Goal: Task Accomplishment & Management: Use online tool/utility

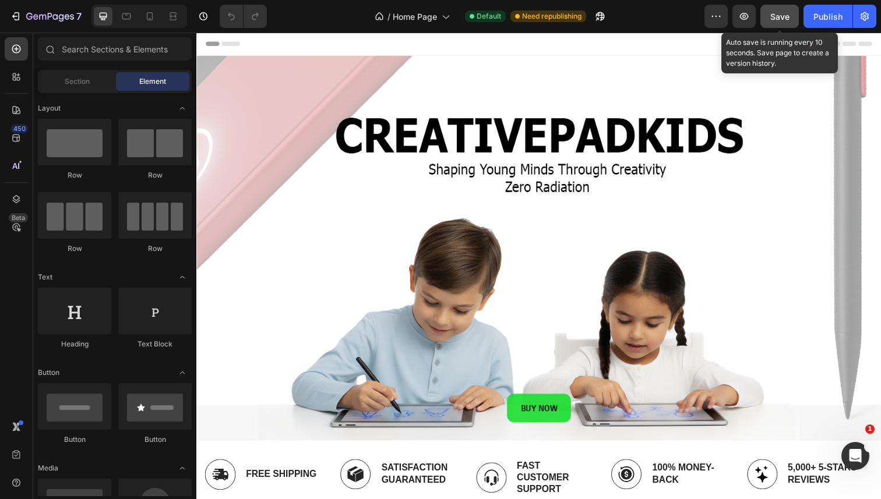
click at [790, 19] on button "Save" at bounding box center [779, 16] width 38 height 23
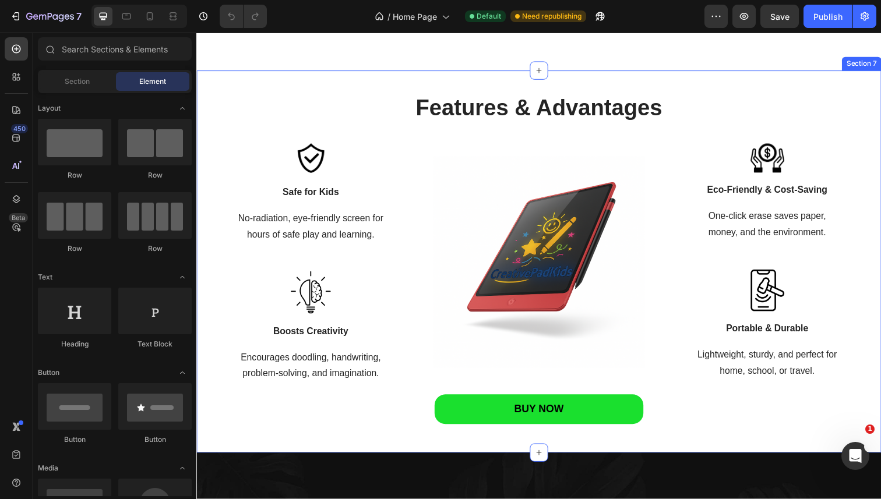
scroll to position [1389, 0]
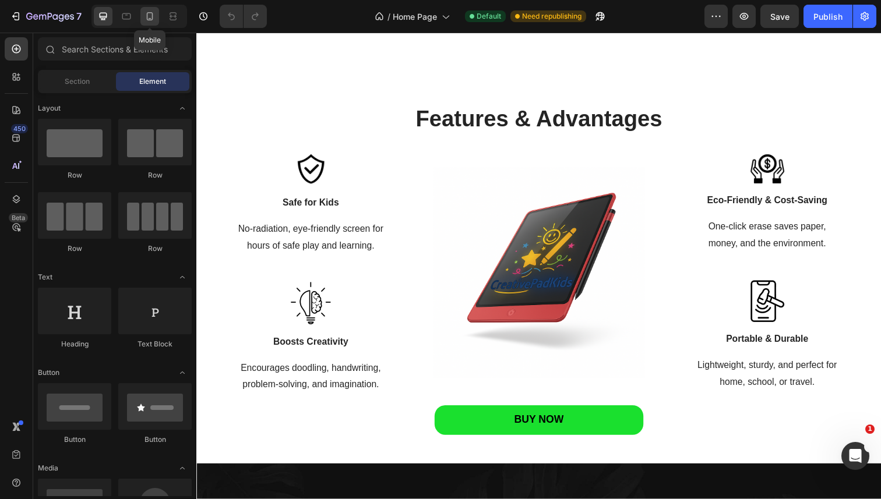
click at [150, 19] on icon at bounding box center [150, 16] width 6 height 8
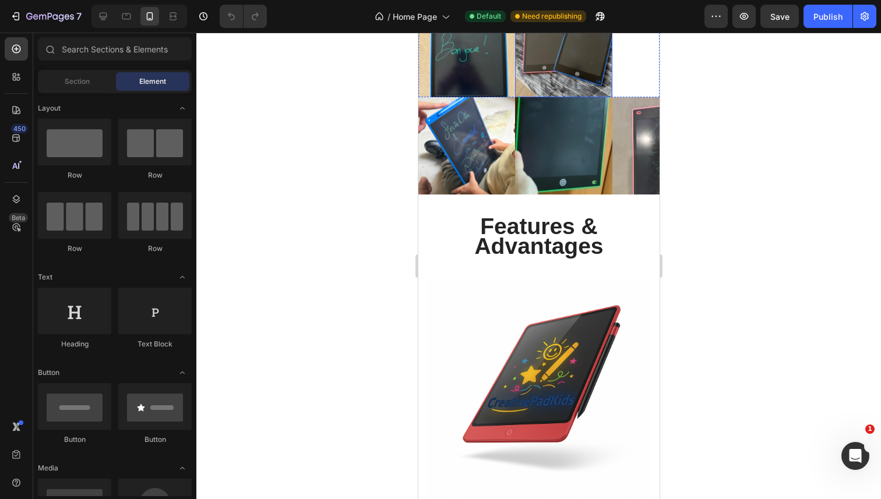
scroll to position [1234, 0]
click at [614, 239] on h2 "Features & Advantages" at bounding box center [538, 238] width 200 height 42
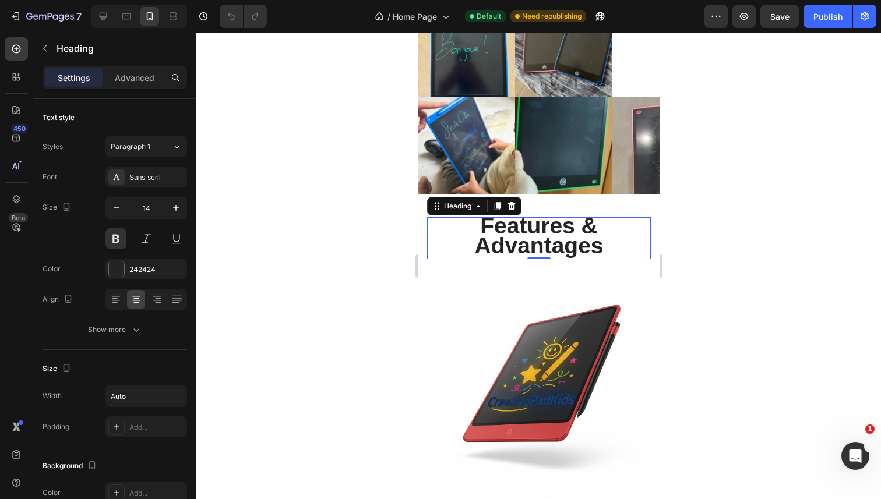
click at [564, 241] on span "Features & Advantages" at bounding box center [538, 235] width 129 height 45
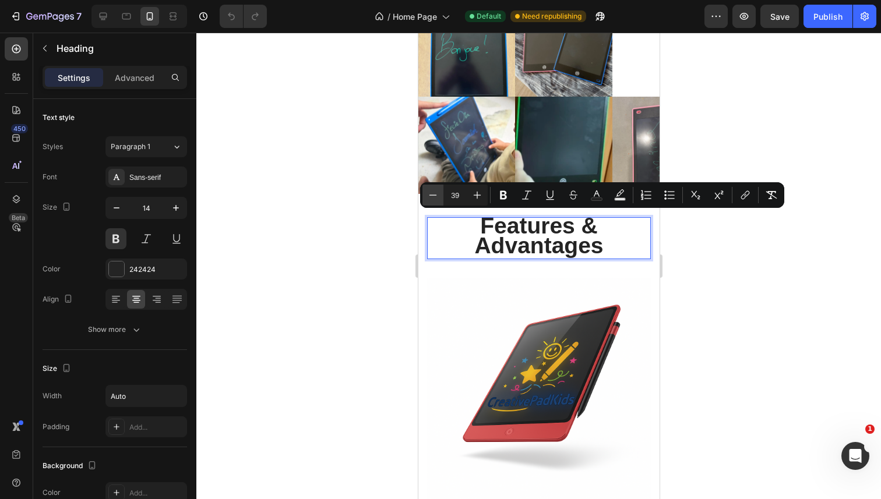
click at [435, 192] on icon "Editor contextual toolbar" at bounding box center [433, 195] width 12 height 12
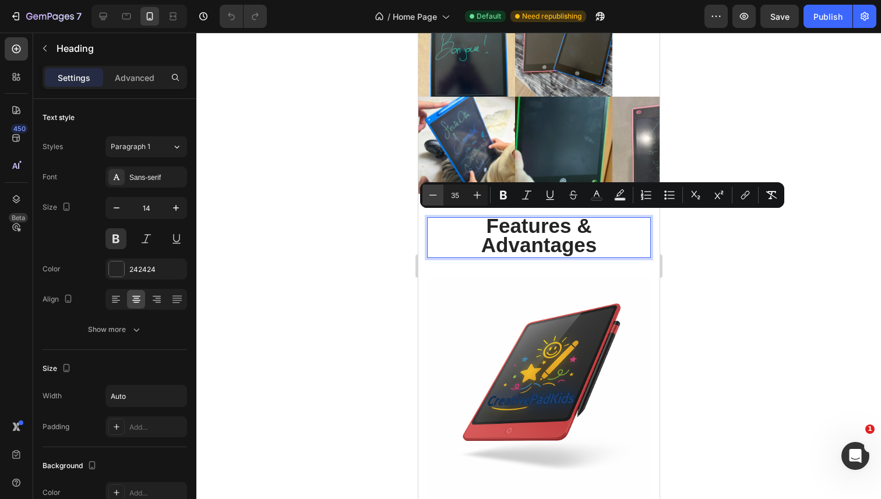
click at [435, 192] on icon "Editor contextual toolbar" at bounding box center [433, 195] width 12 height 12
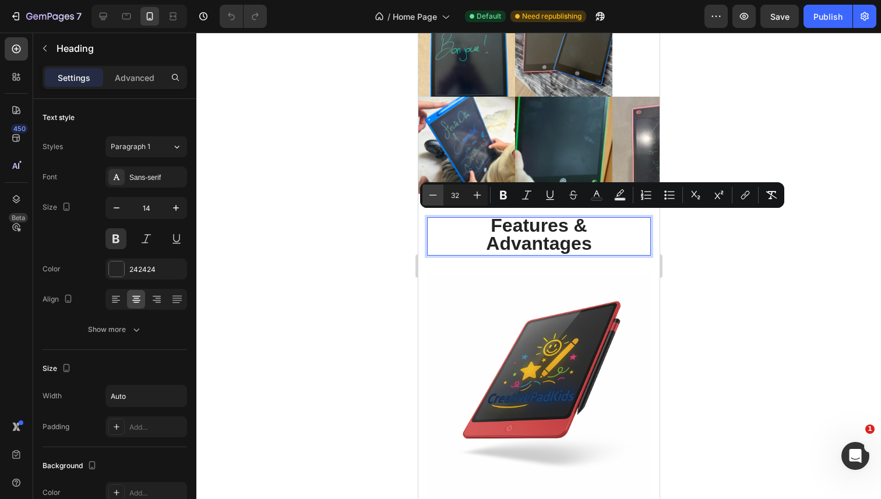
click at [435, 192] on icon "Editor contextual toolbar" at bounding box center [433, 195] width 12 height 12
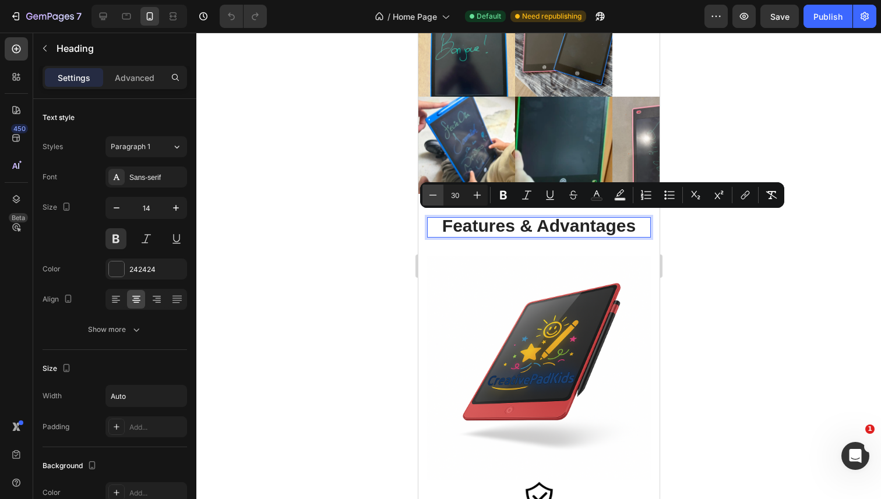
click at [435, 192] on icon "Editor contextual toolbar" at bounding box center [433, 195] width 12 height 12
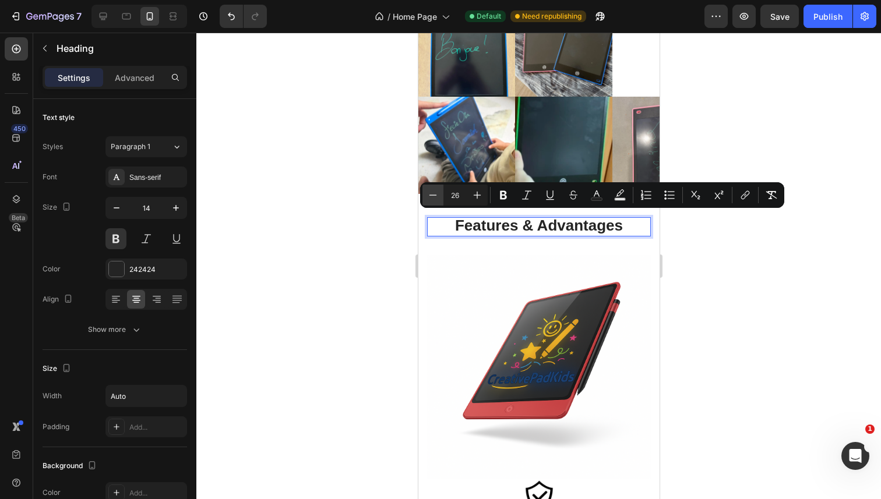
click at [435, 192] on icon "Editor contextual toolbar" at bounding box center [433, 195] width 12 height 12
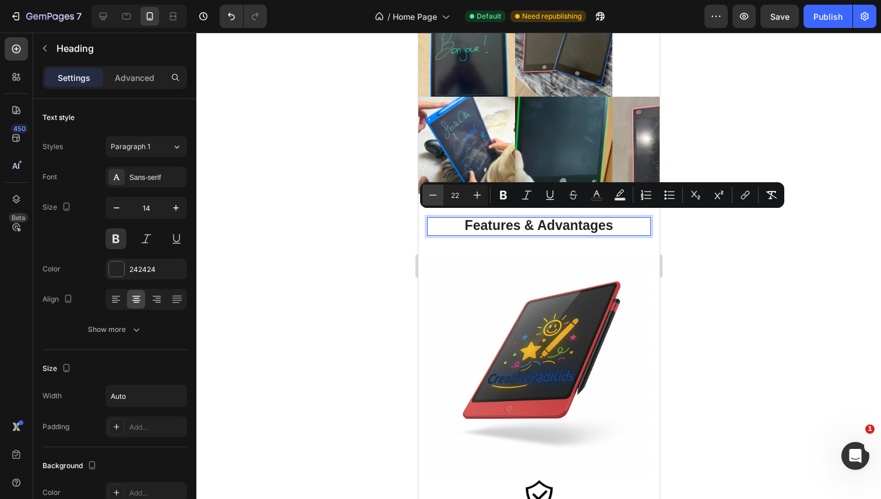
type input "21"
drag, startPoint x: 378, startPoint y: 270, endPoint x: 0, endPoint y: 185, distance: 387.5
click at [378, 270] on div at bounding box center [538, 266] width 684 height 467
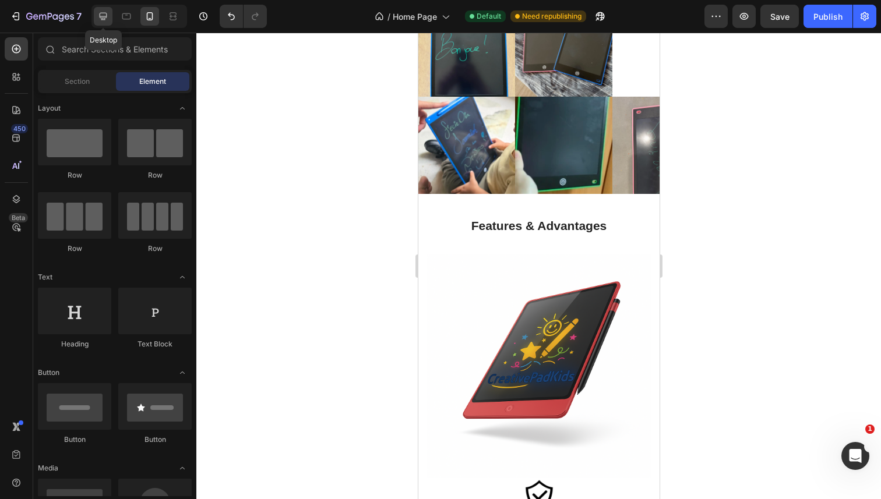
click at [106, 15] on icon at bounding box center [104, 17] width 8 height 8
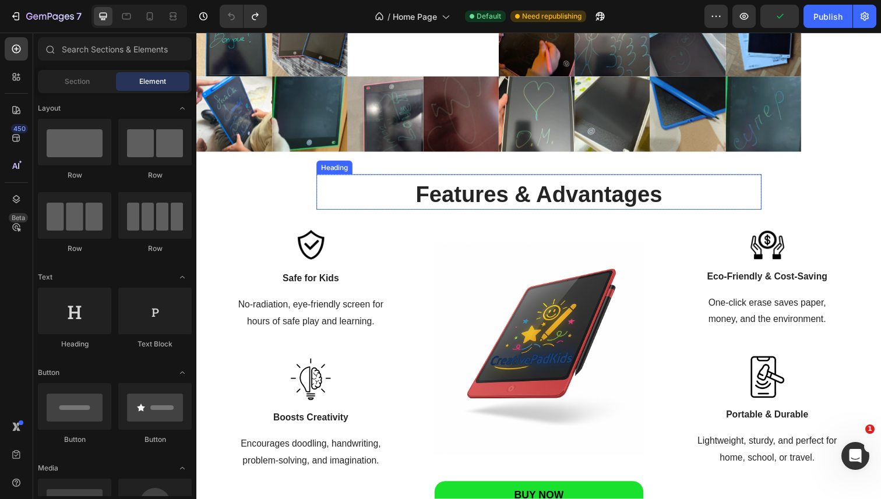
click at [582, 199] on span "Features & Advantages" at bounding box center [546, 198] width 252 height 25
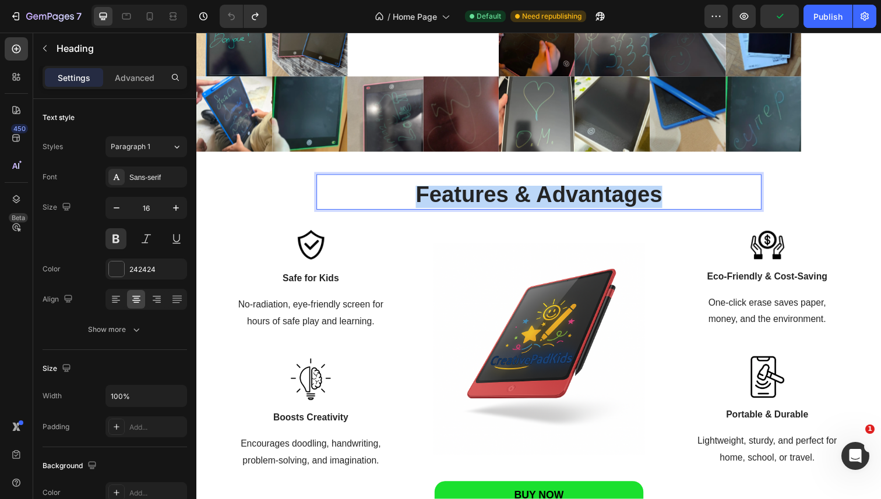
click at [582, 199] on span "Features & Advantages" at bounding box center [546, 198] width 252 height 25
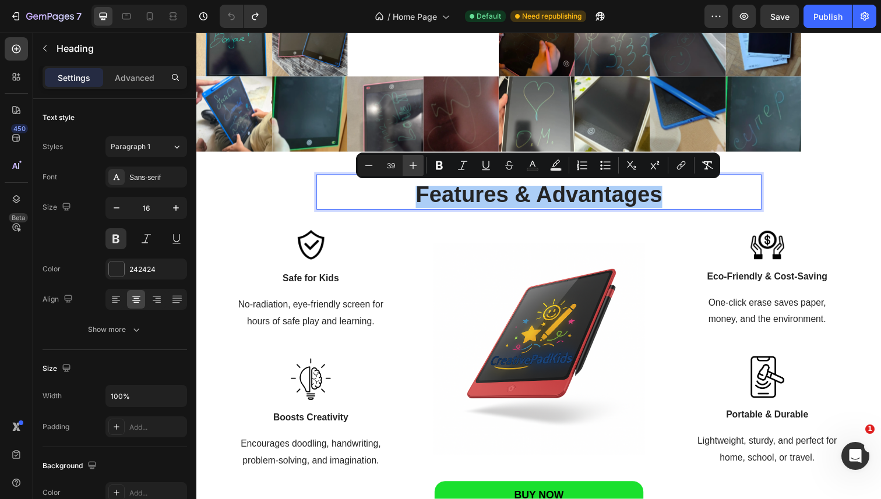
click at [418, 159] on button "Plus" at bounding box center [412, 165] width 21 height 21
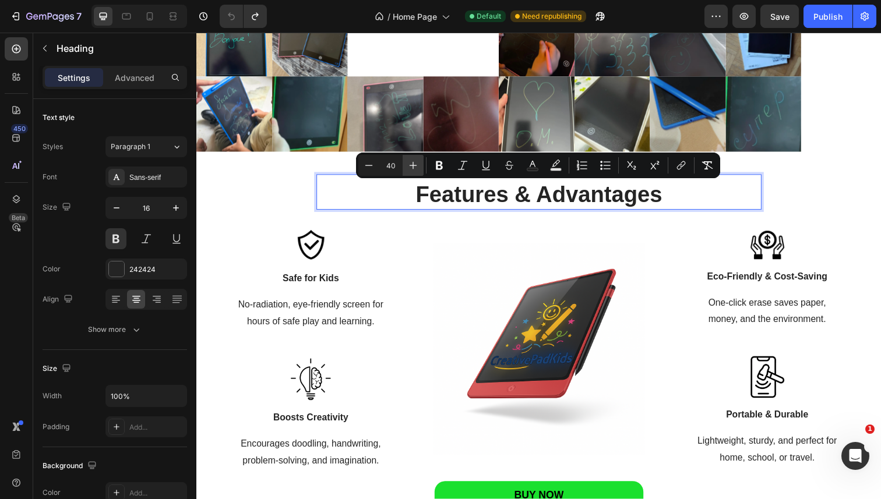
click at [418, 159] on button "Plus" at bounding box center [412, 165] width 21 height 21
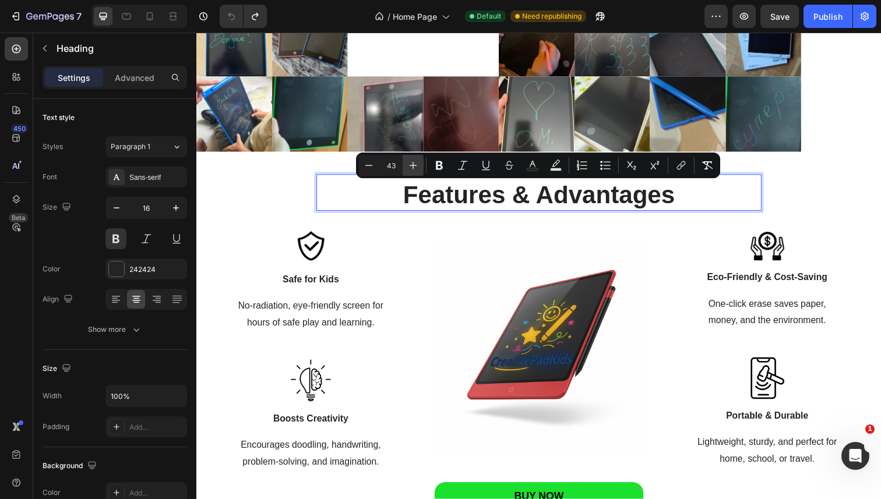
click at [418, 159] on button "Plus" at bounding box center [412, 165] width 21 height 21
type input "44"
click at [238, 194] on div "Features & Advantages Heading 0 Row Image Safe for Kids Text block No-radiation…" at bounding box center [545, 350] width 681 height 345
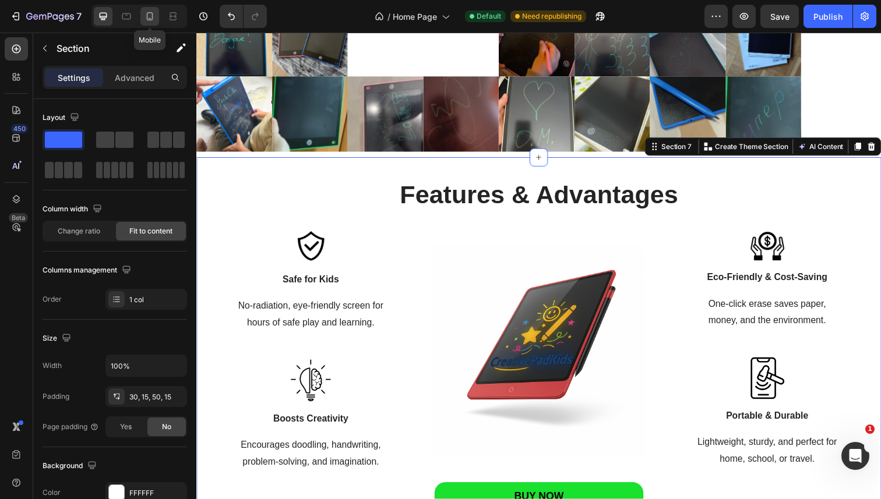
click at [150, 11] on icon at bounding box center [150, 16] width 12 height 12
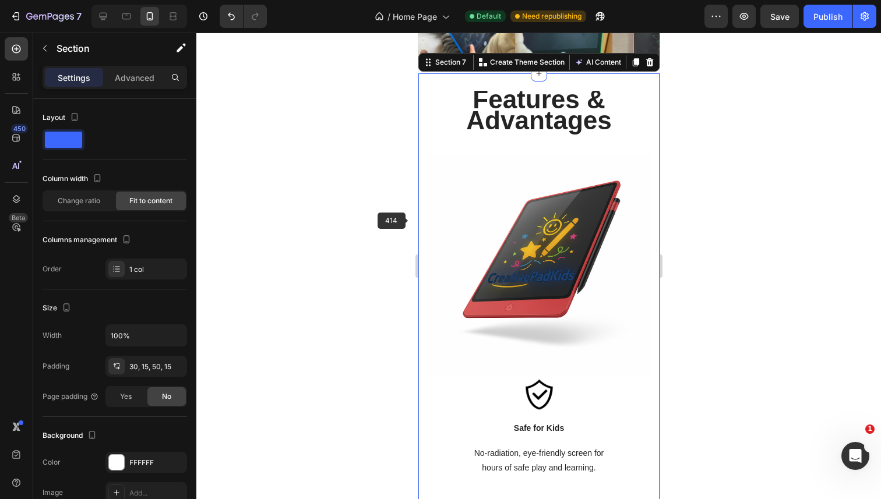
scroll to position [1360, 0]
click at [376, 213] on div at bounding box center [538, 266] width 684 height 467
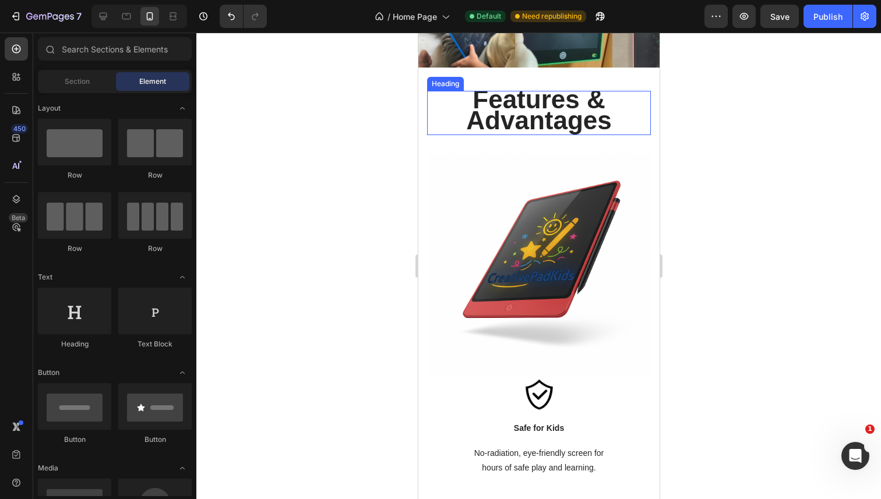
click at [574, 111] on span "Features & Advantages" at bounding box center [537, 110] width 145 height 50
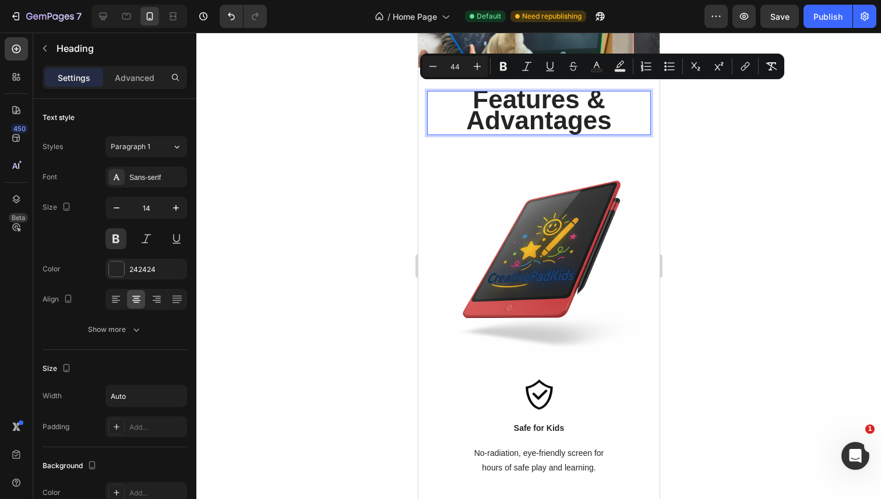
click at [352, 108] on div at bounding box center [538, 266] width 684 height 467
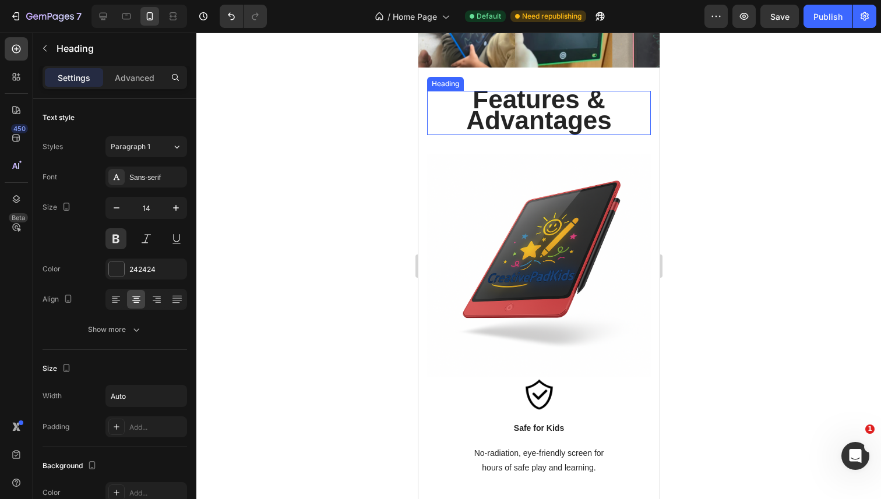
click at [497, 110] on span "Features & Advantages" at bounding box center [537, 110] width 145 height 50
click at [498, 81] on icon at bounding box center [497, 80] width 6 height 8
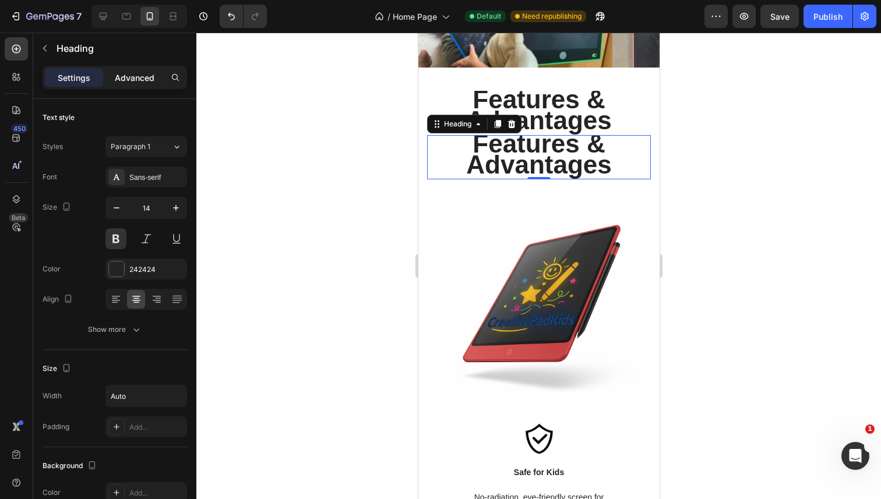
click at [123, 80] on p "Advanced" at bounding box center [135, 78] width 40 height 12
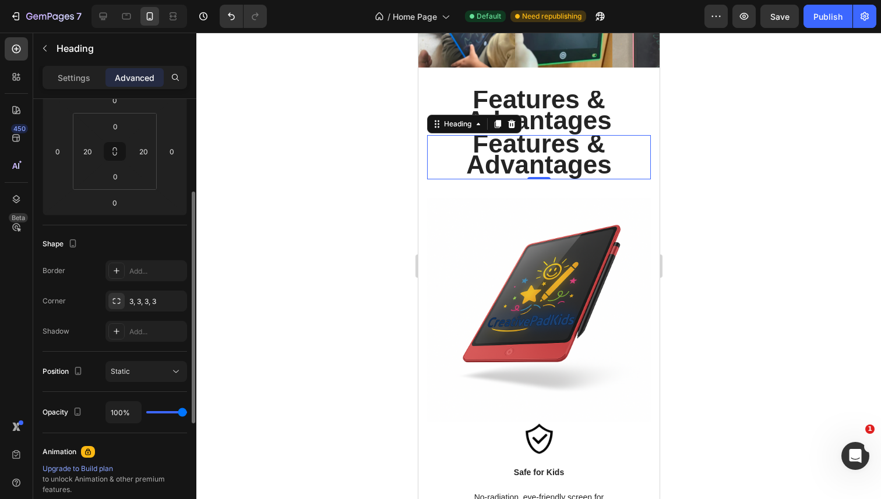
scroll to position [0, 0]
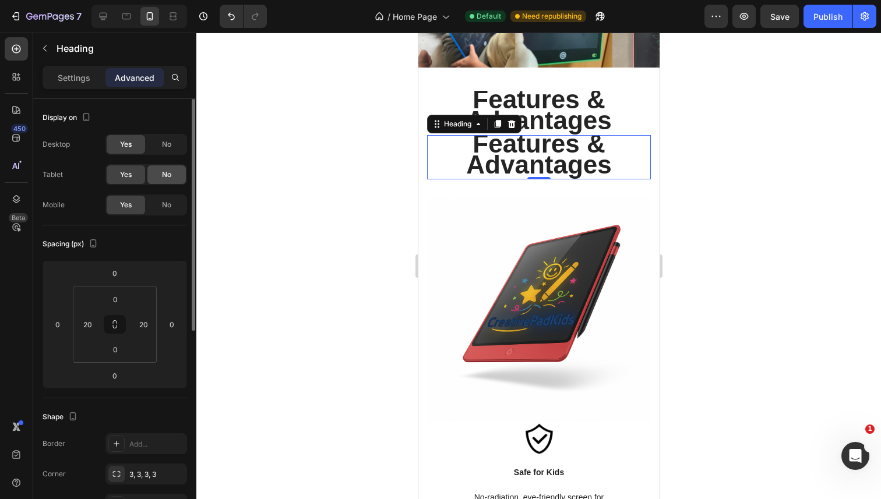
click at [160, 174] on div "No" at bounding box center [166, 174] width 38 height 19
click at [169, 142] on span "No" at bounding box center [166, 144] width 9 height 10
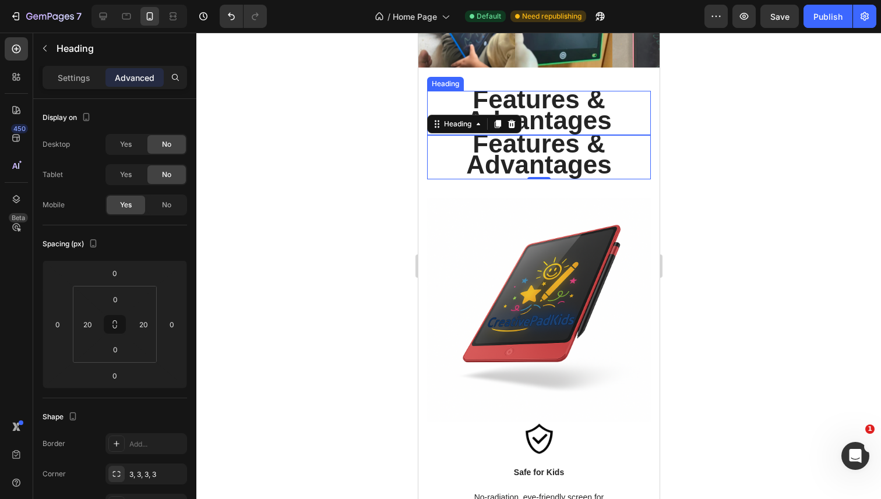
click at [508, 101] on span "Features & Advantages" at bounding box center [537, 110] width 145 height 50
click at [510, 161] on span "Features & Advantages" at bounding box center [537, 154] width 145 height 50
click at [506, 140] on span "Features & Advantages" at bounding box center [537, 154] width 145 height 50
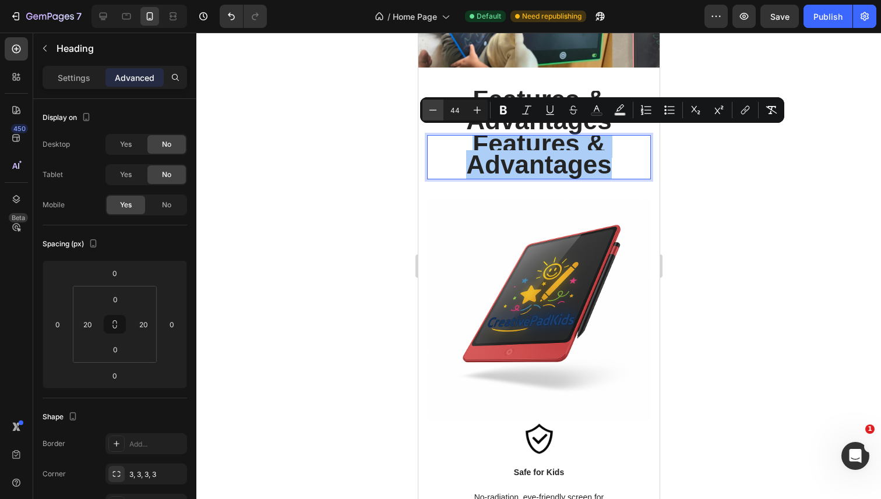
click at [436, 106] on icon "Editor contextual toolbar" at bounding box center [433, 110] width 12 height 12
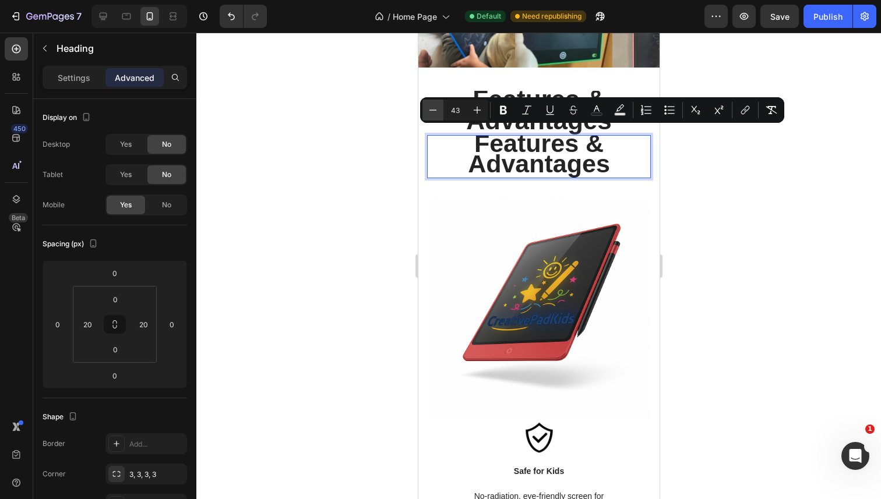
click at [436, 106] on icon "Editor contextual toolbar" at bounding box center [433, 110] width 12 height 12
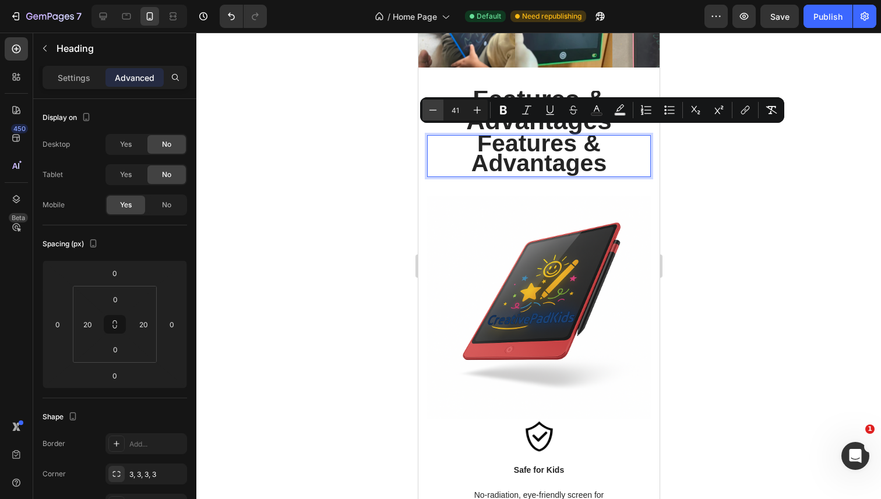
click at [436, 106] on icon "Editor contextual toolbar" at bounding box center [433, 110] width 12 height 12
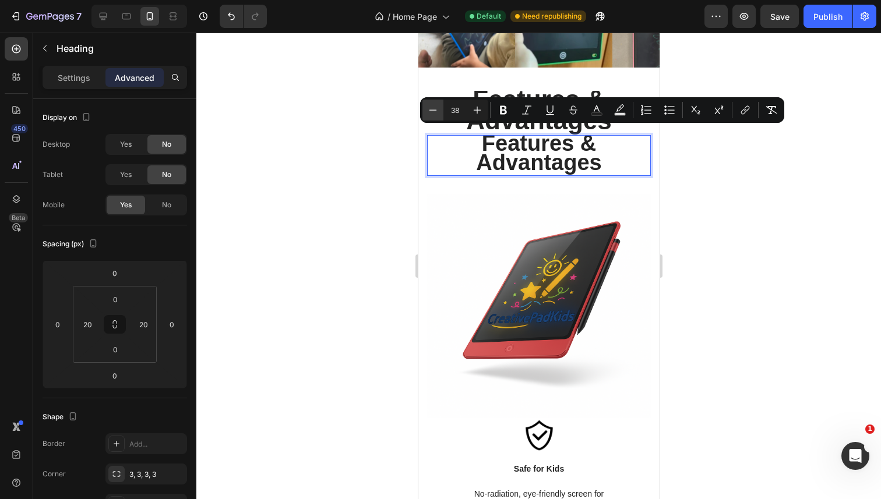
click at [436, 106] on icon "Editor contextual toolbar" at bounding box center [433, 110] width 12 height 12
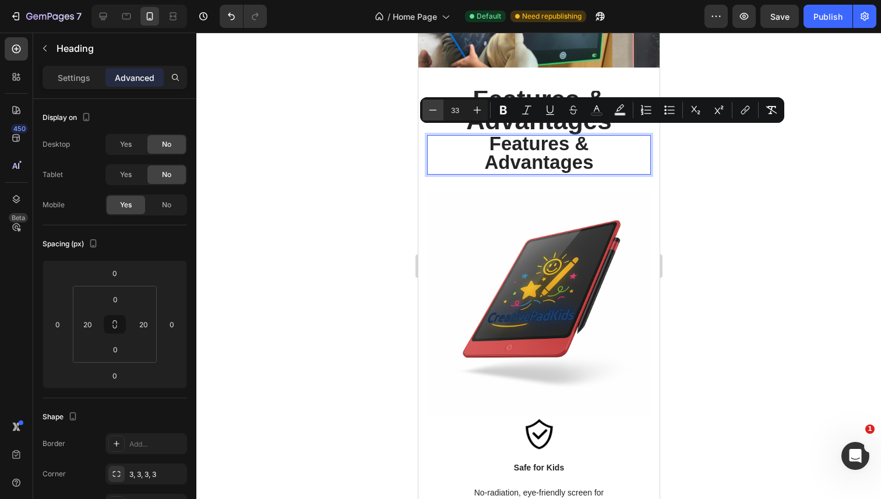
click at [436, 106] on icon "Editor contextual toolbar" at bounding box center [433, 110] width 12 height 12
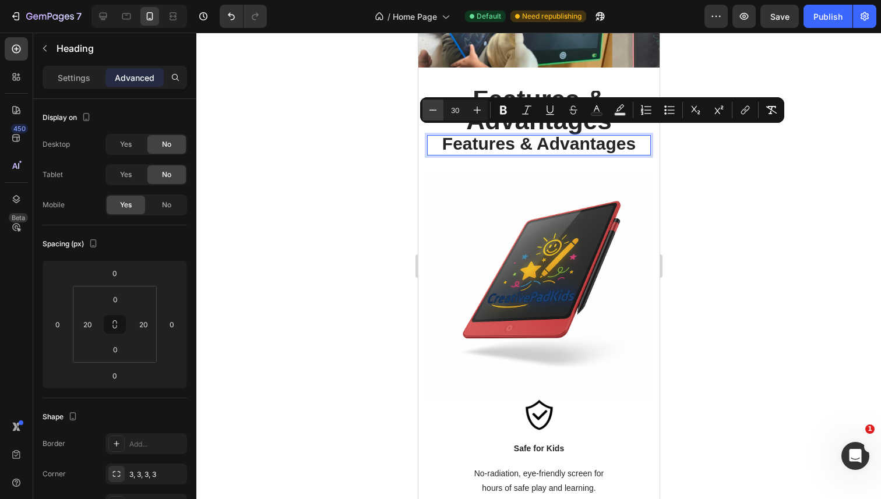
click at [436, 106] on icon "Editor contextual toolbar" at bounding box center [433, 110] width 12 height 12
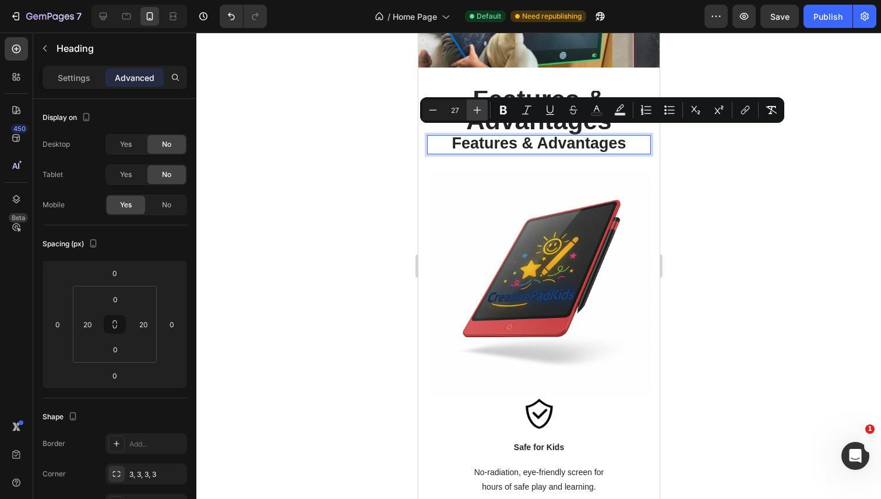
click at [475, 109] on icon "Editor contextual toolbar" at bounding box center [477, 110] width 12 height 12
type input "28"
click at [500, 110] on icon "Editor contextual toolbar" at bounding box center [503, 110] width 7 height 9
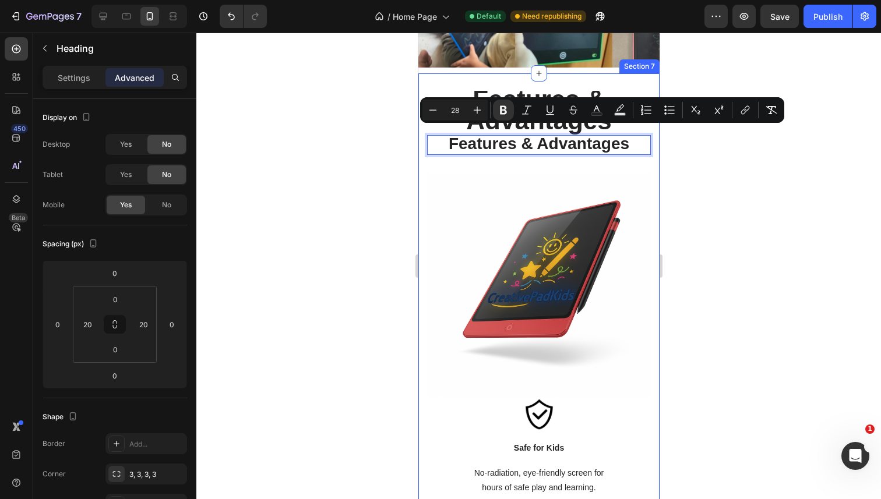
click at [339, 161] on div at bounding box center [538, 266] width 684 height 467
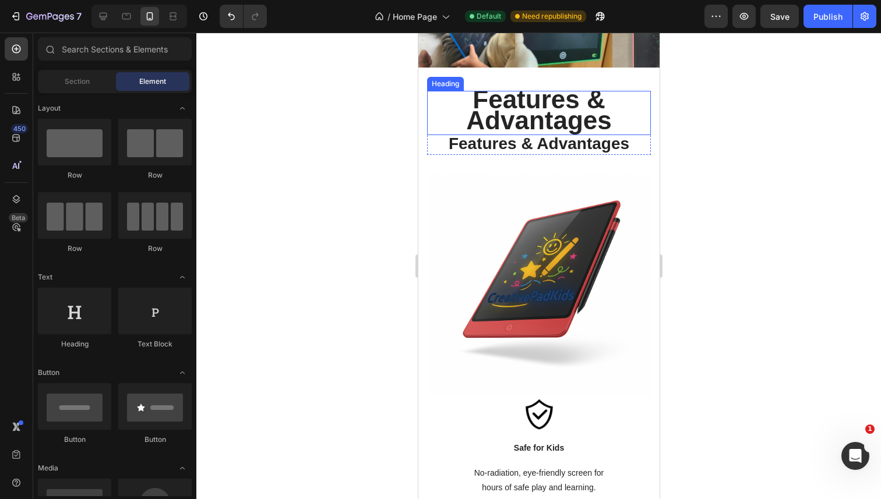
click at [522, 114] on span "Features & Advantages" at bounding box center [537, 110] width 145 height 50
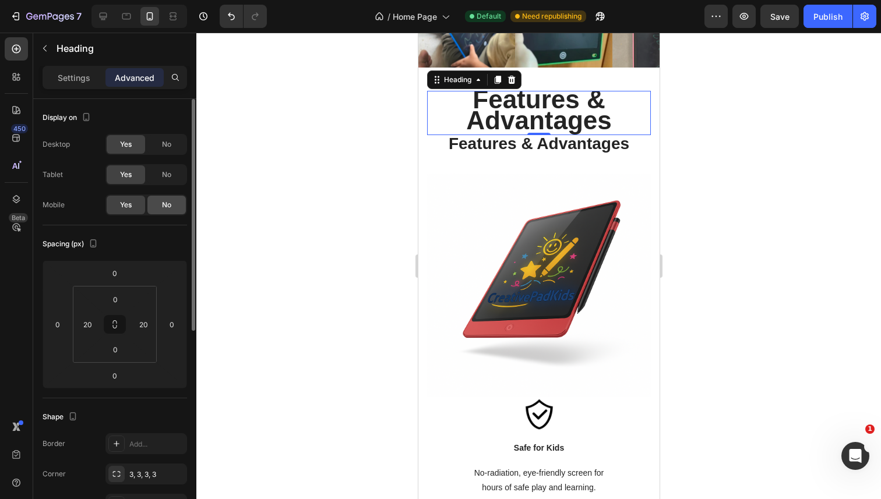
click at [162, 204] on span "No" at bounding box center [166, 205] width 9 height 10
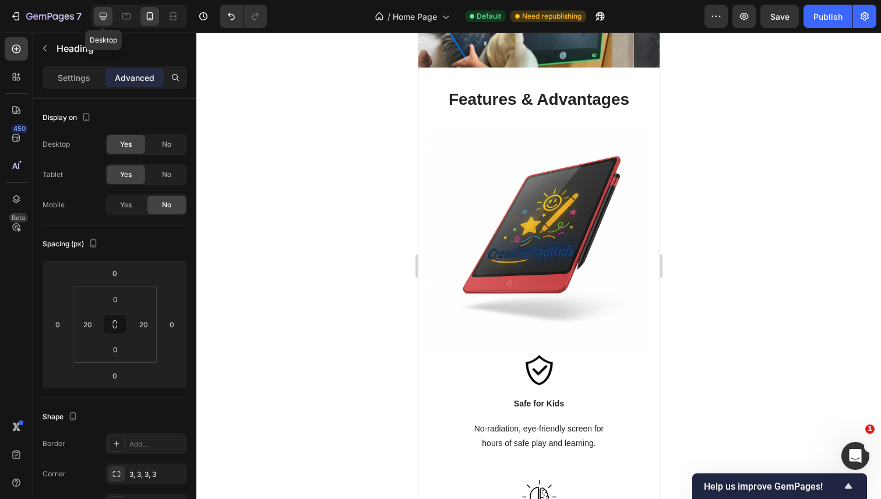
click at [102, 15] on icon at bounding box center [103, 16] width 12 height 12
type input "20"
type input "1"
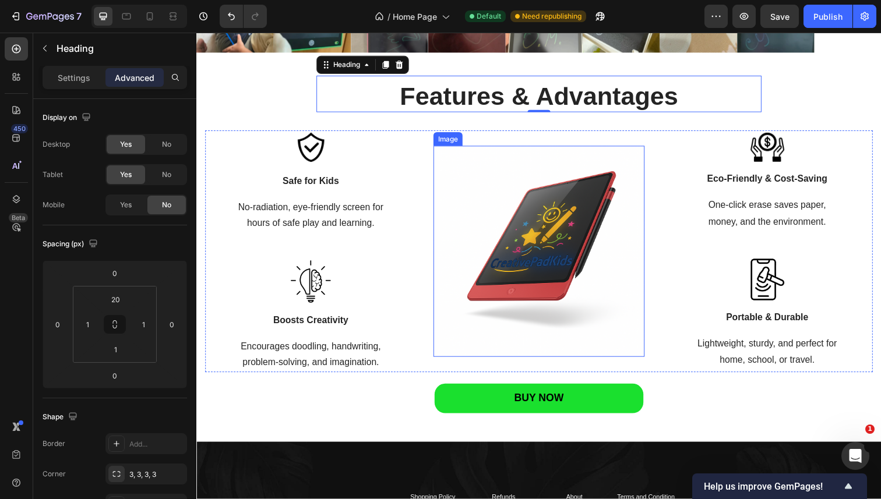
scroll to position [1341, 0]
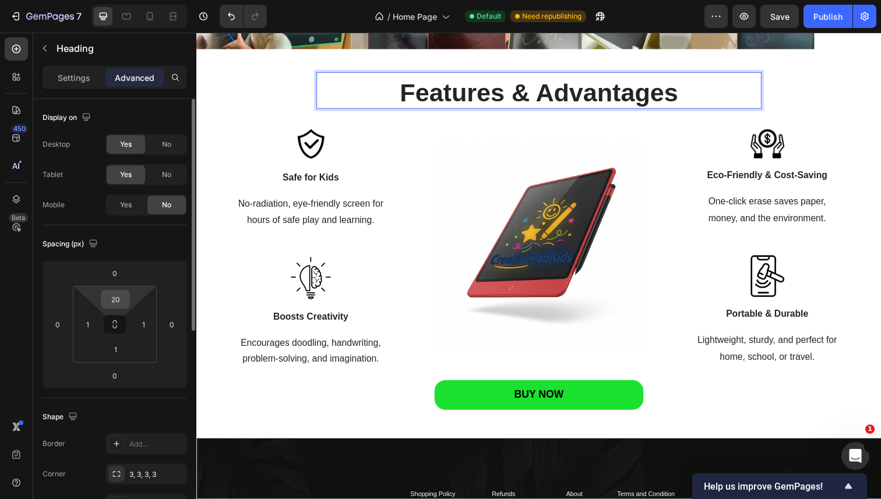
click at [114, 295] on input "20" at bounding box center [115, 299] width 23 height 17
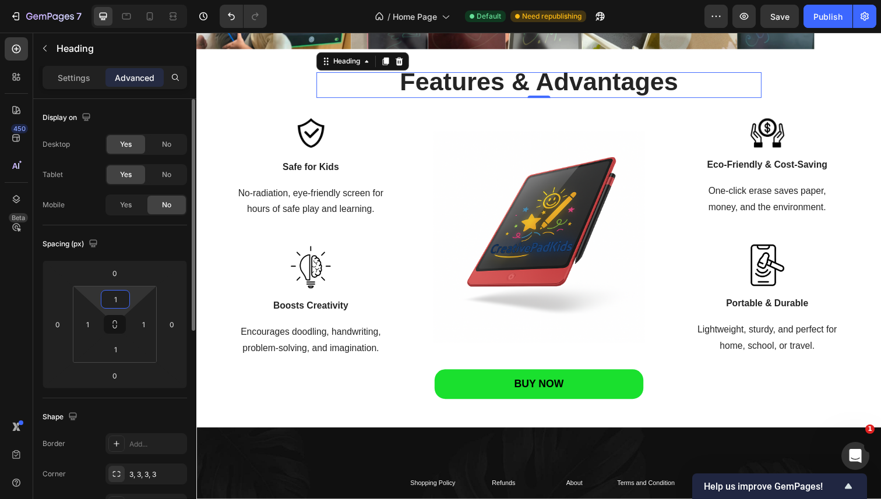
type input "1"
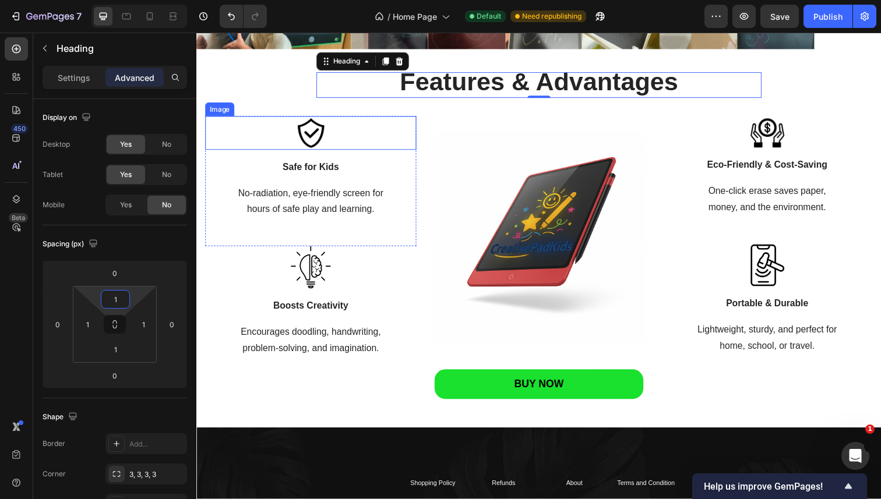
click at [265, 110] on div "⁠⁠⁠⁠⁠⁠⁠ Features & Advantages Heading 0 ⁠⁠⁠⁠⁠⁠⁠ Features & Advantages Heading R…" at bounding box center [545, 240] width 681 height 334
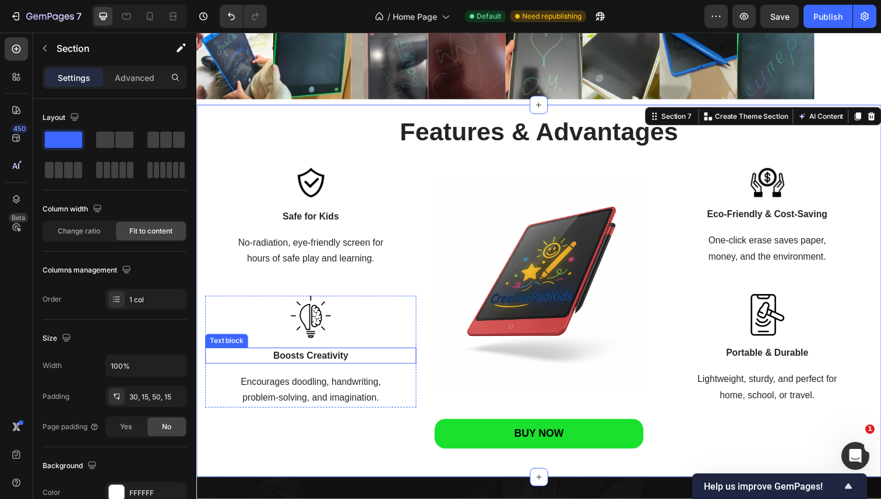
scroll to position [1291, 0]
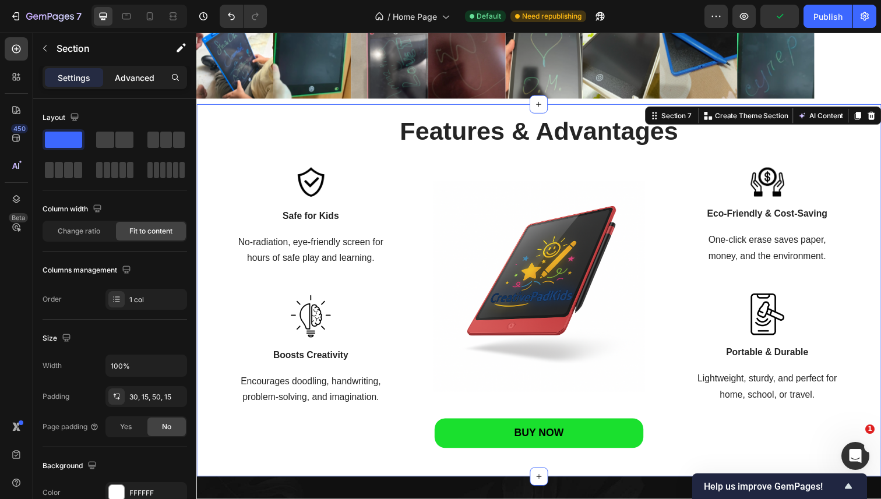
click at [136, 83] on p "Advanced" at bounding box center [135, 78] width 40 height 12
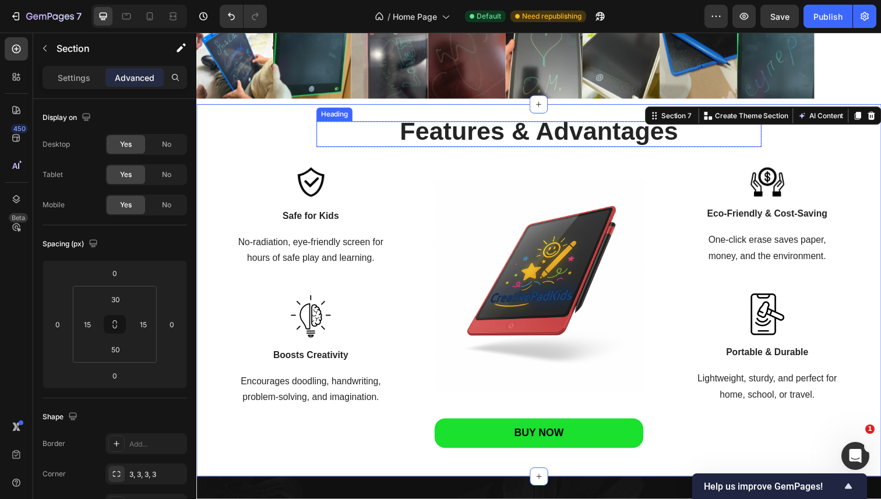
click at [454, 154] on div "⁠⁠⁠⁠⁠⁠⁠ Features & Advantages Heading ⁠⁠⁠⁠⁠⁠⁠ Features & Advantages Heading Row…" at bounding box center [545, 290] width 681 height 334
click at [294, 136] on div "⁠⁠⁠⁠⁠⁠⁠ Features & Advantages Heading ⁠⁠⁠⁠⁠⁠⁠ Features & Advantages Heading Row…" at bounding box center [545, 290] width 681 height 334
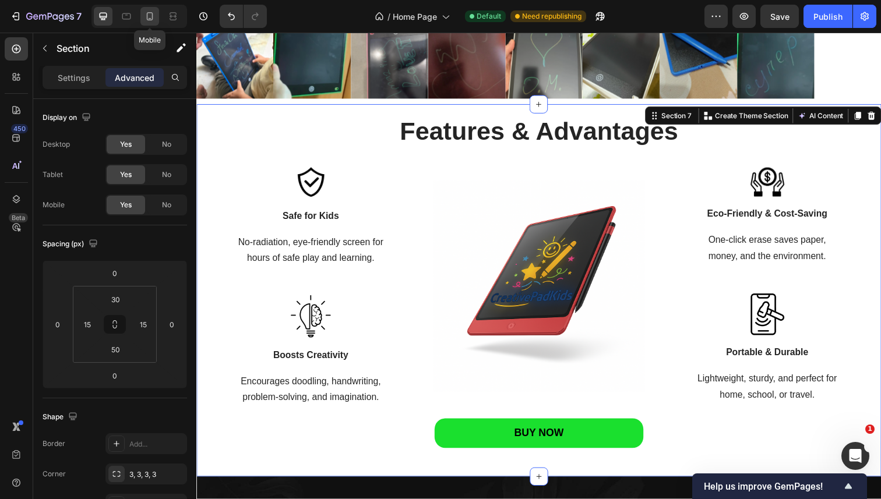
click at [149, 19] on icon at bounding box center [150, 18] width 3 height 1
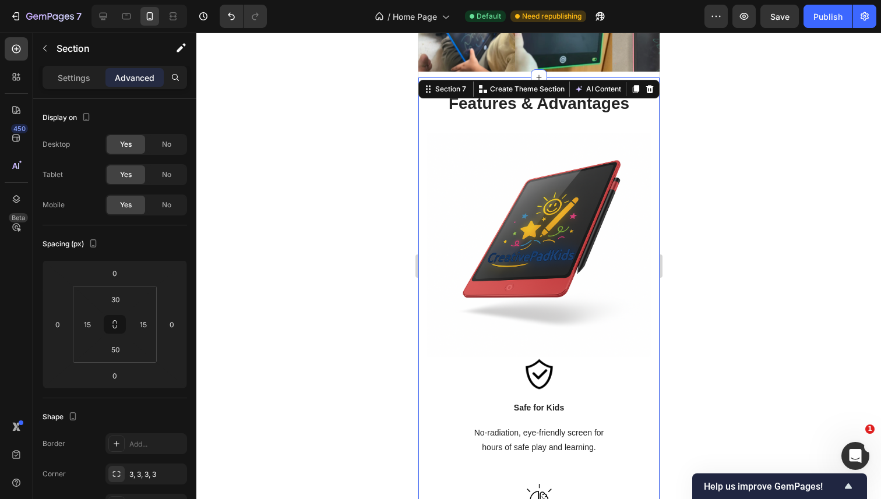
scroll to position [1360, 0]
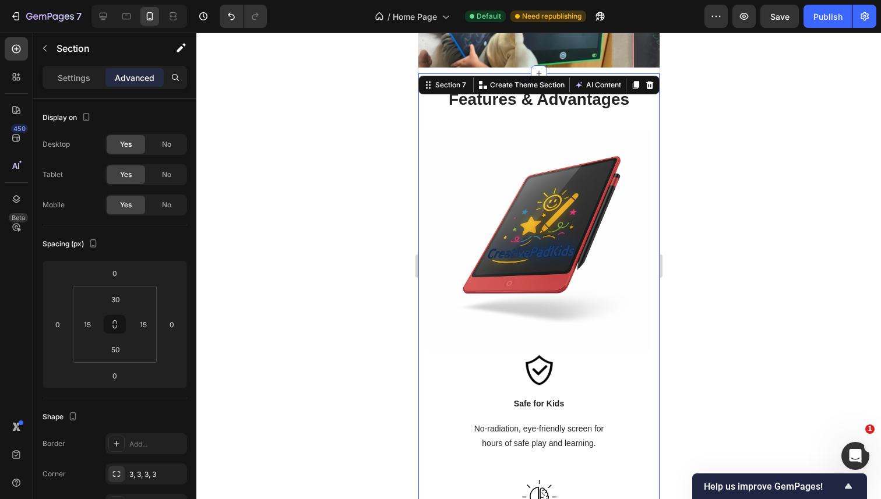
click at [310, 171] on div at bounding box center [538, 266] width 684 height 467
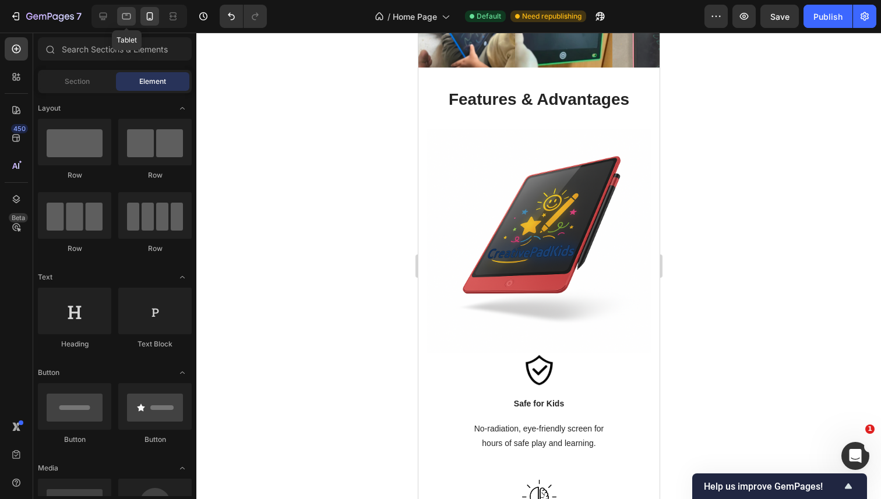
click at [123, 7] on div at bounding box center [126, 16] width 19 height 19
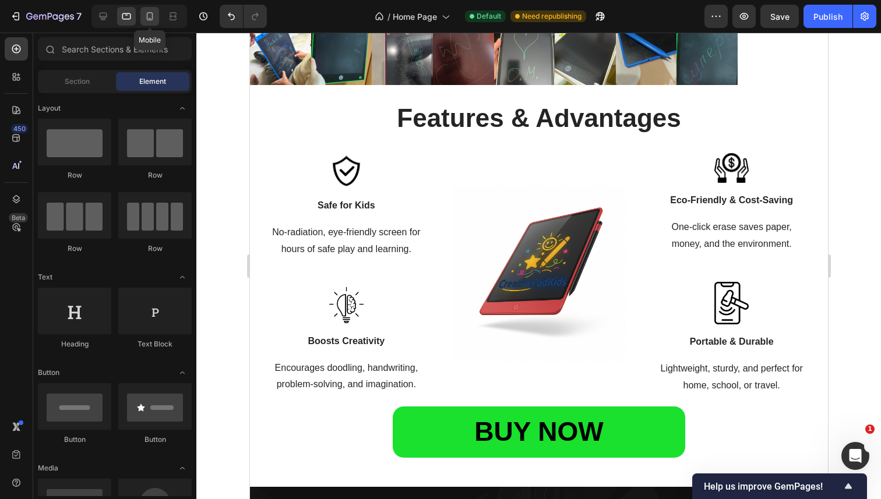
click at [157, 19] on div at bounding box center [149, 16] width 19 height 19
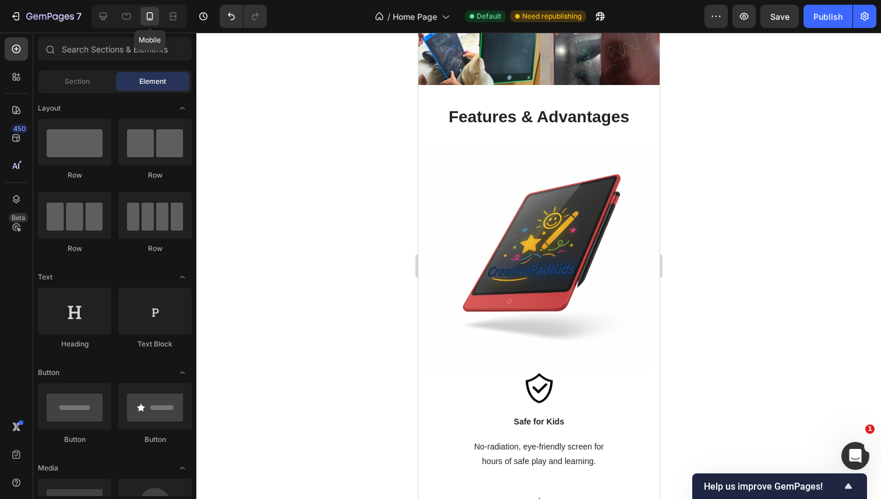
scroll to position [1329, 0]
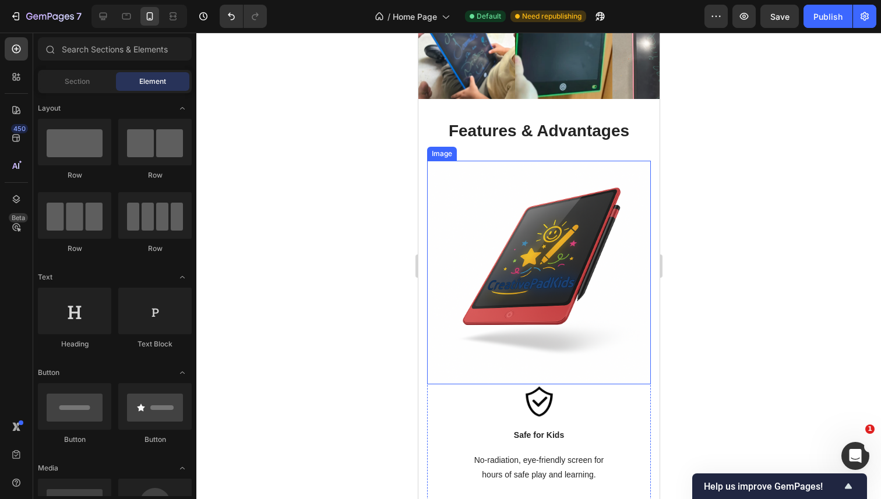
click at [581, 182] on img at bounding box center [538, 273] width 224 height 224
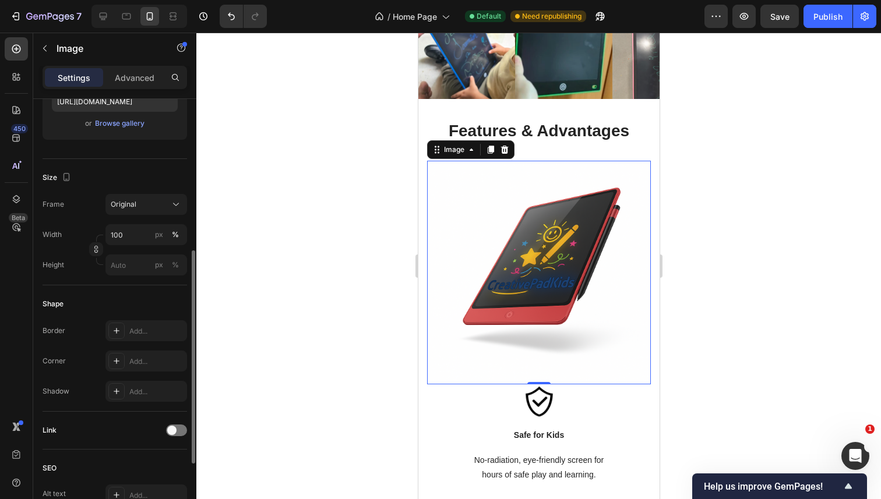
scroll to position [274, 0]
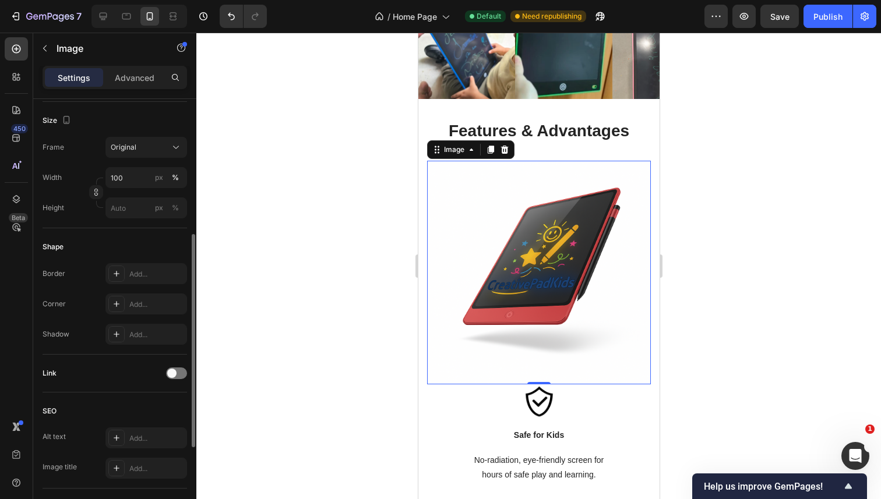
click at [163, 126] on div "Size" at bounding box center [115, 120] width 144 height 19
click at [156, 139] on button "Original" at bounding box center [146, 147] width 82 height 21
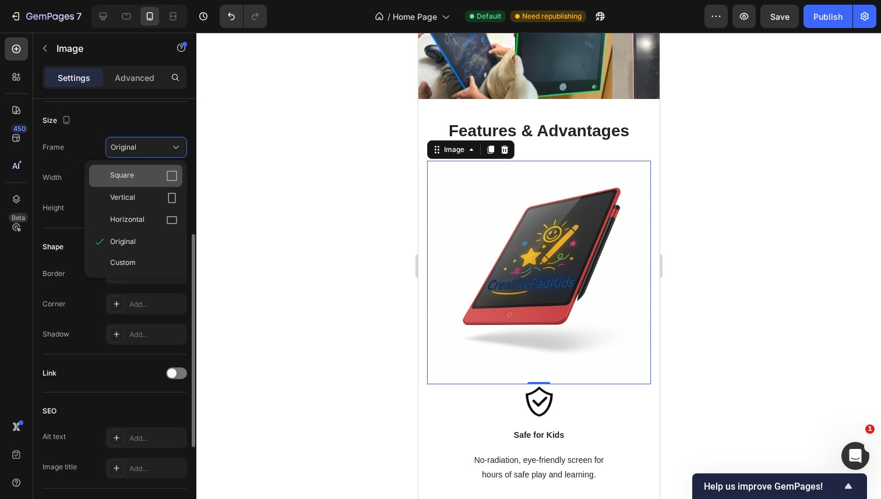
click at [157, 181] on div "Square" at bounding box center [144, 176] width 68 height 12
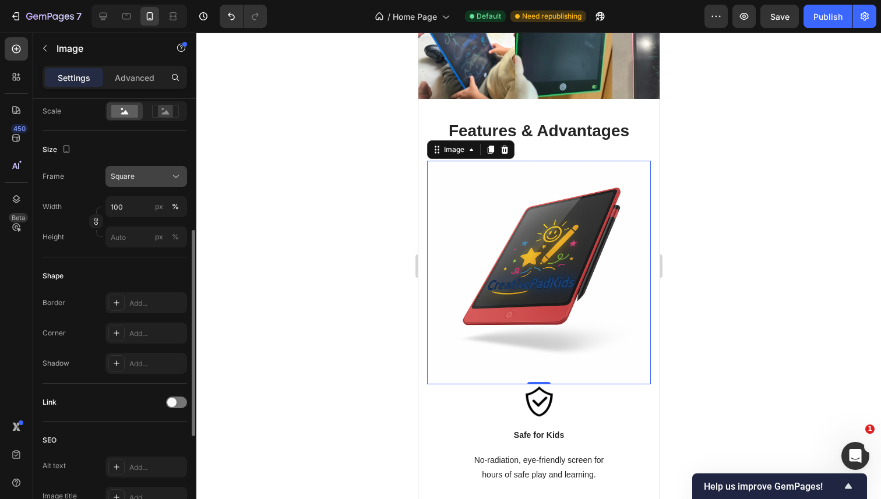
click at [161, 169] on button "Square" at bounding box center [146, 176] width 82 height 21
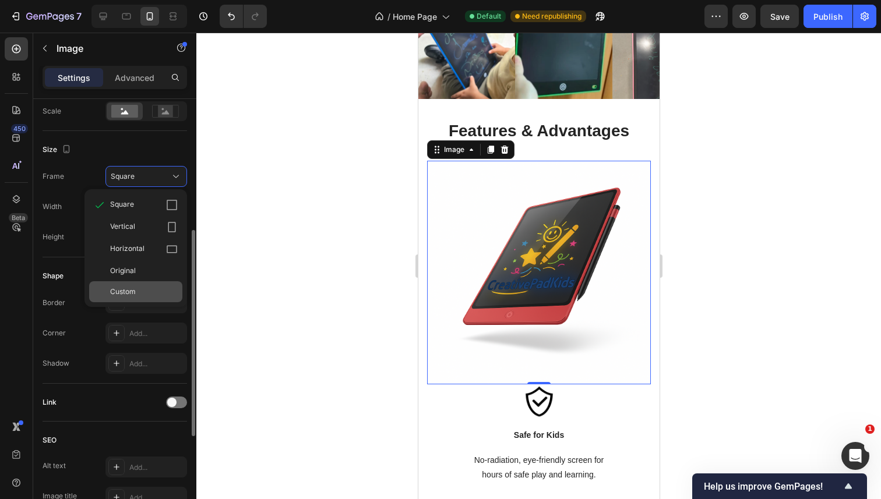
click at [140, 298] on div "Custom" at bounding box center [135, 291] width 93 height 21
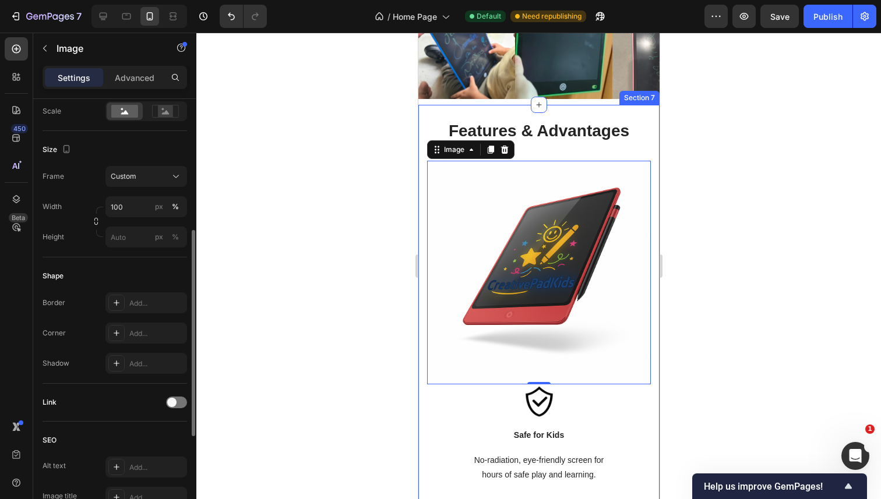
click at [358, 231] on div at bounding box center [538, 266] width 684 height 467
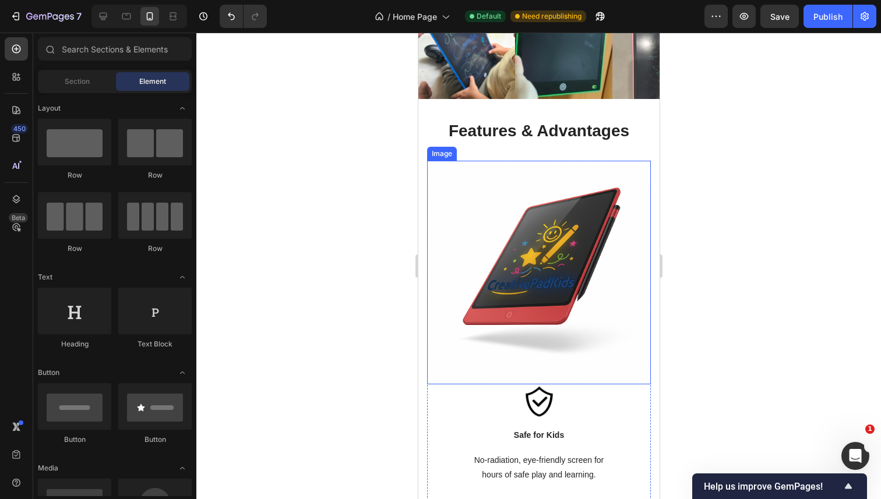
scroll to position [1397, 0]
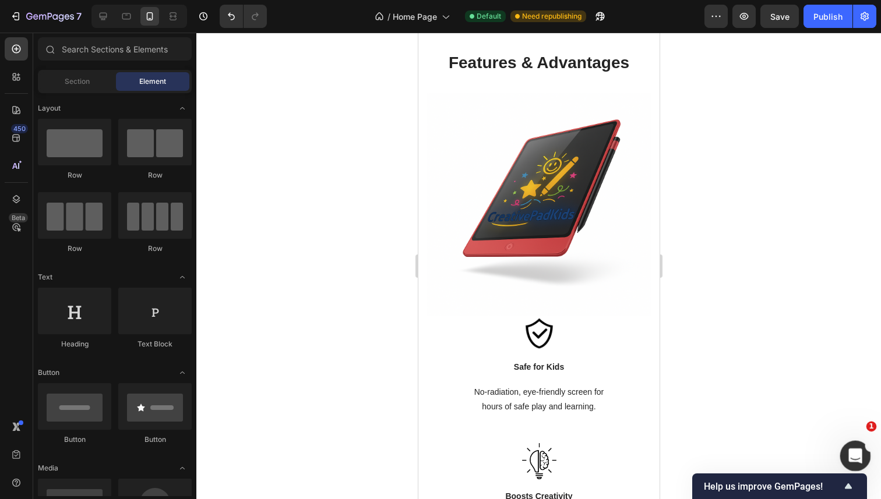
click at [867, 0] on body "7 / Home Page Default Need republishing Preview Save Publish 450 Beta Sections(…" at bounding box center [440, 0] width 881 height 0
drag, startPoint x: 860, startPoint y: 448, endPoint x: 1675, endPoint y: 935, distance: 949.4
click at [860, 448] on div "Open Intercom Messenger" at bounding box center [853, 454] width 38 height 38
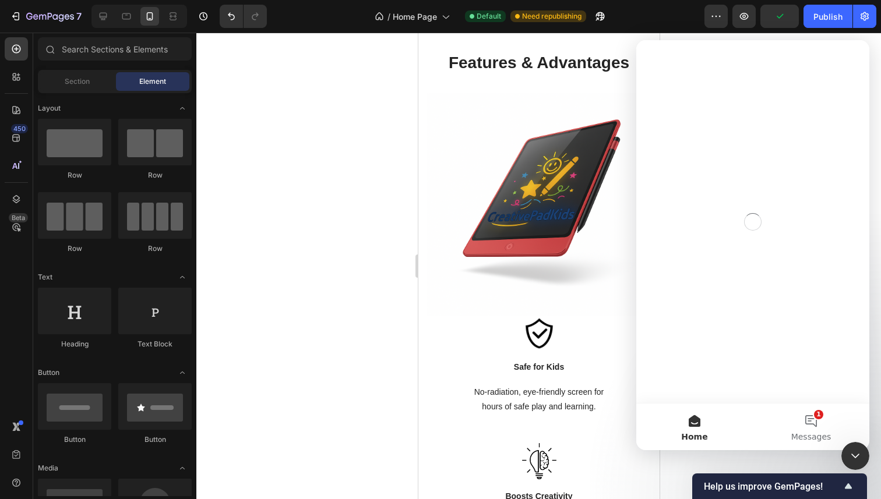
scroll to position [0, 0]
click at [807, 415] on button "1 Messages" at bounding box center [811, 427] width 116 height 47
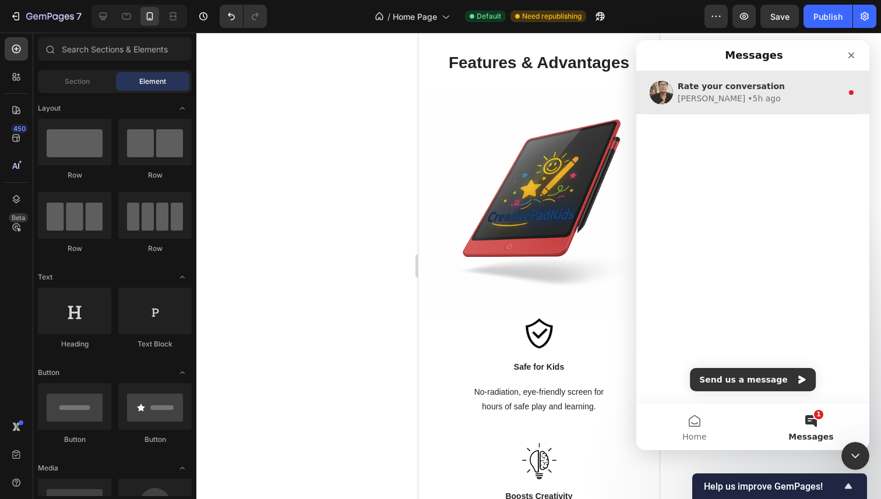
click at [828, 98] on div "[PERSON_NAME] • 5h ago" at bounding box center [759, 99] width 164 height 12
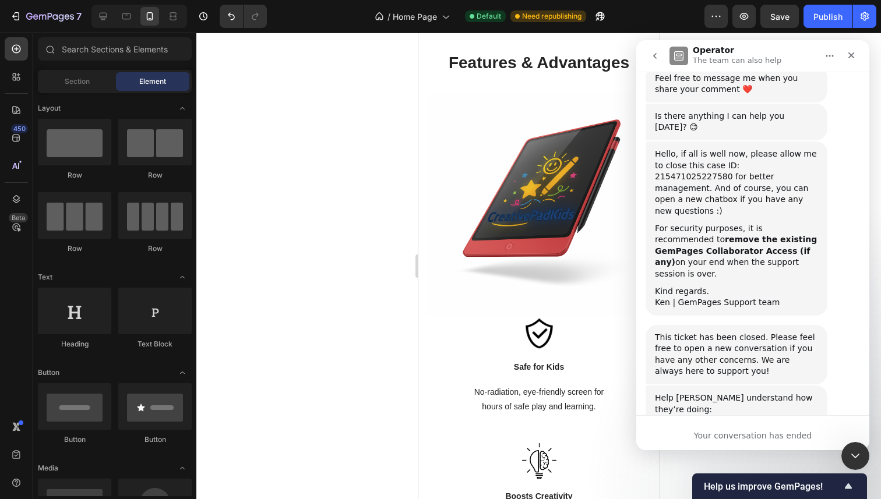
scroll to position [3415, 0]
click at [778, 455] on span "Amazing" at bounding box center [781, 465] width 21 height 21
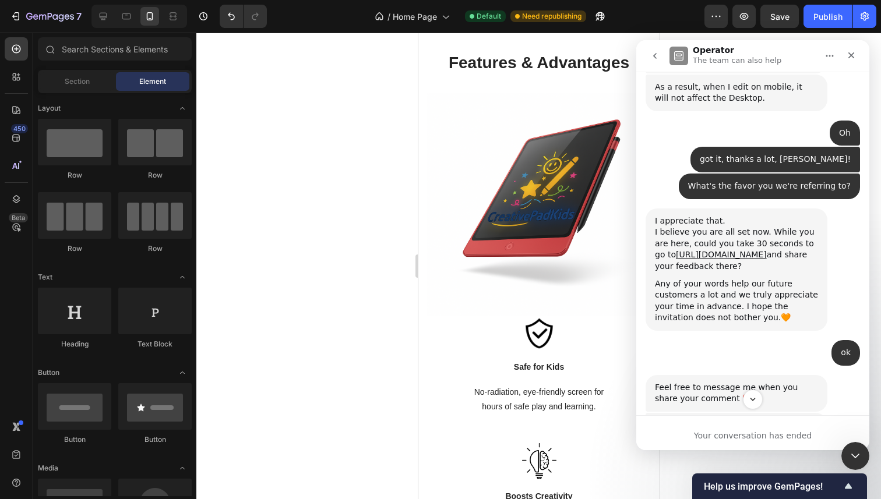
scroll to position [3083, 0]
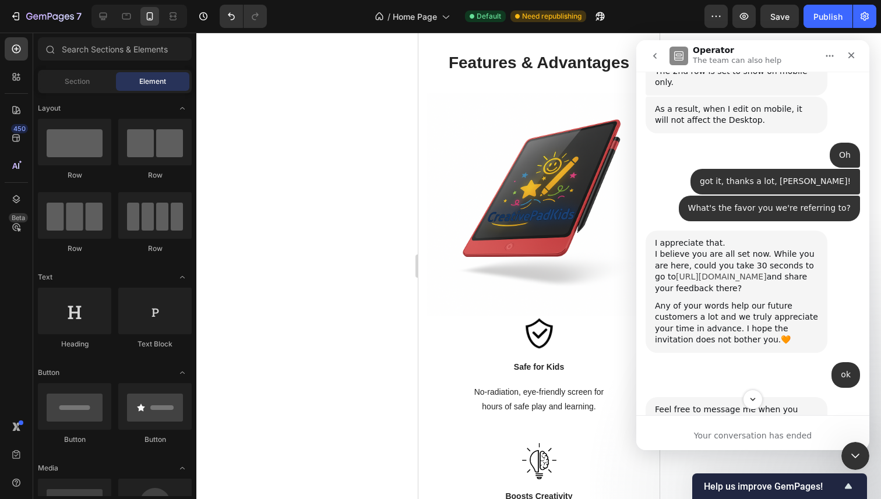
click at [741, 272] on link "[URL][DOMAIN_NAME]" at bounding box center [721, 276] width 91 height 9
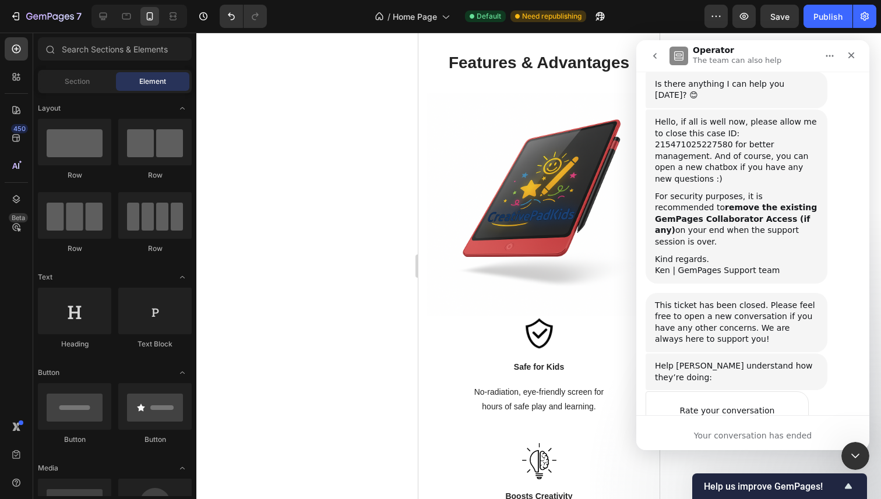
click at [735, 463] on textarea "Tell us more…" at bounding box center [715, 475] width 121 height 25
type textarea "K"
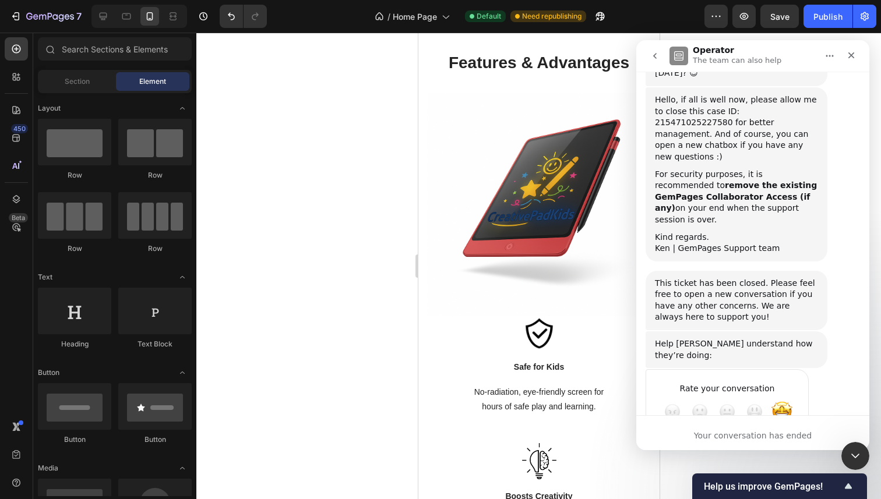
scroll to position [3489, 0]
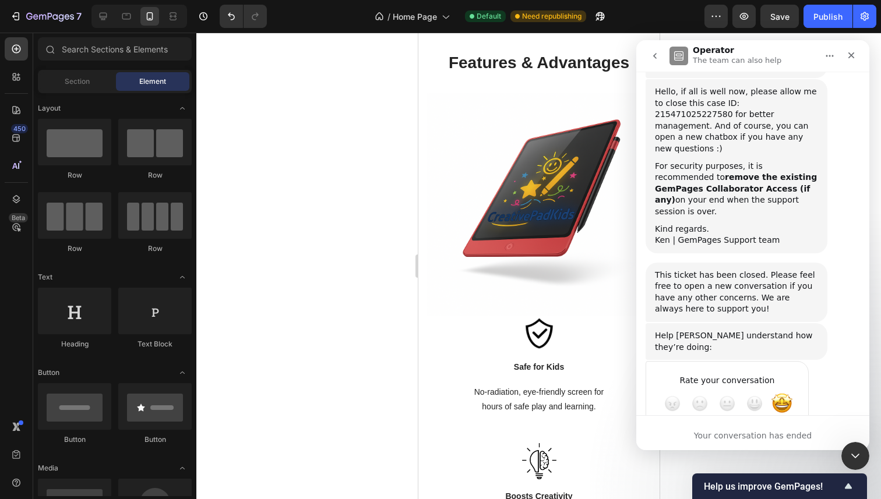
type textarea "[PERSON_NAME] helps a lot, and go beyond the necessary help I'd need. More powe…"
click at [787, 434] on div "Submit" at bounding box center [787, 445] width 23 height 23
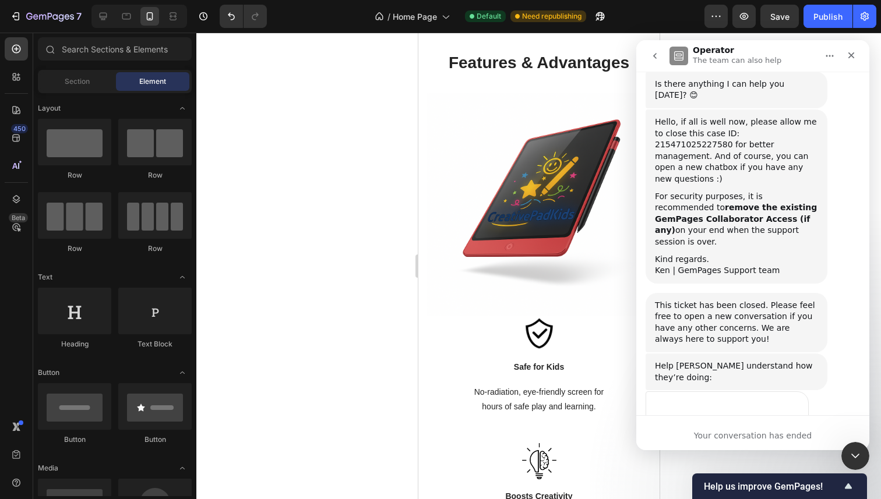
scroll to position [3466, 0]
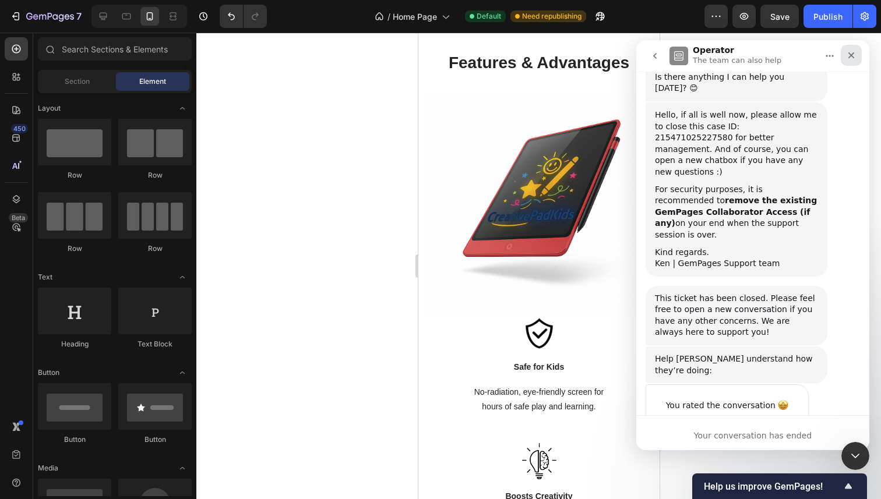
click at [852, 51] on icon "Close" at bounding box center [850, 55] width 9 height 9
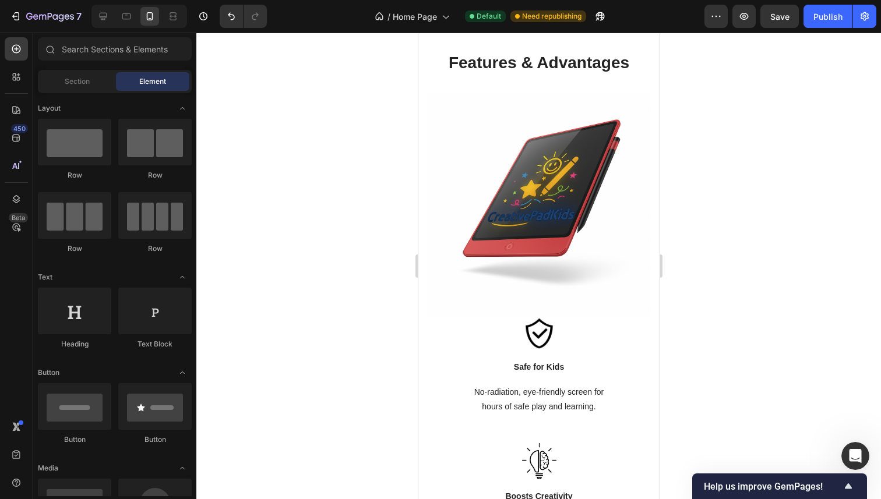
scroll to position [3454, 0]
click at [727, 283] on div at bounding box center [538, 266] width 684 height 467
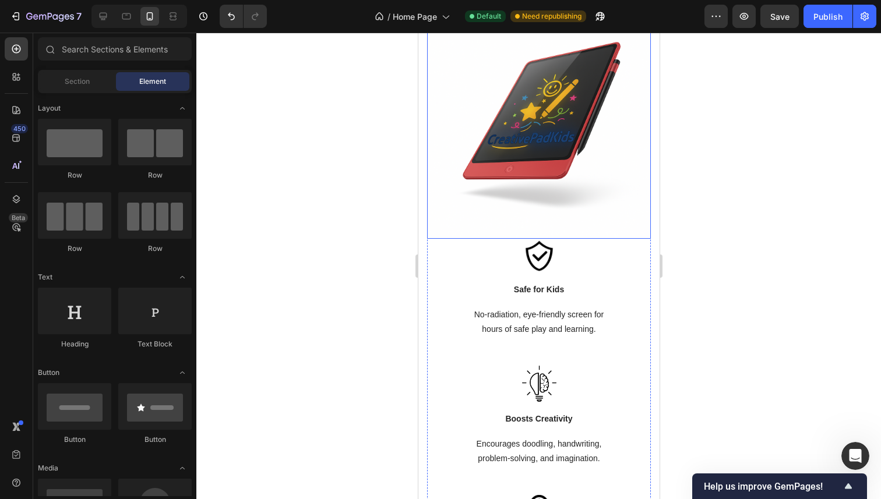
scroll to position [1499, 0]
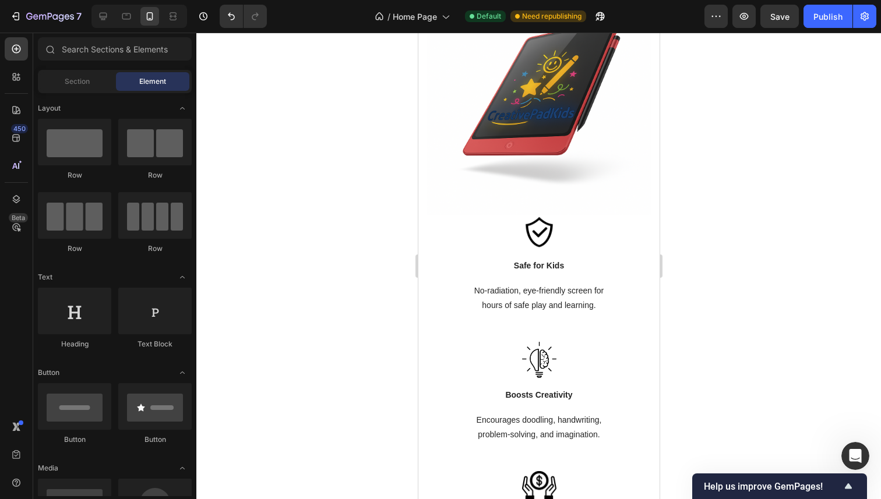
click at [745, 271] on div at bounding box center [538, 266] width 684 height 467
click at [785, 30] on div "7 / Home Page Default Need republishing Preview Save Publish" at bounding box center [440, 16] width 881 height 33
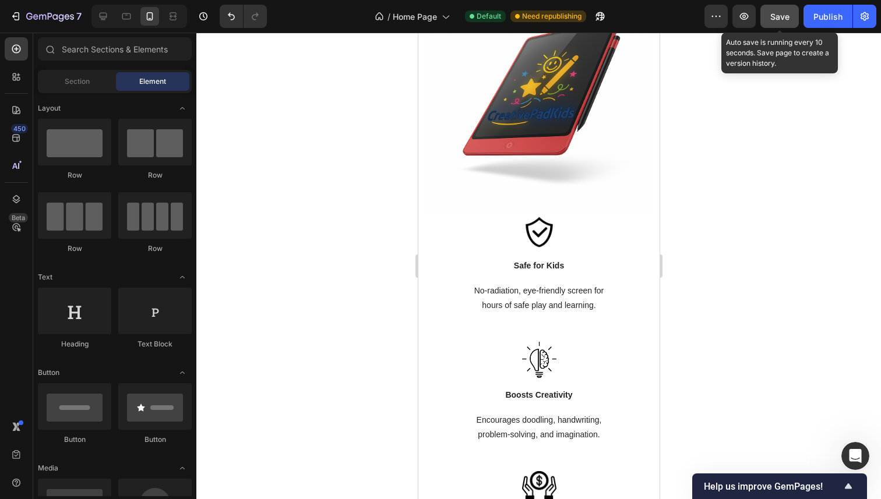
click at [785, 15] on span "Save" at bounding box center [779, 17] width 19 height 10
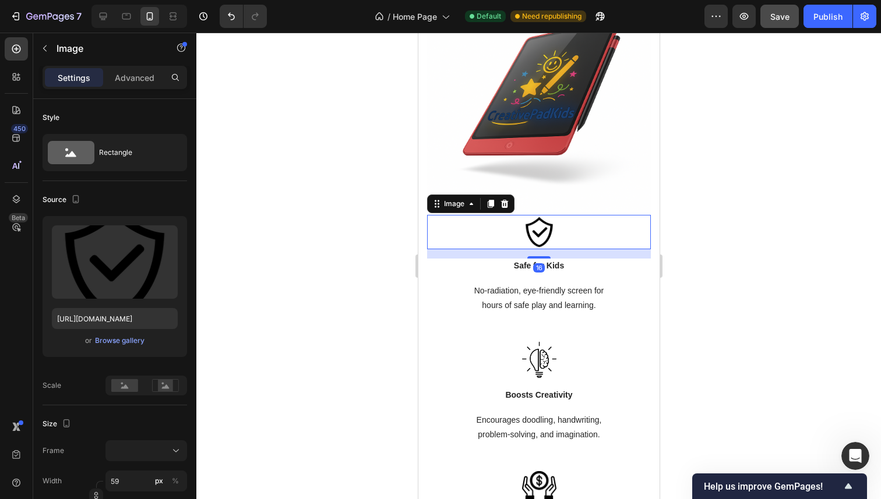
click at [477, 236] on div at bounding box center [538, 232] width 224 height 34
click at [345, 303] on div at bounding box center [538, 266] width 684 height 467
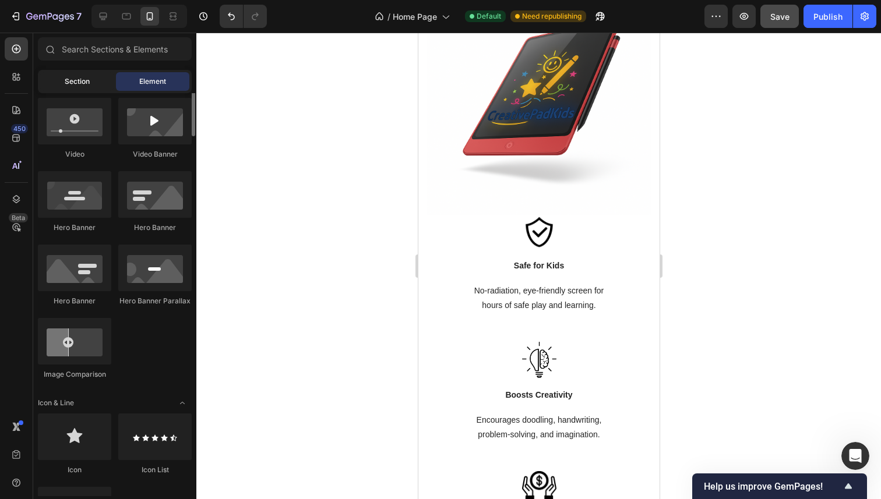
scroll to position [459, 0]
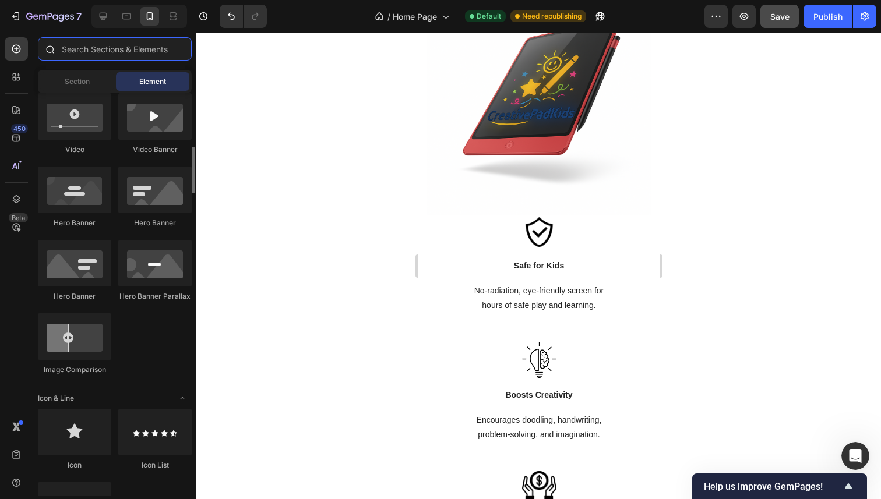
click at [116, 48] on input "text" at bounding box center [115, 48] width 154 height 23
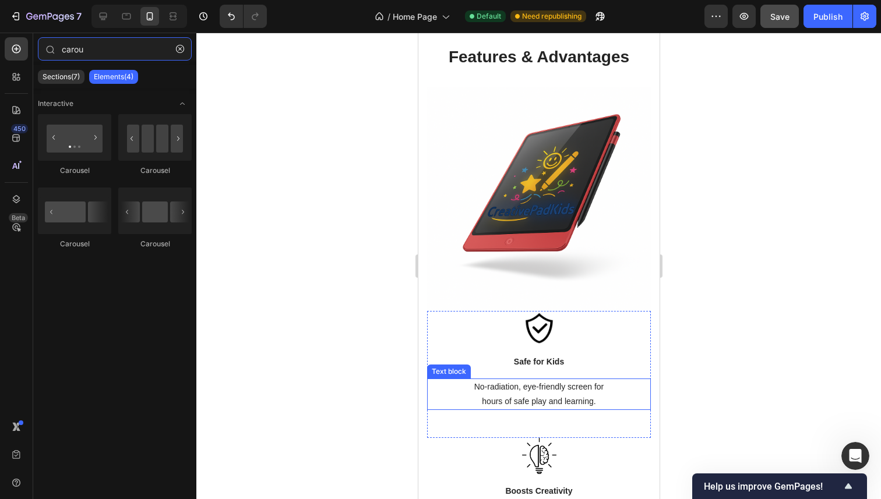
scroll to position [1381, 0]
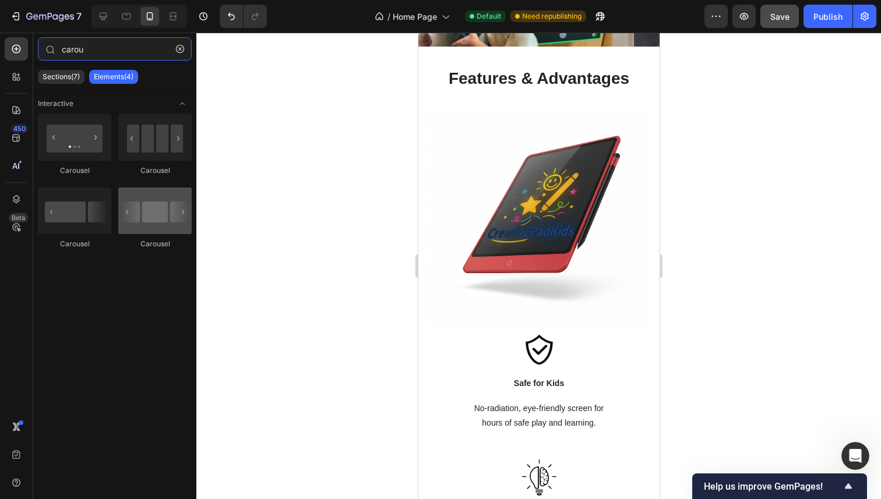
type input "carou"
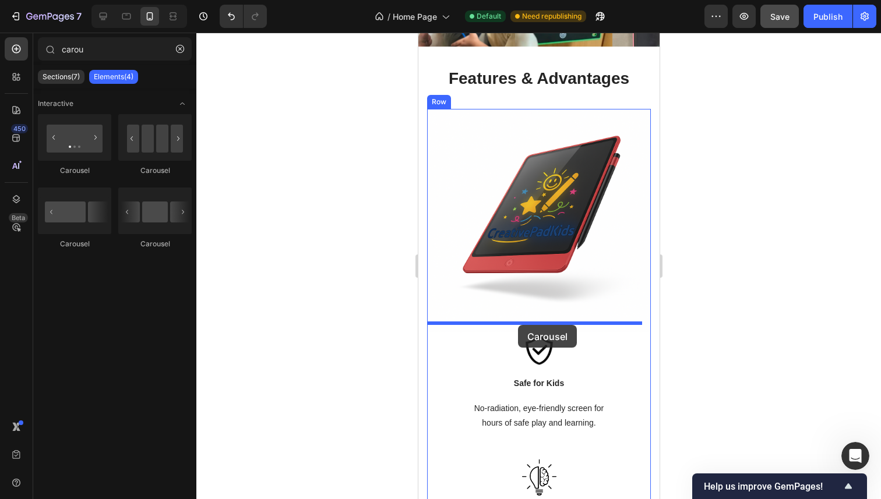
drag, startPoint x: 586, startPoint y: 256, endPoint x: 517, endPoint y: 325, distance: 97.2
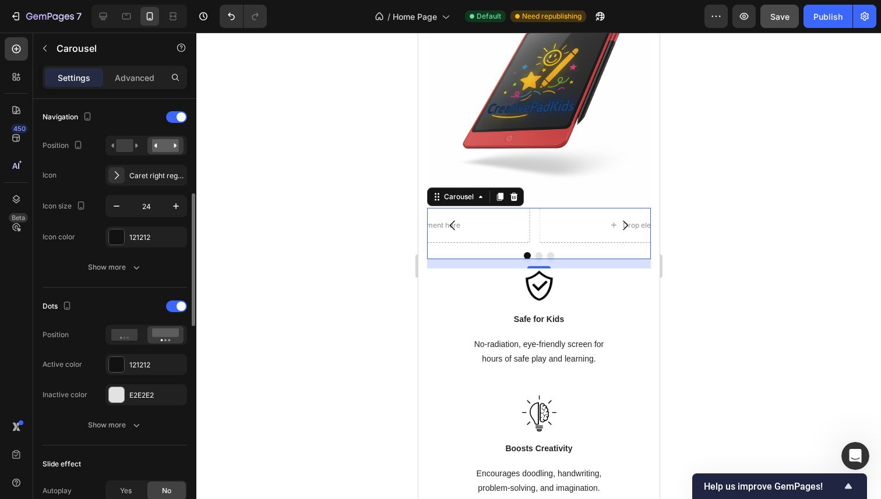
scroll to position [429, 0]
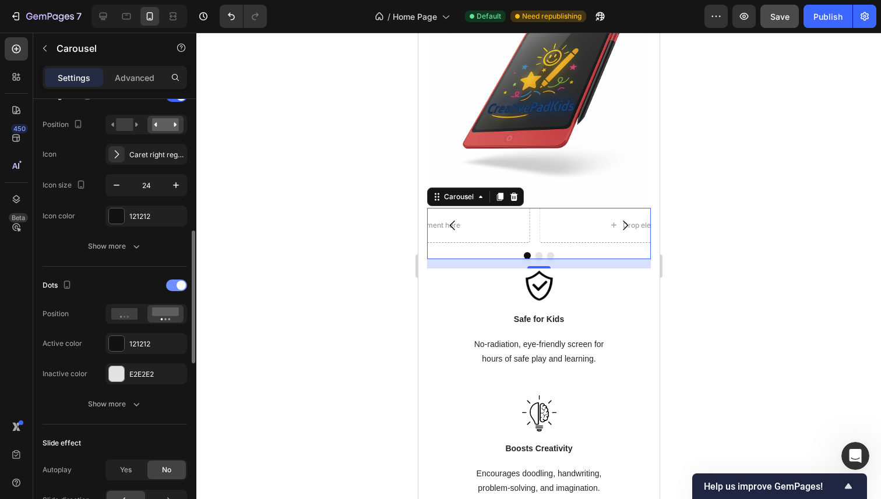
click at [175, 287] on div at bounding box center [176, 286] width 21 height 12
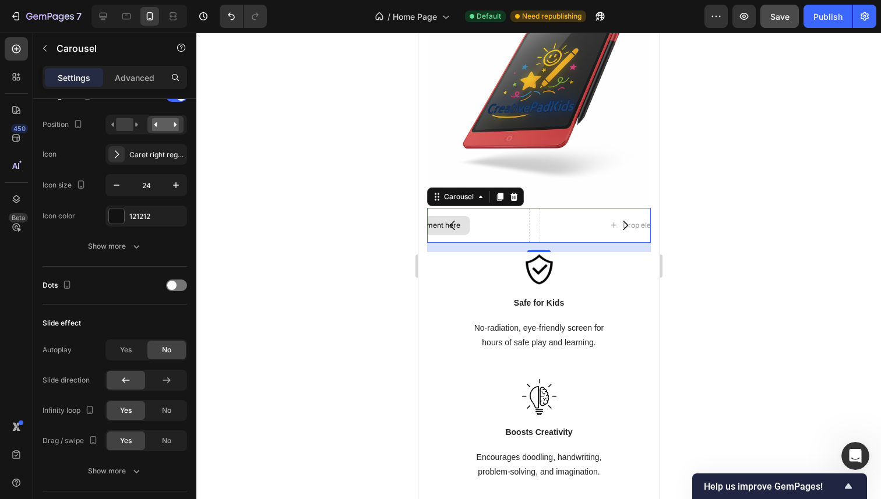
click at [508, 216] on div "Drop element here" at bounding box center [422, 225] width 215 height 35
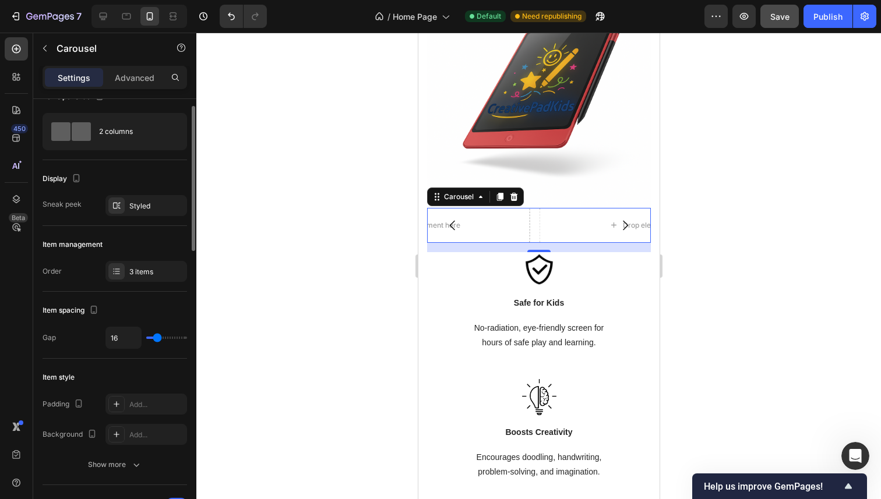
scroll to position [24, 0]
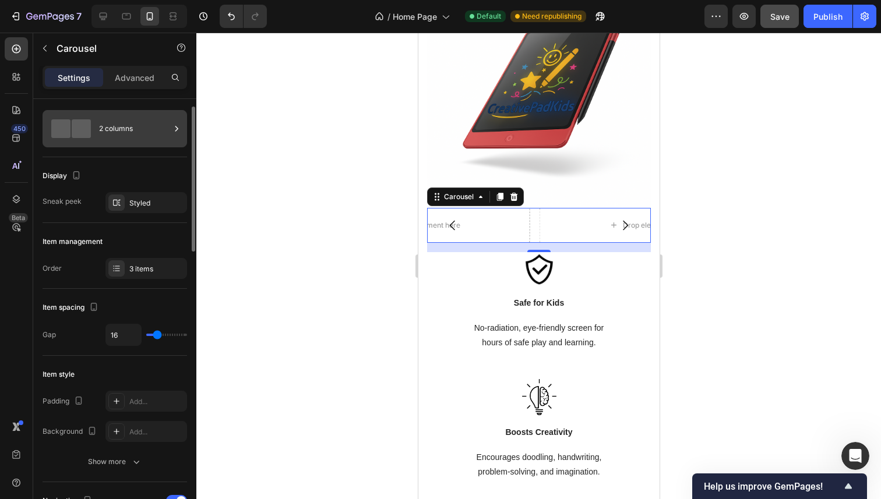
click at [130, 123] on div "2 columns" at bounding box center [134, 128] width 71 height 27
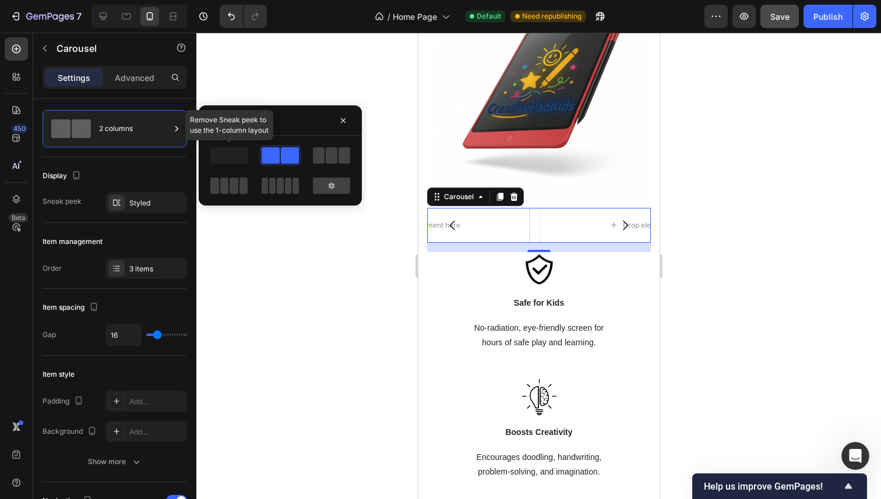
click at [224, 158] on span at bounding box center [228, 155] width 37 height 16
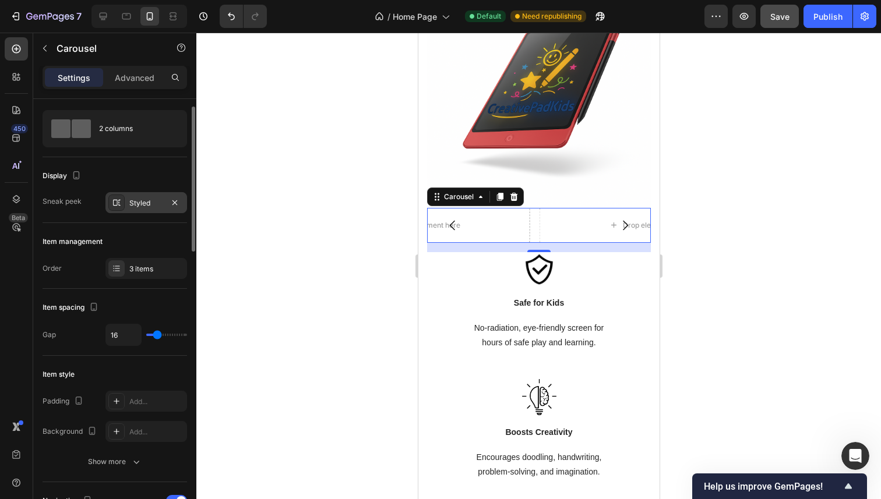
click at [141, 201] on div "Styled" at bounding box center [146, 203] width 34 height 10
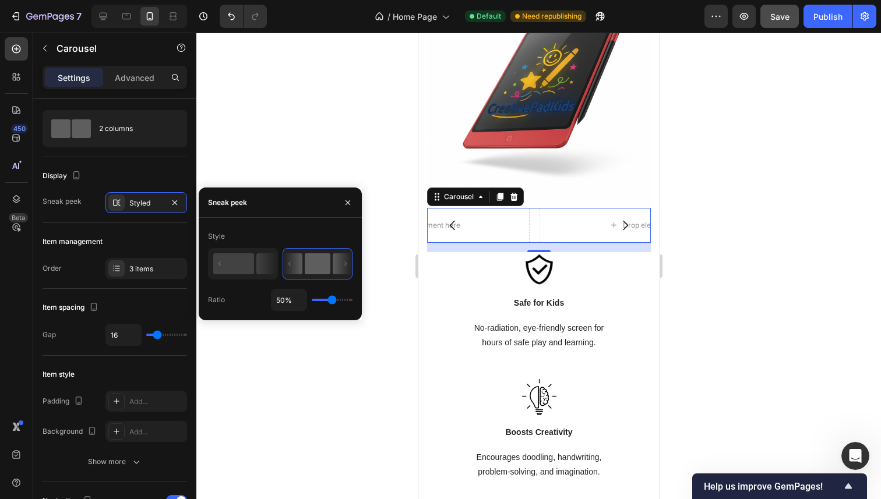
type input "20%"
type input "20"
type input "10%"
type input "10"
click at [319, 301] on input "range" at bounding box center [332, 300] width 41 height 2
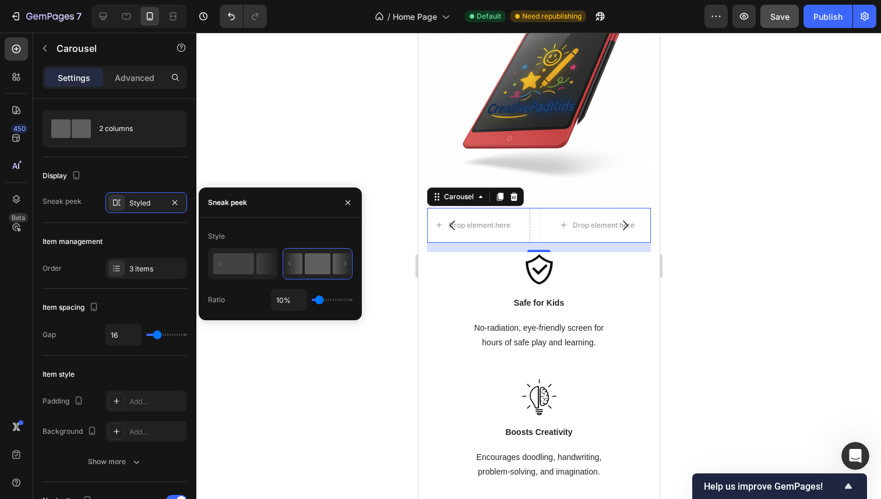
click at [324, 301] on div "10%" at bounding box center [312, 300] width 82 height 22
click at [239, 265] on rect at bounding box center [233, 263] width 41 height 21
type input "50%"
type input "50"
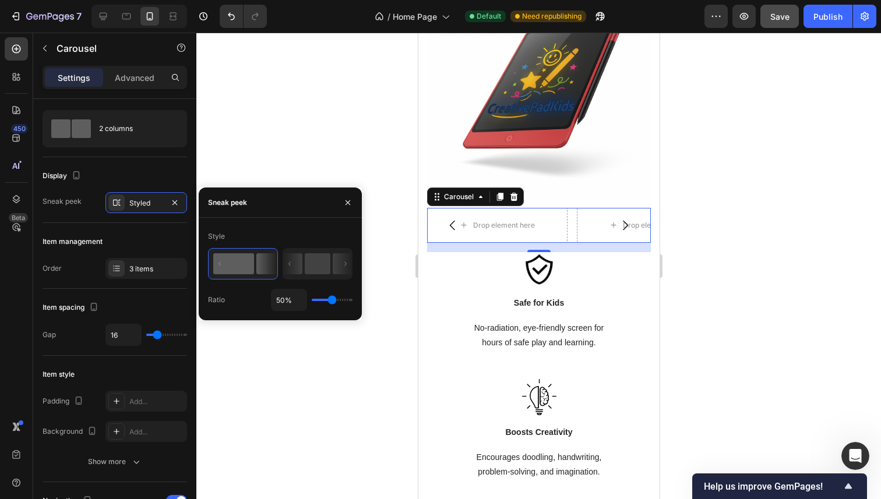
drag, startPoint x: 327, startPoint y: 302, endPoint x: 349, endPoint y: 299, distance: 22.9
click at [349, 299] on div "50%" at bounding box center [312, 300] width 82 height 22
type input "100%"
drag, startPoint x: 334, startPoint y: 299, endPoint x: 347, endPoint y: 301, distance: 13.5
type input "100"
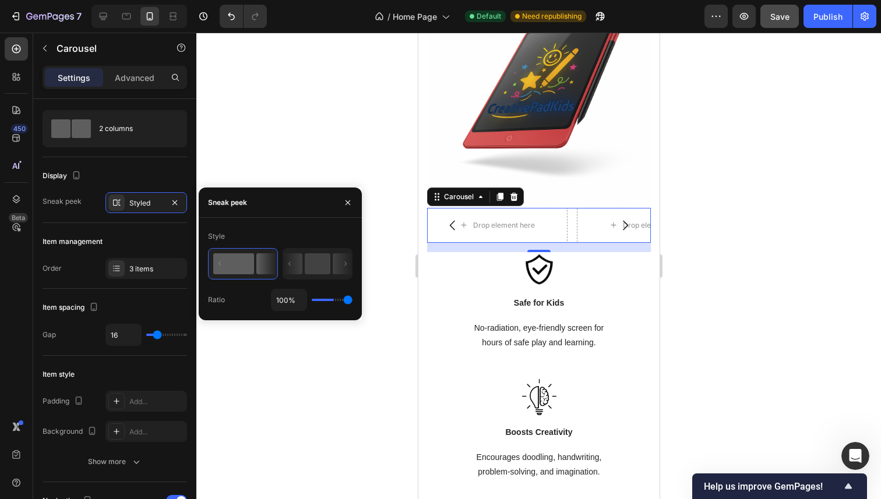
click at [352, 300] on input "range" at bounding box center [332, 300] width 41 height 2
type input "29%"
type input "29"
click at [325, 300] on input "range" at bounding box center [332, 300] width 41 height 2
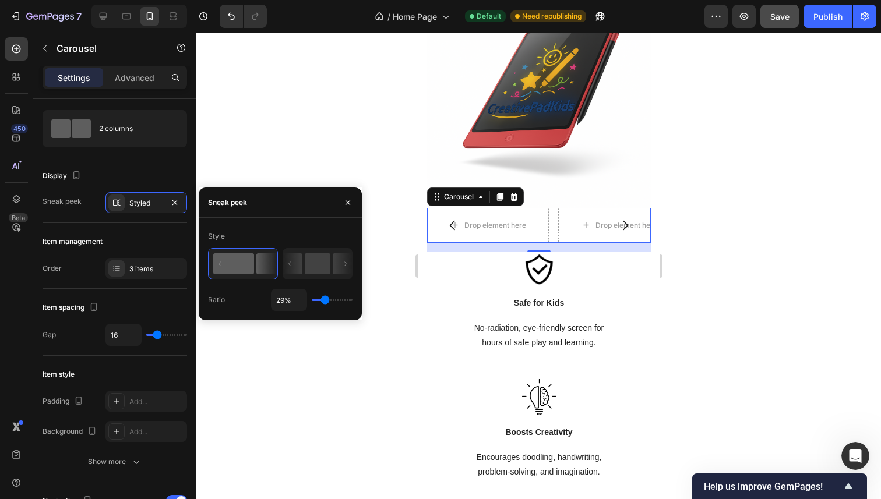
click at [323, 300] on input "range" at bounding box center [332, 300] width 41 height 2
type input "12%"
type input "12"
click at [319, 300] on input "range" at bounding box center [332, 300] width 41 height 2
click at [351, 201] on icon "button" at bounding box center [347, 202] width 9 height 9
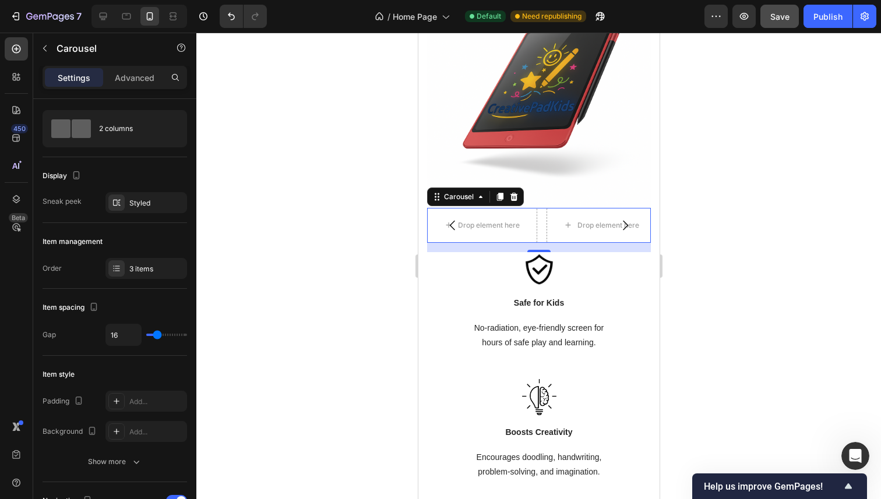
click at [370, 290] on div at bounding box center [538, 266] width 684 height 467
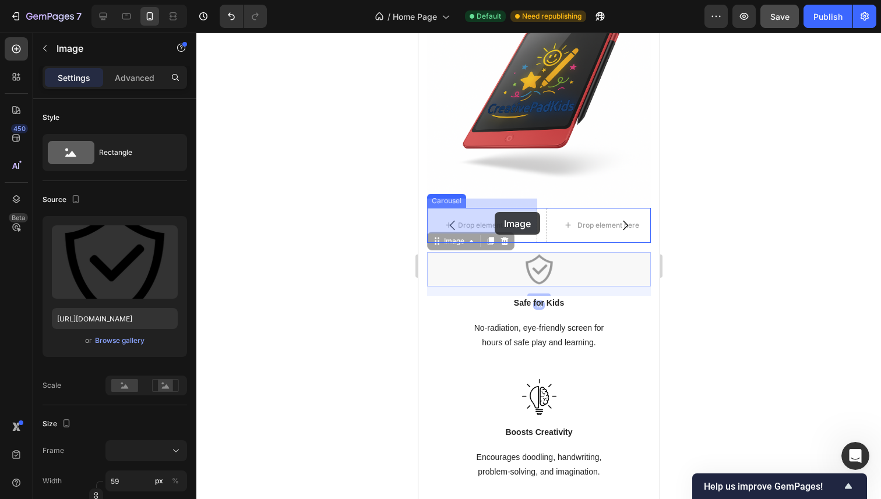
drag, startPoint x: 516, startPoint y: 249, endPoint x: 465, endPoint y: 204, distance: 68.1
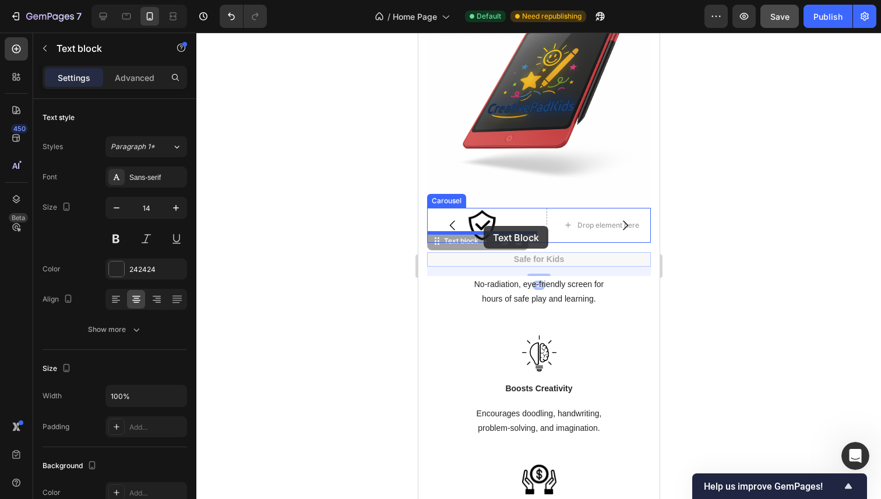
drag, startPoint x: 535, startPoint y: 252, endPoint x: 483, endPoint y: 226, distance: 57.8
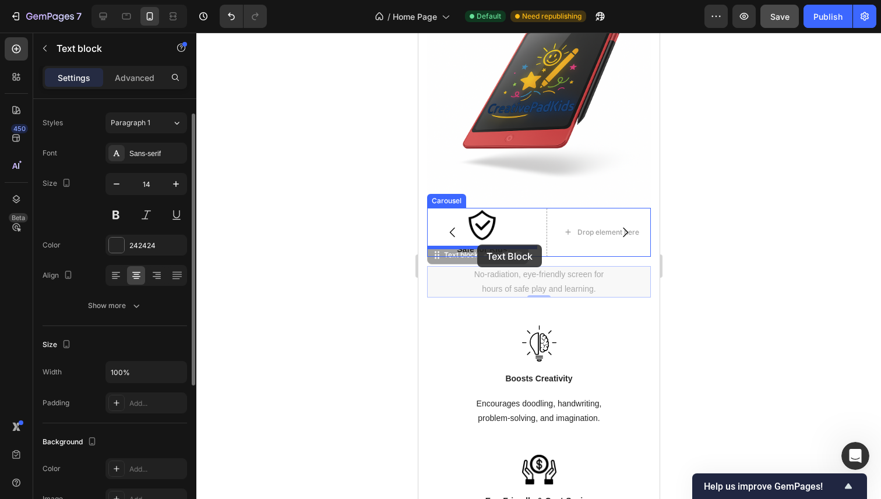
drag, startPoint x: 546, startPoint y: 277, endPoint x: 476, endPoint y: 245, distance: 76.9
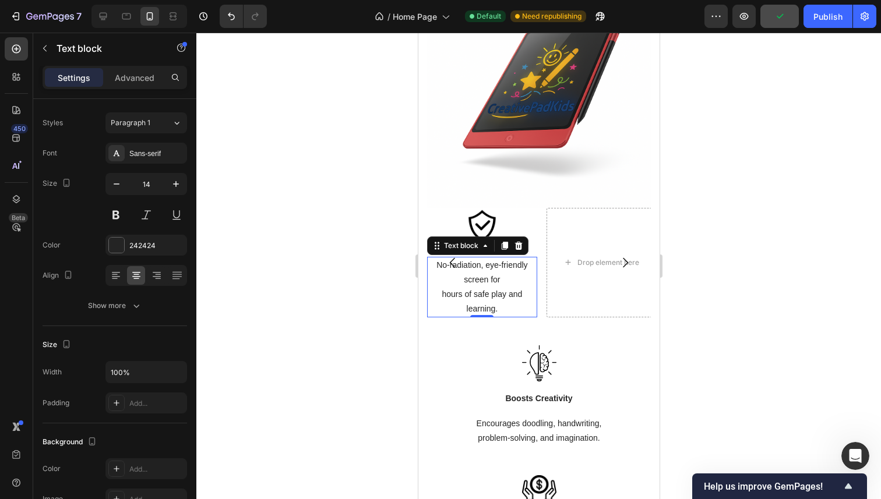
click at [333, 266] on div at bounding box center [538, 266] width 684 height 467
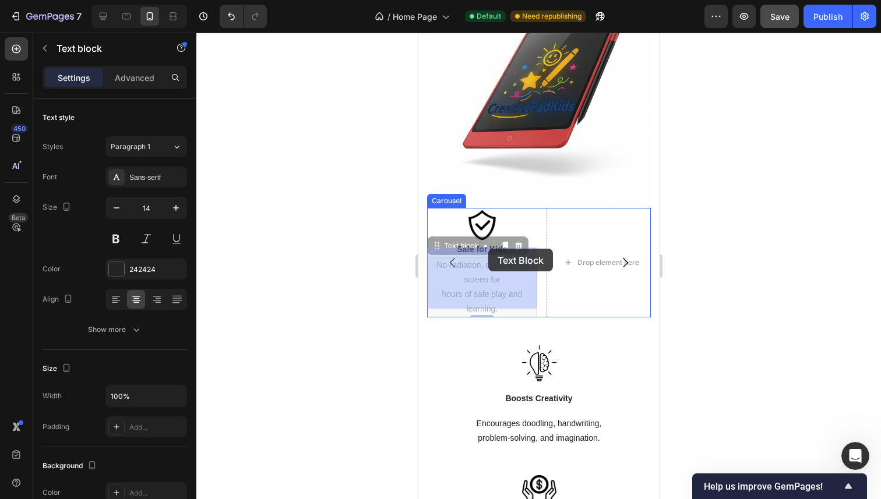
drag, startPoint x: 483, startPoint y: 270, endPoint x: 488, endPoint y: 249, distance: 21.9
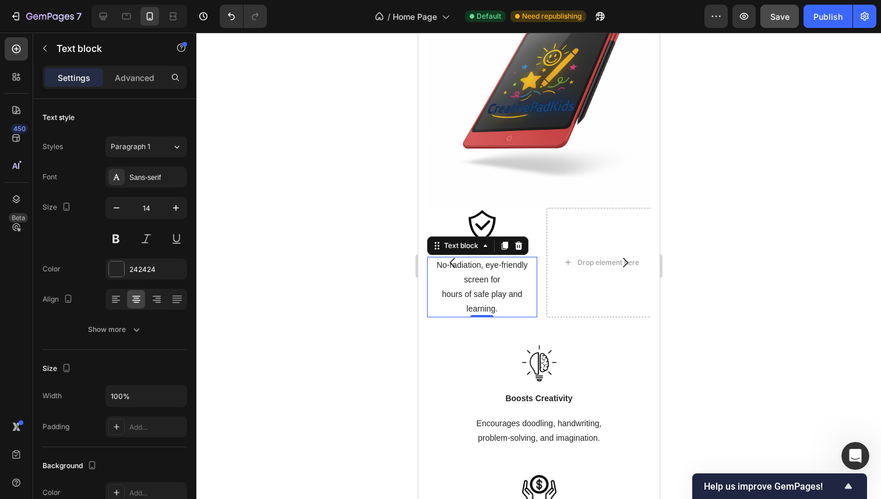
click at [311, 280] on div at bounding box center [538, 266] width 684 height 467
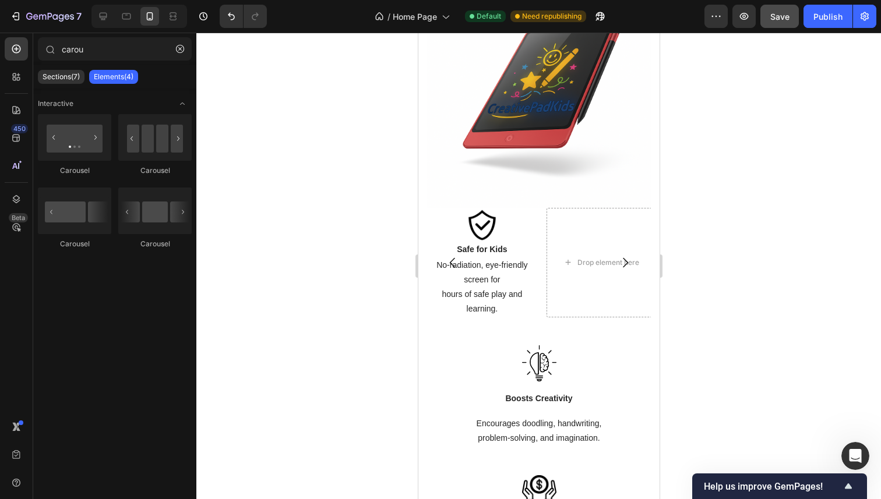
click at [327, 277] on div at bounding box center [538, 266] width 684 height 467
click at [533, 214] on div at bounding box center [481, 225] width 110 height 34
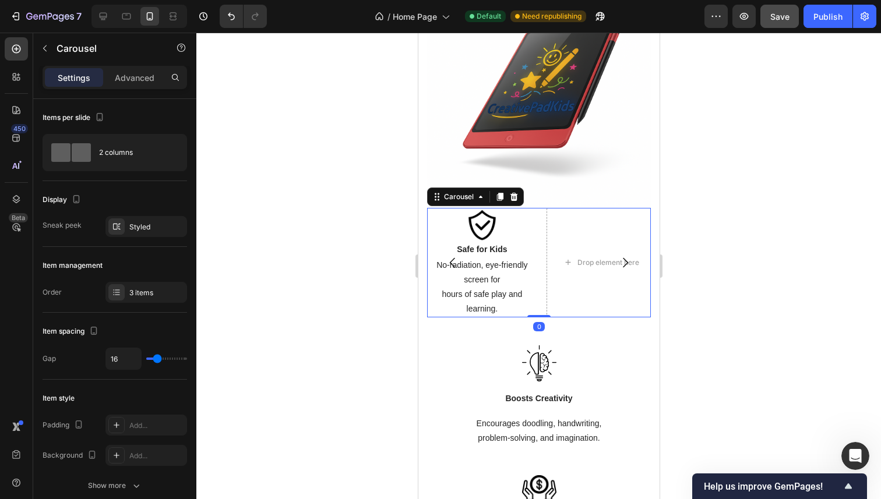
click at [542, 214] on div "Image Safe for Kids Text block No-radiation, eye-friendly screen for hours of s…" at bounding box center [538, 263] width 224 height 110
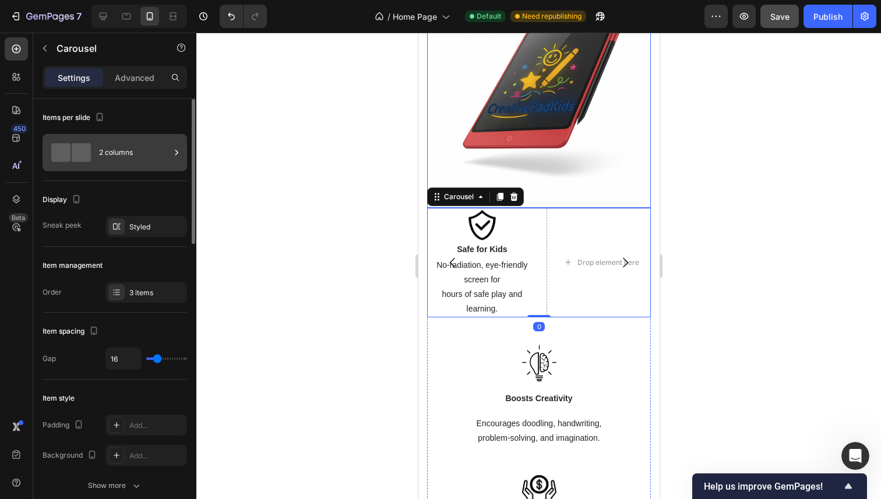
click at [114, 146] on div "2 columns" at bounding box center [134, 152] width 71 height 27
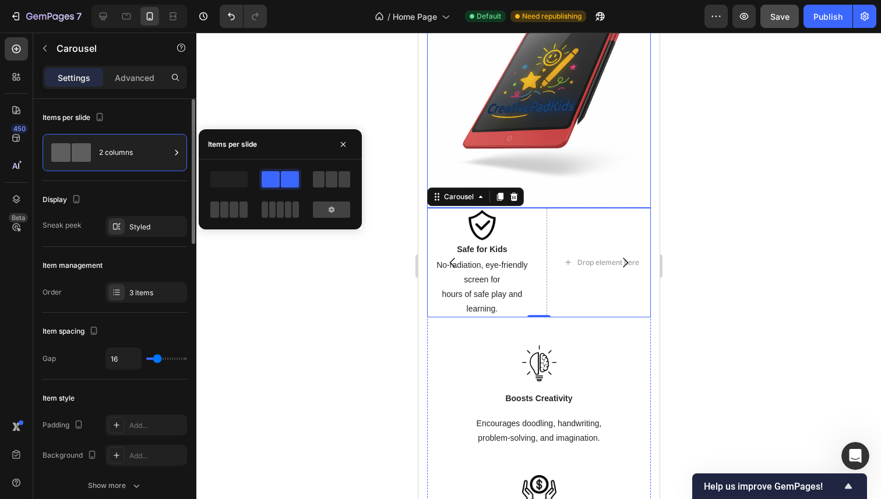
click at [158, 211] on div "Display Sneak peek Styled" at bounding box center [115, 214] width 144 height 66
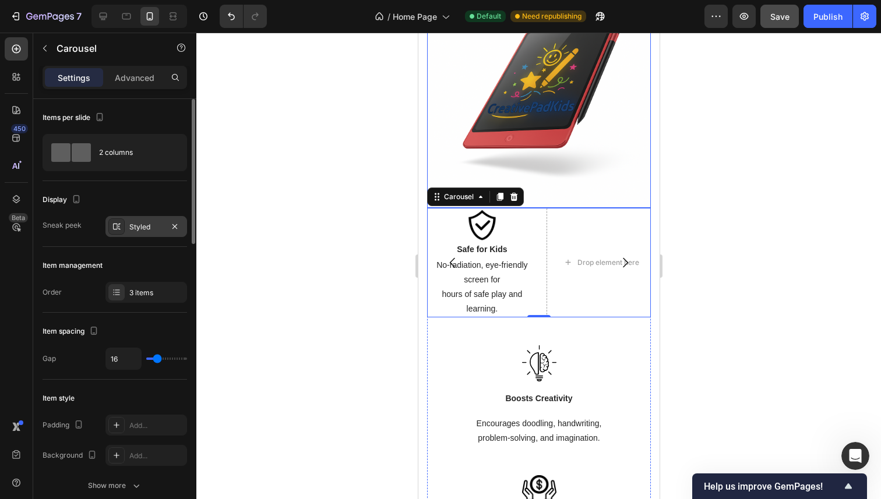
click at [156, 224] on div "Styled" at bounding box center [146, 227] width 34 height 10
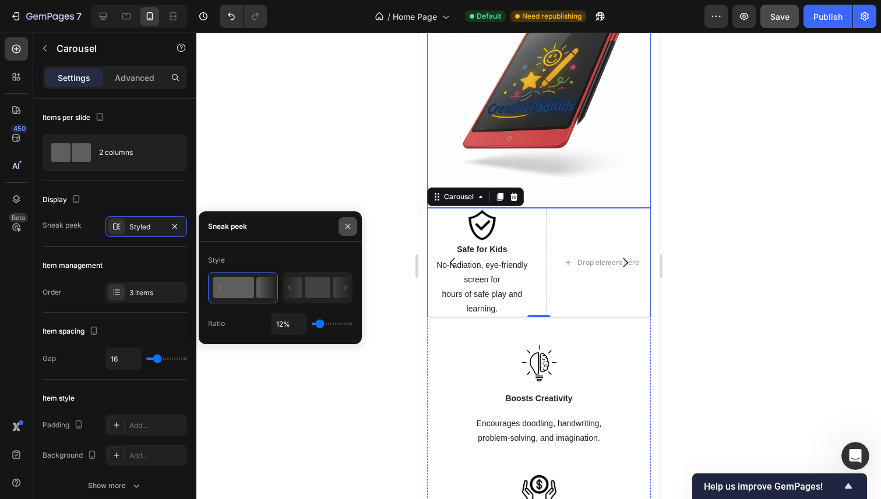
click at [338, 228] on button "button" at bounding box center [347, 226] width 19 height 19
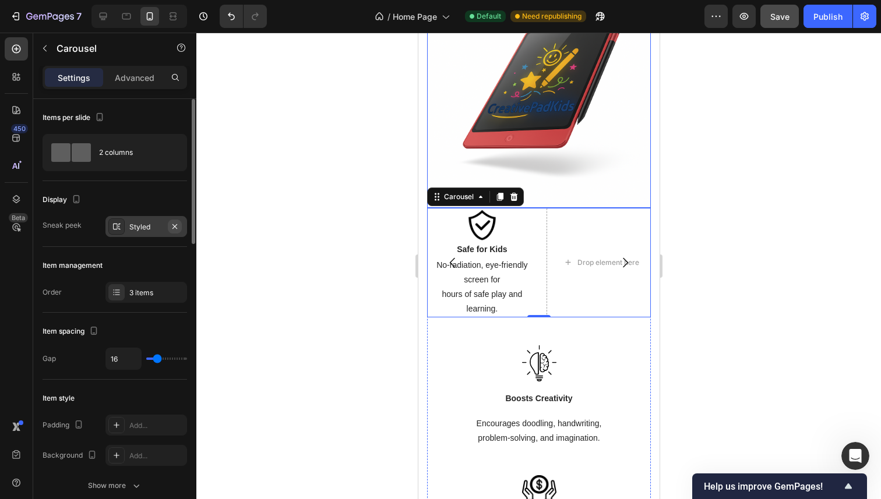
click at [175, 224] on icon "button" at bounding box center [174, 226] width 9 height 9
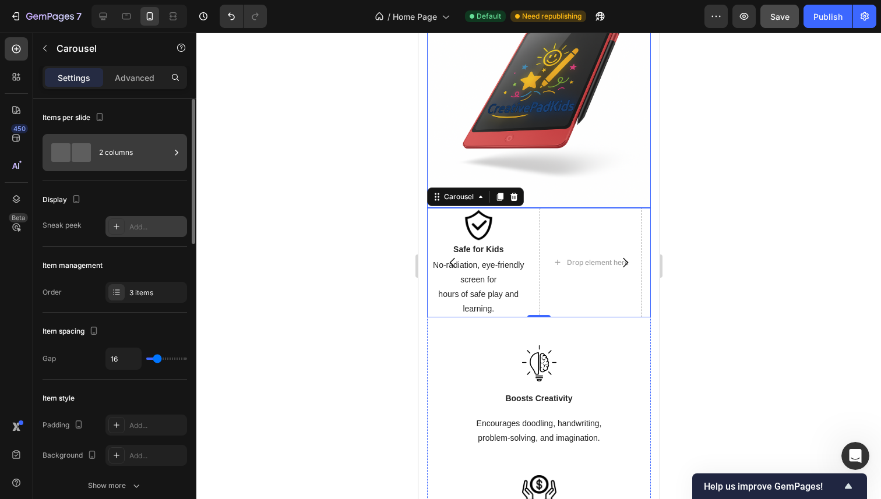
click at [101, 159] on div "2 columns" at bounding box center [134, 152] width 71 height 27
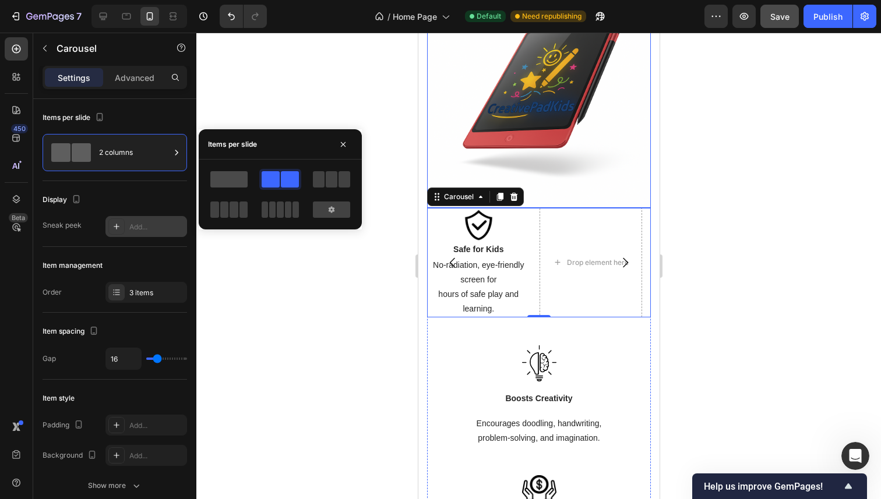
click at [246, 175] on span at bounding box center [228, 179] width 37 height 16
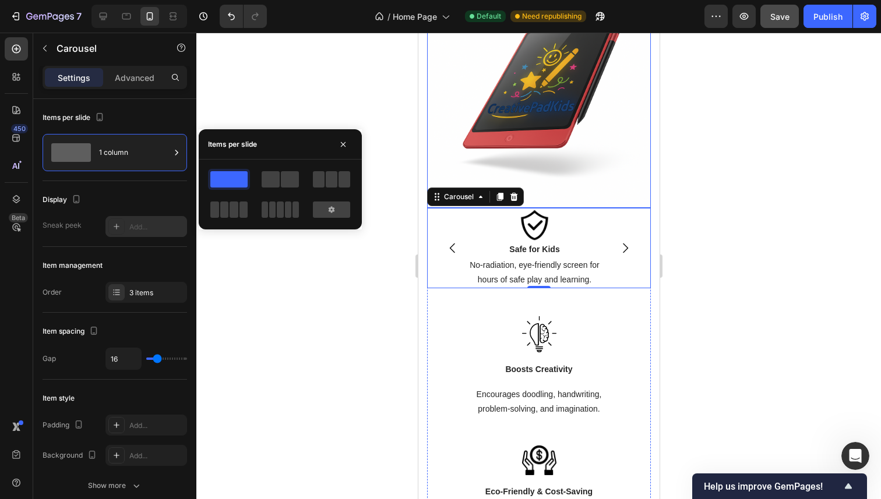
click at [224, 179] on span at bounding box center [228, 179] width 37 height 16
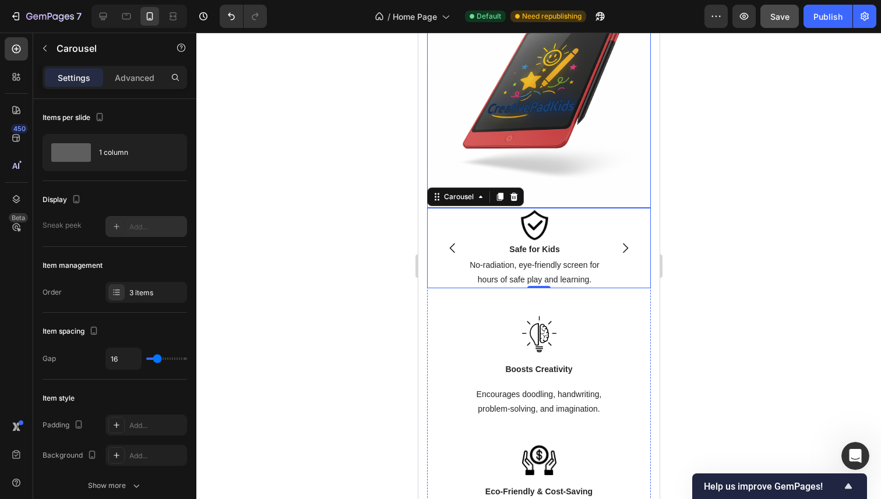
click at [288, 320] on div at bounding box center [538, 266] width 684 height 467
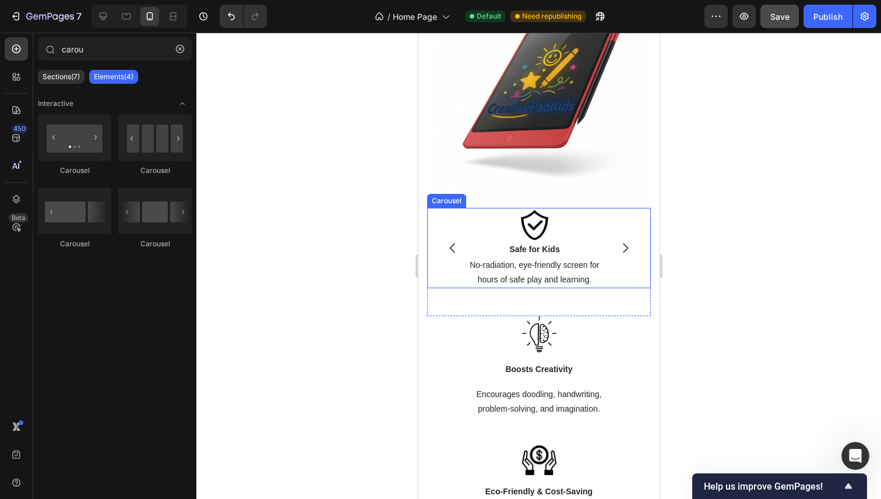
click at [617, 241] on icon "Carousel Next Arrow" at bounding box center [624, 248] width 14 height 14
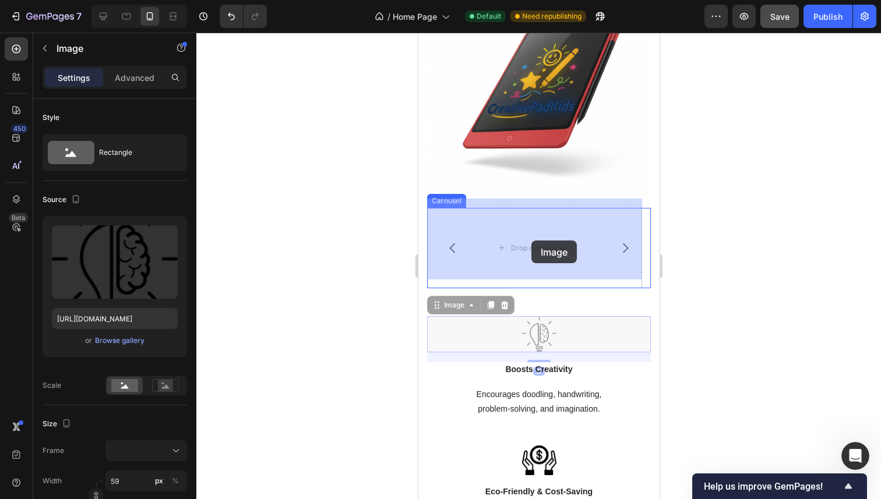
drag, startPoint x: 543, startPoint y: 321, endPoint x: 531, endPoint y: 242, distance: 80.2
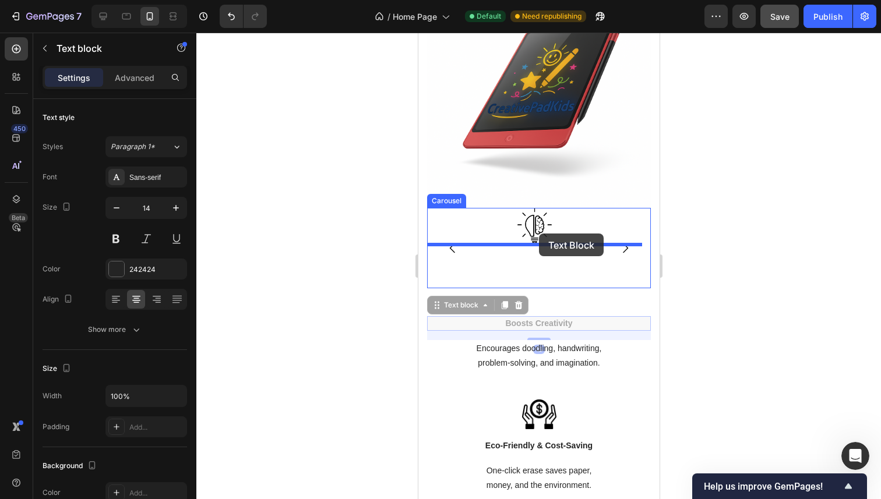
drag, startPoint x: 546, startPoint y: 319, endPoint x: 538, endPoint y: 234, distance: 85.4
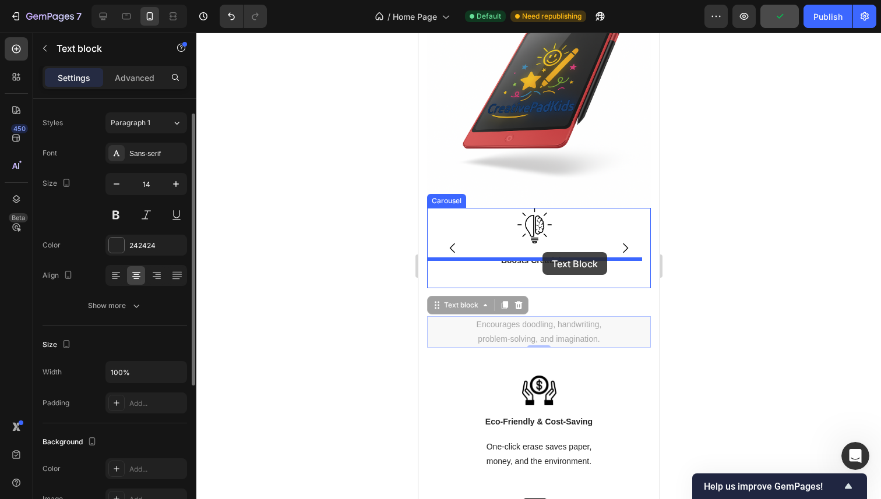
drag, startPoint x: 548, startPoint y: 321, endPoint x: 542, endPoint y: 252, distance: 69.0
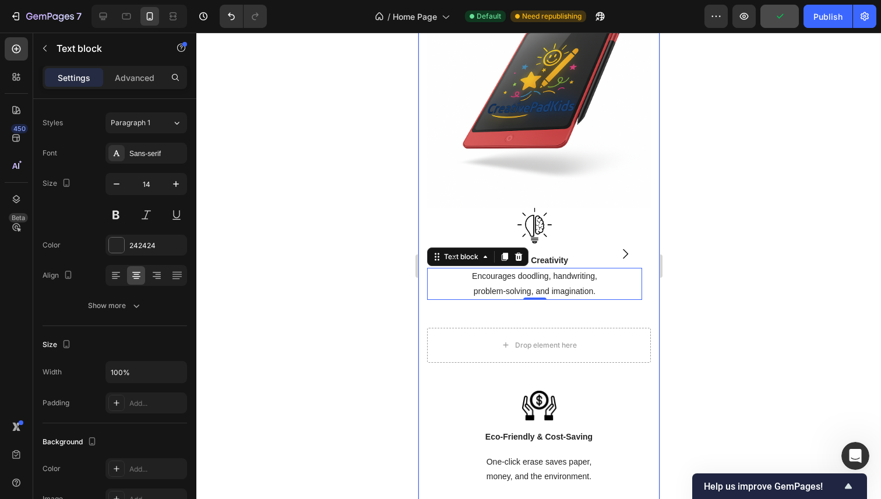
click at [757, 236] on div at bounding box center [538, 266] width 684 height 467
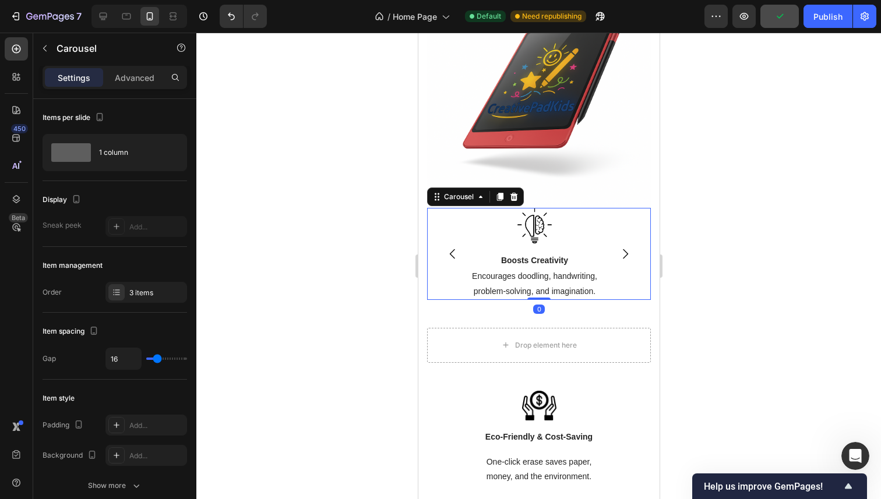
click at [608, 241] on button "Carousel Next Arrow" at bounding box center [624, 254] width 33 height 33
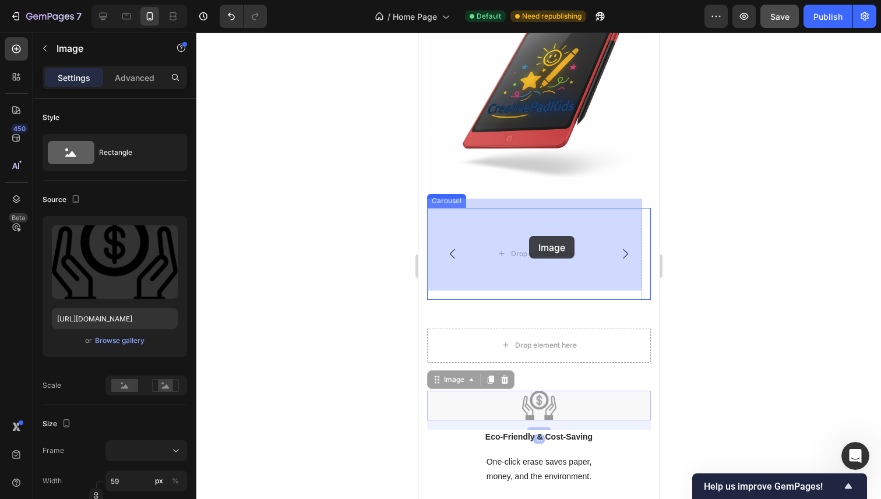
drag, startPoint x: 547, startPoint y: 391, endPoint x: 528, endPoint y: 236, distance: 156.6
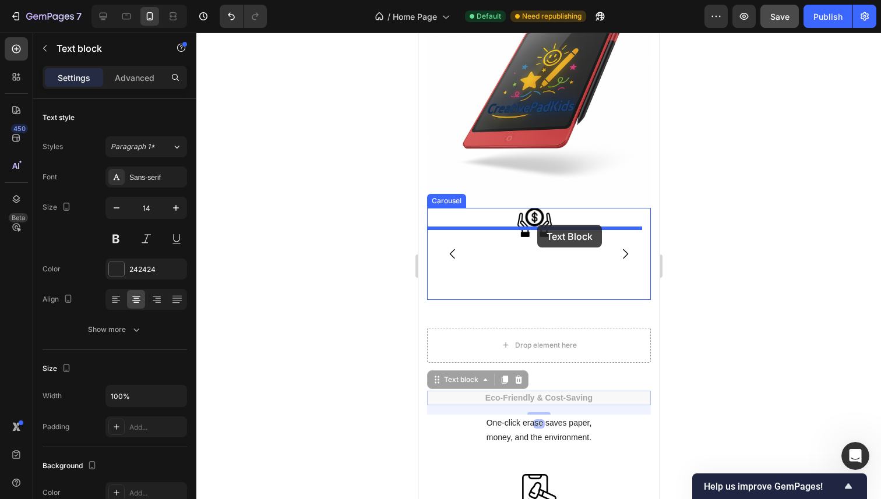
drag, startPoint x: 533, startPoint y: 390, endPoint x: 536, endPoint y: 225, distance: 165.5
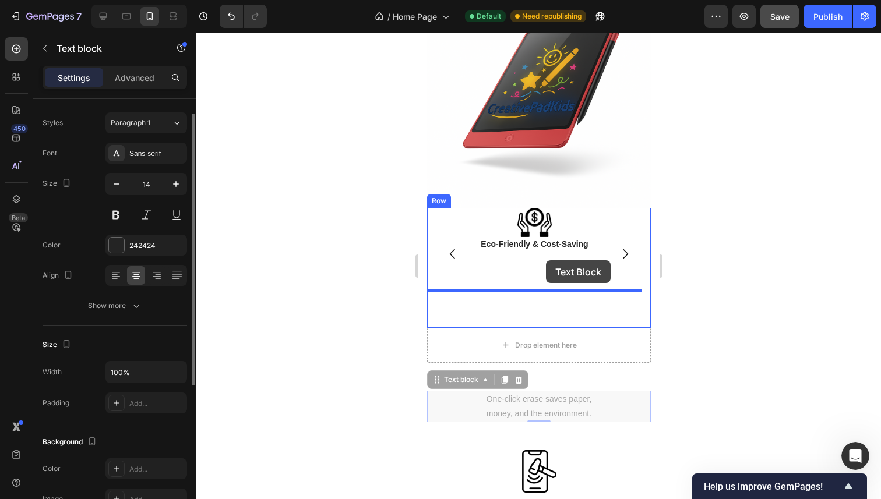
drag, startPoint x: 545, startPoint y: 391, endPoint x: 545, endPoint y: 260, distance: 131.1
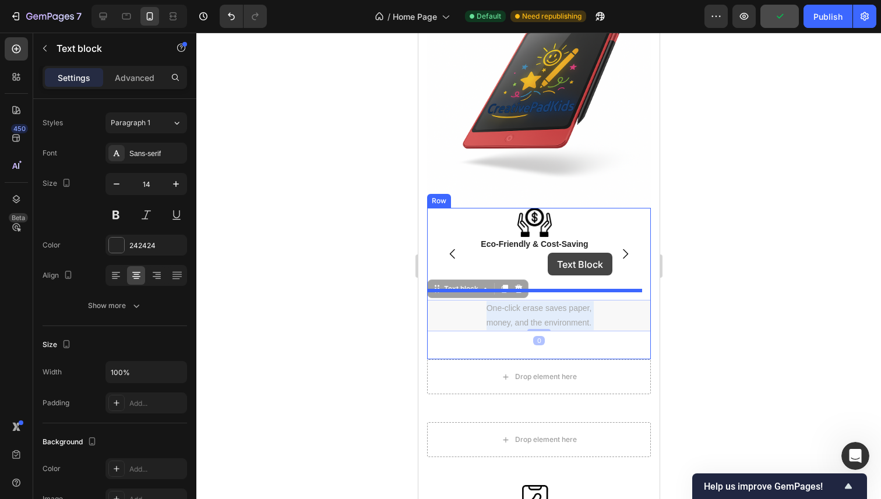
drag, startPoint x: 548, startPoint y: 306, endPoint x: 547, endPoint y: 253, distance: 53.6
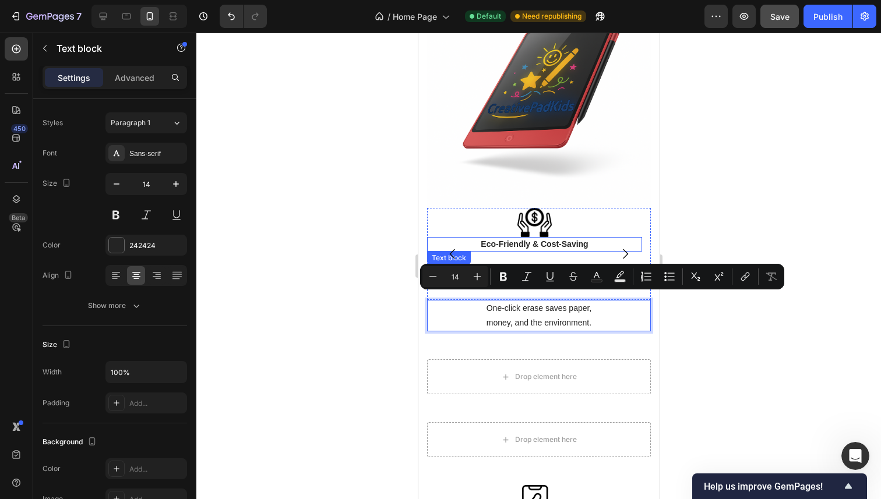
drag, startPoint x: 543, startPoint y: 295, endPoint x: 1117, endPoint y: 312, distance: 573.4
click at [803, 347] on div at bounding box center [538, 266] width 684 height 467
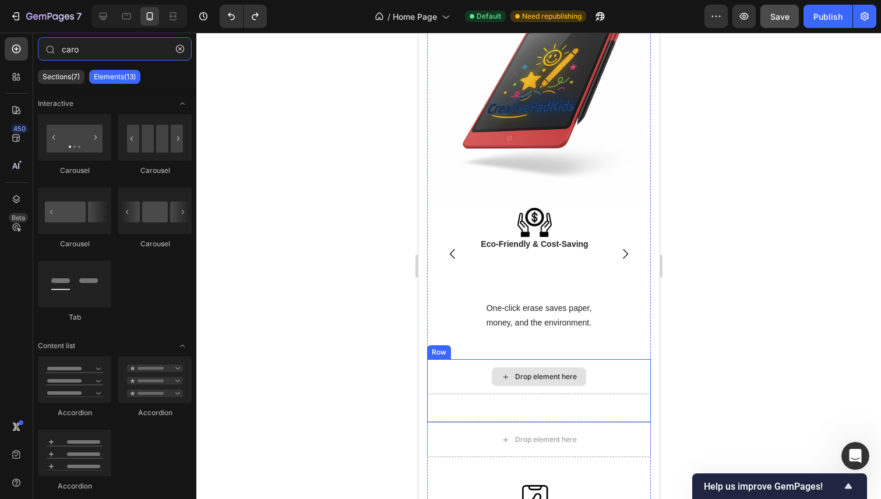
type input "car"
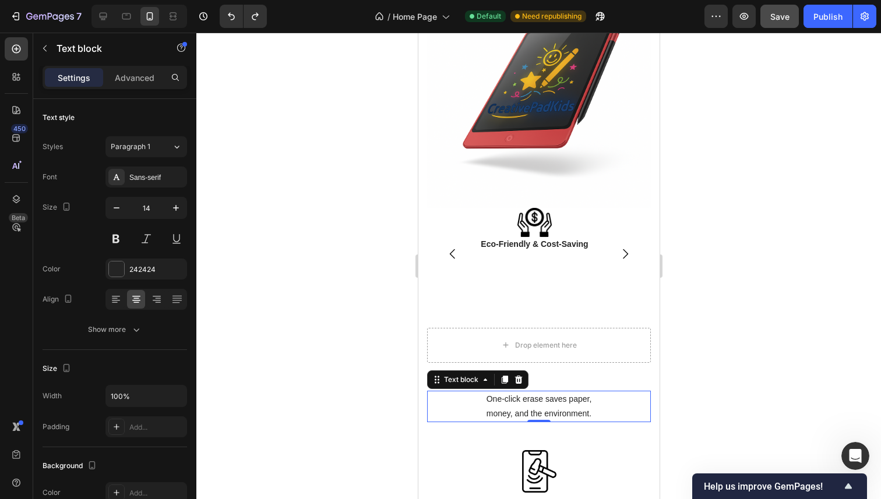
click at [522, 407] on p "money, and the environment." at bounding box center [538, 414] width 221 height 15
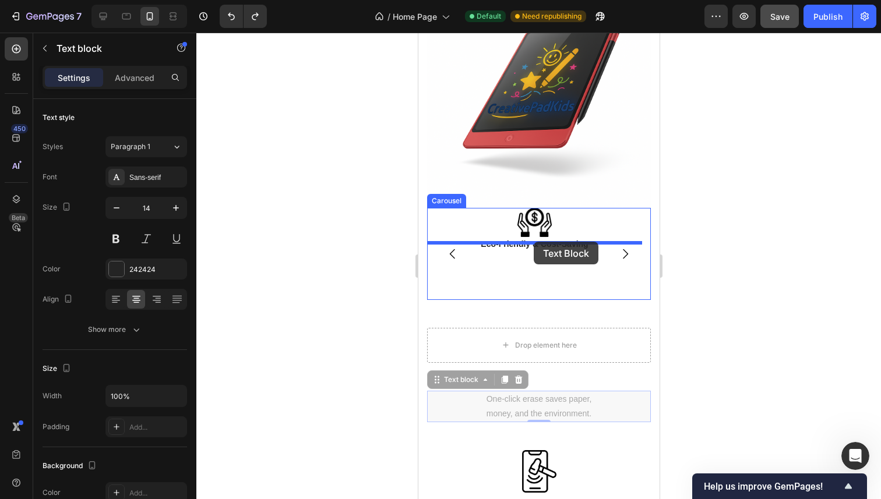
drag, startPoint x: 453, startPoint y: 375, endPoint x: 533, endPoint y: 242, distance: 155.7
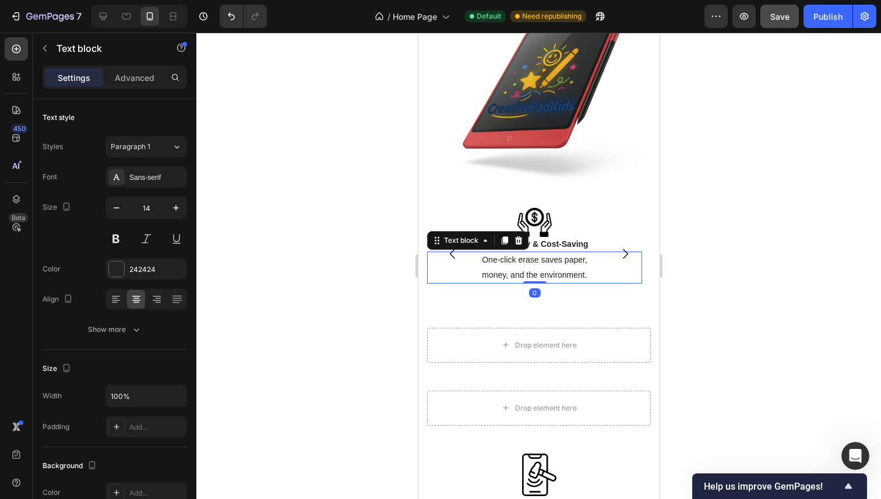
click at [794, 240] on div at bounding box center [538, 266] width 684 height 467
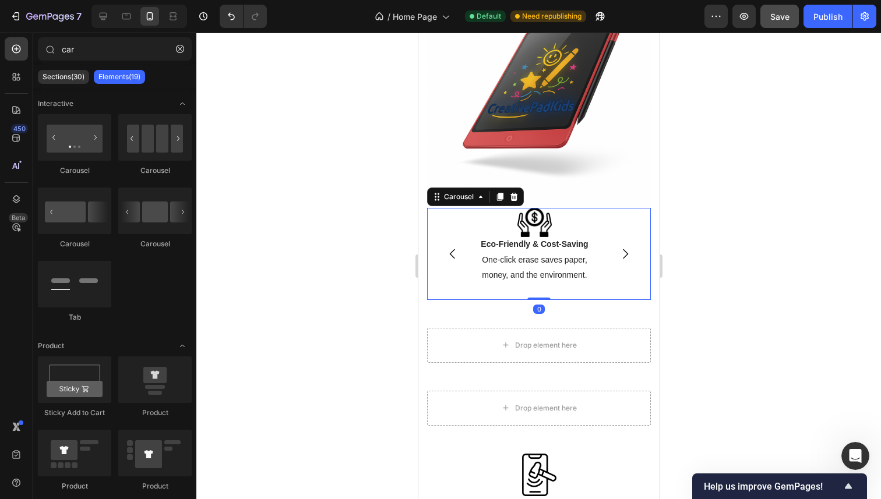
click at [448, 247] on icon "Carousel Back Arrow" at bounding box center [452, 254] width 14 height 14
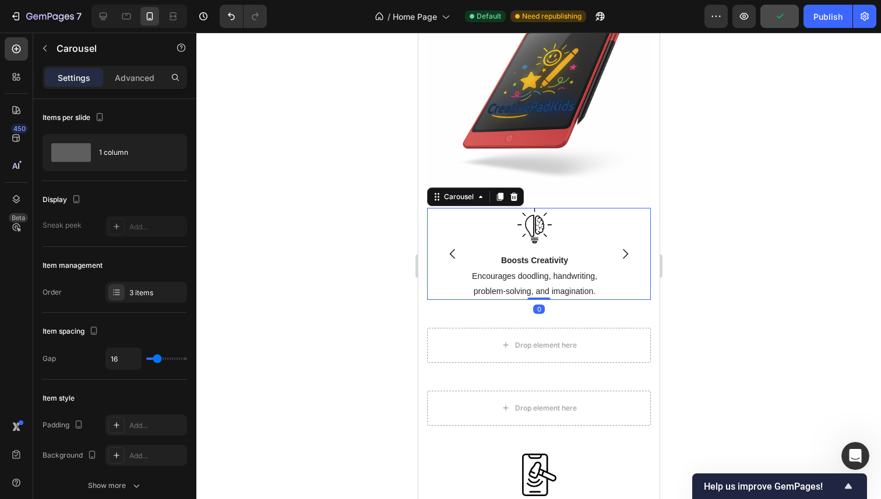
click at [617, 247] on icon "Carousel Next Arrow" at bounding box center [624, 254] width 14 height 14
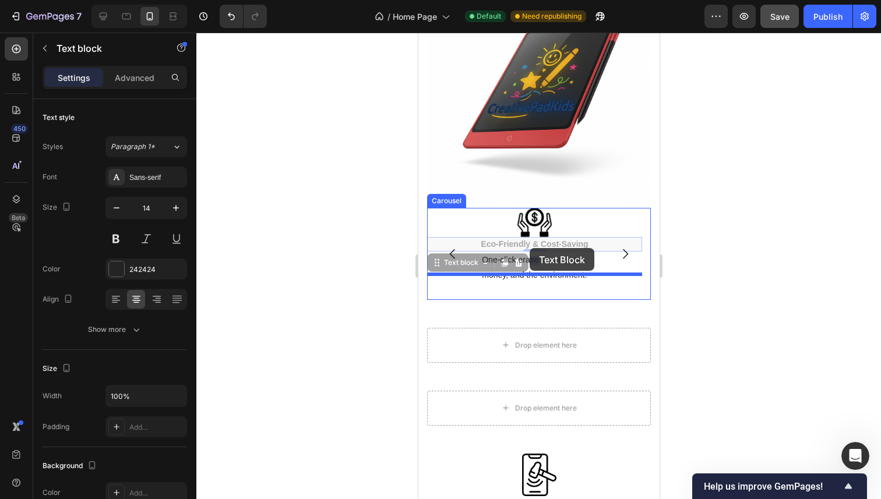
drag, startPoint x: 528, startPoint y: 235, endPoint x: 529, endPoint y: 248, distance: 12.9
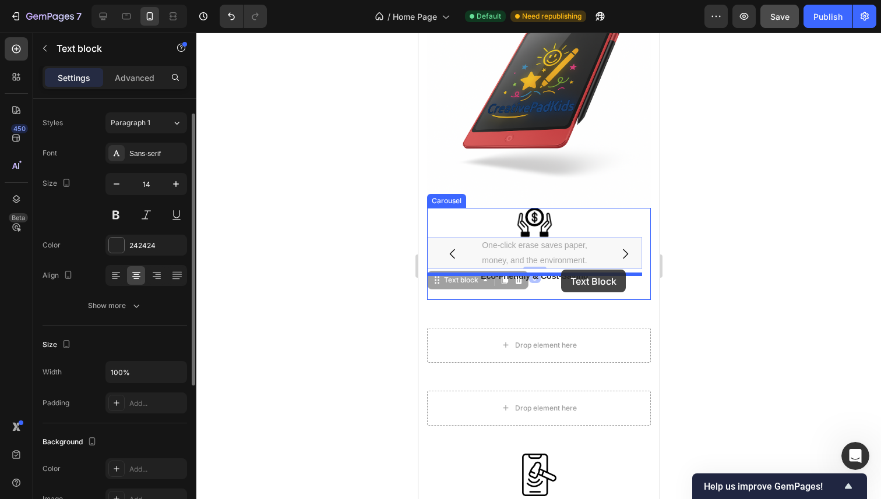
drag, startPoint x: 568, startPoint y: 247, endPoint x: 560, endPoint y: 270, distance: 24.1
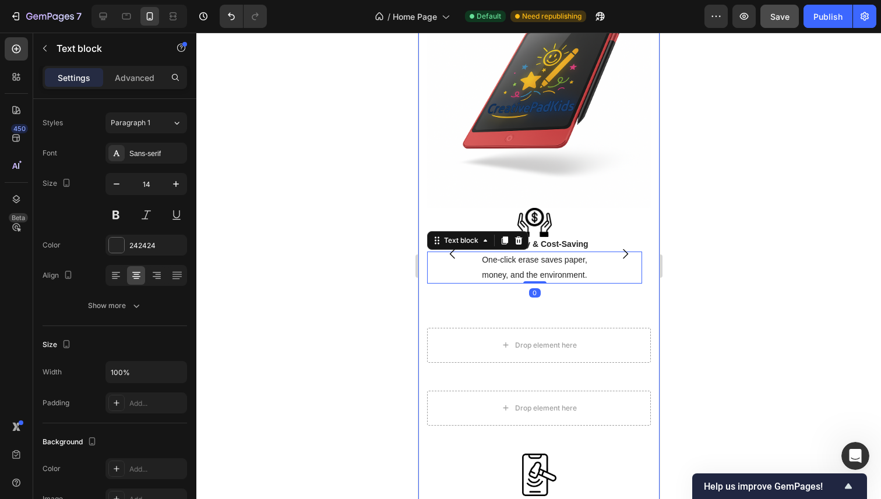
click at [764, 229] on div at bounding box center [538, 266] width 684 height 467
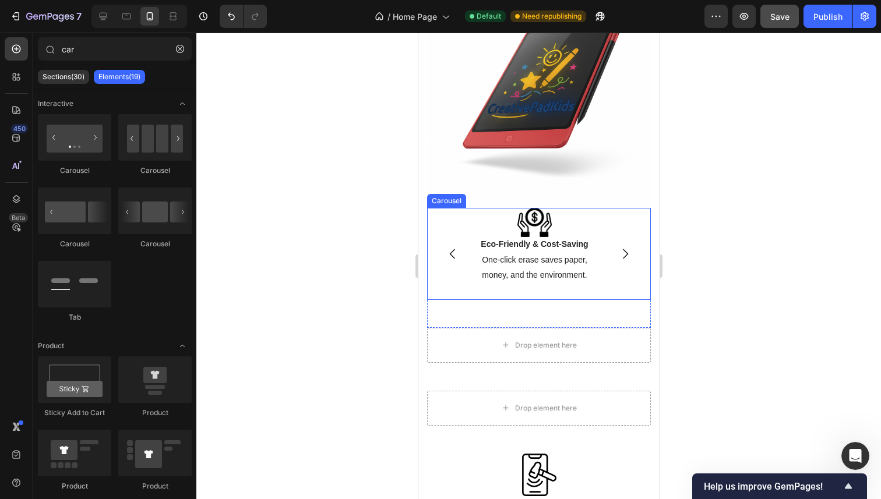
click at [456, 247] on icon "Carousel Back Arrow" at bounding box center [452, 254] width 14 height 14
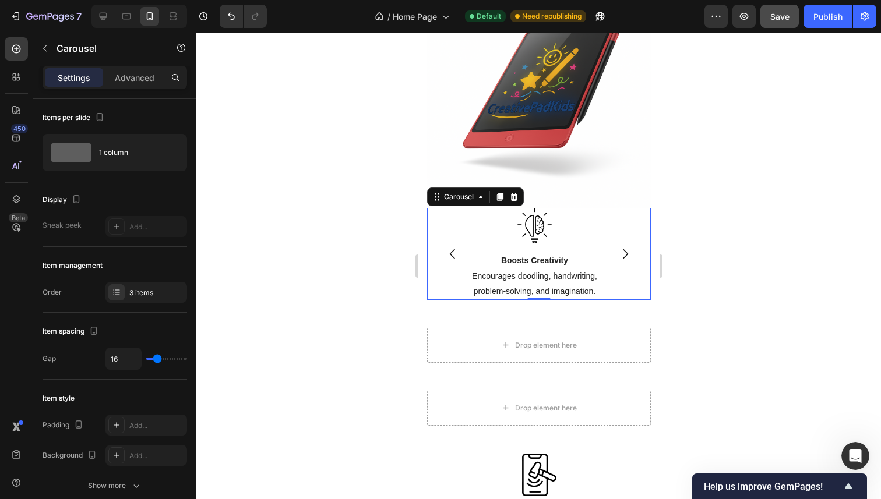
click at [531, 241] on div "Image Boosts Creativity Text block Encourages doodling, handwriting, problem-so…" at bounding box center [533, 254] width 215 height 92
click at [534, 228] on img at bounding box center [534, 226] width 34 height 36
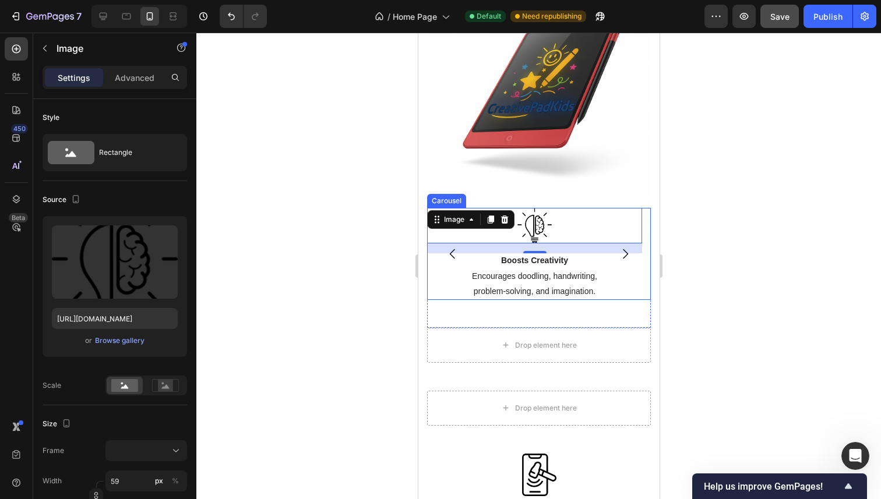
click at [617, 247] on icon "Carousel Next Arrow" at bounding box center [624, 254] width 14 height 14
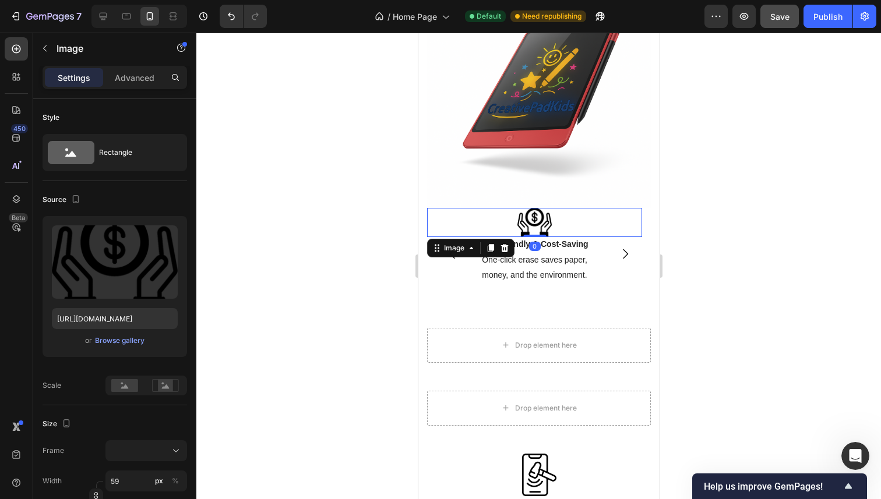
click at [537, 221] on img at bounding box center [534, 223] width 34 height 30
drag, startPoint x: 536, startPoint y: 226, endPoint x: 536, endPoint y: 235, distance: 8.7
click at [536, 242] on div at bounding box center [533, 243] width 23 height 3
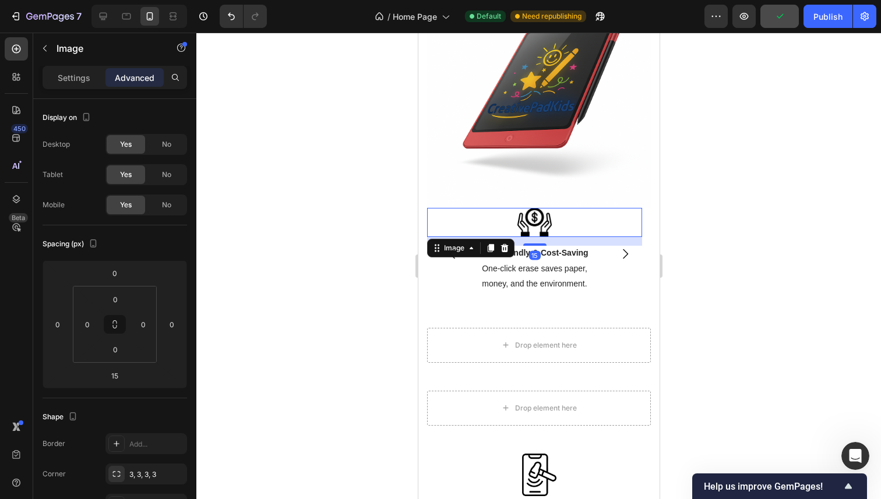
click at [379, 274] on div at bounding box center [538, 266] width 684 height 467
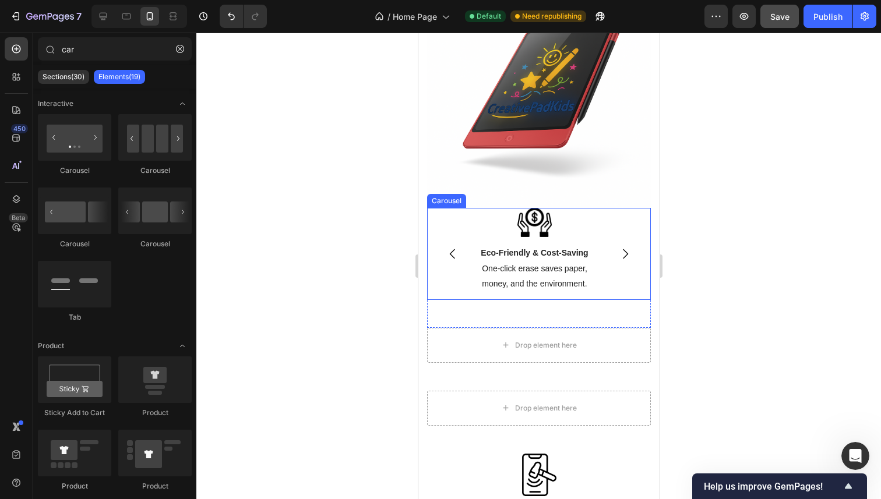
click at [451, 247] on icon "Carousel Back Arrow" at bounding box center [452, 254] width 14 height 14
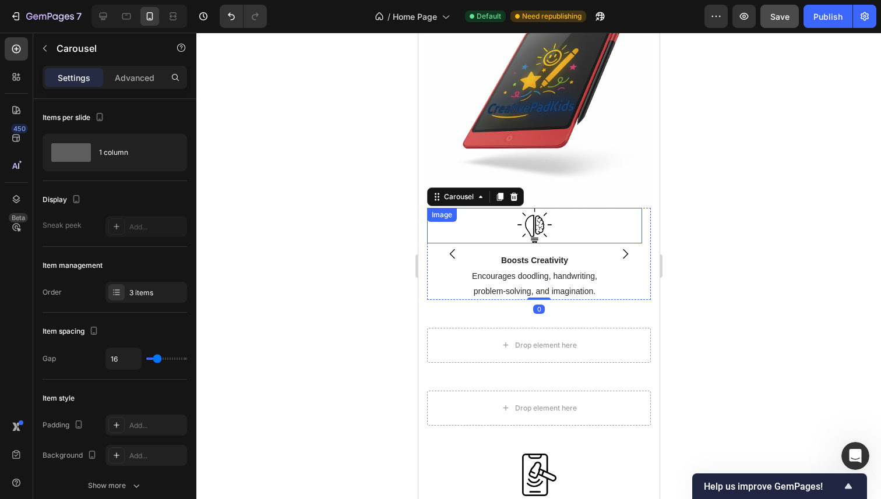
click at [532, 231] on img at bounding box center [534, 226] width 34 height 36
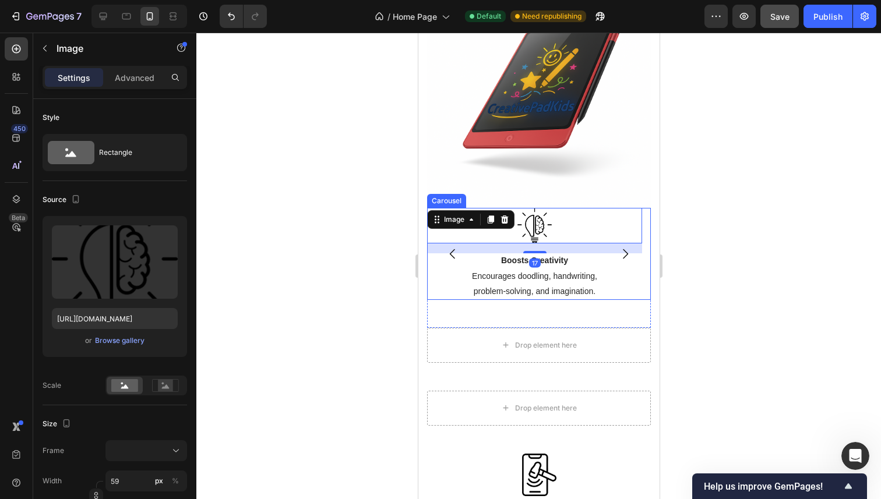
click at [446, 247] on icon "Carousel Back Arrow" at bounding box center [452, 254] width 14 height 14
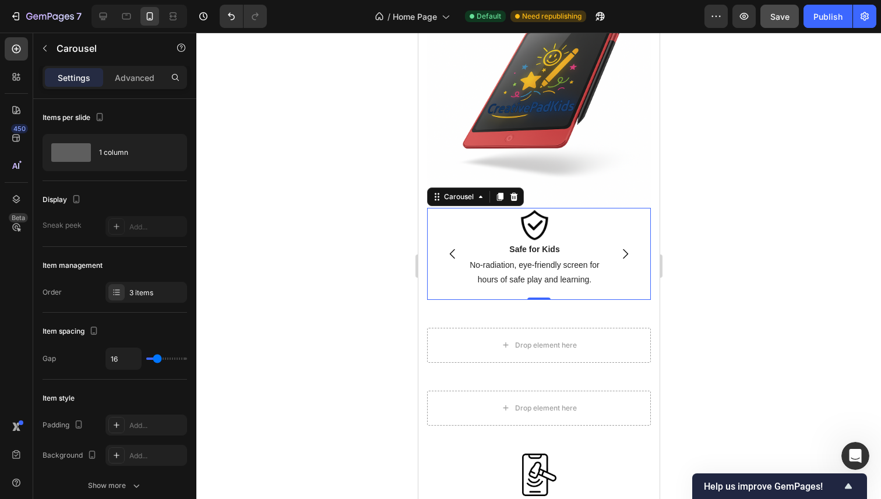
click at [619, 247] on icon "Carousel Next Arrow" at bounding box center [624, 254] width 14 height 14
click at [451, 248] on icon "Carousel Back Arrow" at bounding box center [452, 254] width 14 height 14
click at [574, 243] on p "Safe for Kids" at bounding box center [534, 249] width 213 height 12
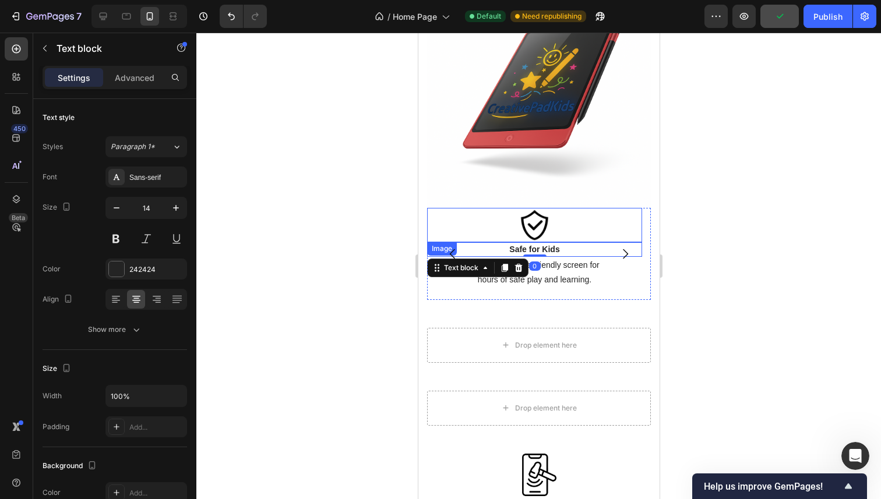
click at [533, 229] on img at bounding box center [534, 225] width 34 height 34
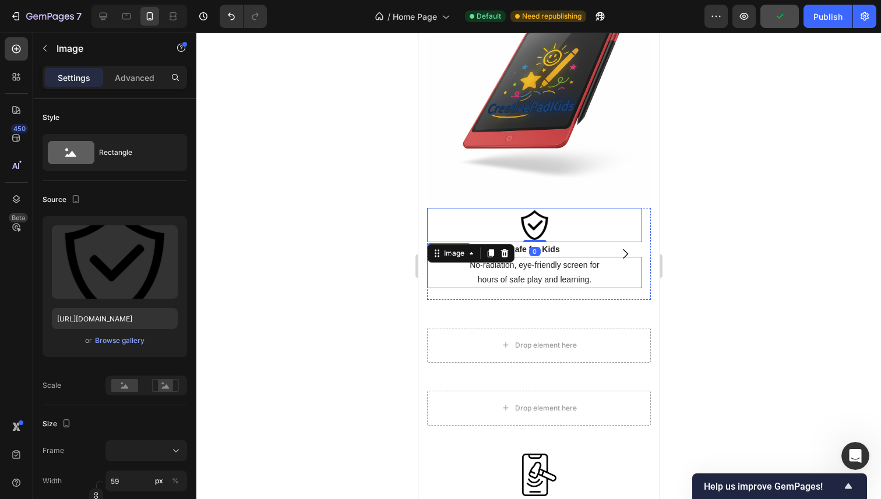
click at [554, 258] on p "No-radiation, eye-friendly screen for" at bounding box center [534, 265] width 213 height 15
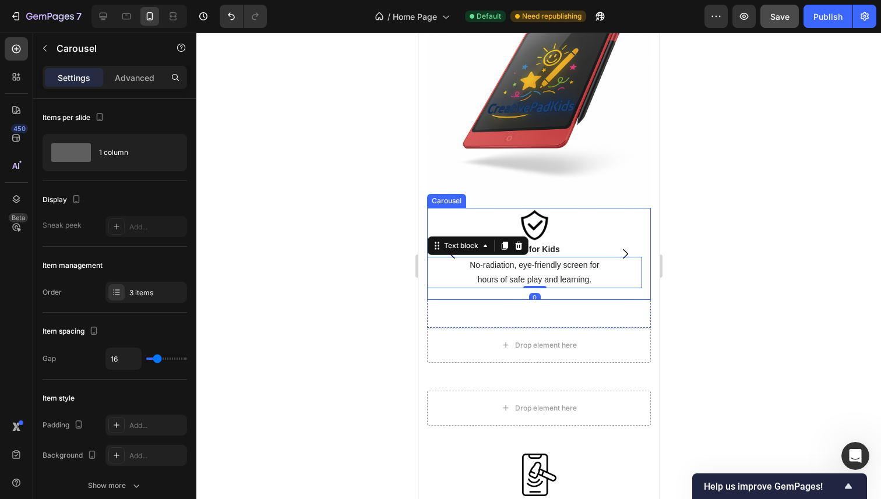
click at [617, 247] on icon "Carousel Next Arrow" at bounding box center [624, 254] width 14 height 14
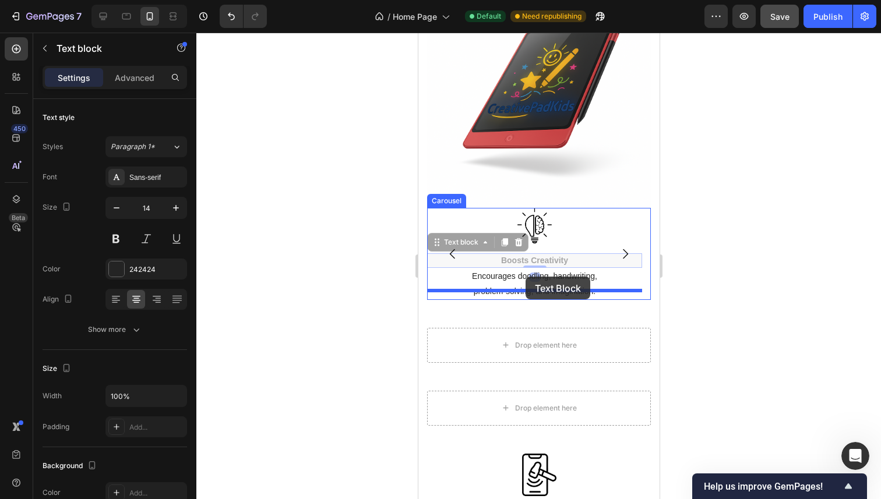
drag, startPoint x: 543, startPoint y: 249, endPoint x: 525, endPoint y: 277, distance: 33.3
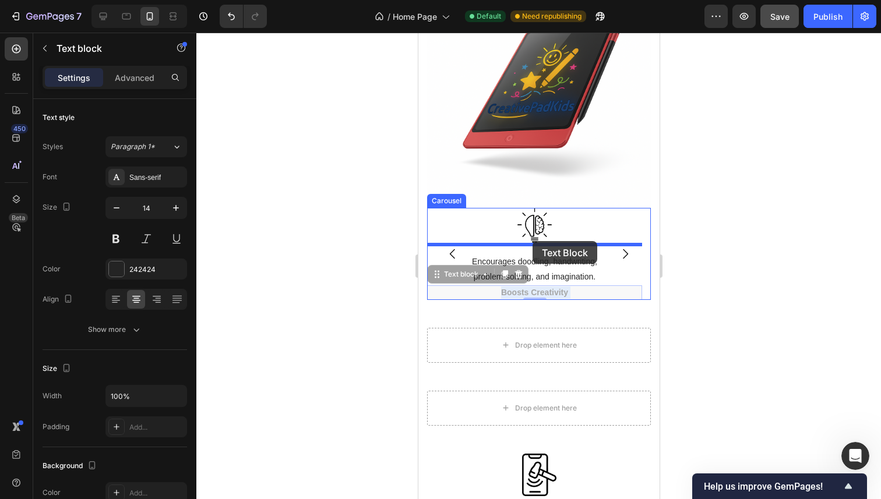
drag, startPoint x: 532, startPoint y: 286, endPoint x: 532, endPoint y: 241, distance: 44.9
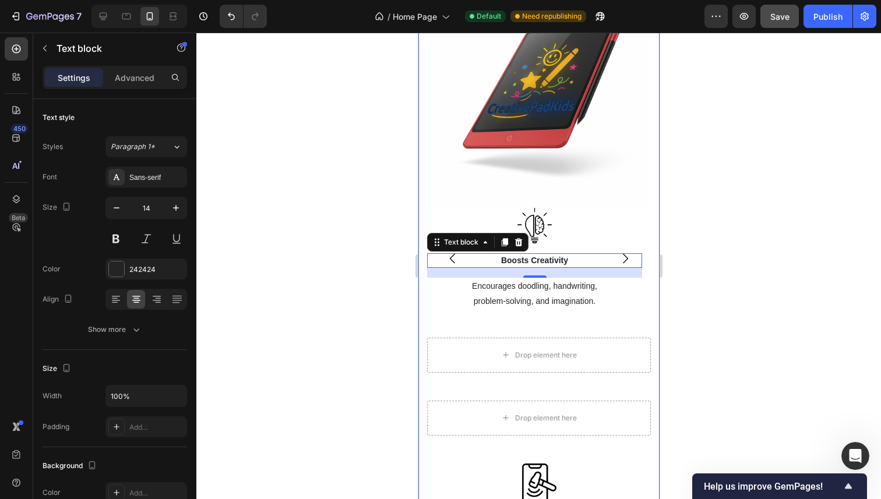
click at [710, 218] on div at bounding box center [538, 266] width 684 height 467
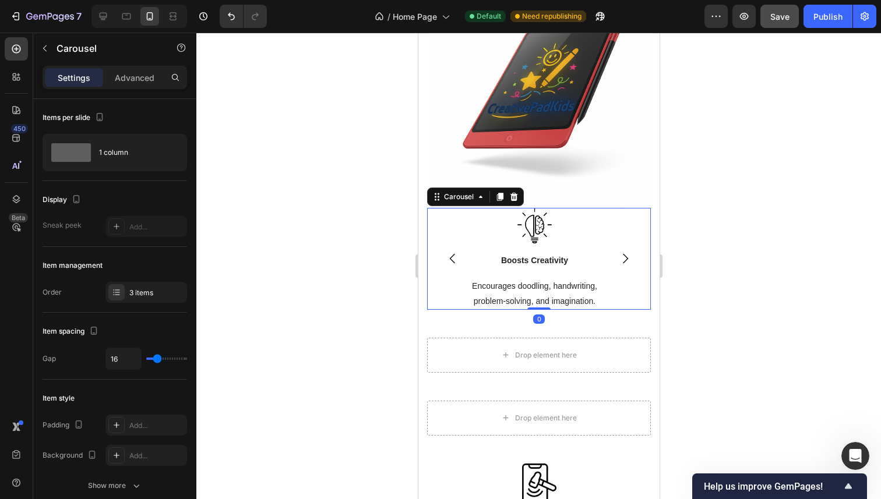
click at [527, 262] on div "Image Boosts Creativity Text block Encourages doodling, handwriting, problem-so…" at bounding box center [533, 259] width 215 height 102
click at [544, 255] on p "Boosts Creativity" at bounding box center [534, 261] width 213 height 12
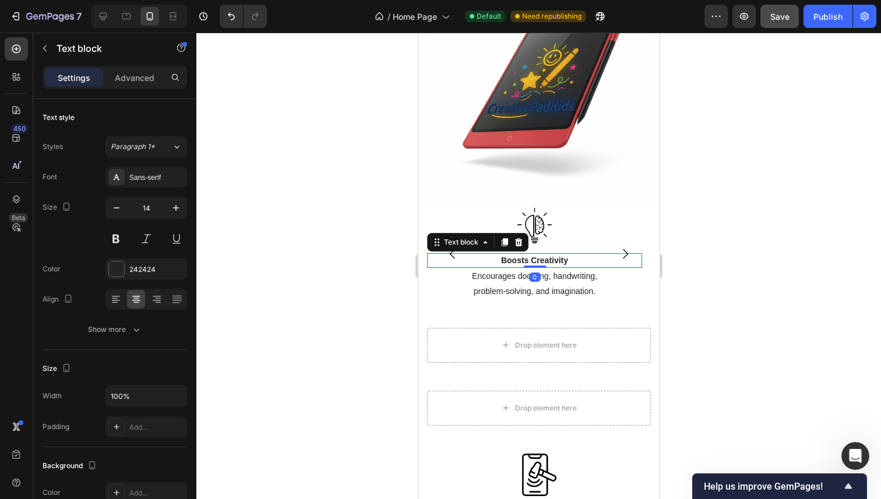
drag, startPoint x: 537, startPoint y: 267, endPoint x: 555, endPoint y: 234, distance: 38.3
click at [541, 241] on div "Image Boosts Creativity Text block 0 Encourages doodling, handwriting, problem-…" at bounding box center [533, 254] width 215 height 92
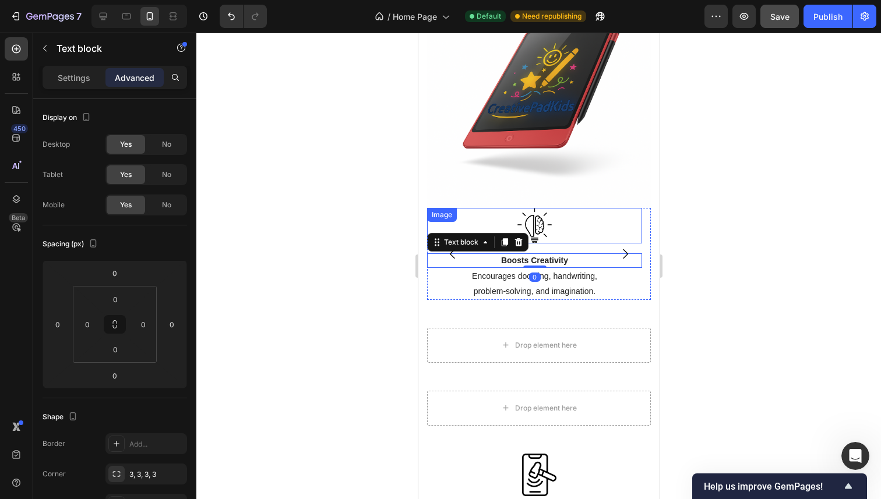
drag, startPoint x: 753, startPoint y: 195, endPoint x: 666, endPoint y: 204, distance: 87.9
click at [751, 195] on div at bounding box center [538, 266] width 684 height 467
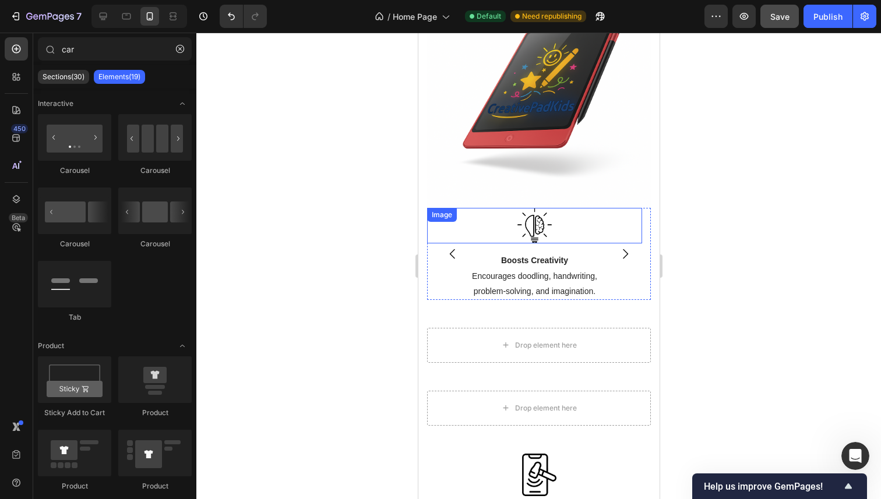
click at [527, 224] on img at bounding box center [534, 226] width 34 height 36
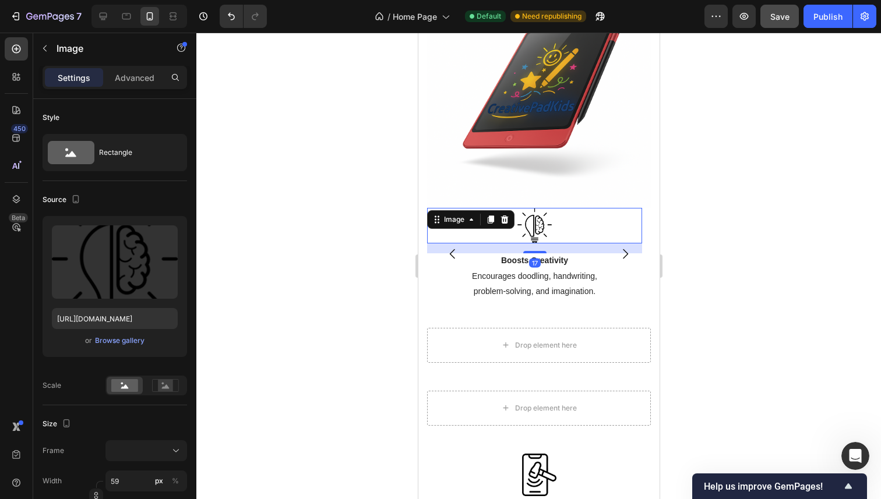
drag, startPoint x: 532, startPoint y: 241, endPoint x: 549, endPoint y: 190, distance: 53.8
click at [549, 190] on div "Image Safe for Kids Text block No-radiation, eye-friendly screen for hours of s…" at bounding box center [538, 272] width 224 height 577
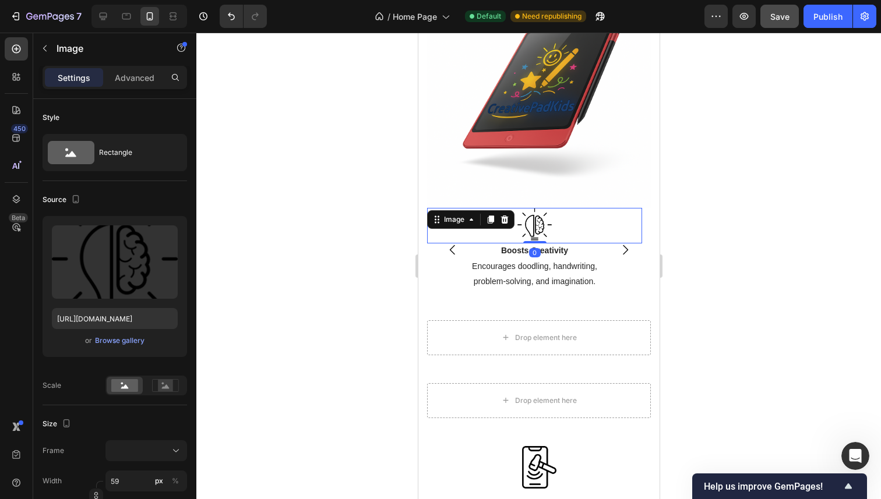
drag, startPoint x: 535, startPoint y: 243, endPoint x: 573, endPoint y: 199, distance: 58.3
click at [541, 208] on div "Image 0" at bounding box center [533, 226] width 215 height 36
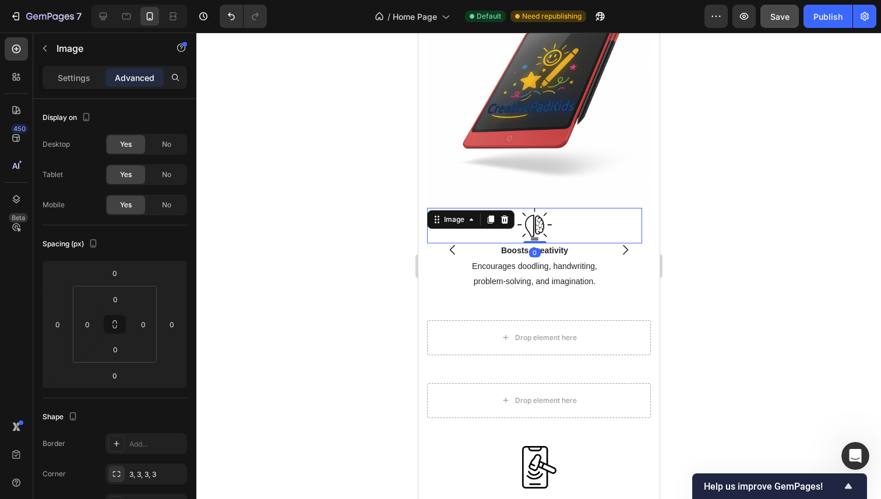
click at [816, 204] on div at bounding box center [538, 266] width 684 height 467
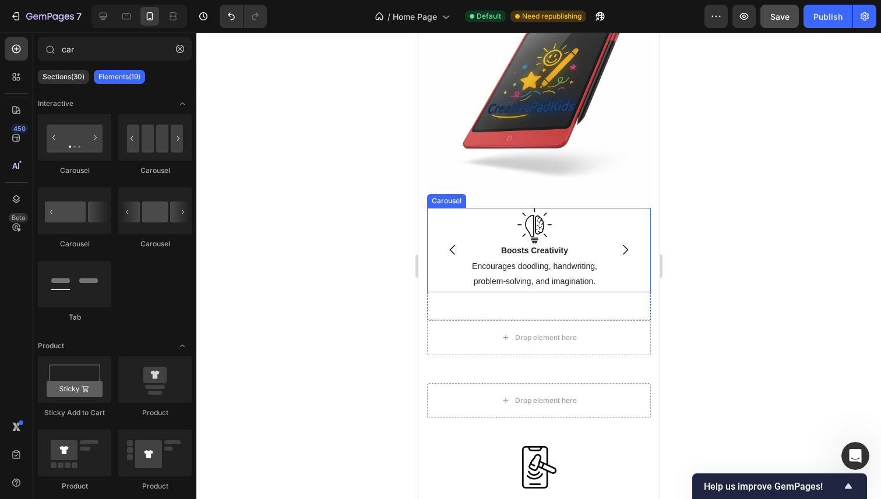
click at [628, 234] on button "Carousel Next Arrow" at bounding box center [624, 250] width 33 height 33
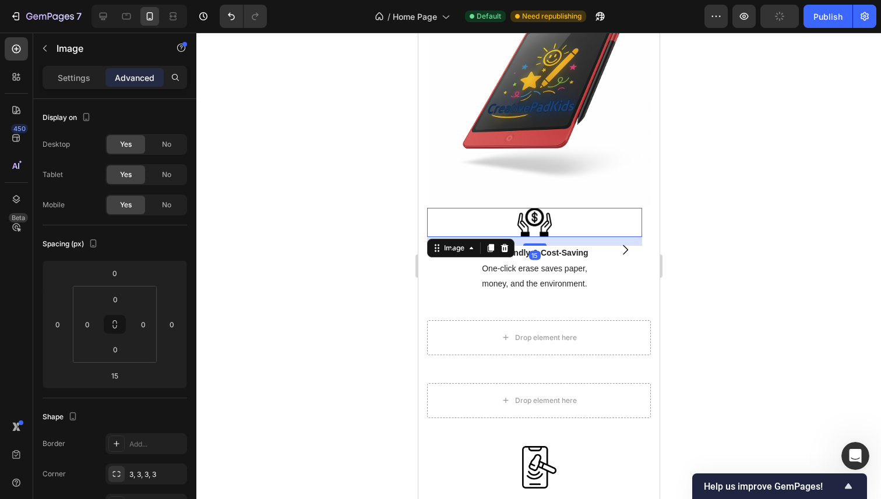
click at [545, 212] on img at bounding box center [534, 223] width 34 height 30
drag, startPoint x: 541, startPoint y: 236, endPoint x: 652, endPoint y: 189, distance: 120.6
click at [552, 167] on div "Image Safe for Kids Text block No-radiation, eye-friendly screen for hours of s…" at bounding box center [538, 269] width 224 height 570
type input "0"
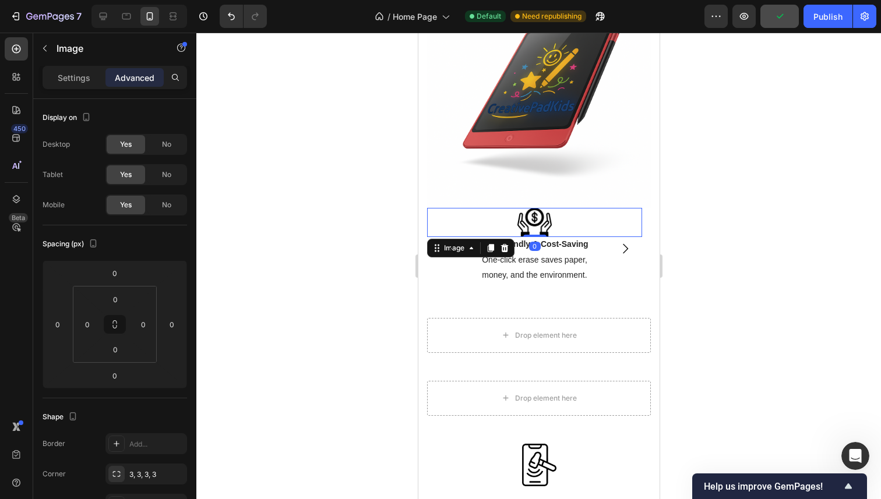
drag, startPoint x: 754, startPoint y: 205, endPoint x: 694, endPoint y: 216, distance: 61.0
click at [752, 207] on div at bounding box center [538, 266] width 684 height 467
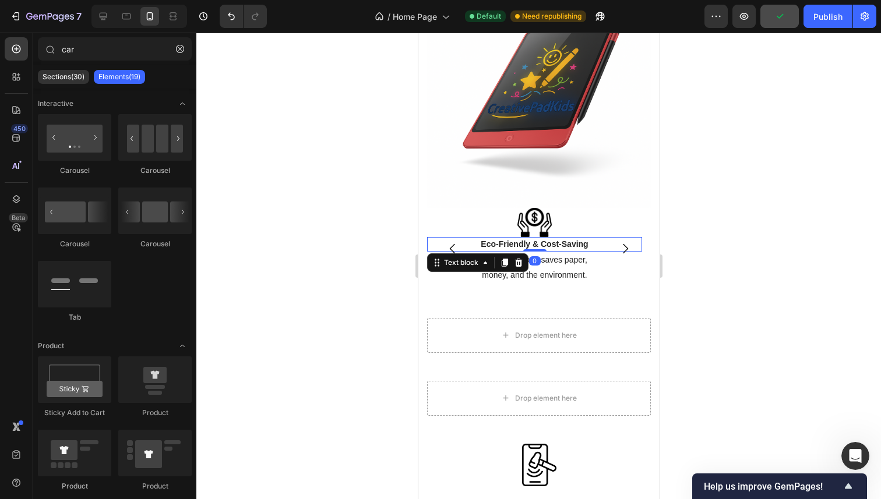
click at [577, 238] on p "Eco-Friendly & Cost-Saving" at bounding box center [534, 244] width 213 height 12
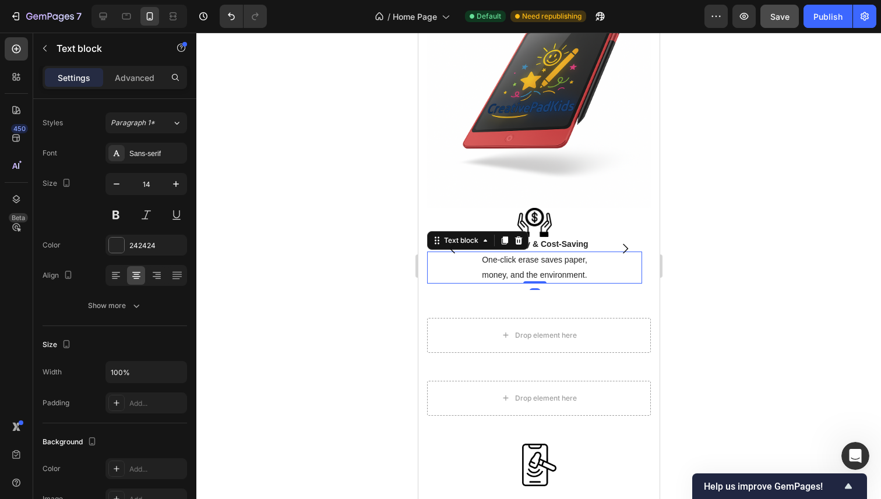
click at [553, 254] on p "One-click erase saves paper," at bounding box center [534, 260] width 213 height 15
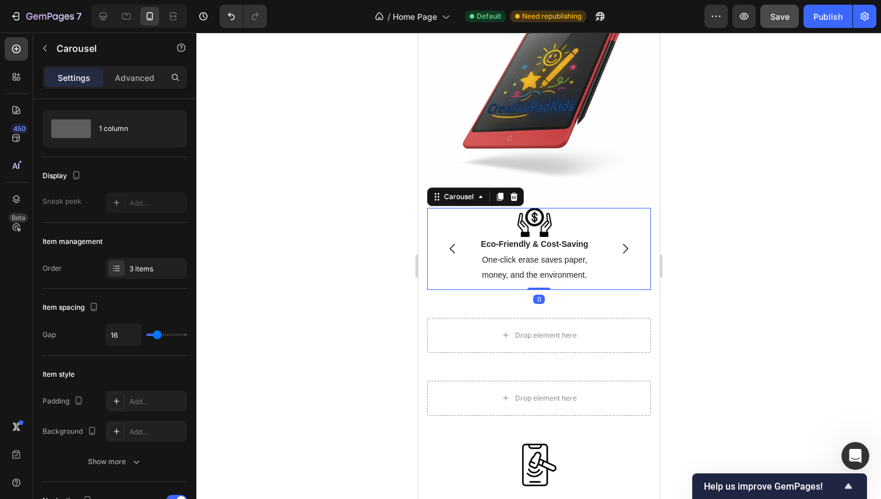
click at [619, 242] on icon "Carousel Next Arrow" at bounding box center [624, 249] width 14 height 14
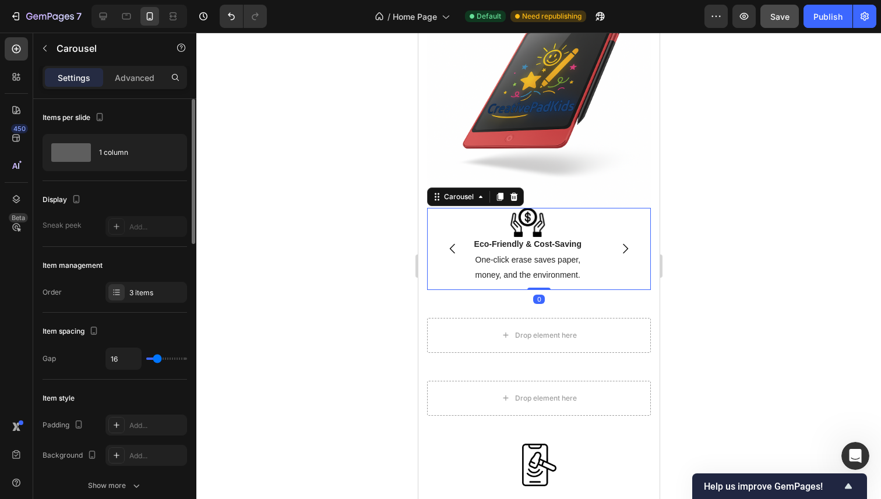
click at [622, 244] on icon "Carousel Next Arrow" at bounding box center [624, 249] width 5 height 10
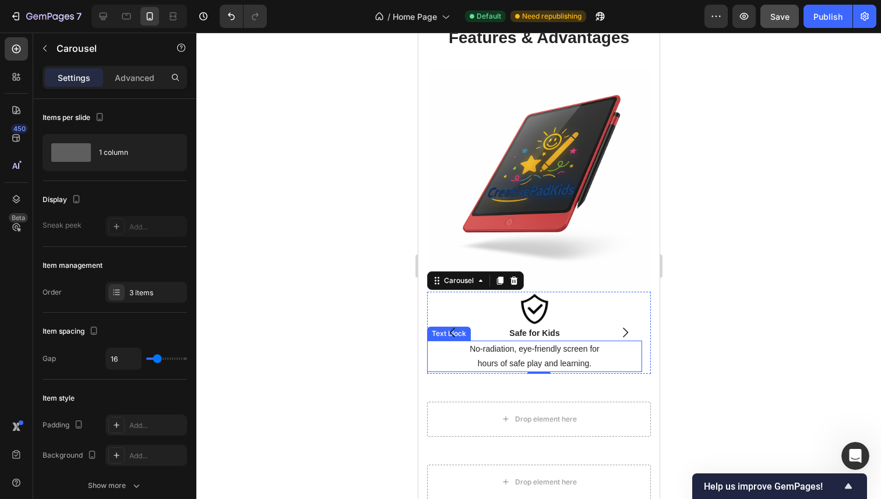
scroll to position [1420, 0]
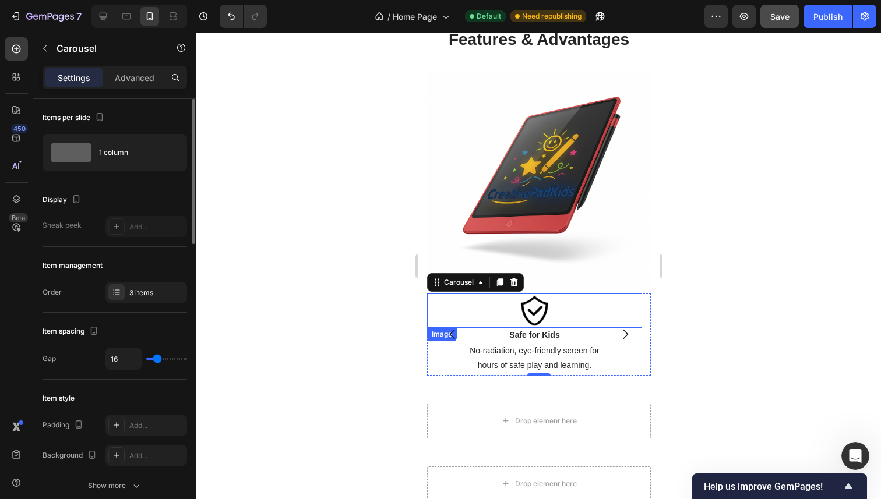
click at [135, 201] on div "Display" at bounding box center [115, 199] width 144 height 19
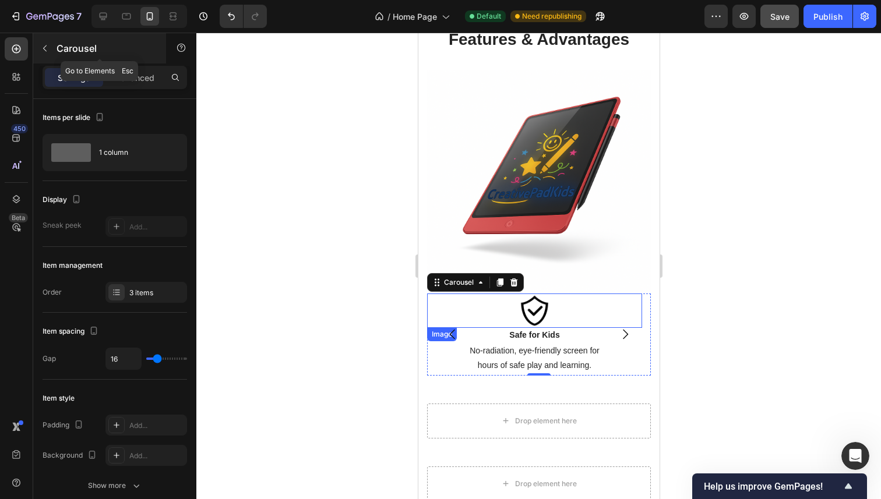
click at [54, 54] on button "button" at bounding box center [45, 48] width 19 height 19
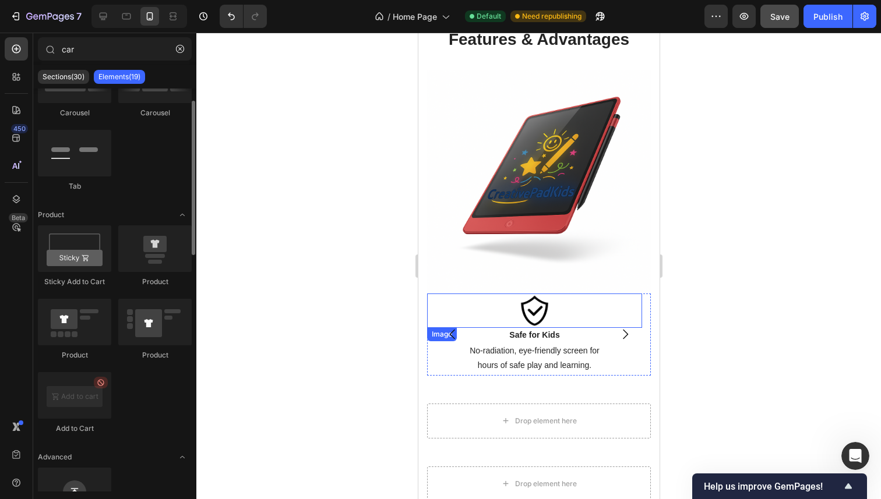
scroll to position [0, 0]
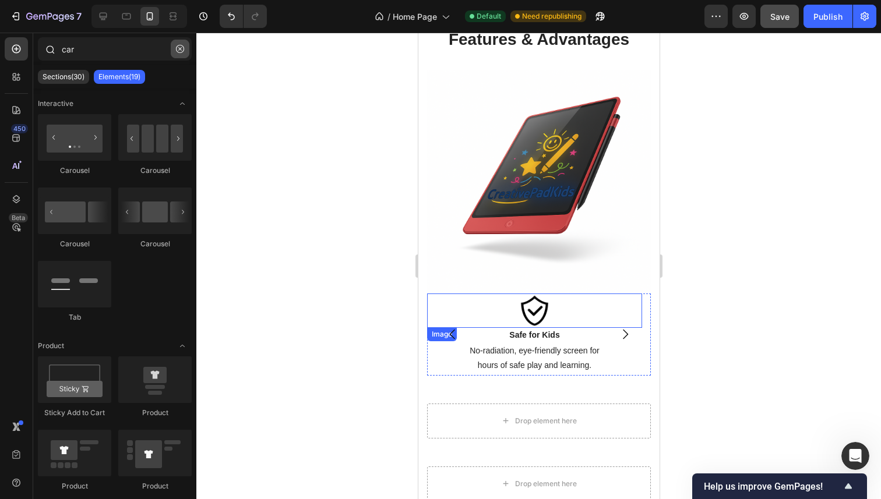
click at [182, 52] on icon "button" at bounding box center [180, 49] width 8 height 8
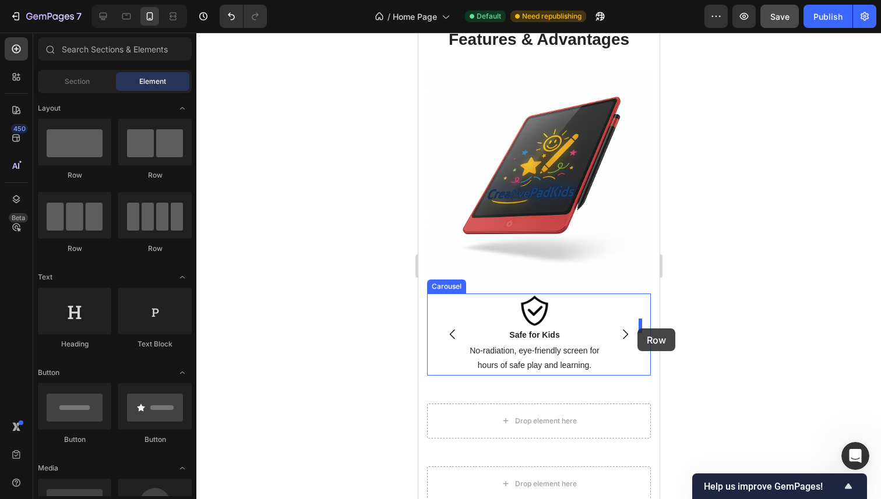
drag, startPoint x: 483, startPoint y: 174, endPoint x: 637, endPoint y: 329, distance: 218.3
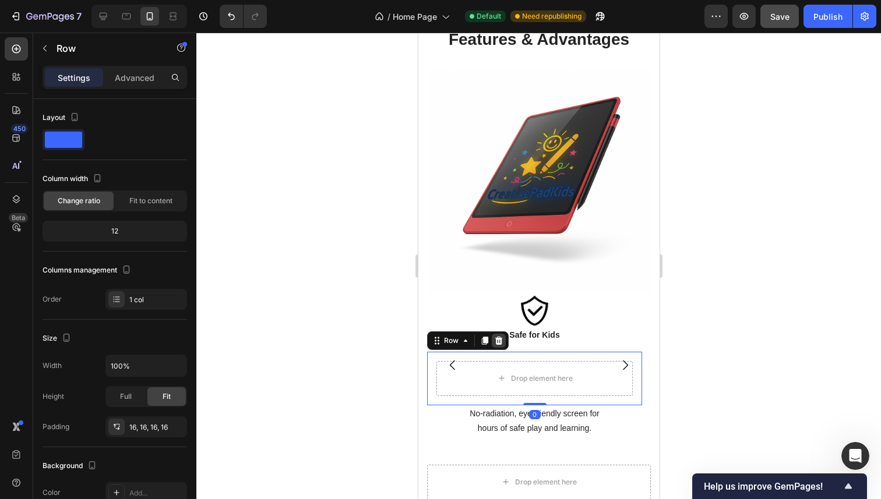
click at [498, 336] on icon at bounding box center [498, 340] width 8 height 8
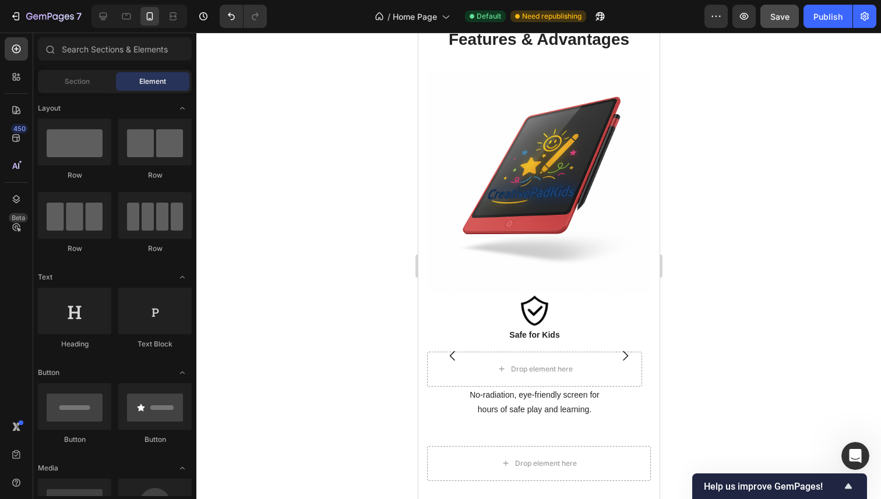
click at [803, 312] on div at bounding box center [538, 266] width 684 height 467
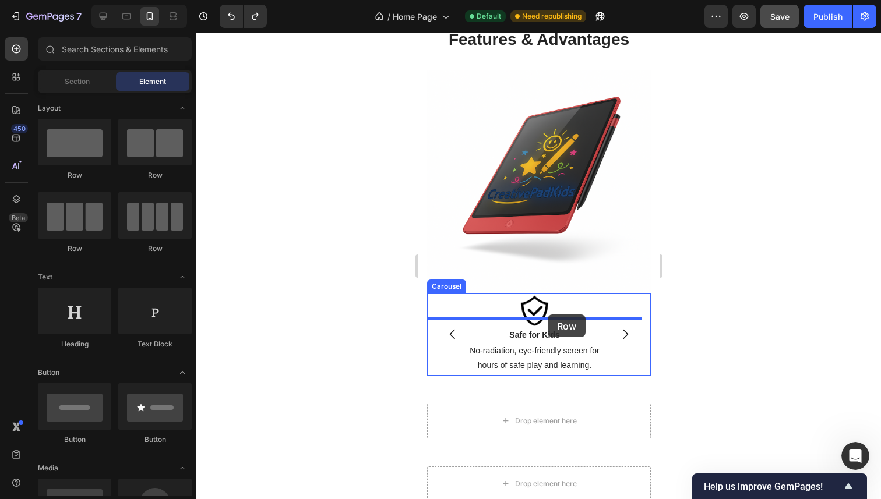
drag, startPoint x: 497, startPoint y: 181, endPoint x: 547, endPoint y: 315, distance: 142.8
click at [617, 327] on icon "Carousel Next Arrow" at bounding box center [624, 334] width 14 height 14
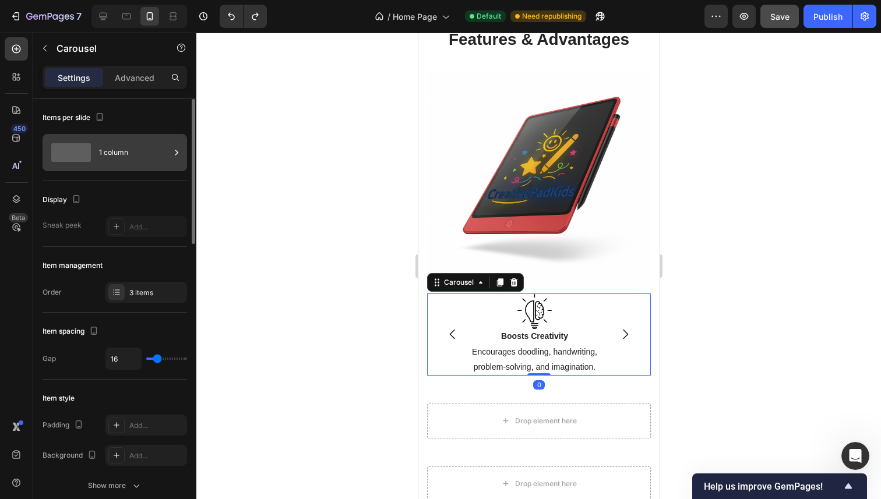
drag, startPoint x: 78, startPoint y: 151, endPoint x: 85, endPoint y: 159, distance: 10.7
click at [85, 159] on span at bounding box center [71, 152] width 40 height 19
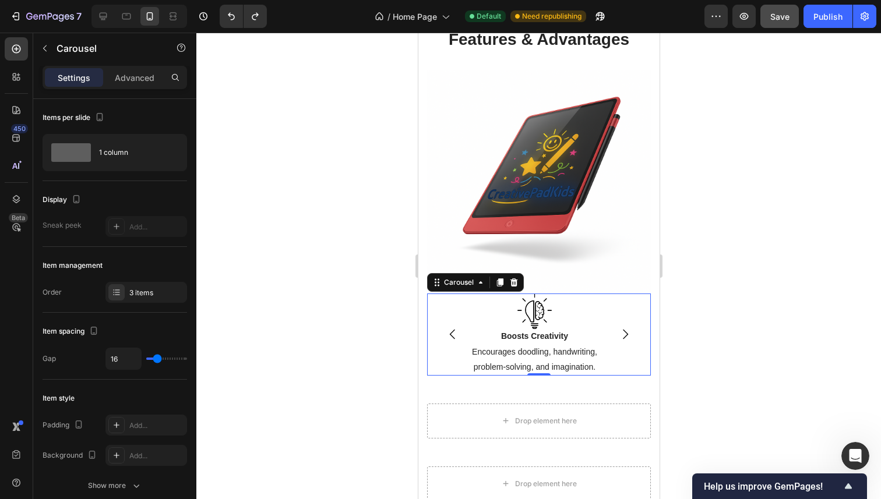
click at [295, 97] on div at bounding box center [538, 266] width 684 height 467
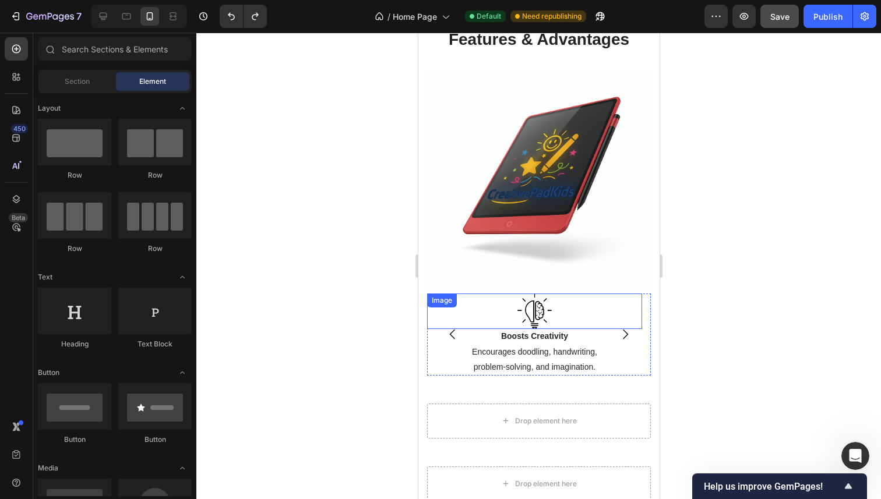
click at [478, 304] on div "Image" at bounding box center [533, 312] width 215 height 36
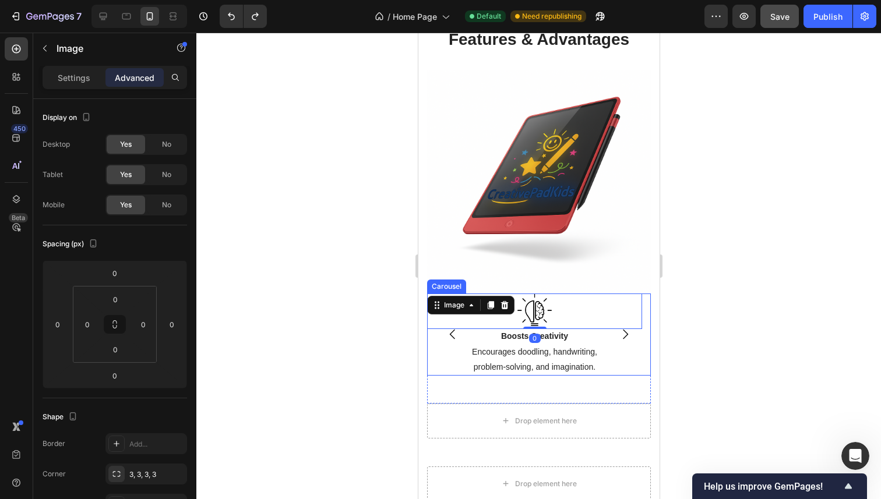
click at [436, 337] on button "Carousel Back Arrow" at bounding box center [452, 334] width 33 height 33
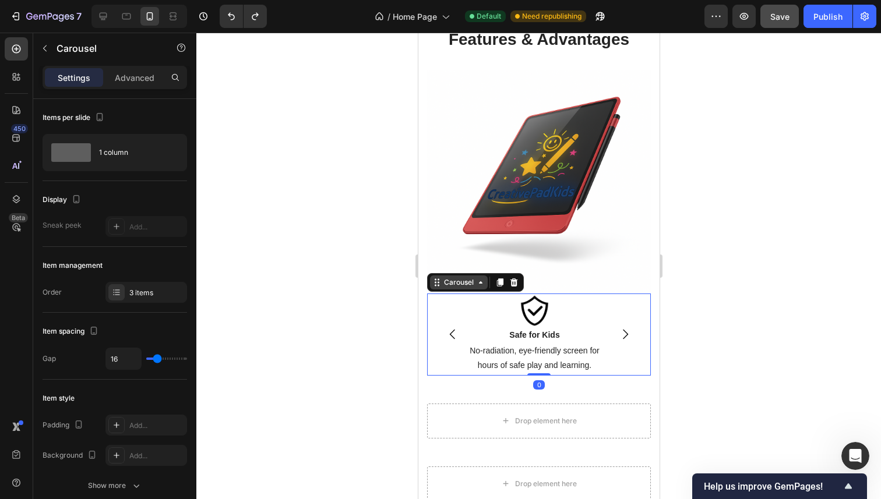
click at [468, 277] on div "Carousel" at bounding box center [458, 282] width 34 height 10
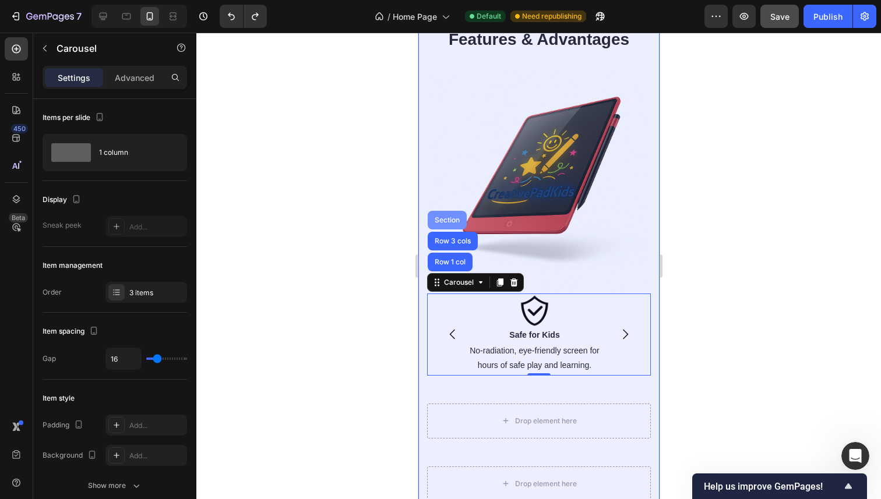
click at [448, 217] on div "Section" at bounding box center [447, 220] width 30 height 7
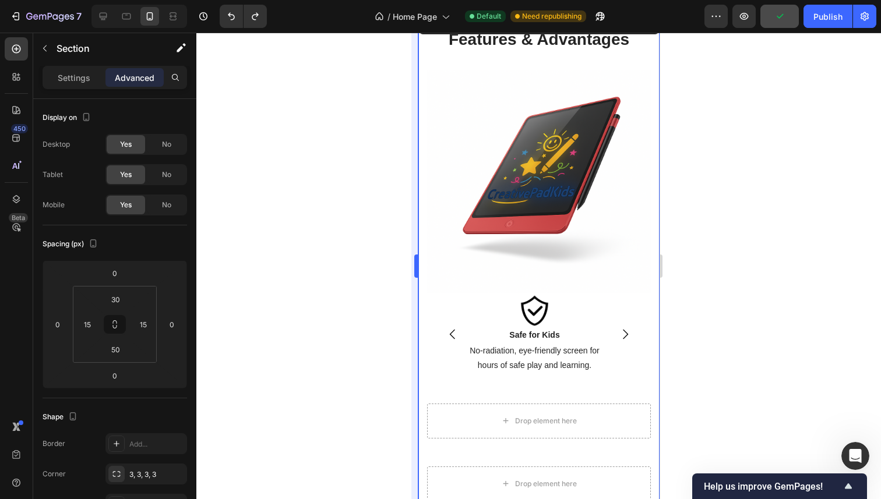
drag, startPoint x: 345, startPoint y: 309, endPoint x: 418, endPoint y: 309, distance: 72.2
click at [345, 310] on div at bounding box center [538, 266] width 684 height 467
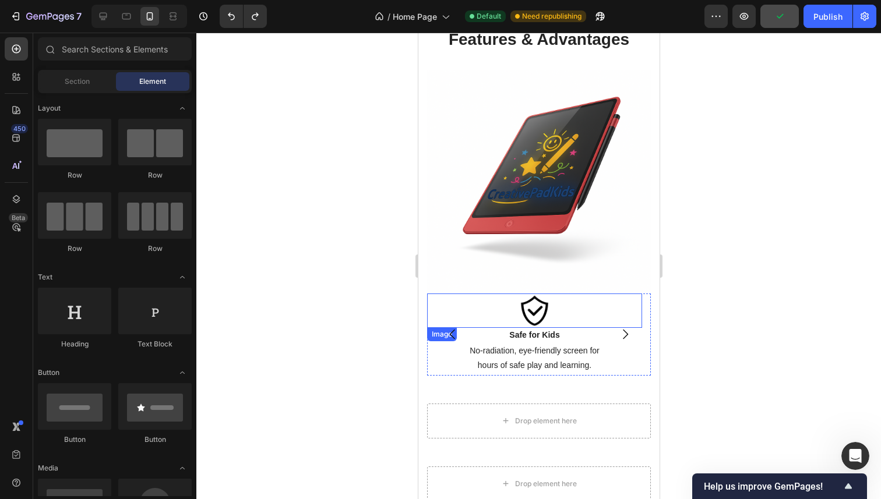
click at [445, 302] on div at bounding box center [533, 311] width 215 height 34
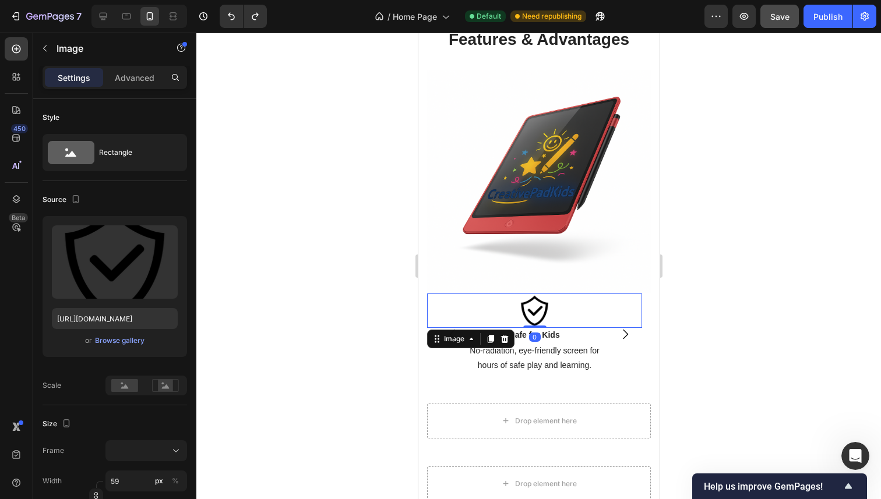
click at [368, 340] on div at bounding box center [538, 266] width 684 height 467
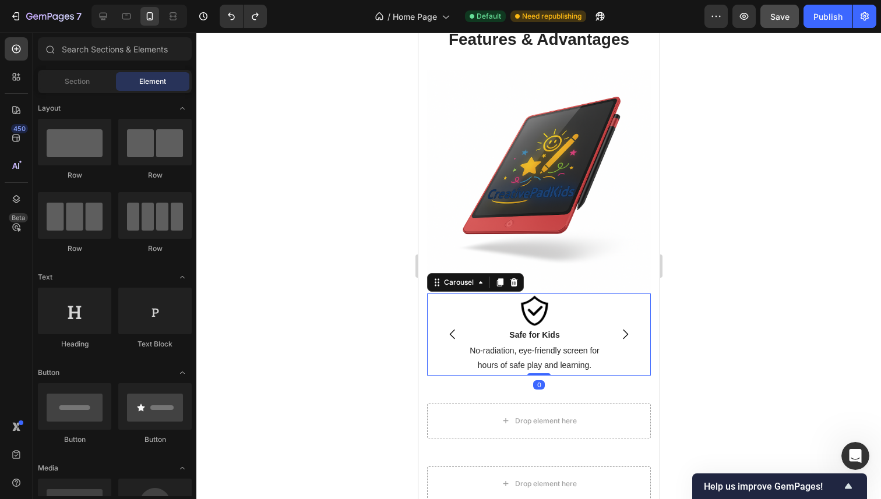
click at [438, 322] on button "Carousel Back Arrow" at bounding box center [452, 334] width 33 height 33
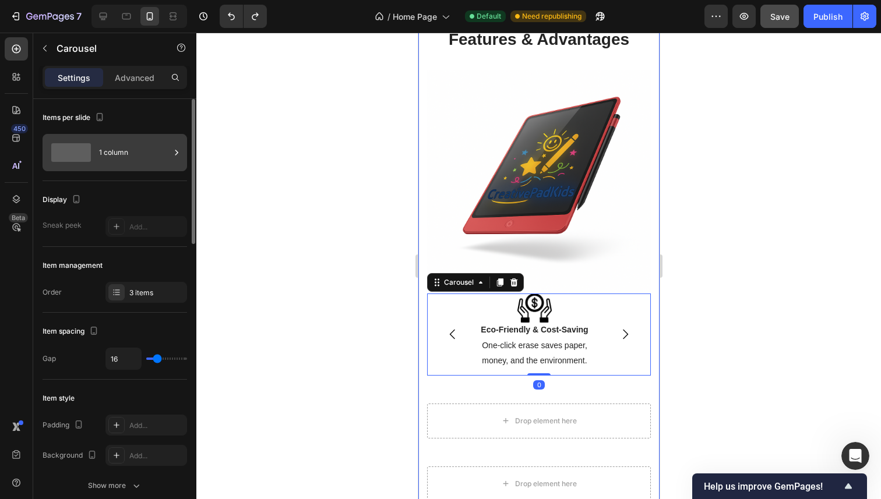
click at [163, 163] on div "1 column" at bounding box center [134, 152] width 71 height 27
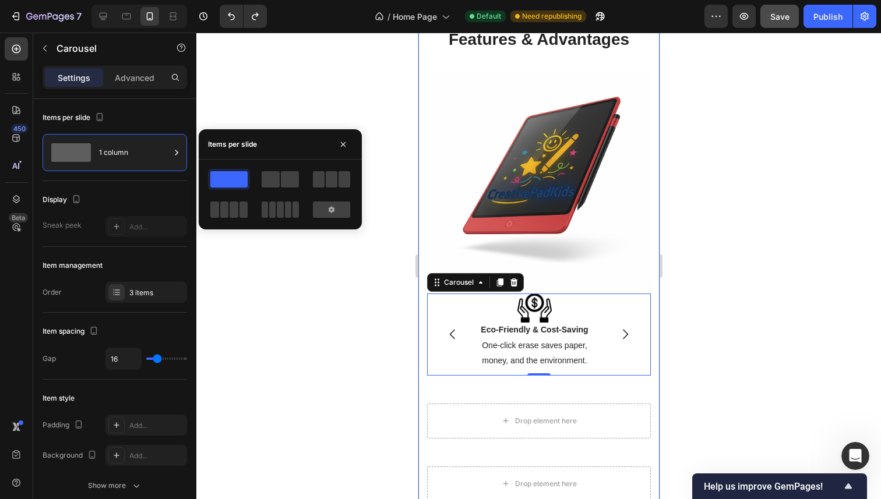
click at [340, 210] on div at bounding box center [331, 210] width 37 height 16
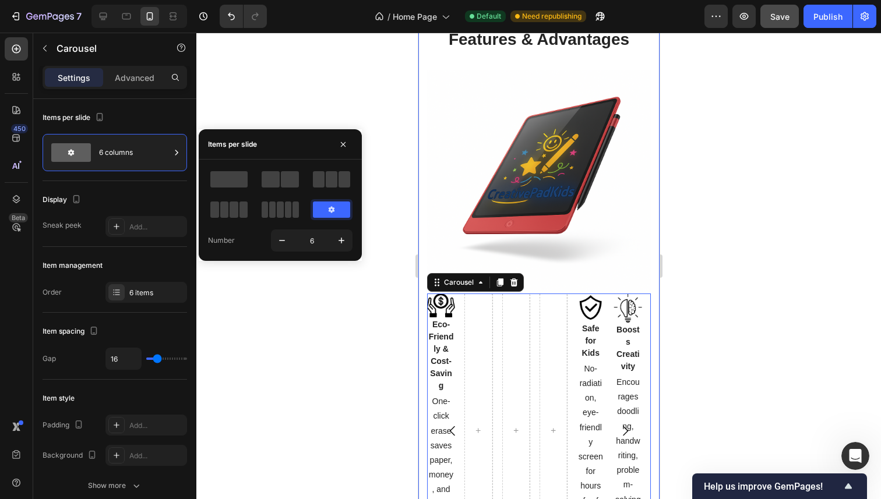
click at [327, 211] on icon at bounding box center [331, 209] width 9 height 9
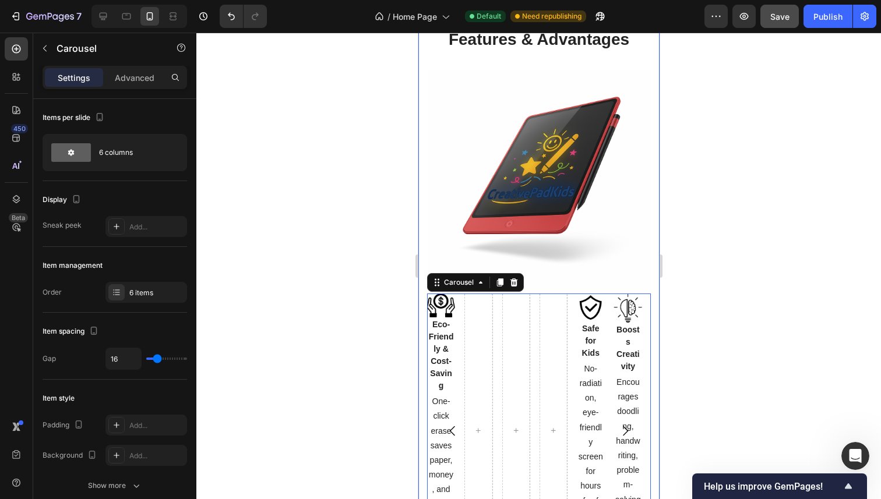
click at [299, 356] on div at bounding box center [538, 266] width 684 height 467
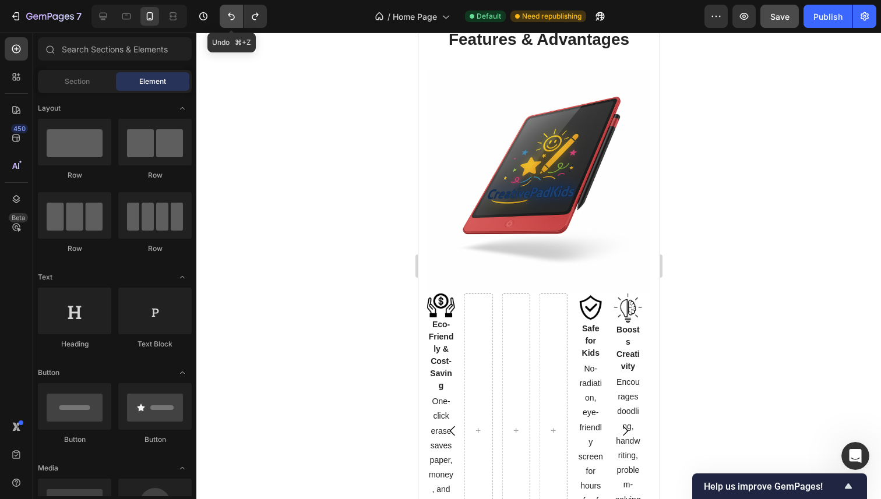
click at [234, 18] on icon "Undo/Redo" at bounding box center [231, 17] width 7 height 8
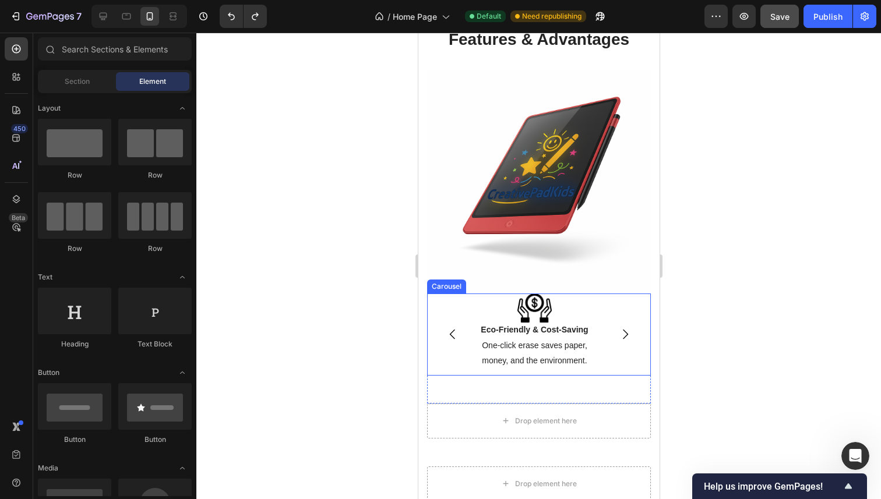
click at [619, 327] on icon "Carousel Next Arrow" at bounding box center [624, 334] width 14 height 14
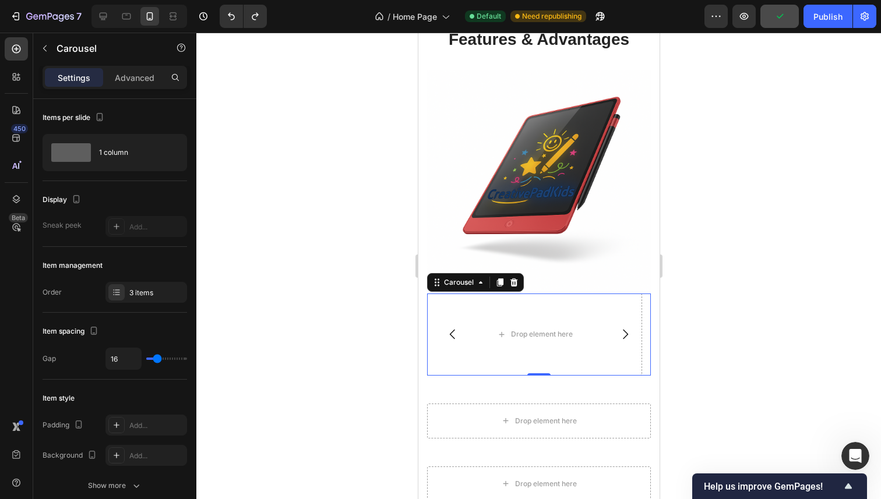
click at [608, 320] on button "Carousel Next Arrow" at bounding box center [624, 334] width 33 height 33
click at [617, 327] on icon "Carousel Next Arrow" at bounding box center [624, 334] width 14 height 14
drag, startPoint x: 199, startPoint y: 286, endPoint x: 755, endPoint y: 315, distance: 556.4
click at [842, 305] on div at bounding box center [538, 266] width 684 height 467
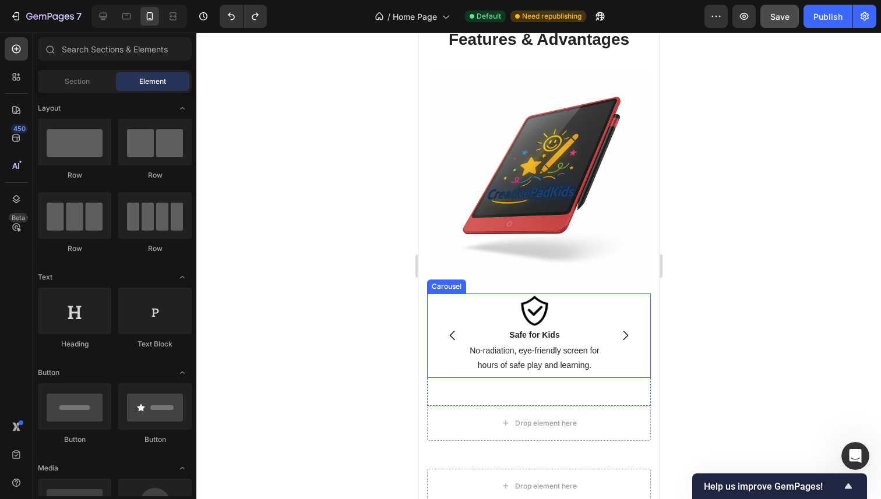
click at [624, 329] on button "Carousel Next Arrow" at bounding box center [624, 335] width 33 height 33
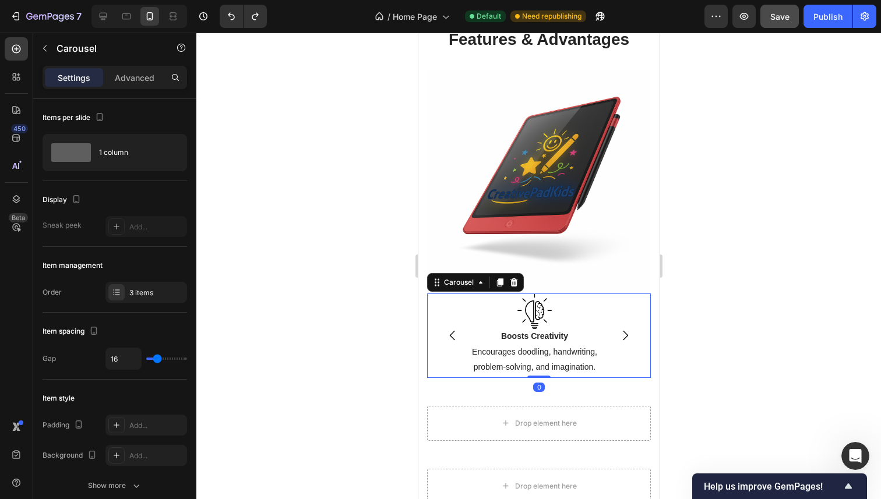
click at [617, 329] on icon "Carousel Next Arrow" at bounding box center [624, 336] width 14 height 14
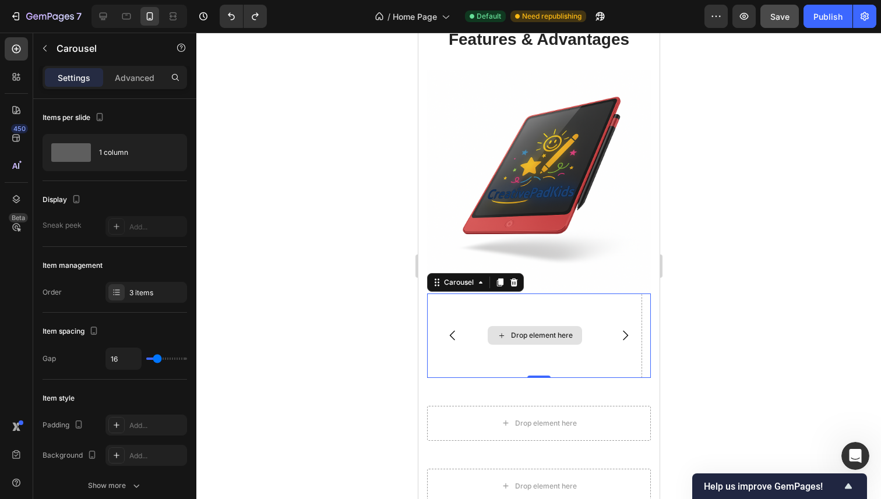
click at [670, 320] on div at bounding box center [538, 266] width 684 height 467
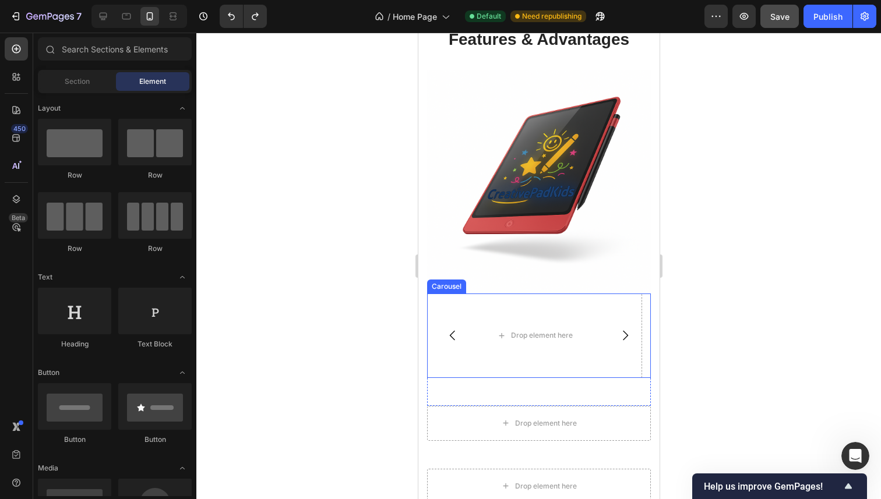
click at [617, 329] on icon "Carousel Next Arrow" at bounding box center [624, 336] width 14 height 14
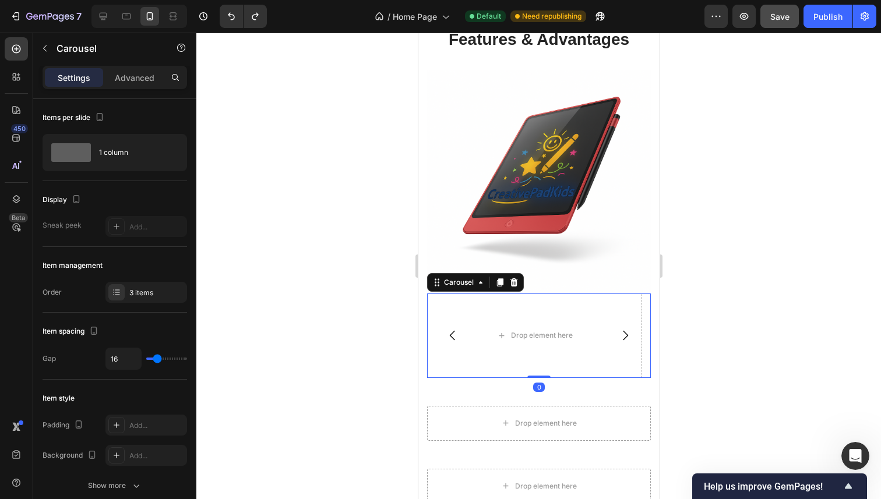
click at [450, 330] on icon "Carousel Back Arrow" at bounding box center [452, 336] width 14 height 14
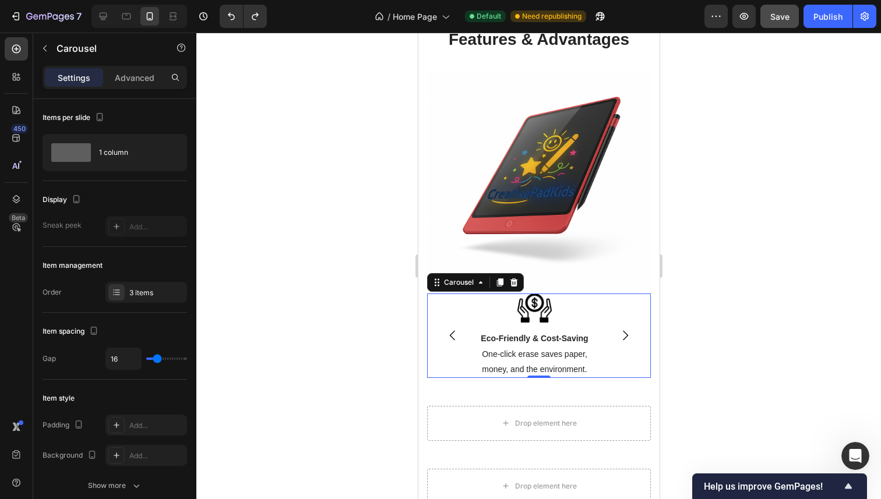
click at [450, 330] on icon "Carousel Back Arrow" at bounding box center [452, 336] width 14 height 14
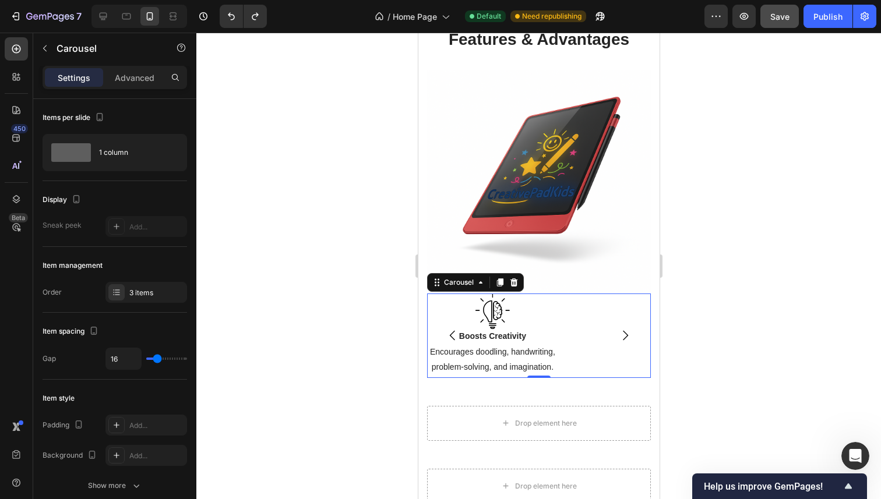
click at [450, 330] on icon "Carousel Back Arrow" at bounding box center [452, 336] width 14 height 14
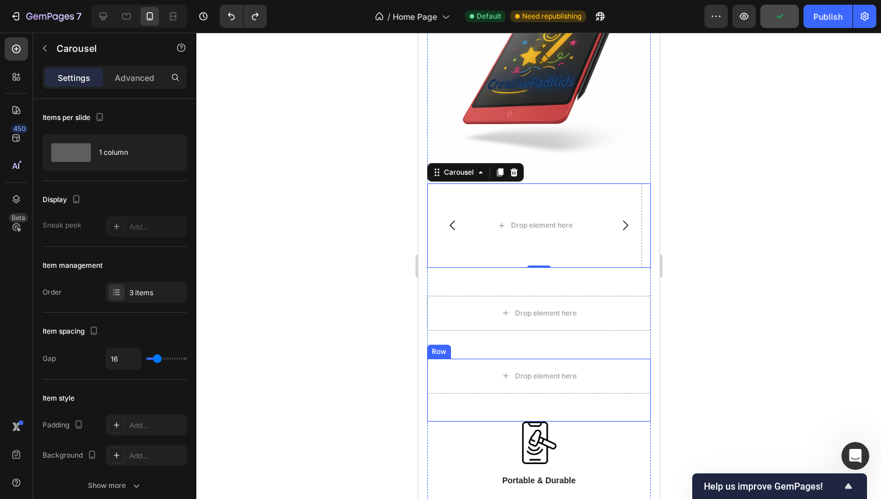
scroll to position [1596, 0]
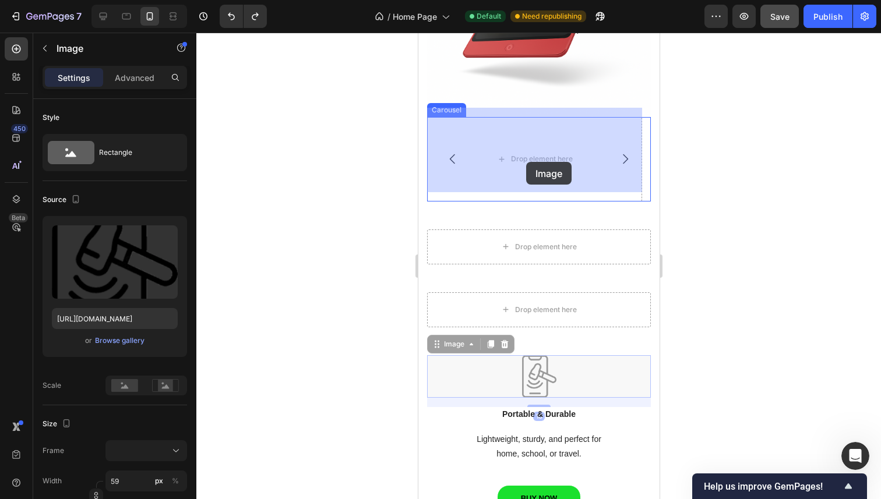
drag, startPoint x: 525, startPoint y: 370, endPoint x: 542, endPoint y: 239, distance: 132.1
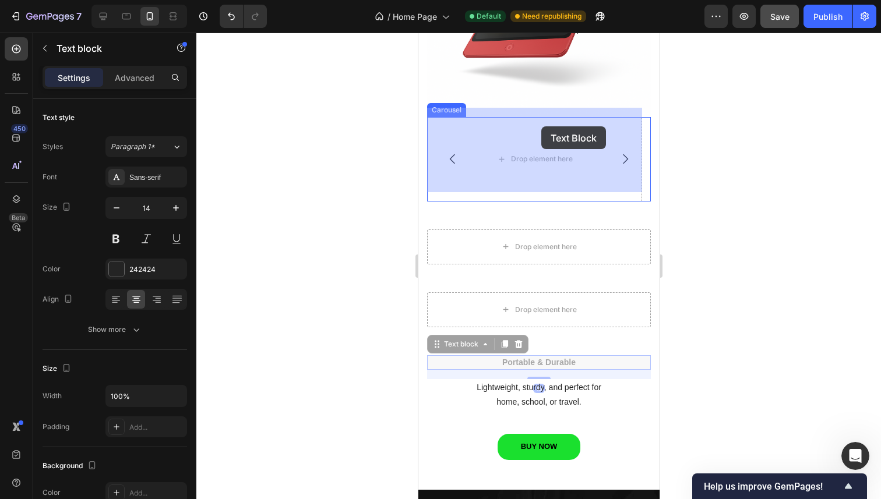
drag, startPoint x: 535, startPoint y: 352, endPoint x: 603, endPoint y: 153, distance: 210.5
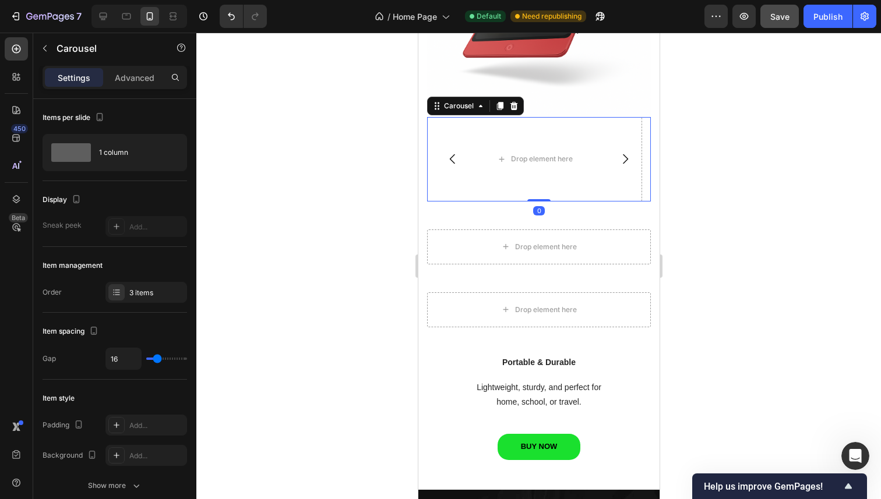
click at [617, 152] on icon "Carousel Next Arrow" at bounding box center [624, 159] width 14 height 14
click at [447, 152] on icon "Carousel Back Arrow" at bounding box center [452, 159] width 14 height 14
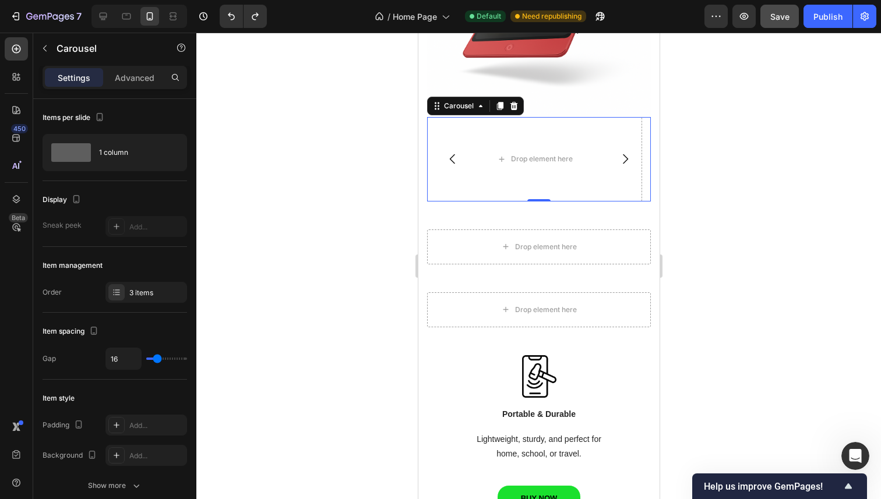
click at [448, 152] on icon "Carousel Back Arrow" at bounding box center [452, 159] width 14 height 14
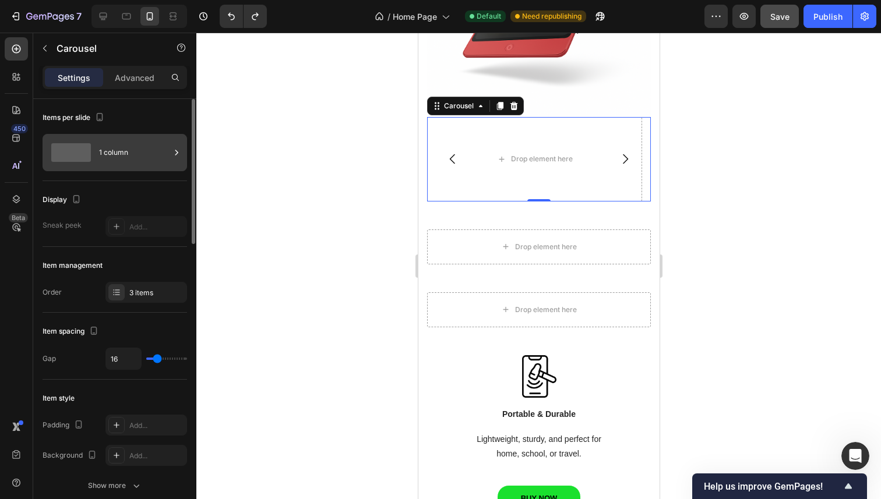
click at [172, 150] on icon at bounding box center [177, 153] width 12 height 12
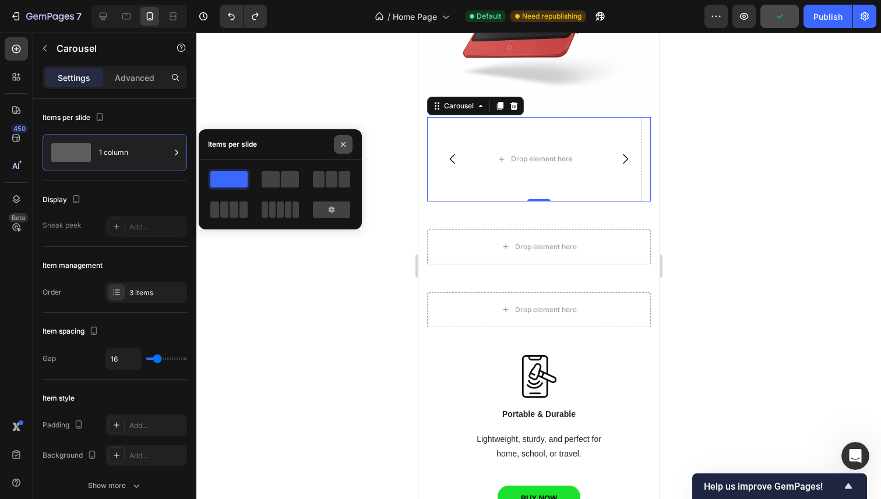
click at [351, 143] on button "button" at bounding box center [343, 144] width 19 height 19
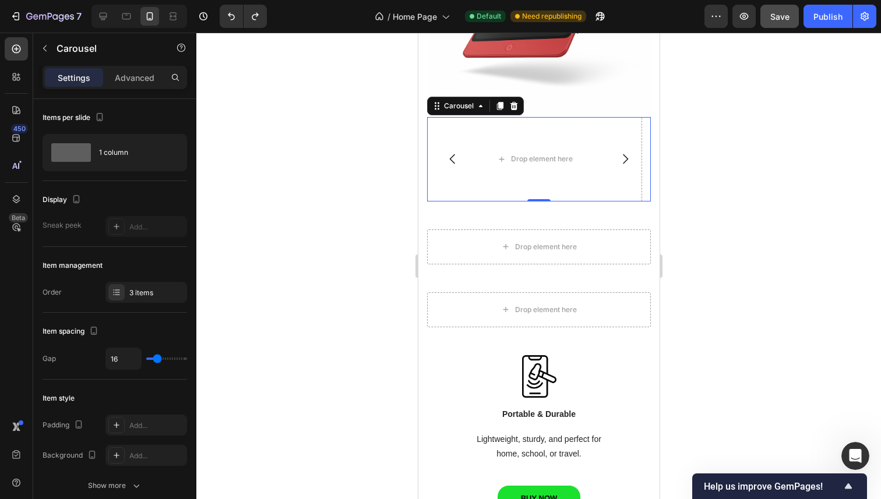
click at [375, 209] on div at bounding box center [538, 266] width 684 height 467
click at [454, 154] on icon "Carousel Back Arrow" at bounding box center [452, 159] width 14 height 14
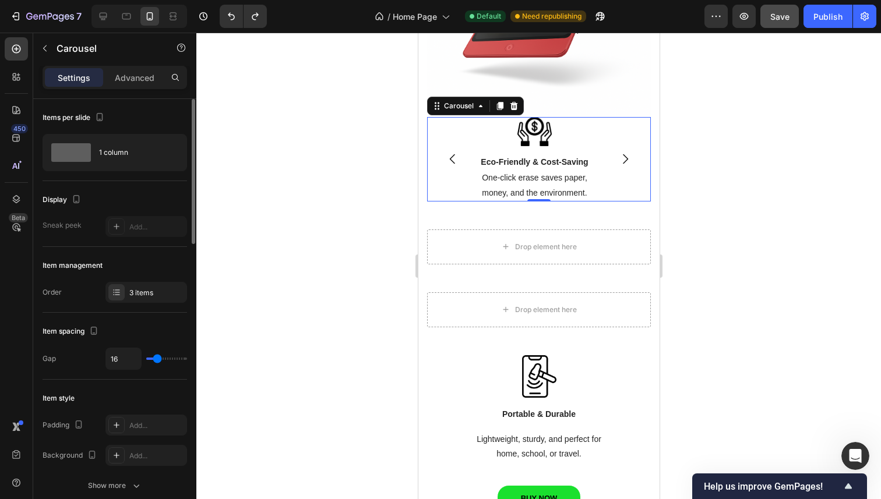
click at [136, 278] on div "Item management Order 3 items" at bounding box center [115, 280] width 144 height 66
click at [136, 287] on div "3 items" at bounding box center [146, 292] width 82 height 21
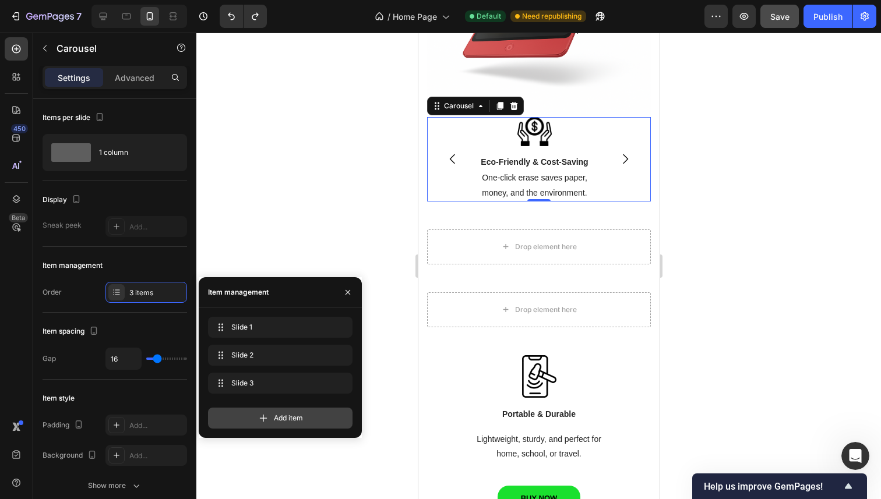
click at [259, 415] on icon at bounding box center [263, 418] width 12 height 12
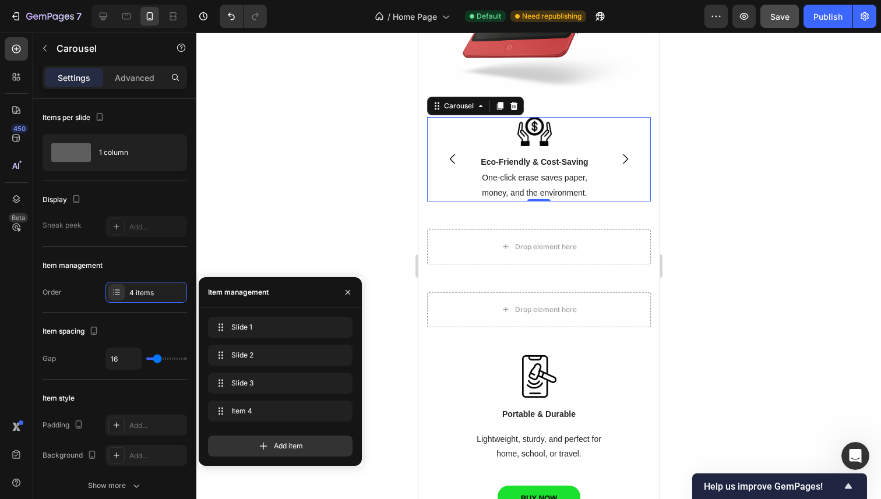
click at [358, 201] on div at bounding box center [538, 266] width 684 height 467
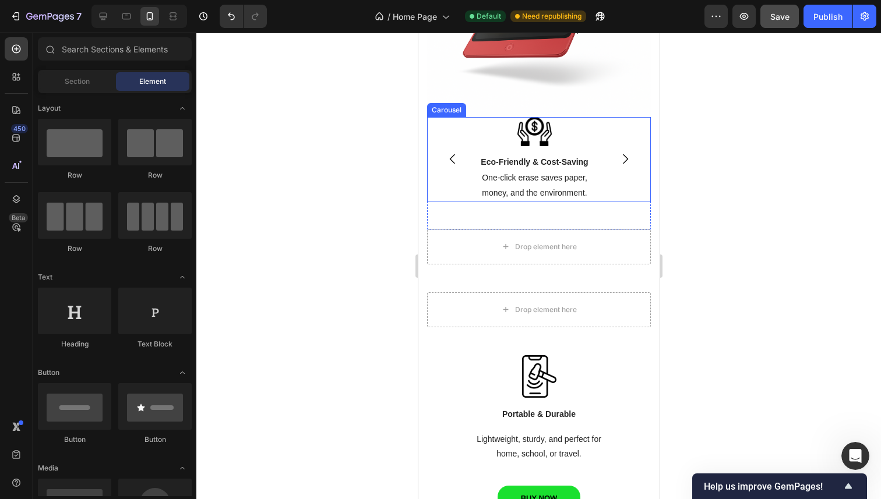
click at [617, 152] on icon "Carousel Next Arrow" at bounding box center [624, 159] width 14 height 14
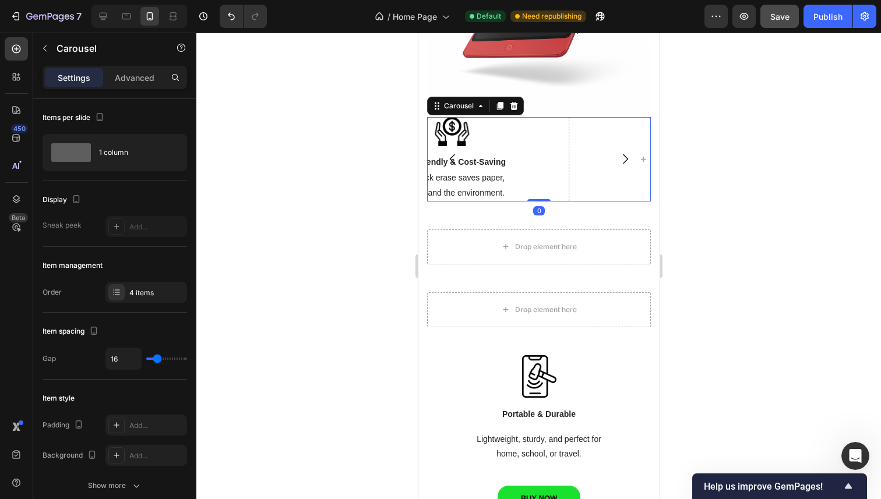
click at [617, 152] on icon "Carousel Next Arrow" at bounding box center [624, 159] width 14 height 14
click at [443, 154] on button "Carousel Back Arrow" at bounding box center [452, 159] width 33 height 33
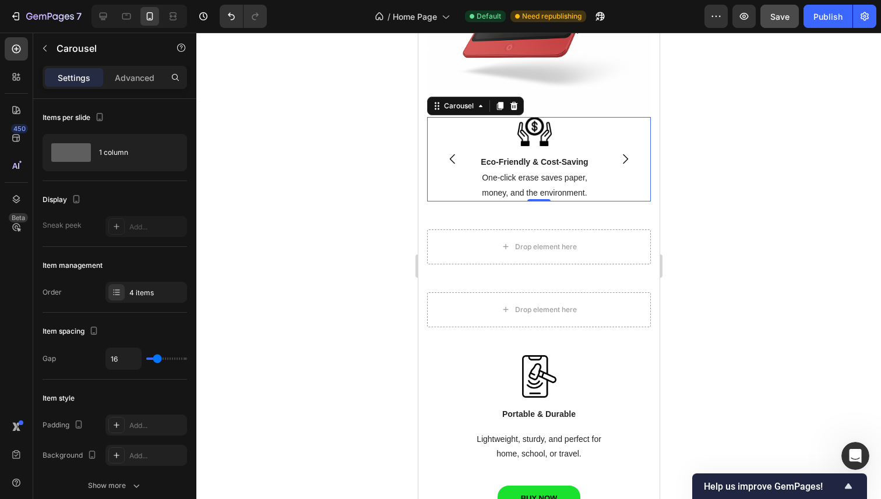
click at [447, 153] on icon "Carousel Back Arrow" at bounding box center [452, 159] width 14 height 14
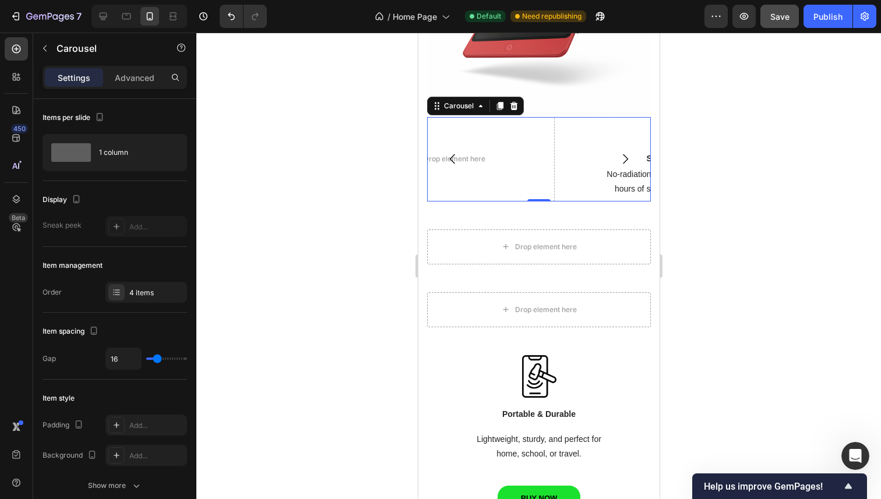
click at [710, 122] on div at bounding box center [538, 266] width 684 height 467
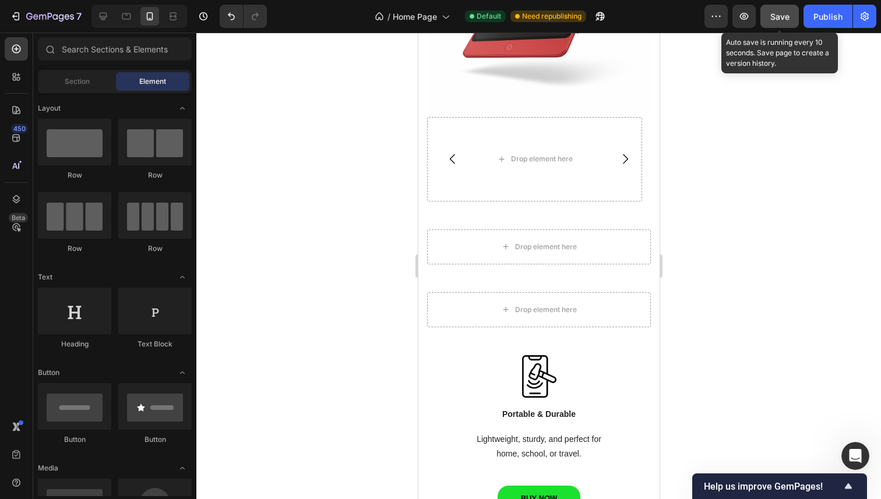
click at [799, 3] on div "7 / Home Page Default Need republishing Preview Save Auto save is running every…" at bounding box center [440, 16] width 881 height 33
click at [779, 27] on button "Save" at bounding box center [779, 16] width 38 height 23
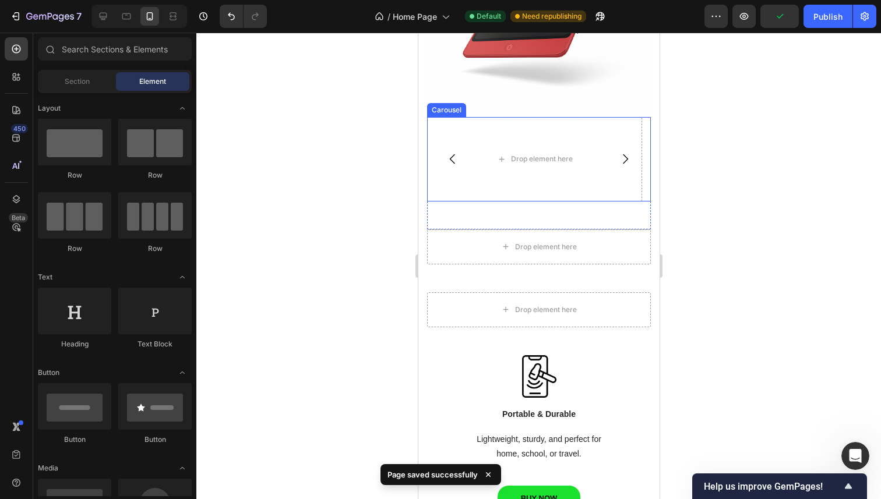
click at [625, 147] on button "Carousel Next Arrow" at bounding box center [624, 159] width 33 height 33
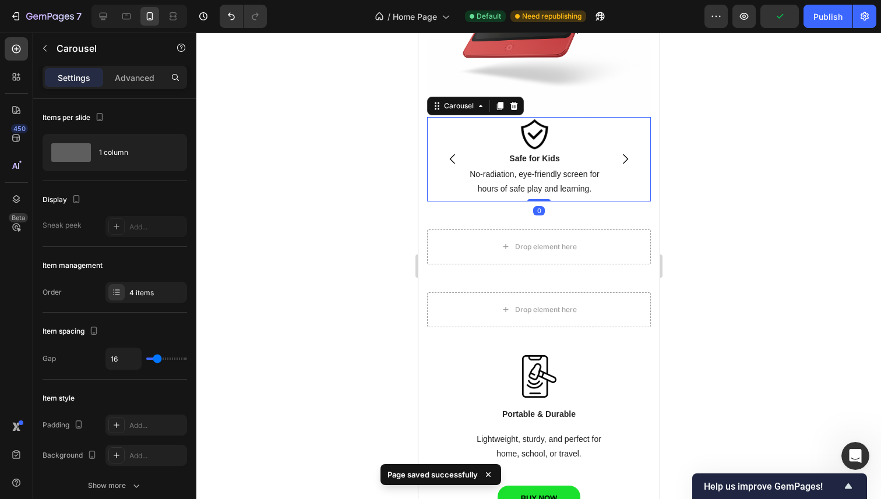
click at [617, 152] on icon "Carousel Next Arrow" at bounding box center [624, 159] width 14 height 14
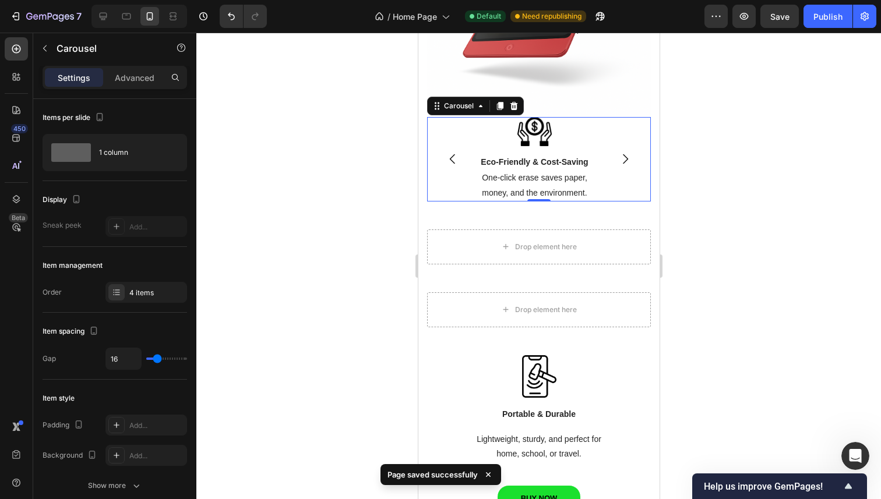
click at [617, 152] on icon "Carousel Next Arrow" at bounding box center [624, 159] width 14 height 14
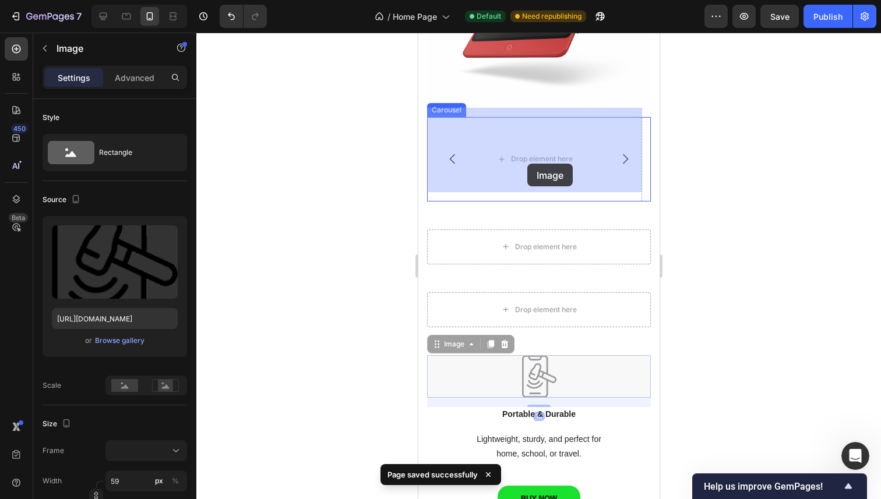
drag, startPoint x: 518, startPoint y: 376, endPoint x: 531, endPoint y: 153, distance: 223.4
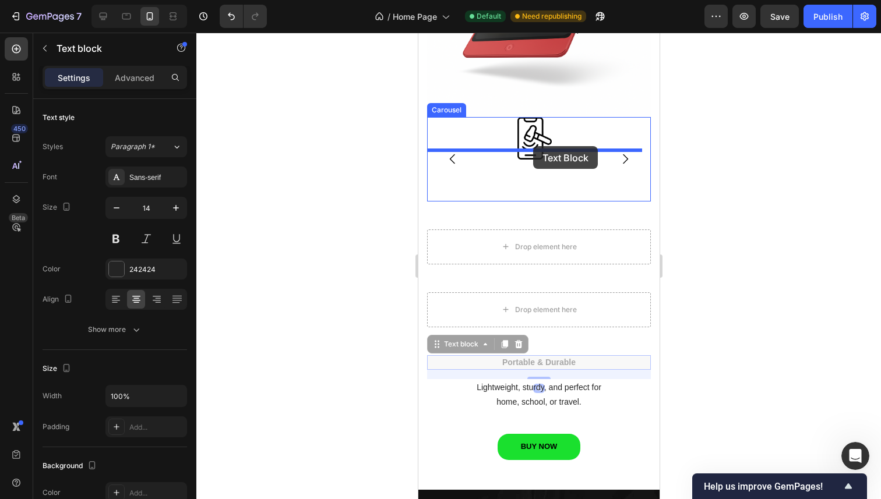
drag, startPoint x: 549, startPoint y: 324, endPoint x: 532, endPoint y: 146, distance: 178.4
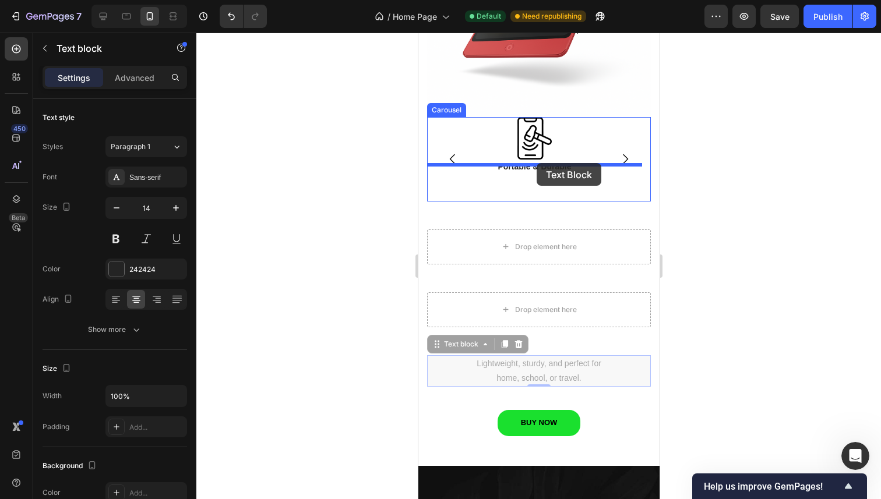
drag, startPoint x: 541, startPoint y: 362, endPoint x: 1133, endPoint y: 186, distance: 617.4
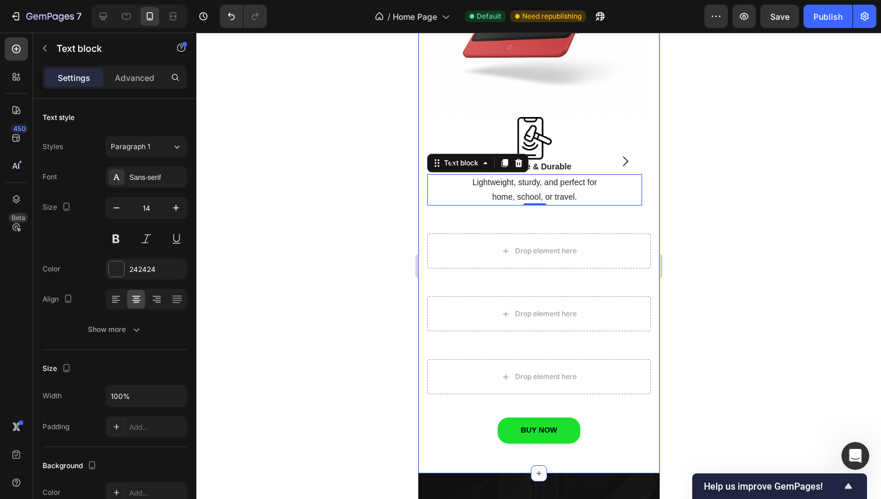
click at [778, 144] on div at bounding box center [538, 266] width 684 height 467
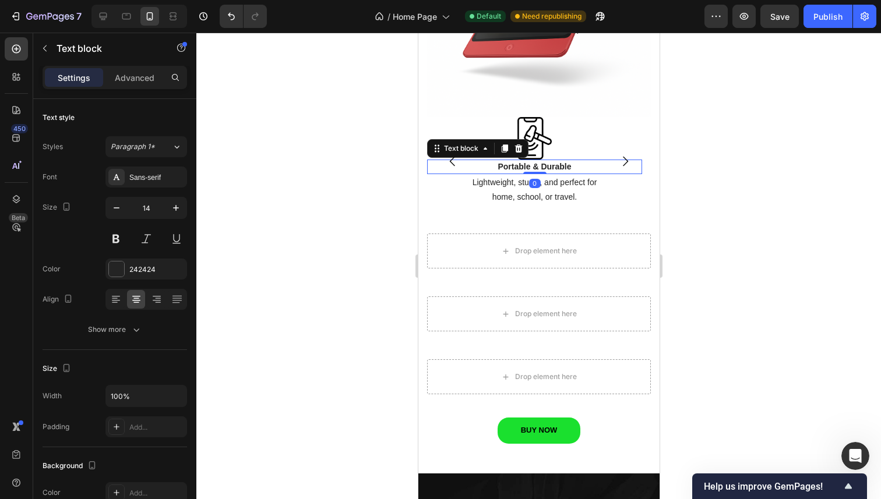
click at [540, 162] on strong "Portable & Durable" at bounding box center [533, 166] width 73 height 9
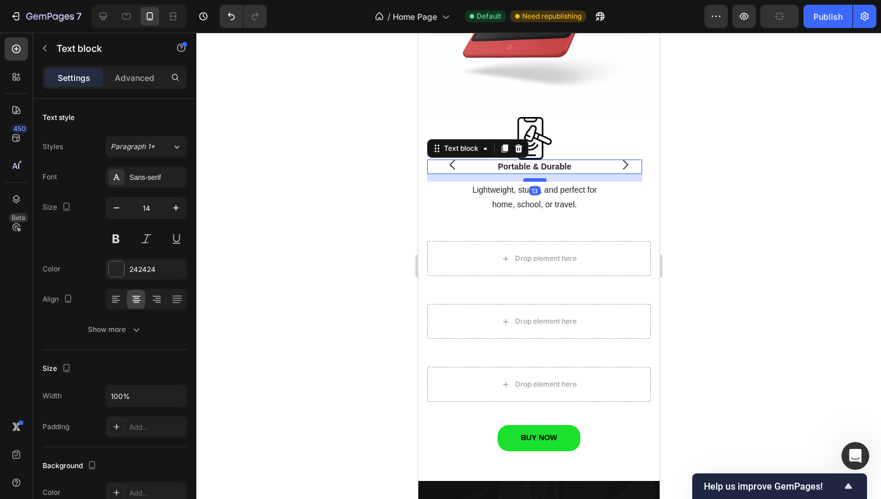
drag, startPoint x: 527, startPoint y: 163, endPoint x: 531, endPoint y: 171, distance: 8.9
click at [531, 178] on div at bounding box center [533, 179] width 23 height 3
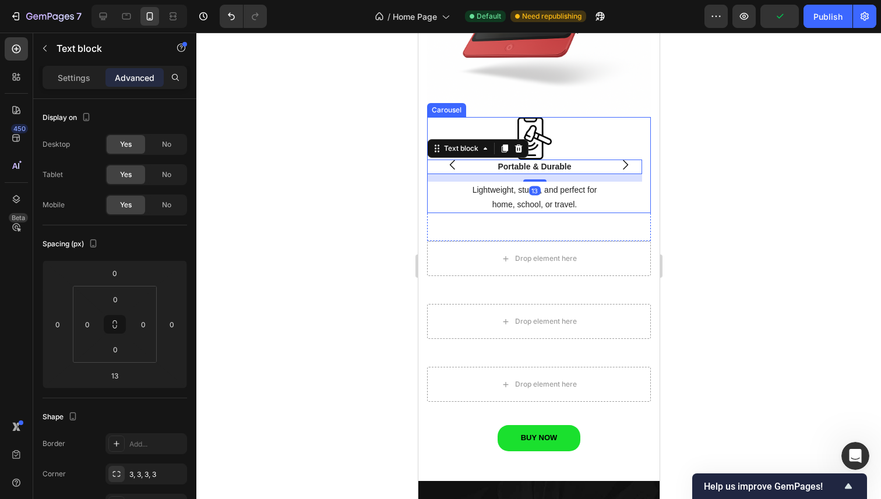
click at [820, 160] on div at bounding box center [538, 266] width 684 height 467
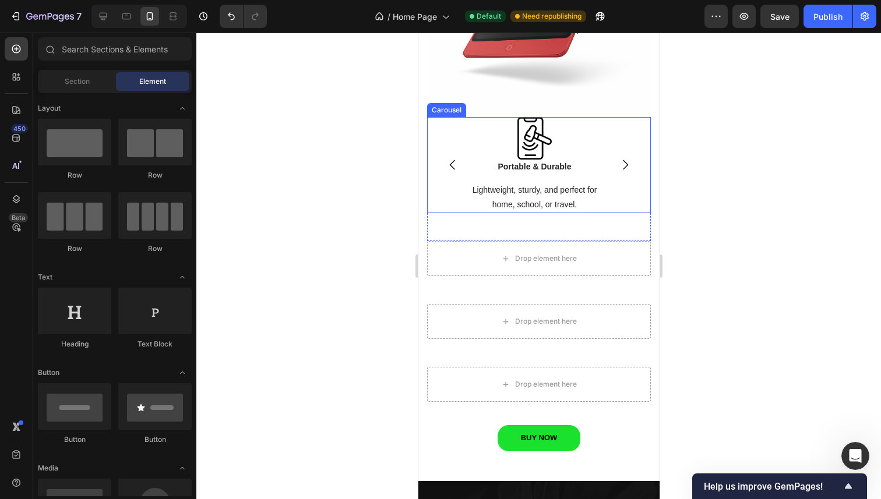
click at [351, 249] on div at bounding box center [538, 266] width 684 height 467
drag, startPoint x: 219, startPoint y: 156, endPoint x: 763, endPoint y: 155, distance: 544.0
click at [765, 142] on div at bounding box center [538, 266] width 684 height 467
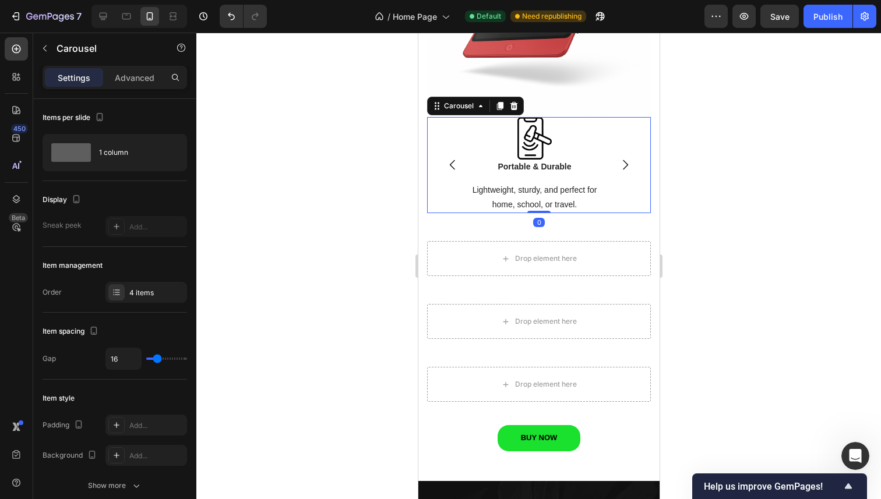
click at [538, 170] on div "Image Portable & Durable Text block Lightweight, sturdy, and perfect for home, …" at bounding box center [533, 165] width 215 height 97
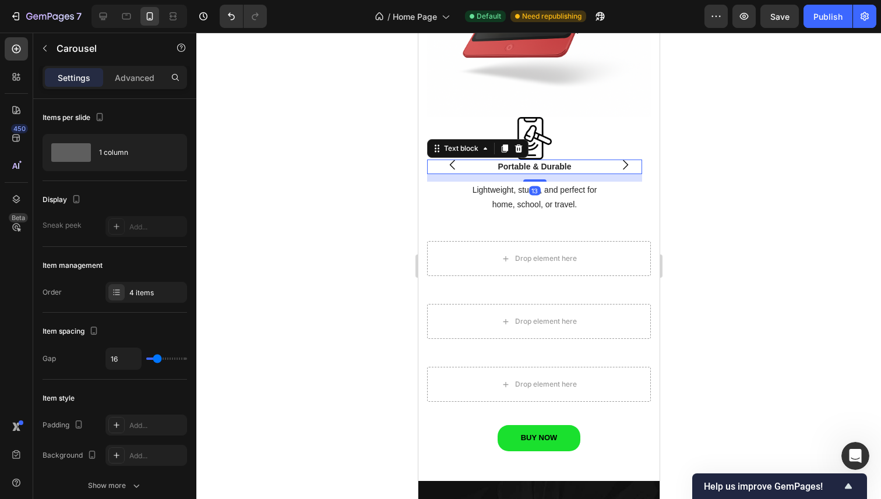
click at [553, 162] on strong "Portable & Durable" at bounding box center [533, 166] width 73 height 9
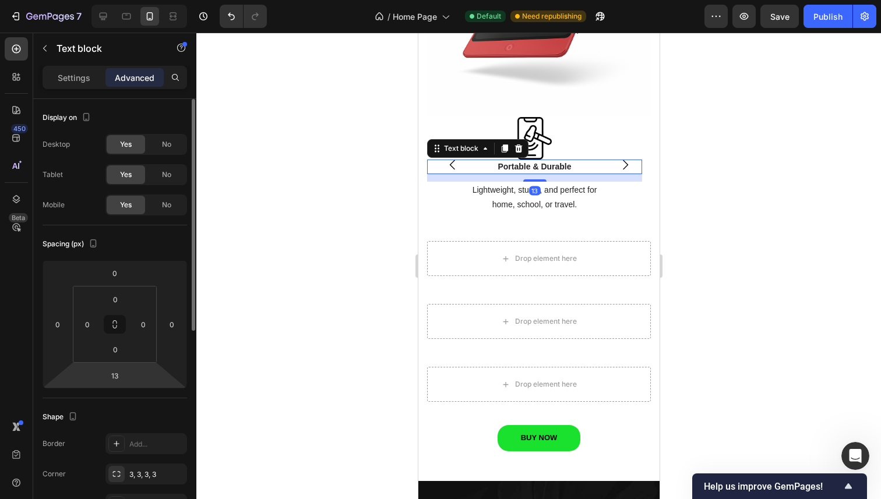
click at [133, 0] on html "7 / Home Page Default Need republishing Preview Save Publish 450 Beta Sections(…" at bounding box center [440, 0] width 881 height 0
type input "10"
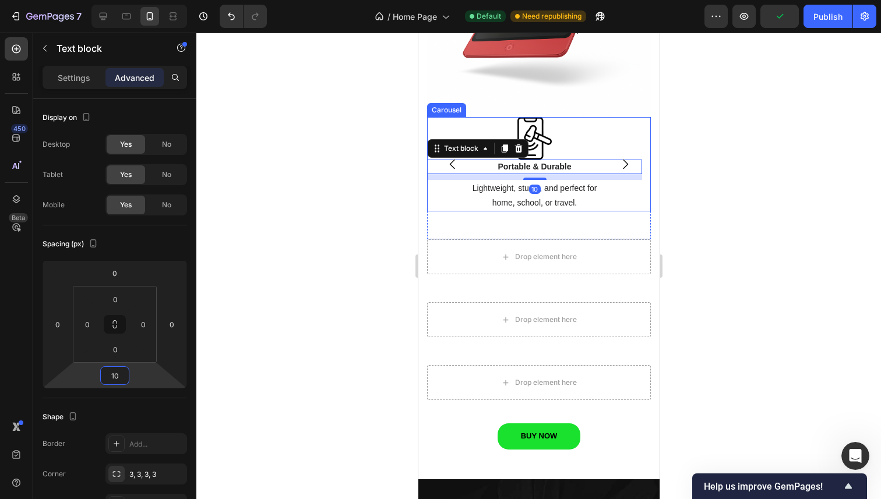
click at [453, 157] on icon "Carousel Back Arrow" at bounding box center [452, 164] width 14 height 14
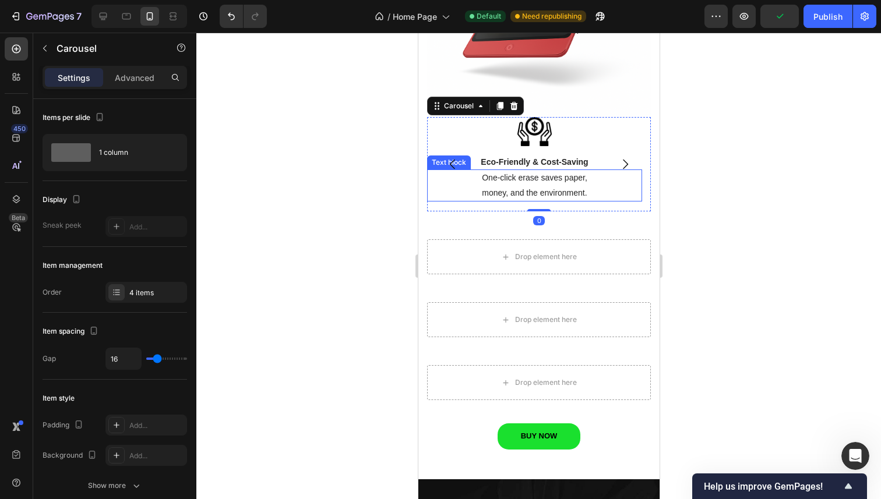
click at [517, 172] on p "One-click erase saves paper," at bounding box center [534, 178] width 213 height 15
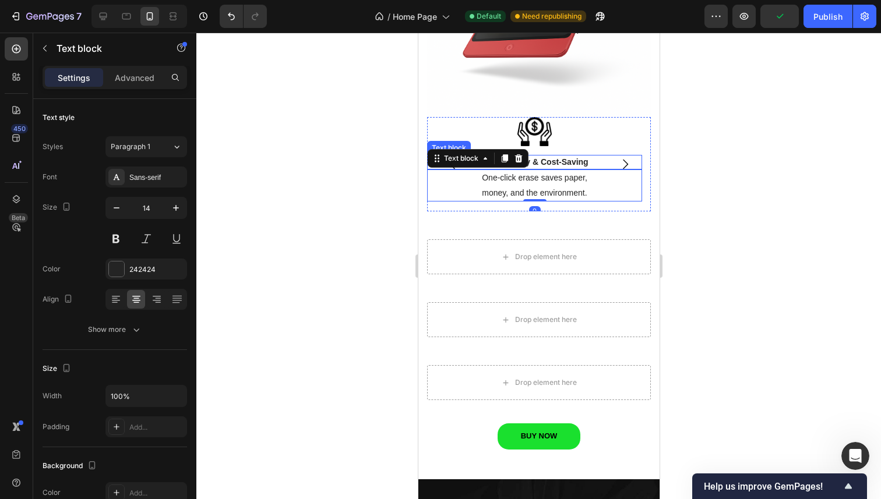
click at [546, 157] on p "Eco-Friendly & Cost-Saving" at bounding box center [534, 162] width 213 height 12
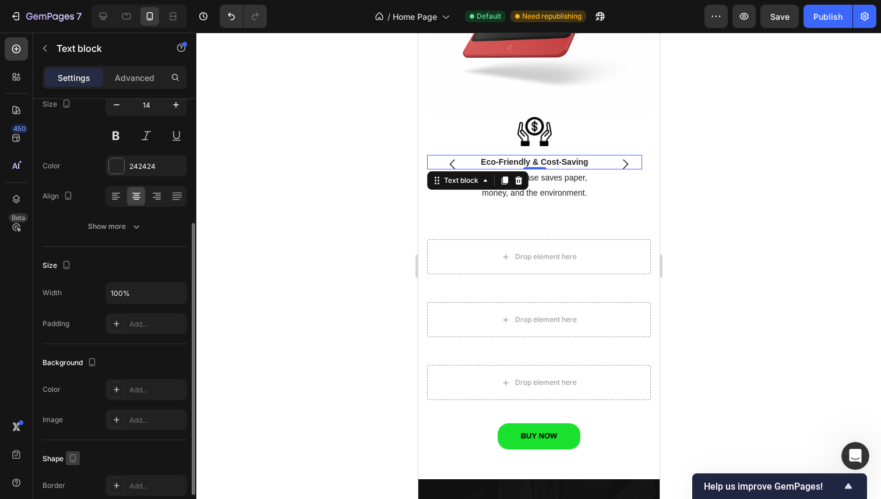
scroll to position [0, 0]
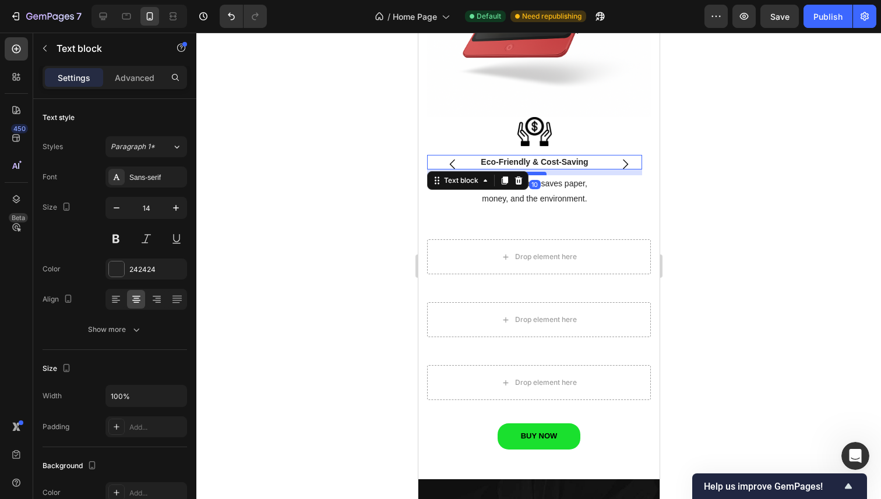
drag, startPoint x: 537, startPoint y: 158, endPoint x: 539, endPoint y: 164, distance: 6.1
click at [539, 172] on div at bounding box center [533, 173] width 23 height 3
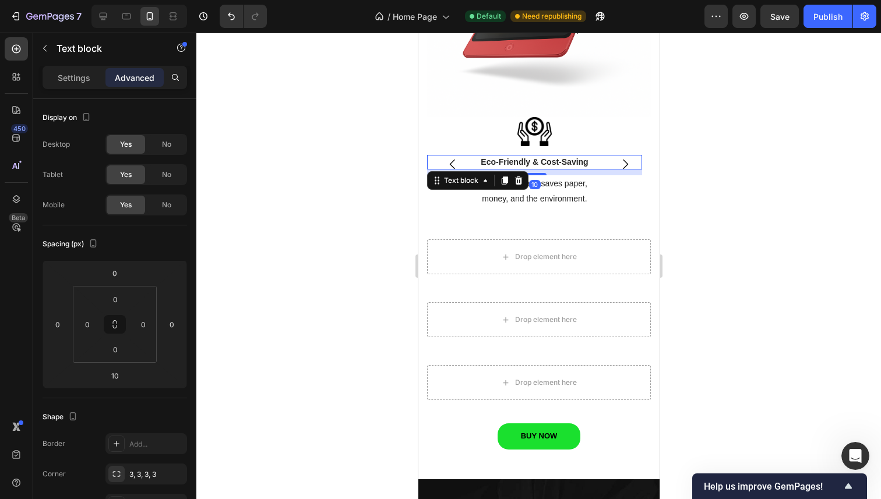
click at [319, 147] on div at bounding box center [538, 266] width 684 height 467
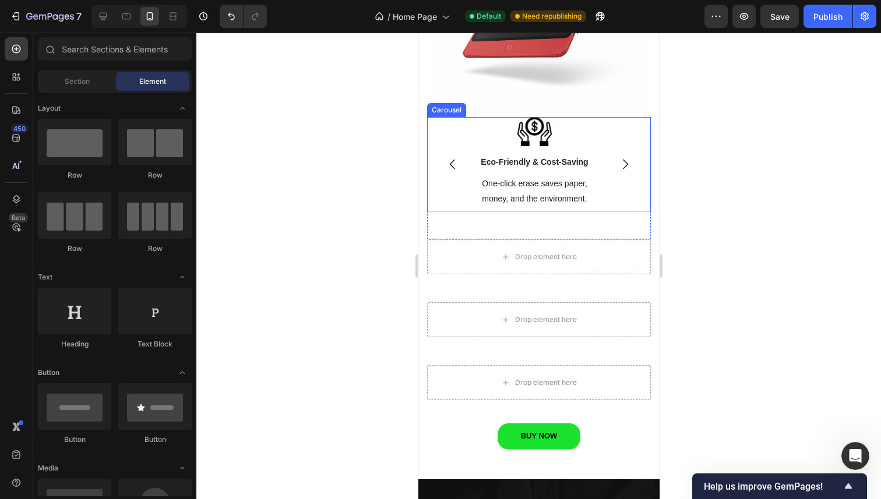
click at [447, 157] on icon "Carousel Back Arrow" at bounding box center [452, 164] width 14 height 14
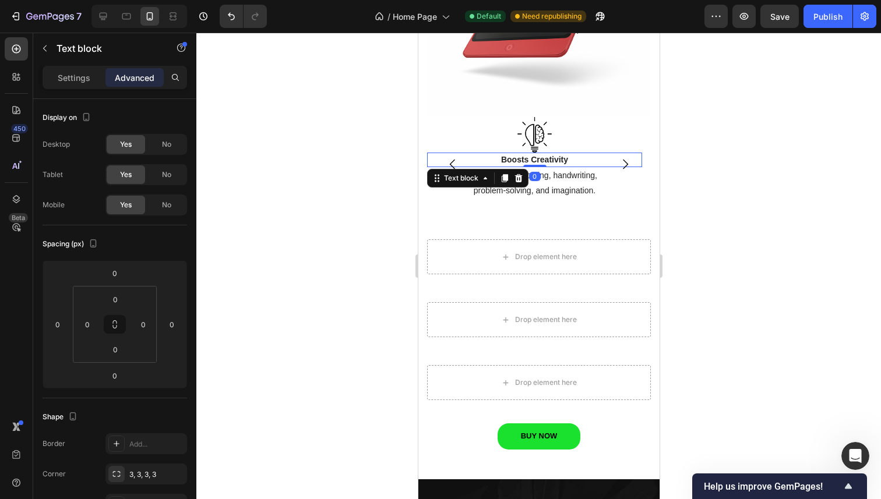
click at [564, 154] on p "Boosts Creativity" at bounding box center [534, 160] width 213 height 12
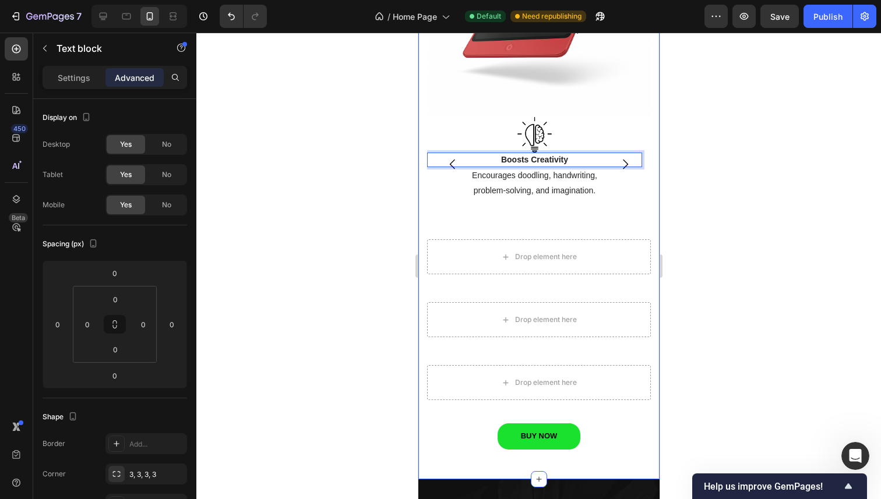
click at [719, 141] on div at bounding box center [538, 266] width 684 height 467
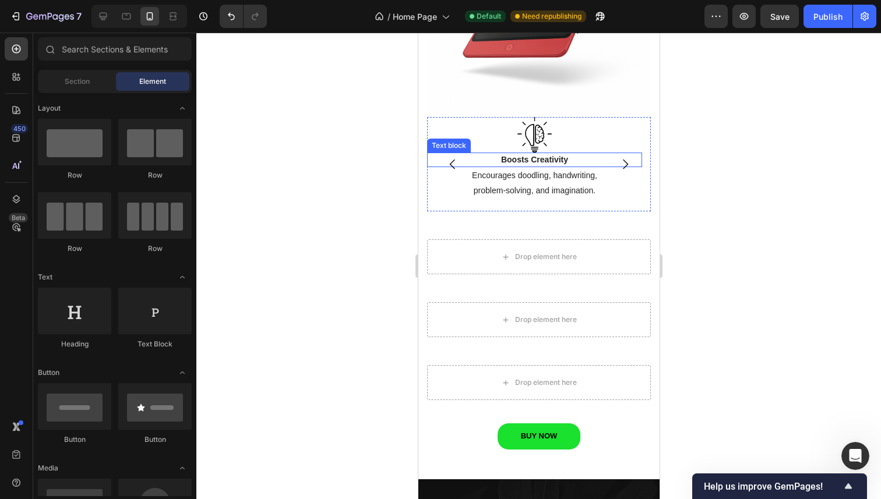
click at [542, 154] on p "Boosts Creativity" at bounding box center [534, 160] width 213 height 12
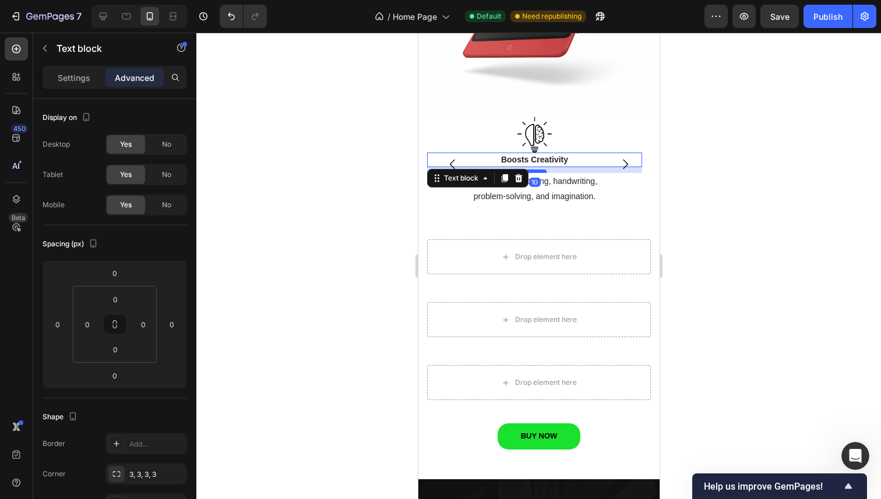
drag, startPoint x: 538, startPoint y: 157, endPoint x: 536, endPoint y: 163, distance: 6.1
click at [536, 169] on div at bounding box center [533, 170] width 23 height 3
type input "10"
click at [444, 156] on button "Carousel Back Arrow" at bounding box center [452, 164] width 33 height 33
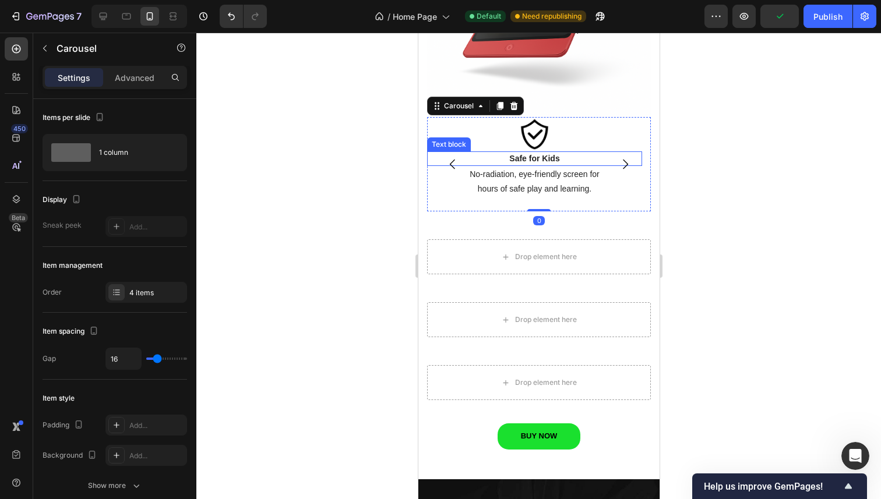
click at [525, 154] on strong "Safe for Kids" at bounding box center [533, 158] width 50 height 9
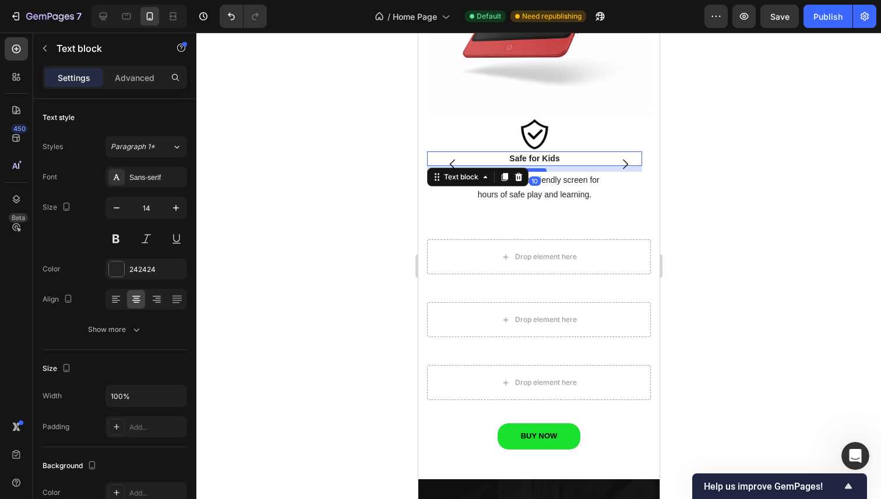
click at [536, 168] on div at bounding box center [533, 169] width 23 height 3
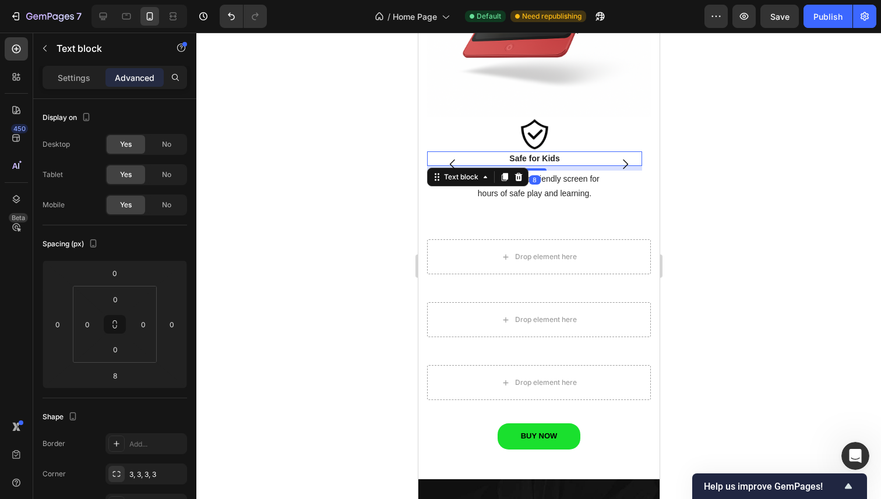
click at [287, 137] on div at bounding box center [538, 266] width 684 height 467
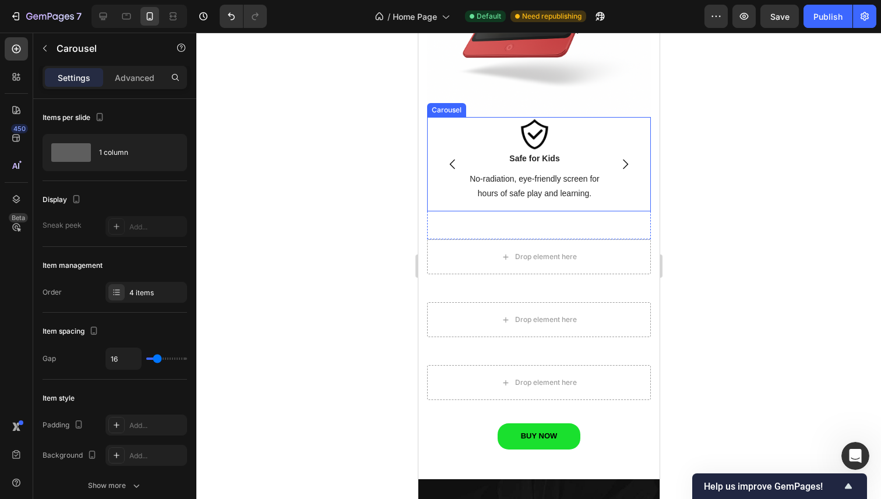
click at [451, 157] on icon "Carousel Back Arrow" at bounding box center [452, 164] width 14 height 14
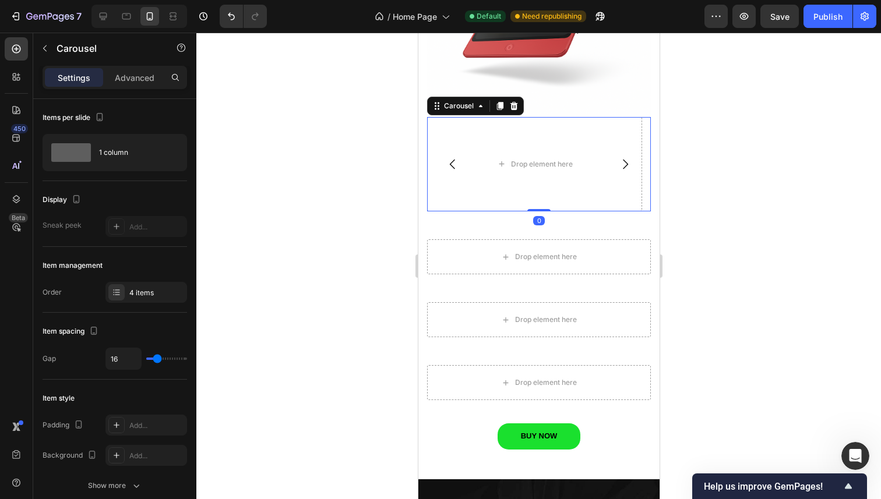
click at [617, 157] on icon "Carousel Next Arrow" at bounding box center [624, 164] width 14 height 14
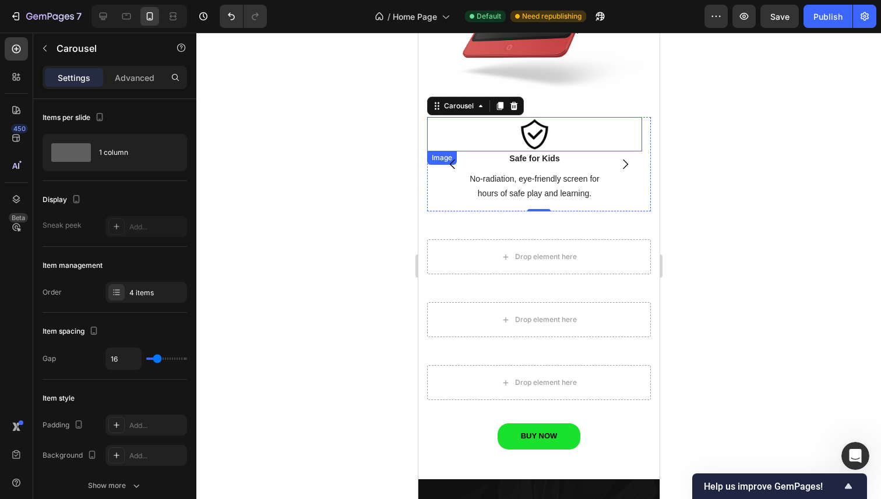
click at [269, 134] on div at bounding box center [538, 266] width 684 height 467
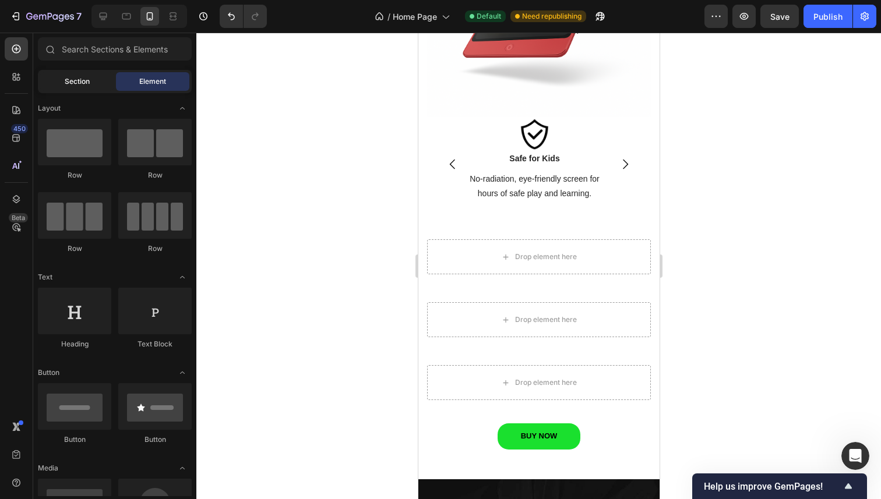
click at [89, 81] on span "Section" at bounding box center [77, 81] width 25 height 10
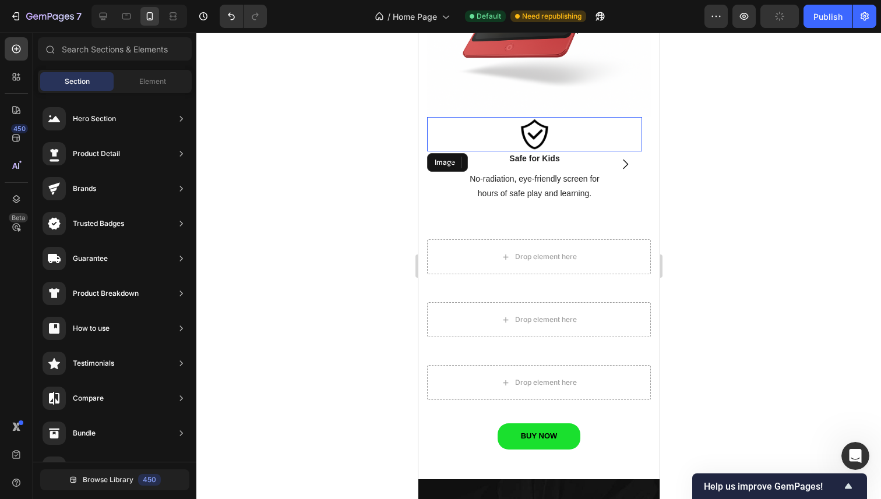
click at [458, 126] on div at bounding box center [533, 134] width 215 height 34
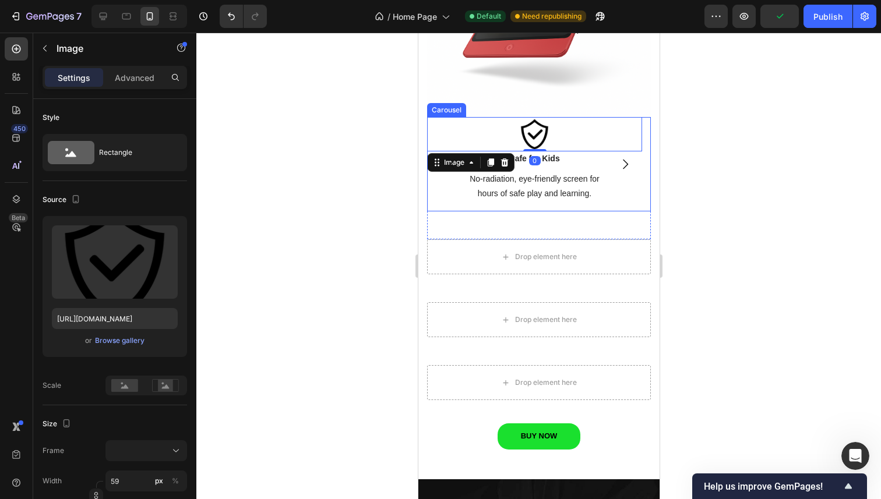
click at [439, 150] on button "Carousel Back Arrow" at bounding box center [452, 164] width 33 height 33
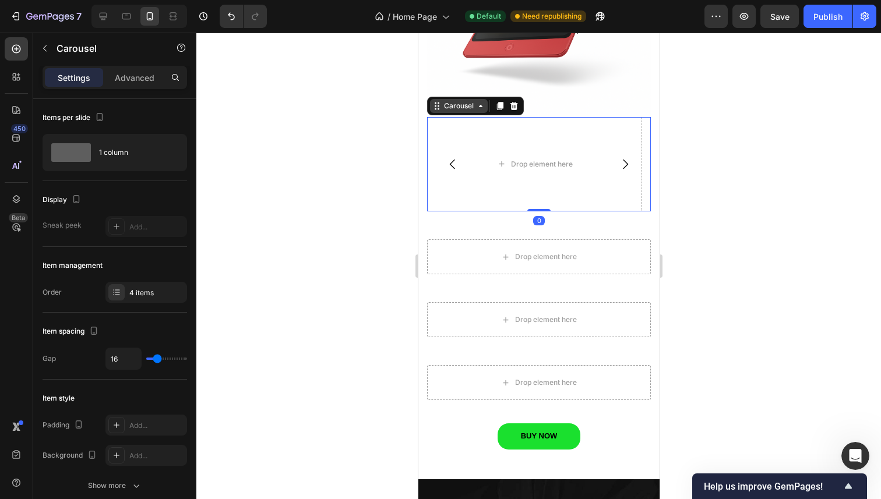
click at [447, 101] on div "Carousel" at bounding box center [458, 106] width 34 height 10
click at [452, 102] on div "Carousel" at bounding box center [458, 106] width 34 height 10
click at [619, 157] on icon "Carousel Next Arrow" at bounding box center [624, 164] width 14 height 14
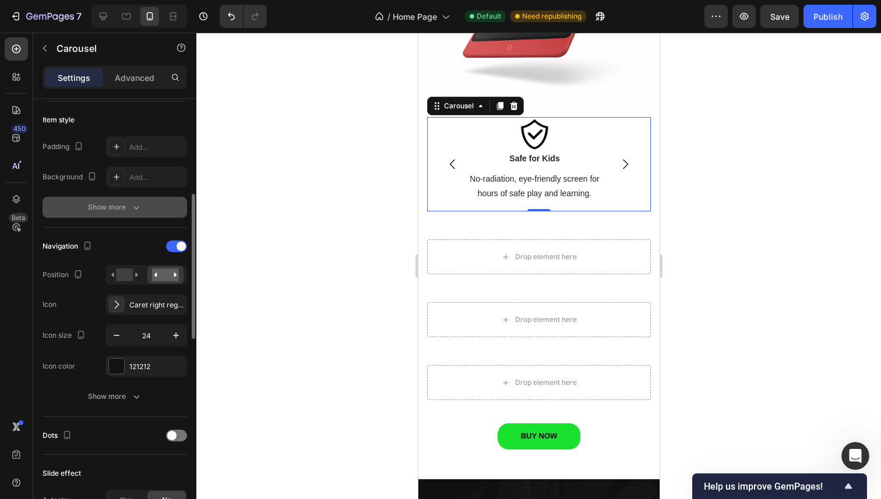
scroll to position [280, 0]
click at [133, 274] on icon at bounding box center [124, 273] width 27 height 13
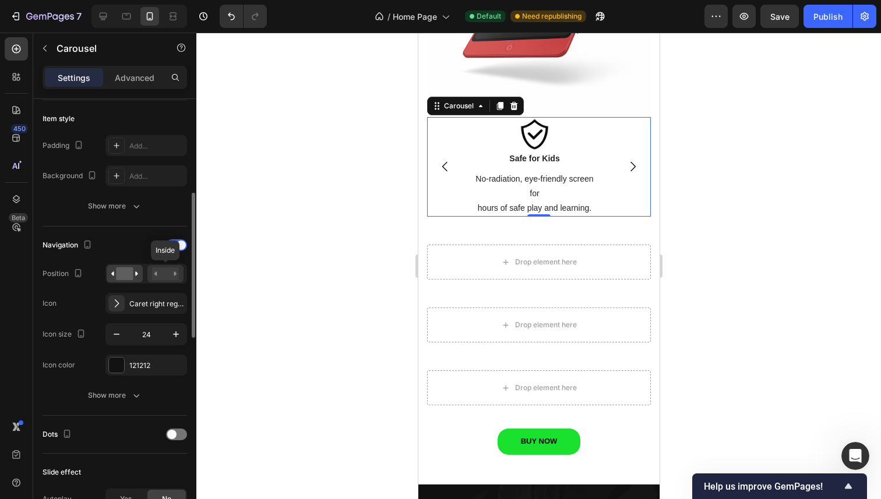
click at [161, 273] on rect at bounding box center [165, 273] width 27 height 13
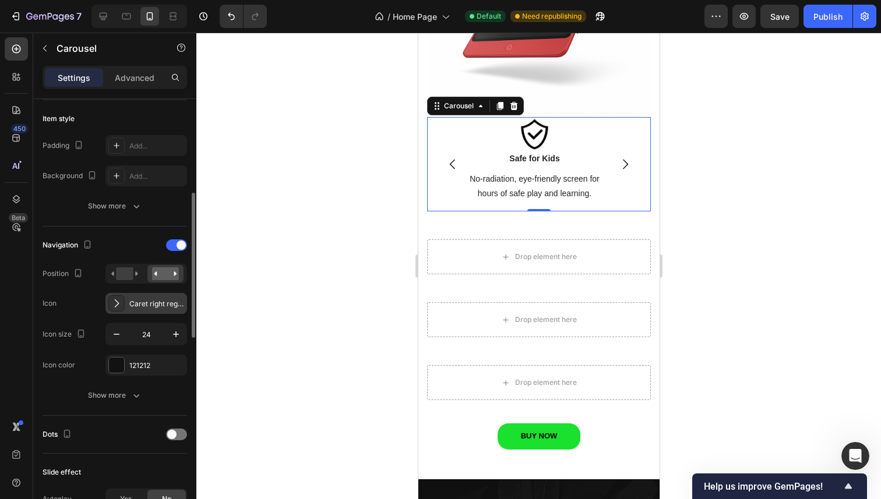
click at [127, 305] on div "Caret right regular" at bounding box center [146, 303] width 82 height 21
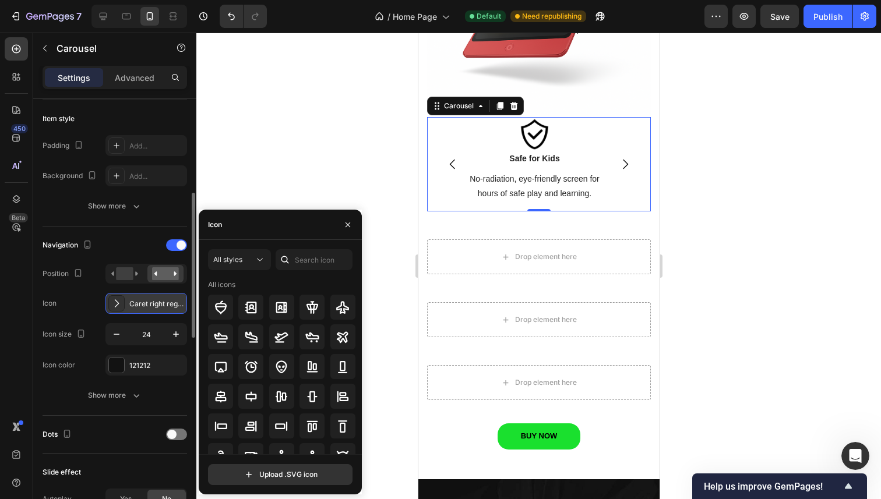
click at [127, 305] on div "Caret right regular" at bounding box center [146, 303] width 82 height 21
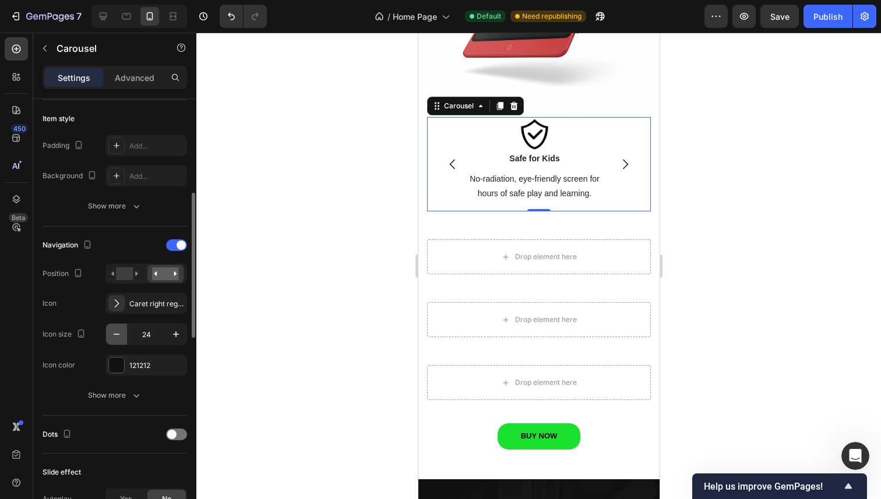
click at [118, 336] on icon "button" at bounding box center [117, 335] width 12 height 12
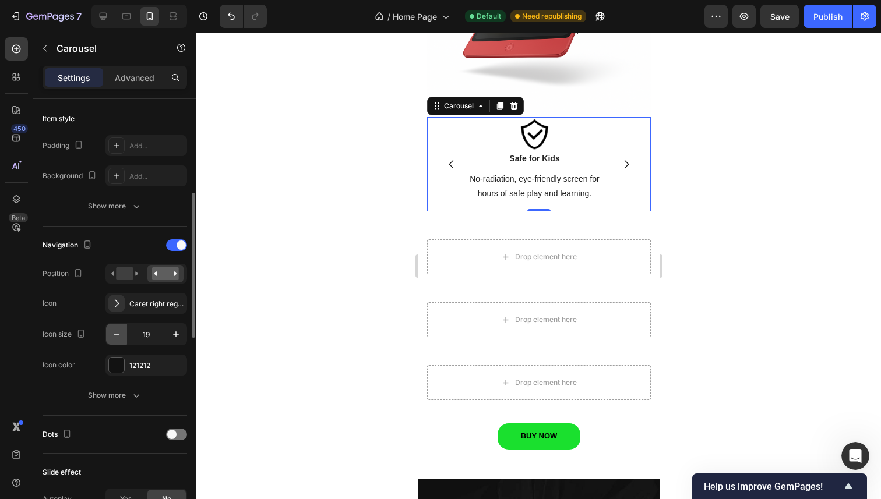
click at [118, 336] on icon "button" at bounding box center [117, 335] width 12 height 12
click at [180, 334] on icon "button" at bounding box center [176, 335] width 12 height 12
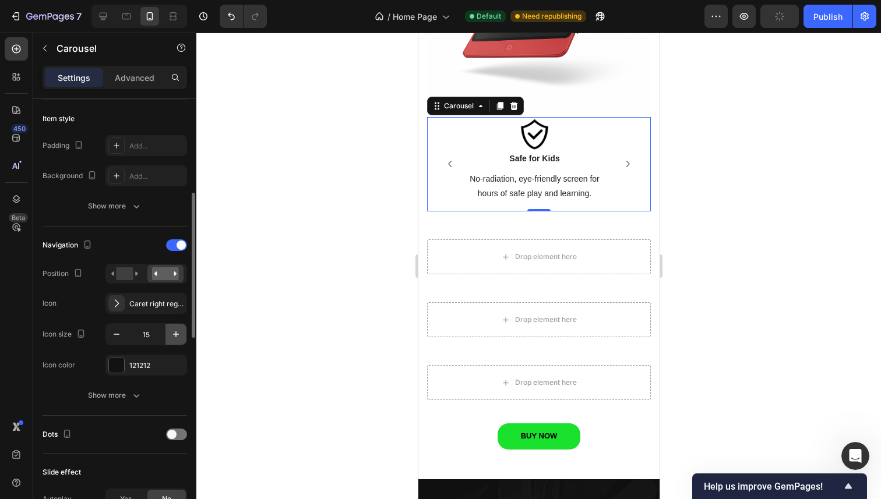
type input "16"
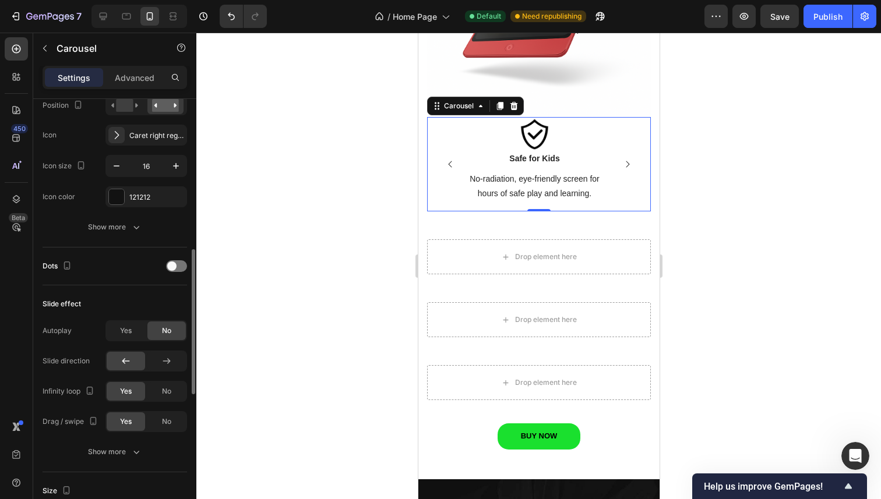
scroll to position [451, 0]
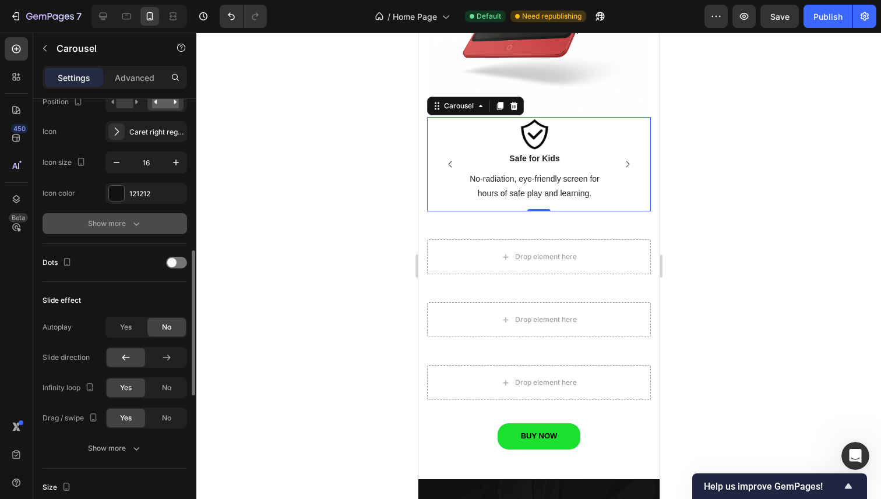
click at [124, 221] on div "Show more" at bounding box center [115, 224] width 54 height 12
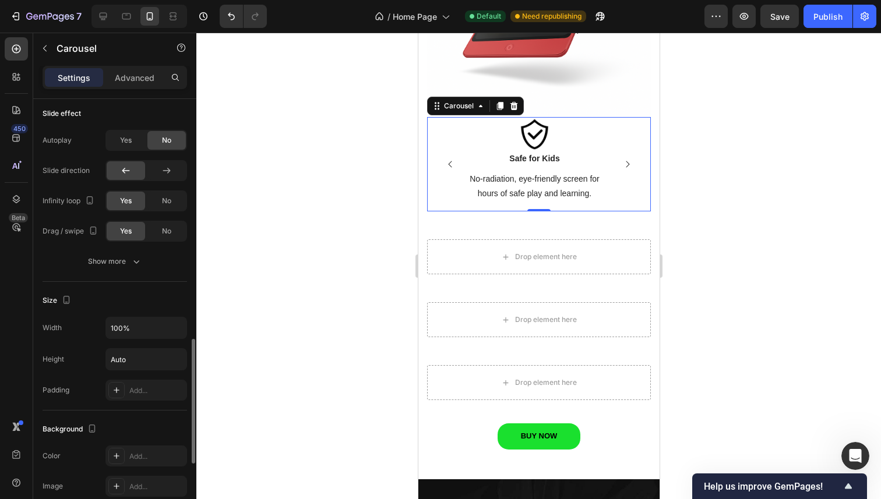
scroll to position [863, 0]
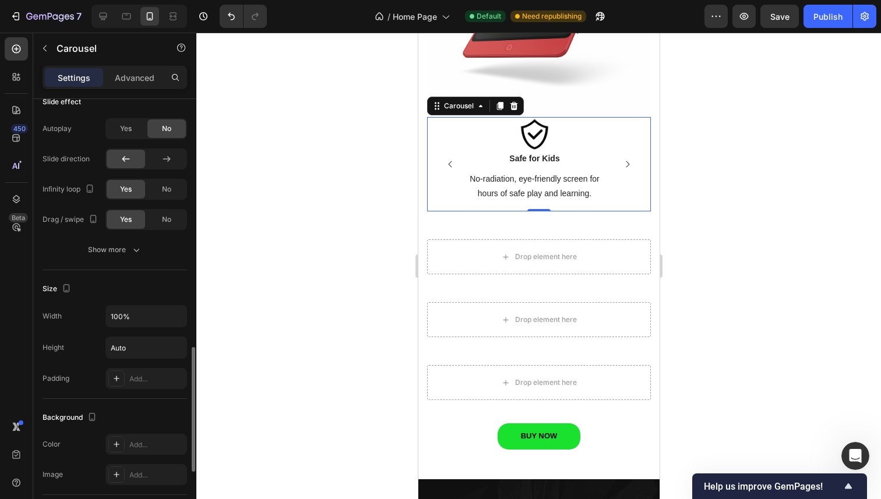
click at [256, 207] on div at bounding box center [538, 266] width 684 height 467
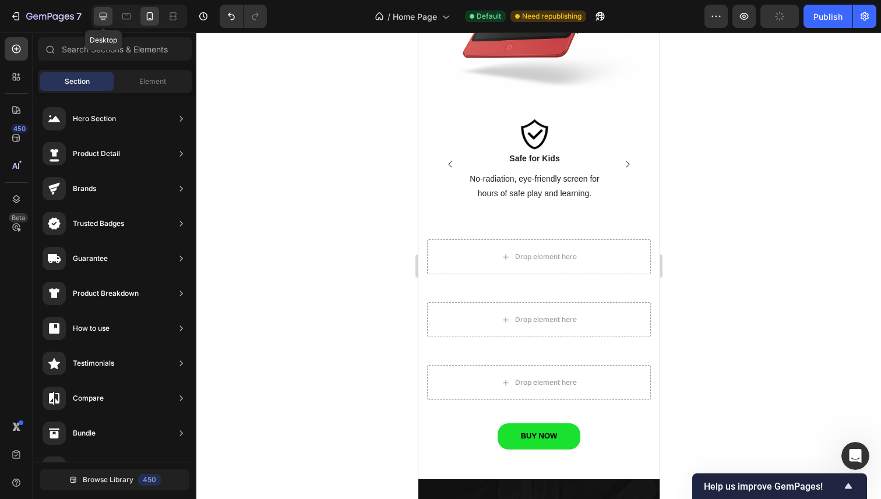
click at [102, 13] on icon at bounding box center [104, 17] width 8 height 8
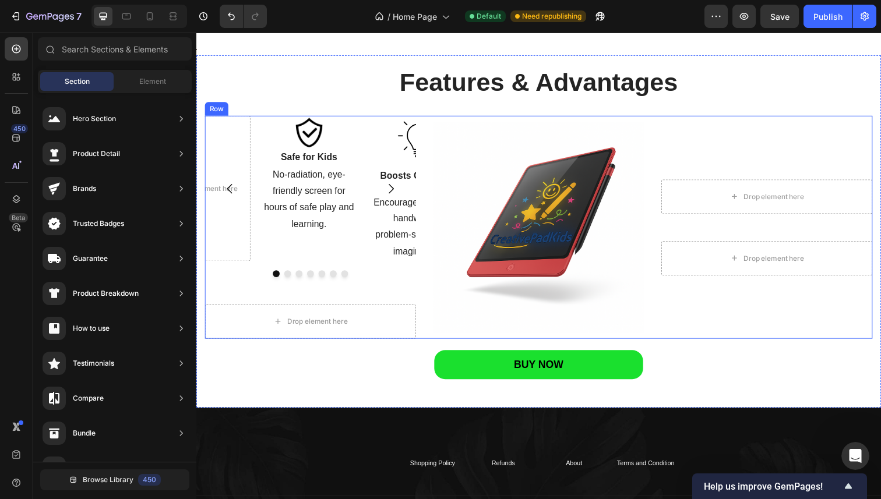
scroll to position [1218, 0]
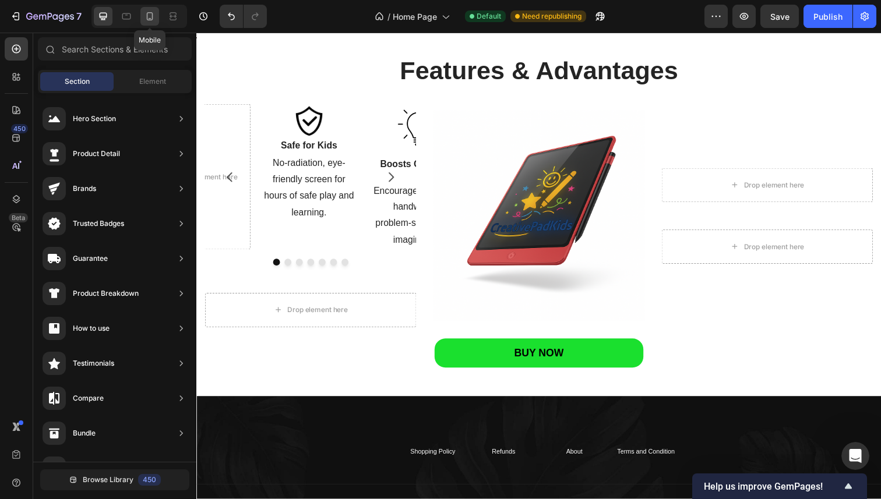
click at [153, 17] on icon at bounding box center [150, 16] width 12 height 12
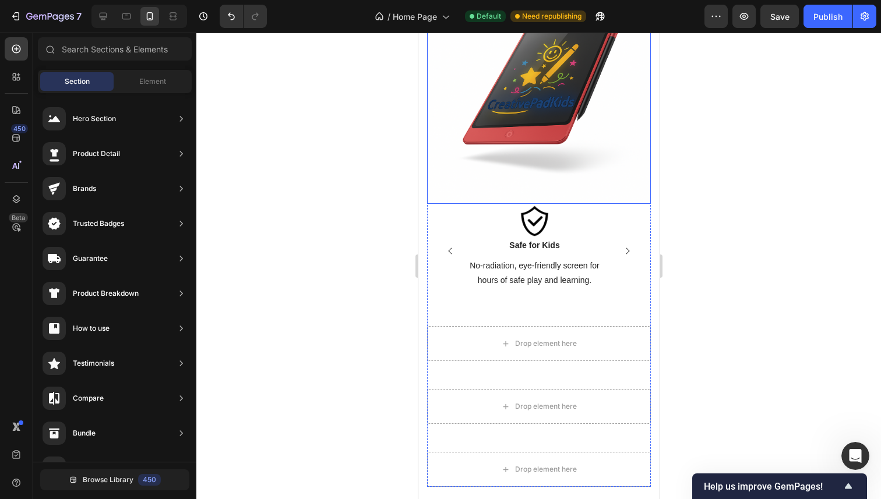
scroll to position [1542, 0]
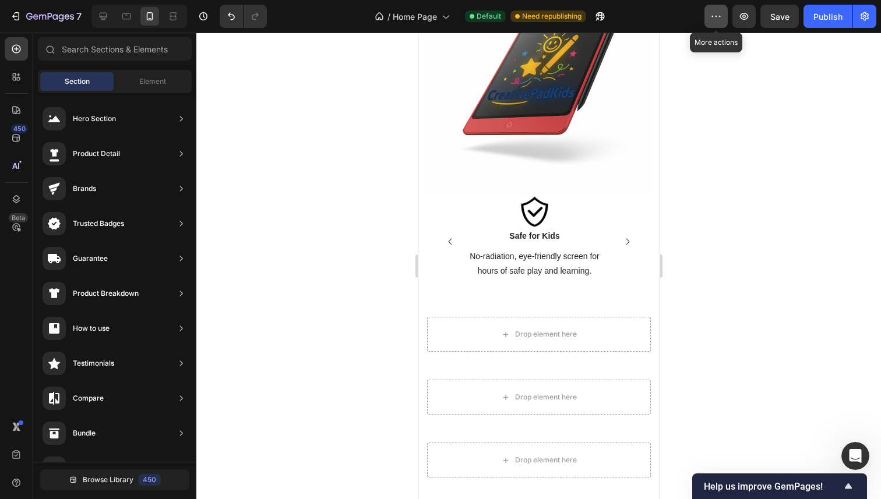
click at [716, 19] on icon "button" at bounding box center [716, 16] width 12 height 12
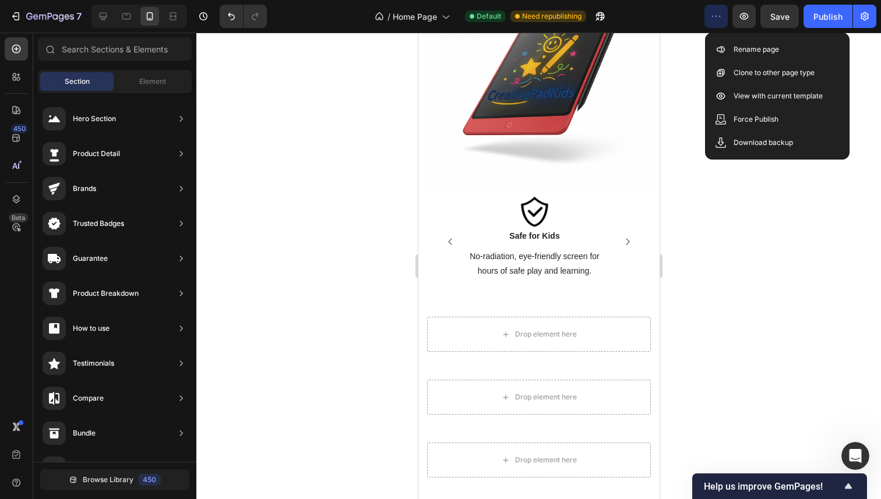
click at [335, 225] on div at bounding box center [538, 266] width 684 height 467
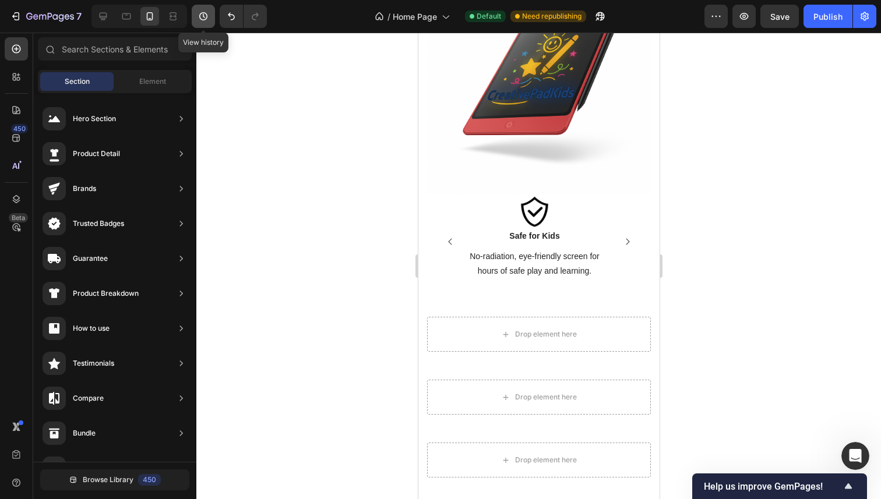
click at [207, 15] on icon "button" at bounding box center [203, 16] width 8 height 8
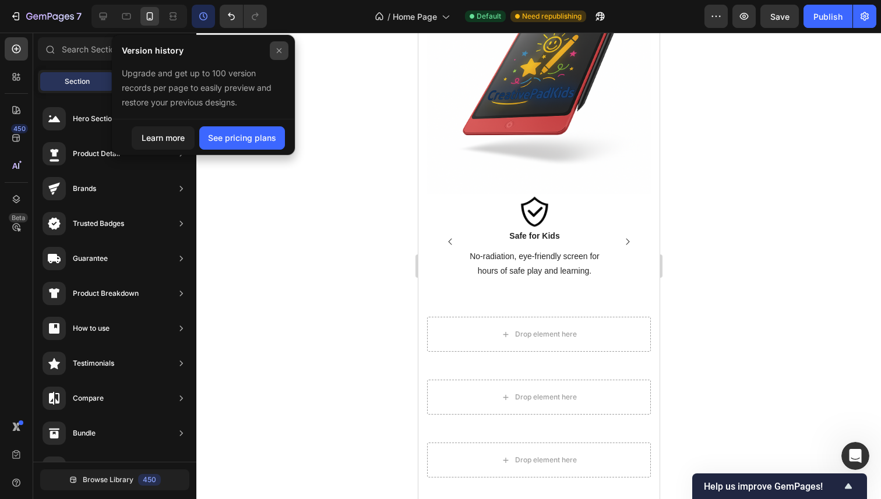
click at [280, 52] on icon at bounding box center [279, 50] width 5 height 5
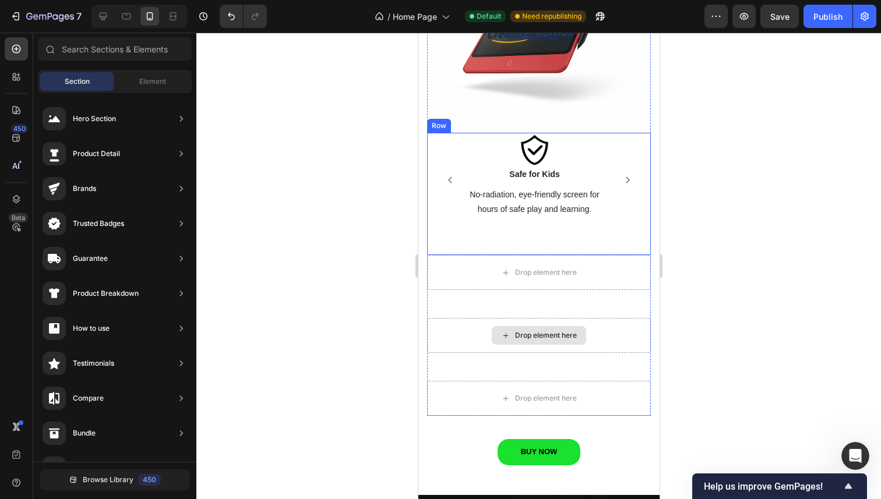
scroll to position [1593, 0]
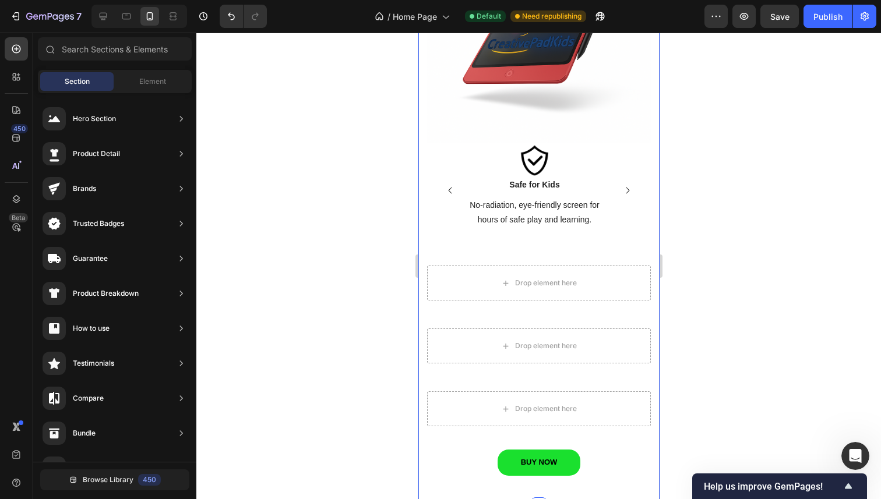
click at [713, 234] on div at bounding box center [538, 266] width 684 height 467
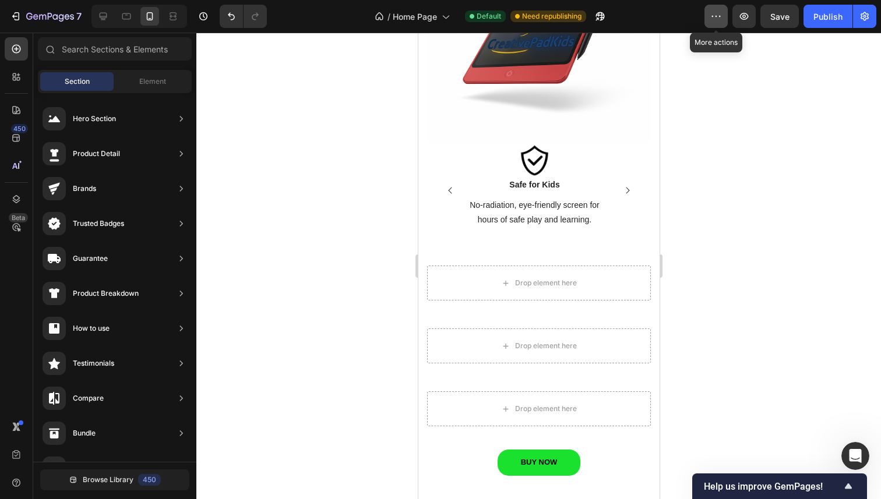
click at [720, 18] on icon "button" at bounding box center [716, 16] width 12 height 12
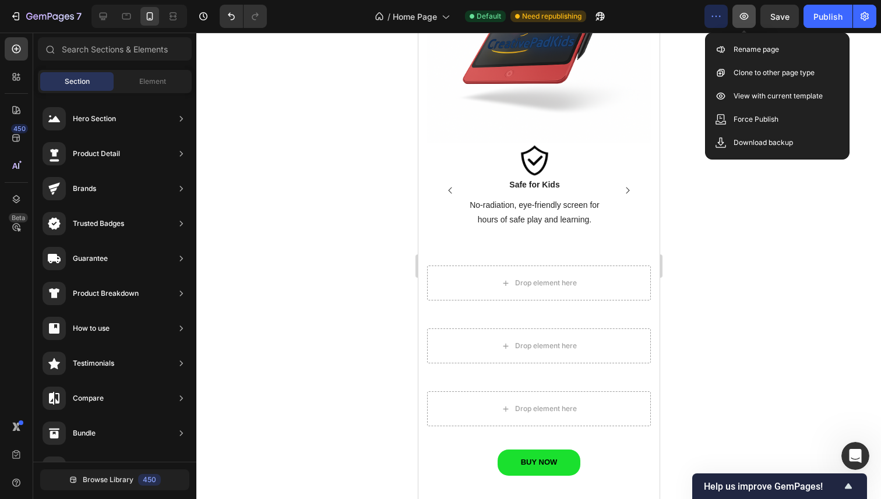
click at [750, 17] on icon "button" at bounding box center [744, 16] width 12 height 12
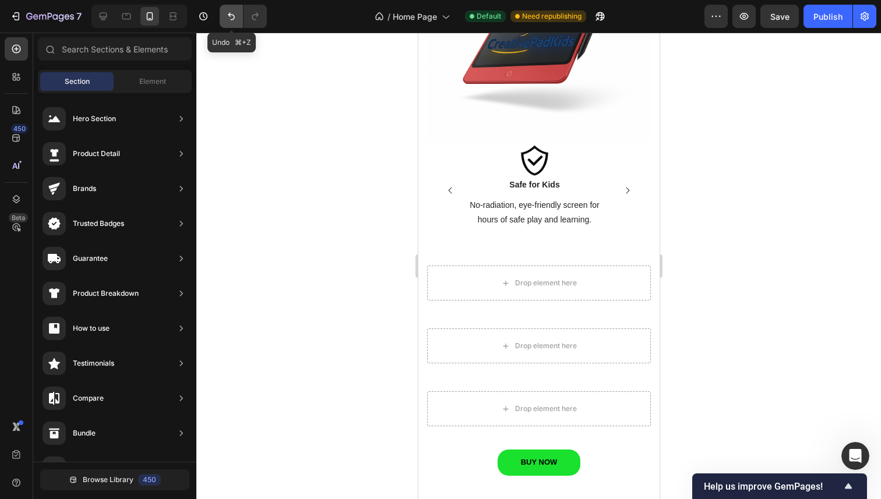
click at [225, 19] on icon "Undo/Redo" at bounding box center [231, 16] width 12 height 12
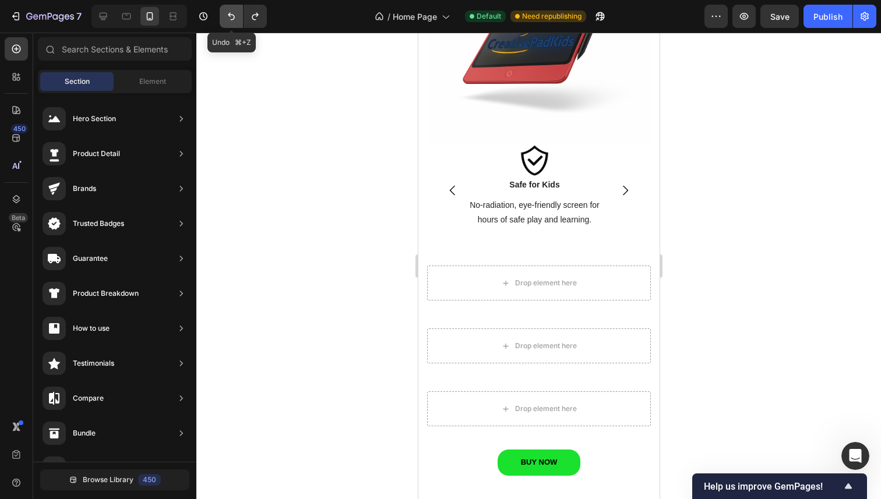
click at [225, 19] on icon "Undo/Redo" at bounding box center [231, 16] width 12 height 12
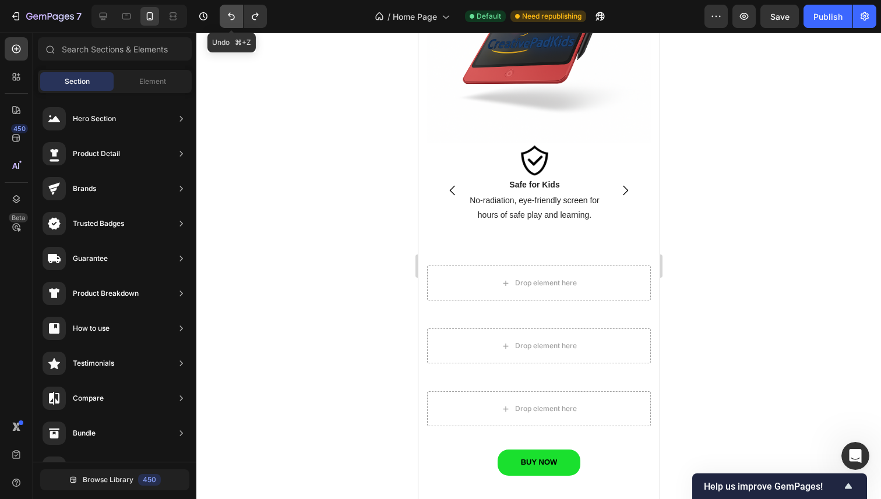
click at [225, 19] on icon "Undo/Redo" at bounding box center [231, 16] width 12 height 12
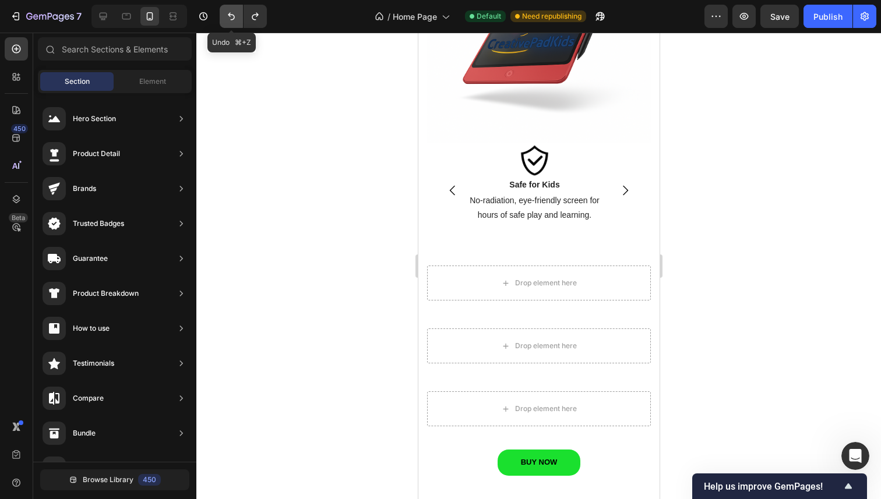
click at [225, 19] on icon "Undo/Redo" at bounding box center [231, 16] width 12 height 12
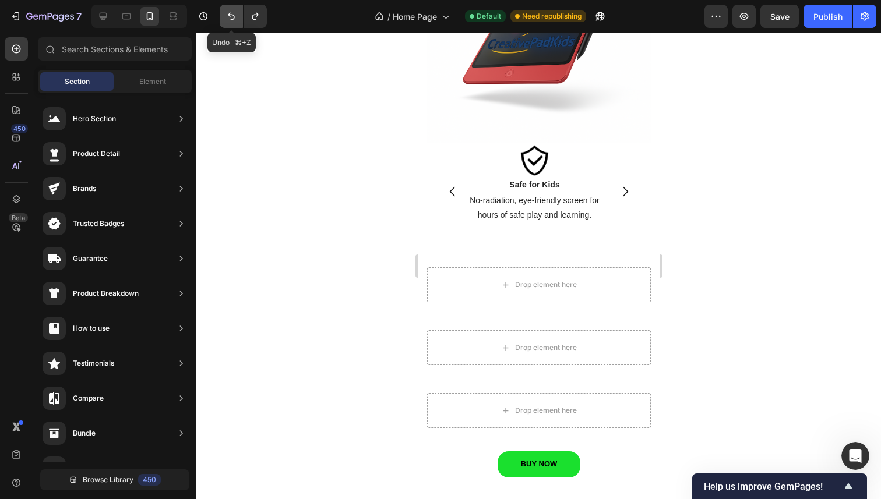
click at [225, 19] on icon "Undo/Redo" at bounding box center [231, 16] width 12 height 12
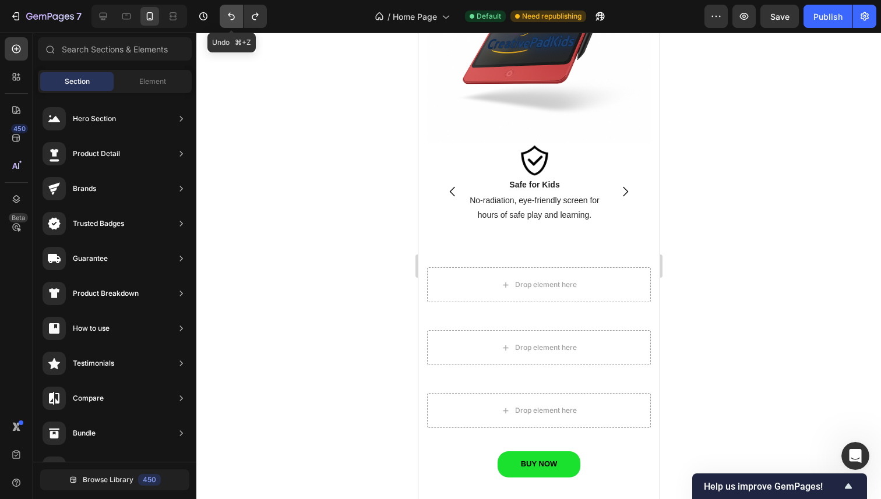
click at [225, 19] on icon "Undo/Redo" at bounding box center [231, 16] width 12 height 12
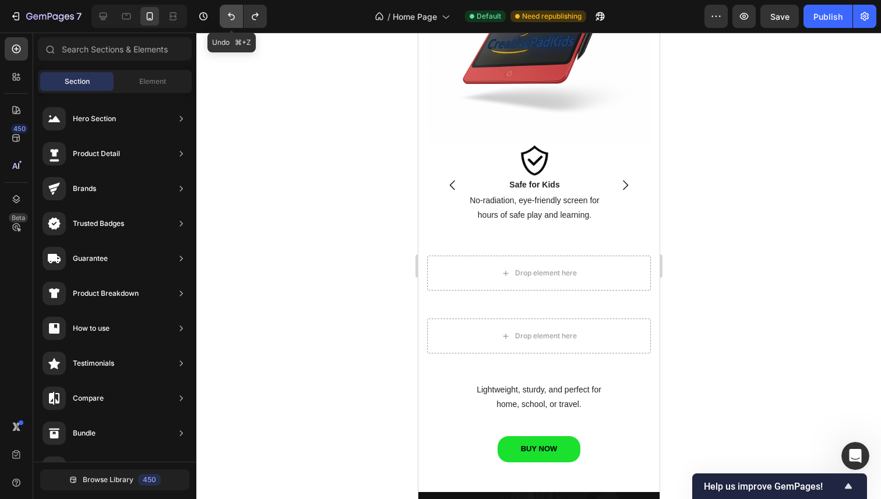
click at [225, 19] on icon "Undo/Redo" at bounding box center [231, 16] width 12 height 12
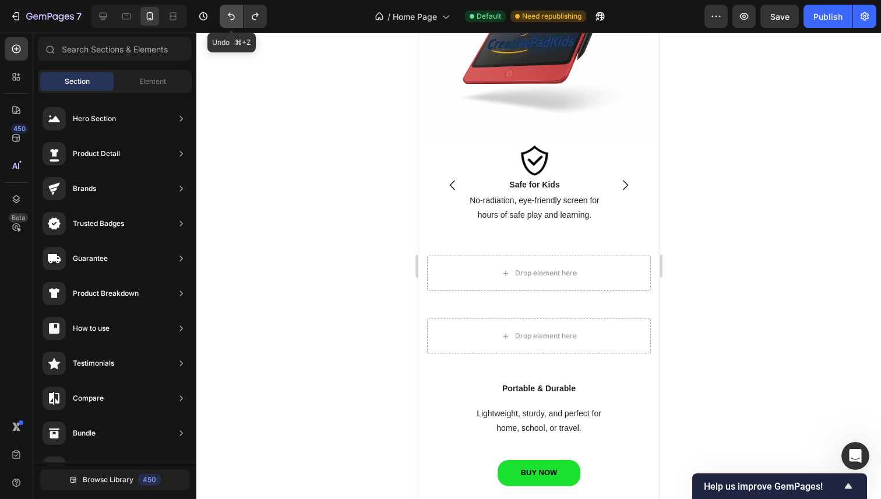
click at [225, 19] on icon "Undo/Redo" at bounding box center [231, 16] width 12 height 12
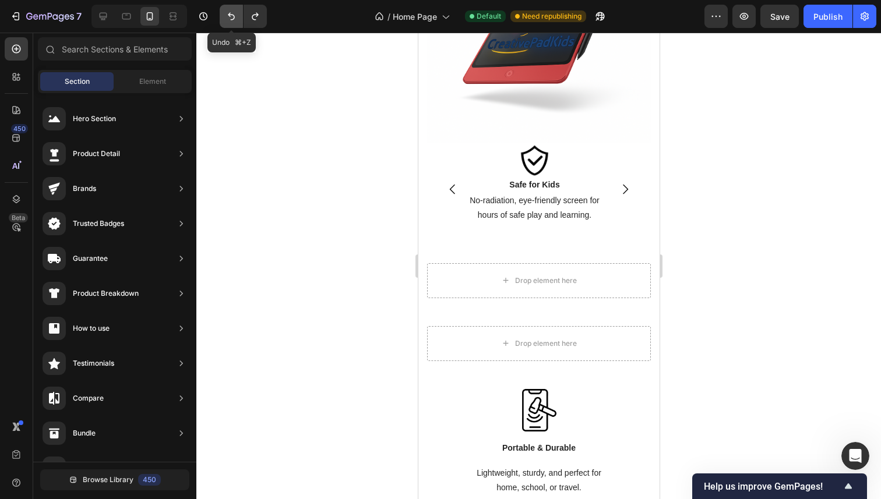
click at [225, 19] on icon "Undo/Redo" at bounding box center [231, 16] width 12 height 12
click at [108, 15] on icon at bounding box center [103, 16] width 12 height 12
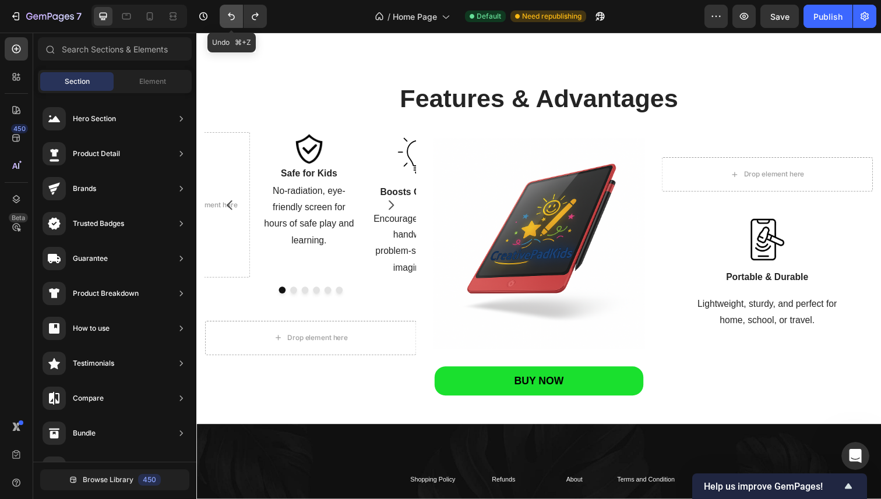
click at [228, 18] on icon "Undo/Redo" at bounding box center [231, 16] width 12 height 12
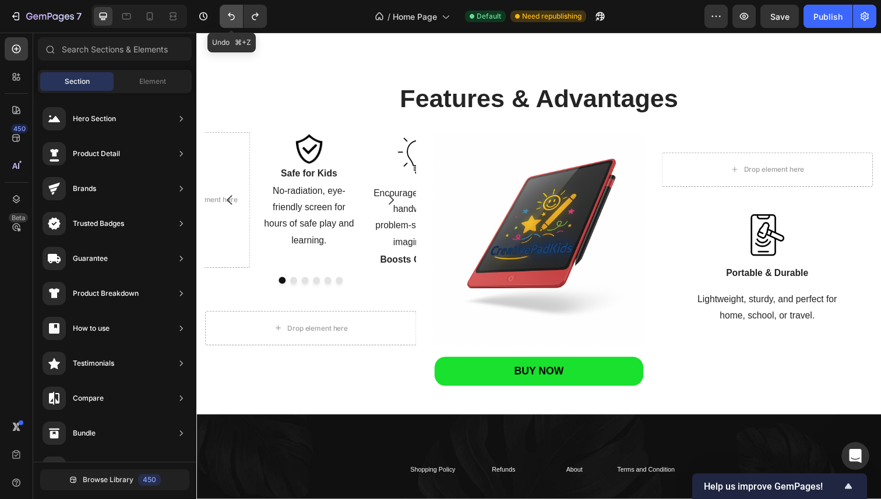
click at [228, 18] on icon "Undo/Redo" at bounding box center [231, 16] width 12 height 12
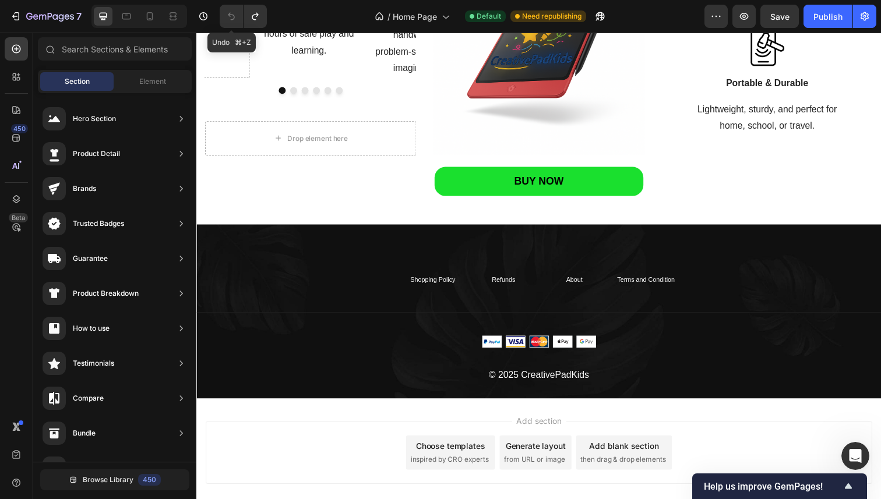
scroll to position [1190, 0]
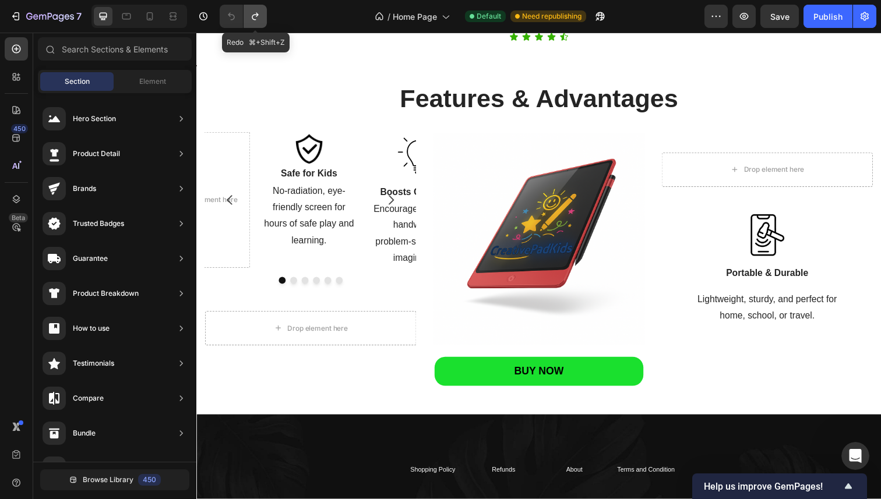
click at [260, 12] on icon "Undo/Redo" at bounding box center [255, 16] width 12 height 12
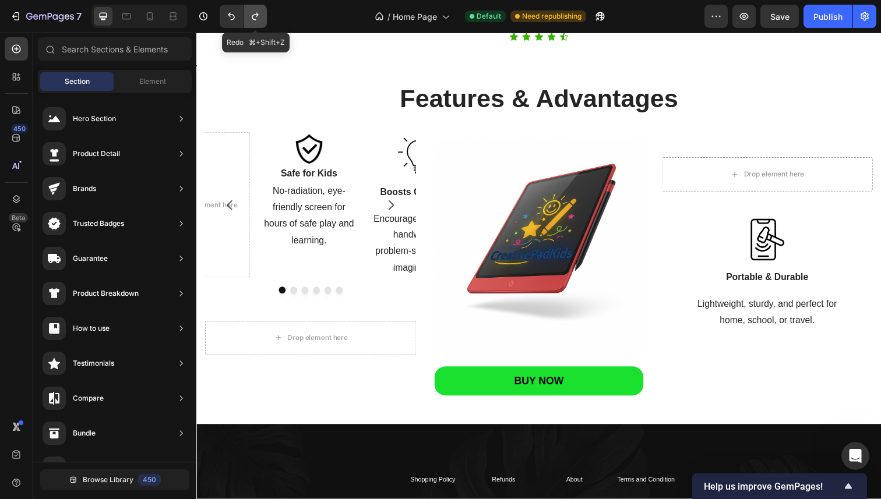
click at [260, 12] on icon "Undo/Redo" at bounding box center [255, 16] width 12 height 12
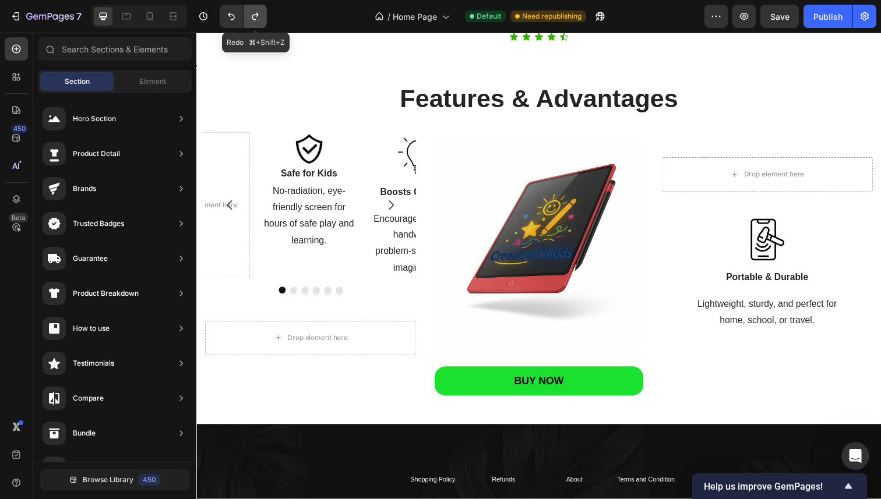
click at [260, 12] on icon "Undo/Redo" at bounding box center [255, 16] width 12 height 12
click at [203, 5] on button "button" at bounding box center [203, 16] width 23 height 23
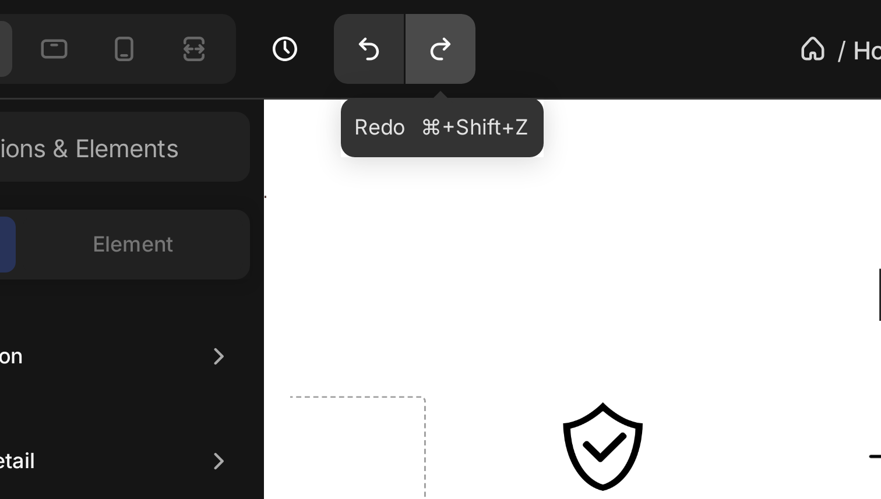
click at [256, 17] on icon "Undo/Redo" at bounding box center [255, 16] width 12 height 12
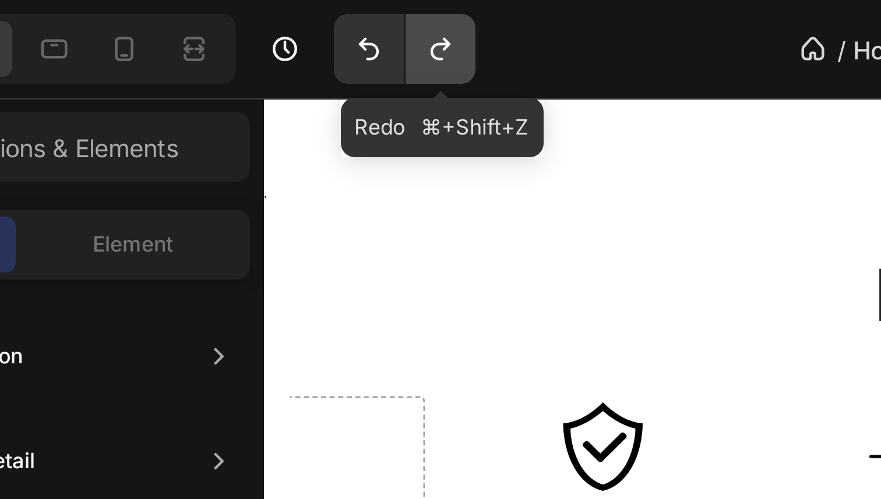
click at [256, 17] on icon "Undo/Redo" at bounding box center [255, 16] width 12 height 12
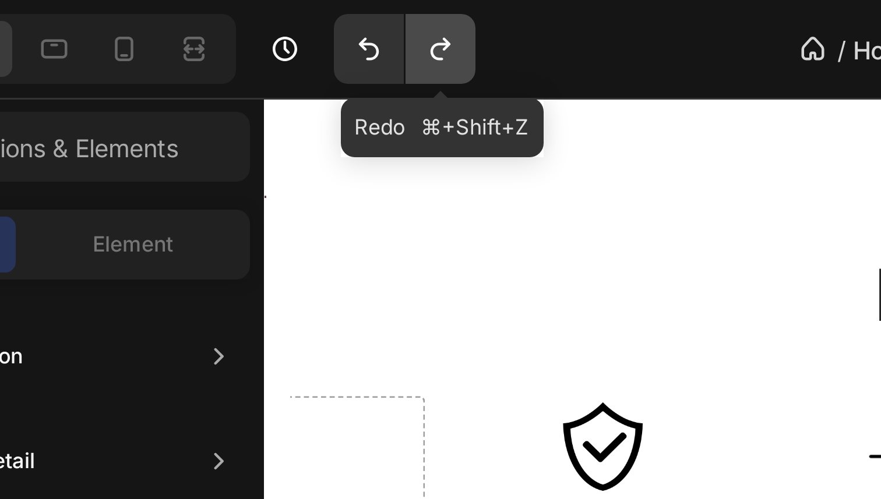
click at [256, 17] on icon "Undo/Redo" at bounding box center [255, 16] width 12 height 12
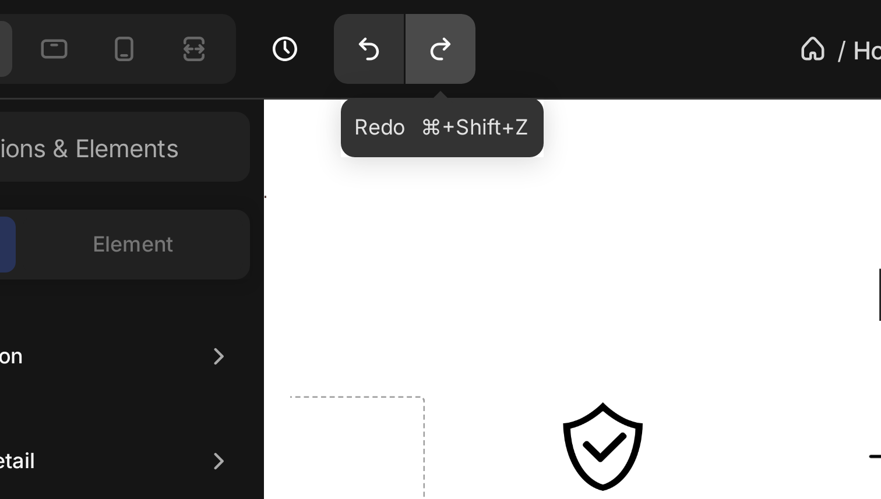
click at [256, 17] on icon "Undo/Redo" at bounding box center [255, 16] width 12 height 12
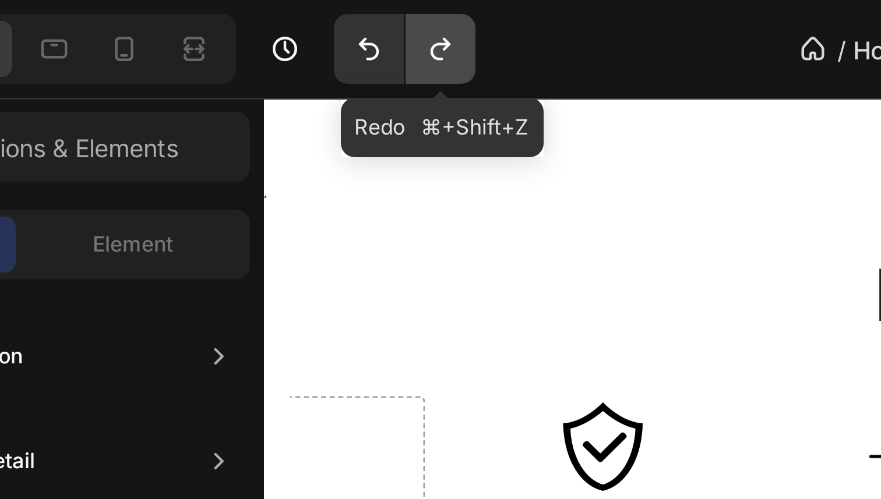
click at [256, 17] on icon "Undo/Redo" at bounding box center [255, 16] width 12 height 12
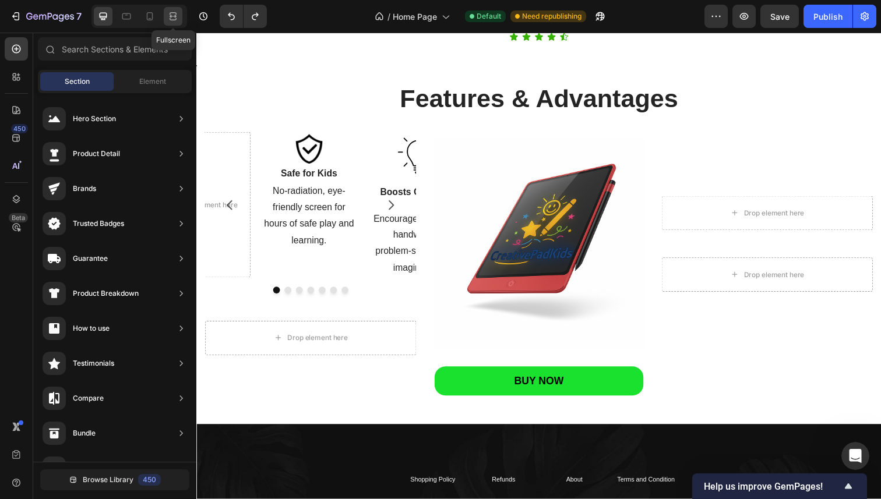
click at [178, 18] on icon at bounding box center [173, 16] width 12 height 12
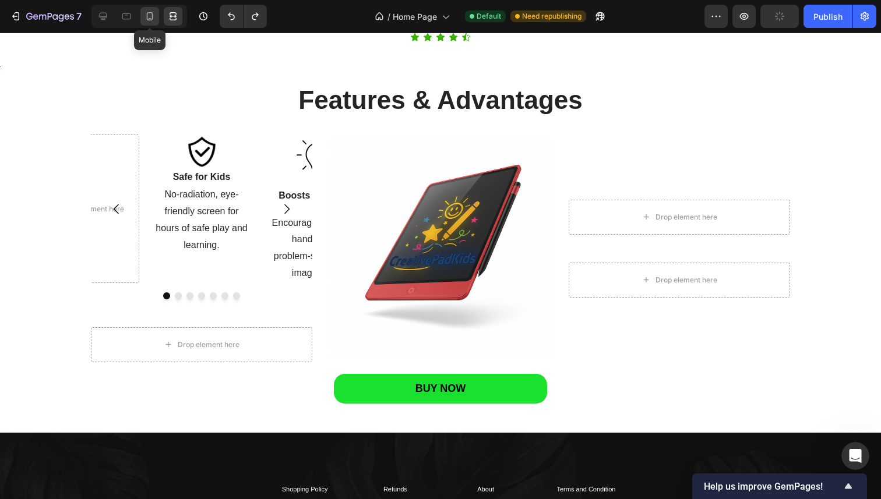
click at [153, 16] on icon at bounding box center [150, 16] width 12 height 12
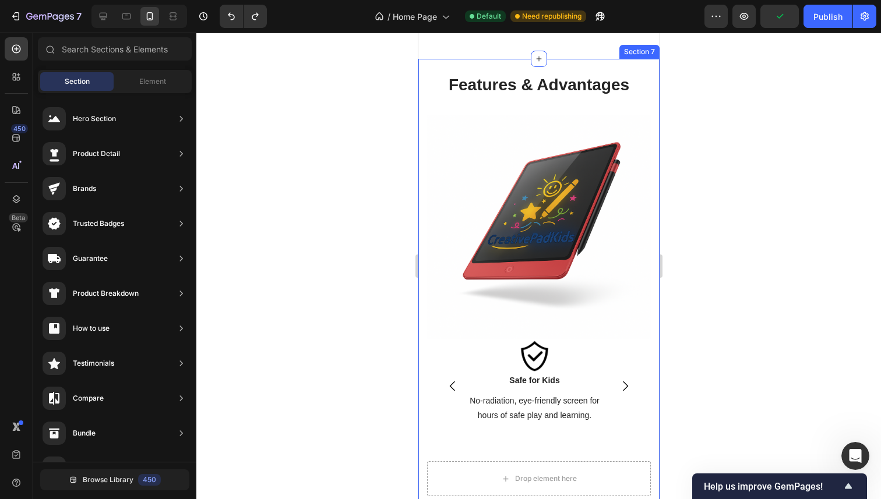
scroll to position [1585, 0]
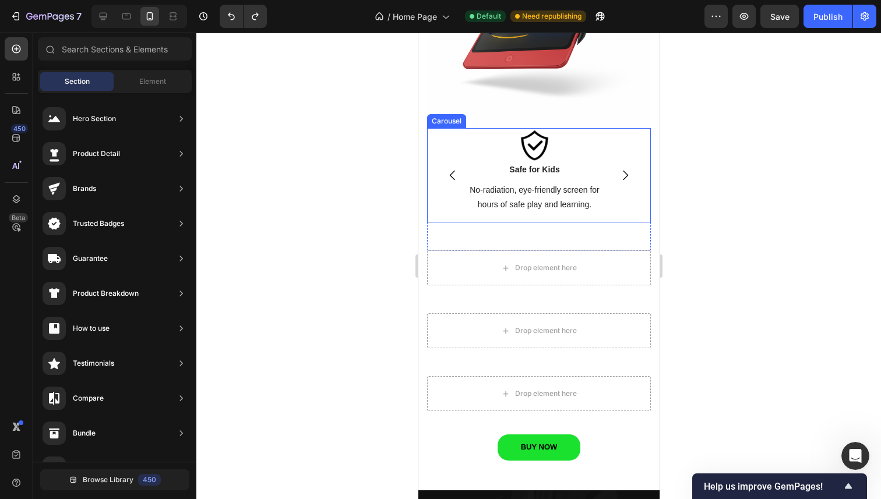
click at [618, 168] on icon "Carousel Next Arrow" at bounding box center [624, 175] width 14 height 14
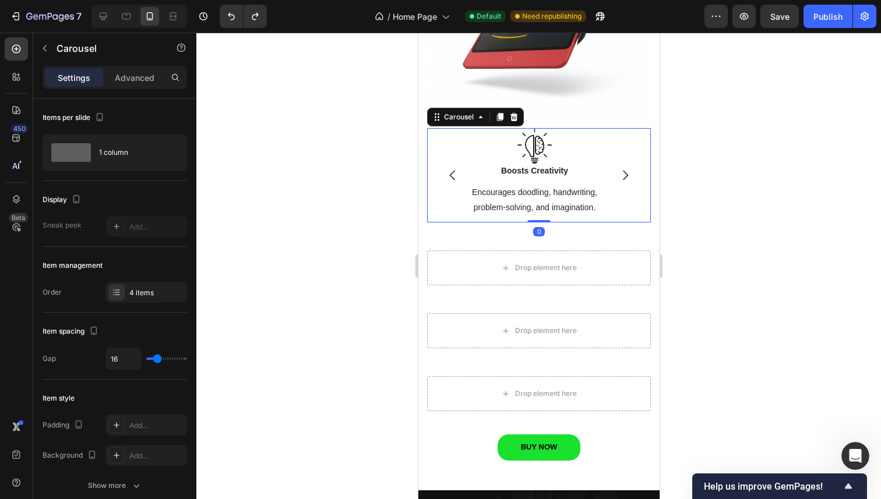
click at [618, 168] on icon "Carousel Next Arrow" at bounding box center [624, 175] width 14 height 14
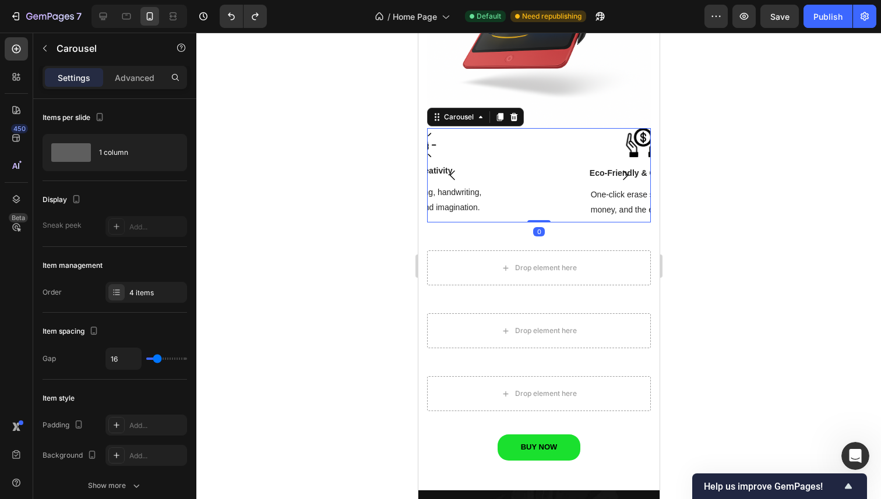
click at [618, 168] on icon "Carousel Next Arrow" at bounding box center [624, 175] width 14 height 14
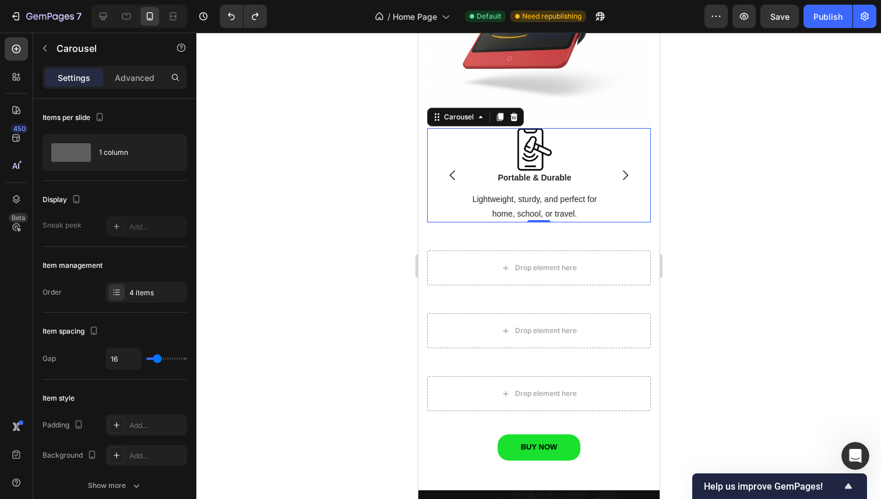
click at [728, 165] on div at bounding box center [538, 266] width 684 height 467
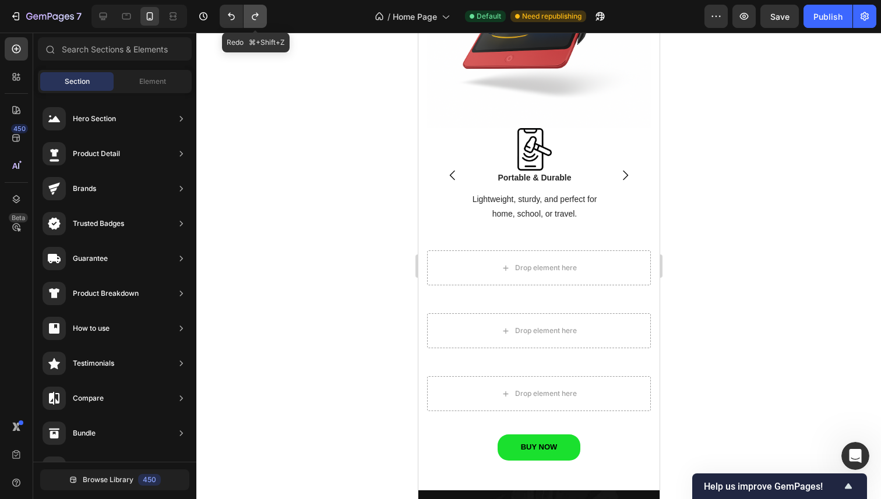
click at [260, 20] on icon "Undo/Redo" at bounding box center [255, 16] width 12 height 12
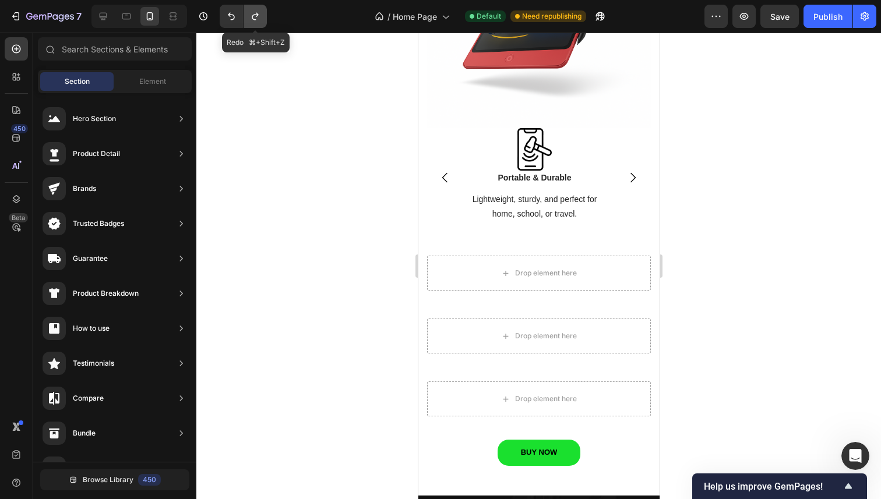
click at [260, 20] on icon "Undo/Redo" at bounding box center [255, 16] width 12 height 12
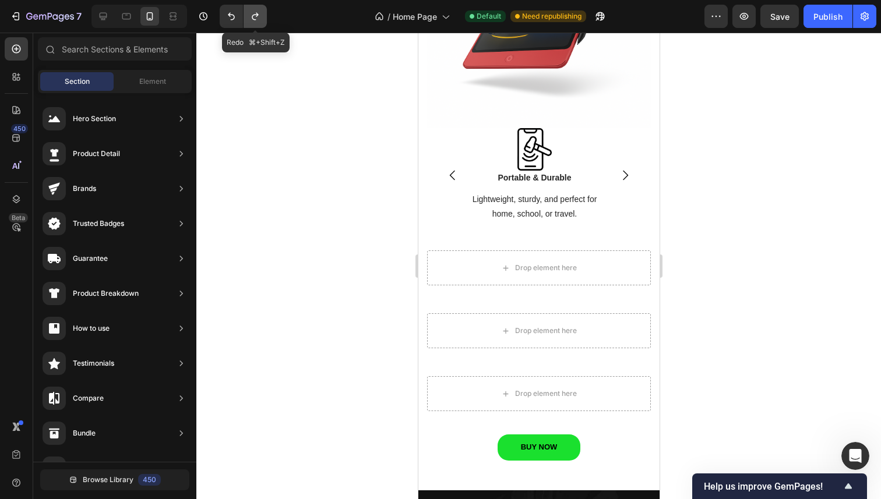
click at [260, 20] on icon "Undo/Redo" at bounding box center [255, 16] width 12 height 12
click at [295, 163] on div at bounding box center [538, 266] width 684 height 467
click at [103, 17] on icon at bounding box center [103, 16] width 12 height 12
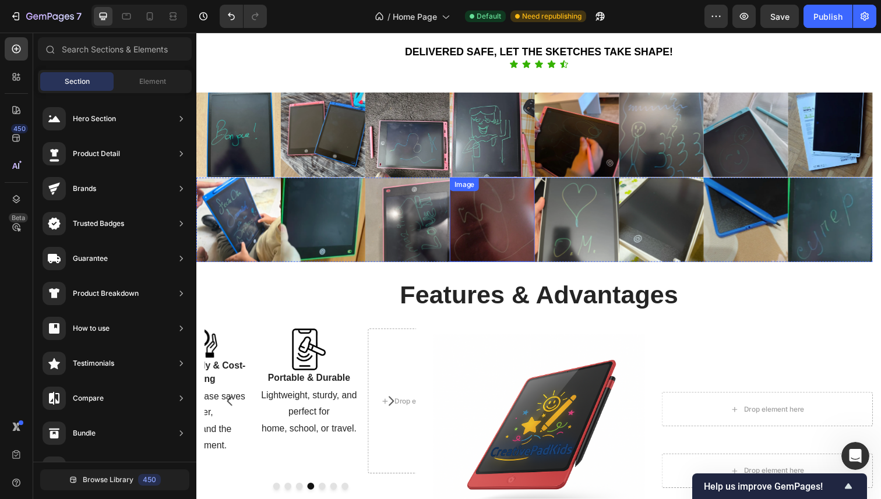
scroll to position [1205, 0]
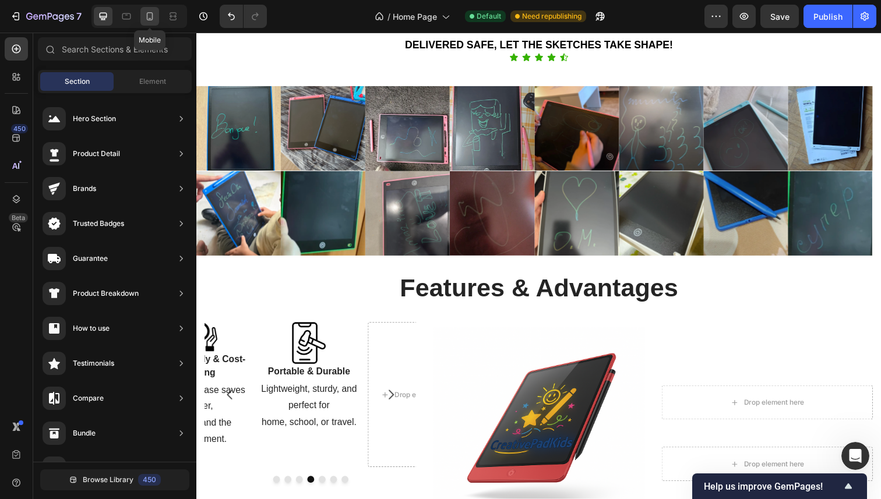
click at [148, 15] on icon at bounding box center [150, 16] width 12 height 12
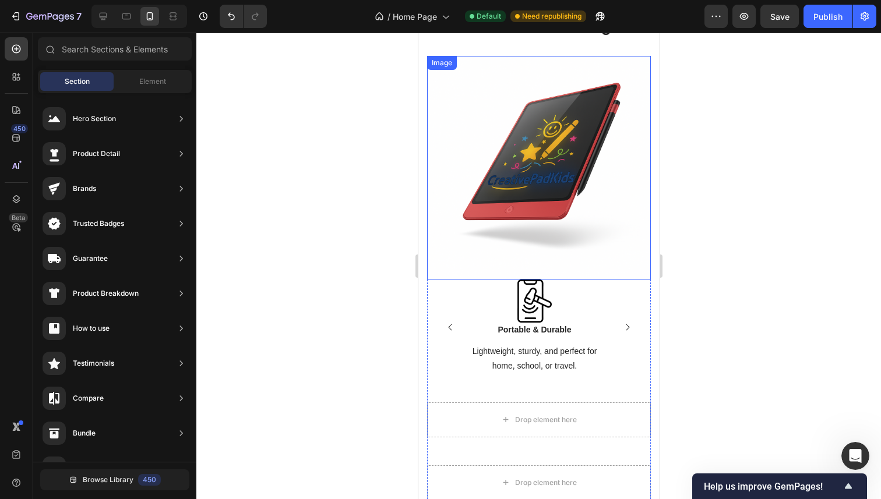
scroll to position [1475, 0]
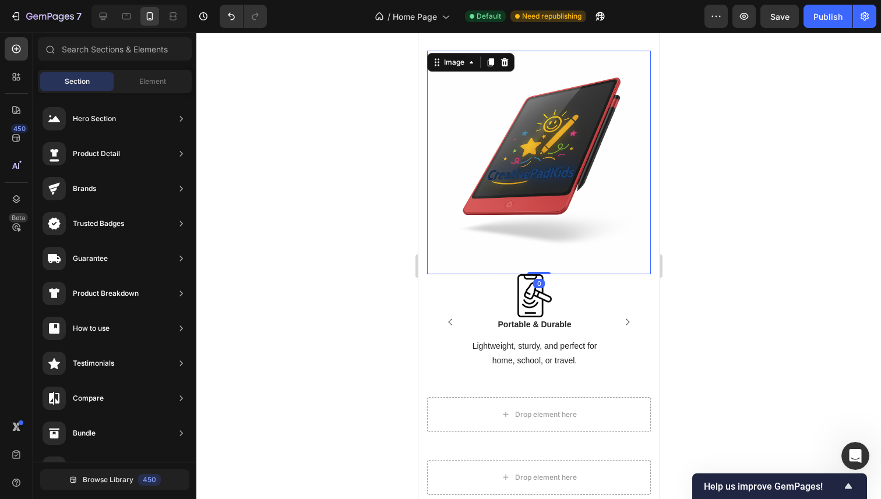
click at [611, 249] on img at bounding box center [538, 163] width 224 height 224
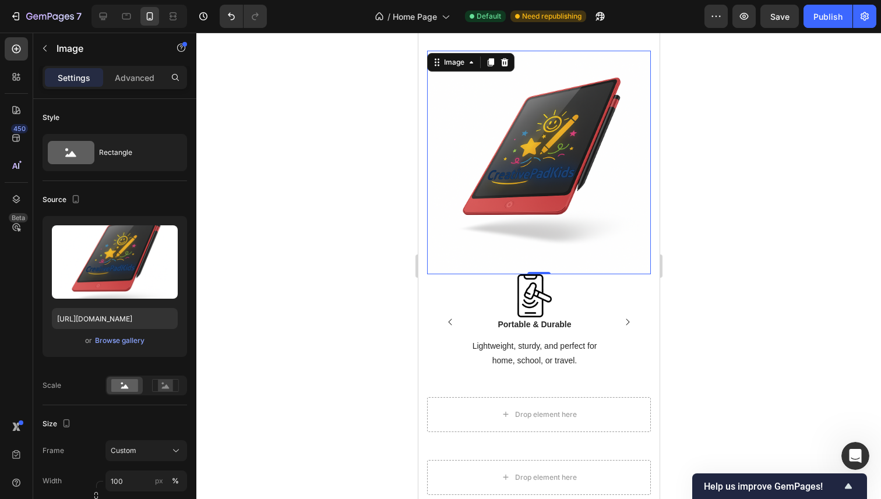
click at [354, 207] on div at bounding box center [538, 266] width 684 height 467
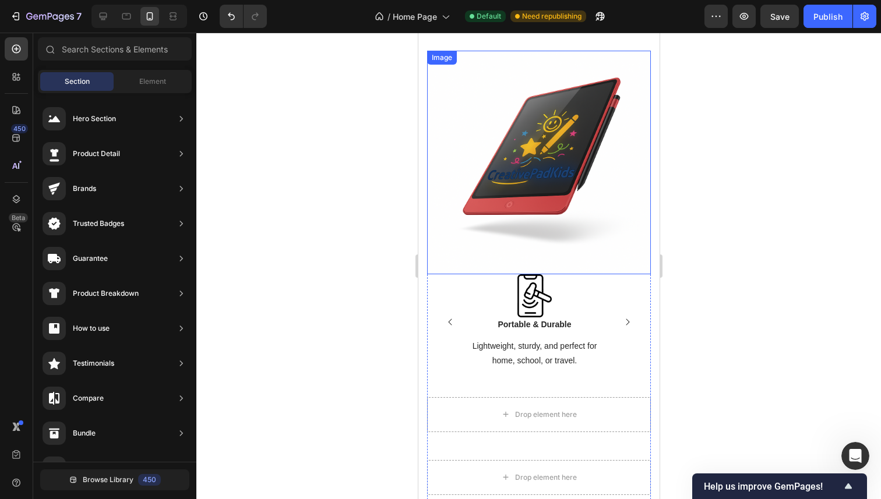
click at [637, 259] on img at bounding box center [538, 163] width 224 height 224
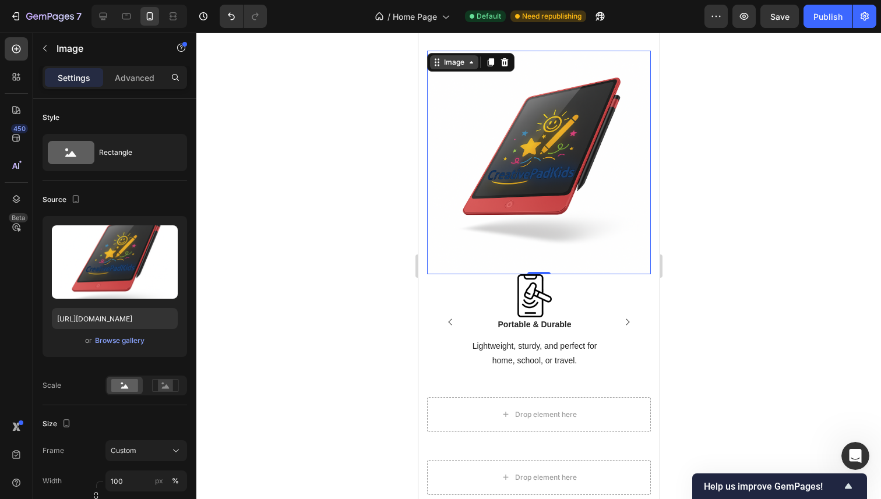
click at [436, 64] on icon at bounding box center [436, 62] width 9 height 9
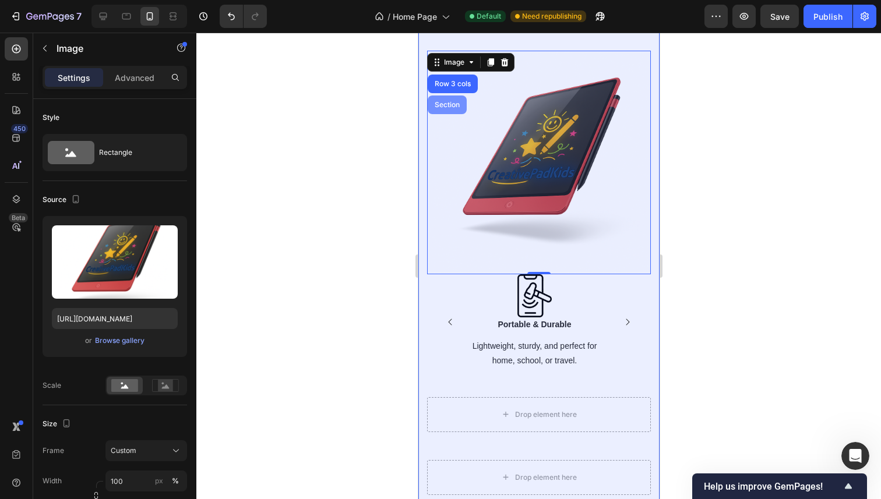
click at [446, 109] on div "Section" at bounding box center [446, 105] width 39 height 19
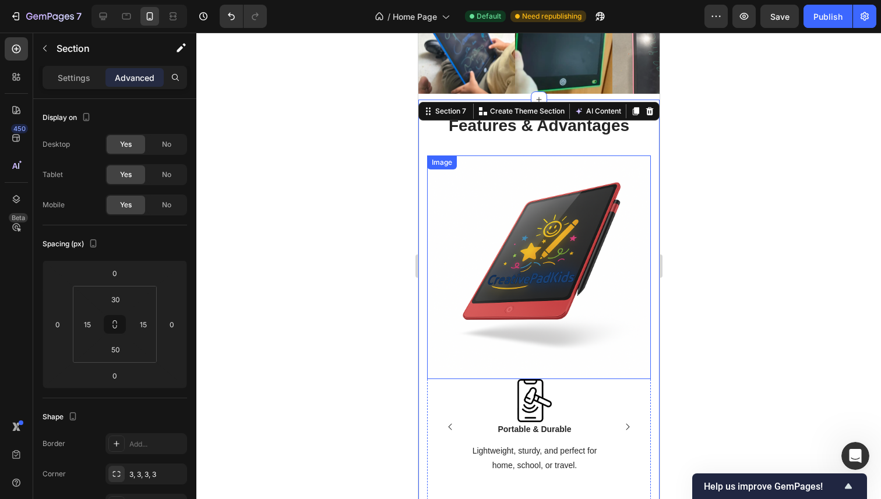
scroll to position [1270, 0]
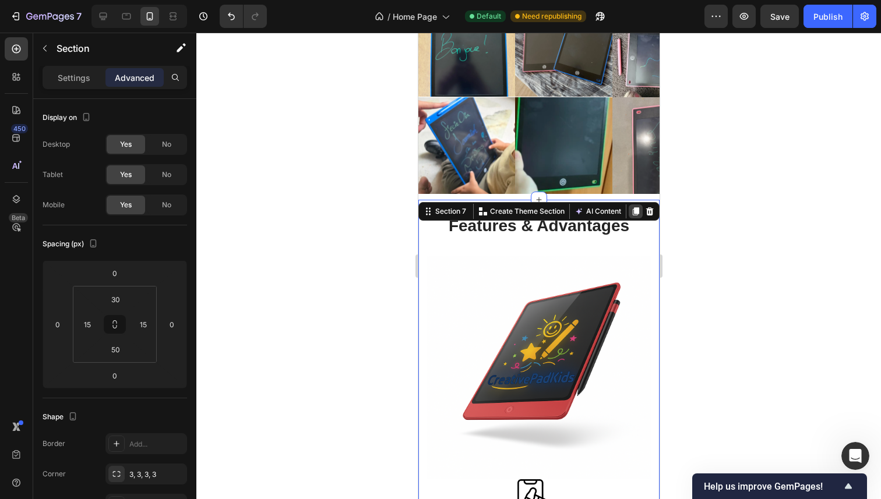
click at [632, 210] on icon at bounding box center [635, 211] width 6 height 8
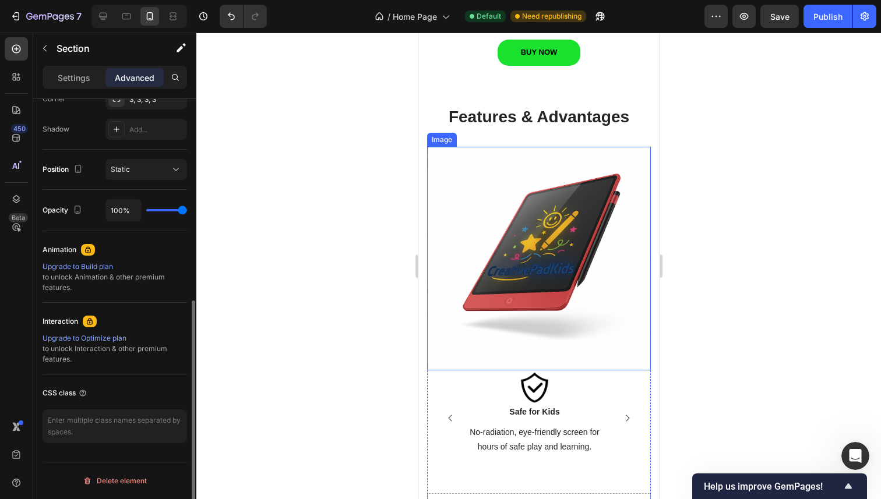
scroll to position [2029, 0]
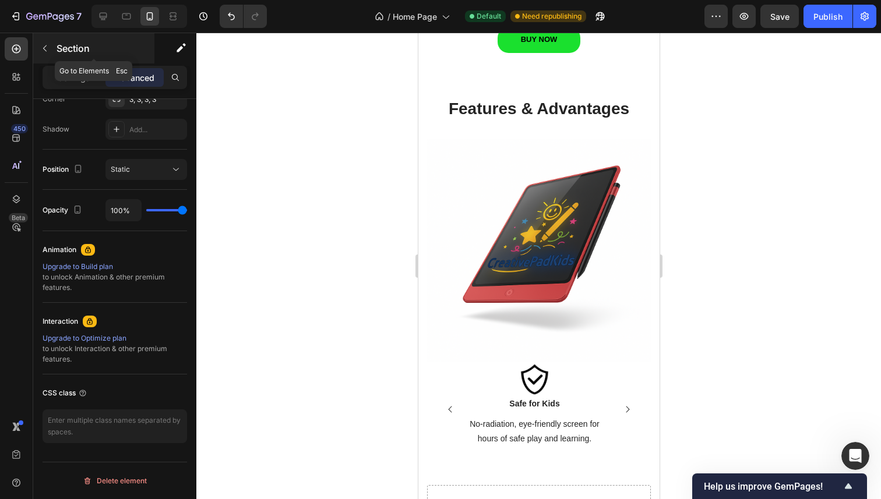
click at [73, 49] on p "Section" at bounding box center [104, 48] width 96 height 14
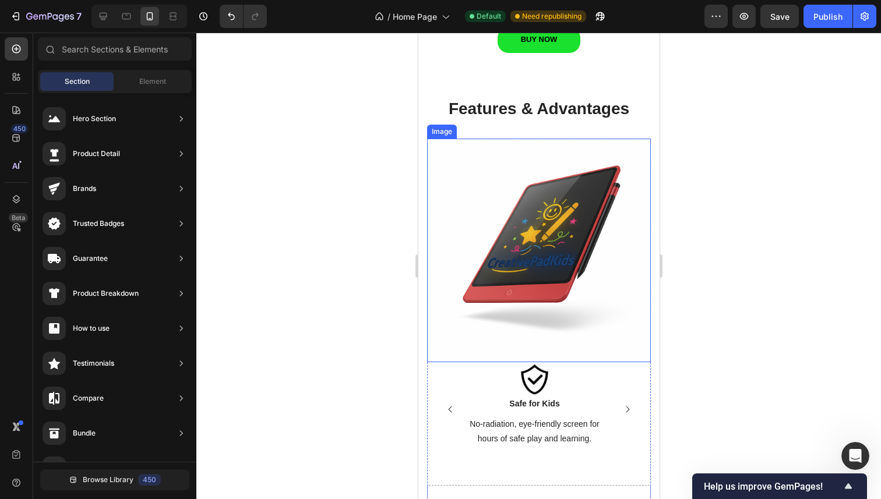
click at [440, 126] on div "Image" at bounding box center [441, 132] width 30 height 14
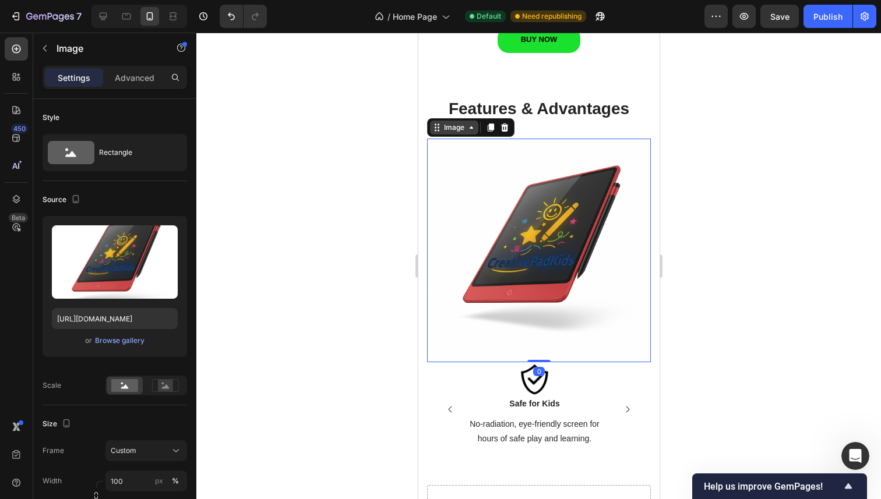
click at [436, 123] on icon at bounding box center [436, 127] width 9 height 9
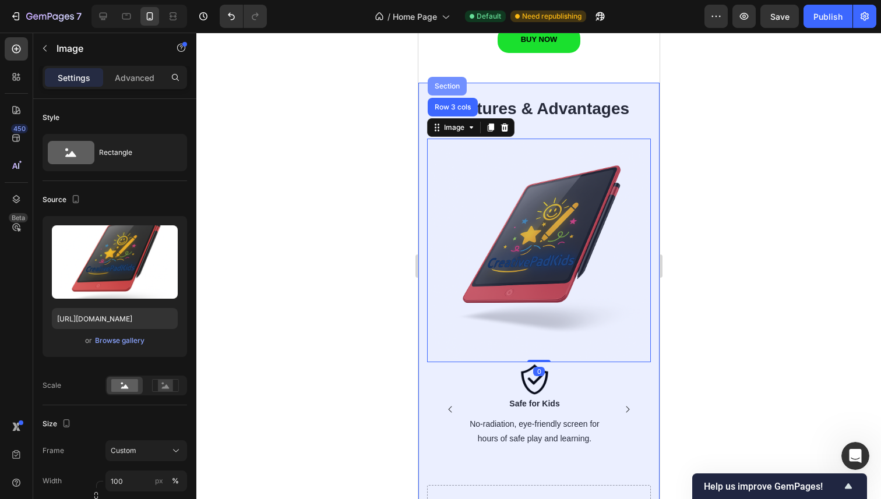
click at [451, 80] on div "Section" at bounding box center [446, 86] width 39 height 19
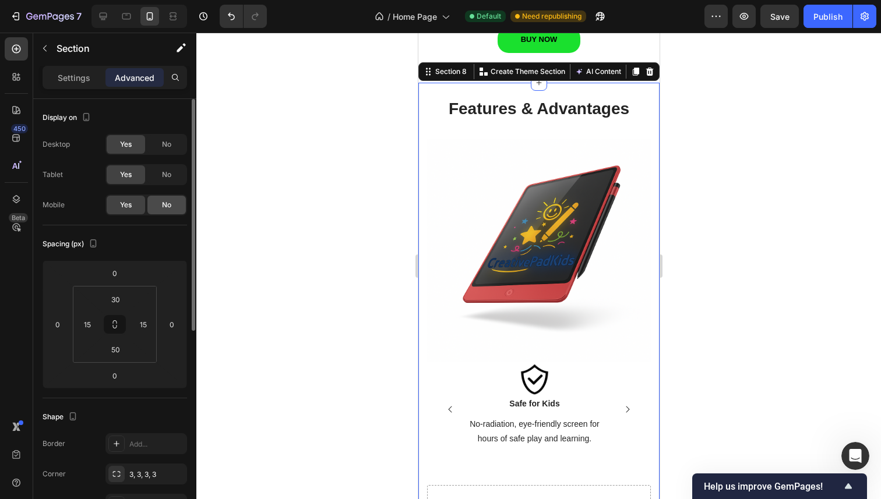
click at [167, 202] on span "No" at bounding box center [166, 205] width 9 height 10
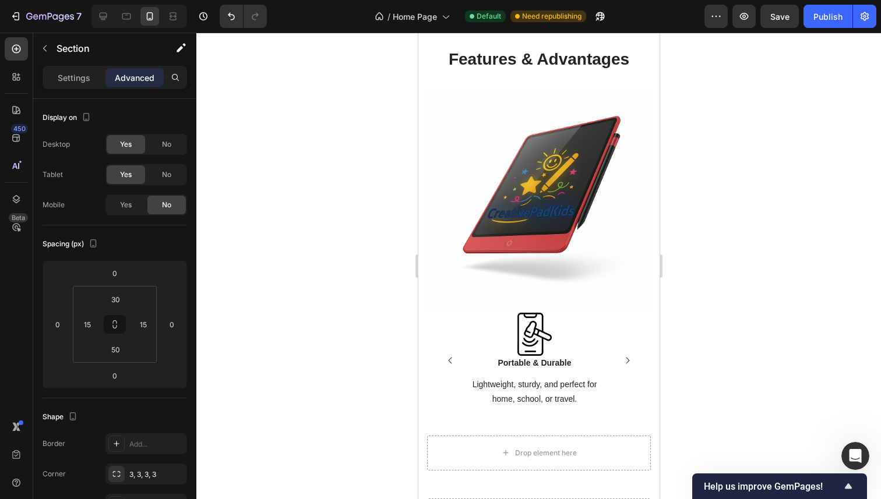
scroll to position [1437, 0]
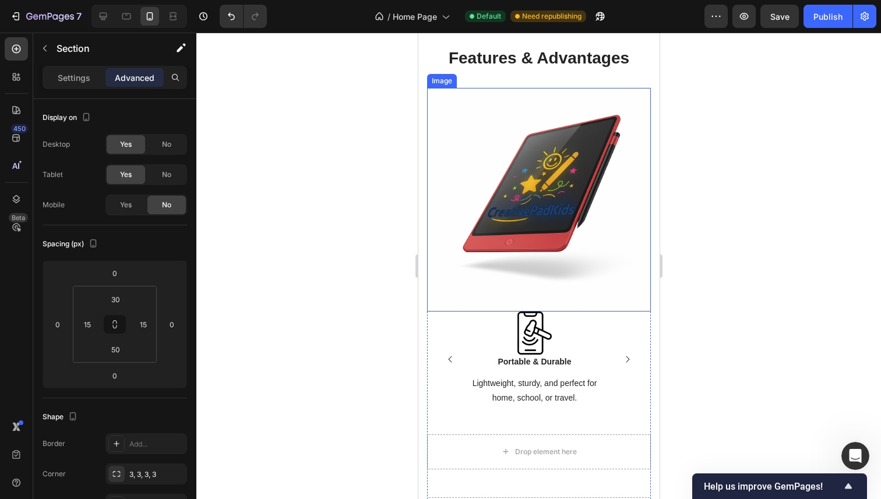
click at [506, 197] on img at bounding box center [538, 200] width 224 height 224
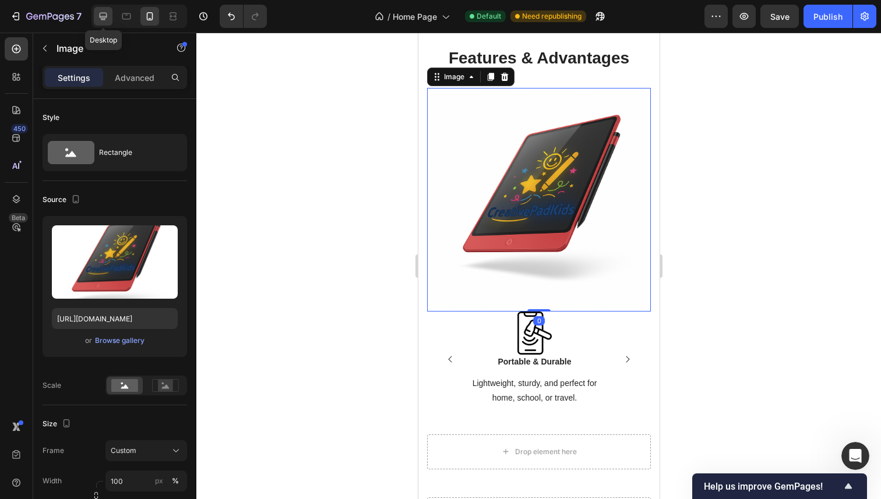
click at [101, 15] on icon at bounding box center [103, 16] width 12 height 12
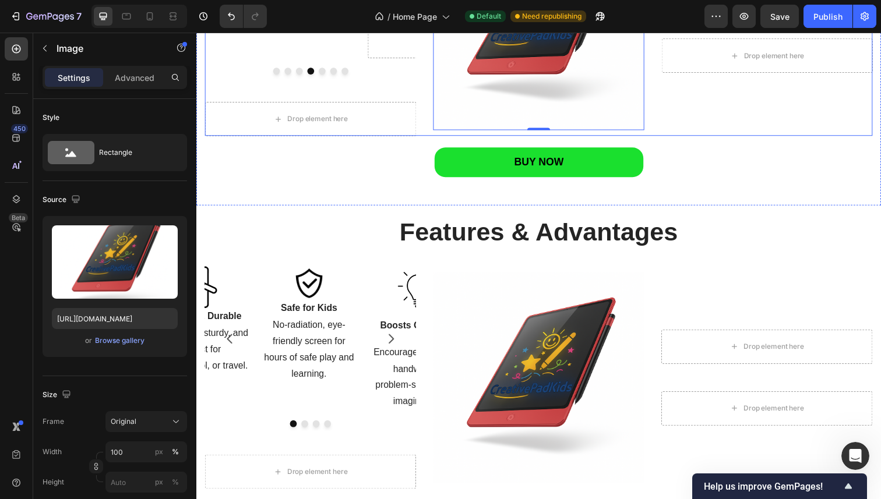
scroll to position [1614, 0]
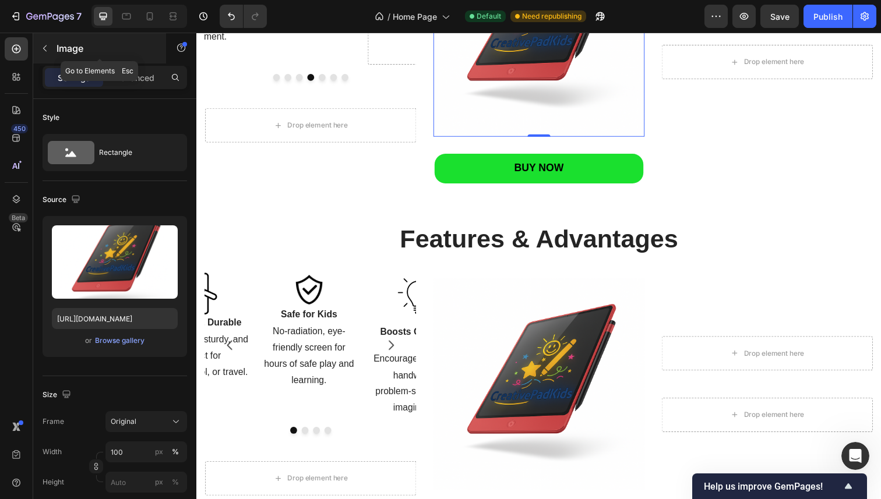
click at [82, 49] on p "Image" at bounding box center [105, 48] width 99 height 14
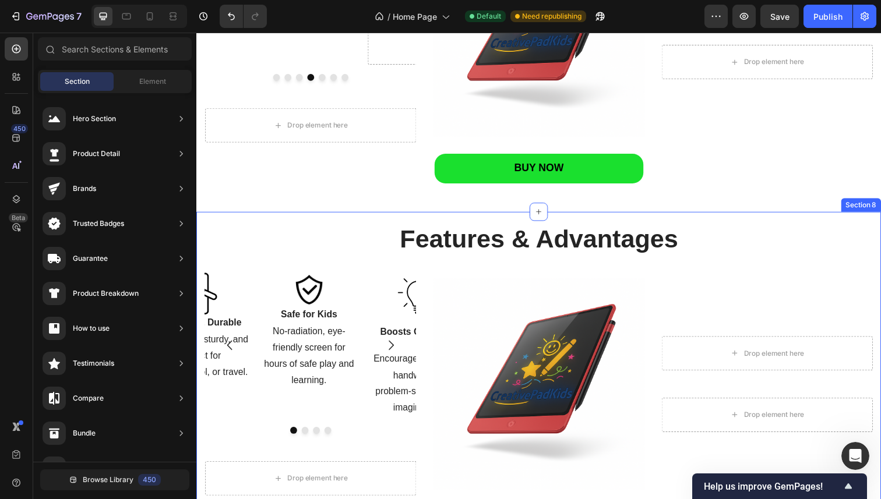
scroll to position [1614, 0]
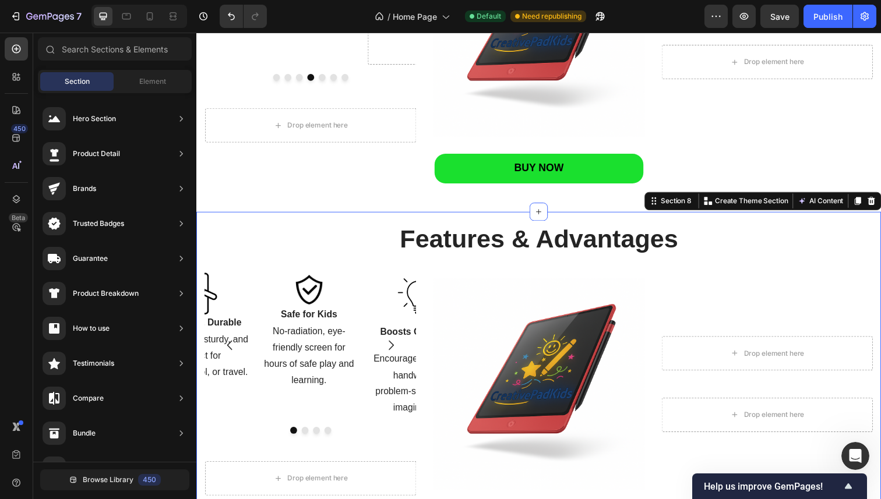
click at [340, 225] on div "Features & Advantages Heading Features & Advantages Heading Row Image Safe for …" at bounding box center [545, 396] width 699 height 361
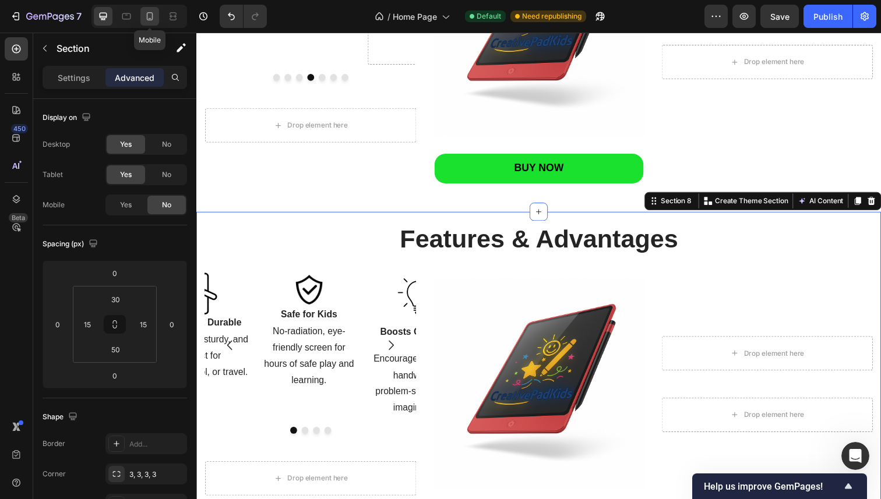
click at [147, 19] on icon at bounding box center [150, 16] width 12 height 12
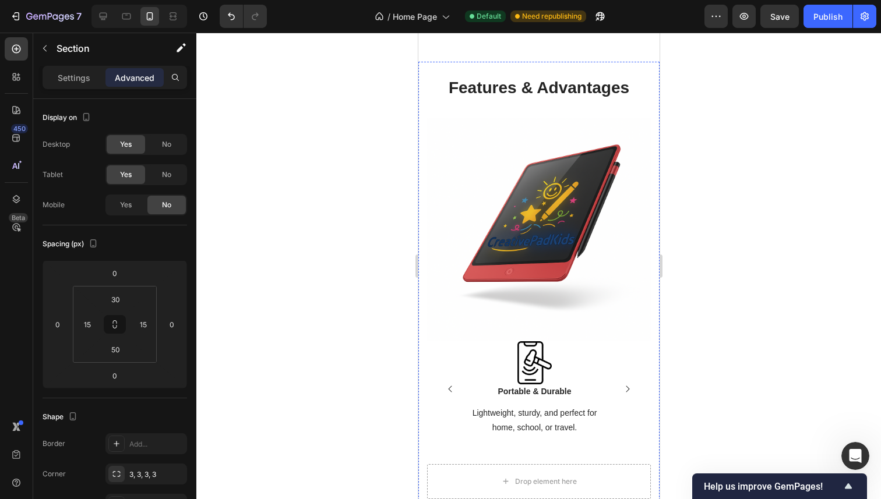
scroll to position [1475, 0]
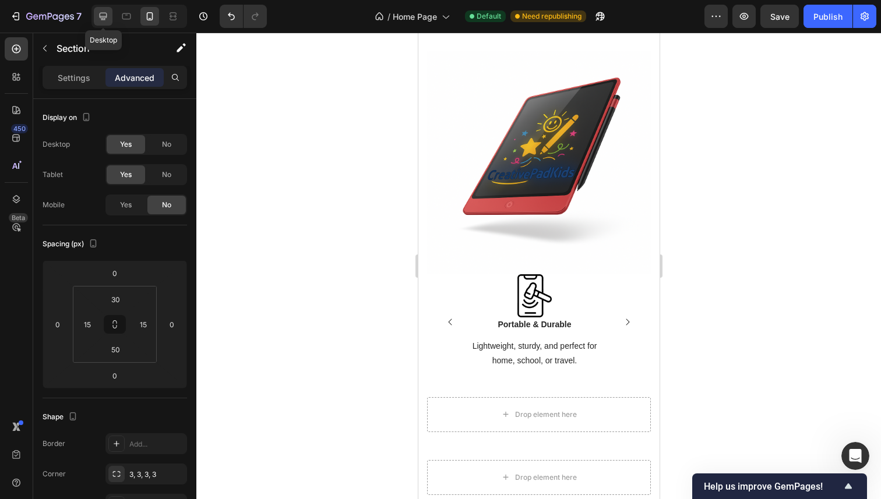
click at [100, 18] on icon at bounding box center [103, 16] width 12 height 12
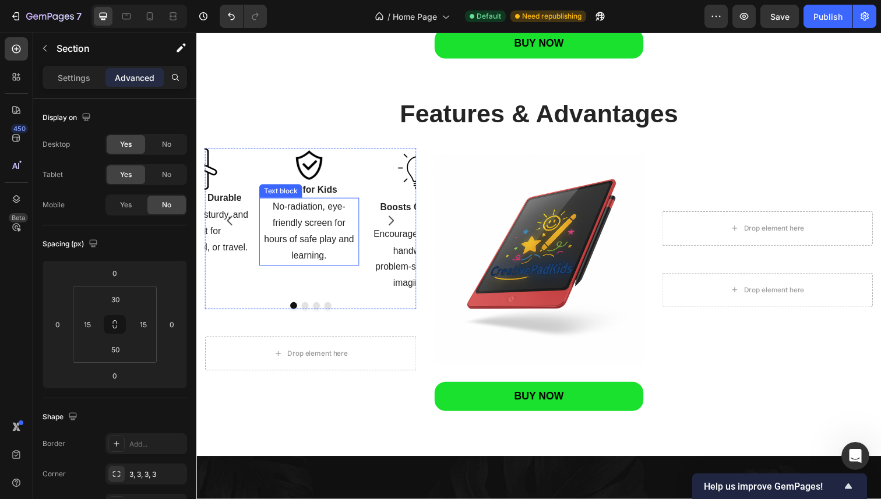
scroll to position [1716, 0]
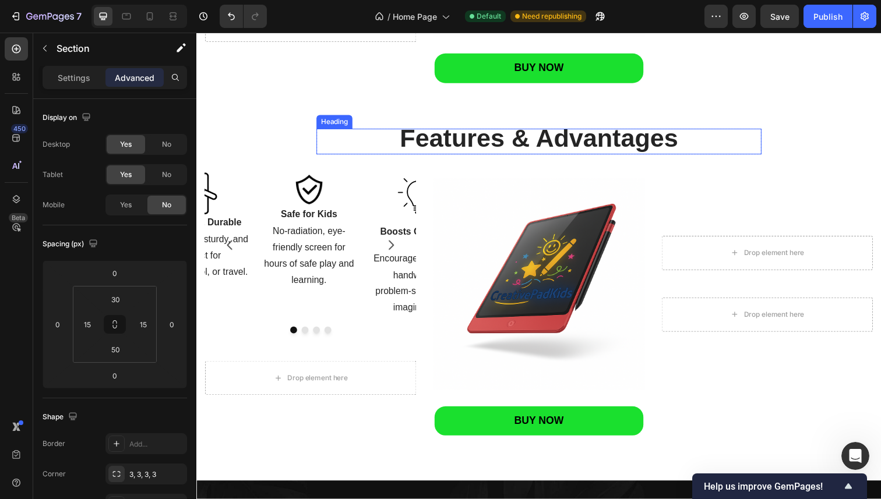
click at [347, 137] on h2 "Features & Advantages" at bounding box center [545, 144] width 453 height 25
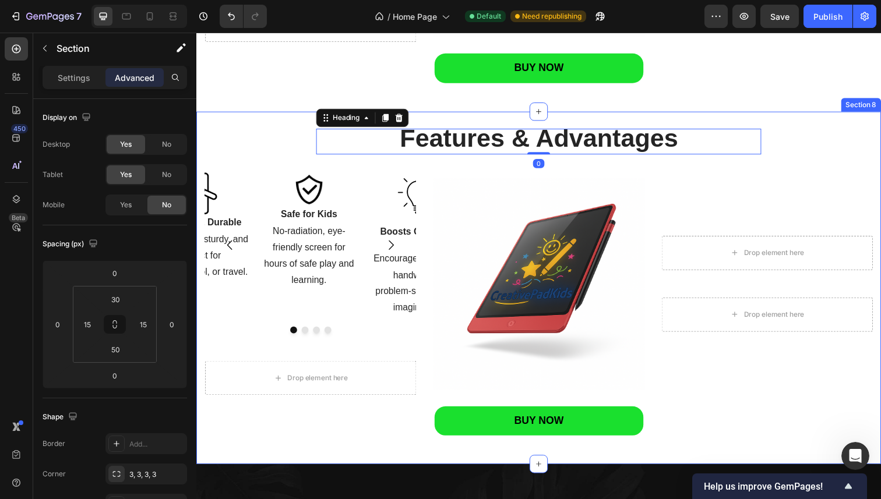
click at [278, 136] on div "Features & Advantages Heading 0 Features & Advantages Heading Row Image Safe fo…" at bounding box center [545, 288] width 681 height 314
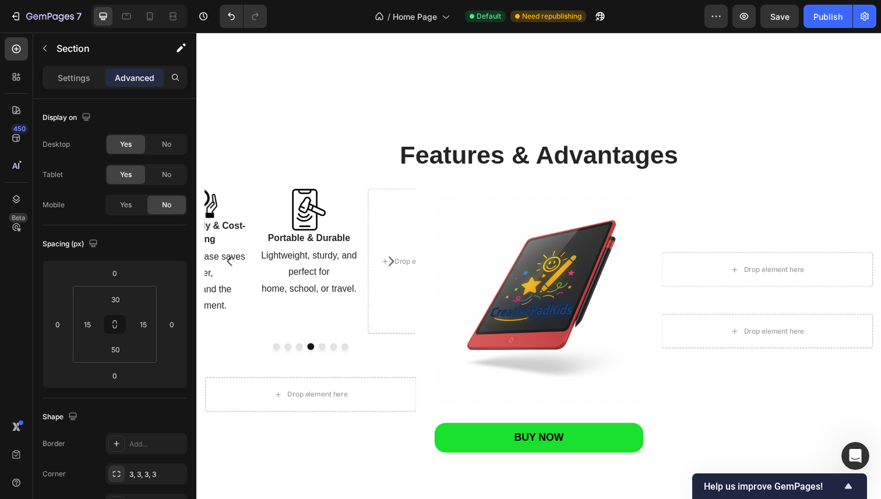
scroll to position [1277, 0]
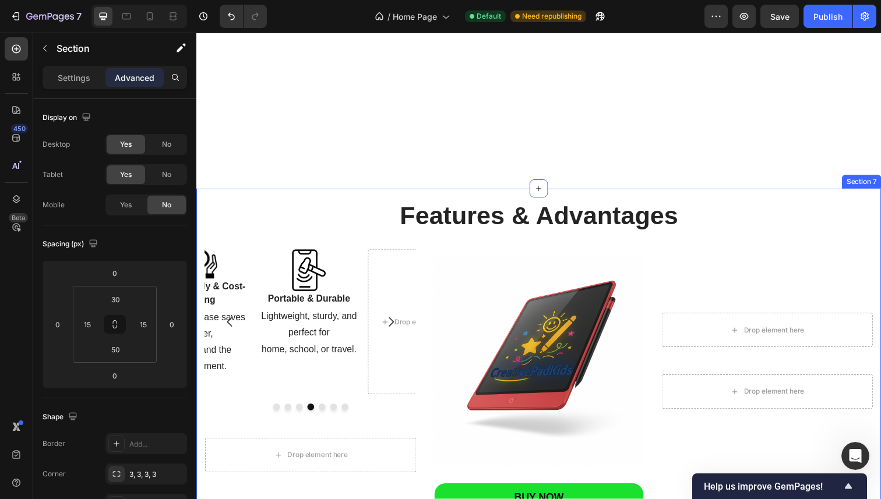
click at [373, 197] on div "⁠⁠⁠⁠⁠⁠⁠ Features & Advantages Heading ⁠⁠⁠⁠⁠⁠⁠ Features & Advantages Heading Row…" at bounding box center [545, 372] width 699 height 361
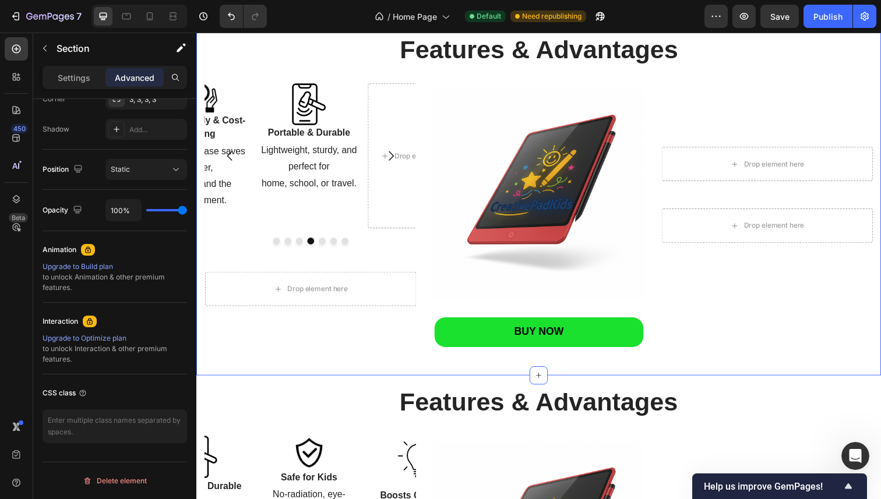
scroll to position [1428, 0]
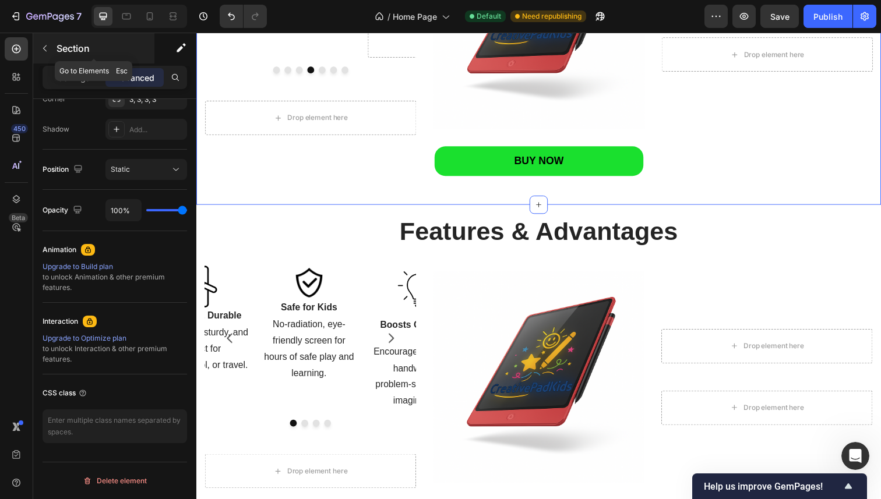
click at [64, 47] on p "Section" at bounding box center [104, 48] width 96 height 14
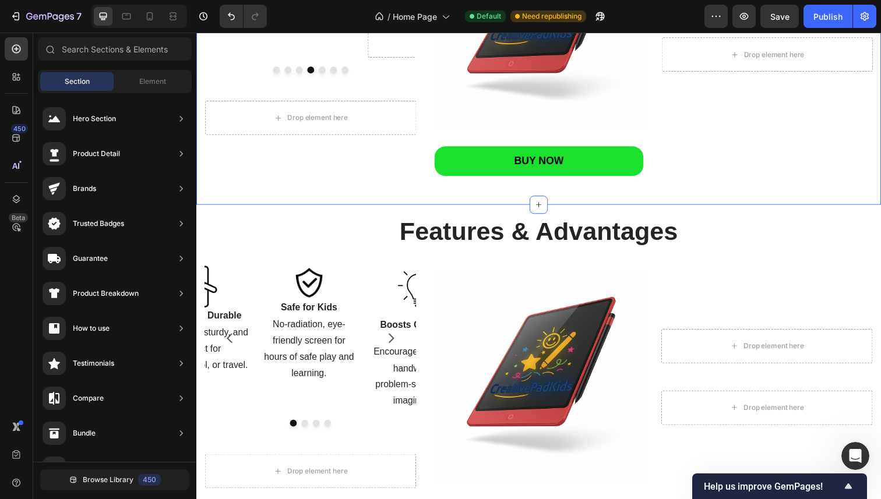
click at [248, 194] on div "⁠⁠⁠⁠⁠⁠⁠ Features & Advantages Heading ⁠⁠⁠⁠⁠⁠⁠ Features & Advantages Heading Row…" at bounding box center [545, 28] width 699 height 361
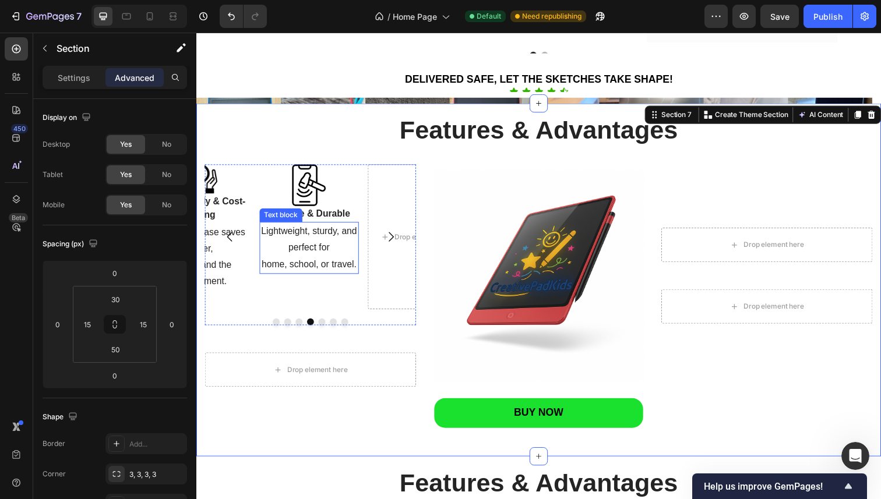
scroll to position [1144, 0]
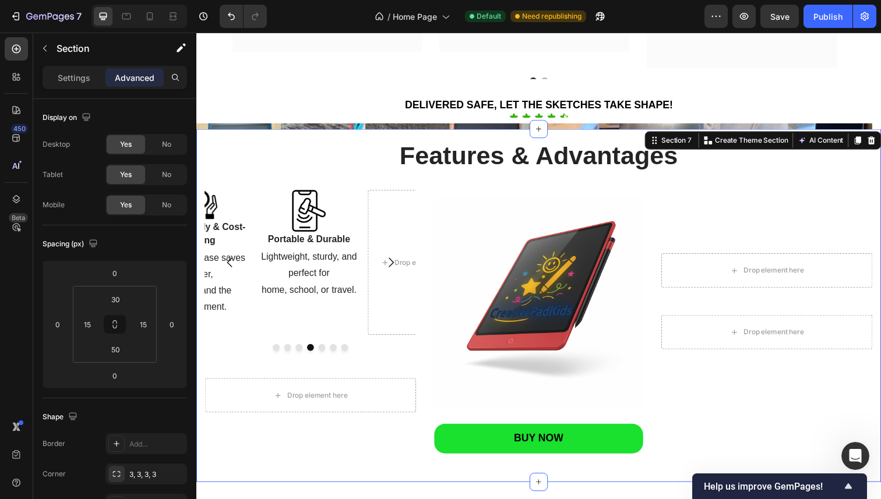
click at [310, 154] on div "⁠⁠⁠⁠⁠⁠⁠ Features & Advantages Heading ⁠⁠⁠⁠⁠⁠⁠ Features & Advantages Heading Row…" at bounding box center [545, 306] width 681 height 314
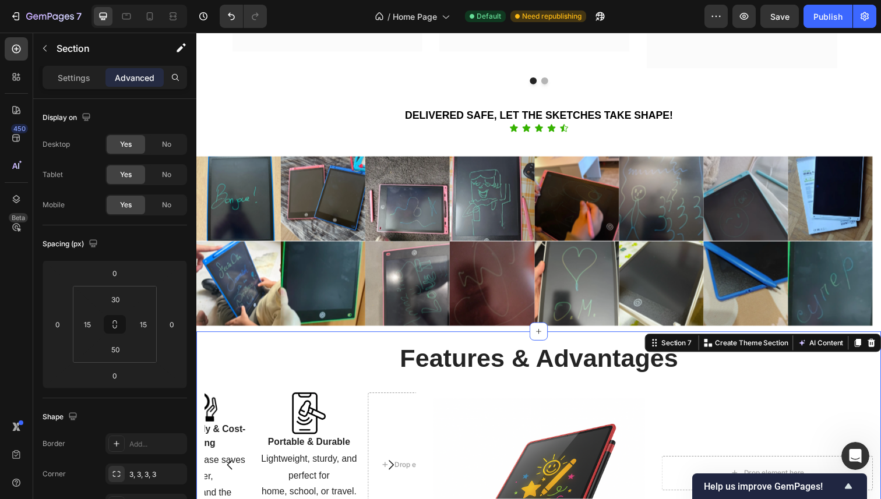
click at [167, 147] on span "No" at bounding box center [166, 144] width 9 height 10
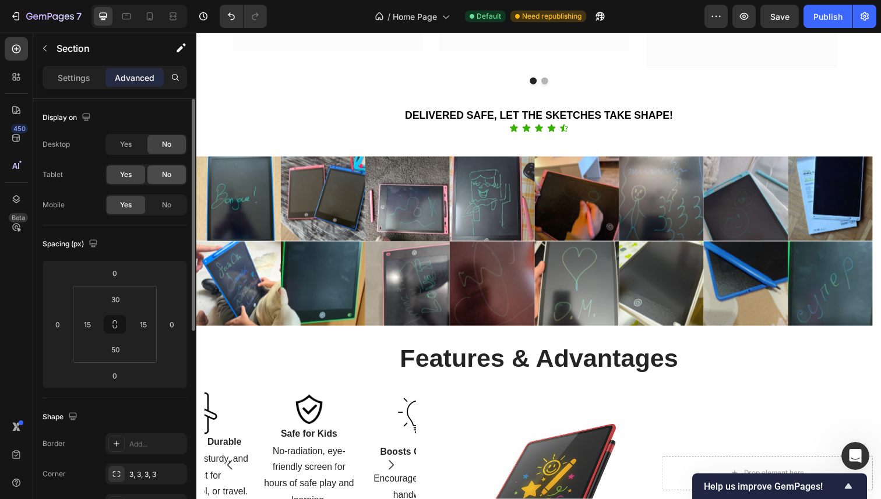
click at [165, 177] on span "No" at bounding box center [166, 174] width 9 height 10
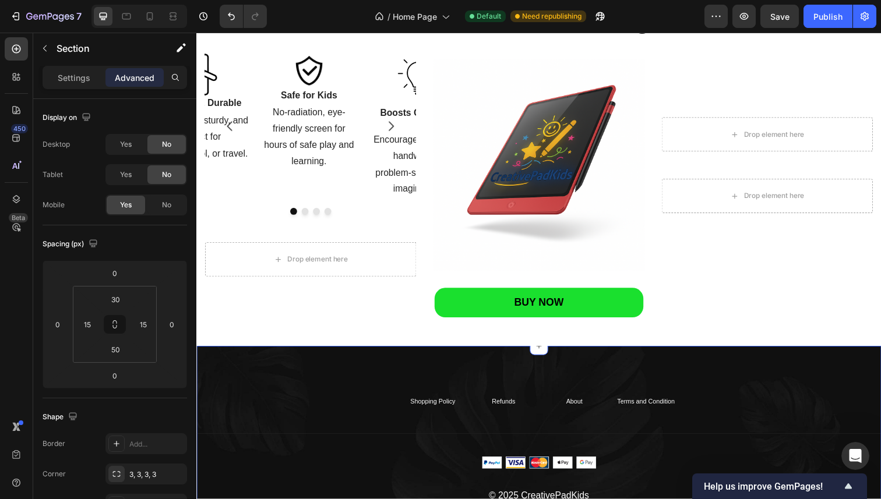
scroll to position [1438, 0]
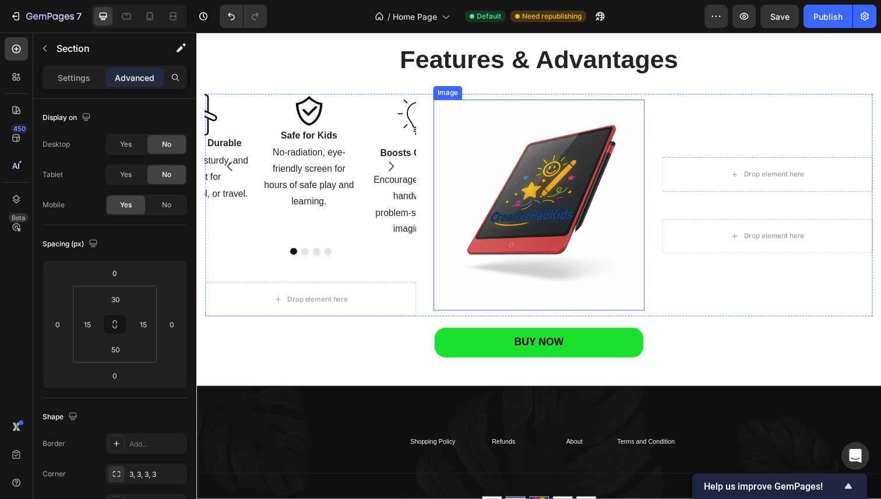
click at [542, 227] on img at bounding box center [546, 209] width 216 height 216
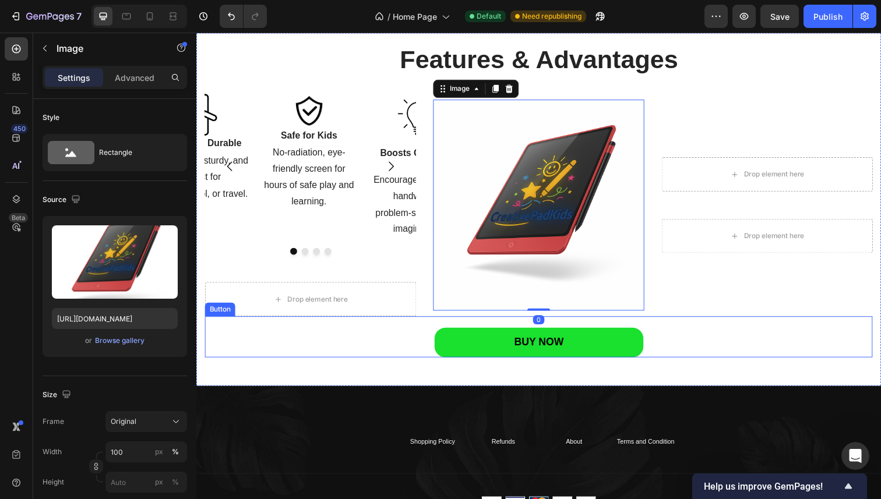
click at [318, 355] on div "BUY NOW Button" at bounding box center [545, 343] width 681 height 41
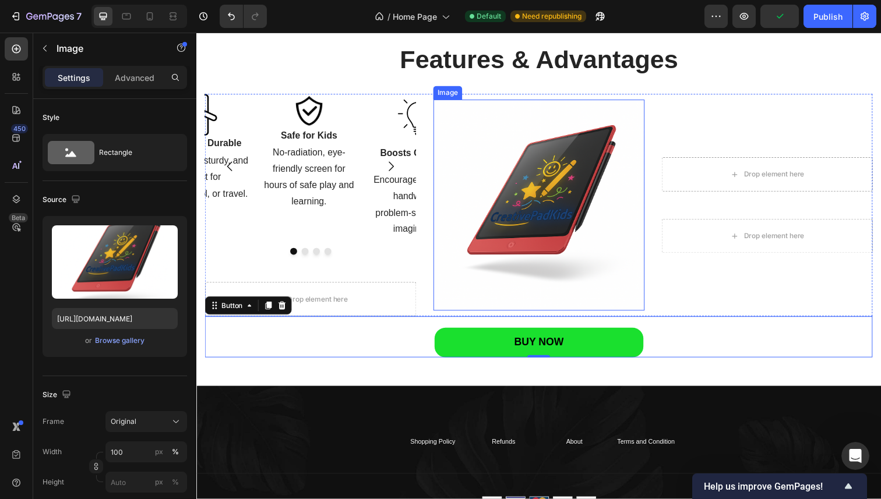
click at [527, 227] on img at bounding box center [546, 209] width 216 height 216
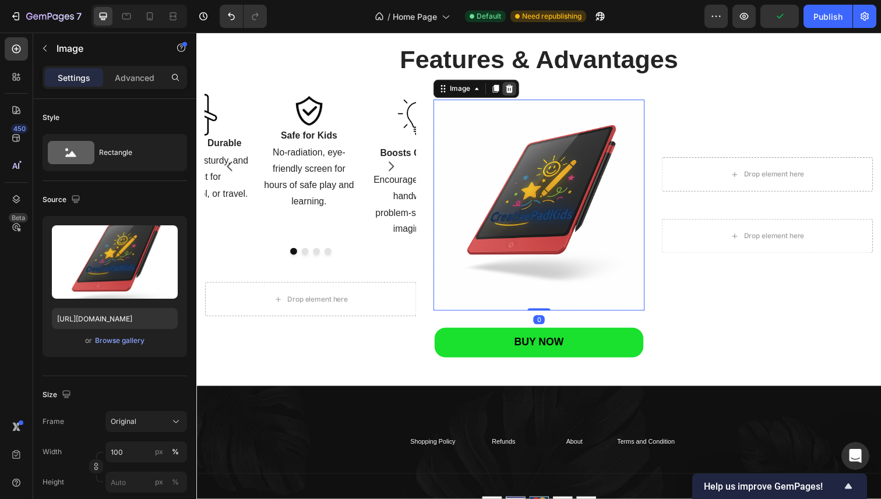
click at [512, 89] on icon at bounding box center [516, 90] width 8 height 8
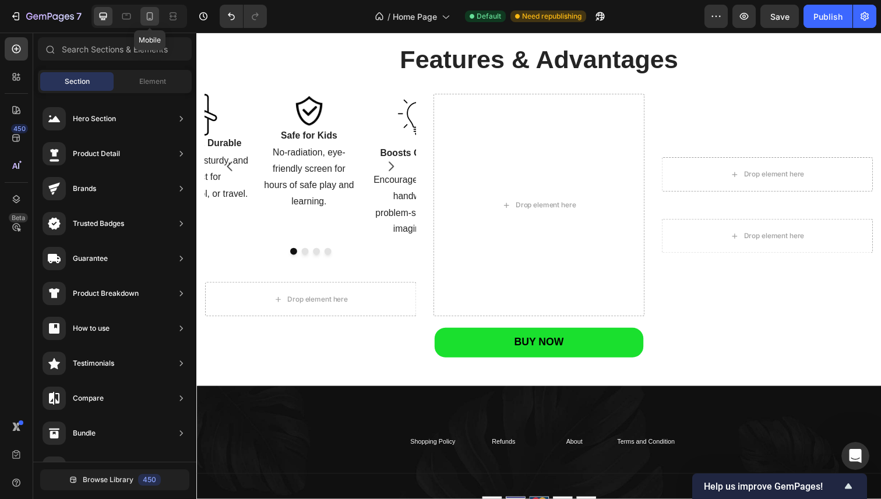
click at [149, 18] on icon at bounding box center [150, 18] width 3 height 1
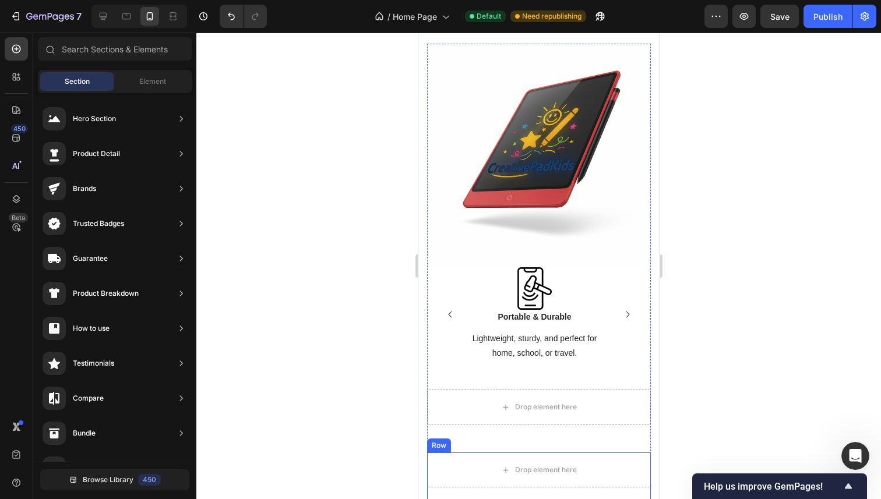
scroll to position [1427, 0]
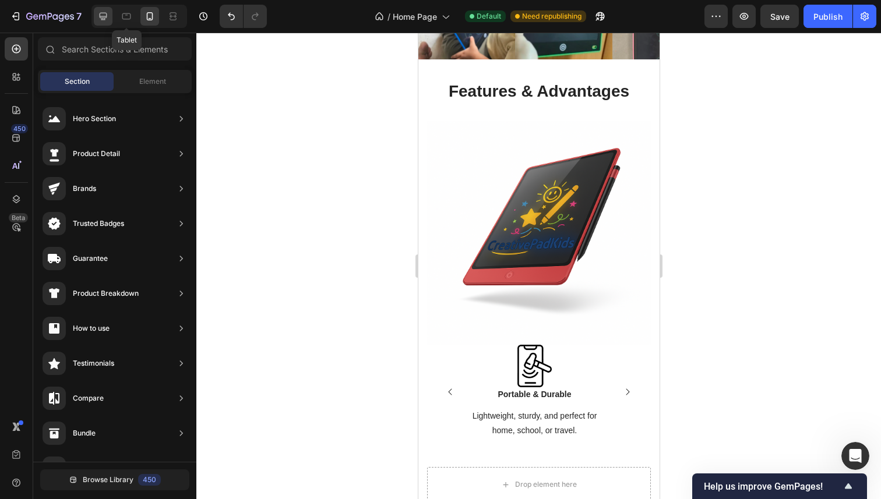
click at [101, 13] on icon at bounding box center [104, 17] width 8 height 8
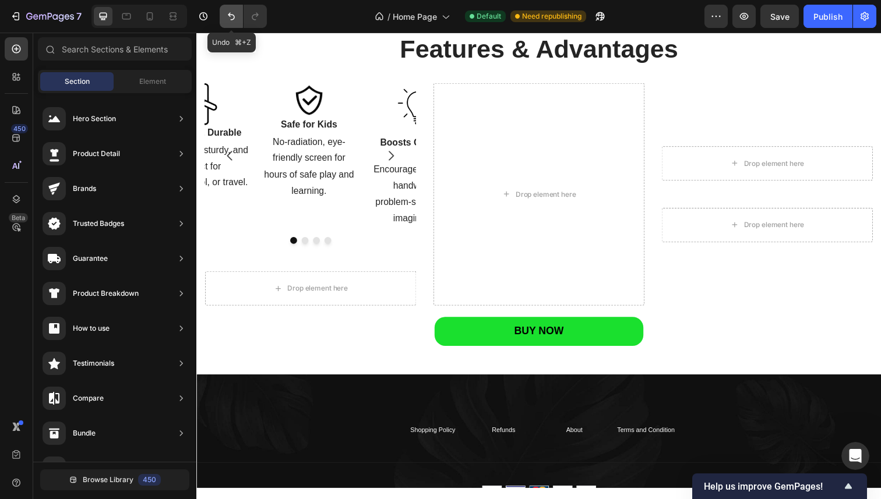
click at [236, 20] on icon "Undo/Redo" at bounding box center [231, 16] width 12 height 12
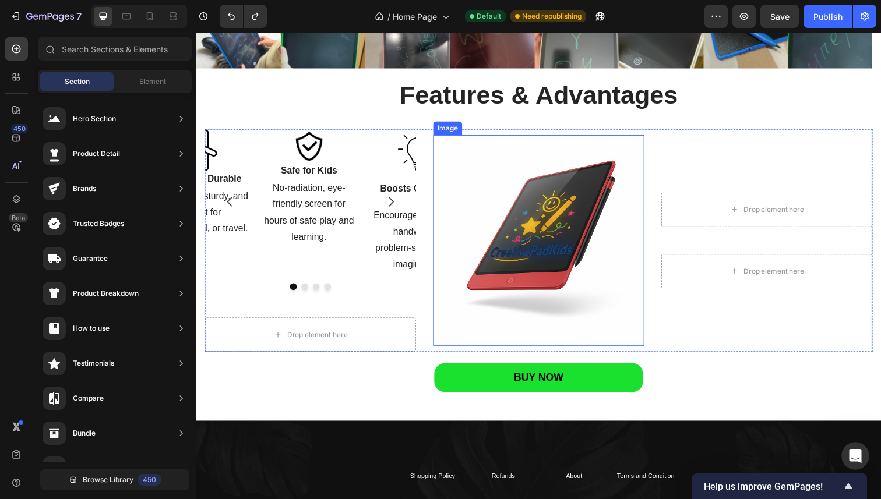
scroll to position [1371, 0]
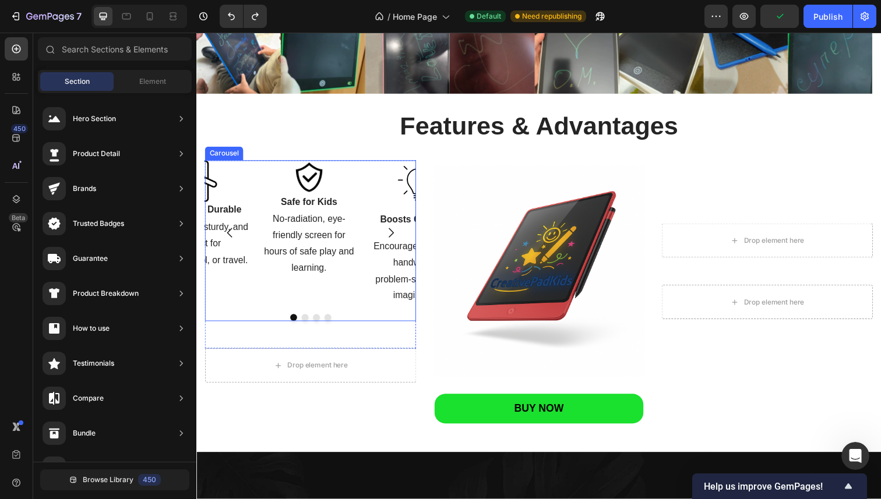
click at [390, 238] on icon "Carousel Next Arrow" at bounding box center [395, 237] width 14 height 14
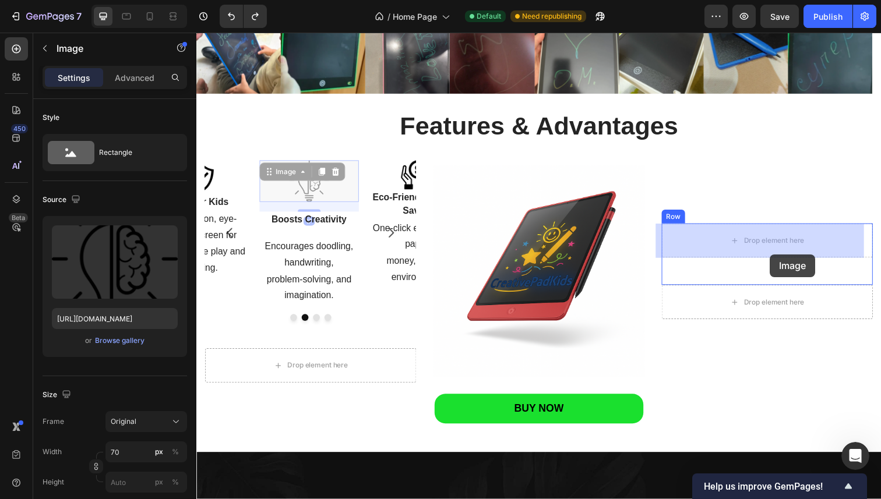
drag, startPoint x: 321, startPoint y: 185, endPoint x: 780, endPoint y: 250, distance: 464.2
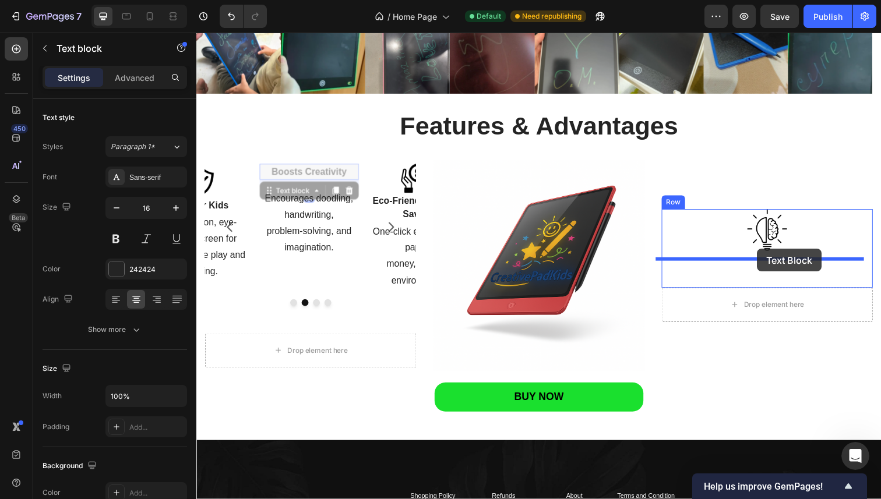
drag, startPoint x: 340, startPoint y: 171, endPoint x: 775, endPoint y: 253, distance: 442.3
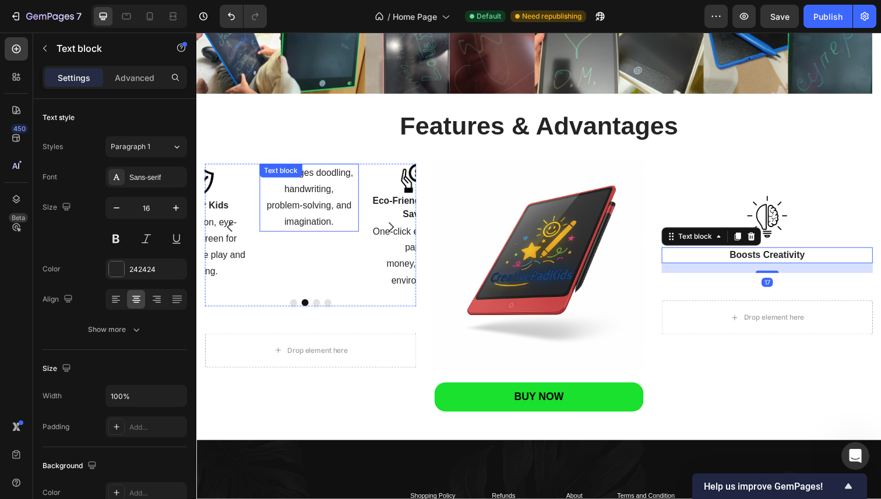
scroll to position [257, 0]
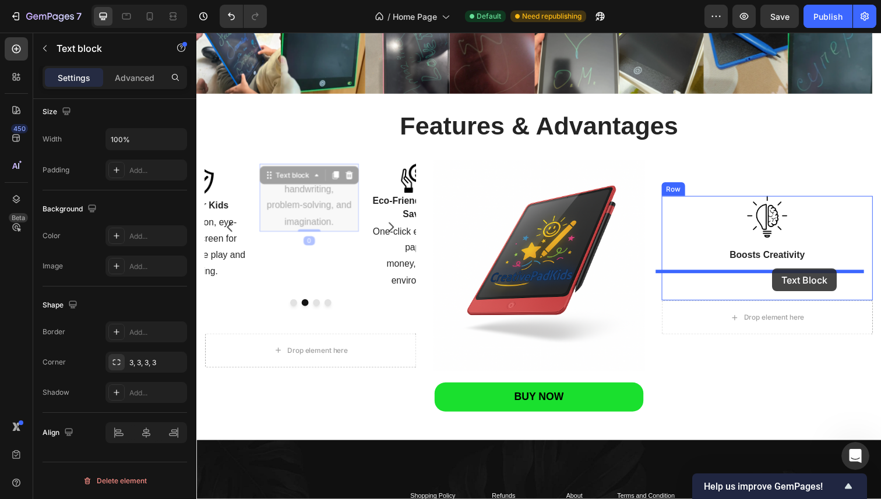
drag, startPoint x: 338, startPoint y: 200, endPoint x: 784, endPoint y: 274, distance: 452.2
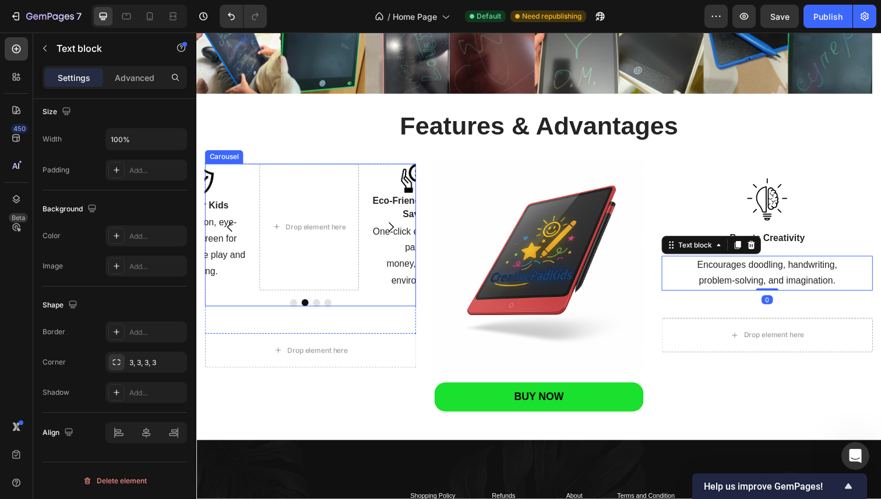
click at [394, 228] on icon "Carousel Next Arrow" at bounding box center [395, 231] width 14 height 14
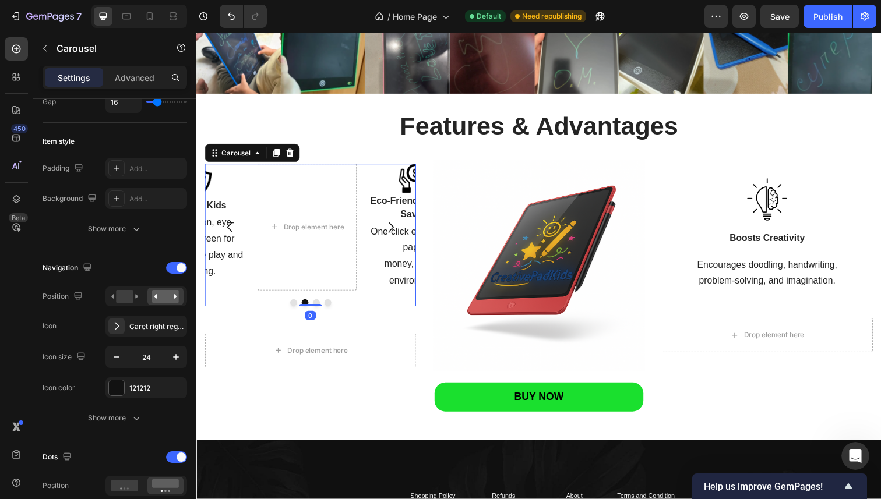
scroll to position [0, 0]
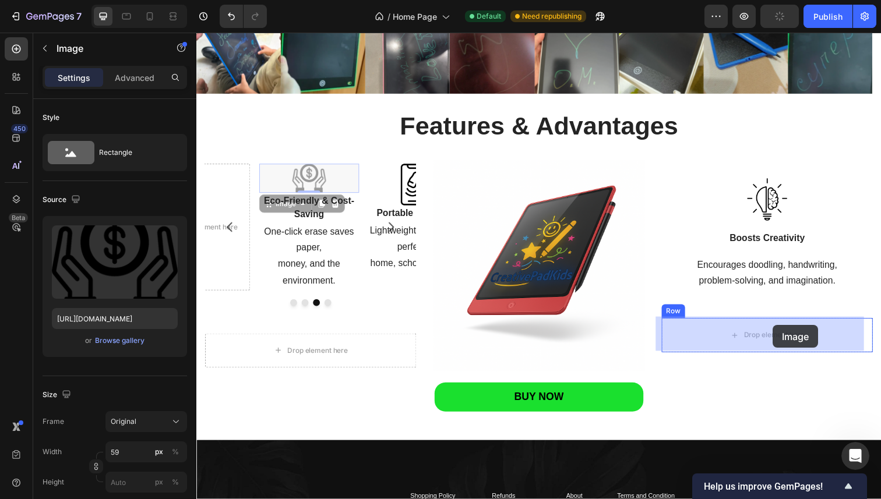
drag, startPoint x: 323, startPoint y: 189, endPoint x: 785, endPoint y: 331, distance: 483.4
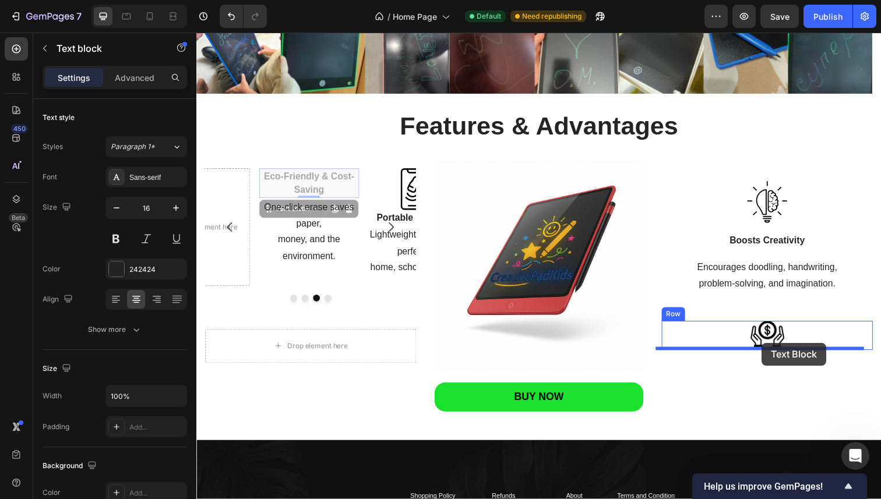
drag, startPoint x: 330, startPoint y: 179, endPoint x: 601, endPoint y: 342, distance: 316.3
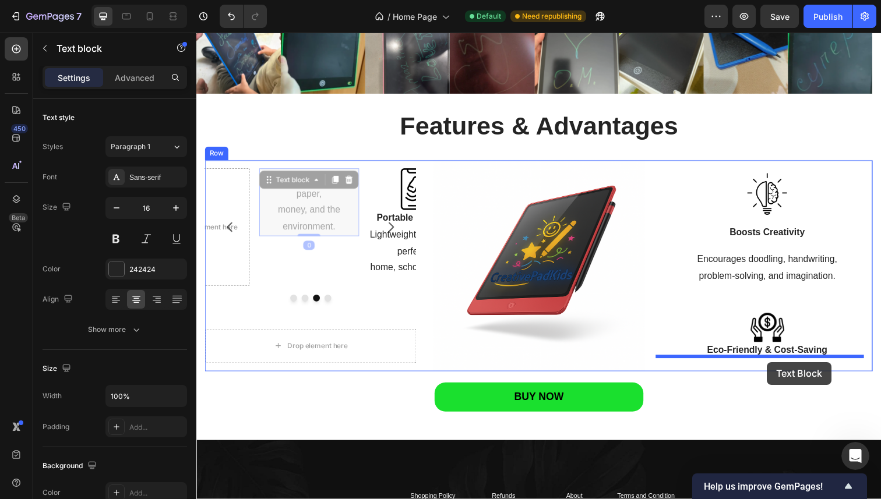
drag, startPoint x: 316, startPoint y: 198, endPoint x: 779, endPoint y: 369, distance: 493.1
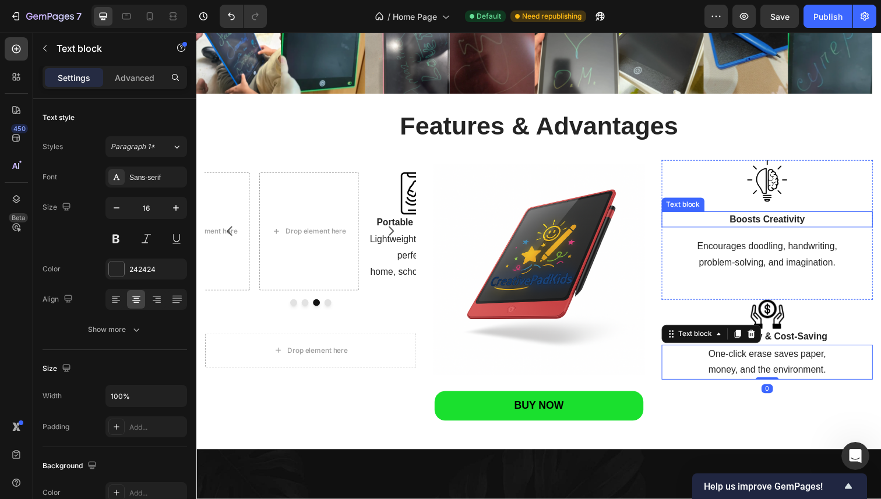
click at [775, 224] on p "Boosts Creativity" at bounding box center [778, 224] width 213 height 14
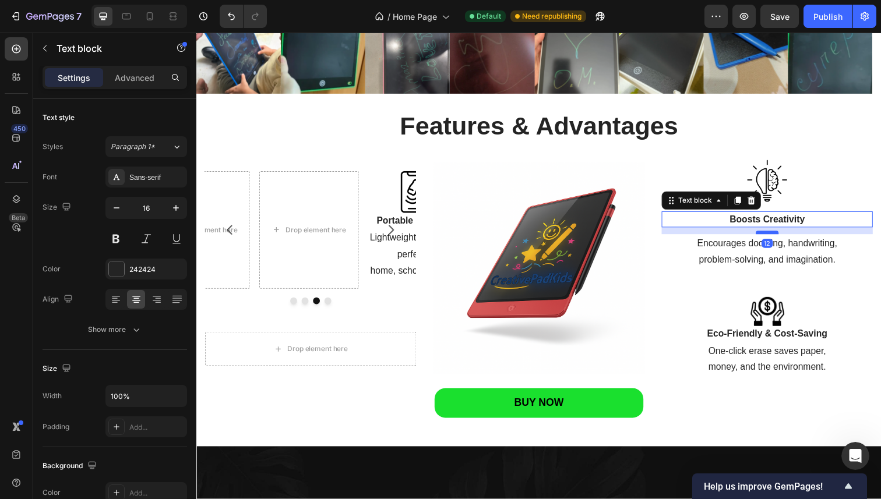
click at [771, 236] on div at bounding box center [778, 236] width 23 height 3
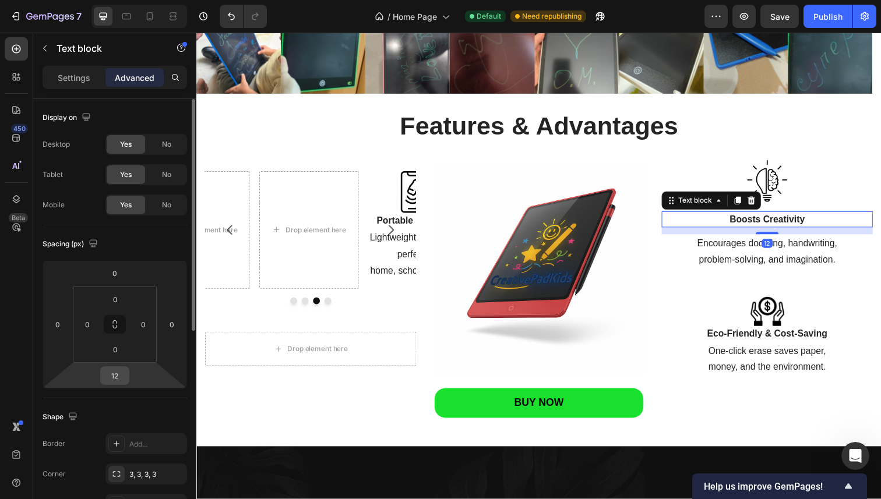
click at [126, 374] on input "12" at bounding box center [114, 375] width 23 height 17
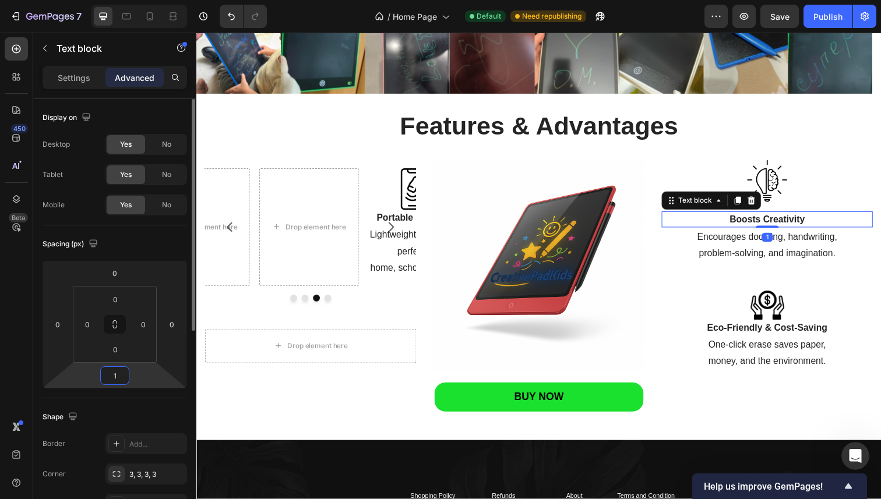
type input "10"
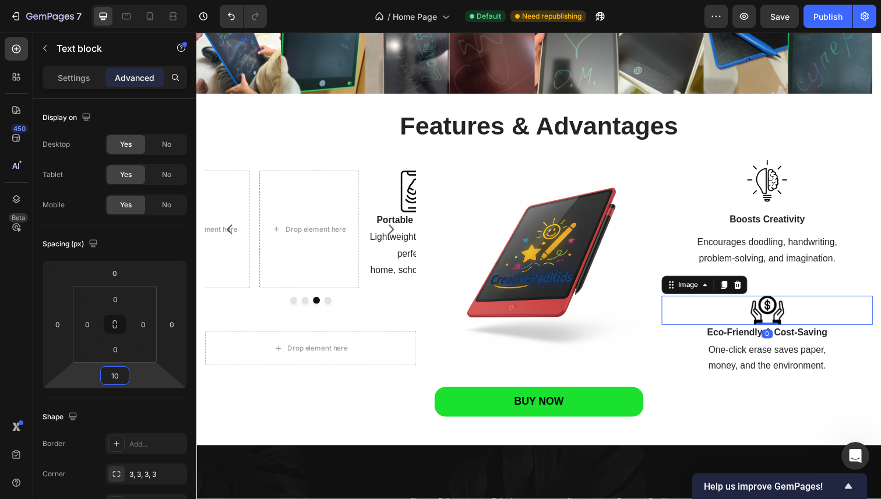
click at [806, 324] on div at bounding box center [779, 317] width 216 height 30
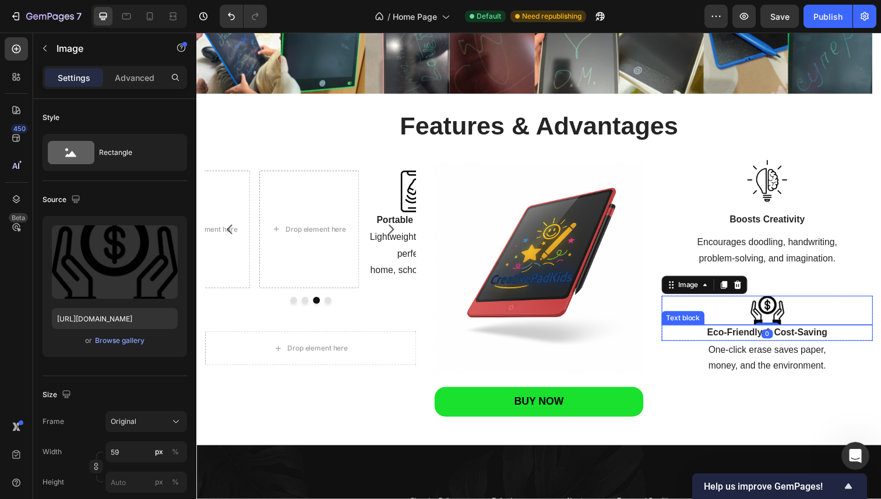
click at [800, 336] on p "Eco-Friendly & Cost-Saving" at bounding box center [778, 340] width 213 height 14
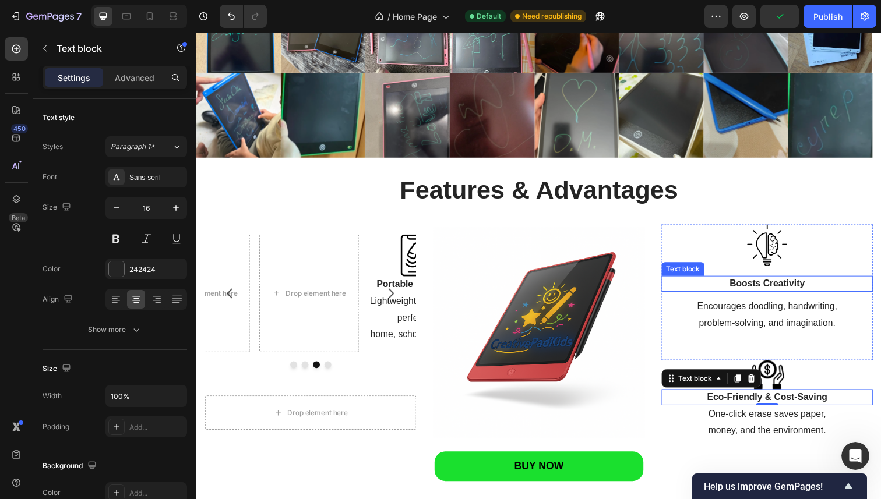
scroll to position [1332, 0]
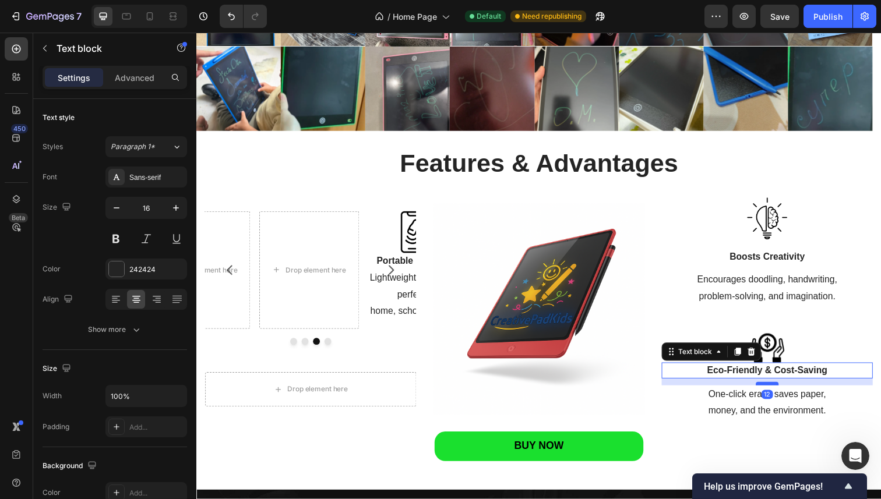
drag, startPoint x: 776, startPoint y: 383, endPoint x: 776, endPoint y: 390, distance: 7.0
click at [776, 390] on div at bounding box center [778, 391] width 23 height 3
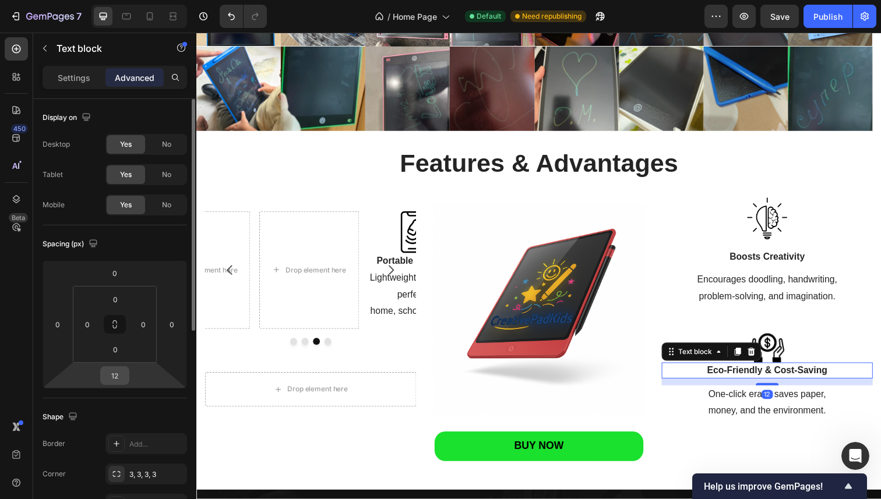
click at [122, 374] on input "12" at bounding box center [114, 375] width 23 height 17
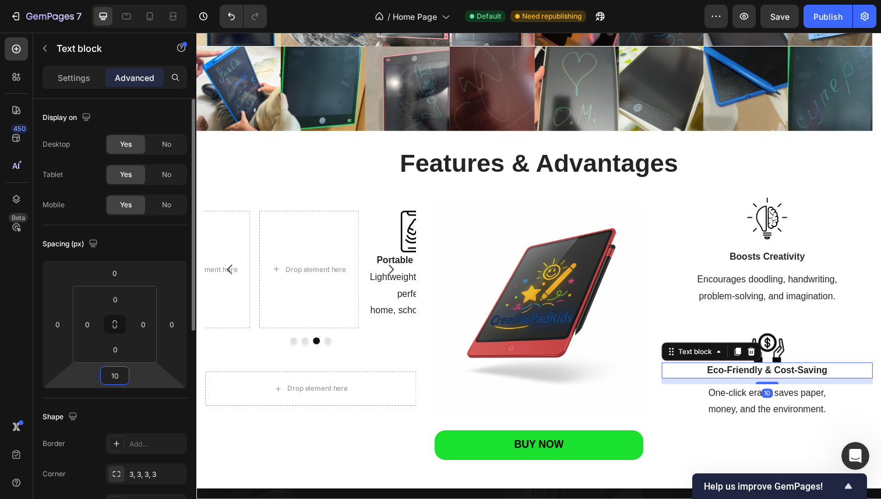
type input "10"
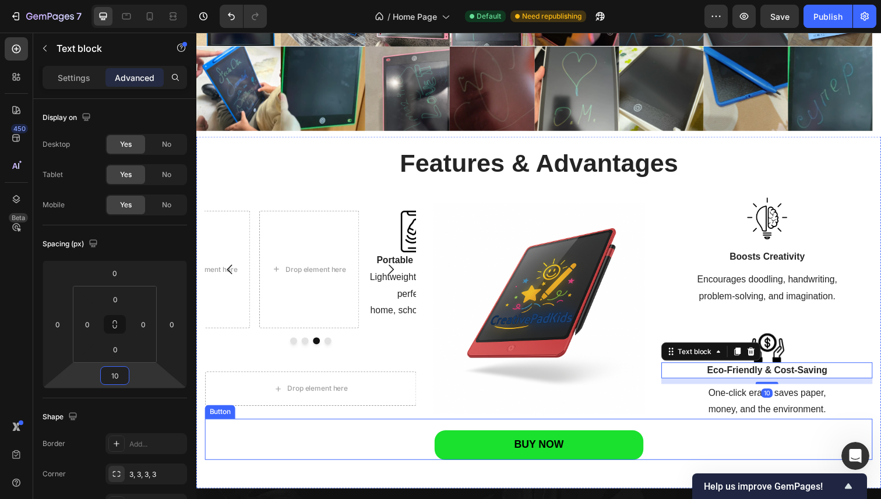
click at [326, 450] on div "BUY NOW Button" at bounding box center [545, 448] width 681 height 41
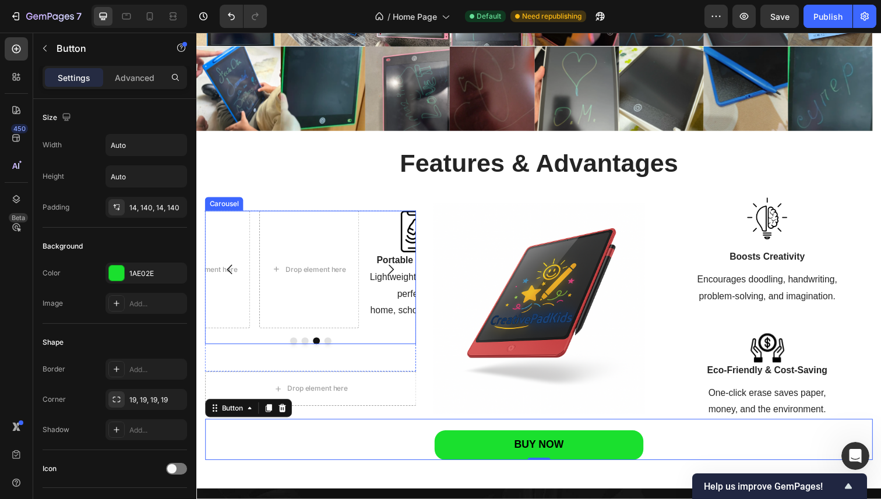
click at [393, 271] on icon "Carousel Next Arrow" at bounding box center [395, 275] width 5 height 10
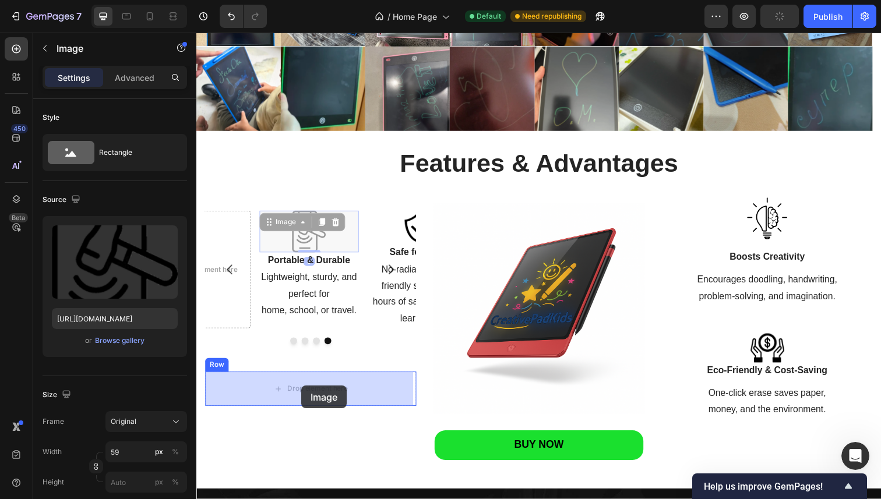
drag, startPoint x: 314, startPoint y: 244, endPoint x: 303, endPoint y: 393, distance: 149.5
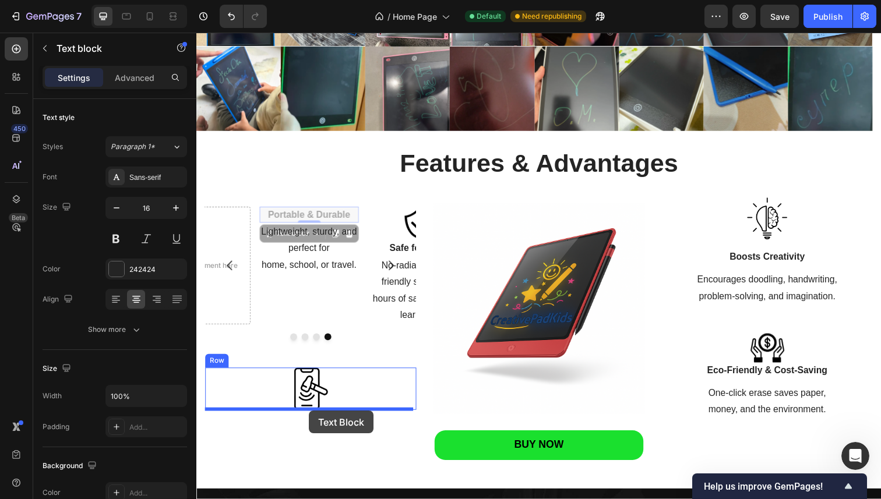
drag, startPoint x: 330, startPoint y: 216, endPoint x: 311, endPoint y: 419, distance: 203.6
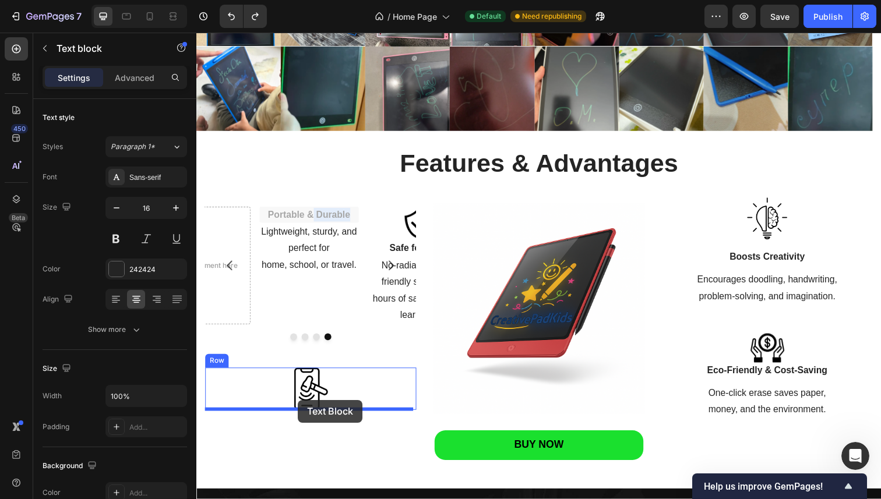
drag, startPoint x: 313, startPoint y: 221, endPoint x: 300, endPoint y: 408, distance: 187.4
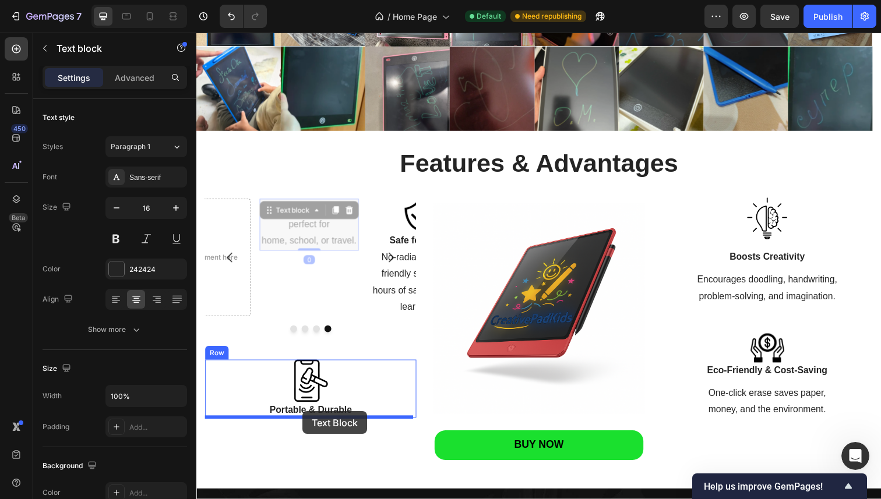
drag, startPoint x: 322, startPoint y: 242, endPoint x: 304, endPoint y: 421, distance: 179.7
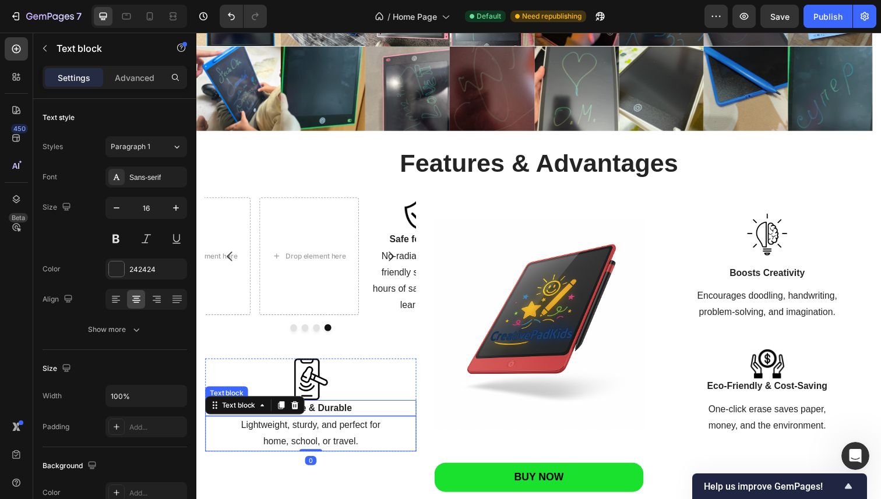
click at [326, 413] on strong "Portable & Durable" at bounding box center [313, 416] width 84 height 10
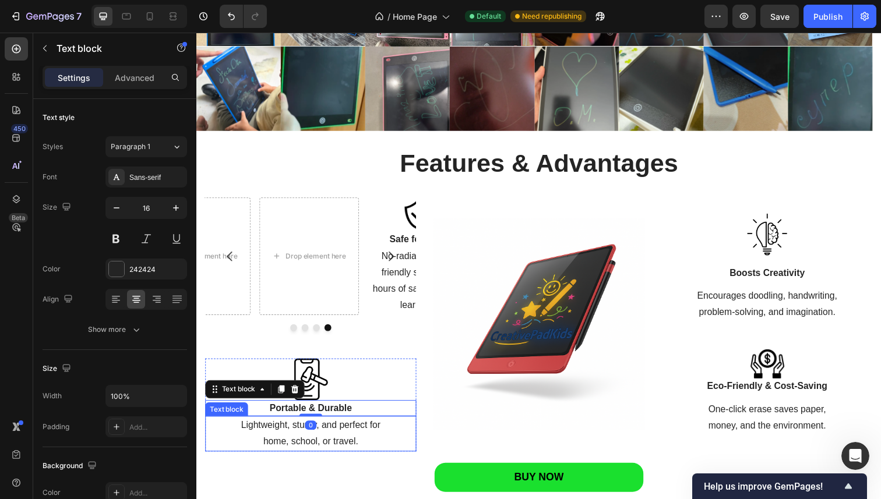
click at [312, 425] on div "Lightweight, sturdy, and perfect for home, school, or travel." at bounding box center [313, 443] width 216 height 36
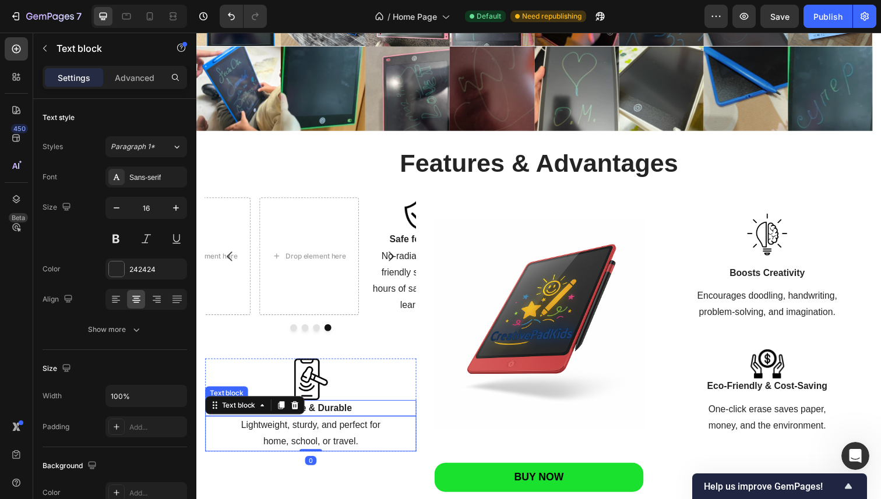
click at [319, 419] on strong "Portable & Durable" at bounding box center [313, 416] width 84 height 10
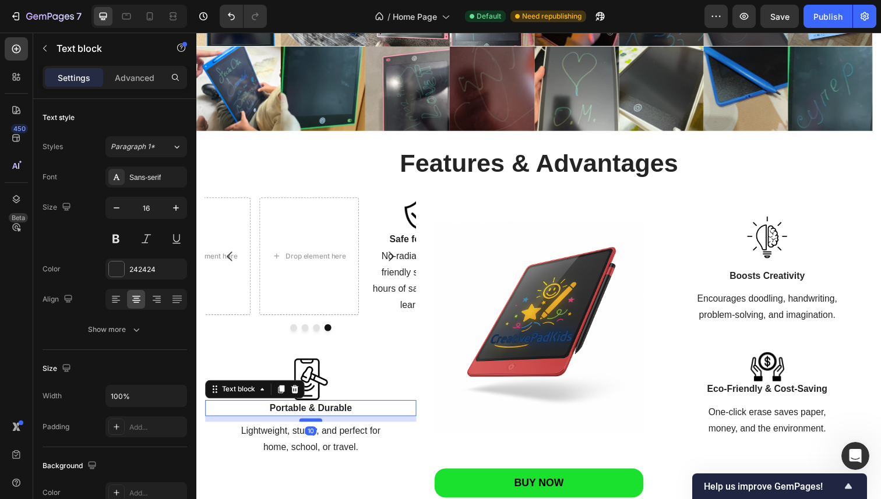
drag, startPoint x: 312, startPoint y: 422, endPoint x: 310, endPoint y: 428, distance: 6.3
click at [310, 428] on div at bounding box center [312, 428] width 23 height 3
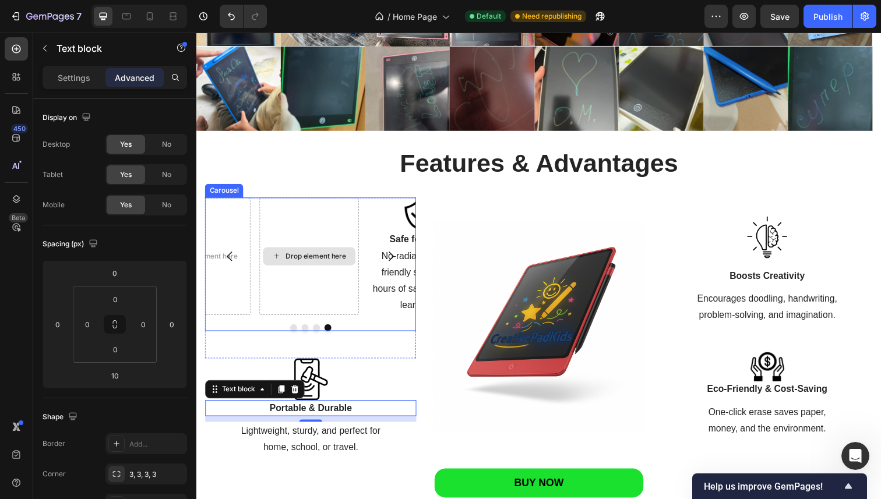
click at [331, 205] on div "Drop element here" at bounding box center [311, 262] width 102 height 120
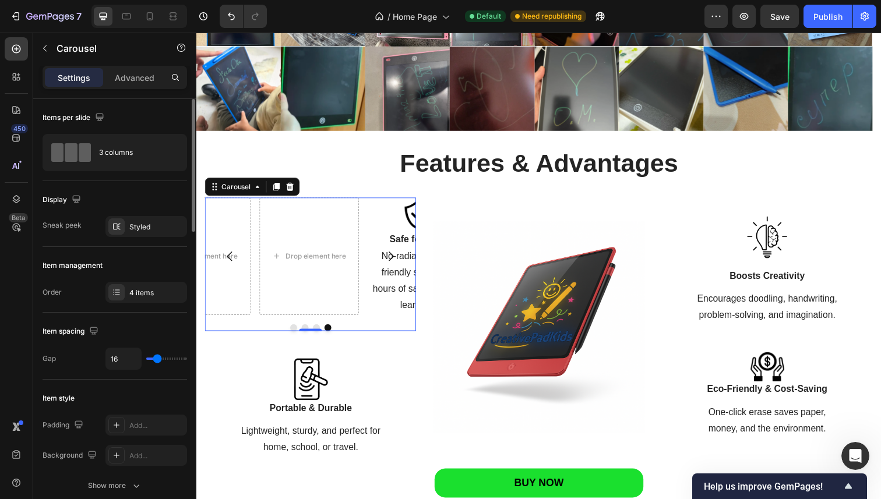
click at [179, 179] on div "Items per slide 3 columns" at bounding box center [115, 140] width 144 height 82
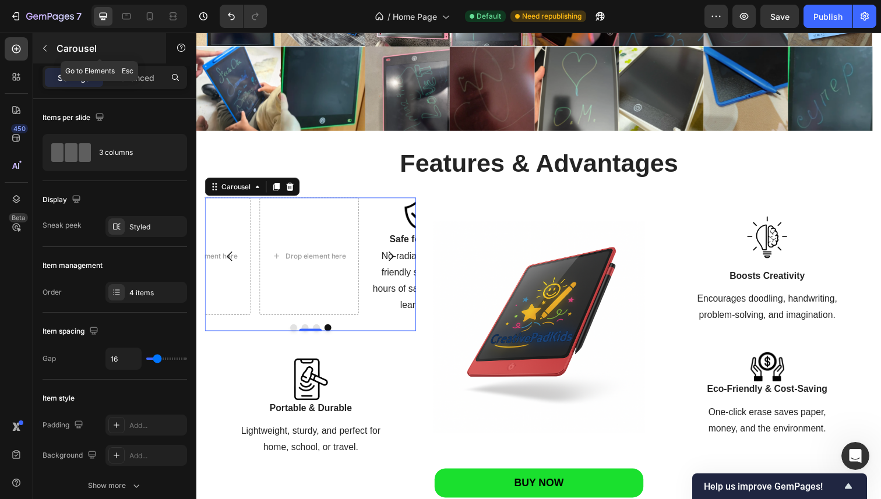
click at [54, 40] on div "Carousel" at bounding box center [99, 48] width 133 height 30
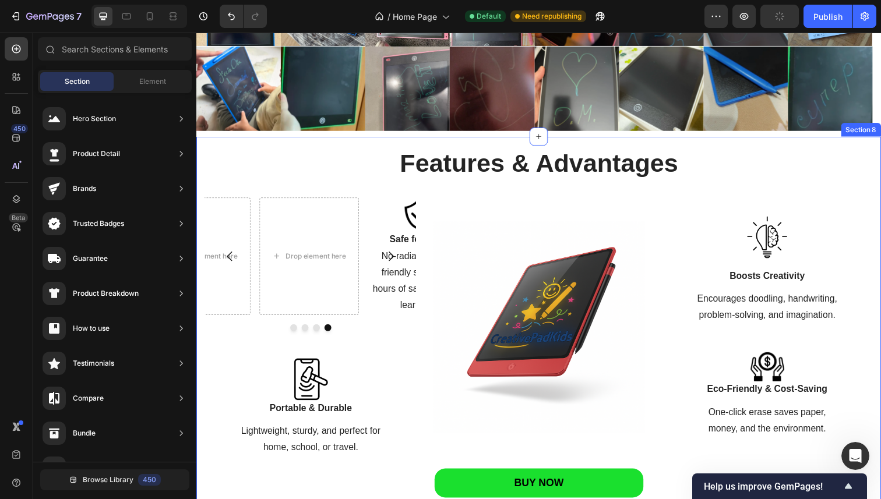
click at [281, 181] on div "Features & Advantages Heading Features & Advantages Heading Row Image Safe for …" at bounding box center [545, 332] width 681 height 351
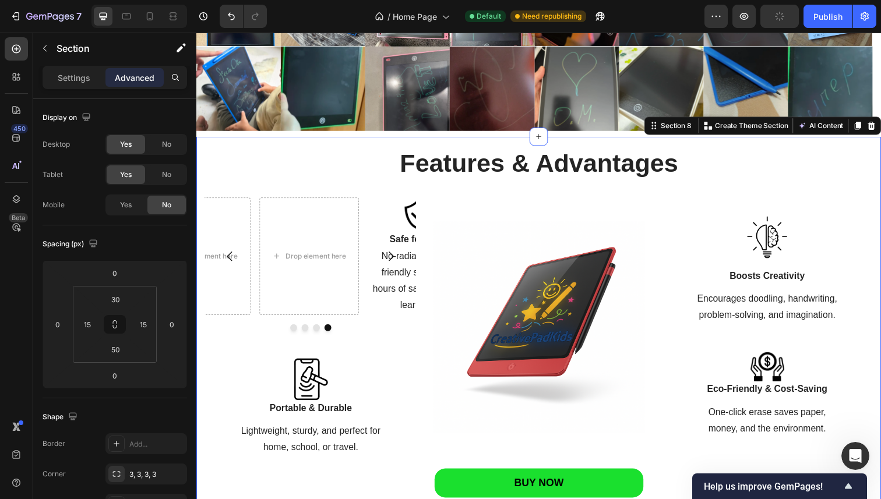
click at [282, 197] on div "Features & Advantages Heading Features & Advantages Heading Row Image Safe for …" at bounding box center [545, 332] width 681 height 351
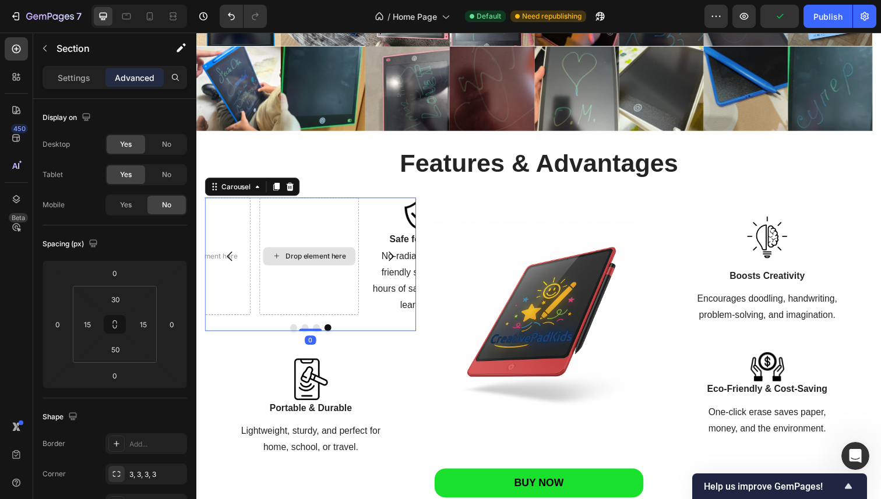
click at [354, 217] on div "Drop element here" at bounding box center [311, 262] width 102 height 120
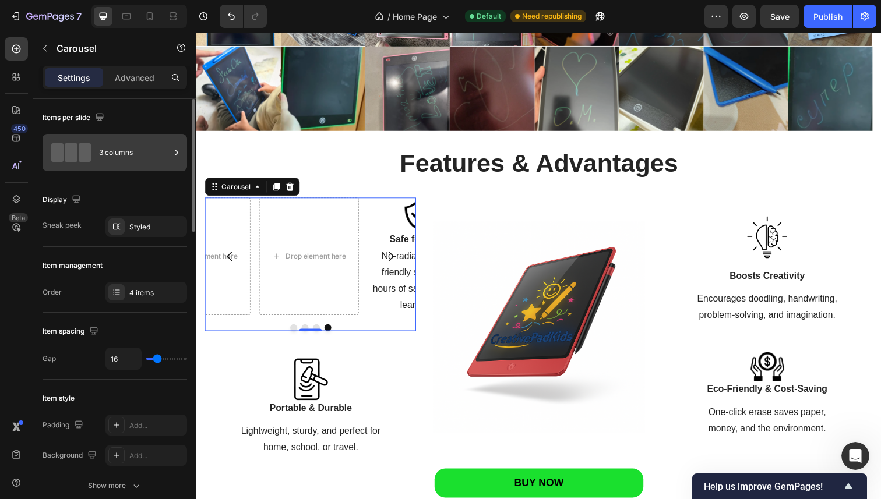
click at [168, 153] on div "3 columns" at bounding box center [134, 152] width 71 height 27
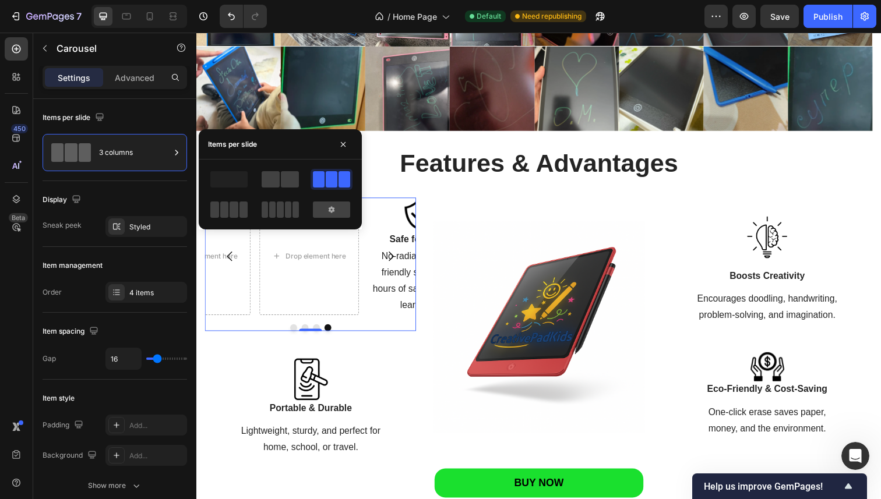
click at [232, 179] on span at bounding box center [228, 179] width 37 height 16
click at [164, 227] on div "Styled" at bounding box center [146, 226] width 82 height 21
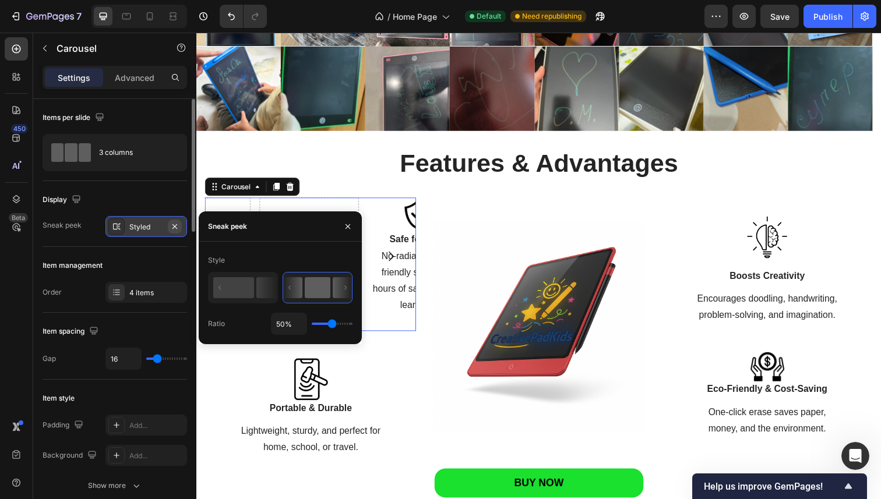
click at [172, 228] on icon "button" at bounding box center [174, 226] width 9 height 9
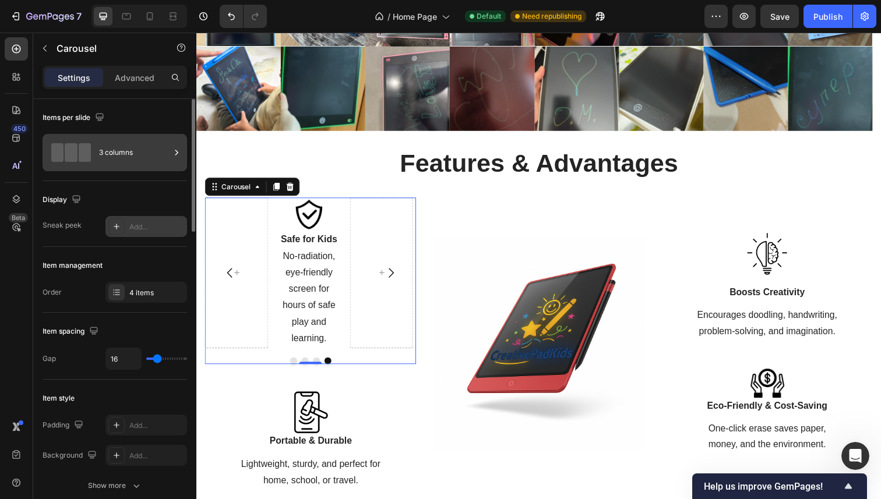
click at [124, 158] on div "3 columns" at bounding box center [134, 152] width 71 height 27
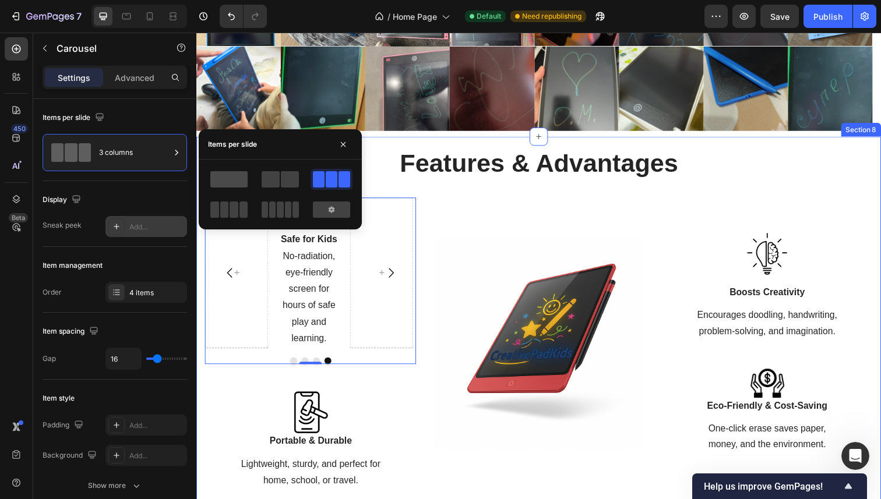
click at [227, 180] on span at bounding box center [228, 179] width 37 height 16
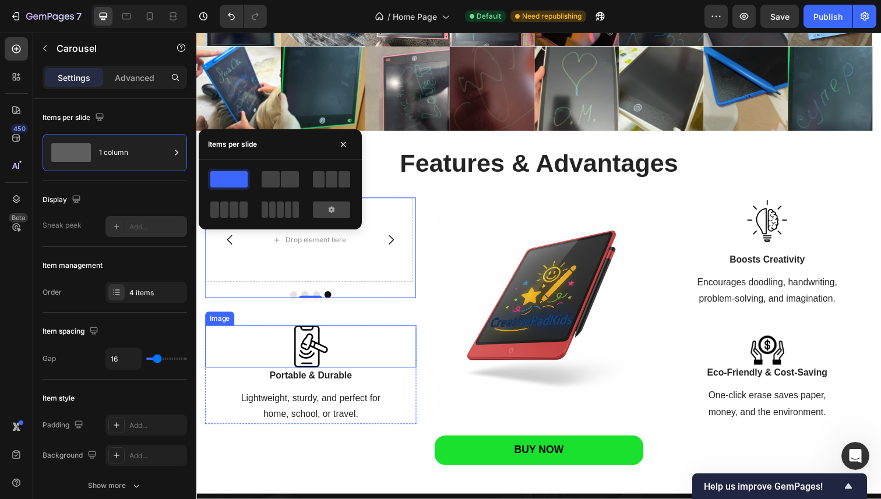
click at [243, 346] on div at bounding box center [313, 353] width 216 height 43
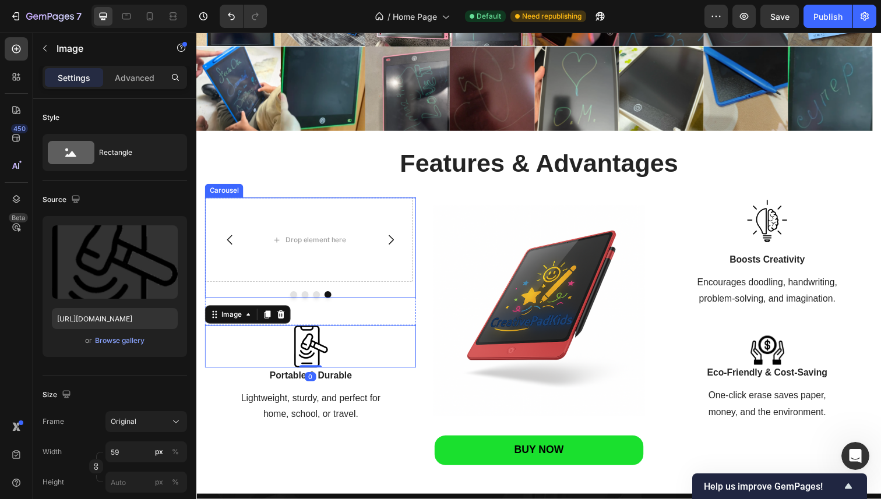
click at [388, 239] on icon "Carousel Next Arrow" at bounding box center [395, 245] width 14 height 14
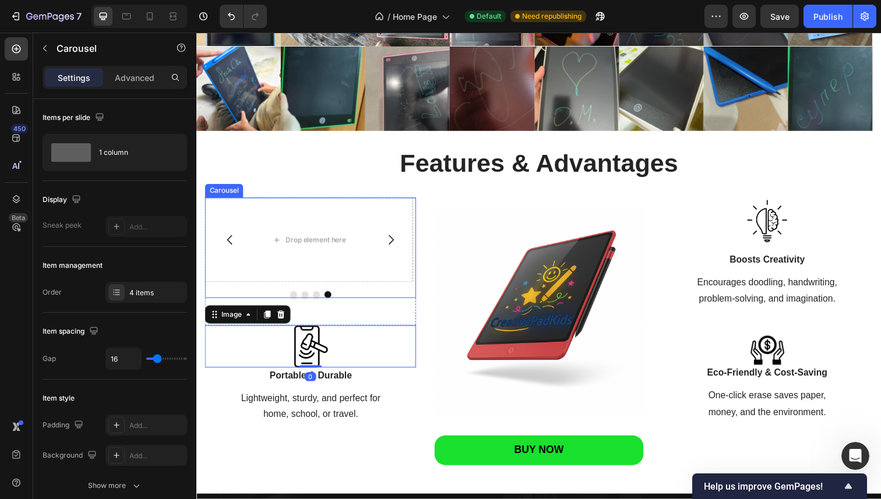
click at [388, 239] on icon "Carousel Next Arrow" at bounding box center [395, 245] width 14 height 14
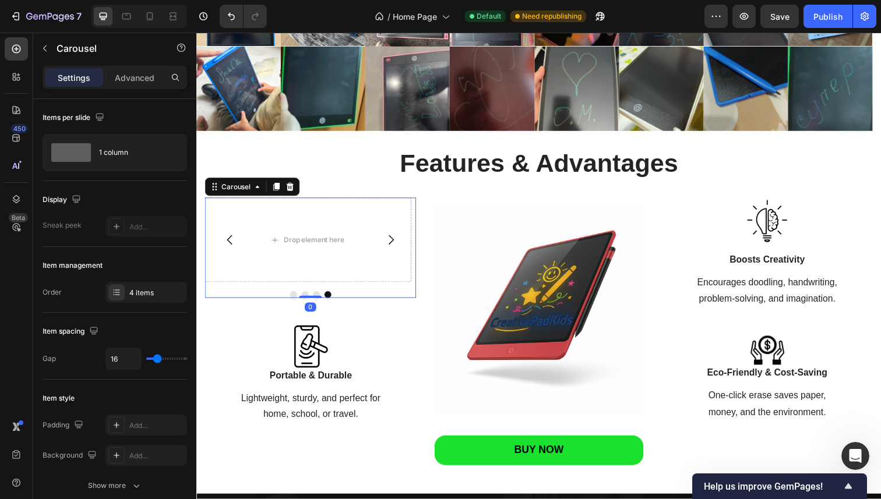
click at [388, 239] on icon "Carousel Next Arrow" at bounding box center [395, 245] width 14 height 14
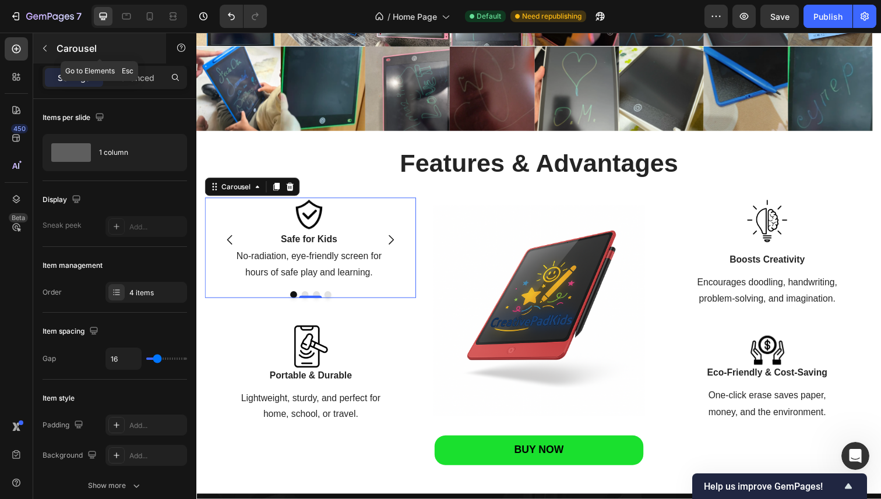
click at [59, 47] on p "Carousel" at bounding box center [105, 48] width 99 height 14
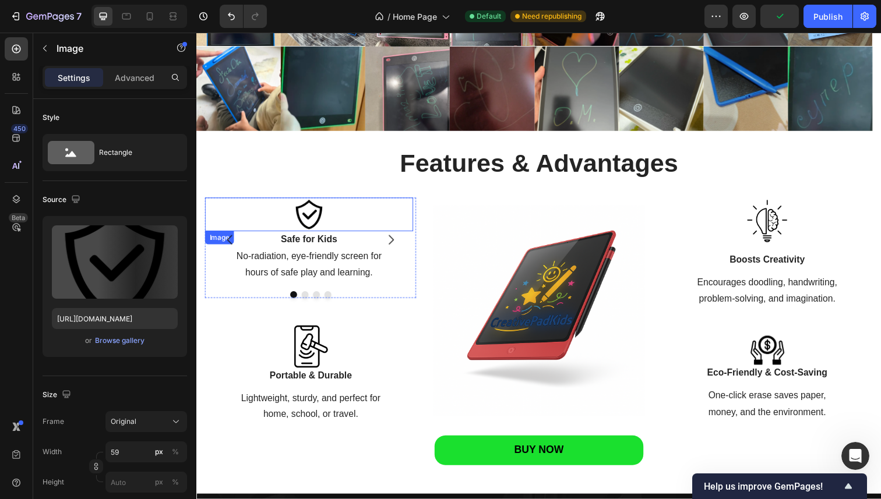
click at [253, 222] on div at bounding box center [311, 219] width 213 height 34
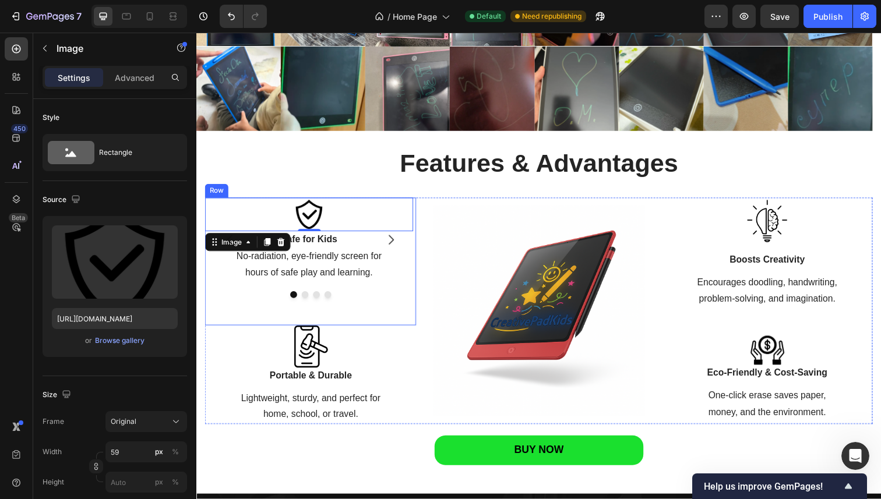
click at [243, 322] on div "Image 0 Safe for Kids Text block No-radiation, eye-friendly screen for hours of…" at bounding box center [313, 267] width 216 height 131
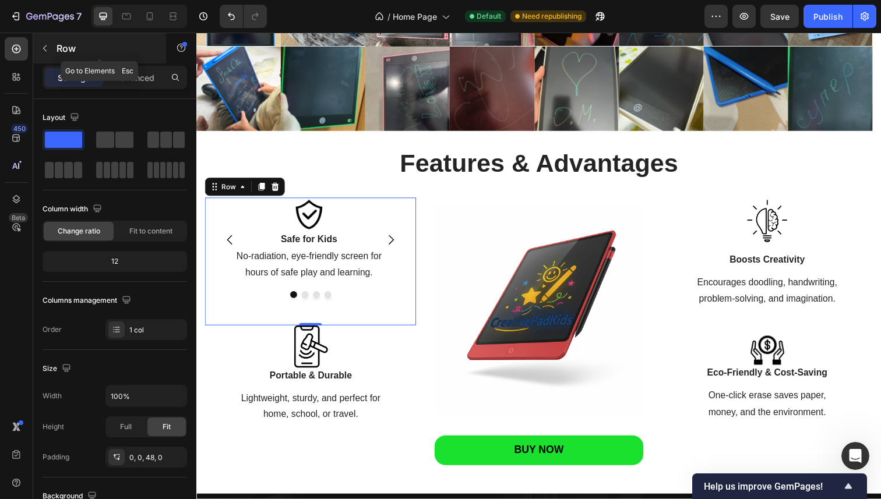
click at [62, 41] on p "Row" at bounding box center [105, 48] width 99 height 14
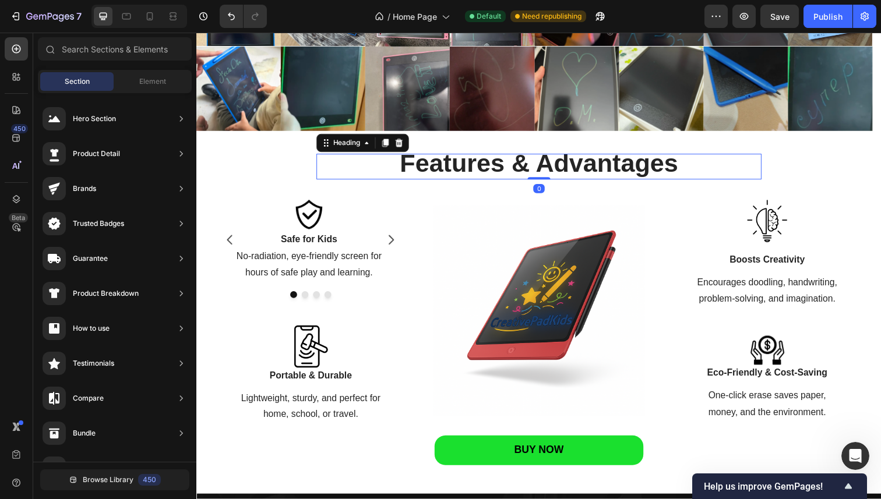
click at [319, 157] on h2 "Features & Advantages" at bounding box center [545, 169] width 453 height 25
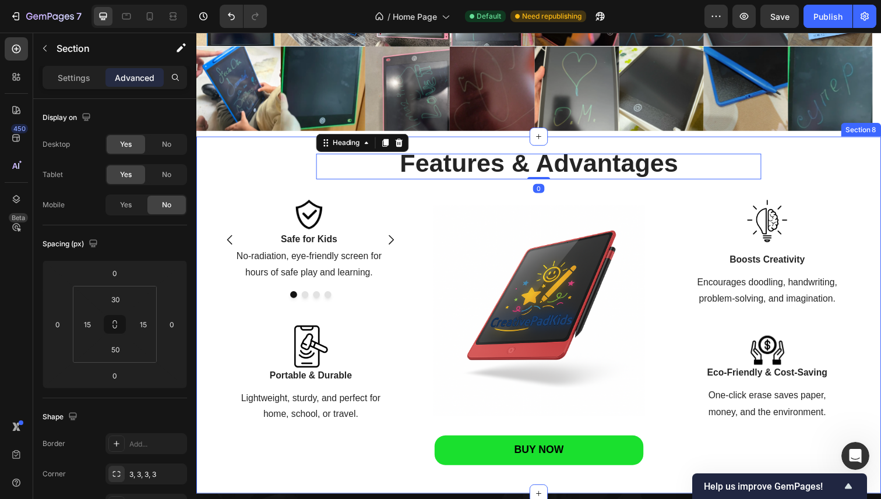
click at [283, 150] on div "Features & Advantages Heading 0 Features & Advantages Heading Row Image Safe fo…" at bounding box center [545, 321] width 699 height 365
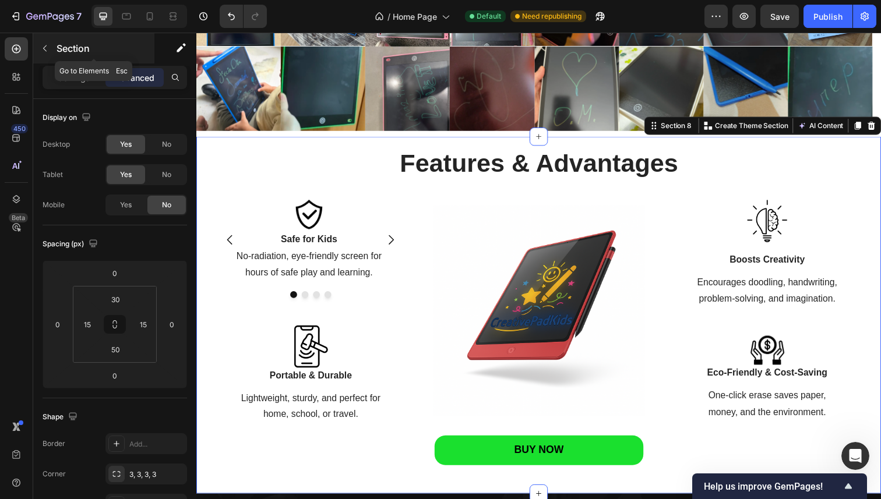
click at [49, 54] on button "button" at bounding box center [45, 48] width 19 height 19
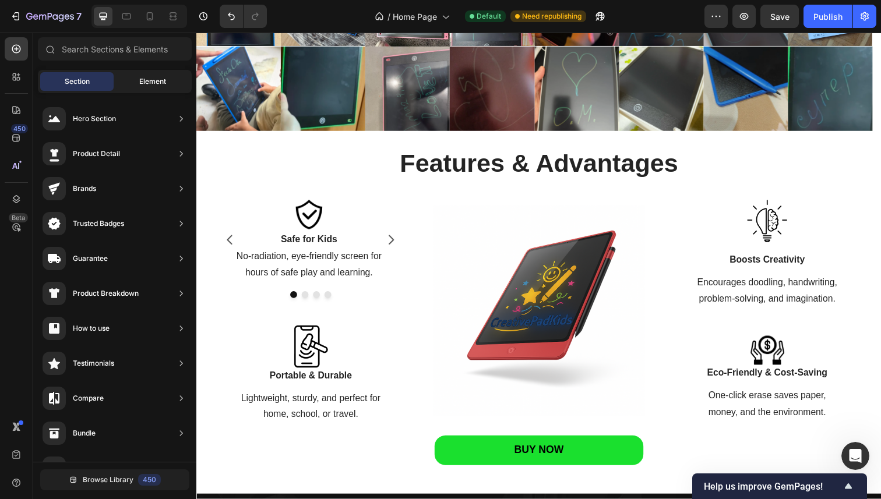
click at [164, 82] on span "Element" at bounding box center [152, 81] width 27 height 10
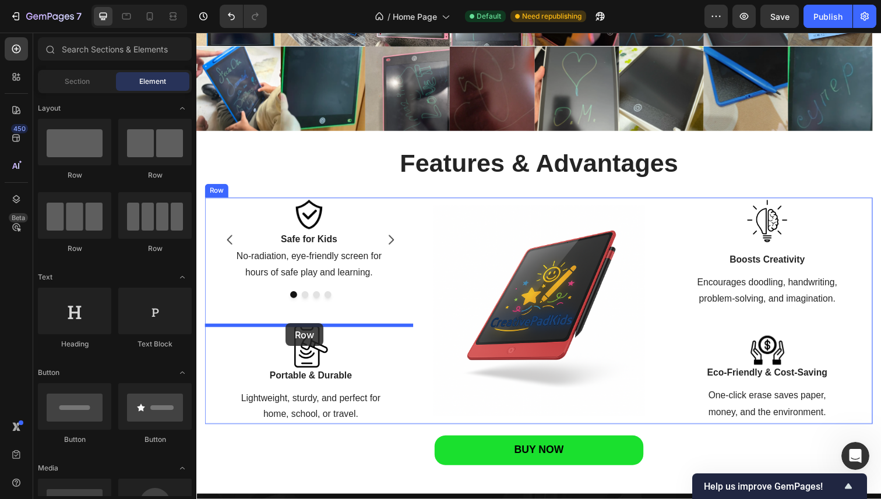
drag, startPoint x: 279, startPoint y: 183, endPoint x: 287, endPoint y: 329, distance: 146.4
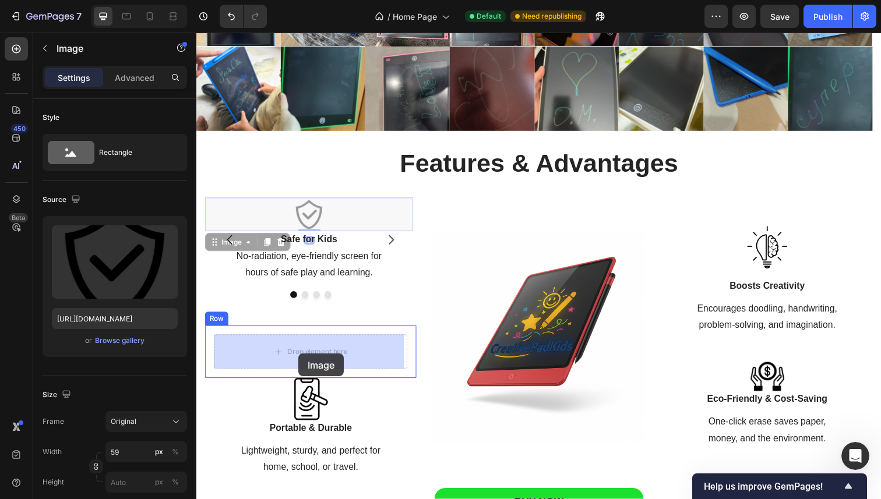
drag, startPoint x: 312, startPoint y: 227, endPoint x: 301, endPoint y: 361, distance: 133.9
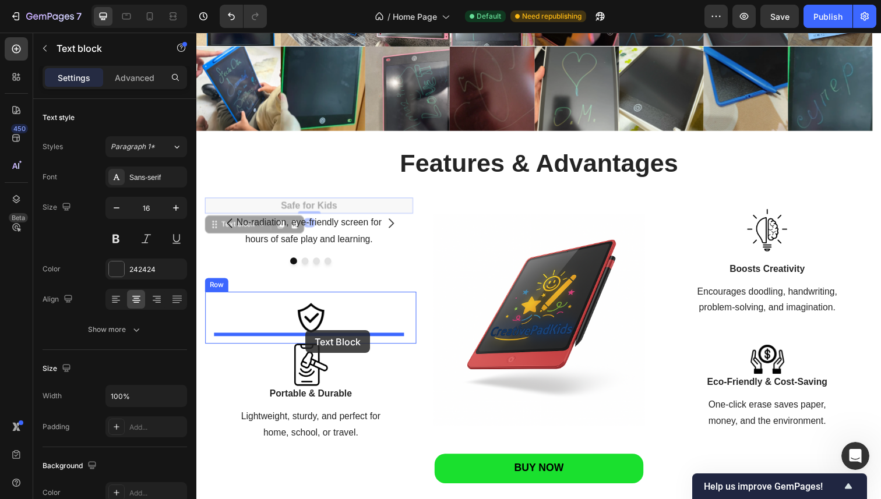
drag, startPoint x: 327, startPoint y: 212, endPoint x: 308, endPoint y: 337, distance: 126.1
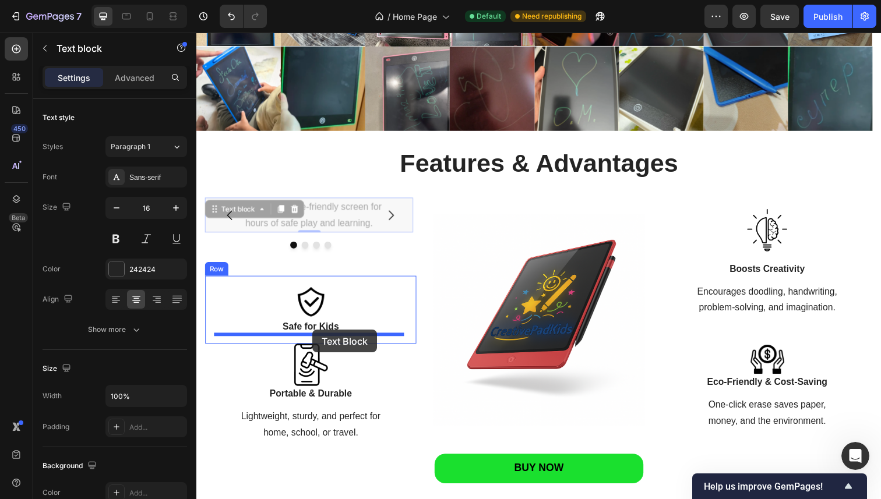
drag, startPoint x: 347, startPoint y: 221, endPoint x: 315, endPoint y: 335, distance: 119.3
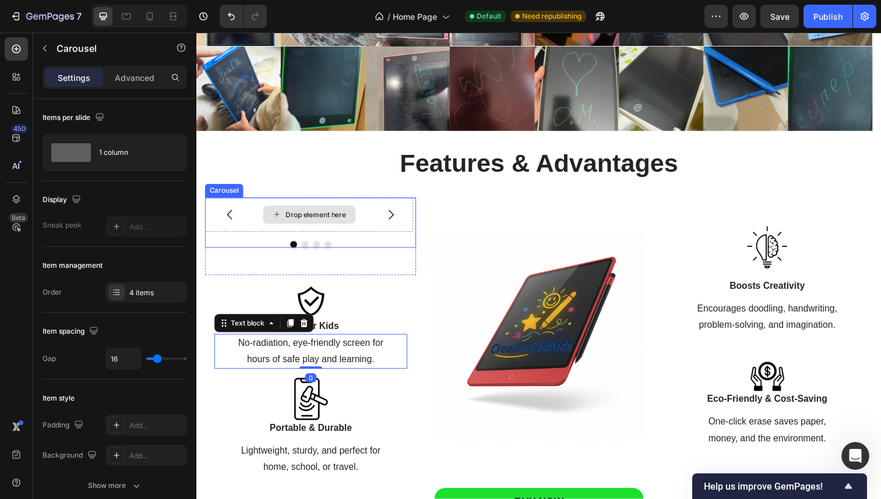
click at [363, 207] on div "Drop element here" at bounding box center [311, 219] width 213 height 35
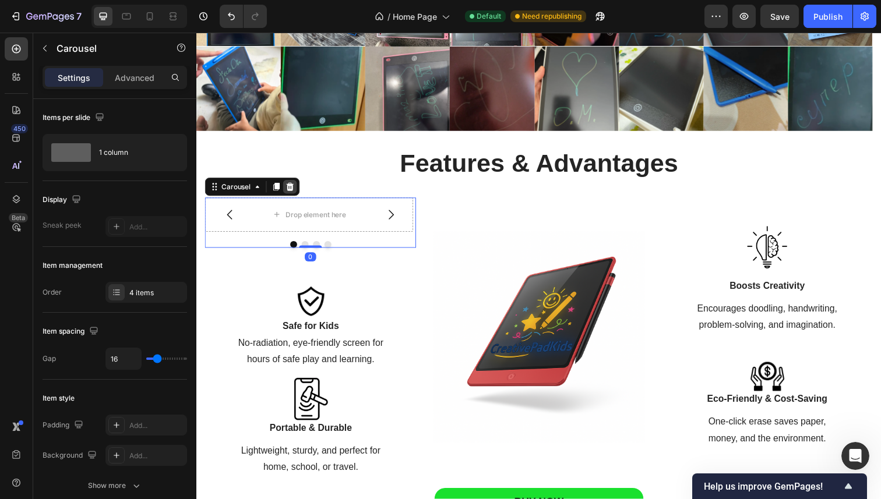
click at [296, 186] on div at bounding box center [292, 190] width 14 height 14
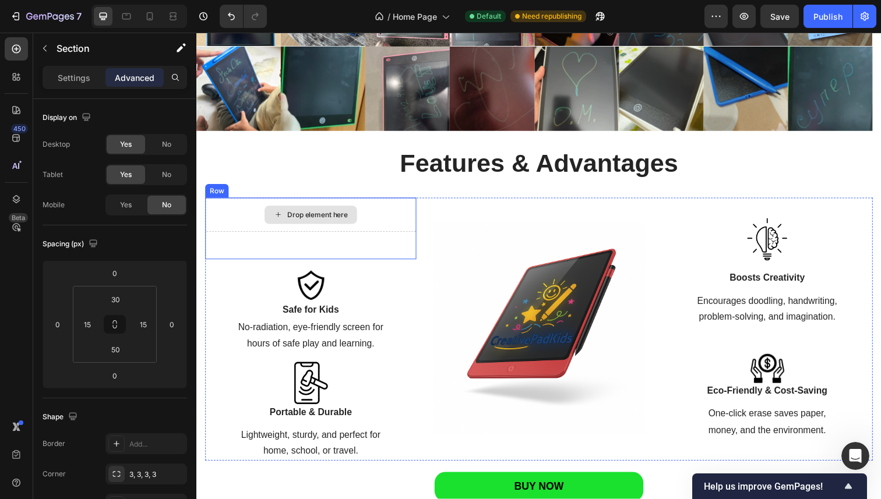
click at [386, 200] on div "Features & Advantages Heading Features & Advantages Heading Row Drop element he…" at bounding box center [545, 334] width 681 height 355
click at [386, 210] on div "Drop element here" at bounding box center [313, 219] width 216 height 35
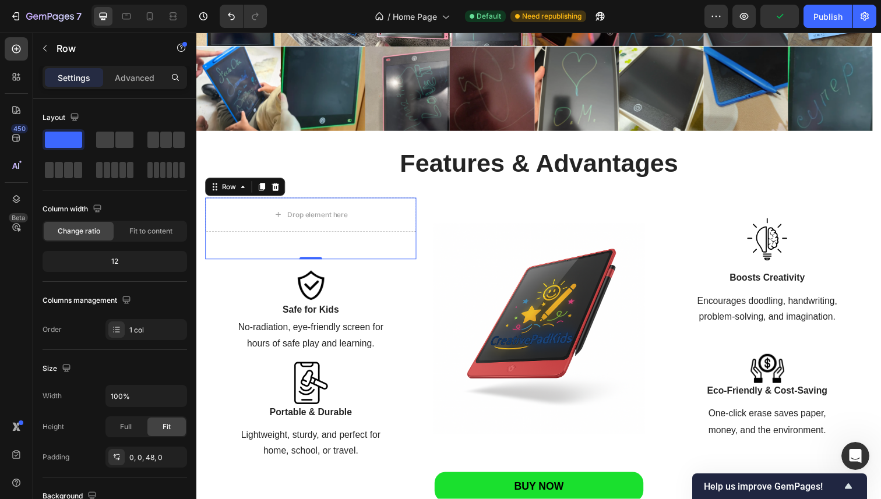
click at [285, 190] on div "Row" at bounding box center [246, 190] width 82 height 19
click at [278, 193] on icon at bounding box center [277, 190] width 8 height 8
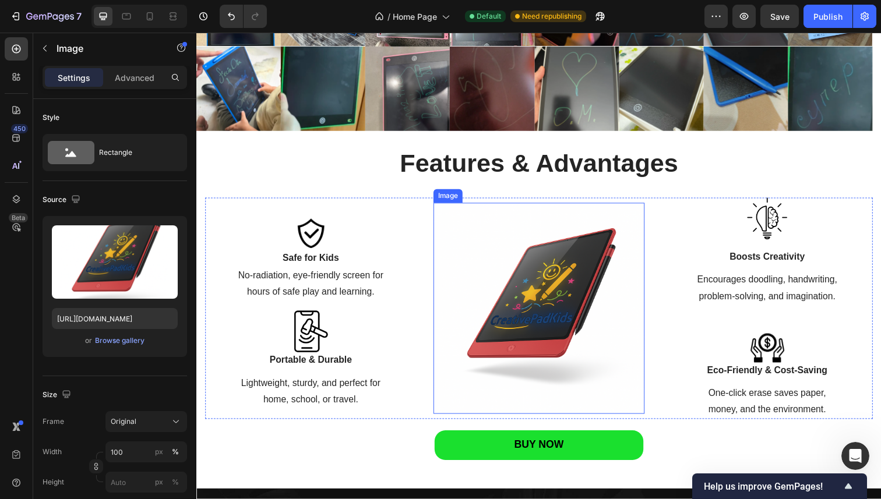
click at [553, 302] on img at bounding box center [546, 315] width 216 height 216
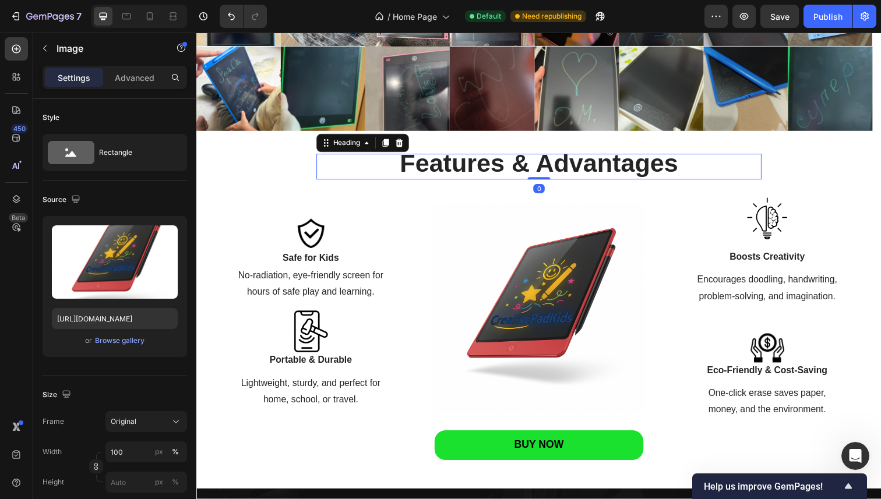
click at [750, 164] on h2 "Features & Advantages" at bounding box center [545, 169] width 453 height 25
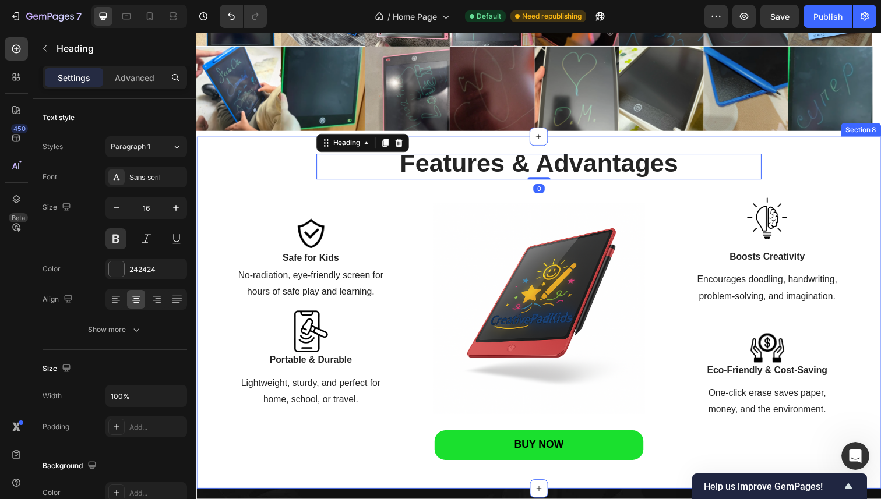
click at [820, 183] on div "Features & Advantages Heading 0 Features & Advantages Heading Row Image Safe fo…" at bounding box center [545, 313] width 681 height 313
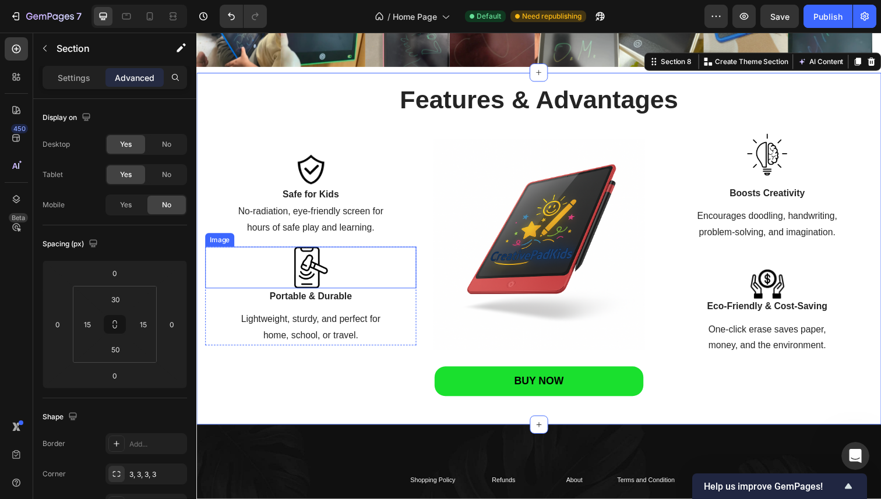
scroll to position [1421, 0]
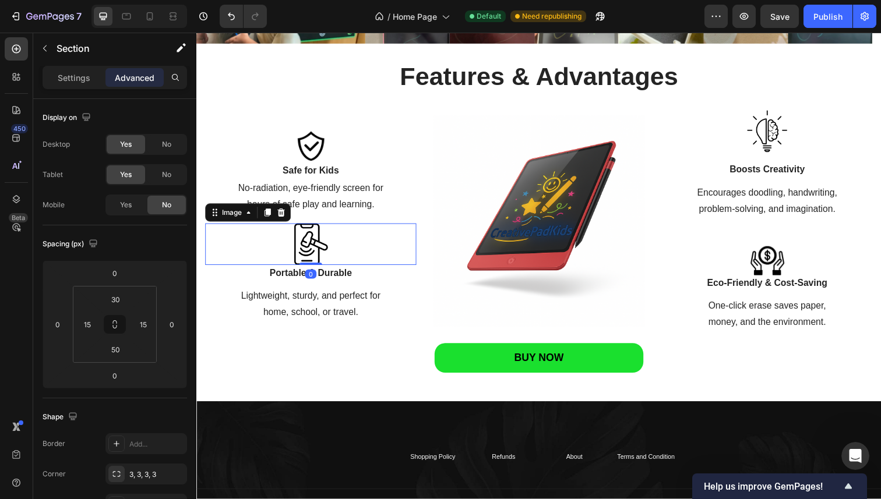
click at [349, 255] on div at bounding box center [313, 249] width 216 height 43
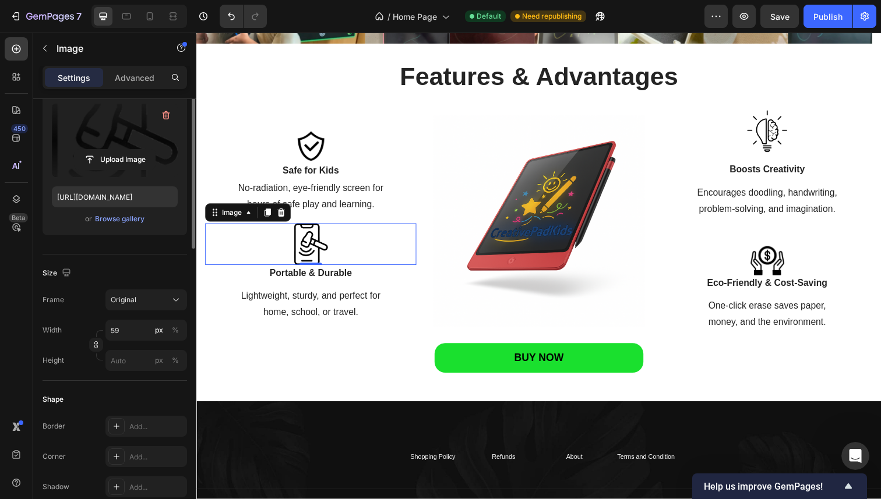
scroll to position [39, 0]
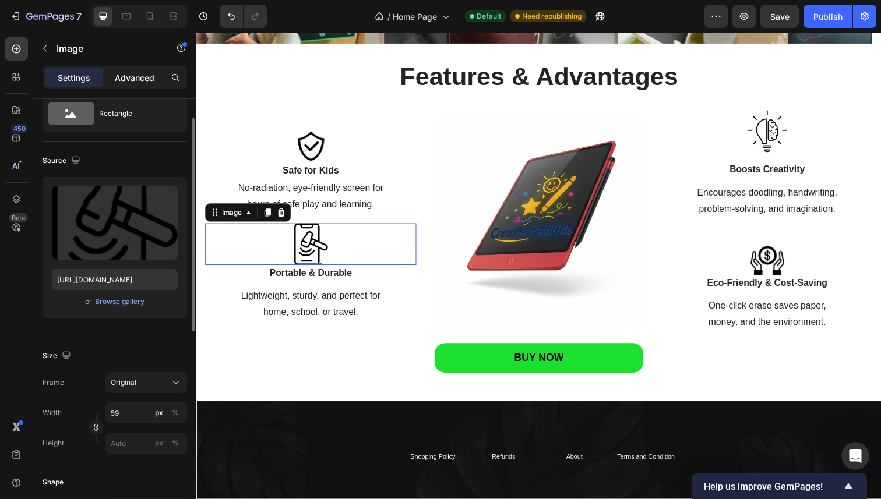
click at [133, 69] on div "Advanced" at bounding box center [134, 77] width 58 height 19
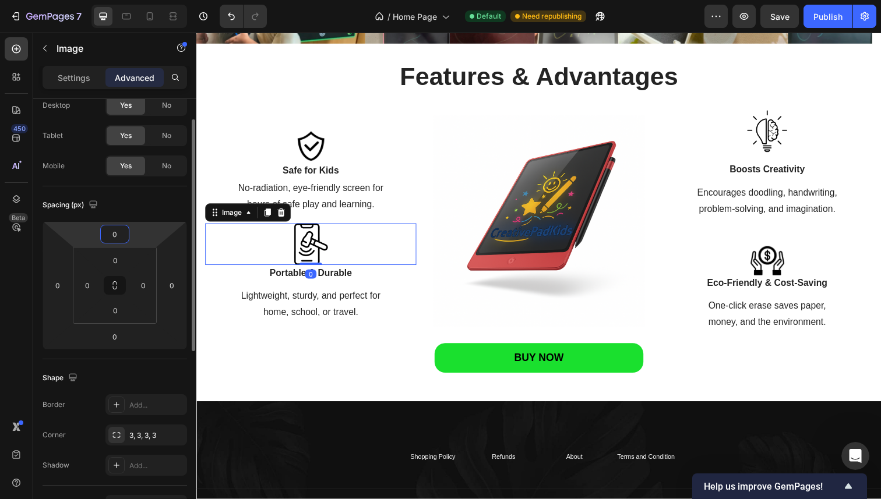
click at [122, 234] on input "0" at bounding box center [114, 233] width 23 height 17
click at [334, 231] on div at bounding box center [313, 249] width 216 height 43
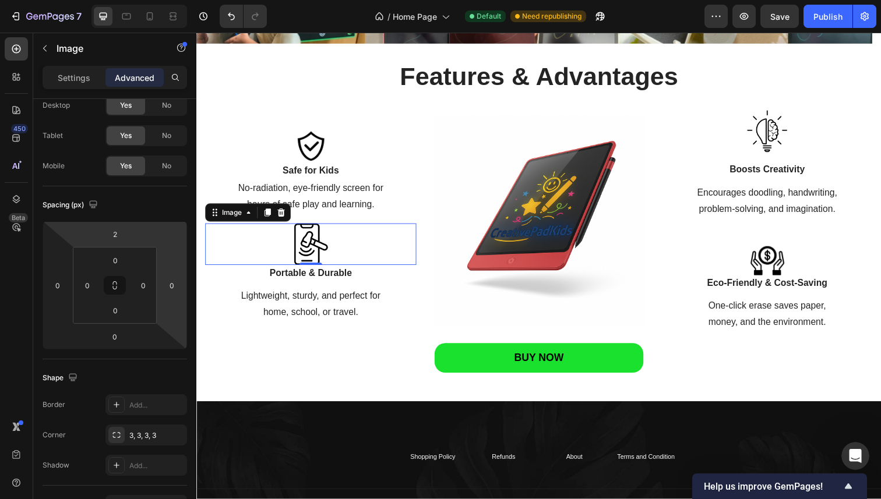
click at [132, 0] on html "7 / Home Page Default Need republishing Preview Save Publish 450 Beta Sections(…" at bounding box center [440, 0] width 881 height 0
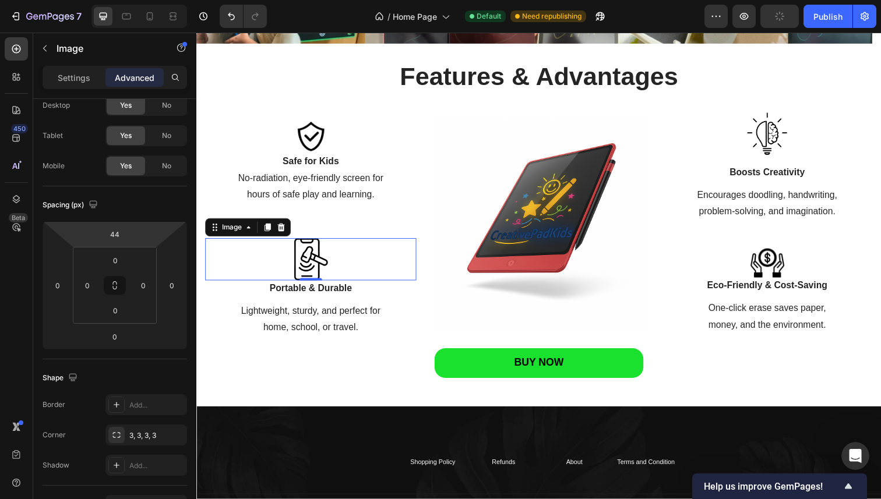
type input "42"
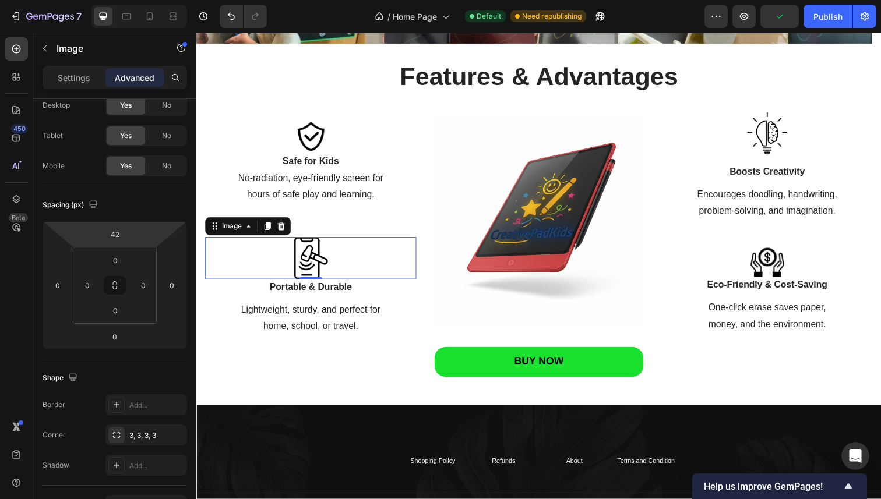
drag, startPoint x: 132, startPoint y: 239, endPoint x: 134, endPoint y: 228, distance: 11.9
click at [134, 0] on html "7 / Home Page Default Need republishing Preview Publish 450 Beta Sections(30) E…" at bounding box center [440, 0] width 881 height 0
click at [320, 142] on img at bounding box center [313, 139] width 34 height 34
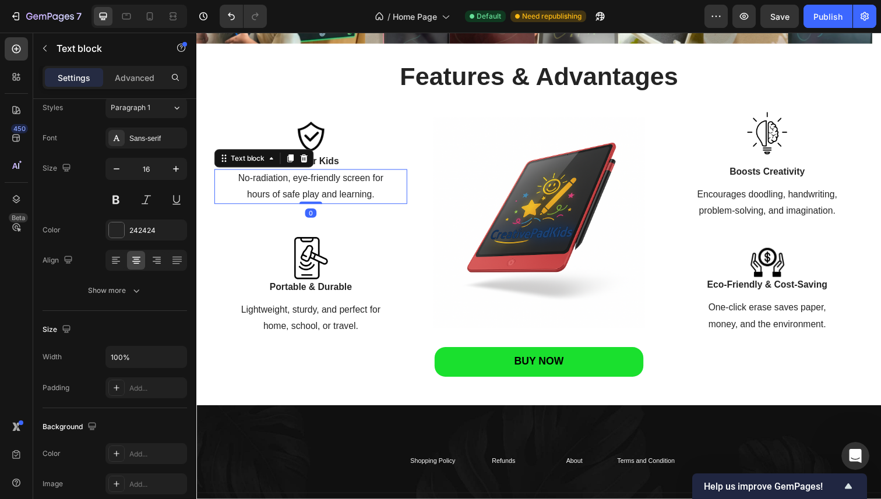
click at [331, 172] on div "No-radiation, eye-friendly screen for hours of safe play and learning." at bounding box center [312, 190] width 197 height 36
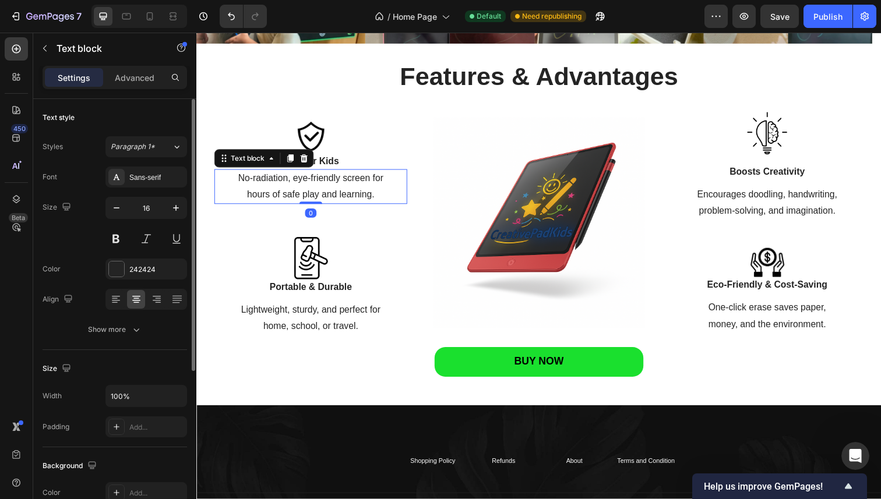
click at [325, 166] on strong "Safe for Kids" at bounding box center [313, 164] width 58 height 10
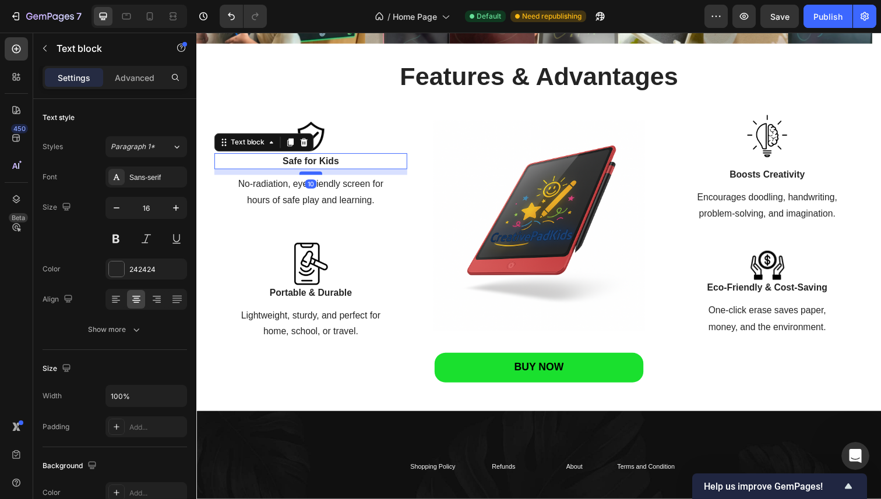
click at [318, 176] on div at bounding box center [312, 176] width 23 height 3
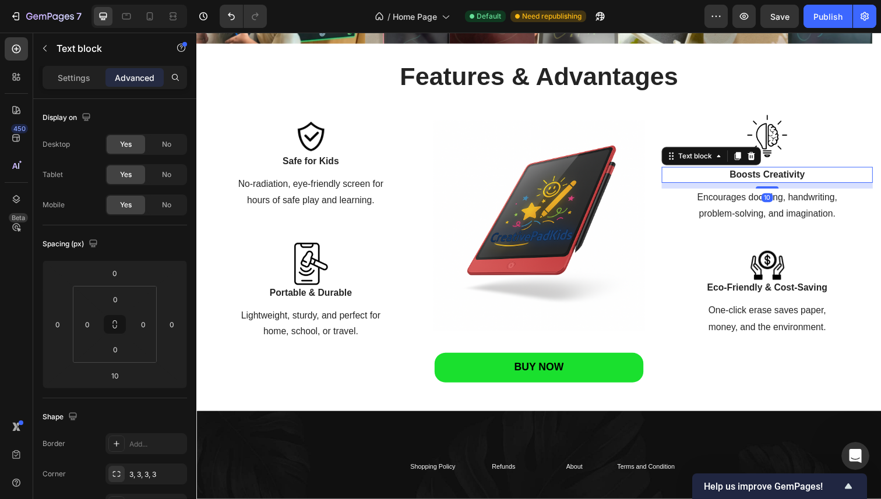
click at [764, 179] on p "Boosts Creativity" at bounding box center [778, 178] width 213 height 14
click at [797, 203] on p "Encourages doodling, handwriting," at bounding box center [778, 201] width 213 height 17
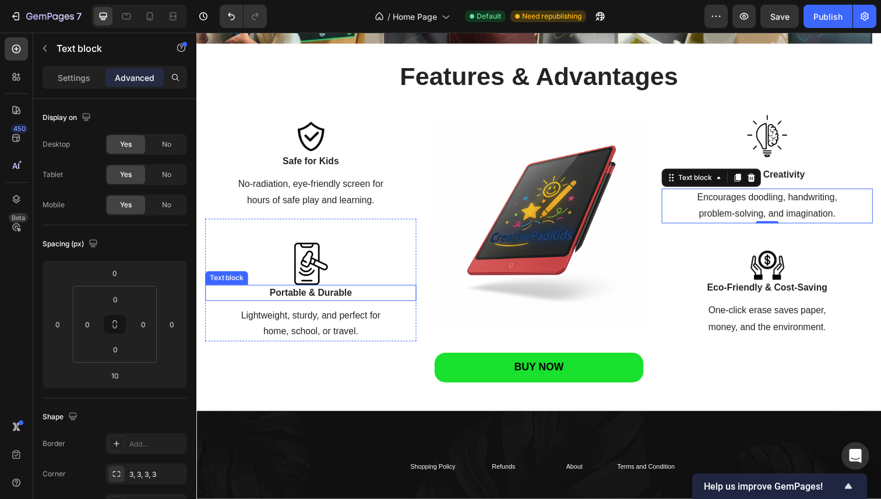
click at [322, 299] on strong "Portable & Durable" at bounding box center [313, 299] width 84 height 10
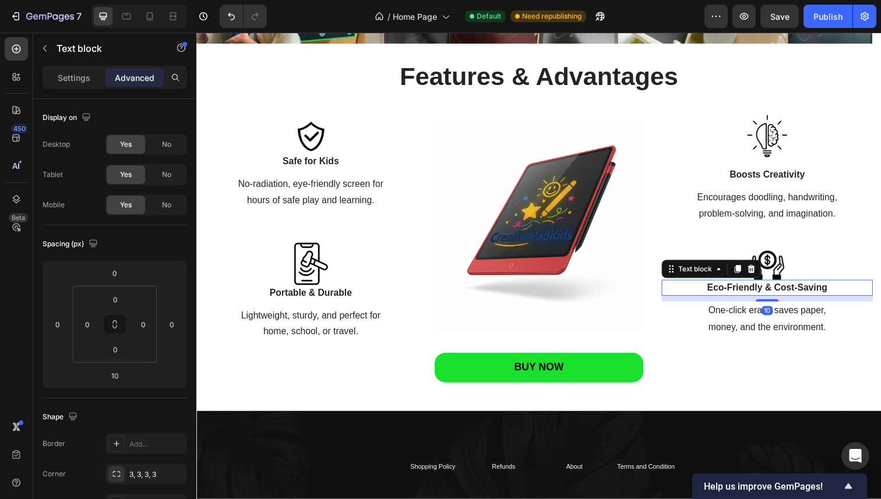
click at [787, 292] on p "Eco-Friendly & Cost-Saving" at bounding box center [778, 294] width 213 height 14
click at [353, 139] on div at bounding box center [312, 139] width 197 height 34
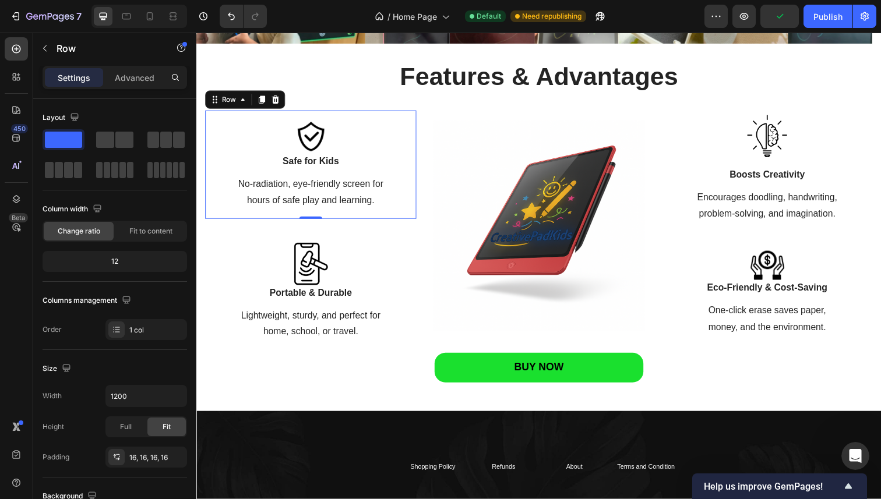
click at [368, 118] on div "Image Safe for Kids Text block No-radiation, eye-friendly screen for hours of s…" at bounding box center [313, 167] width 216 height 111
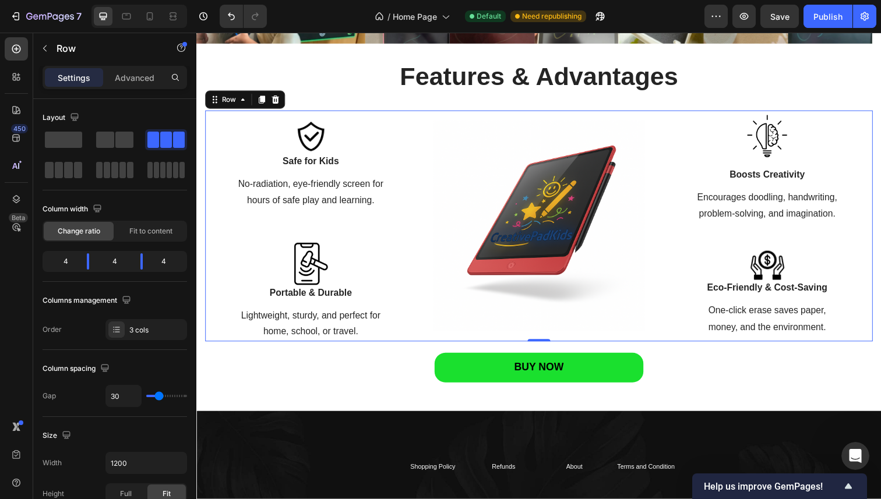
click at [609, 118] on div "Image" at bounding box center [546, 230] width 216 height 236
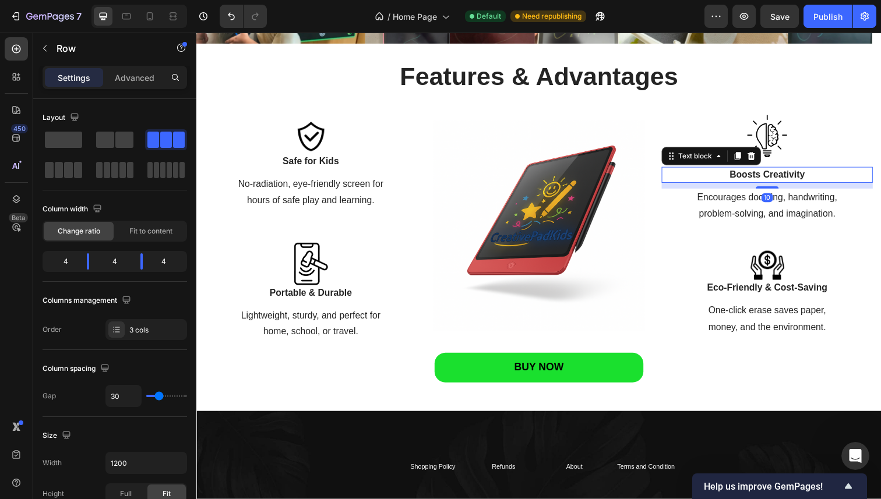
click at [778, 178] on p "Boosts Creativity" at bounding box center [778, 178] width 213 height 14
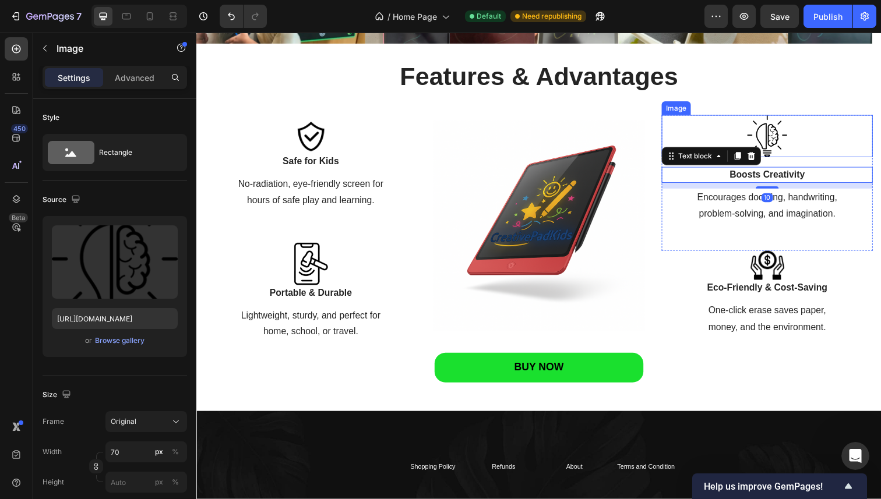
click at [787, 147] on img at bounding box center [778, 138] width 41 height 43
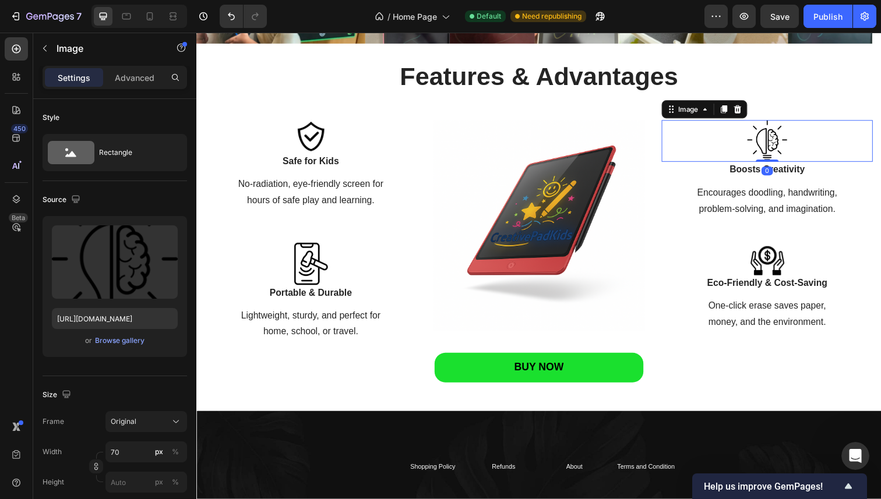
drag, startPoint x: 778, startPoint y: 167, endPoint x: 778, endPoint y: 154, distance: 13.4
click at [778, 154] on div "Image 0" at bounding box center [779, 143] width 216 height 43
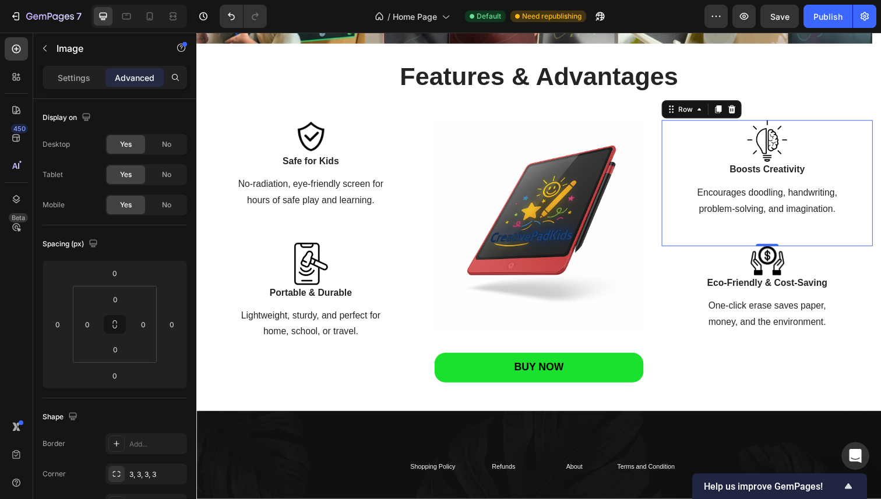
click at [737, 228] on div "Image Boosts Creativity Text block Encourages doodling, handwriting, problem-so…" at bounding box center [779, 186] width 216 height 129
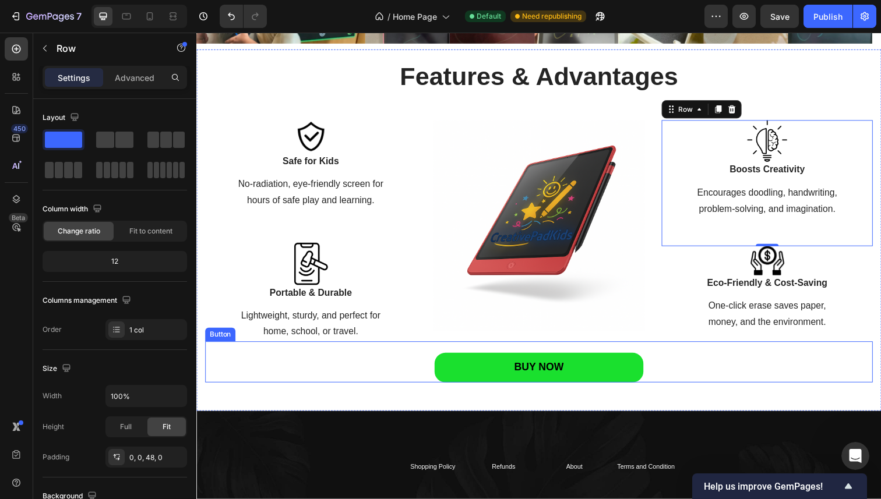
click at [314, 375] on div "BUY NOW Button" at bounding box center [545, 368] width 681 height 41
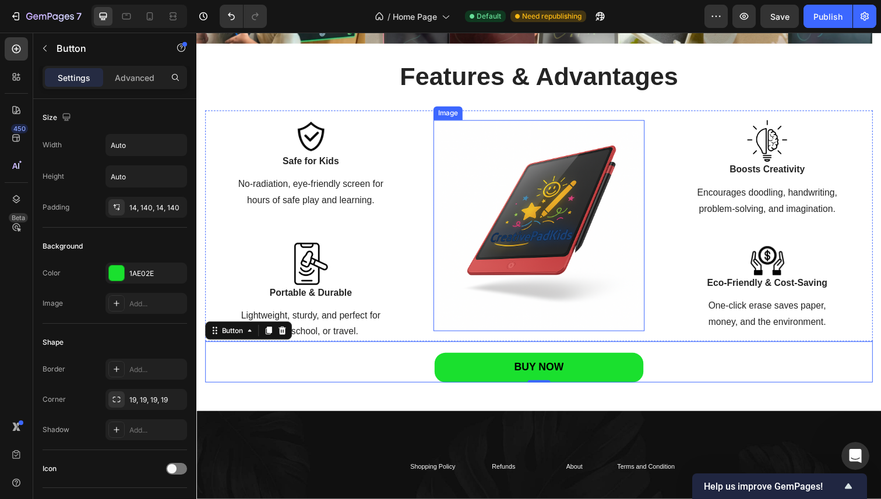
click at [439, 142] on img at bounding box center [546, 230] width 216 height 216
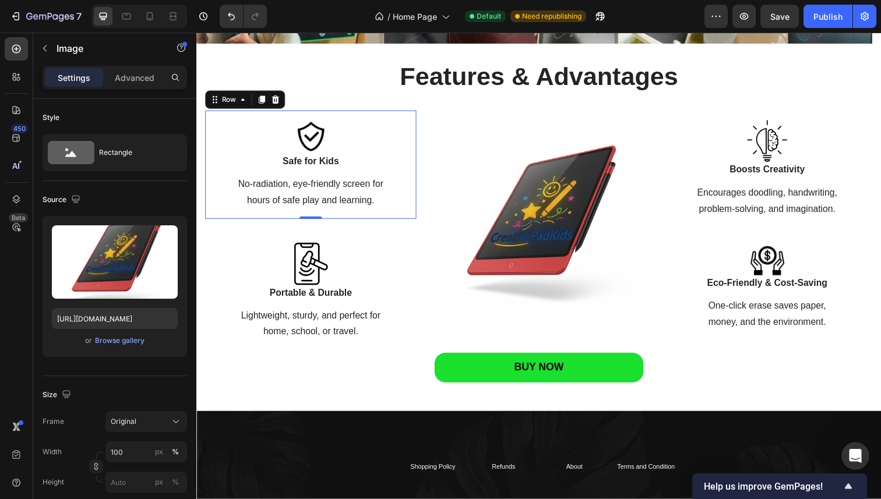
click at [412, 126] on div "Image Safe for Kids Text block No-radiation, eye-friendly screen for hours of s…" at bounding box center [313, 167] width 216 height 111
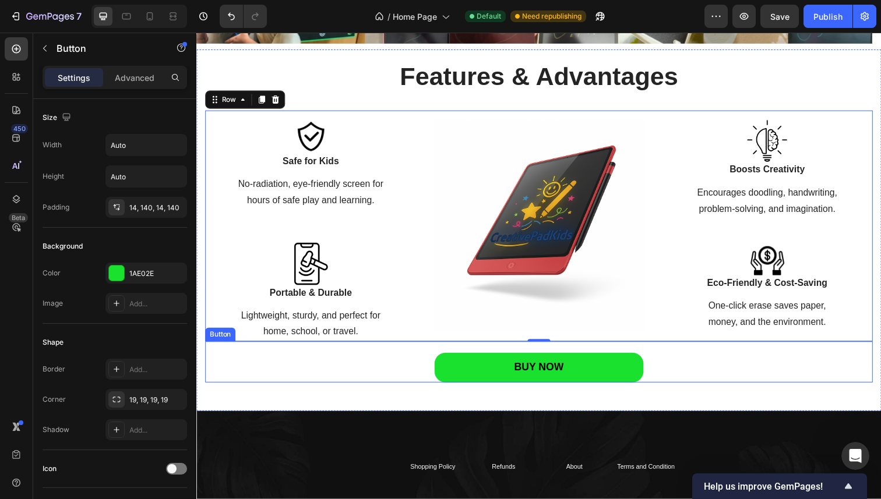
click at [268, 387] on div "BUY NOW Button" at bounding box center [545, 368] width 681 height 41
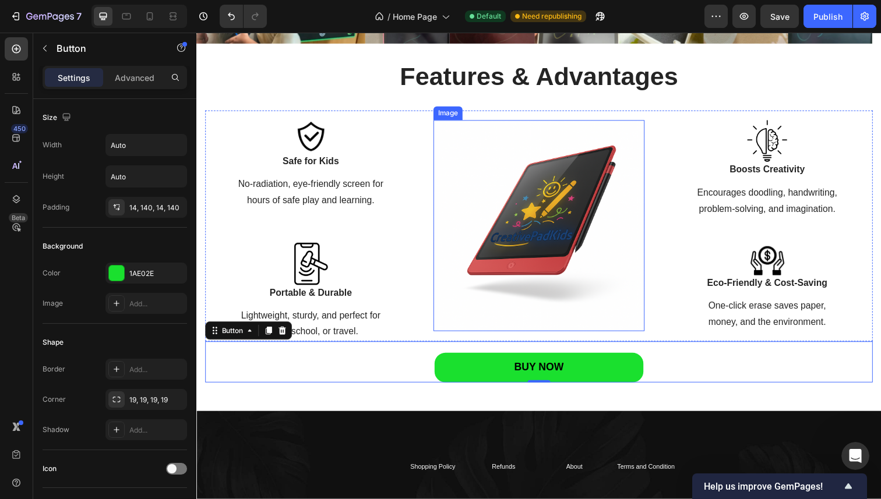
click at [557, 322] on img at bounding box center [546, 230] width 216 height 216
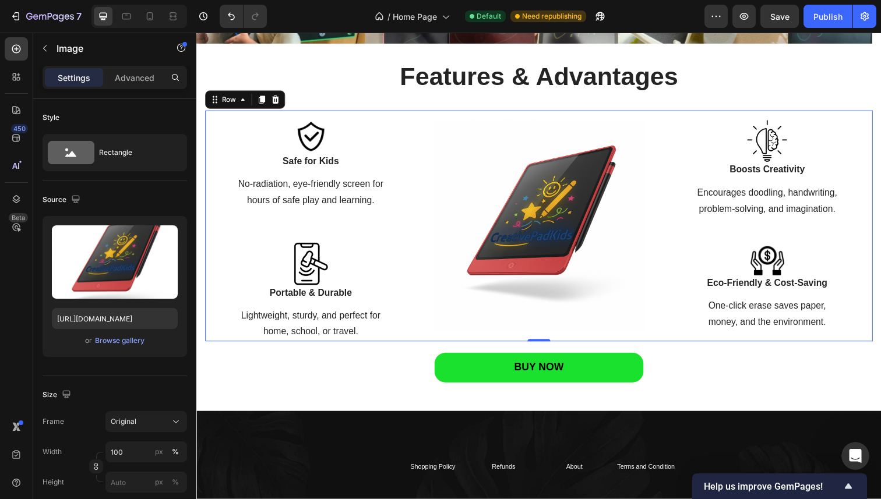
click at [661, 335] on div "Image Safe for Kids Text block No-radiation, eye-friendly screen for hours of s…" at bounding box center [545, 230] width 681 height 236
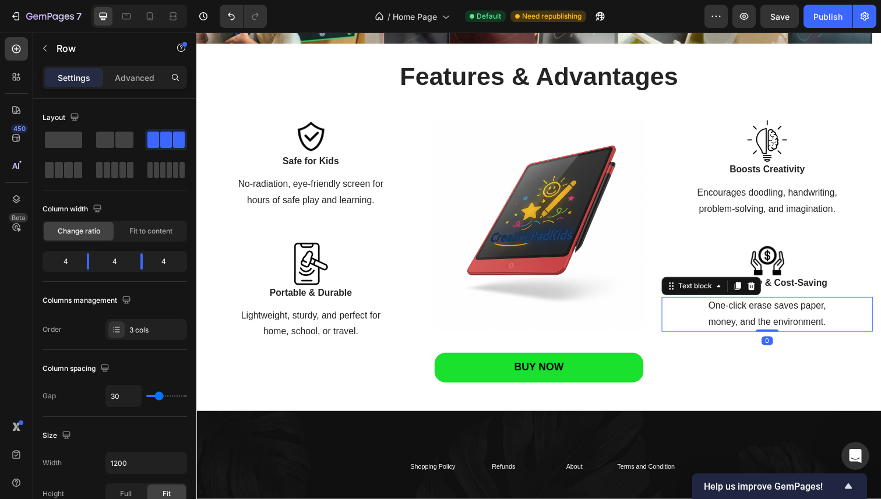
click at [730, 329] on p "money, and the environment." at bounding box center [778, 328] width 213 height 17
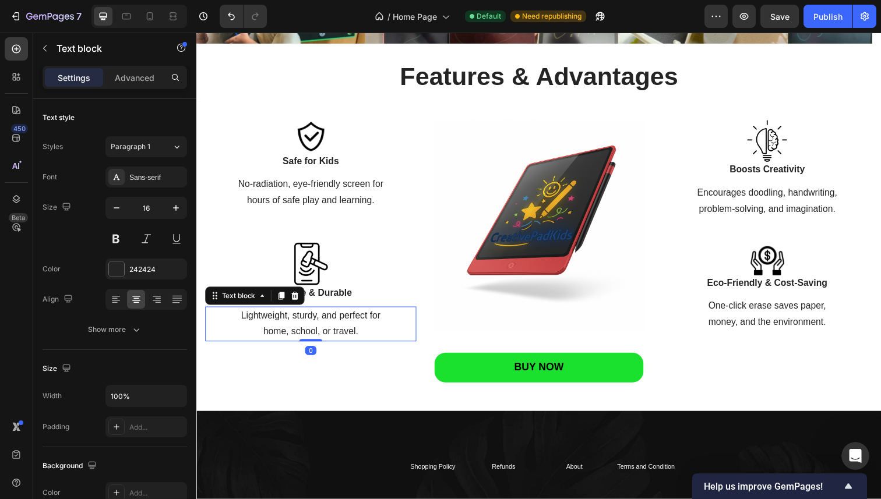
click at [299, 328] on p "Lightweight, sturdy, and perfect for" at bounding box center [312, 322] width 213 height 17
click at [754, 304] on p "One-click erase saves paper," at bounding box center [778, 312] width 213 height 17
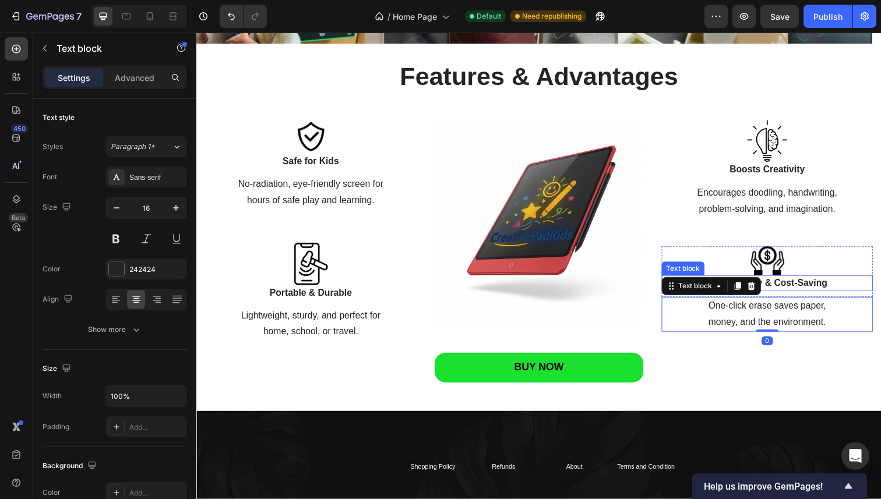
click at [792, 289] on p "Eco-Friendly & Cost-Saving" at bounding box center [778, 289] width 213 height 14
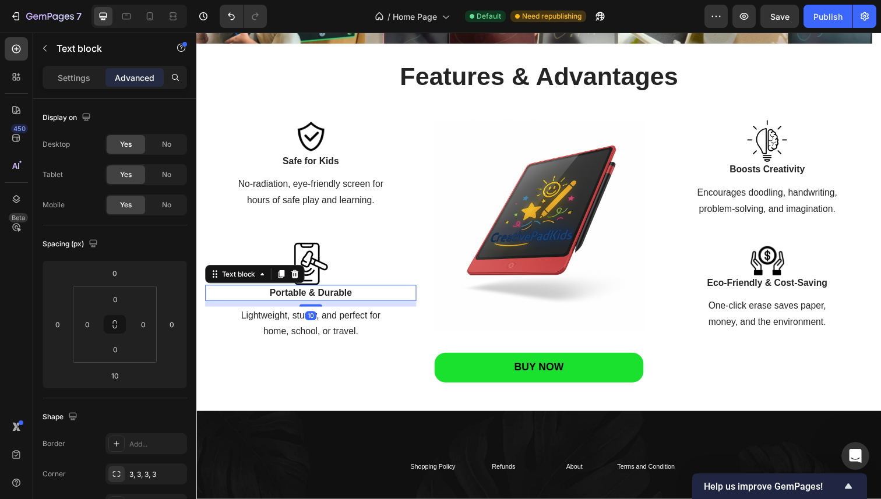
click at [347, 297] on strong "Portable & Durable" at bounding box center [313, 299] width 84 height 10
click at [747, 268] on div at bounding box center [779, 266] width 216 height 30
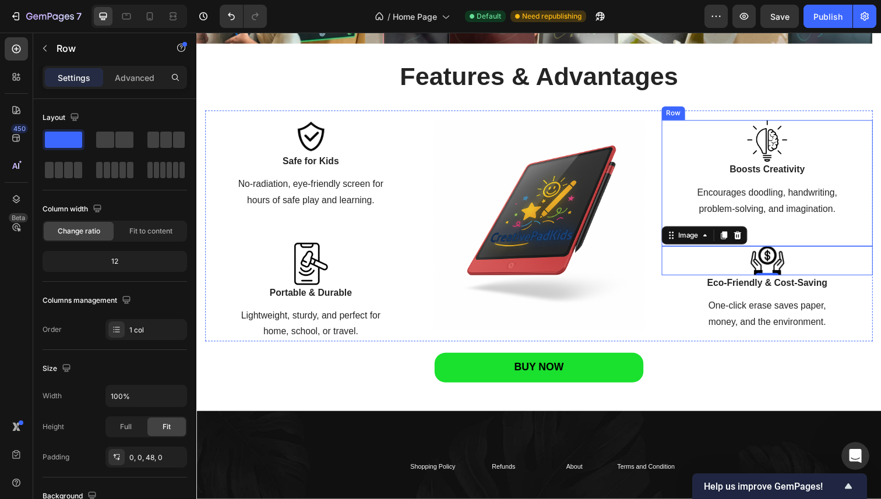
click at [791, 239] on div "Image Boosts Creativity Text block Encourages doodling, handwriting, problem-so…" at bounding box center [779, 186] width 216 height 129
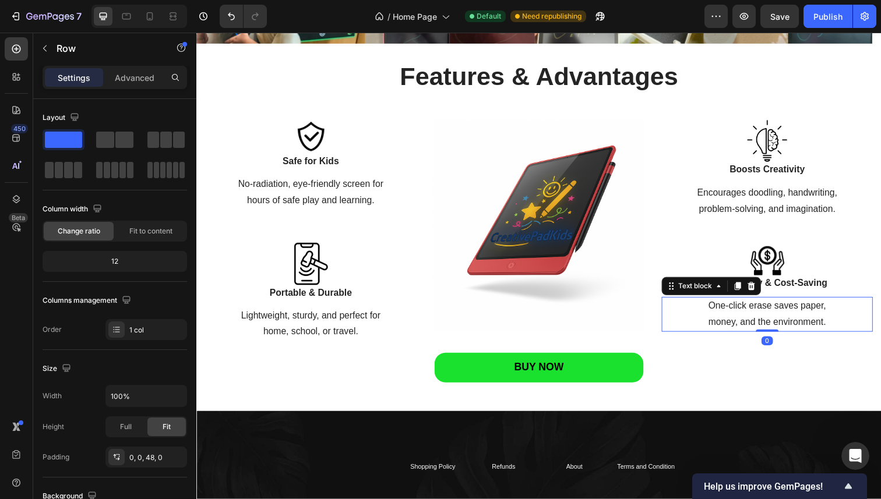
click at [686, 323] on p "money, and the environment." at bounding box center [778, 328] width 213 height 17
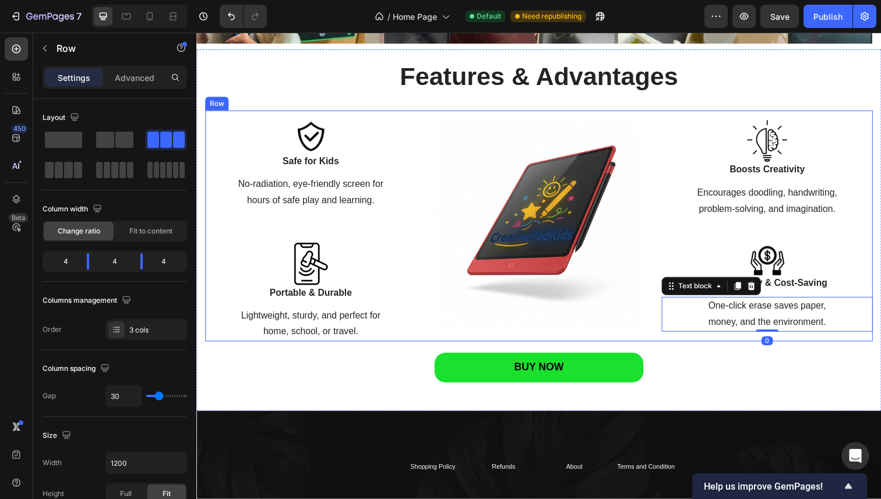
click at [645, 341] on div "Image" at bounding box center [546, 230] width 216 height 236
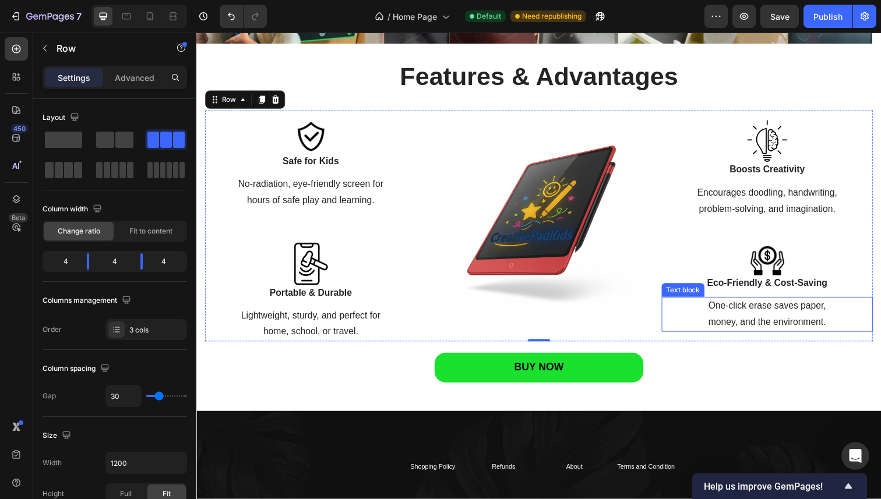
click at [744, 323] on p "money, and the environment." at bounding box center [778, 328] width 213 height 17
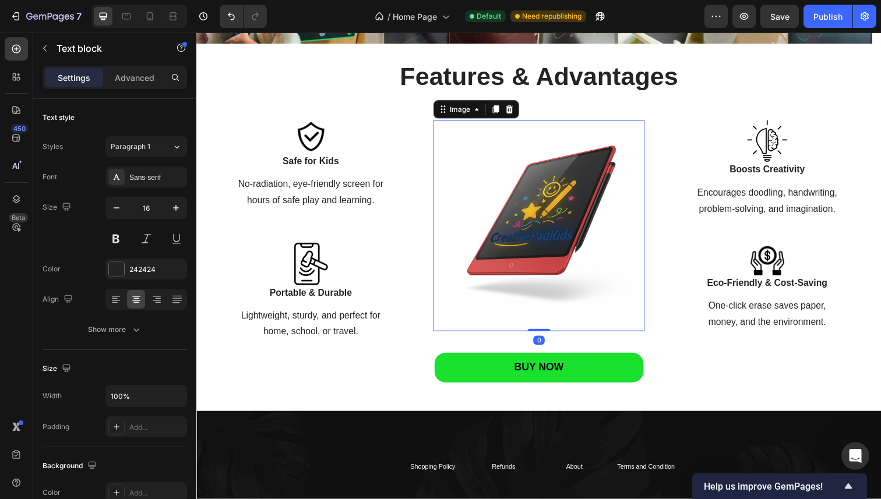
click at [585, 328] on img at bounding box center [546, 230] width 216 height 216
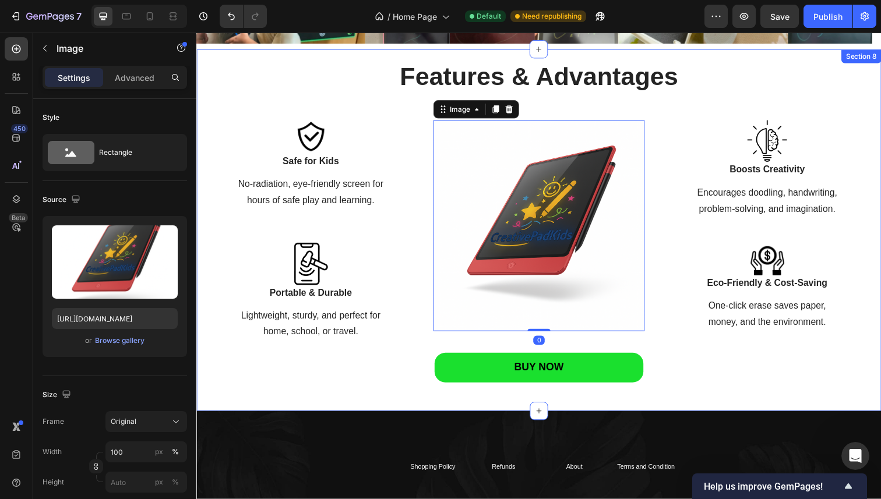
click at [755, 403] on div "Features & Advantages Heading Features & Advantages Heading Row Image Safe for …" at bounding box center [545, 234] width 699 height 369
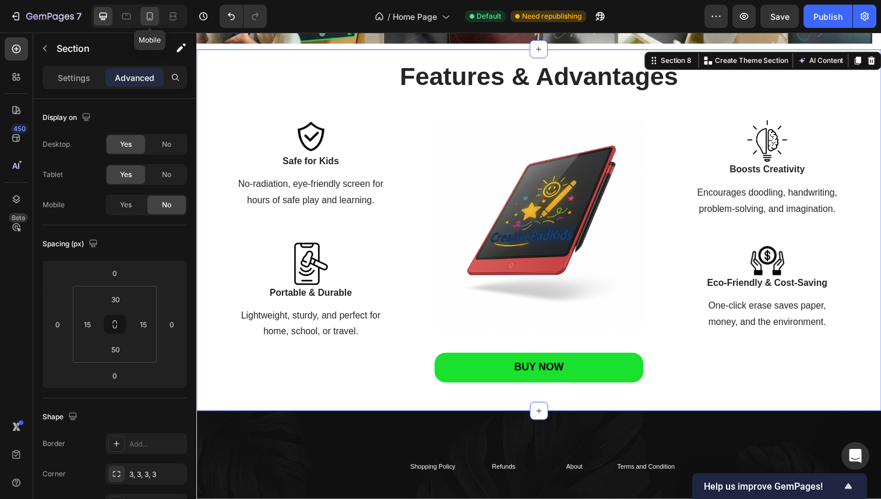
click at [151, 9] on div at bounding box center [149, 16] width 19 height 19
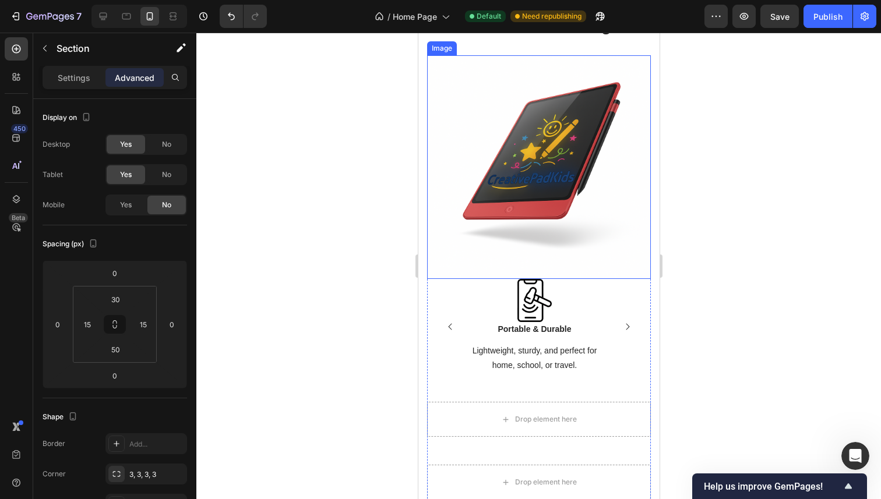
scroll to position [1456, 0]
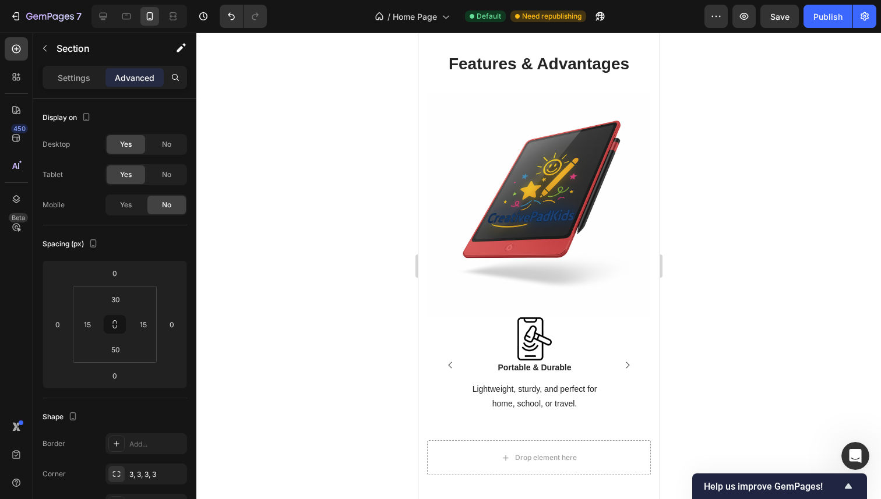
click at [375, 315] on div at bounding box center [538, 266] width 684 height 467
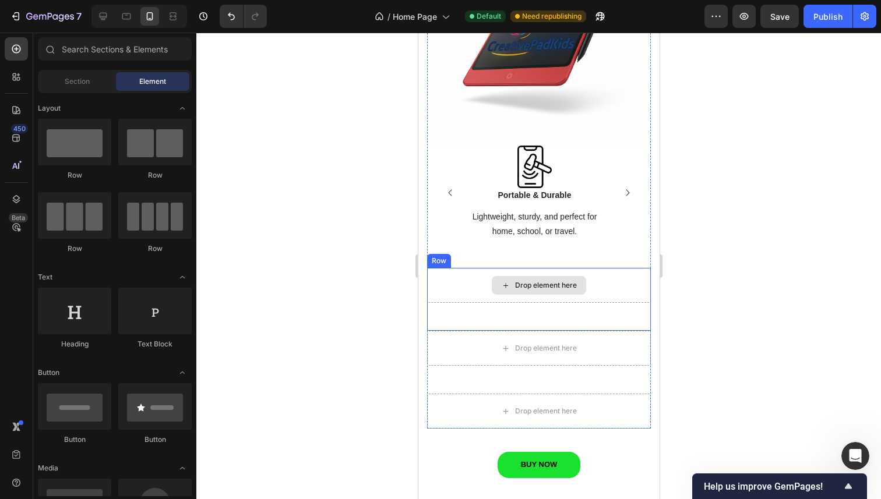
click at [625, 283] on div "Drop element here" at bounding box center [538, 285] width 224 height 35
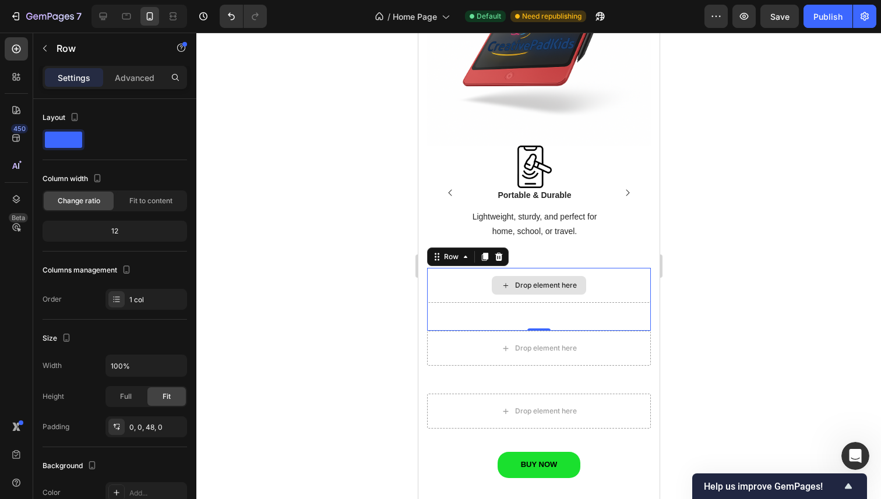
scroll to position [1629, 0]
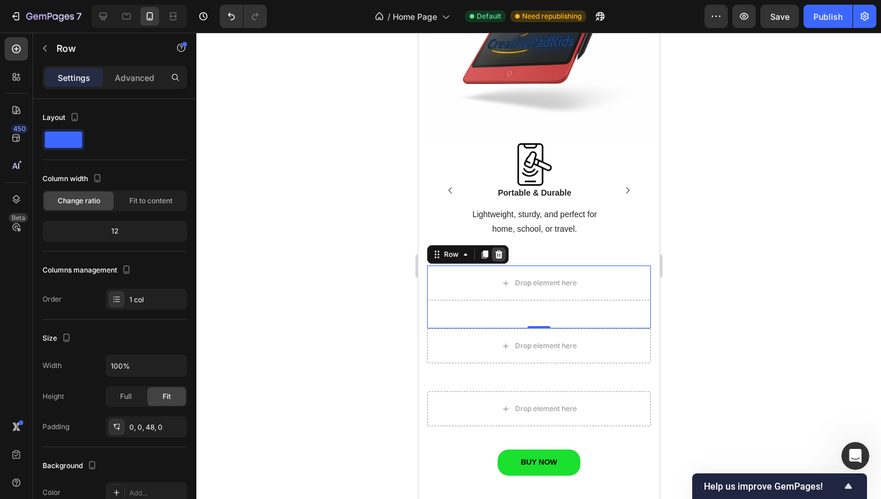
click at [497, 250] on icon at bounding box center [498, 254] width 8 height 8
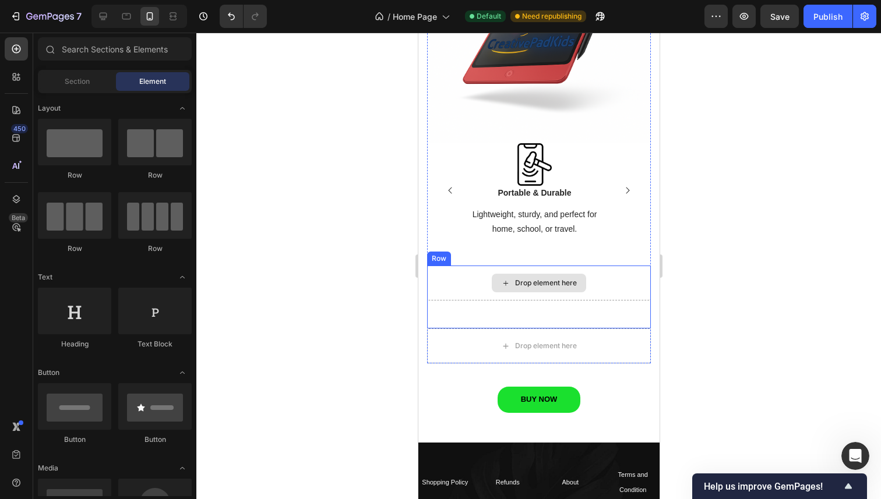
click at [616, 285] on div "Drop element here" at bounding box center [538, 283] width 224 height 35
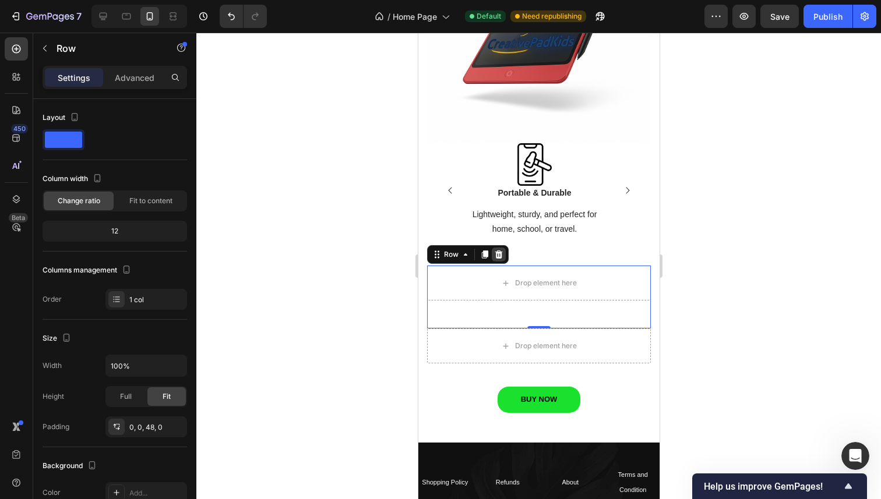
click at [491, 249] on div at bounding box center [498, 255] width 14 height 14
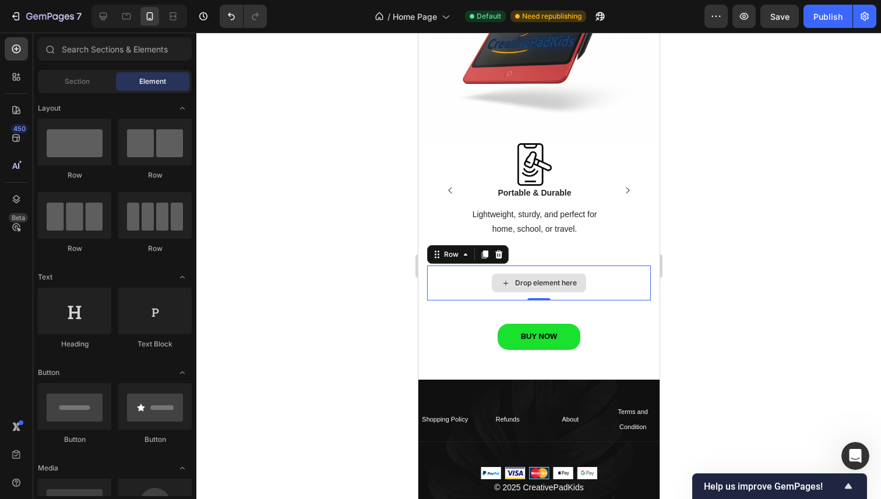
click at [602, 271] on div "Drop element here" at bounding box center [538, 283] width 224 height 35
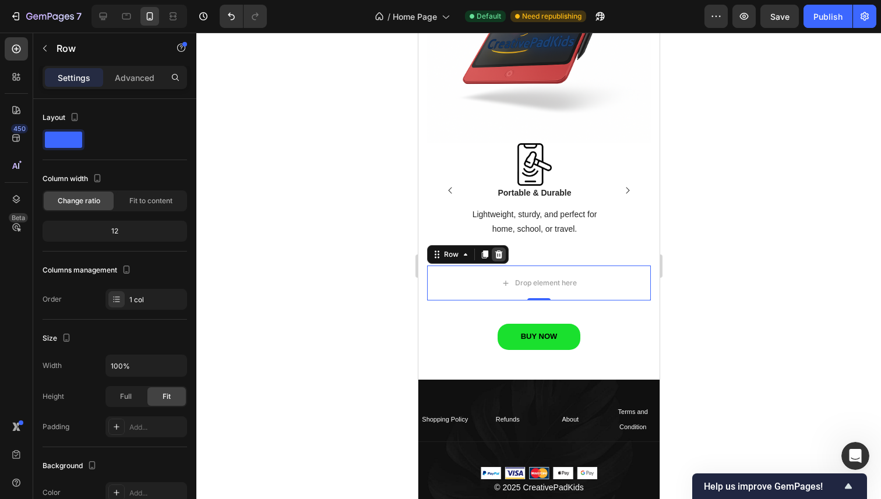
click at [497, 250] on icon at bounding box center [497, 254] width 9 height 9
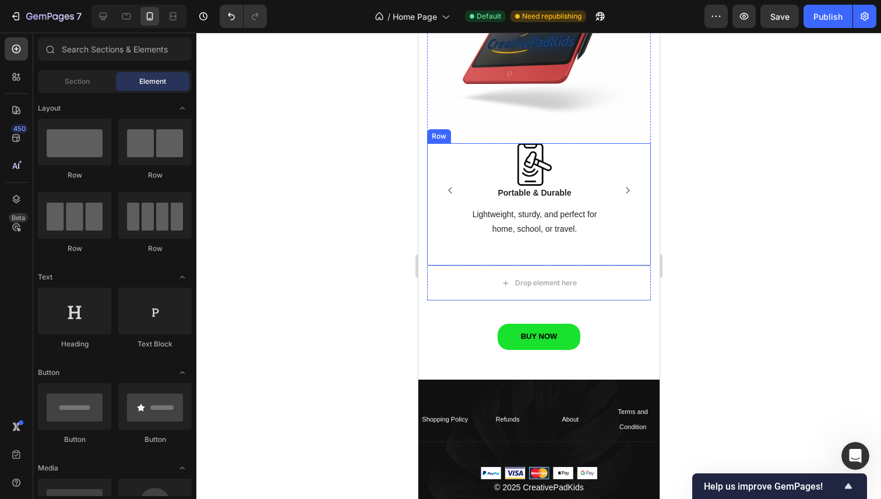
click at [386, 250] on div at bounding box center [538, 266] width 684 height 467
click at [619, 283] on div "Drop element here" at bounding box center [538, 283] width 224 height 35
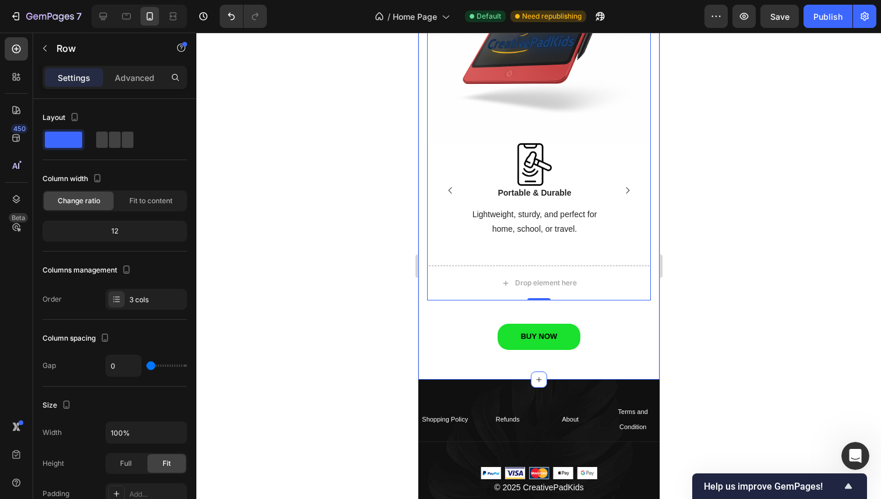
click at [784, 261] on div at bounding box center [538, 266] width 684 height 467
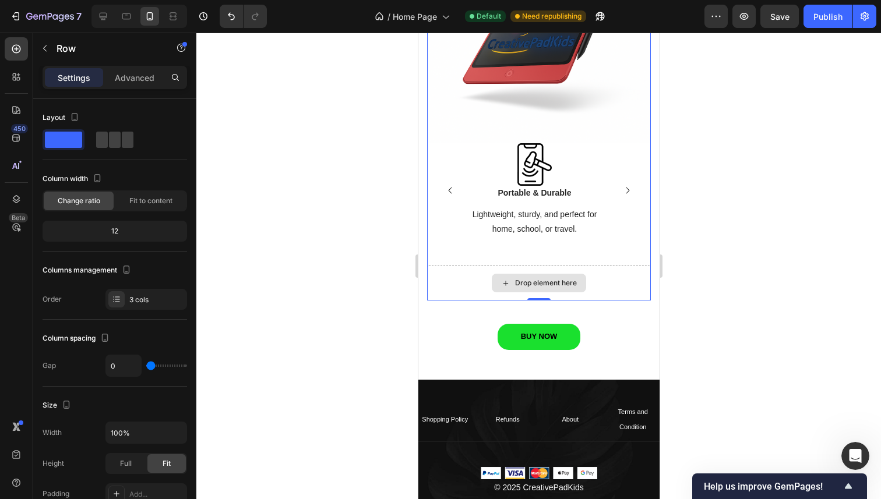
click at [614, 267] on div "Drop element here" at bounding box center [538, 283] width 224 height 35
click at [736, 269] on div at bounding box center [538, 266] width 684 height 467
click at [610, 288] on div "Drop element here" at bounding box center [538, 283] width 224 height 35
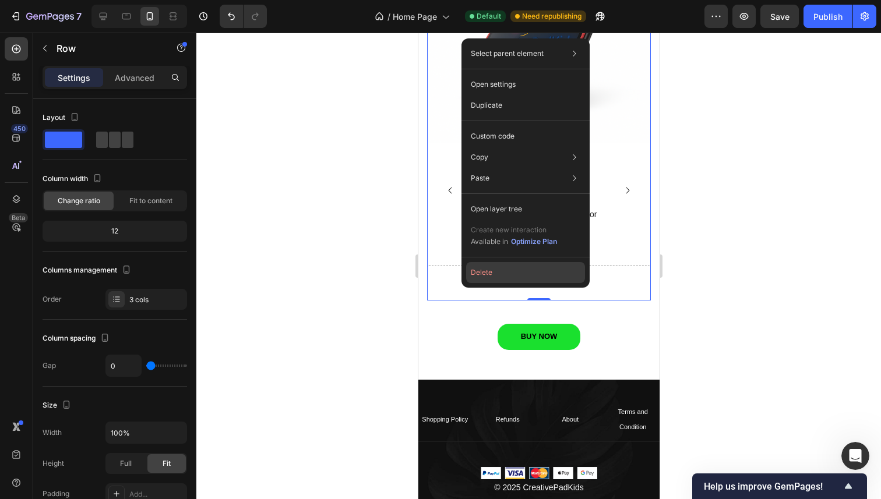
click at [514, 269] on button "Delete" at bounding box center [525, 272] width 119 height 21
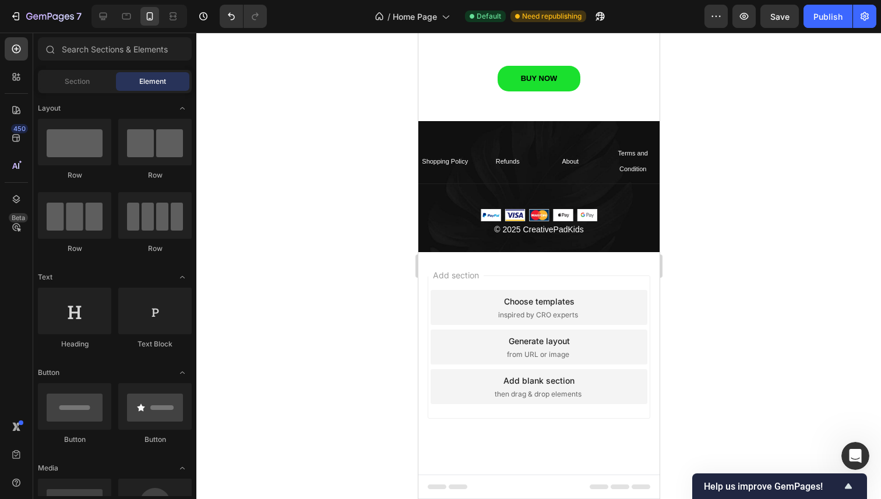
scroll to position [1256, 0]
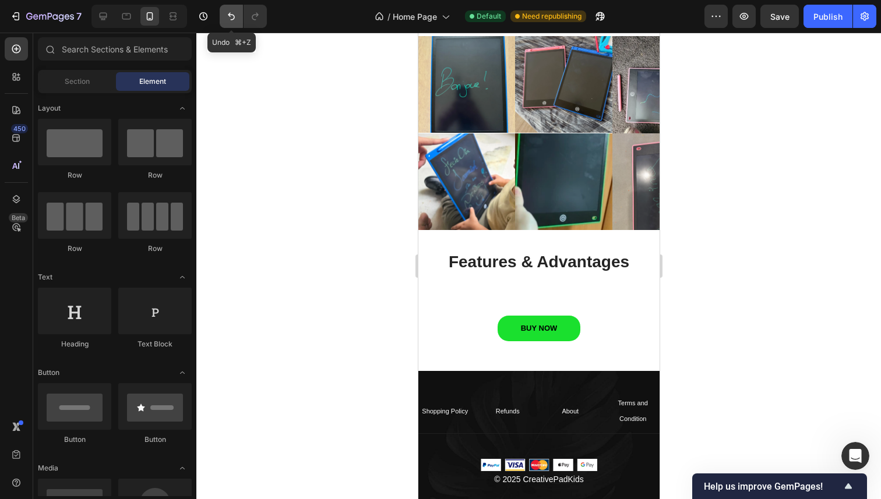
click at [234, 11] on icon "Undo/Redo" at bounding box center [231, 16] width 12 height 12
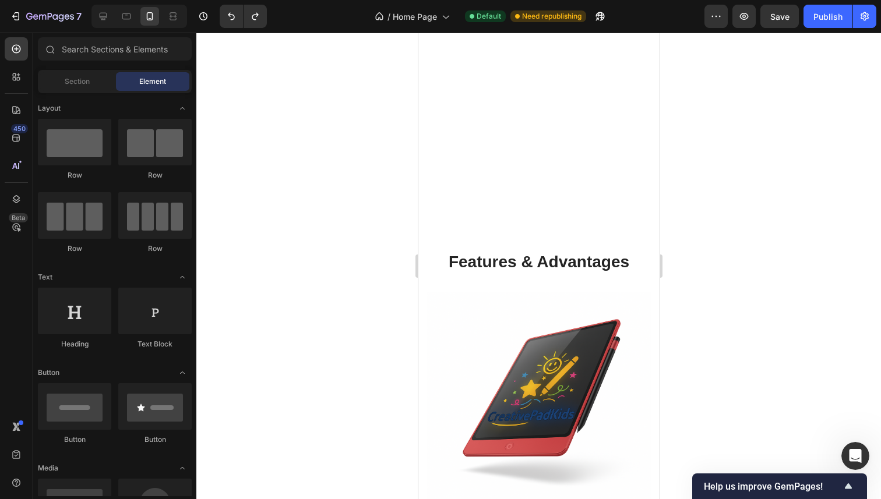
scroll to position [1629, 0]
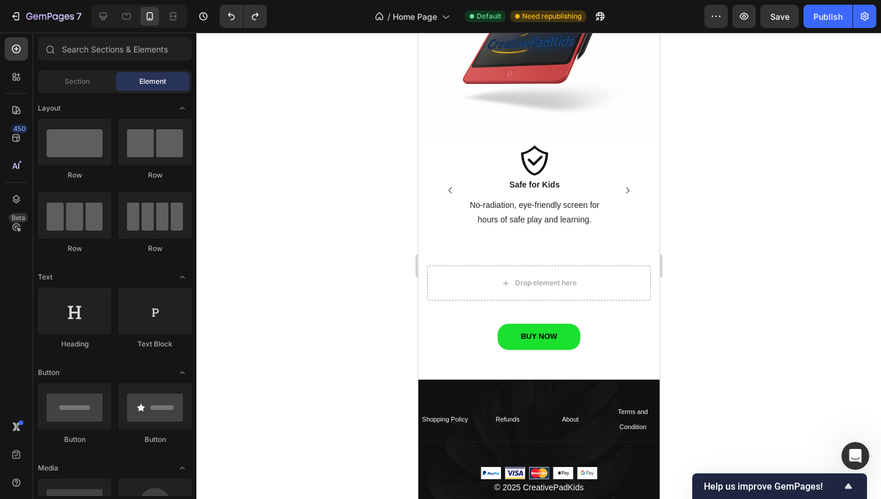
click at [327, 258] on div at bounding box center [538, 266] width 684 height 467
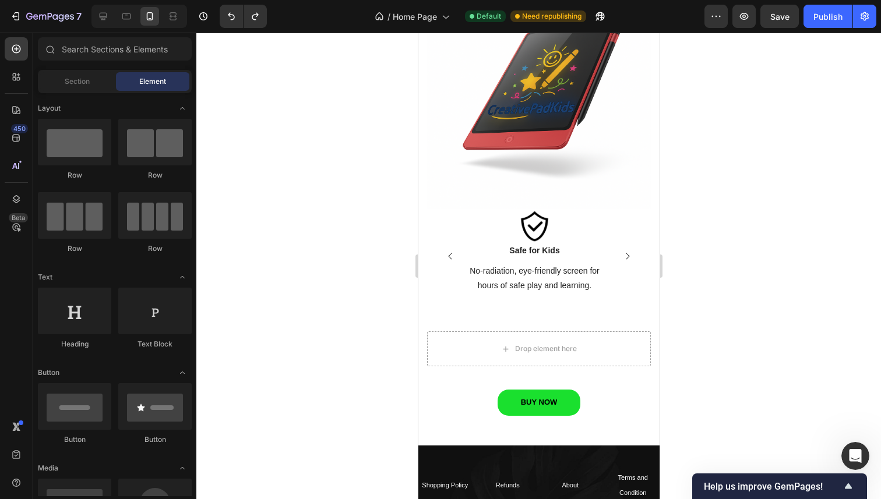
scroll to position [1560, 0]
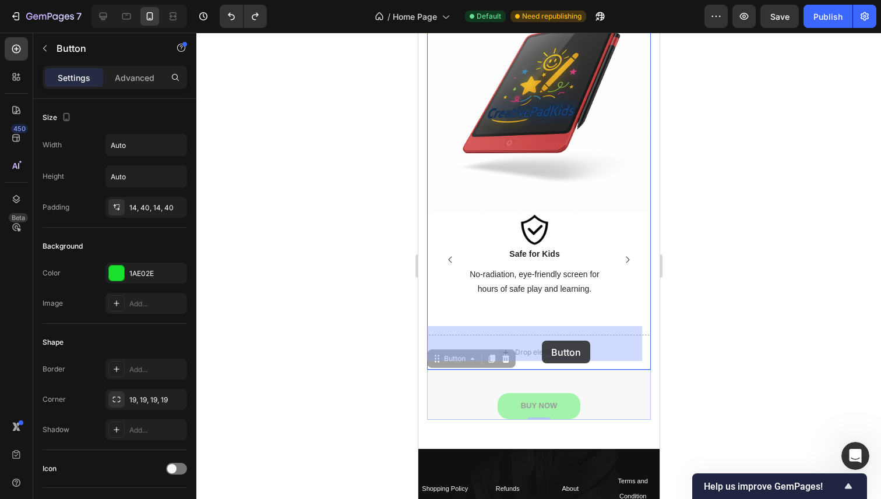
drag, startPoint x: 533, startPoint y: 405, endPoint x: 541, endPoint y: 341, distance: 65.2
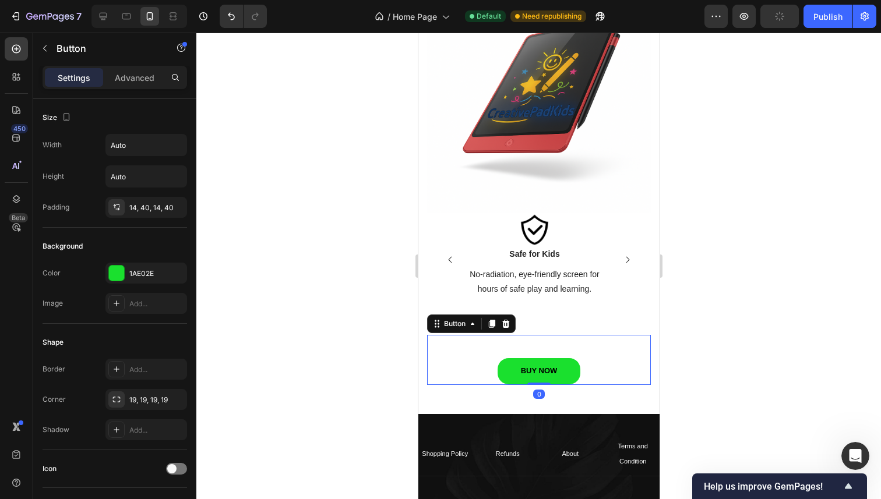
click at [553, 335] on div "BUY NOW Button 0" at bounding box center [538, 360] width 224 height 50
click at [556, 340] on div "BUY NOW Button 0" at bounding box center [538, 360] width 224 height 50
click at [145, 396] on div "19, 19, 19, 19" at bounding box center [146, 400] width 34 height 10
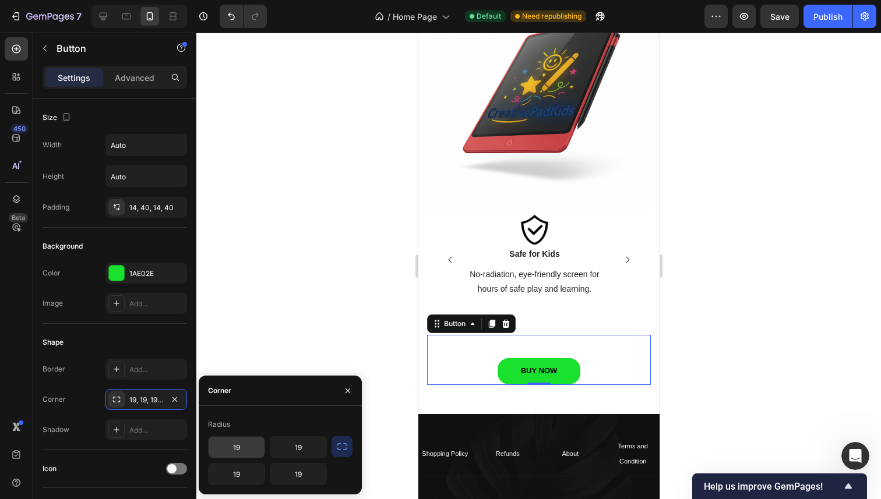
click at [261, 444] on input "19" at bounding box center [237, 447] width 56 height 21
type input "19"
click at [278, 319] on div at bounding box center [538, 266] width 684 height 467
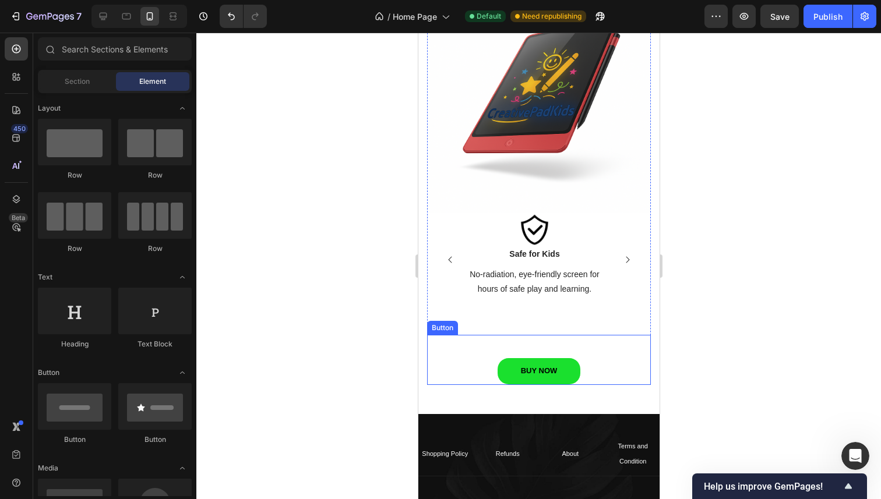
click at [493, 335] on div "BUY NOW Button" at bounding box center [538, 360] width 224 height 50
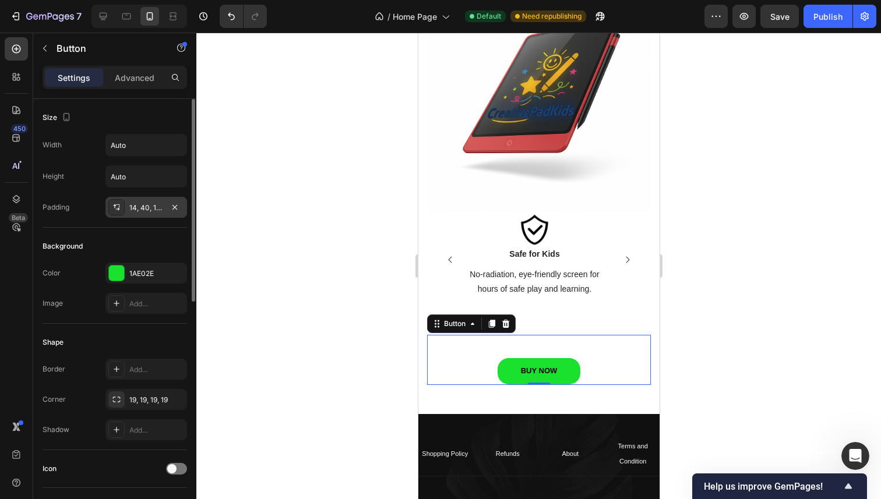
click at [134, 209] on div "14, 40, 14, 40" at bounding box center [146, 208] width 34 height 10
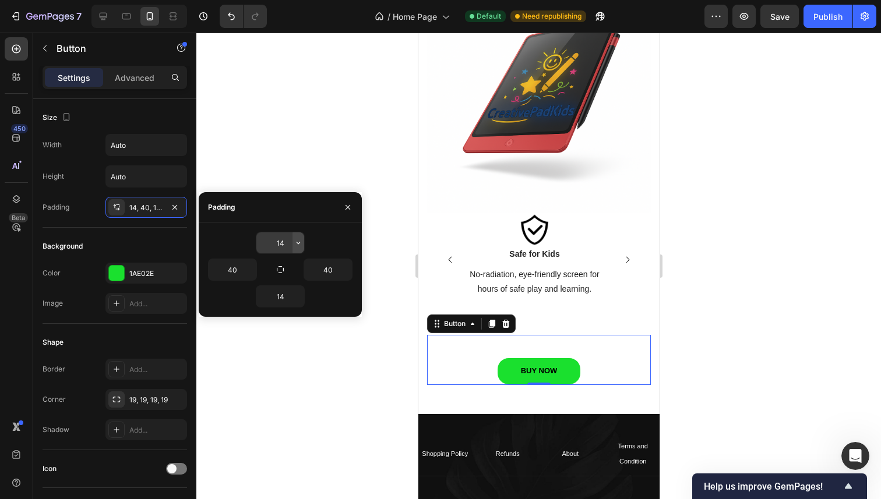
click at [300, 247] on icon "button" at bounding box center [298, 242] width 9 height 9
click at [277, 245] on input "14" at bounding box center [280, 242] width 48 height 21
type input "14"
click at [342, 206] on button "button" at bounding box center [347, 207] width 19 height 19
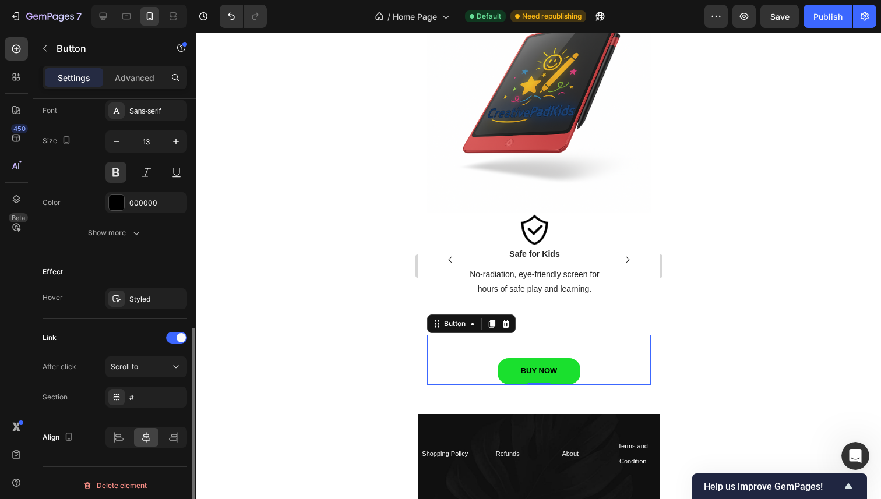
scroll to position [462, 0]
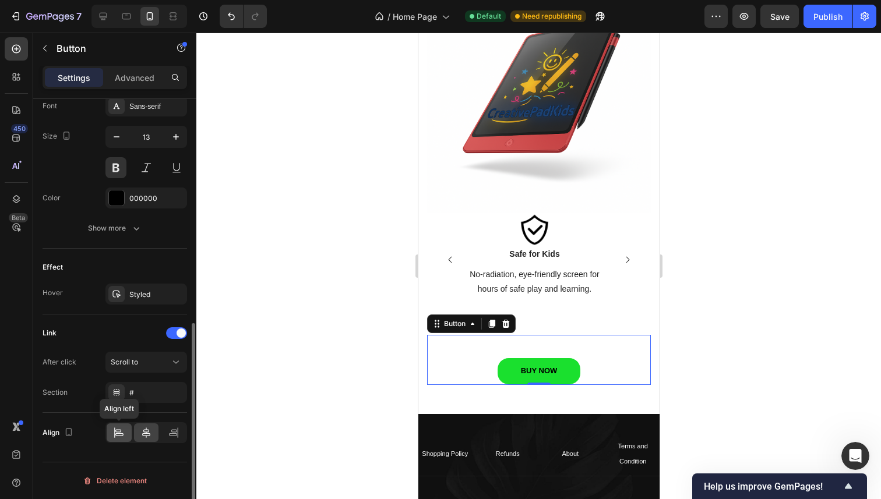
click at [122, 429] on icon at bounding box center [119, 433] width 12 height 12
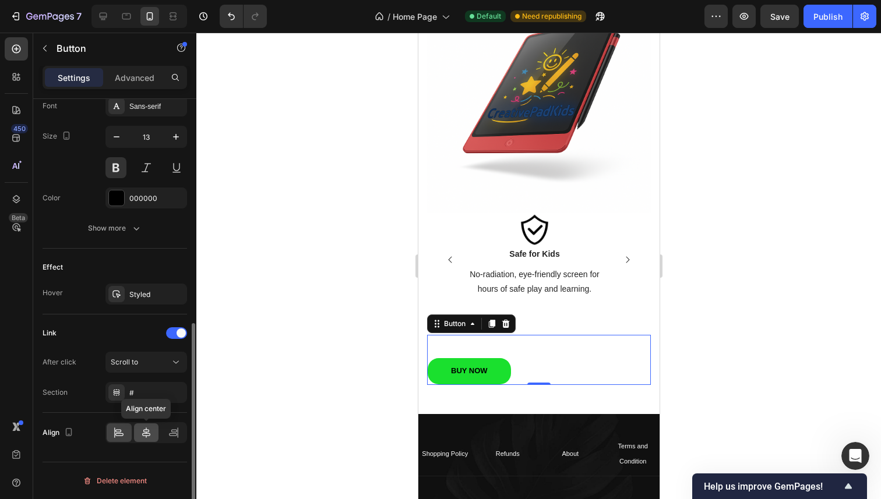
click at [136, 430] on div at bounding box center [146, 432] width 25 height 19
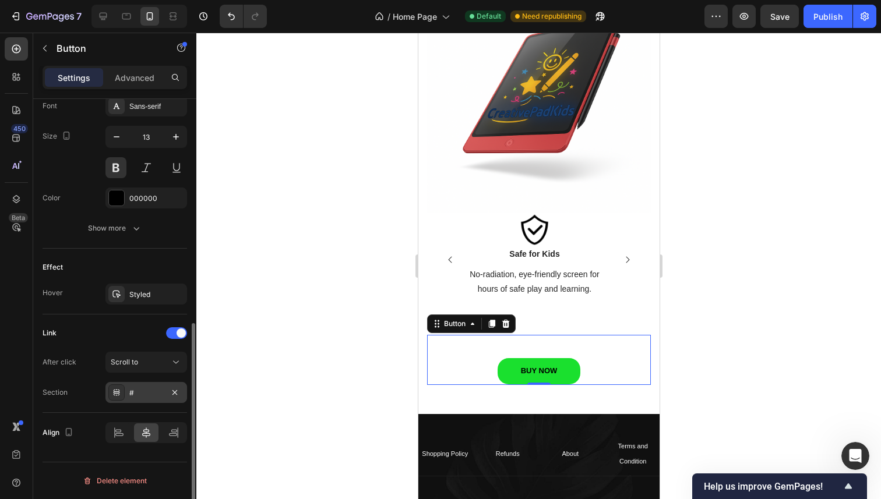
click at [130, 391] on div "#" at bounding box center [146, 393] width 34 height 10
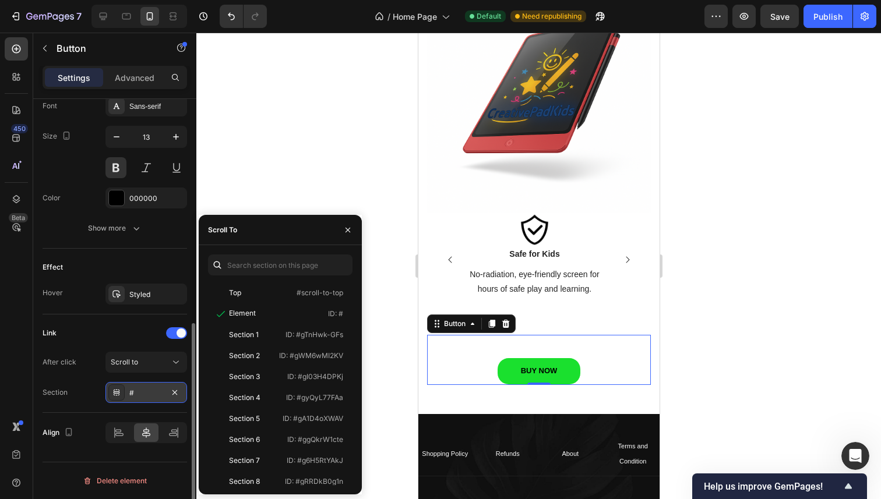
click at [130, 391] on div "#" at bounding box center [146, 393] width 34 height 10
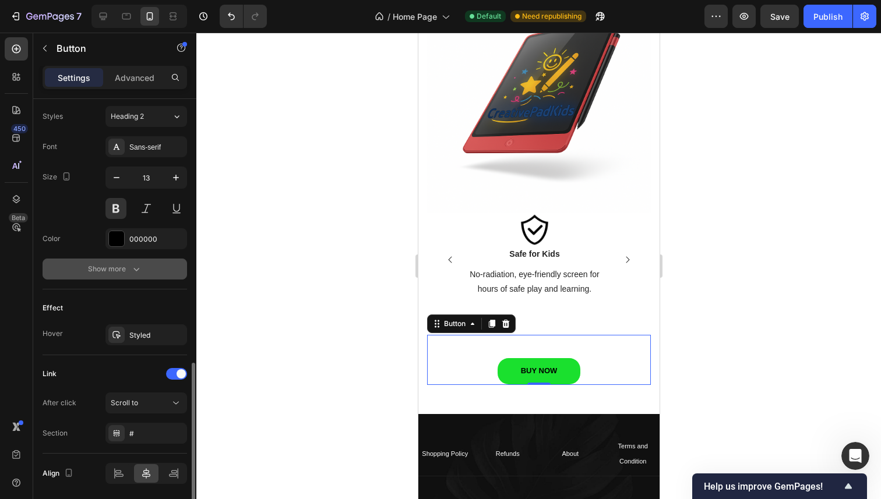
scroll to position [414, 0]
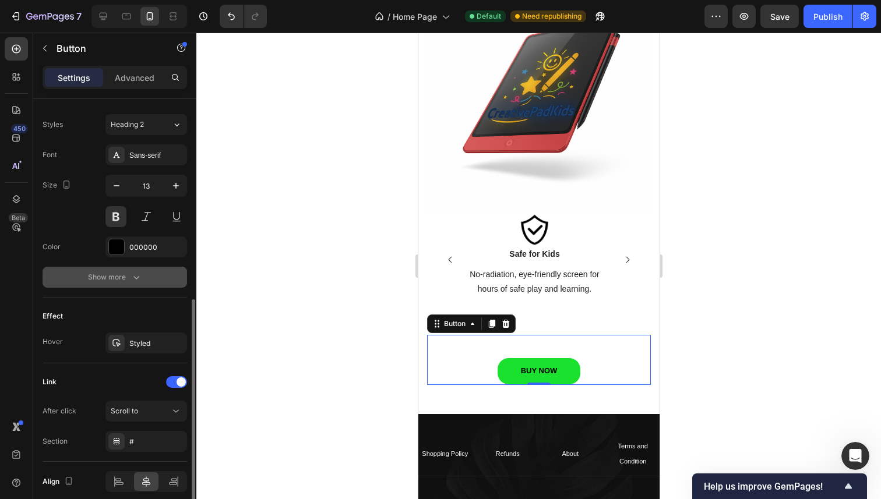
click at [113, 267] on button "Show more" at bounding box center [115, 277] width 144 height 21
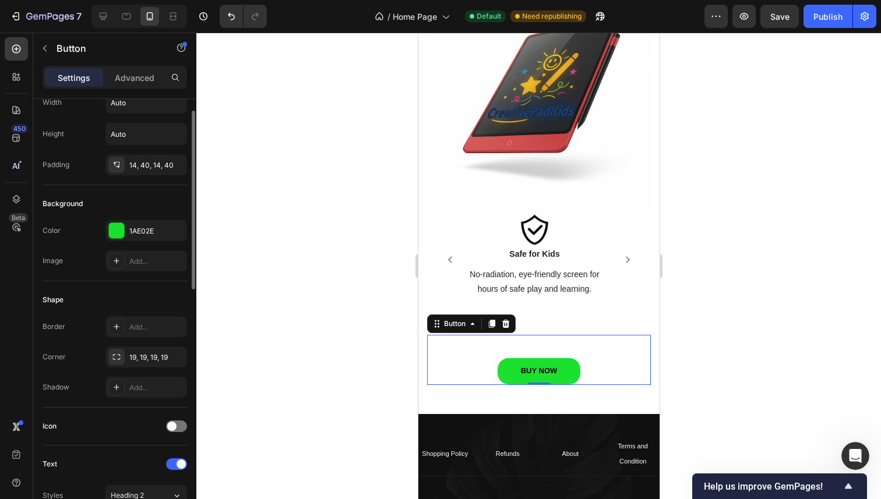
scroll to position [0, 0]
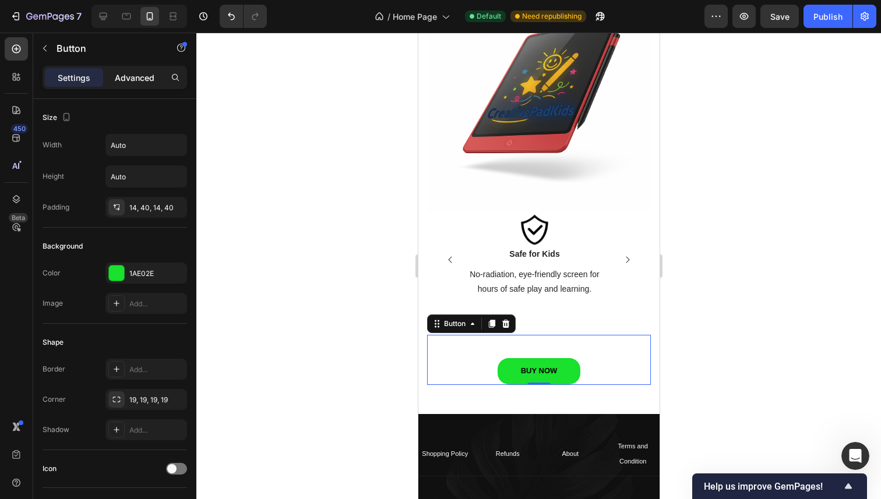
click at [128, 84] on div "Advanced" at bounding box center [134, 77] width 58 height 19
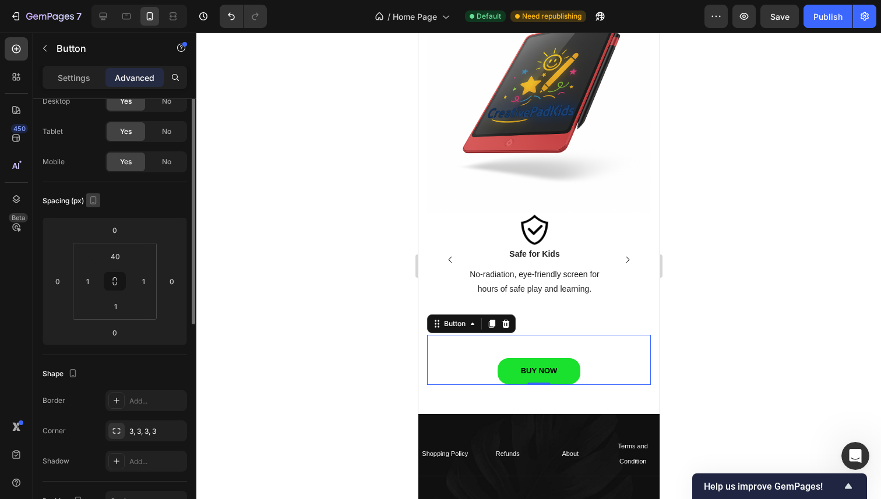
scroll to position [45, 0]
click at [115, 250] on input "40" at bounding box center [115, 253] width 23 height 17
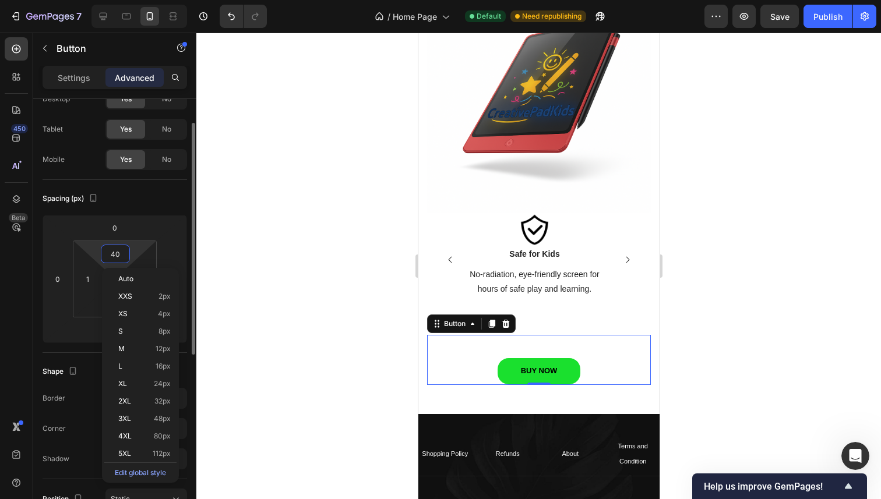
type input "1"
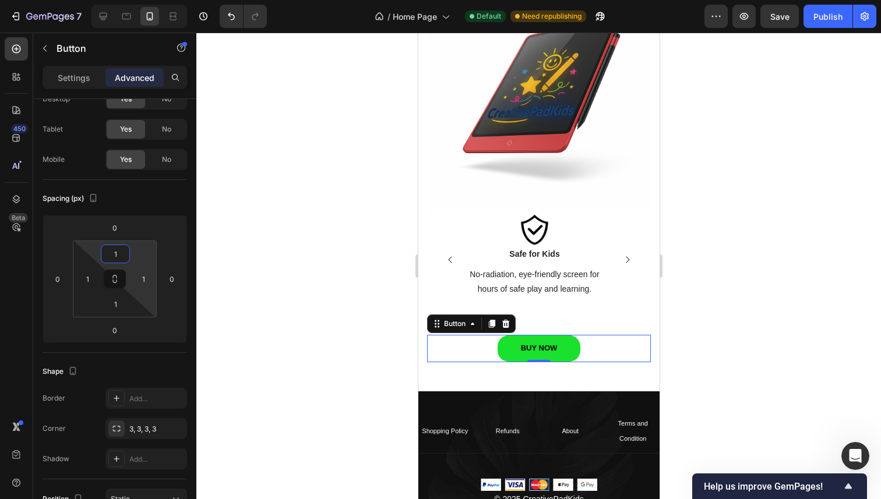
click at [329, 303] on div at bounding box center [538, 266] width 684 height 467
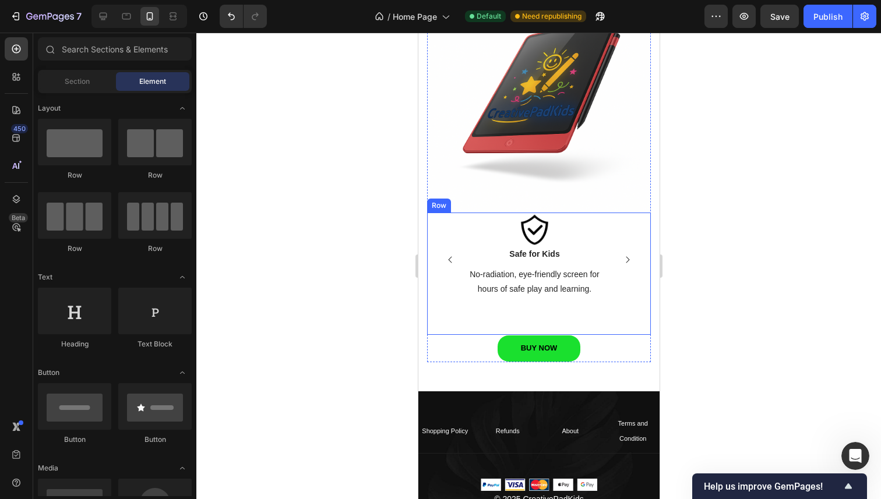
click at [503, 302] on div "Image Safe for Kids Text block No-radiation, eye-friendly screen for hours of s…" at bounding box center [538, 274] width 224 height 123
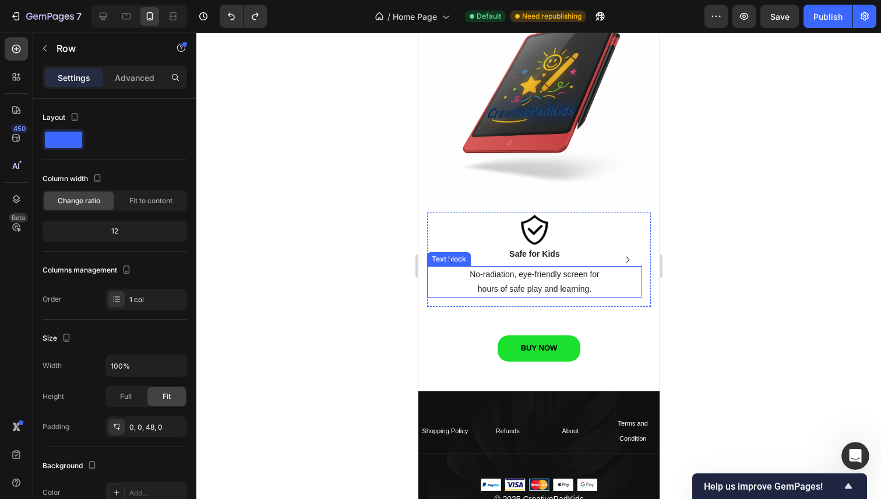
click at [526, 284] on p "hours of safe play and learning." at bounding box center [534, 289] width 213 height 15
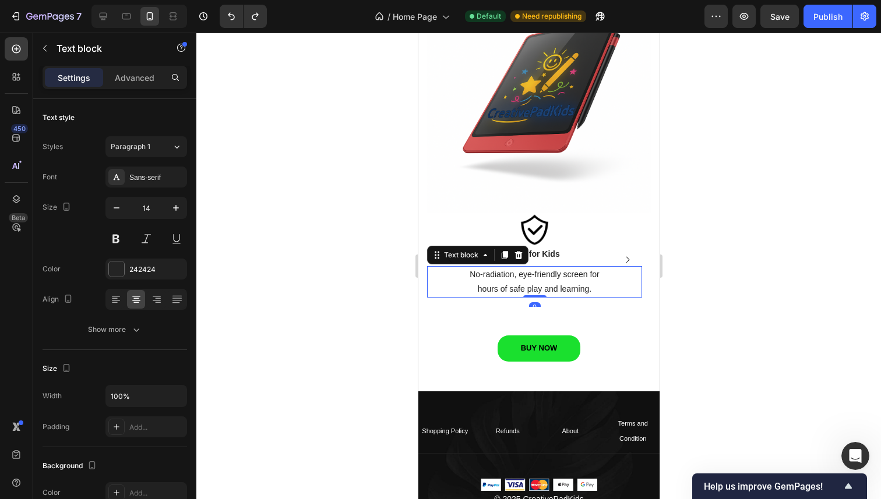
click at [729, 286] on div at bounding box center [538, 266] width 684 height 467
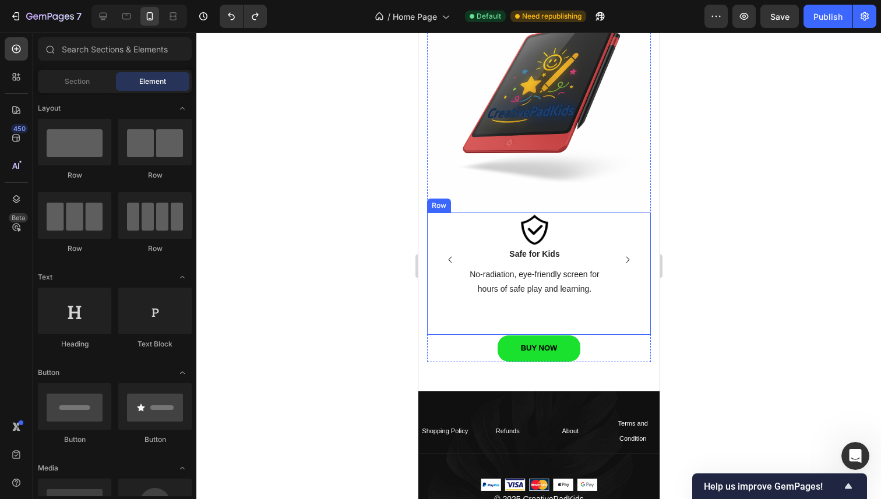
click at [589, 312] on div "Image Safe for Kids Text block No-radiation, eye-friendly screen for hours of s…" at bounding box center [538, 274] width 224 height 123
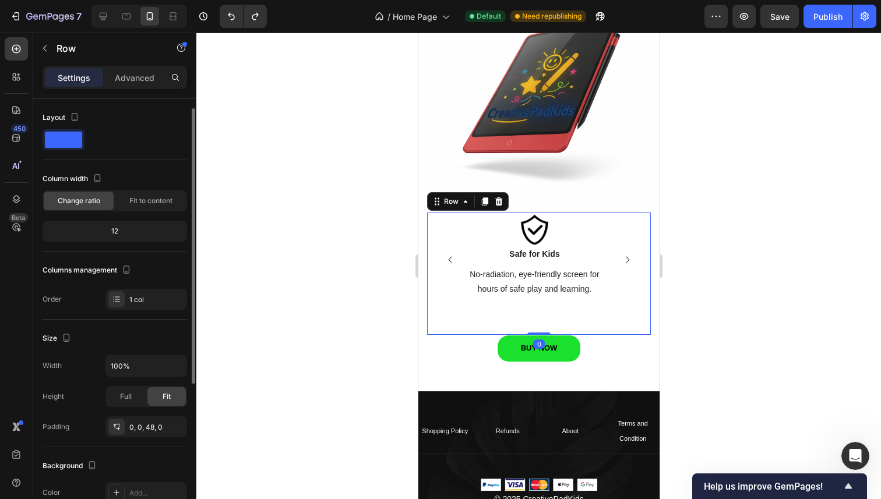
scroll to position [84, 0]
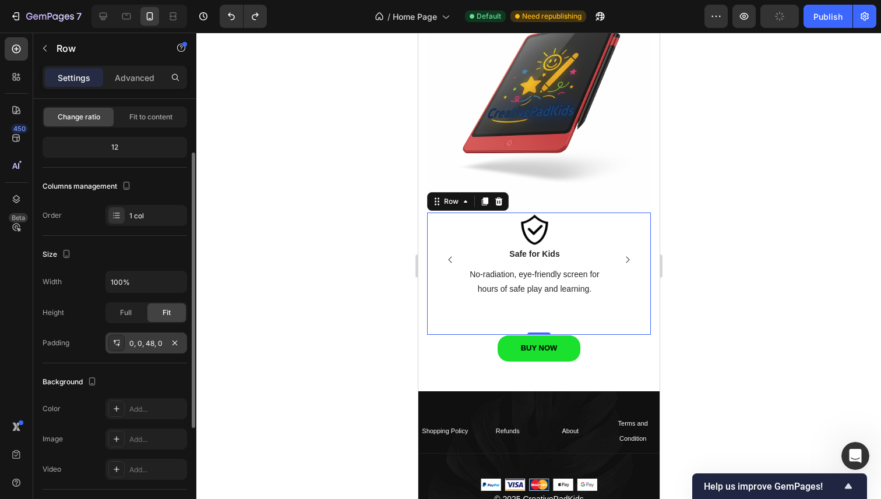
click at [148, 349] on div "0, 0, 48, 0" at bounding box center [146, 343] width 82 height 21
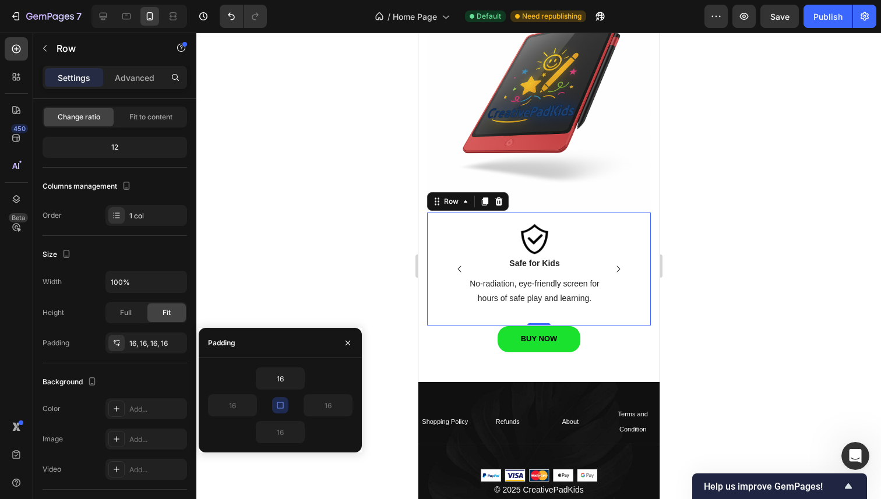
click at [264, 292] on div at bounding box center [538, 266] width 684 height 467
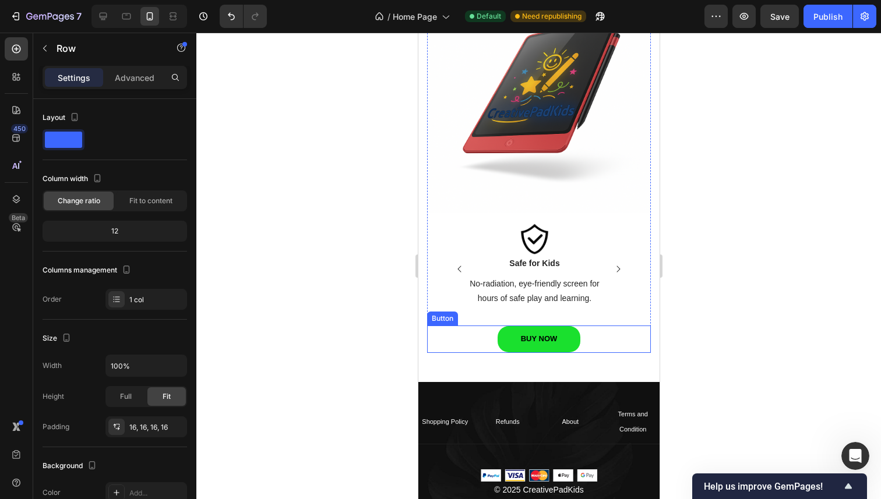
click at [459, 312] on div "Image Safe for Kids Text block No-radiation, eye-friendly screen for hours of s…" at bounding box center [538, 270] width 224 height 114
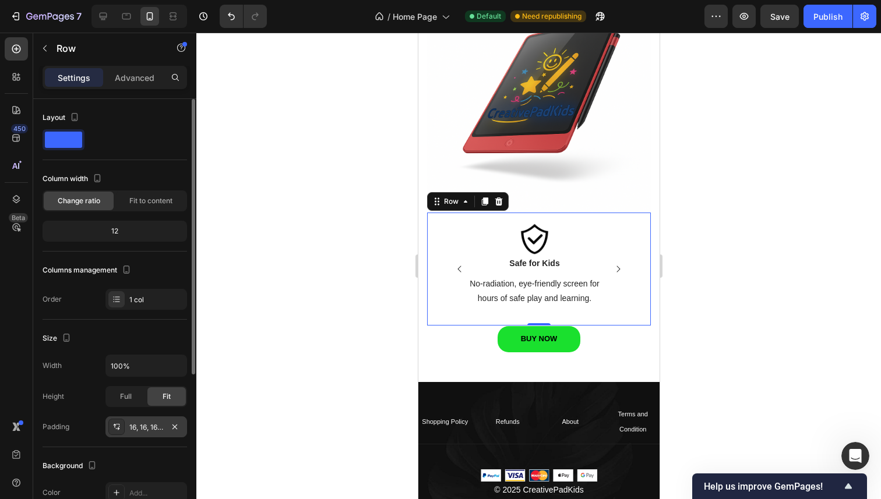
click at [142, 426] on div "16, 16, 16, 16" at bounding box center [146, 427] width 34 height 10
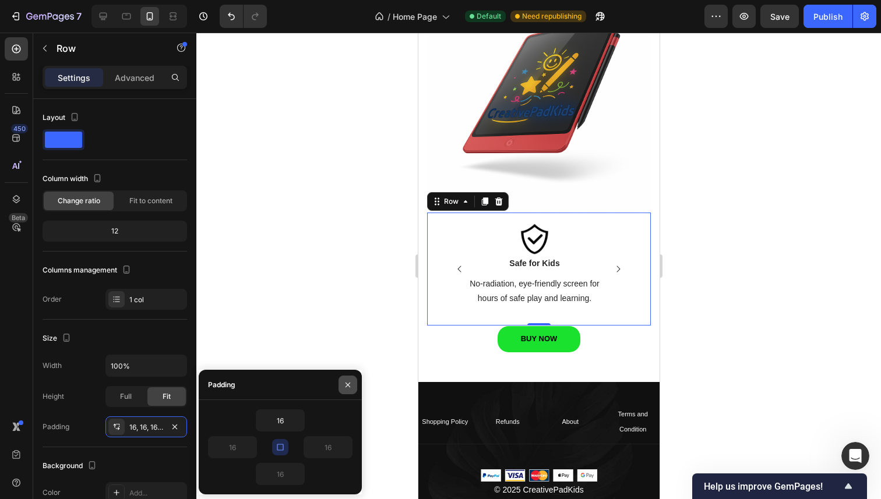
click at [351, 385] on icon "button" at bounding box center [347, 384] width 9 height 9
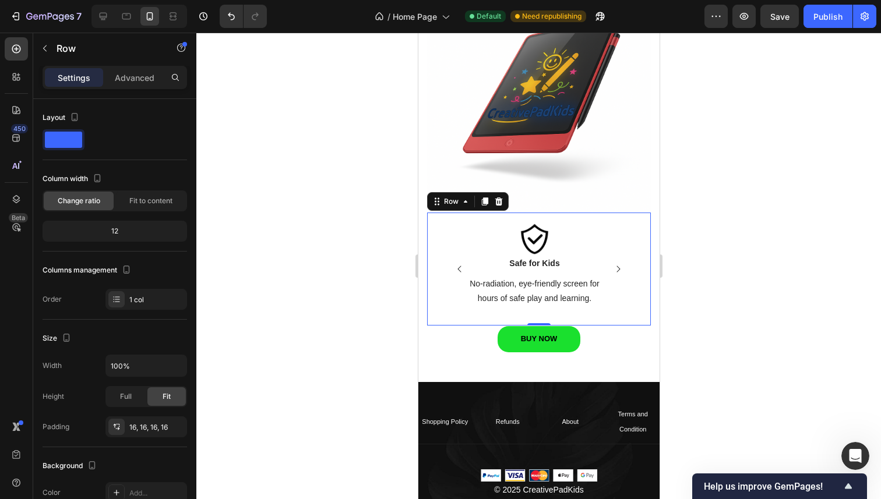
click at [444, 213] on div "Image Safe for Kids Text block No-radiation, eye-friendly screen for hours of s…" at bounding box center [538, 270] width 224 height 114
drag, startPoint x: 534, startPoint y: 314, endPoint x: 536, endPoint y: 300, distance: 14.2
click at [536, 300] on div "Image Safe for Kids Text block No-radiation, eye-friendly screen for hours of s…" at bounding box center [538, 270] width 224 height 114
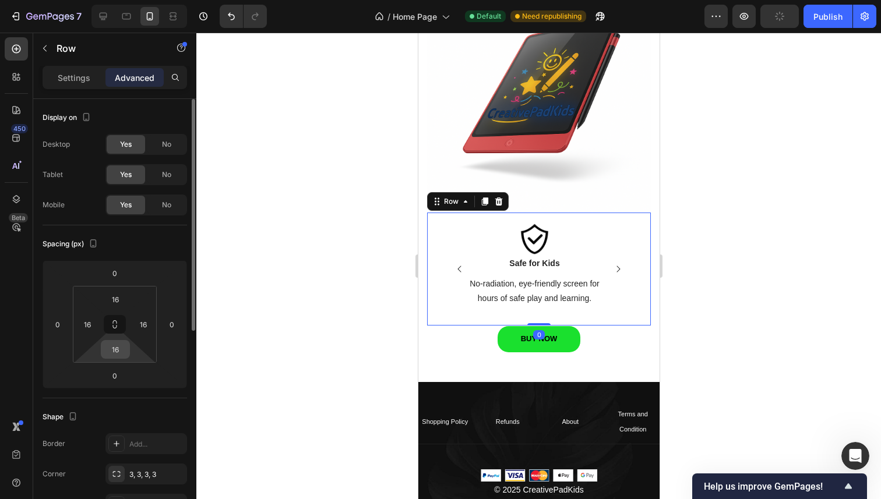
click at [126, 349] on input "16" at bounding box center [115, 349] width 23 height 17
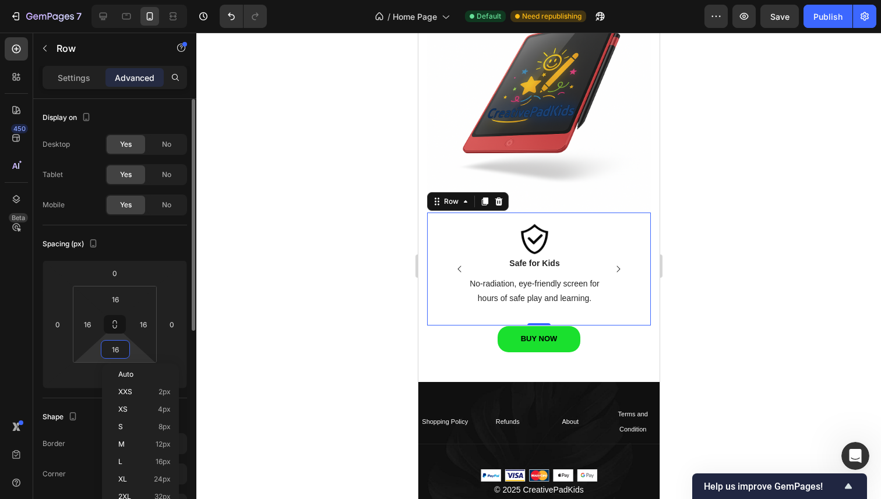
type input "1"
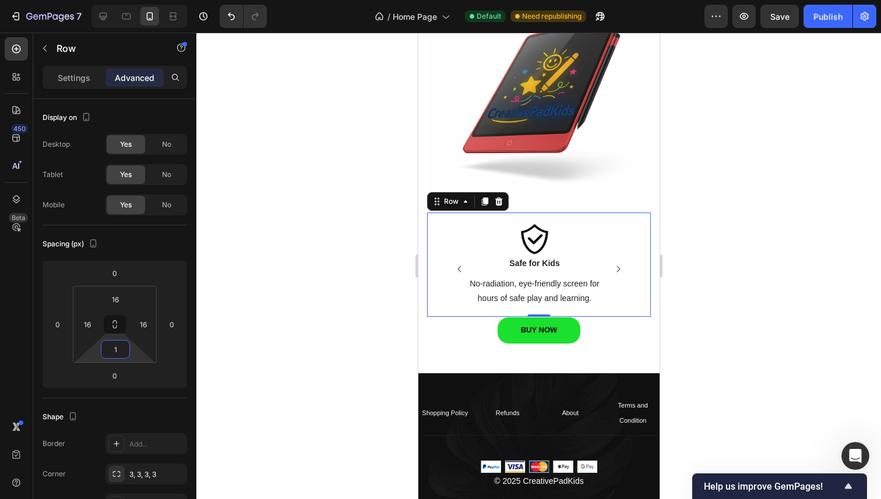
click at [230, 327] on div at bounding box center [538, 266] width 684 height 467
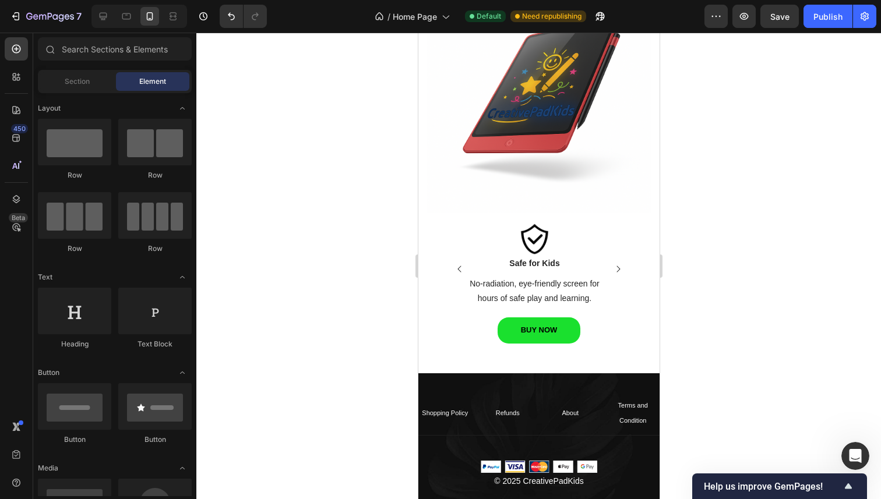
click at [706, 279] on div at bounding box center [538, 266] width 684 height 467
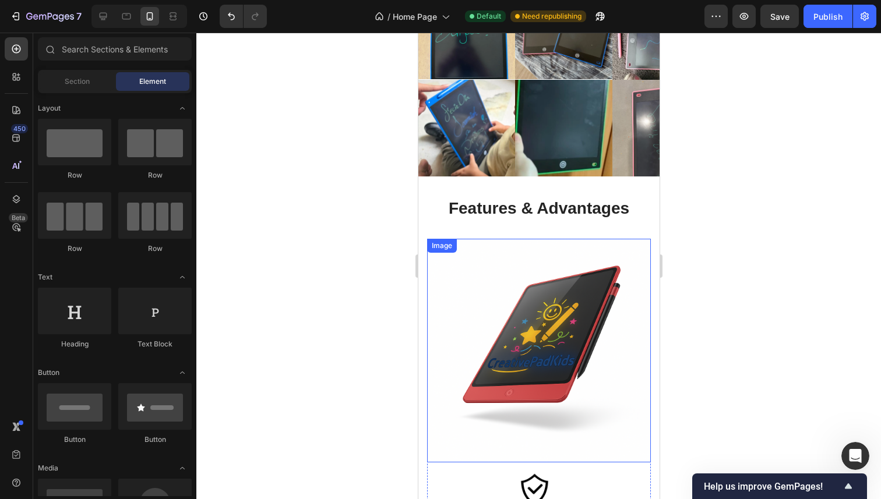
scroll to position [1289, 0]
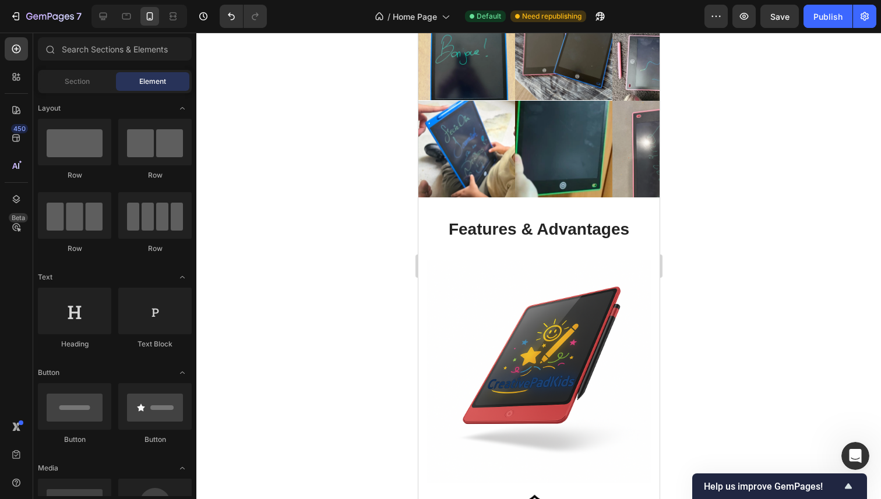
click at [742, 189] on div at bounding box center [538, 266] width 684 height 467
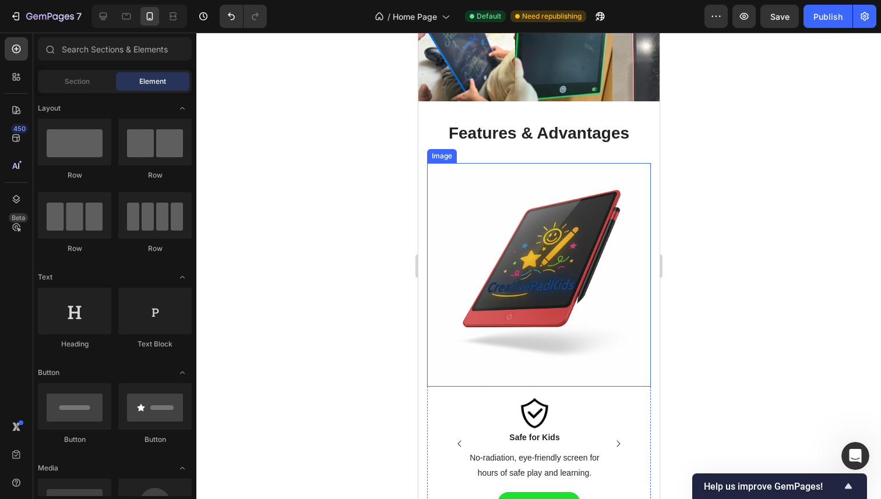
scroll to position [1366, 0]
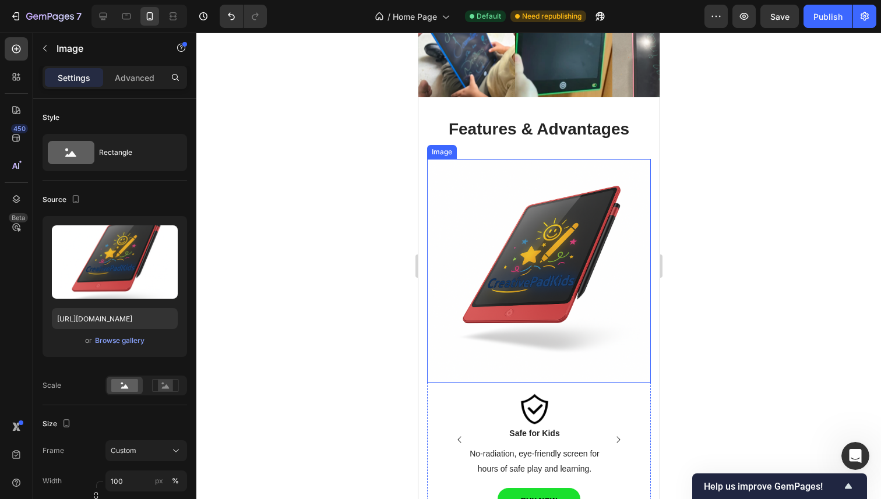
click at [548, 248] on img at bounding box center [538, 271] width 224 height 224
click at [145, 84] on div "Advanced" at bounding box center [134, 77] width 58 height 19
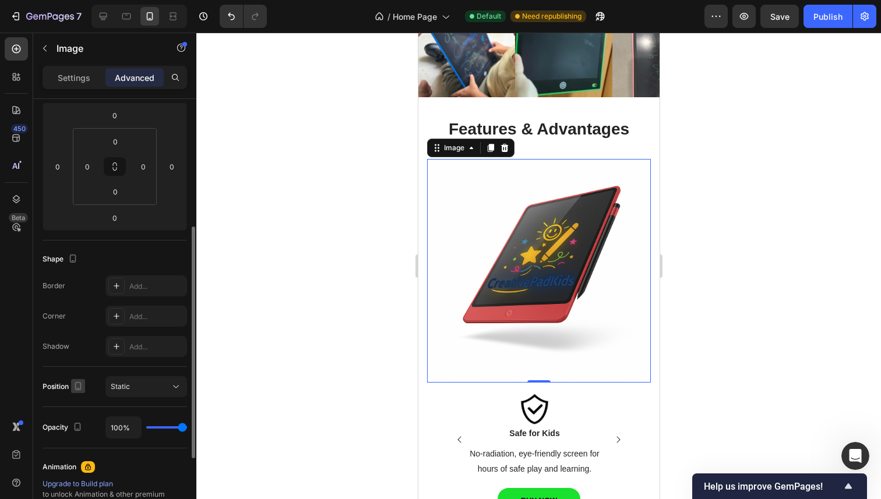
scroll to position [186, 0]
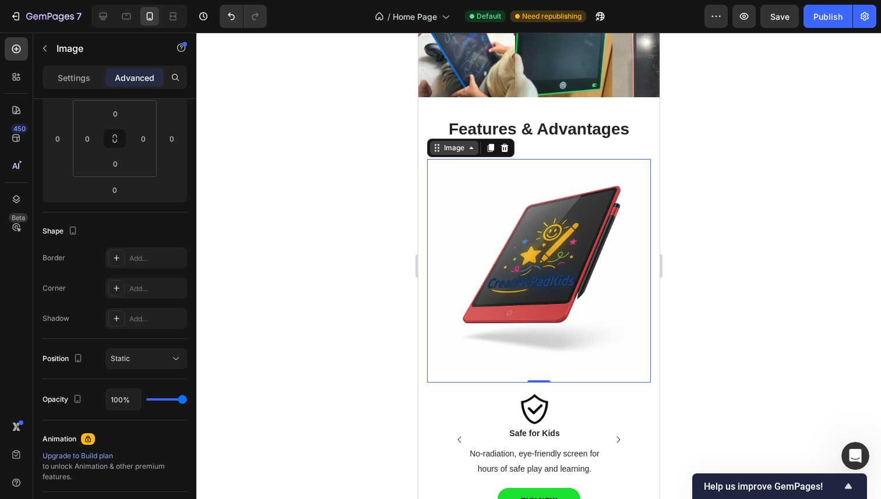
click at [472, 151] on icon at bounding box center [470, 147] width 9 height 9
click at [306, 266] on div at bounding box center [538, 266] width 684 height 467
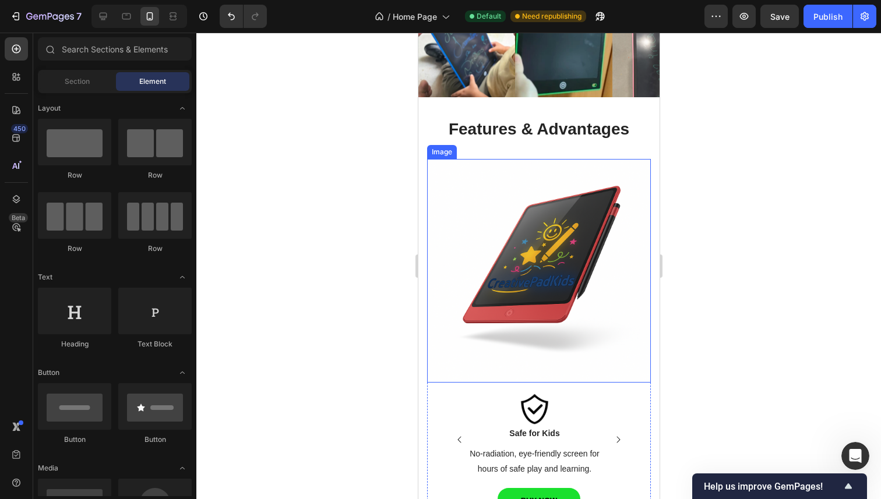
click at [521, 262] on img at bounding box center [538, 271] width 224 height 224
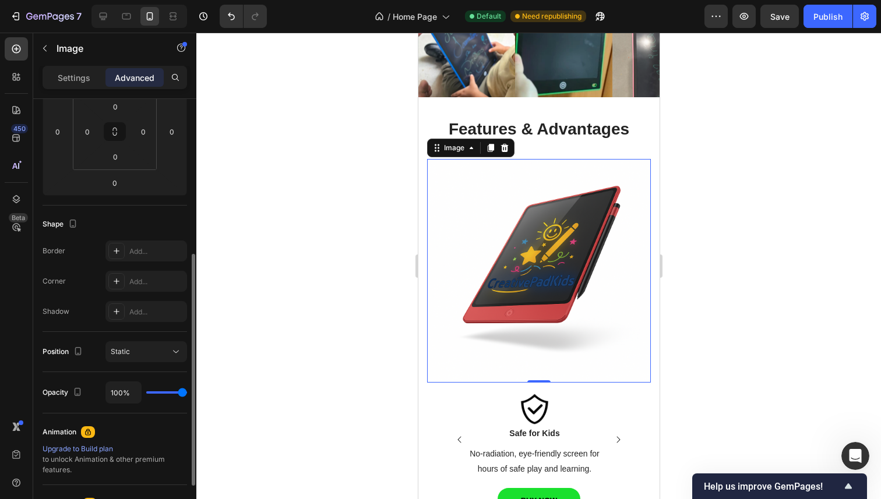
scroll to position [242, 0]
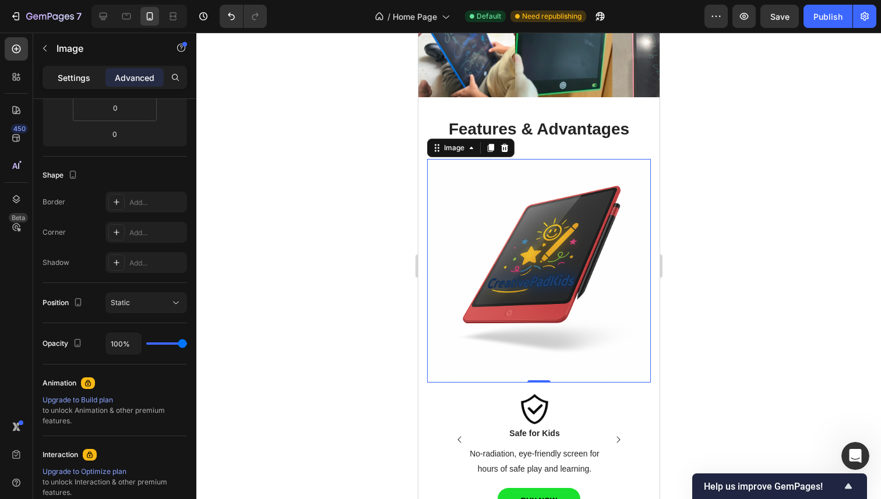
click at [65, 73] on p "Settings" at bounding box center [74, 78] width 33 height 12
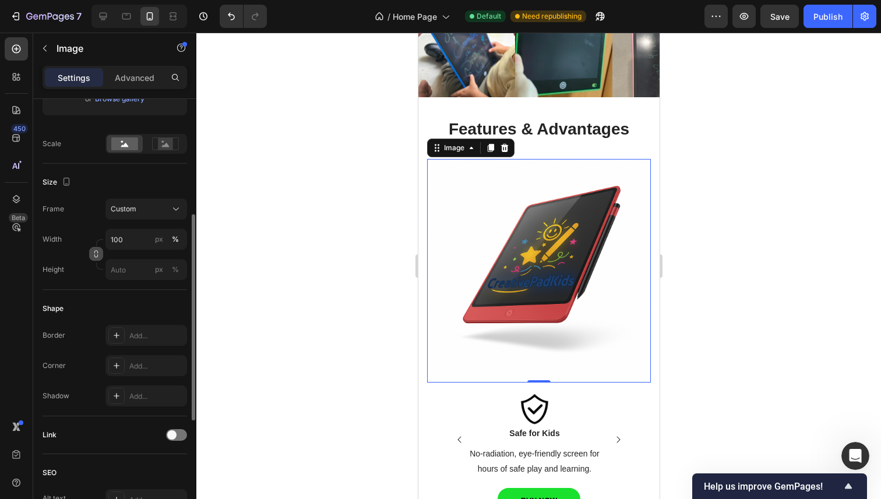
click at [97, 255] on icon "button" at bounding box center [96, 254] width 8 height 8
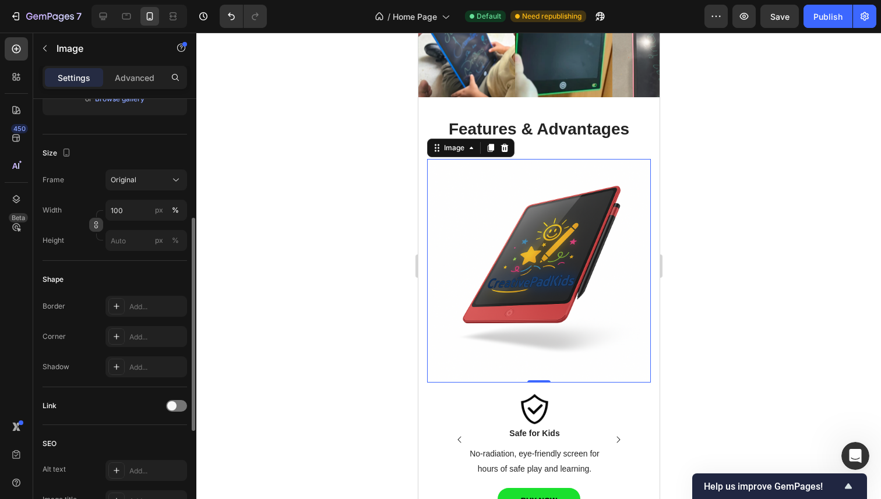
click at [98, 226] on icon "button" at bounding box center [96, 225] width 8 height 8
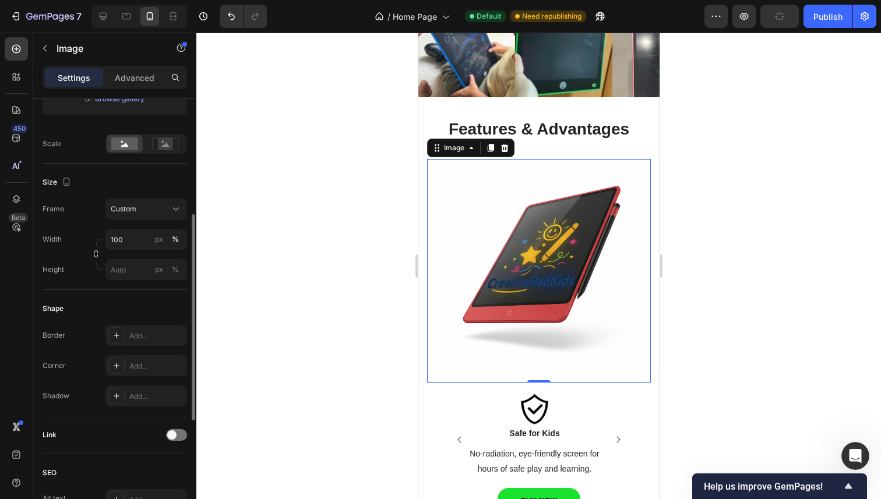
click at [159, 153] on div at bounding box center [146, 144] width 82 height 20
click at [163, 151] on div at bounding box center [165, 143] width 36 height 17
click at [133, 147] on rect at bounding box center [124, 143] width 27 height 13
click at [156, 211] on div "Custom" at bounding box center [139, 209] width 57 height 10
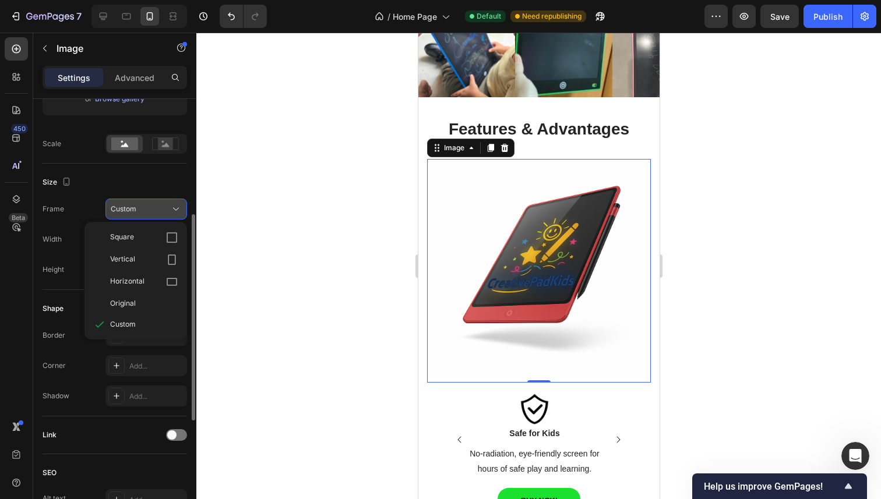
click at [160, 210] on div "Custom" at bounding box center [139, 209] width 57 height 10
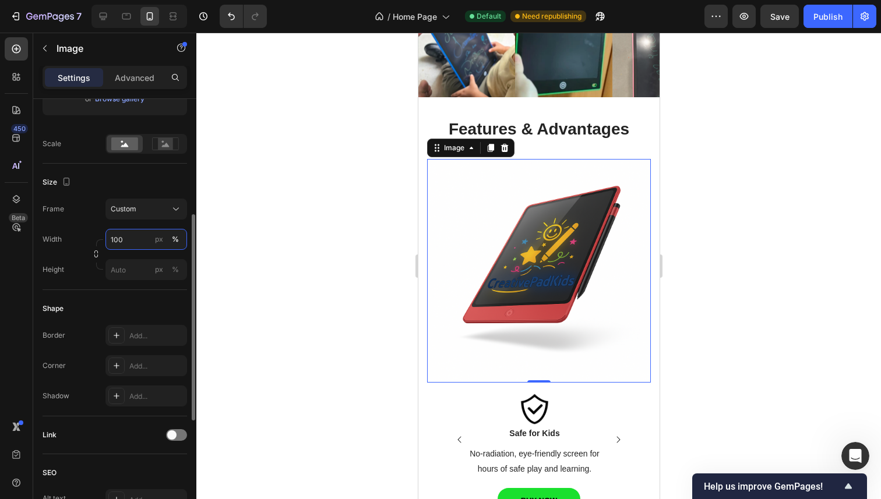
click at [135, 238] on input "100" at bounding box center [146, 239] width 82 height 21
type input "40"
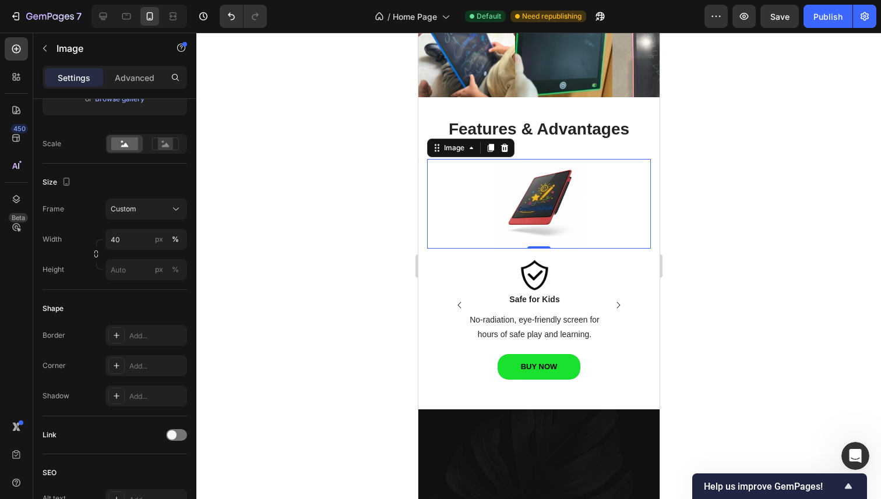
click at [331, 233] on div at bounding box center [538, 266] width 684 height 467
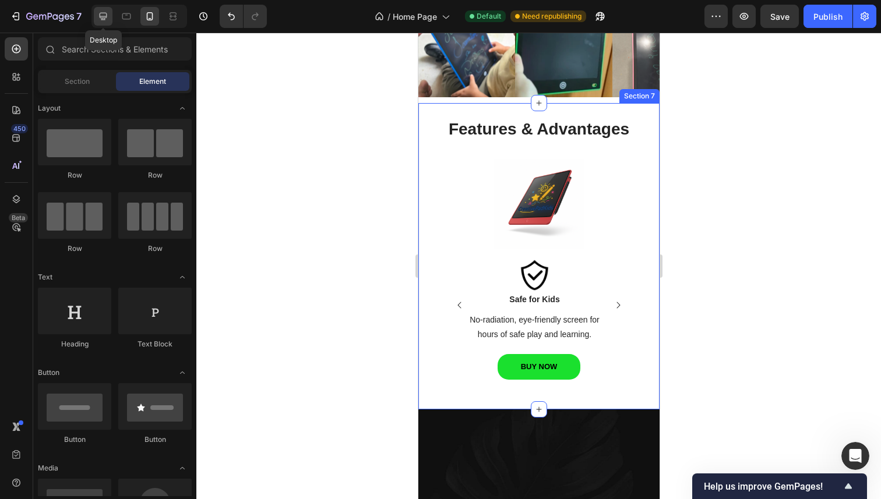
click at [101, 23] on div at bounding box center [103, 16] width 19 height 19
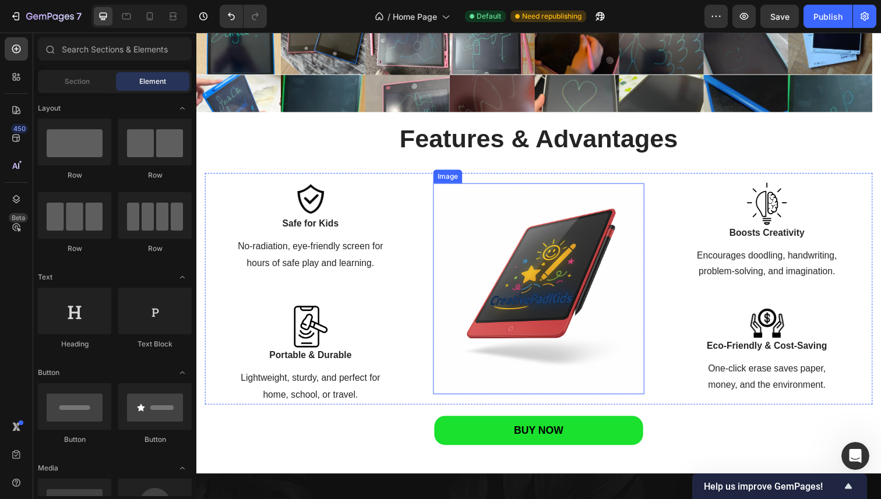
scroll to position [1259, 0]
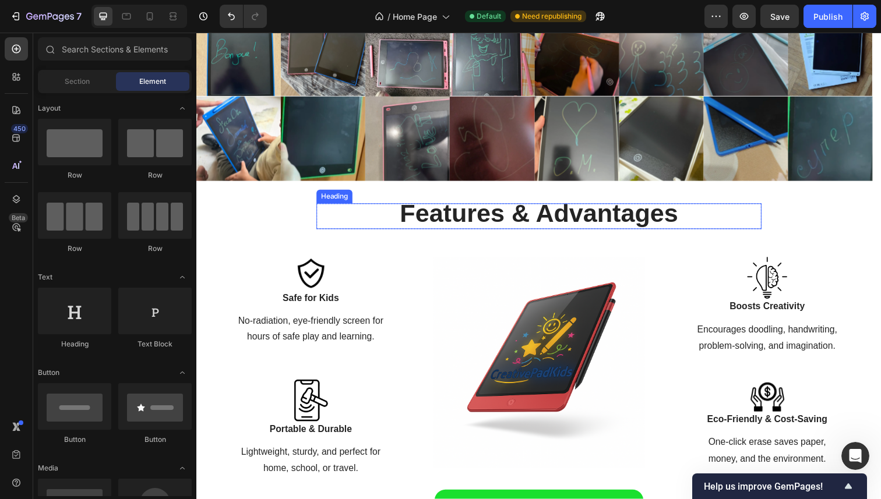
click at [550, 210] on span "Features & Advantages" at bounding box center [546, 217] width 284 height 29
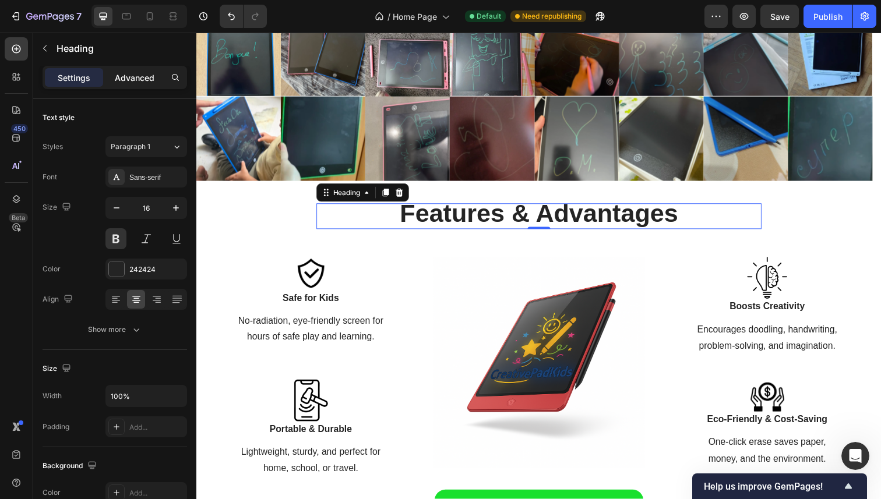
click at [128, 73] on p "Advanced" at bounding box center [135, 78] width 40 height 12
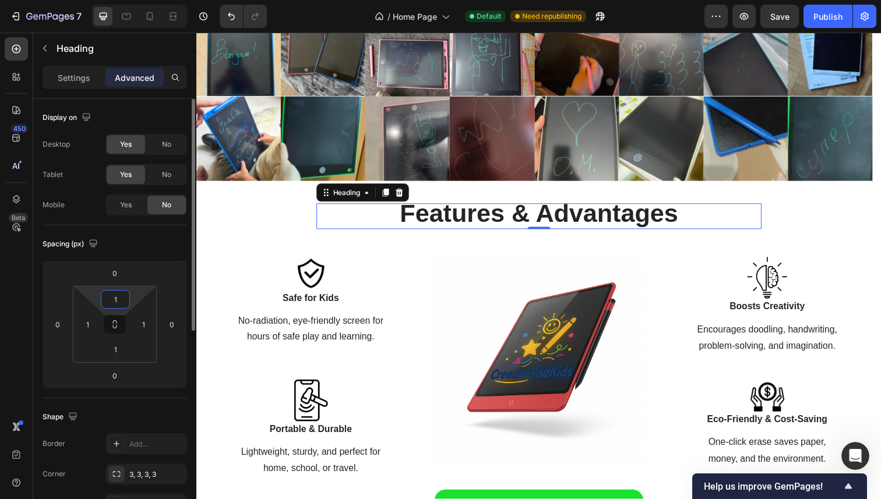
click at [111, 298] on input "1" at bounding box center [115, 299] width 23 height 17
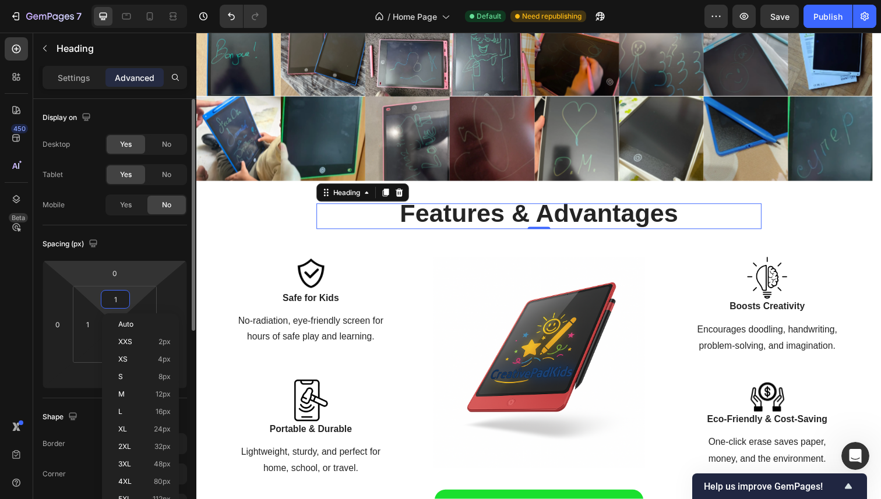
click at [121, 260] on icon at bounding box center [115, 324] width 144 height 128
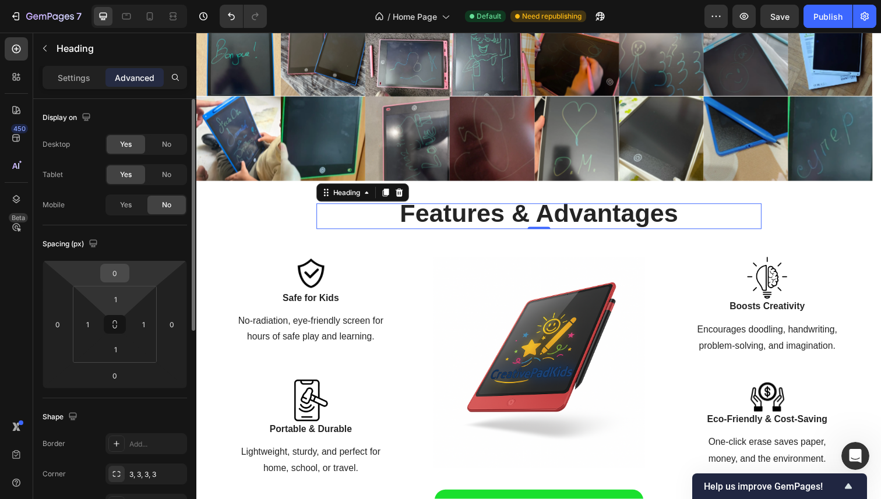
click at [129, 278] on div "0" at bounding box center [114, 273] width 29 height 19
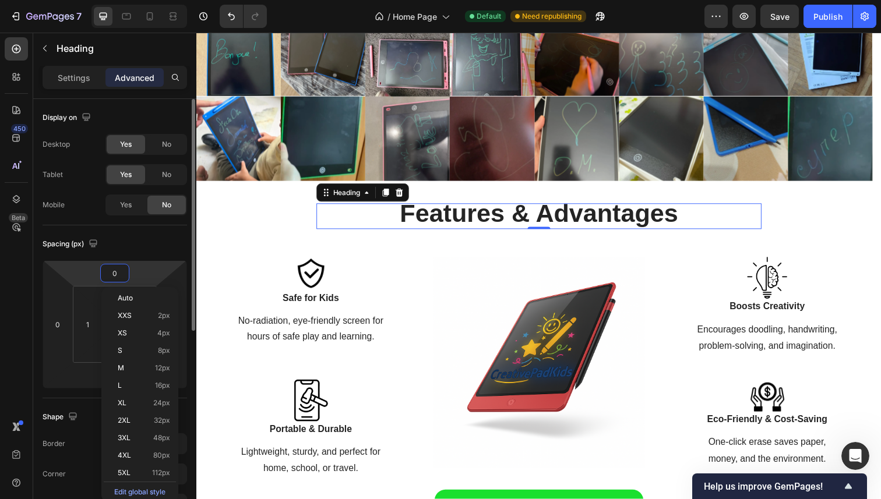
click at [119, 274] on input "0" at bounding box center [114, 272] width 23 height 17
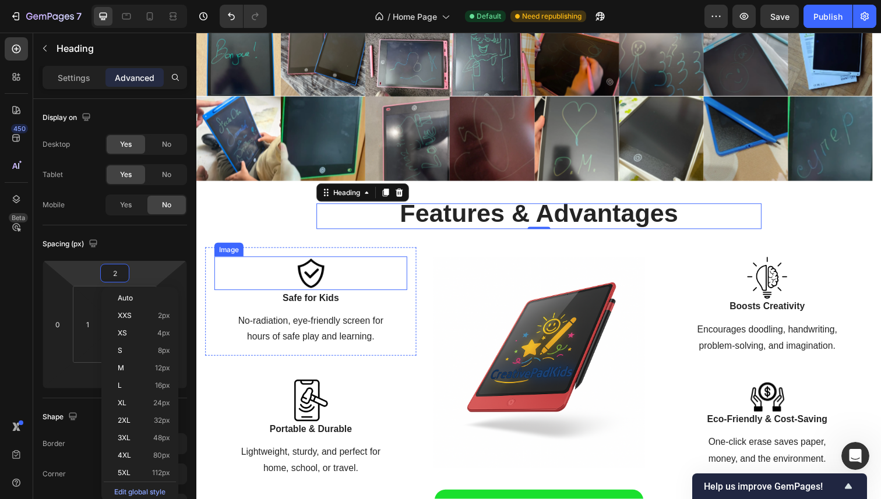
type input "20"
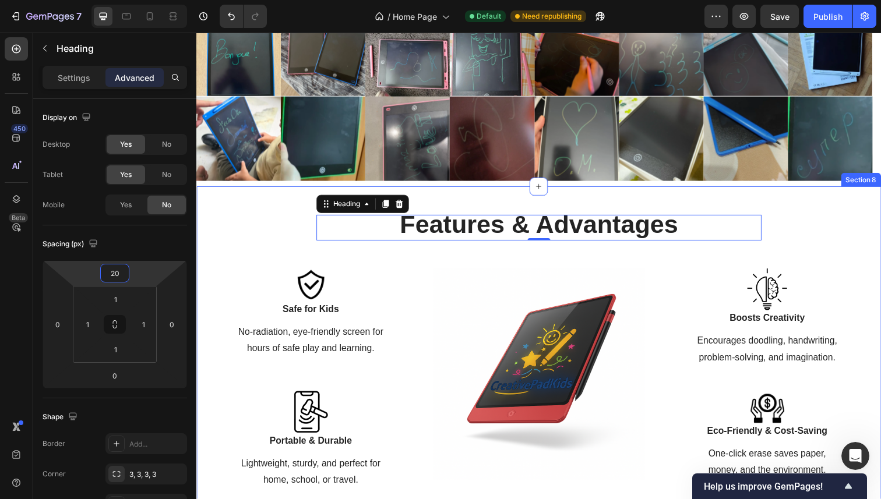
click at [262, 239] on div "Features & Advantages Heading 0 Features & Advantages Heading Row Image Safe fo…" at bounding box center [545, 374] width 681 height 334
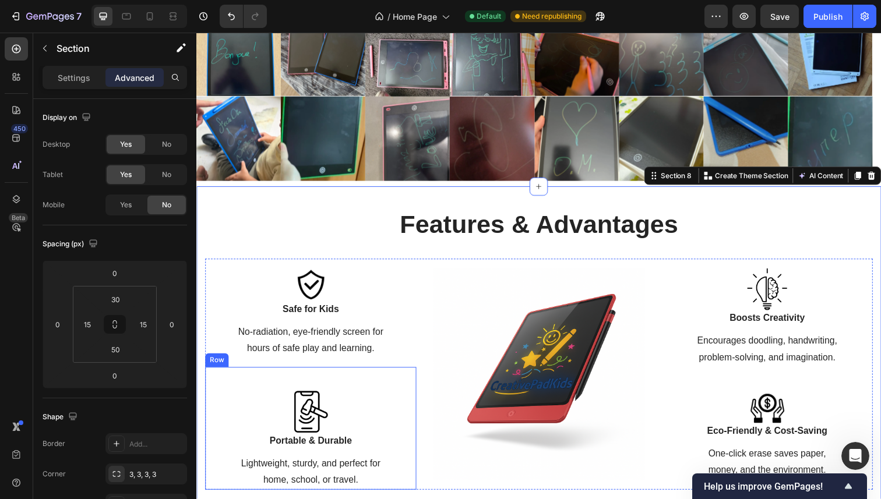
click at [244, 242] on div "Features & Advantages Heading Features & Advantages Heading Row Image Safe for …" at bounding box center [545, 374] width 681 height 334
click at [547, 273] on div "Image" at bounding box center [546, 382] width 216 height 236
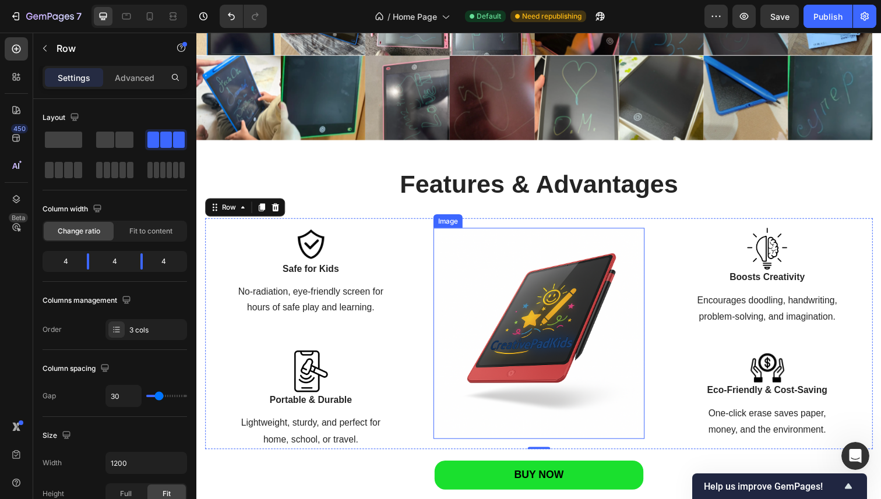
scroll to position [1372, 0]
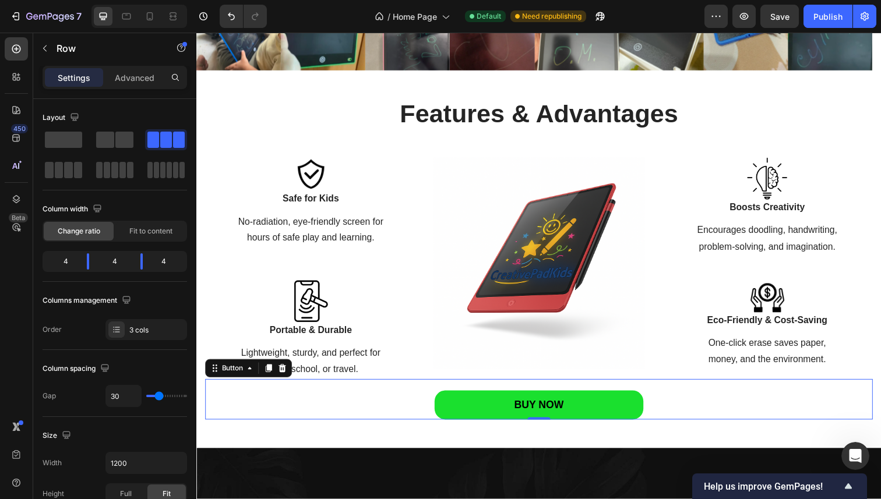
click at [323, 421] on div "BUY NOW Button 0" at bounding box center [545, 407] width 681 height 41
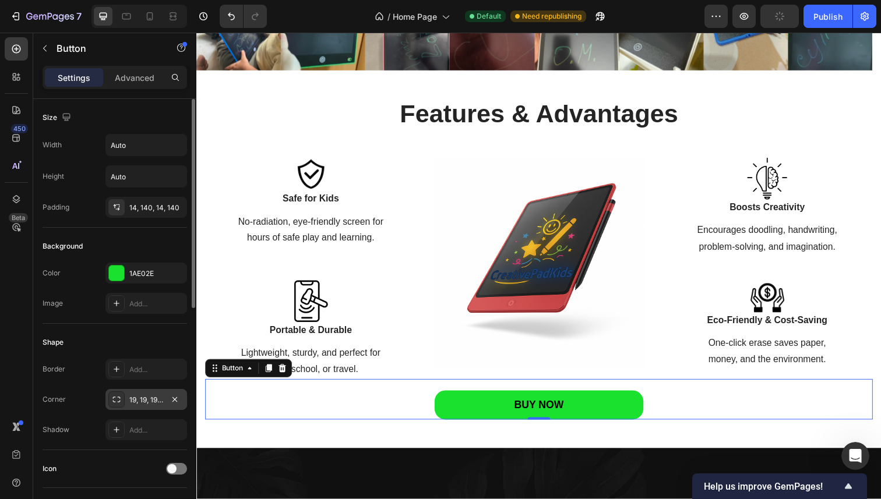
click at [158, 400] on div "19, 19, 19, 19" at bounding box center [146, 400] width 34 height 10
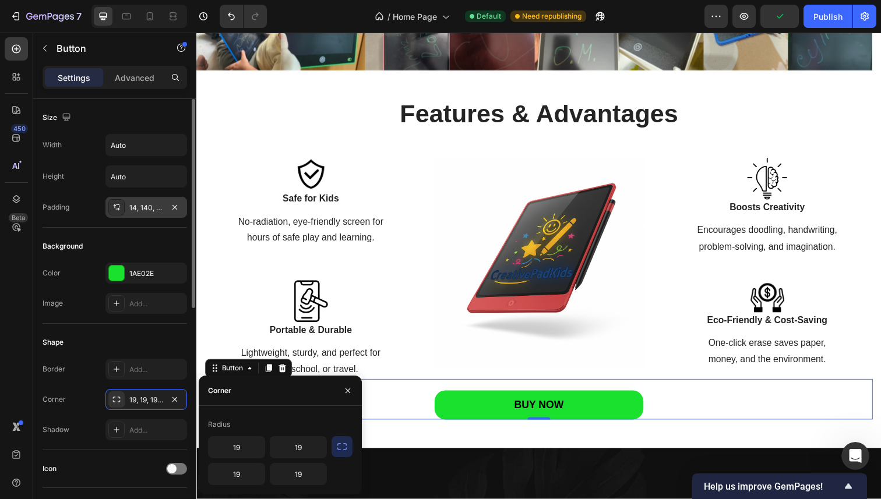
click at [155, 203] on div "14, 140, 14, 140" at bounding box center [146, 208] width 34 height 10
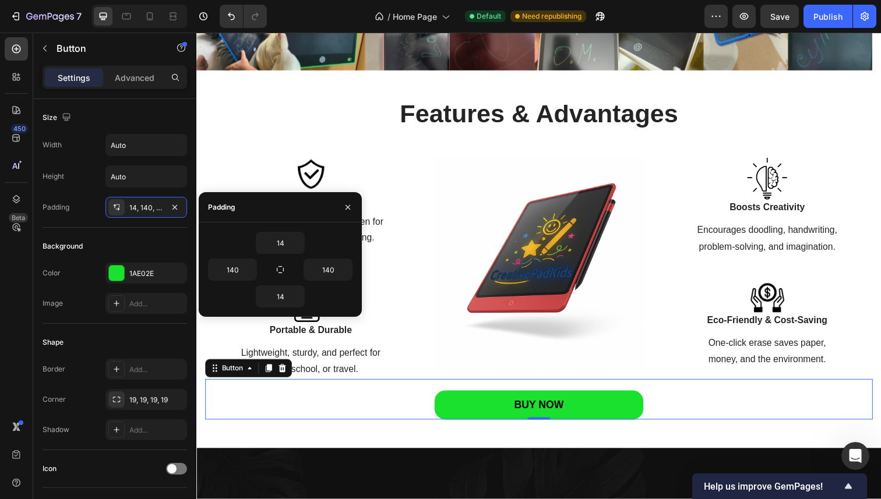
click at [333, 416] on div "BUY NOW Button 0" at bounding box center [545, 407] width 681 height 41
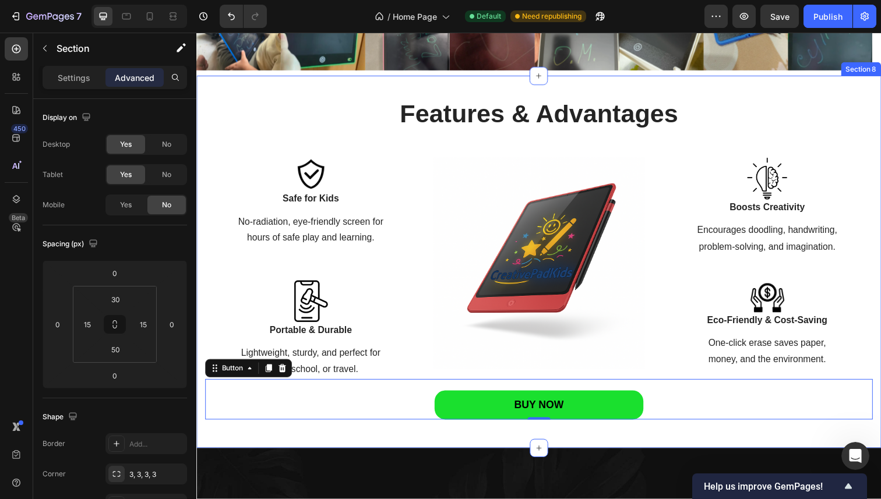
click at [290, 448] on div "Features & Advantages Heading Features & Advantages Heading Row Image Safe for …" at bounding box center [545, 267] width 699 height 381
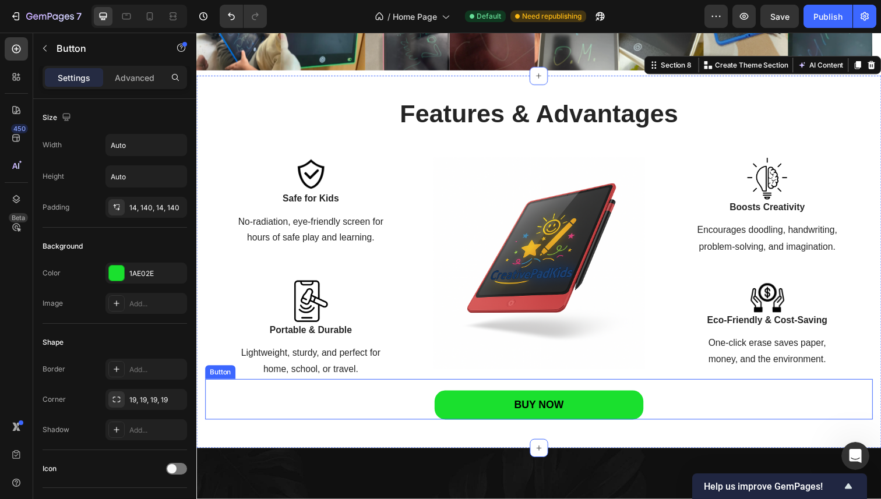
click at [308, 406] on div "BUY NOW Button" at bounding box center [545, 407] width 681 height 41
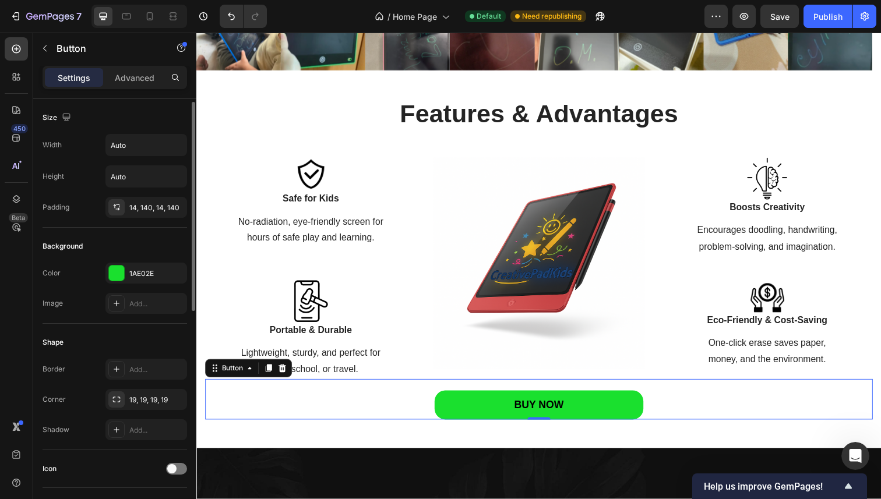
scroll to position [42, 0]
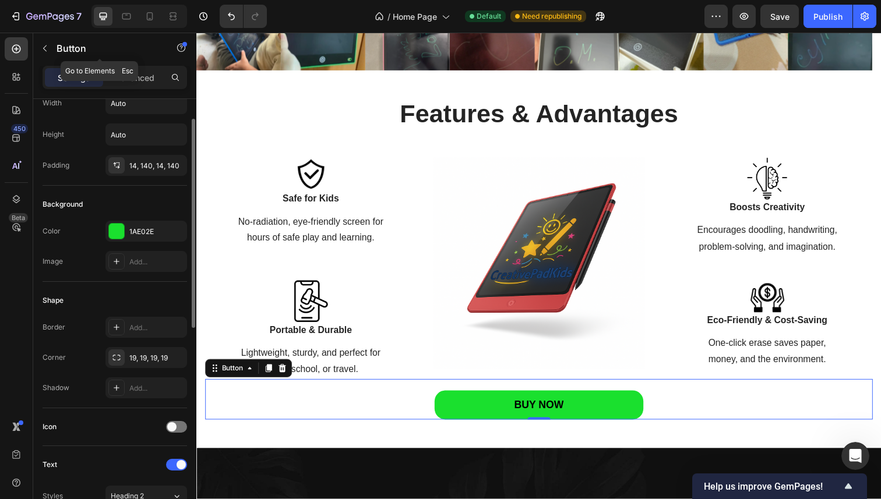
click at [128, 63] on div "Button" at bounding box center [99, 49] width 133 height 33
click at [131, 86] on div "Advanced" at bounding box center [134, 77] width 58 height 19
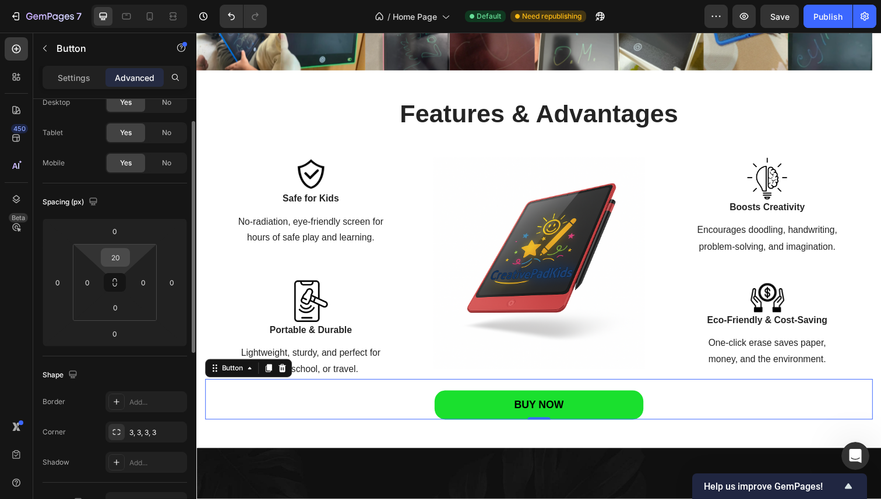
click at [117, 259] on input "20" at bounding box center [115, 257] width 23 height 17
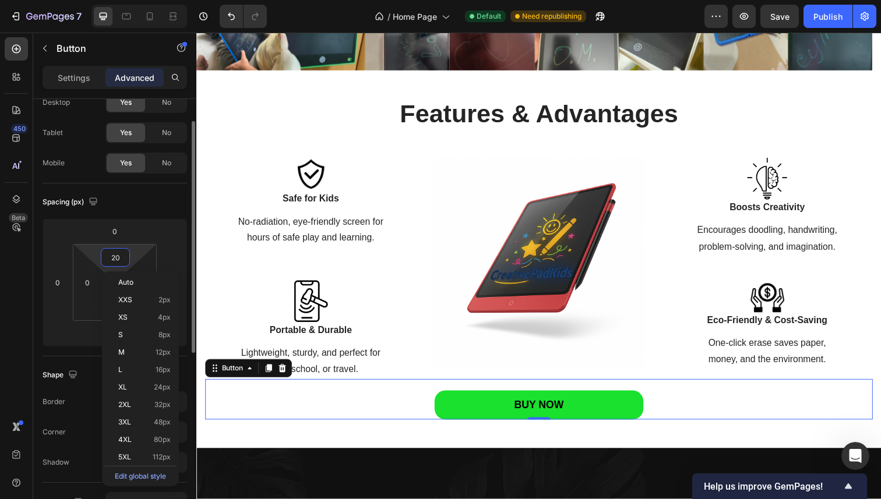
type input "0"
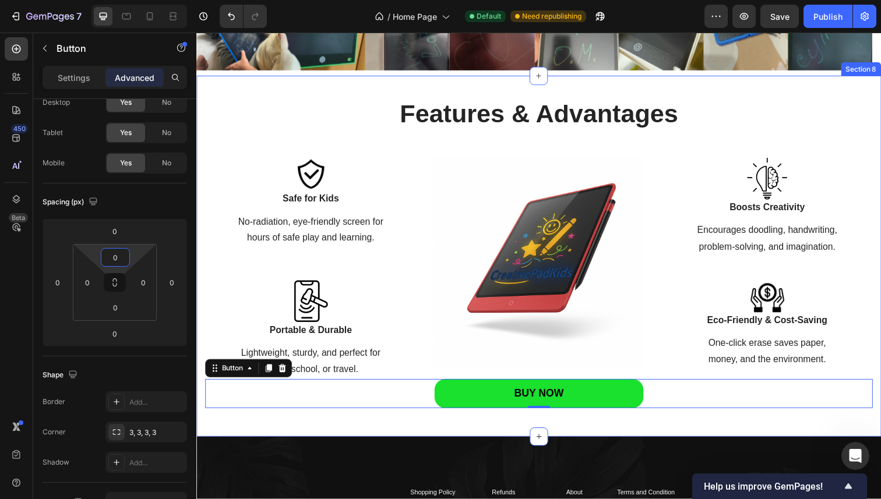
click at [253, 431] on div "Features & Advantages Heading Features & Advantages Heading Row Image Safe for …" at bounding box center [545, 261] width 699 height 369
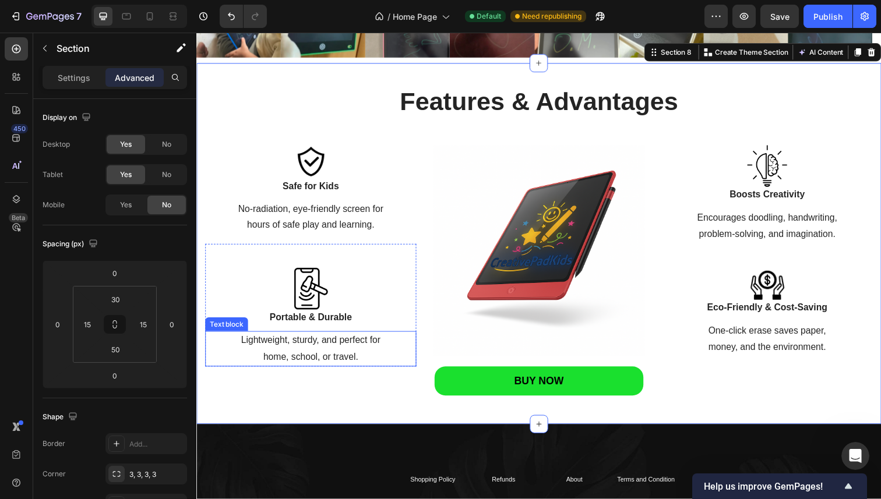
scroll to position [1387, 0]
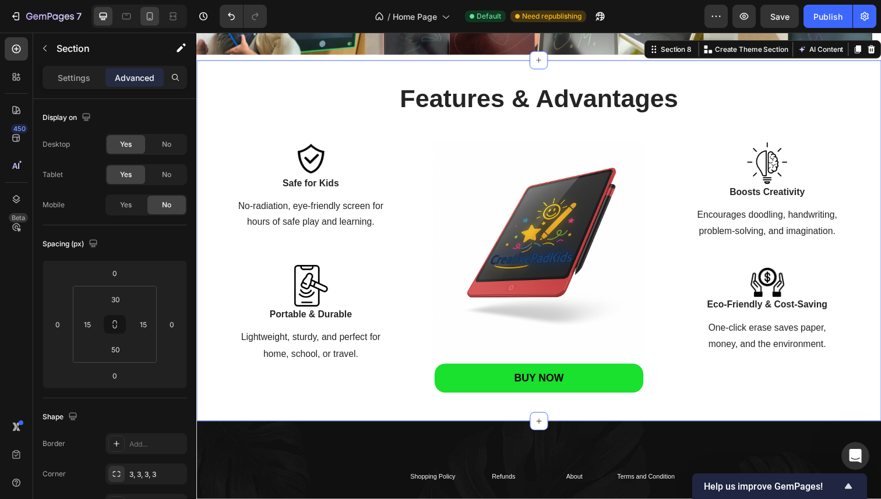
click at [154, 22] on icon at bounding box center [150, 16] width 12 height 12
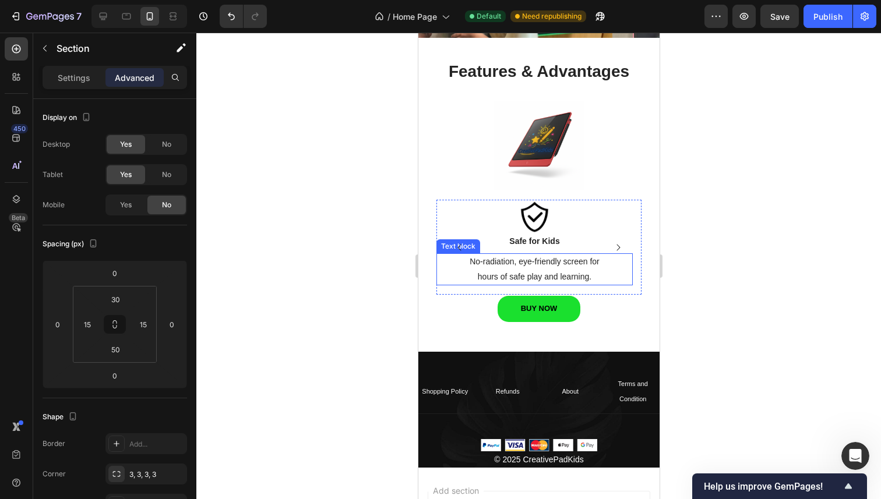
scroll to position [1424, 0]
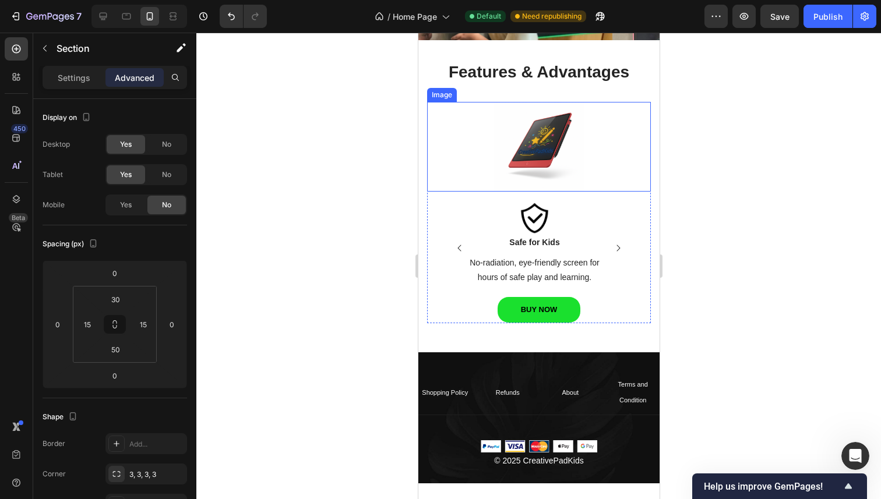
click at [557, 129] on img at bounding box center [538, 147] width 90 height 90
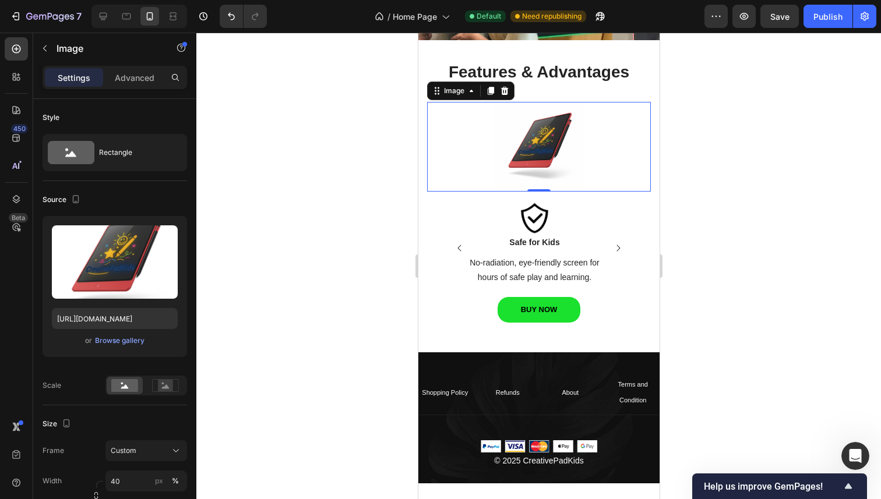
scroll to position [3484, 0]
click at [699, 172] on div at bounding box center [538, 266] width 684 height 467
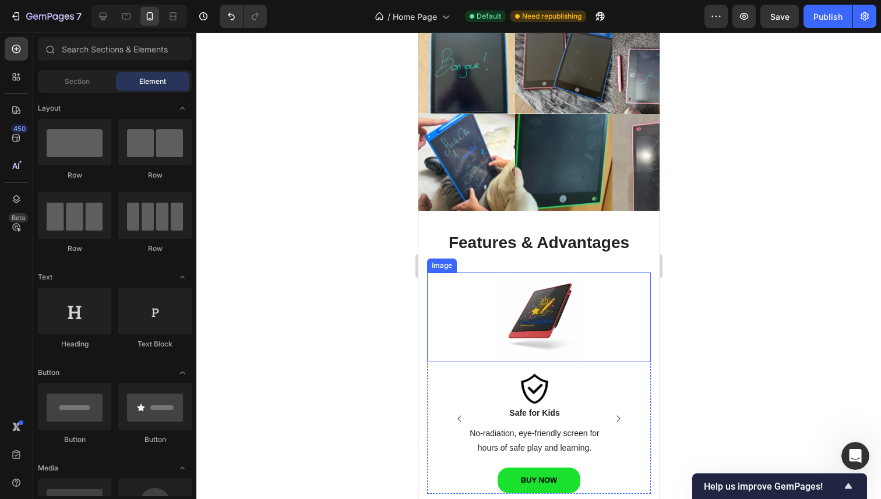
scroll to position [1252, 0]
click at [564, 298] on img at bounding box center [538, 318] width 90 height 90
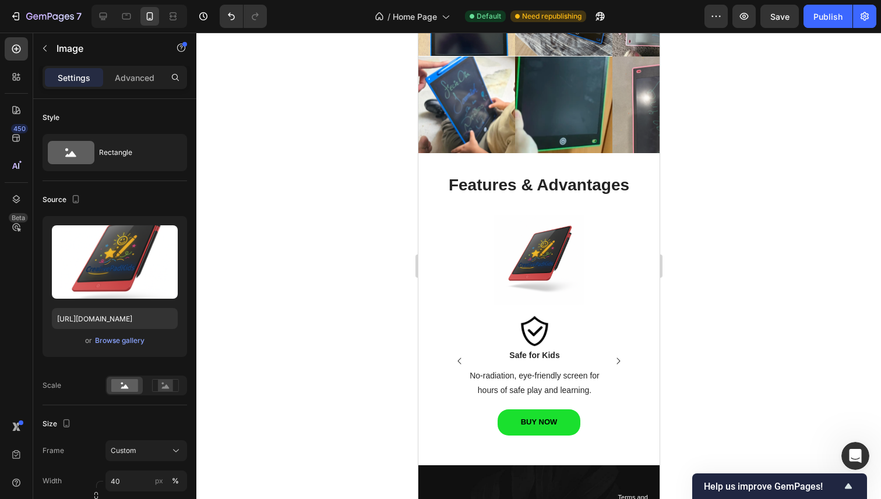
scroll to position [1055, 0]
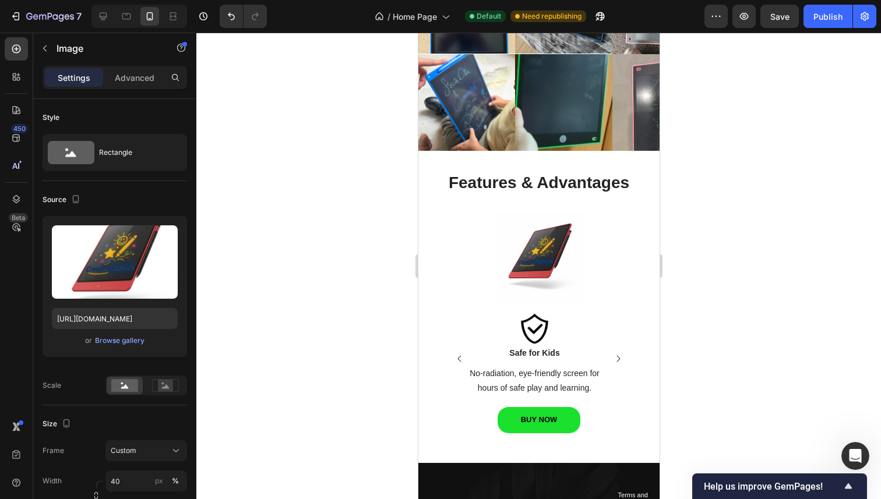
click at [550, 255] on img at bounding box center [538, 258] width 90 height 90
click at [719, 232] on div at bounding box center [538, 266] width 684 height 467
click at [556, 233] on img at bounding box center [538, 258] width 90 height 90
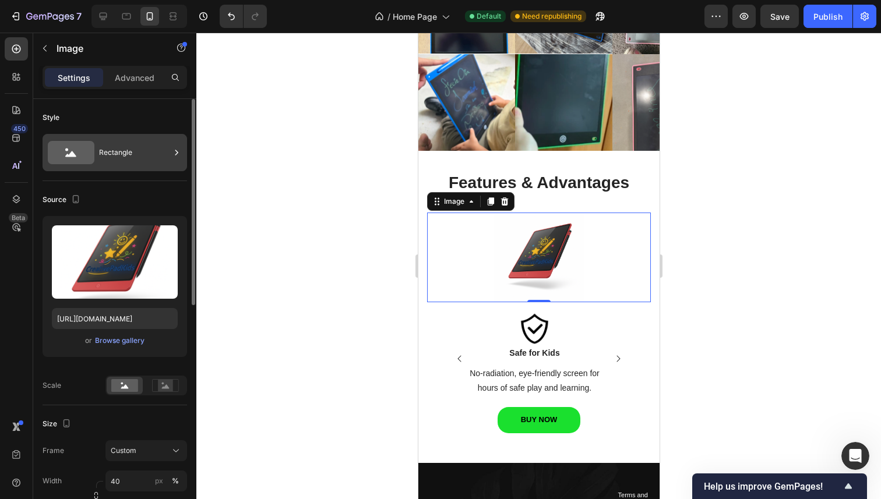
click at [114, 157] on div "Rectangle" at bounding box center [134, 152] width 71 height 27
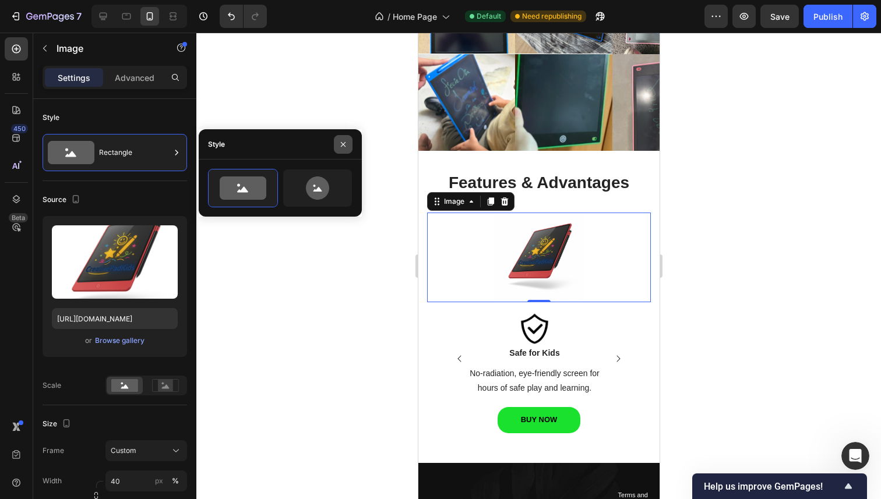
click at [337, 148] on button "button" at bounding box center [343, 144] width 19 height 19
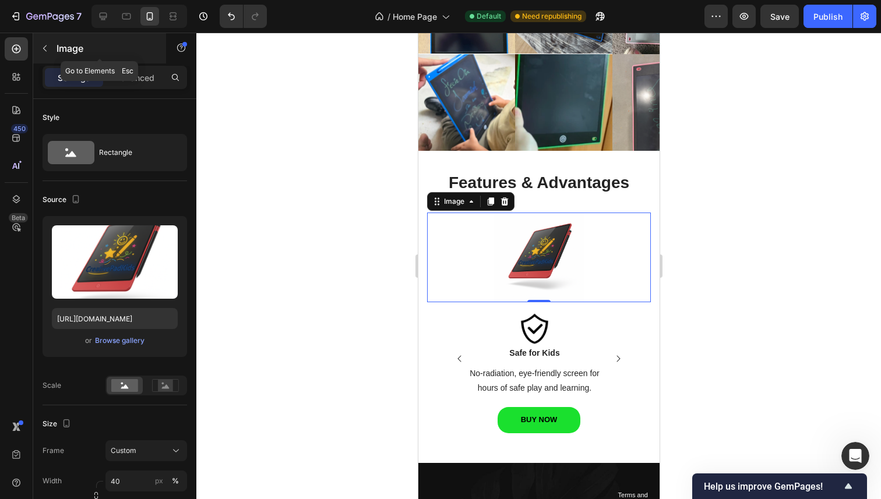
click at [62, 50] on p "Image" at bounding box center [105, 48] width 99 height 14
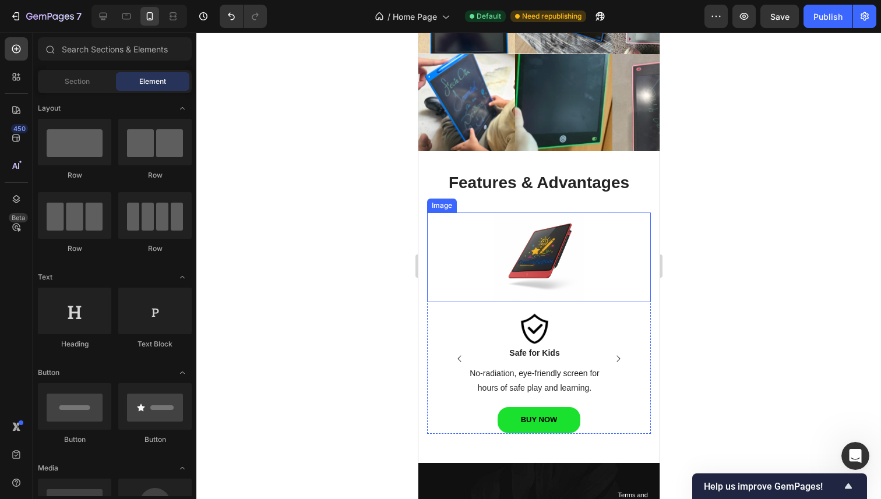
click at [538, 243] on img at bounding box center [538, 258] width 90 height 90
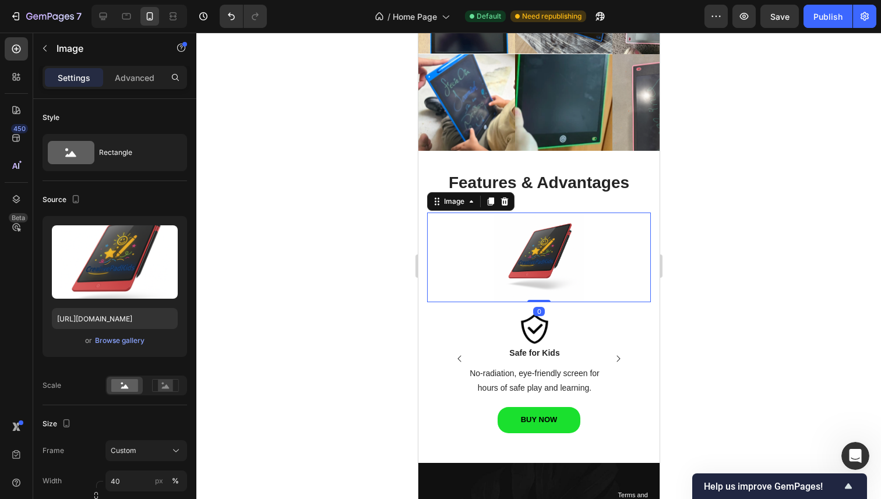
click at [355, 256] on div at bounding box center [538, 266] width 684 height 467
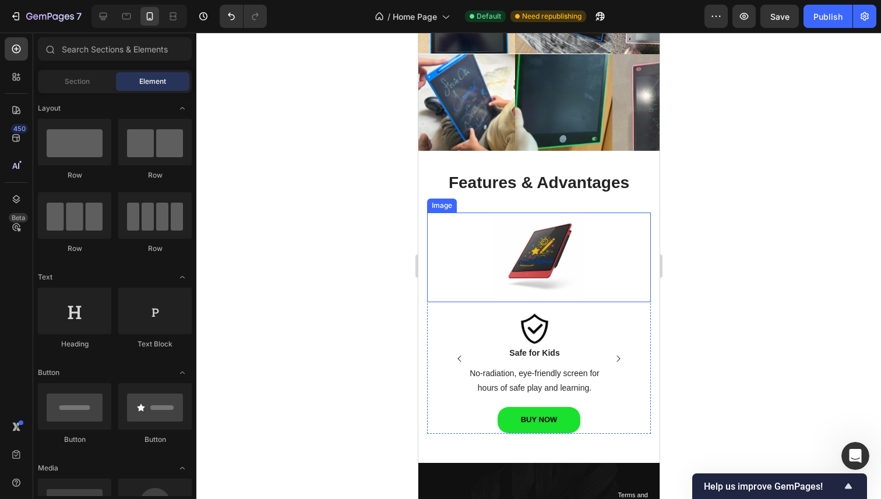
click at [552, 254] on img at bounding box center [538, 258] width 90 height 90
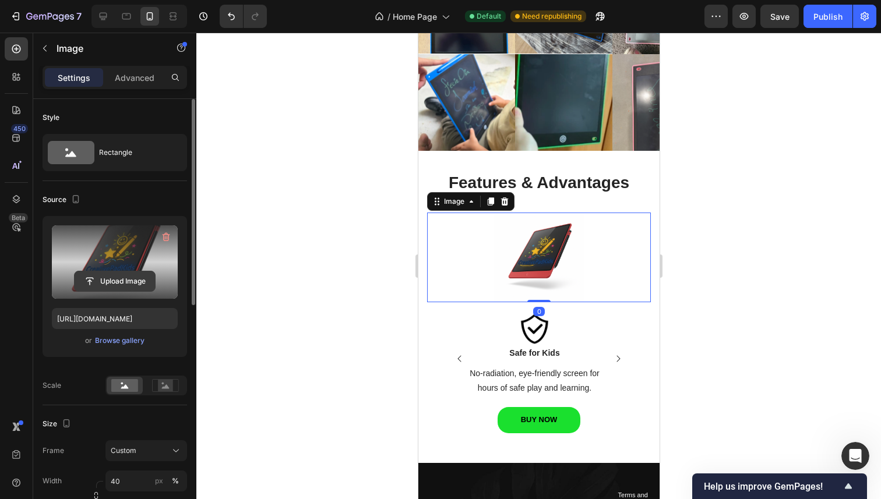
click at [125, 277] on input "file" at bounding box center [115, 281] width 80 height 20
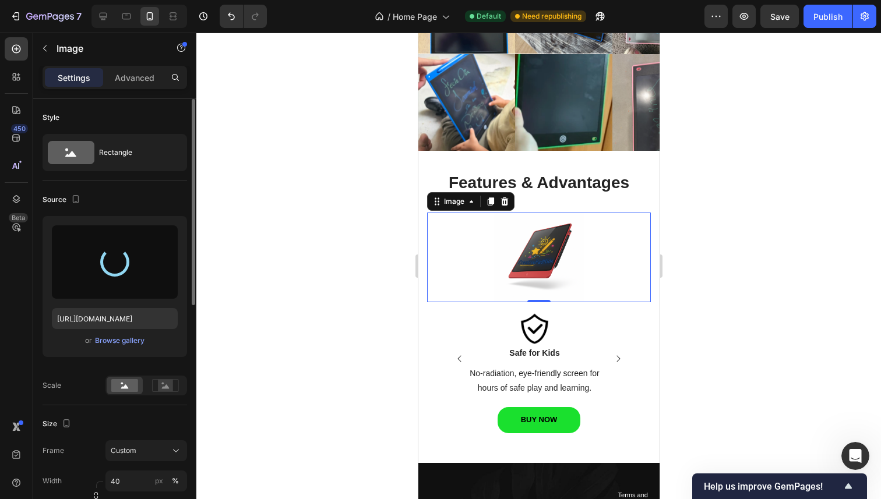
type input "https://cdn.shopify.com/s/files/1/0745/0335/6452/files/gempages_585656991708349…"
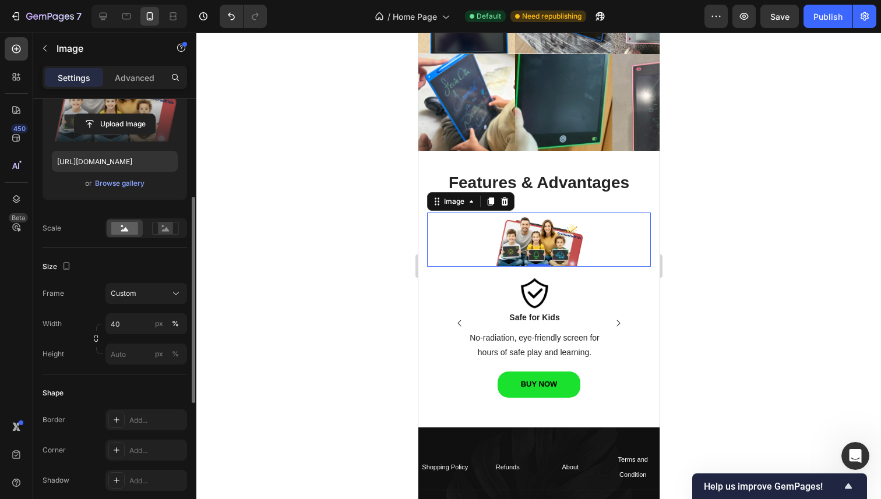
scroll to position [173, 0]
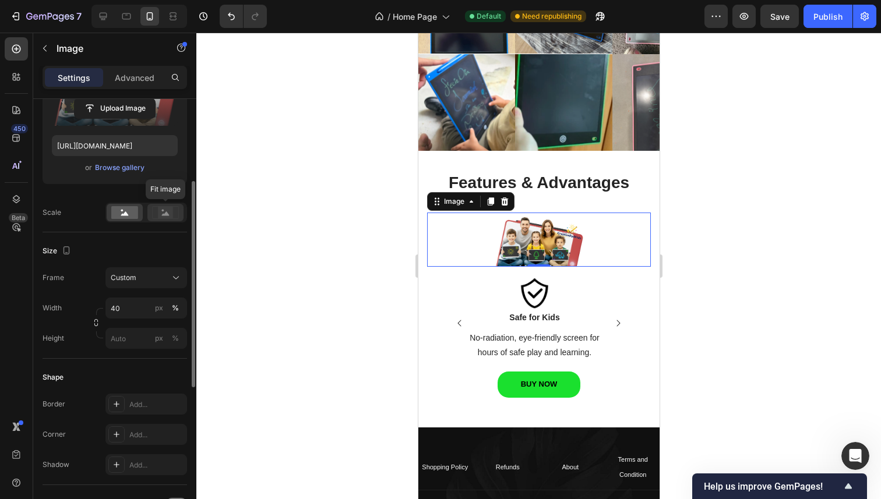
click at [154, 209] on icon at bounding box center [165, 212] width 27 height 13
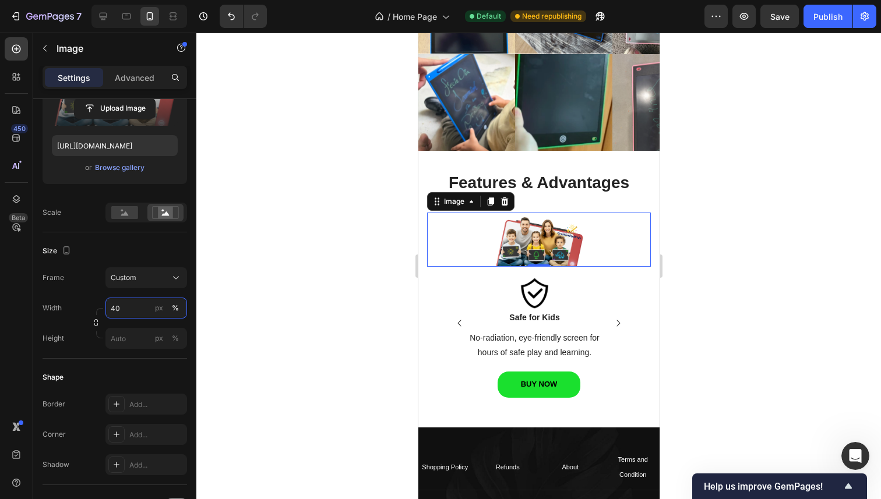
click at [120, 310] on input "40" at bounding box center [146, 308] width 82 height 21
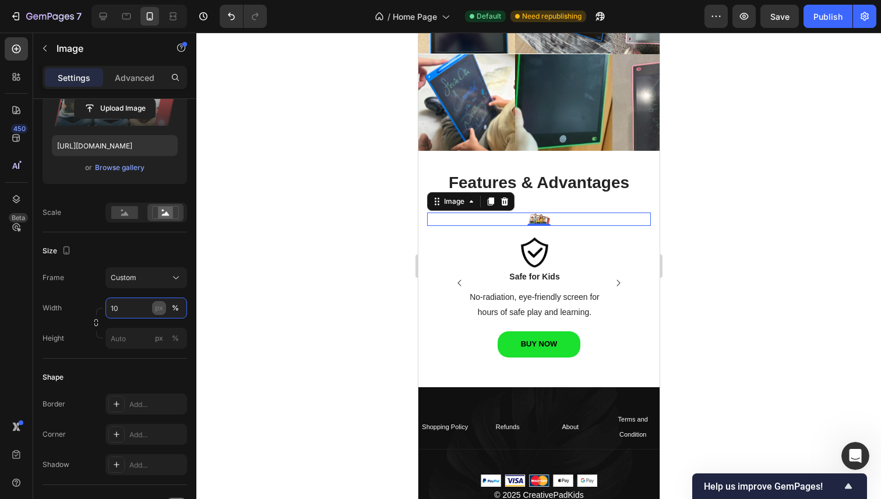
type input "100"
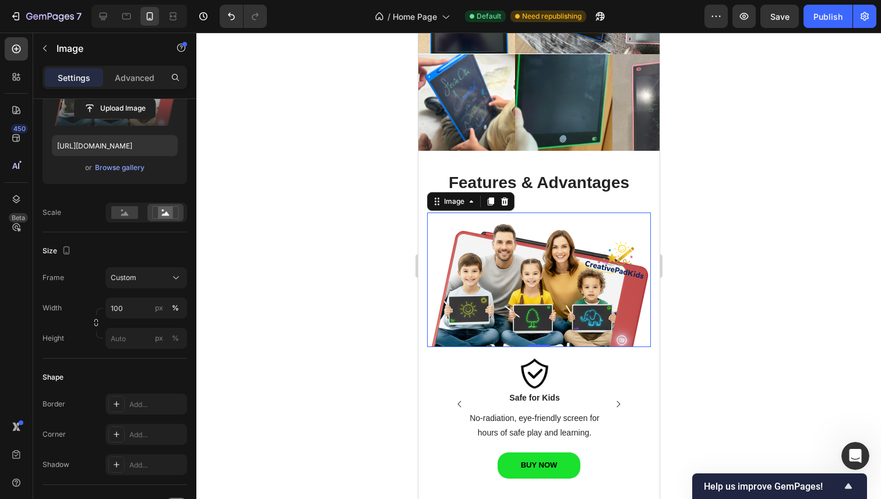
click at [330, 303] on div at bounding box center [538, 266] width 684 height 467
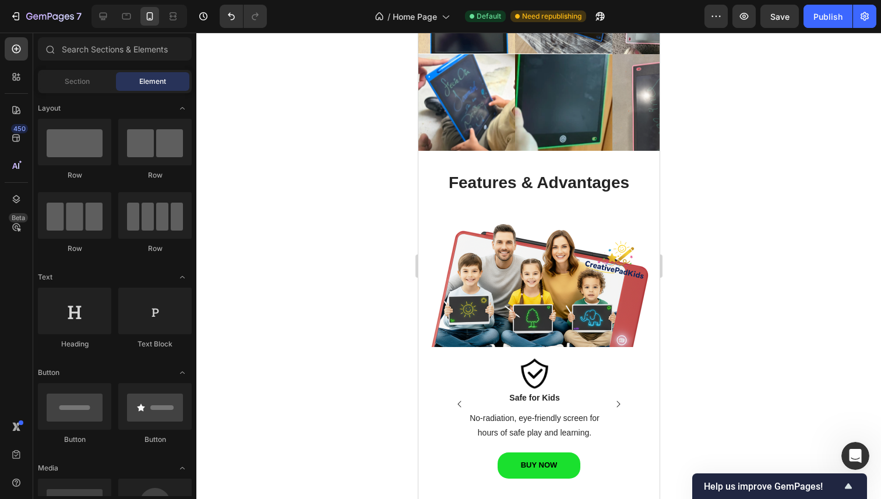
click at [716, 215] on div at bounding box center [538, 266] width 684 height 467
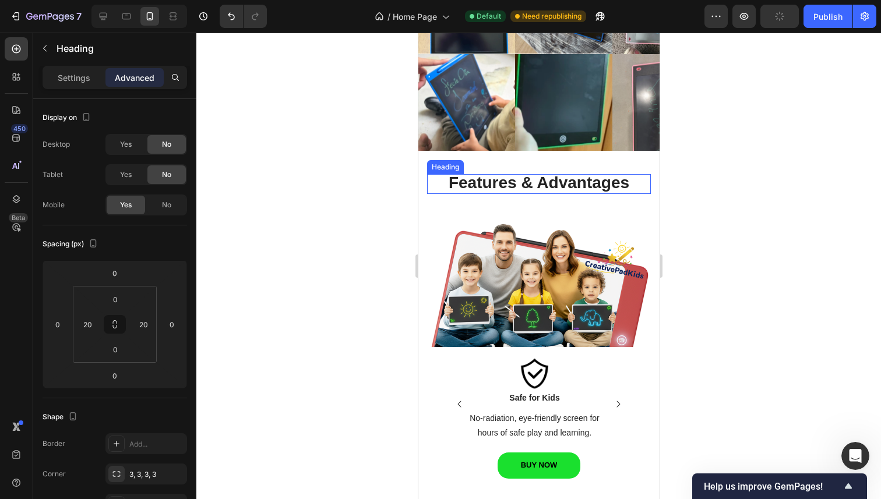
click at [599, 183] on strong "Features & Advantages" at bounding box center [538, 183] width 181 height 18
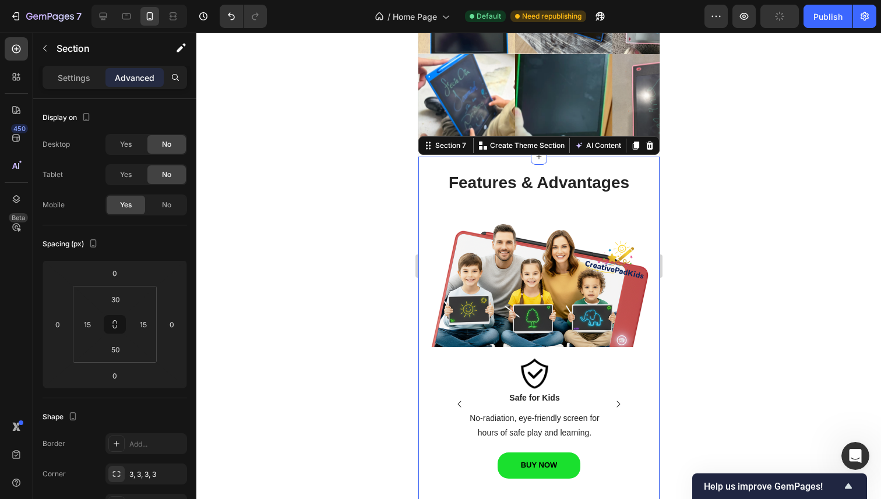
click at [599, 203] on div "Features & Advantages Heading Features & Advantages Heading Row Image Safe for …" at bounding box center [538, 326] width 224 height 305
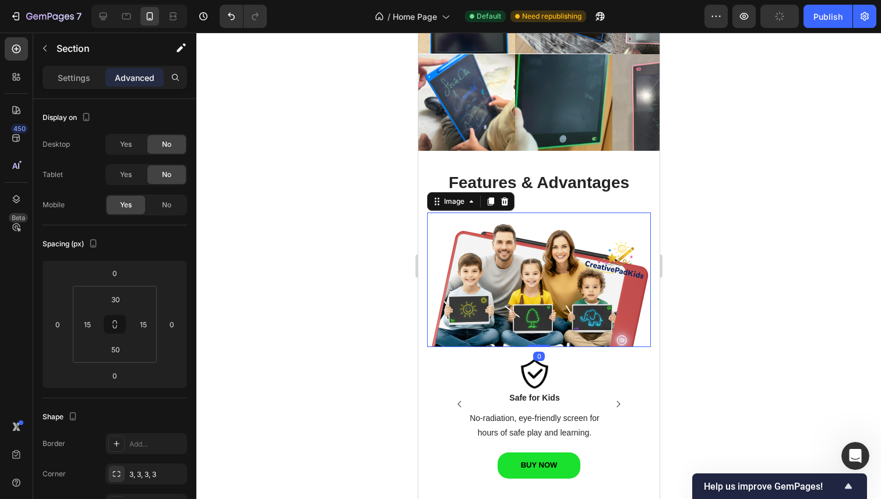
click at [589, 224] on img at bounding box center [538, 280] width 224 height 135
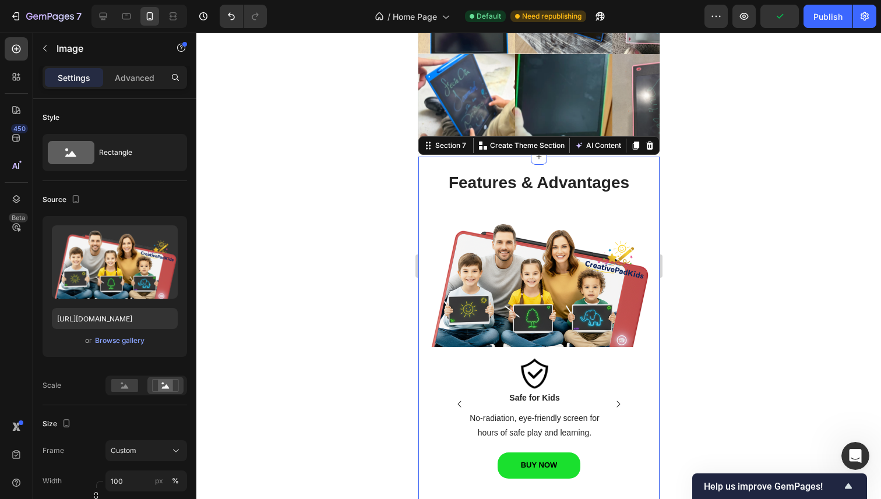
click at [557, 204] on div "Features & Advantages Heading Features & Advantages Heading Row Image Safe for …" at bounding box center [538, 326] width 224 height 305
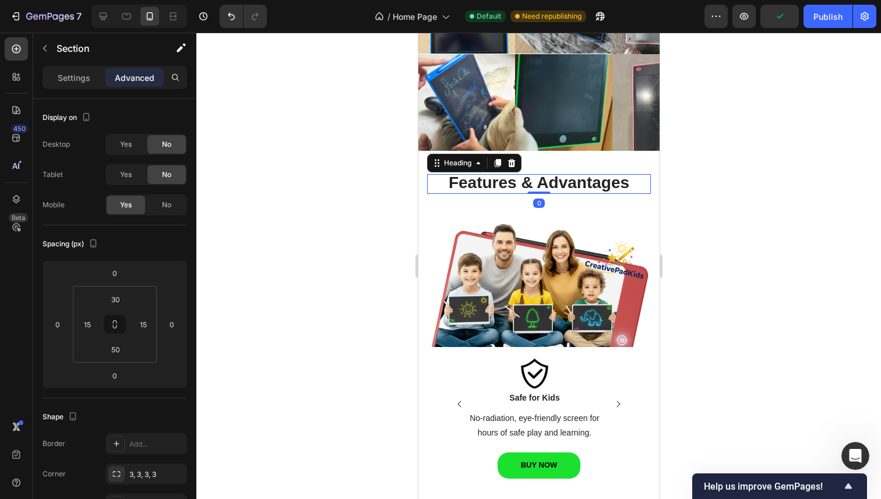
click at [573, 179] on strong "Features & Advantages" at bounding box center [538, 183] width 181 height 18
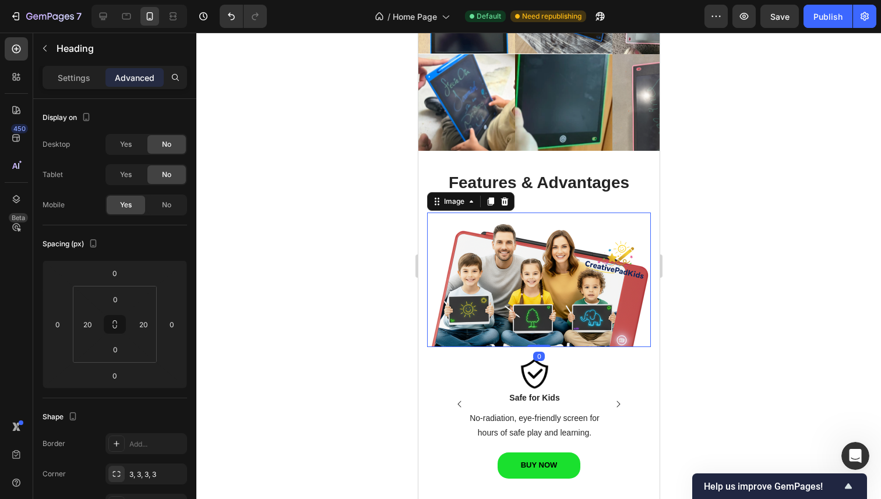
click at [461, 229] on img at bounding box center [538, 280] width 224 height 135
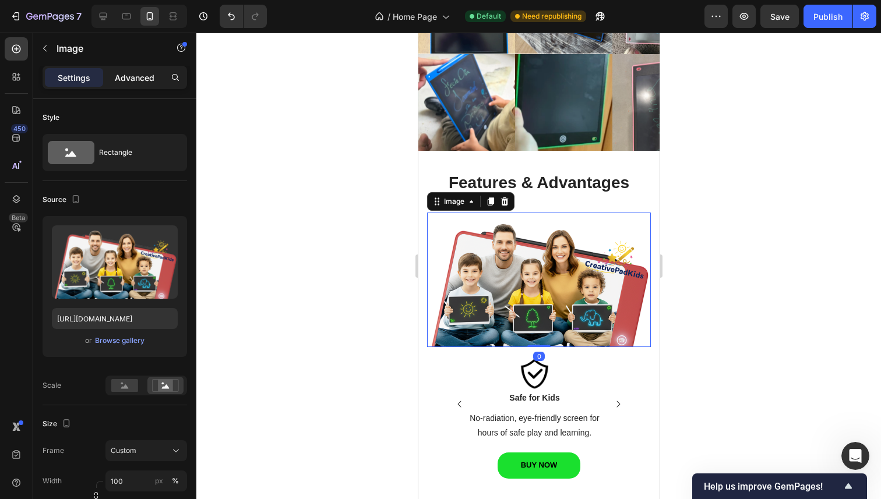
click at [135, 77] on p "Advanced" at bounding box center [135, 78] width 40 height 12
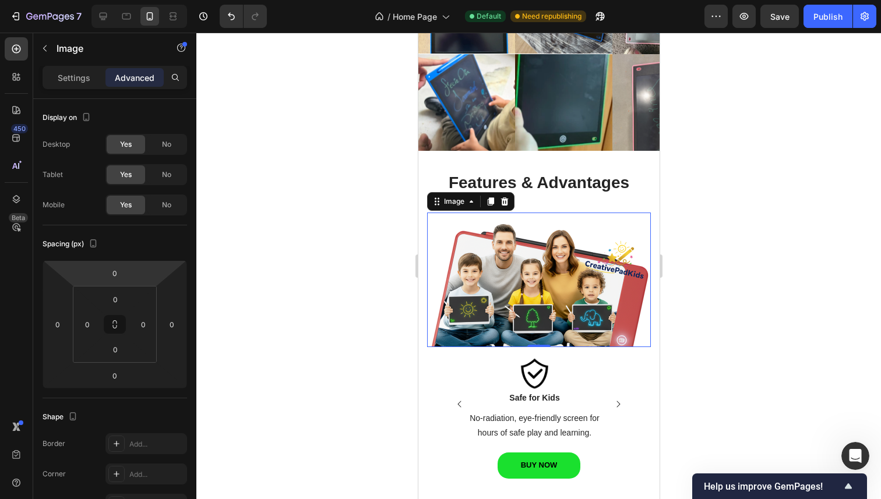
click at [391, 218] on div at bounding box center [538, 266] width 684 height 467
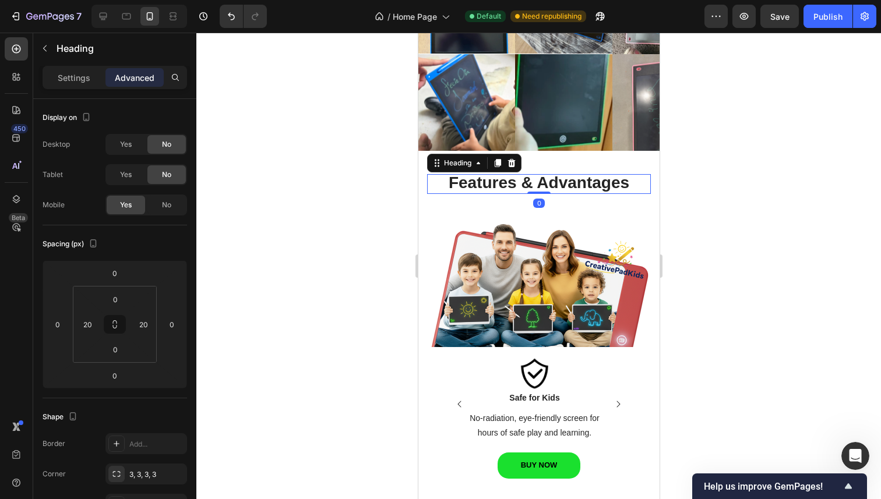
click at [591, 191] on strong "Features & Advantages" at bounding box center [538, 183] width 181 height 18
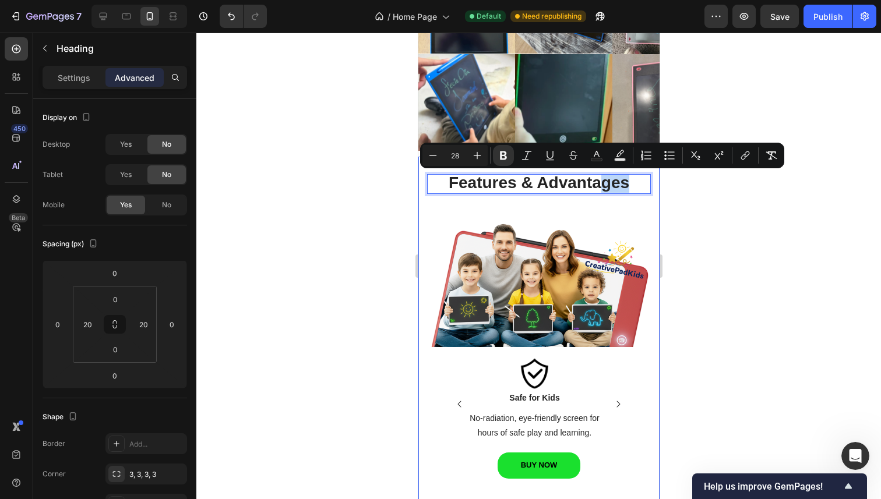
drag, startPoint x: 592, startPoint y: 183, endPoint x: 574, endPoint y: 206, distance: 28.7
click at [751, 205] on div at bounding box center [538, 266] width 684 height 467
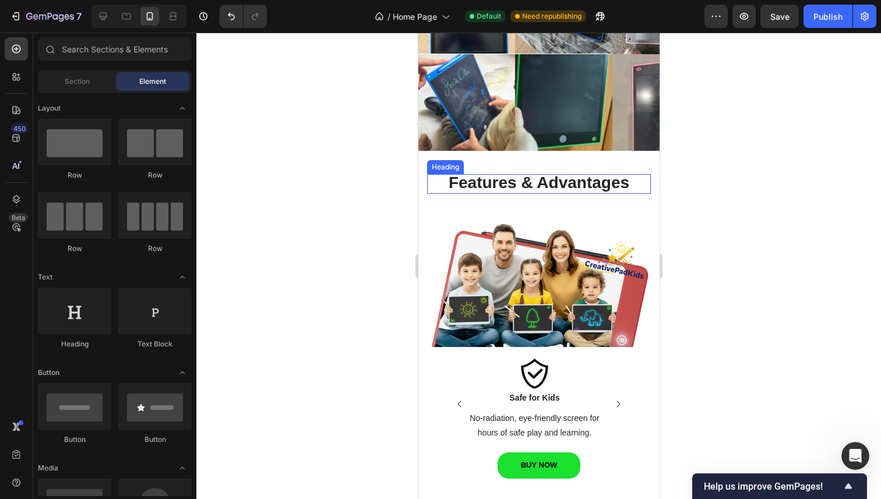
click at [582, 190] on strong "Features & Advantages" at bounding box center [538, 183] width 181 height 18
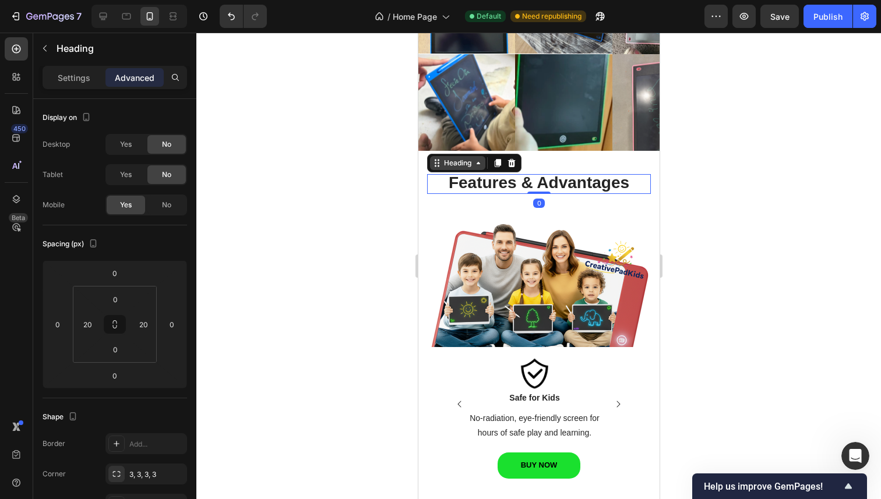
click at [437, 166] on icon at bounding box center [438, 166] width 2 height 2
click at [407, 222] on div at bounding box center [538, 266] width 684 height 467
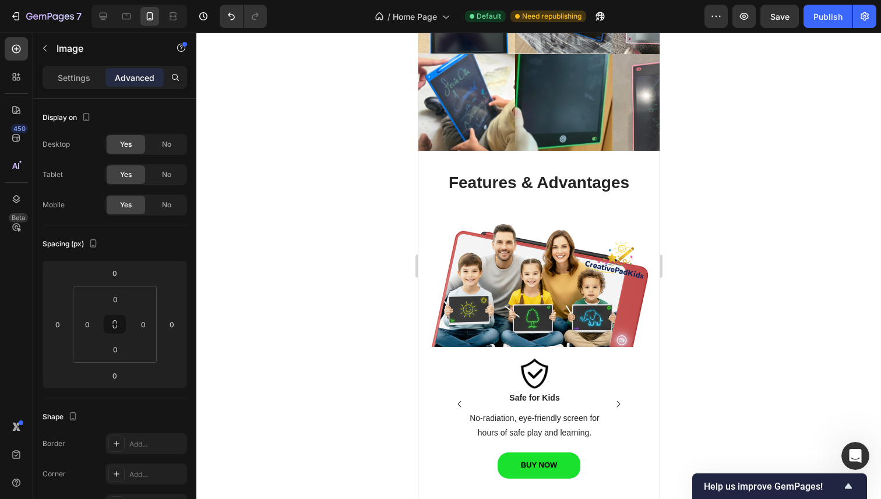
click at [439, 224] on img at bounding box center [538, 280] width 224 height 135
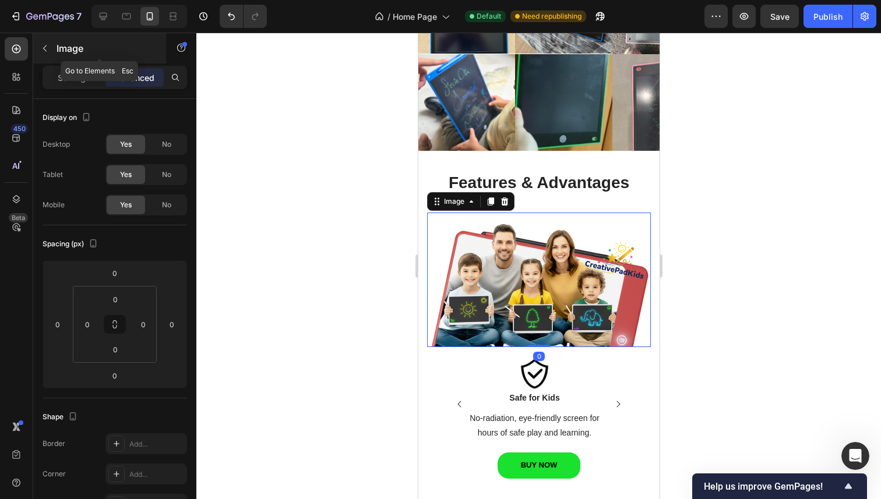
click at [49, 44] on icon "button" at bounding box center [44, 48] width 9 height 9
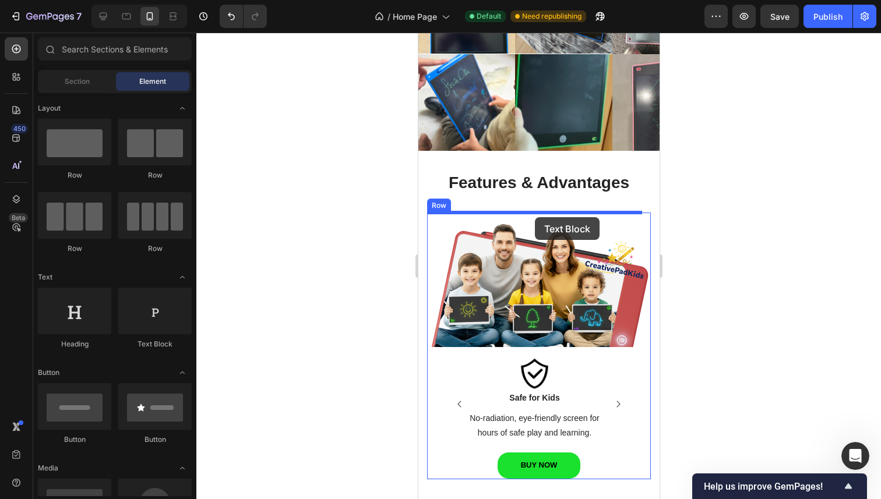
drag, startPoint x: 574, startPoint y: 348, endPoint x: 538, endPoint y: 214, distance: 138.6
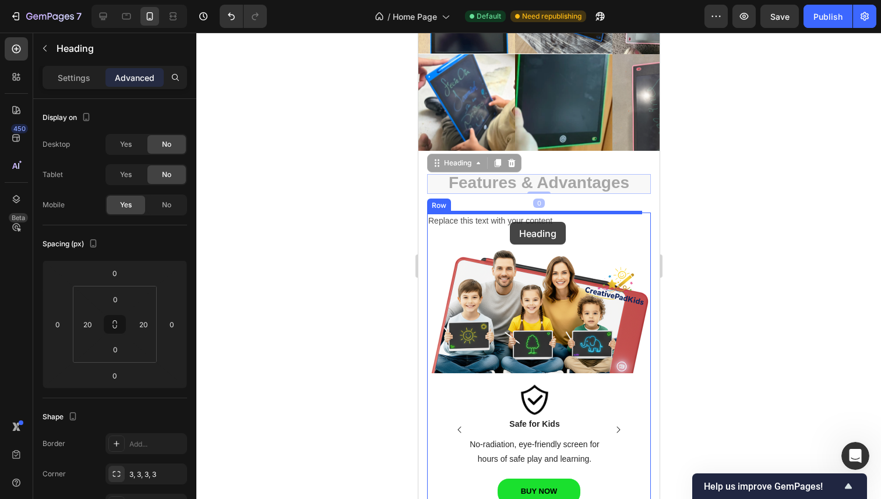
drag, startPoint x: 584, startPoint y: 183, endPoint x: 509, endPoint y: 222, distance: 84.7
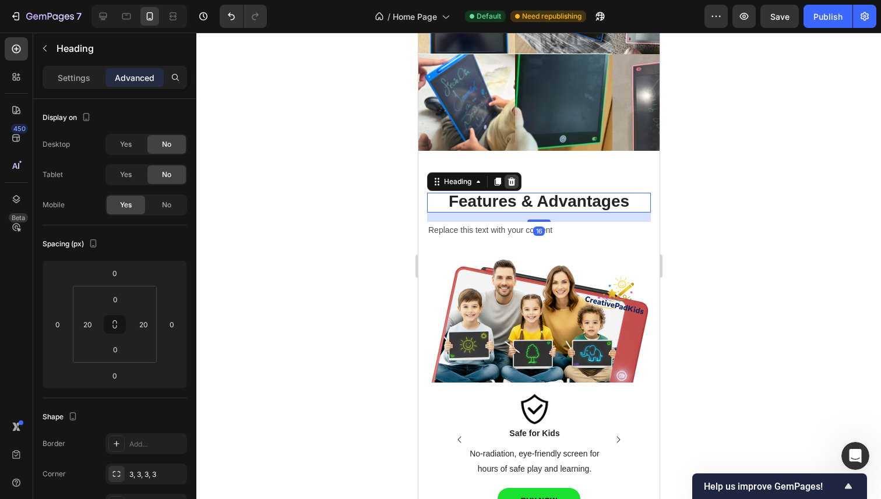
click at [512, 181] on icon at bounding box center [510, 181] width 9 height 9
click at [520, 201] on strong "Features & Advantages" at bounding box center [538, 201] width 181 height 18
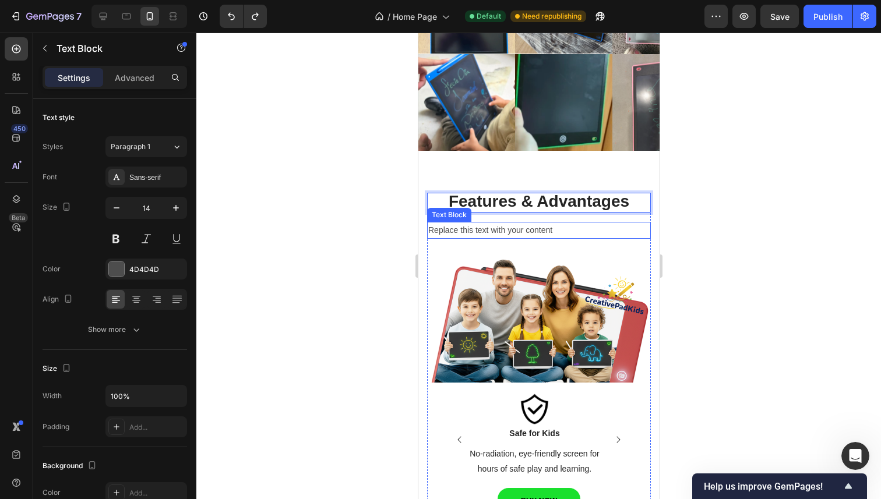
click at [503, 228] on div "Replace this text with your content" at bounding box center [538, 230] width 224 height 17
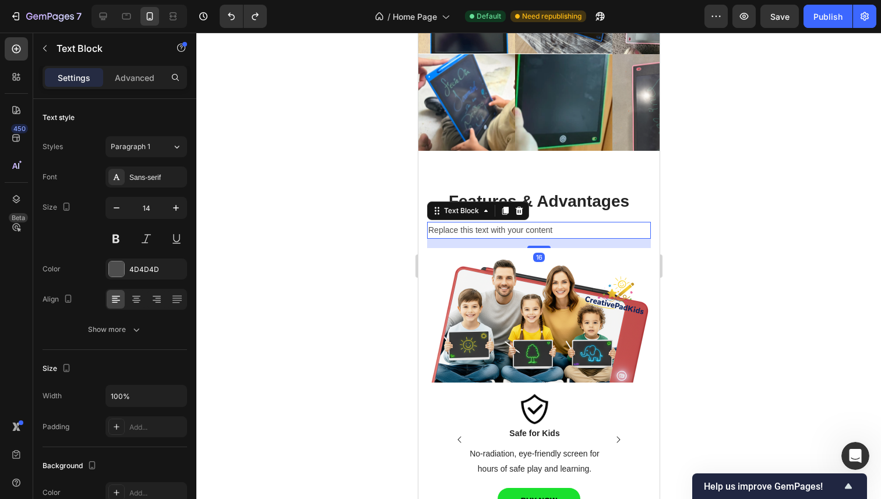
click at [504, 228] on div "Replace this text with your content" at bounding box center [538, 230] width 224 height 17
click at [504, 228] on p "Replace this text with your content" at bounding box center [538, 230] width 221 height 15
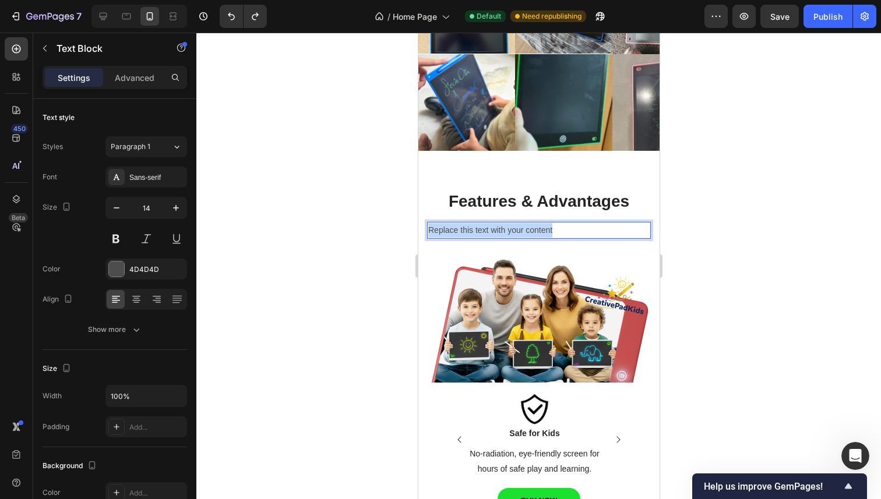
click at [504, 228] on p "Replace this text with your content" at bounding box center [538, 230] width 221 height 15
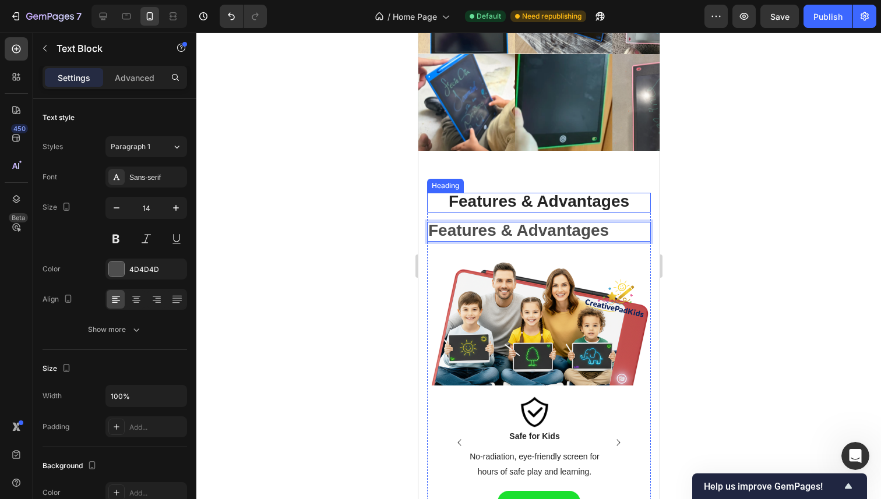
click at [575, 203] on strong "Features & Advantages" at bounding box center [538, 201] width 181 height 18
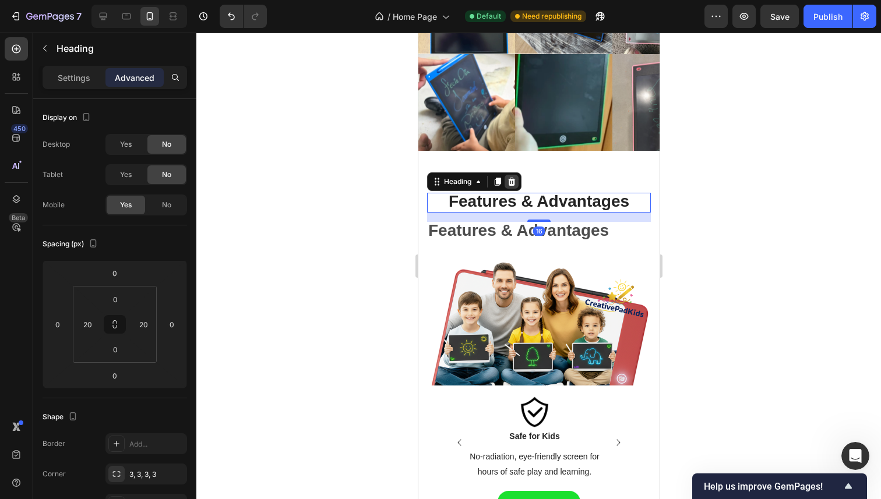
click at [510, 178] on icon at bounding box center [511, 182] width 8 height 8
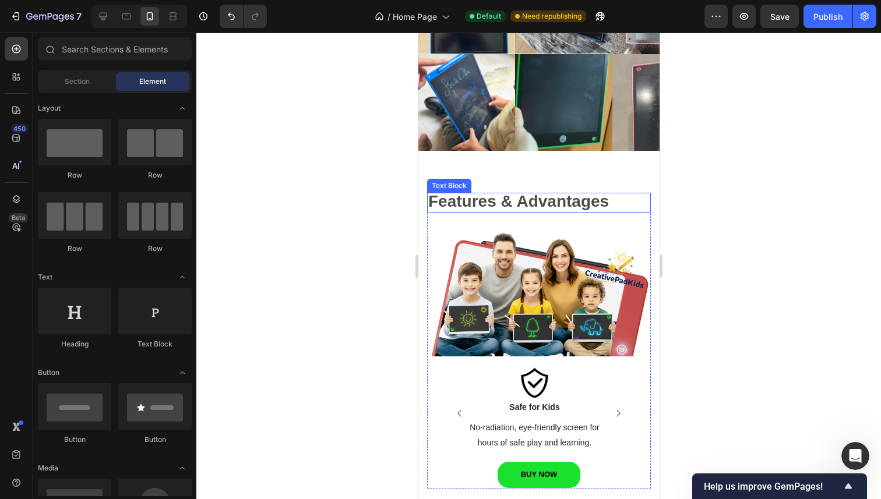
click at [510, 207] on strong "Features & Advantages" at bounding box center [518, 201] width 181 height 18
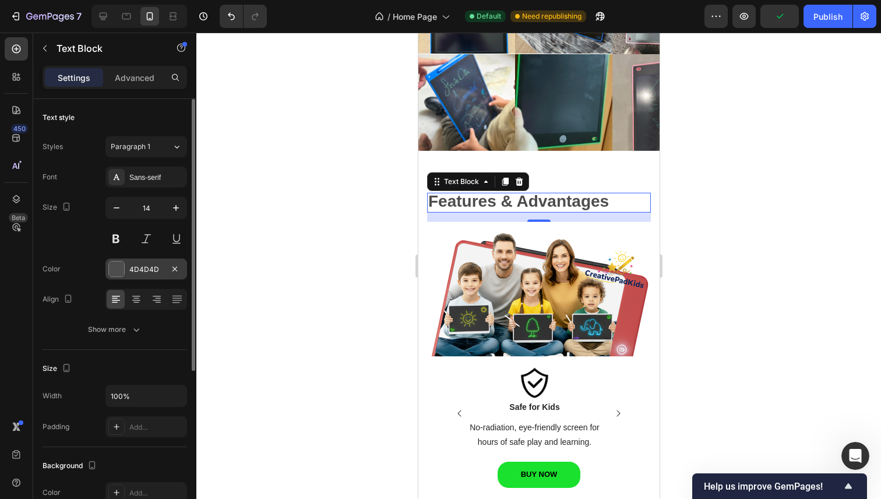
click at [119, 263] on div at bounding box center [116, 269] width 15 height 15
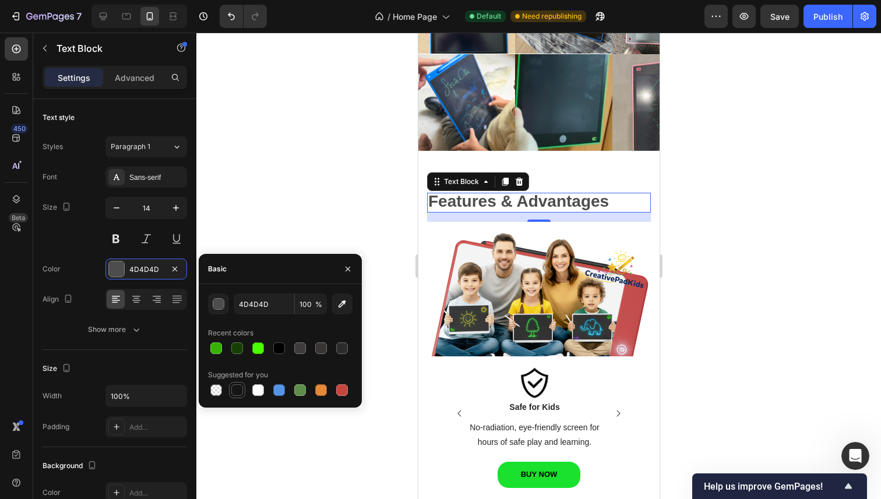
click at [236, 388] on div at bounding box center [237, 390] width 12 height 12
type input "151515"
click at [271, 228] on div at bounding box center [538, 266] width 684 height 467
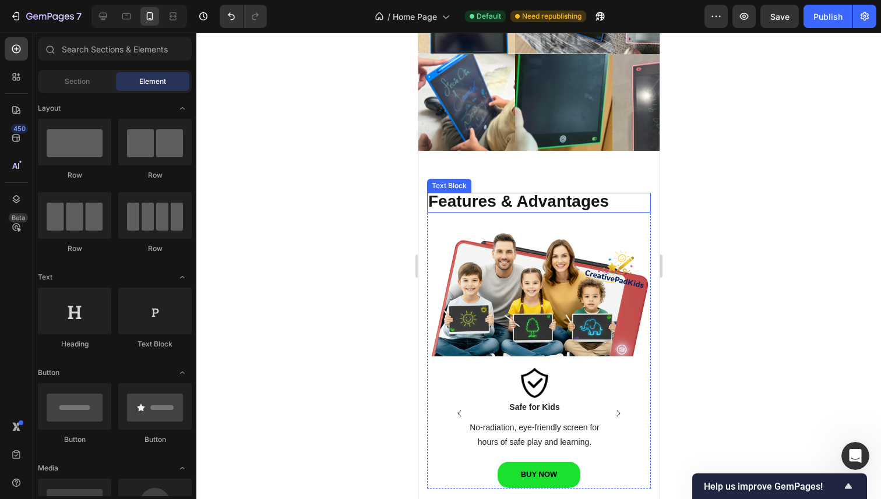
click at [525, 206] on strong "Features & Advantages" at bounding box center [518, 201] width 181 height 18
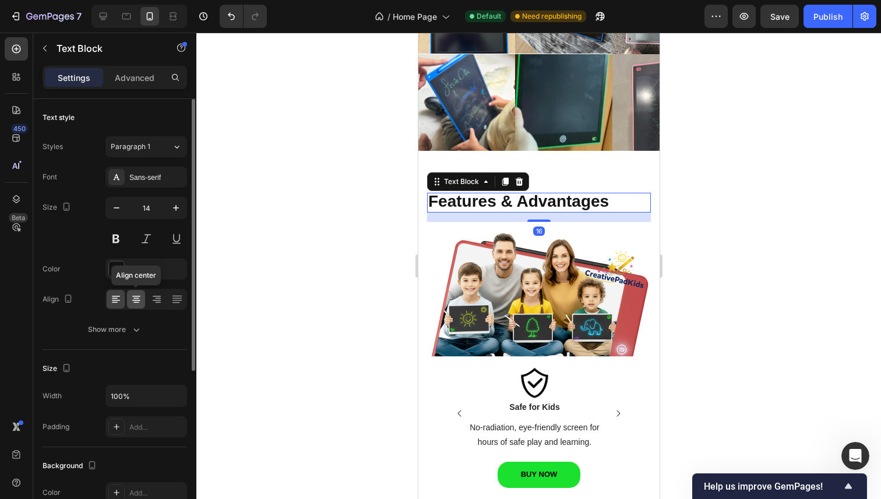
click at [133, 297] on icon at bounding box center [136, 300] width 12 height 12
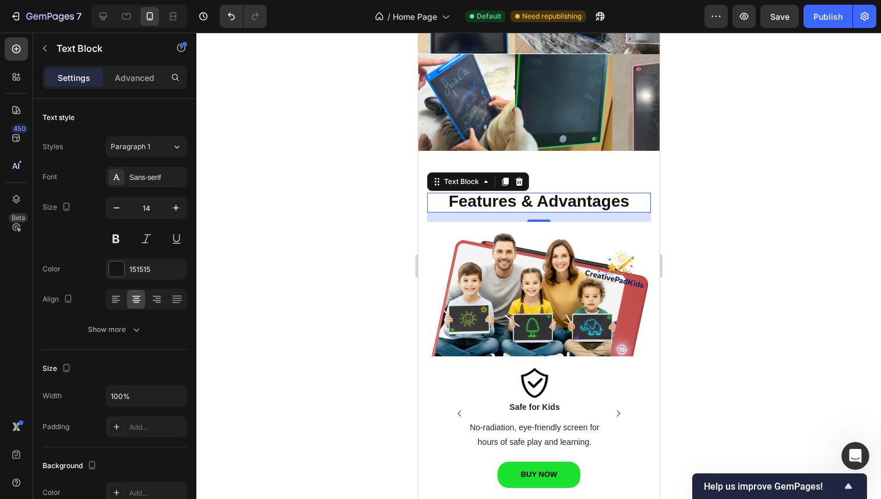
click at [328, 213] on div at bounding box center [538, 266] width 684 height 467
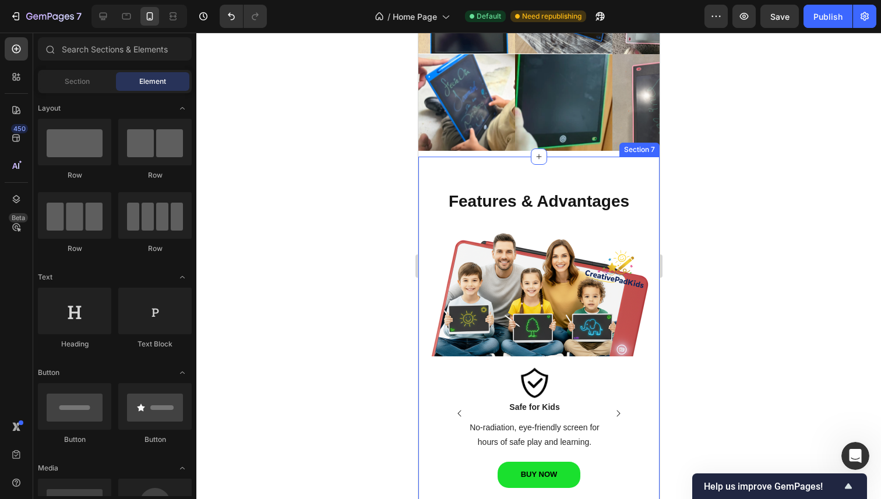
click at [521, 164] on div "Features & Advantages Heading Row Image Safe for Kids Text block No-radiation, …" at bounding box center [538, 337] width 241 height 361
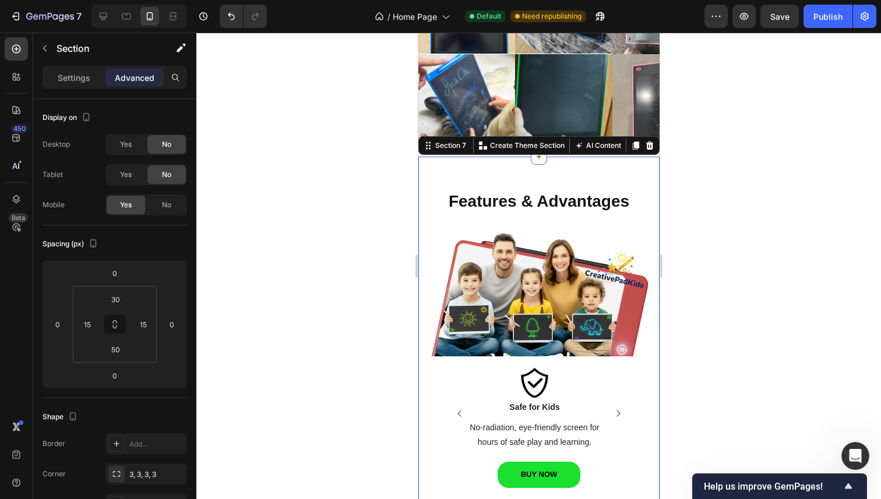
click at [515, 179] on div "Features & Advantages Heading Row Image Safe for Kids Text block No-radiation, …" at bounding box center [538, 331] width 224 height 315
click at [492, 191] on div "Features & Advantages Heading Row Image Safe for Kids Text block No-radiation, …" at bounding box center [538, 331] width 224 height 315
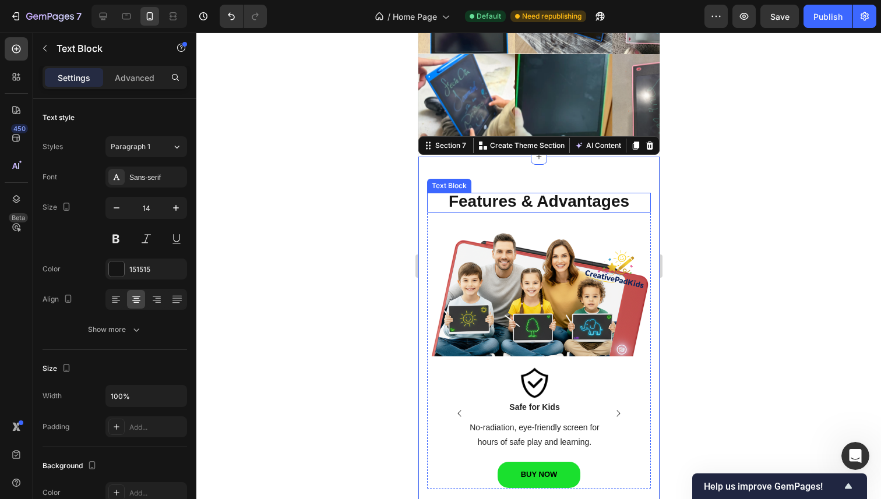
click at [465, 198] on strong "Features & Advantages" at bounding box center [538, 201] width 181 height 18
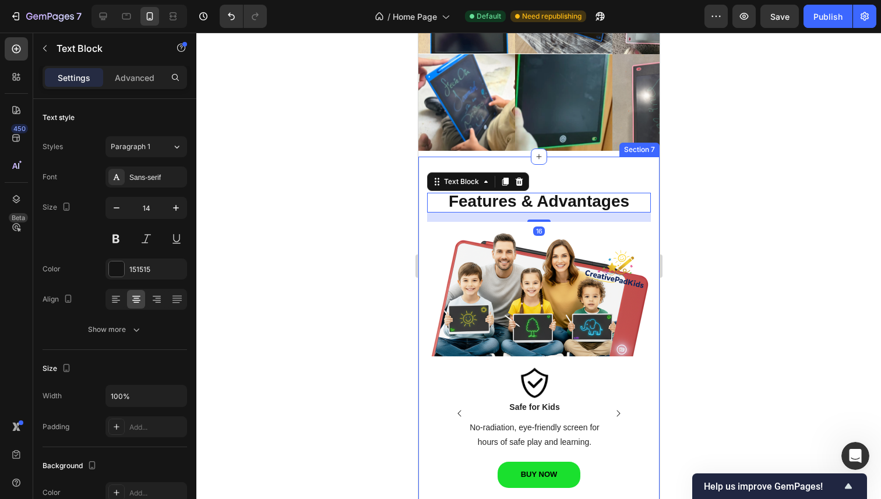
click at [376, 157] on div at bounding box center [538, 266] width 684 height 467
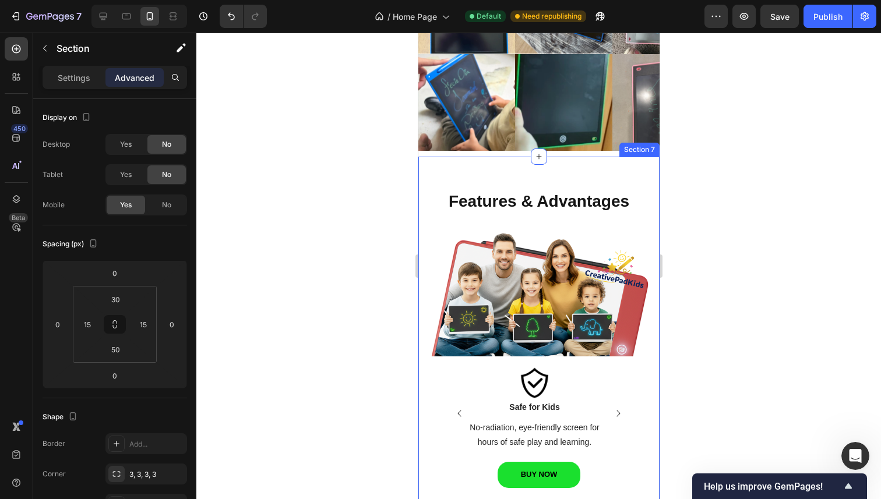
click at [458, 176] on div "Features & Advantages Heading Row Image Safe for Kids Text block No-radiation, …" at bounding box center [538, 331] width 224 height 315
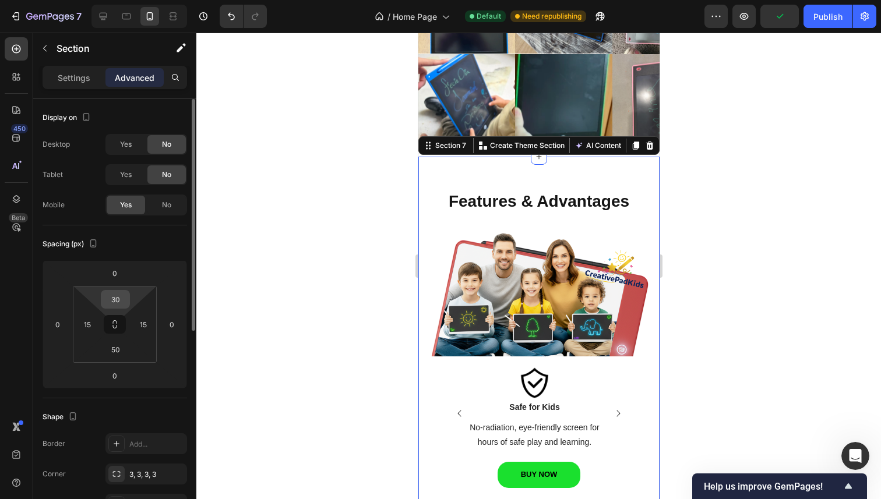
click at [120, 301] on input "30" at bounding box center [115, 299] width 23 height 17
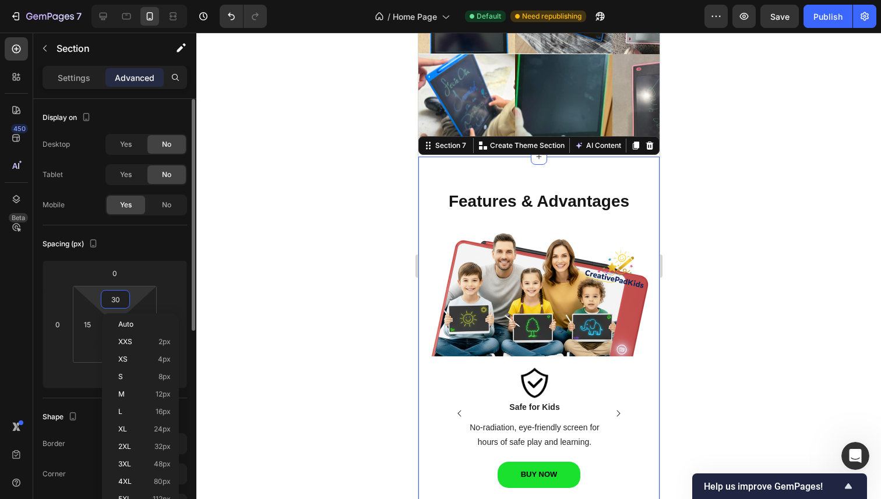
type input "0"
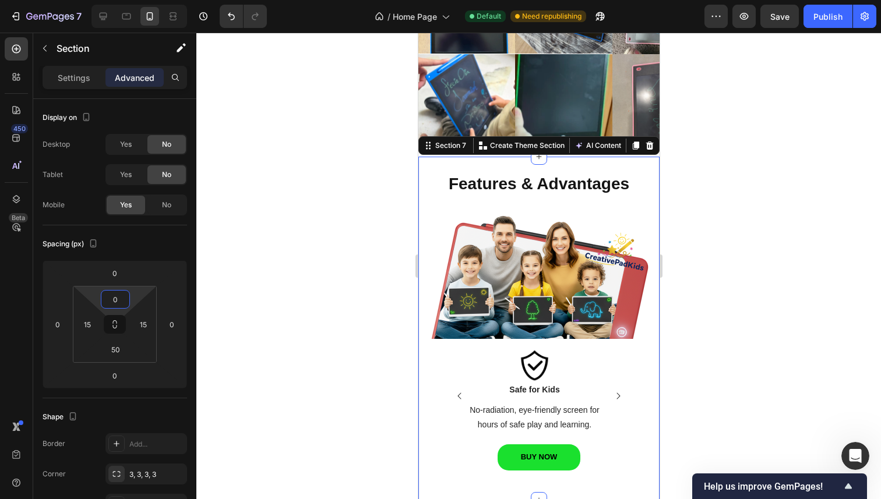
click at [287, 282] on div at bounding box center [538, 266] width 684 height 467
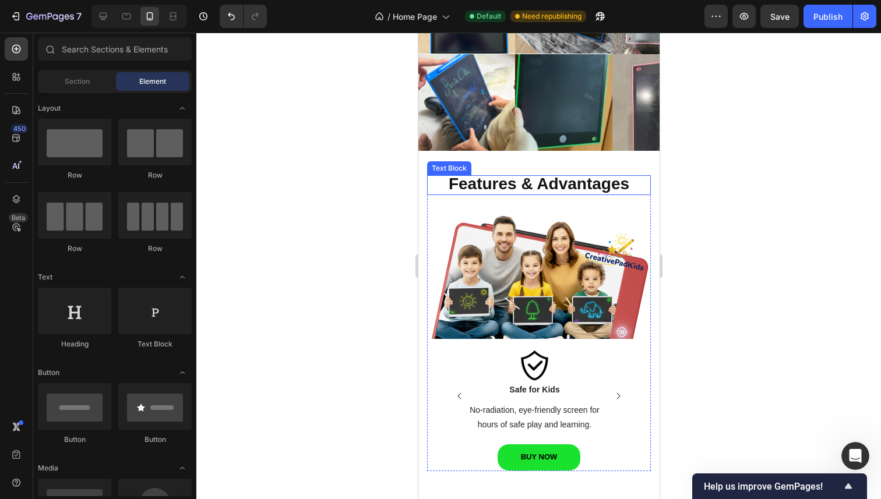
click at [495, 179] on strong "Features & Advantages" at bounding box center [538, 184] width 181 height 18
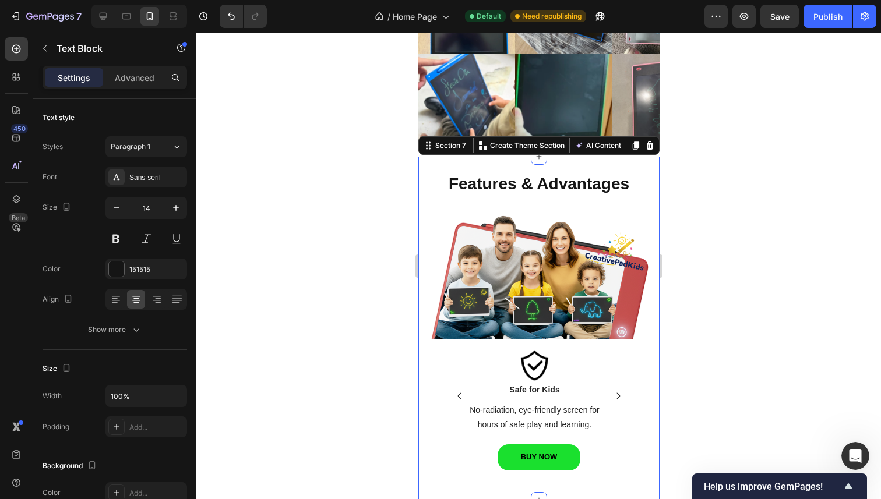
click at [573, 166] on div "Features & Advantages Heading Row Image Safe for Kids Text block No-radiation, …" at bounding box center [538, 314] width 224 height 315
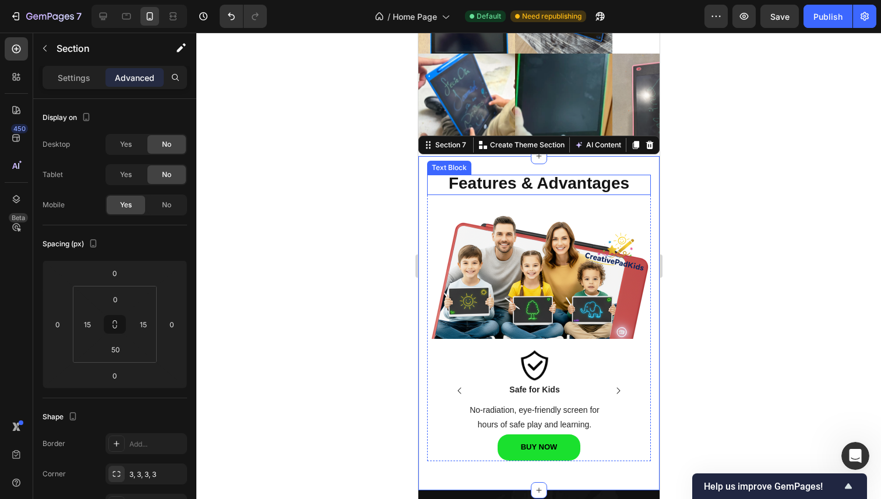
scroll to position [1055, 0]
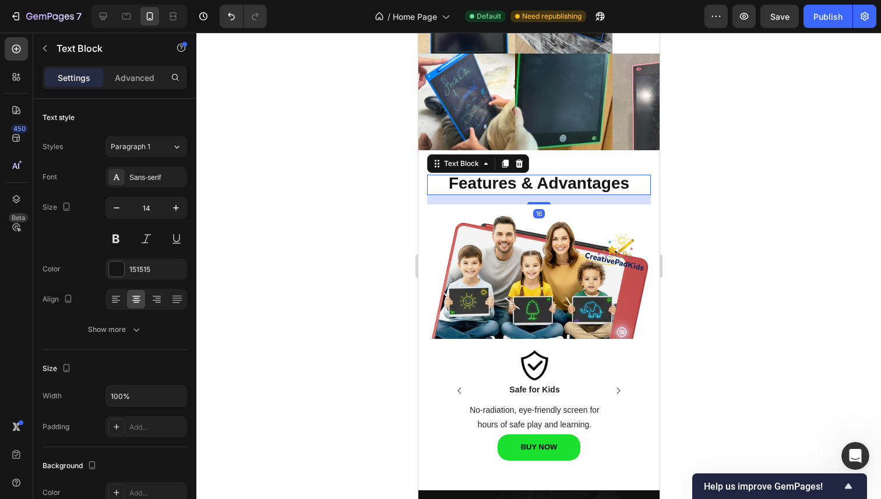
click at [437, 185] on p "Features & Advantages" at bounding box center [538, 184] width 221 height 17
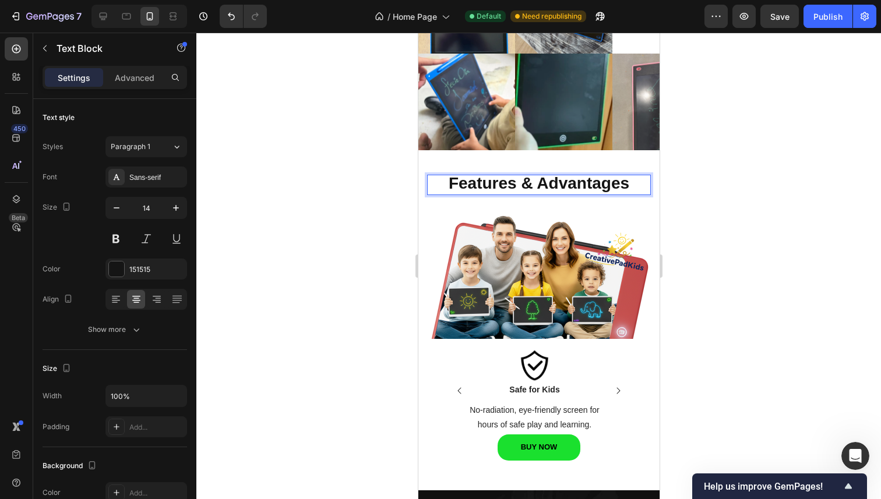
click at [354, 183] on div at bounding box center [538, 266] width 684 height 467
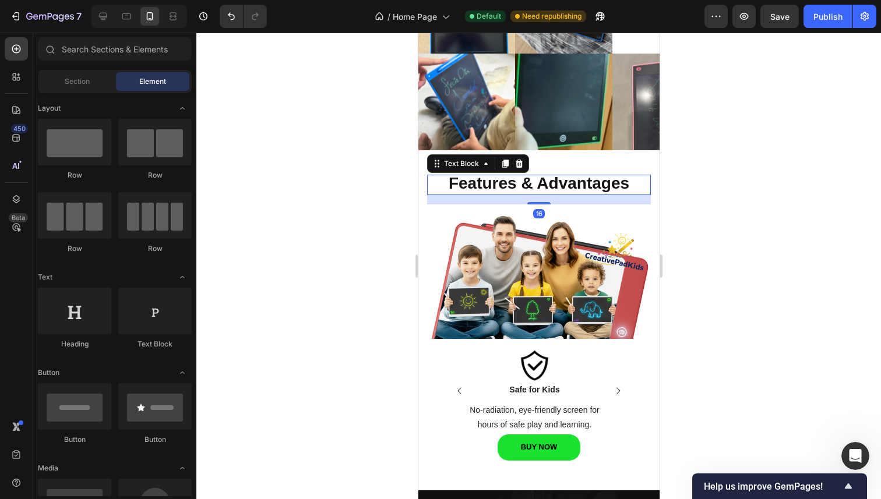
click at [448, 183] on strong "Features & Advantages" at bounding box center [538, 183] width 181 height 18
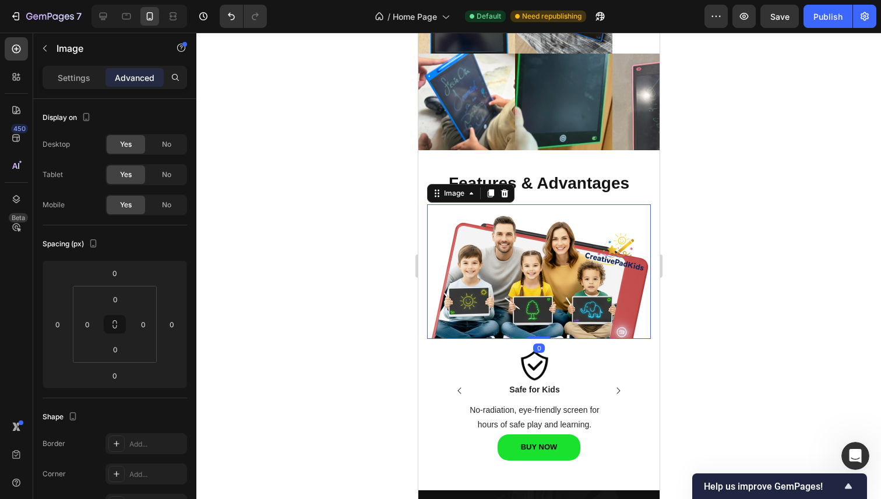
drag, startPoint x: 531, startPoint y: 204, endPoint x: 531, endPoint y: 188, distance: 16.9
click at [606, 175] on strong "Features & Advantages" at bounding box center [538, 183] width 181 height 18
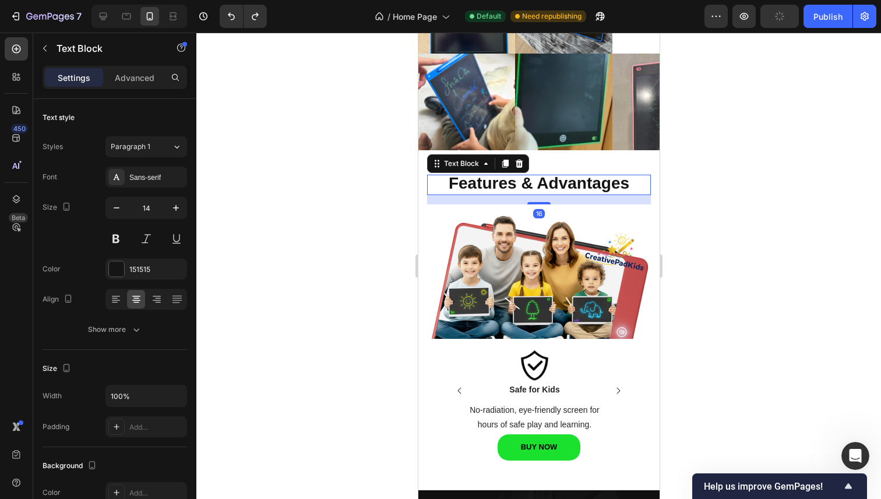
drag, startPoint x: 535, startPoint y: 203, endPoint x: 539, endPoint y: 171, distance: 31.7
click at [539, 171] on div "Features & Advantages Heading Row Image Safe for Kids Text block No-radiation, …" at bounding box center [538, 308] width 224 height 305
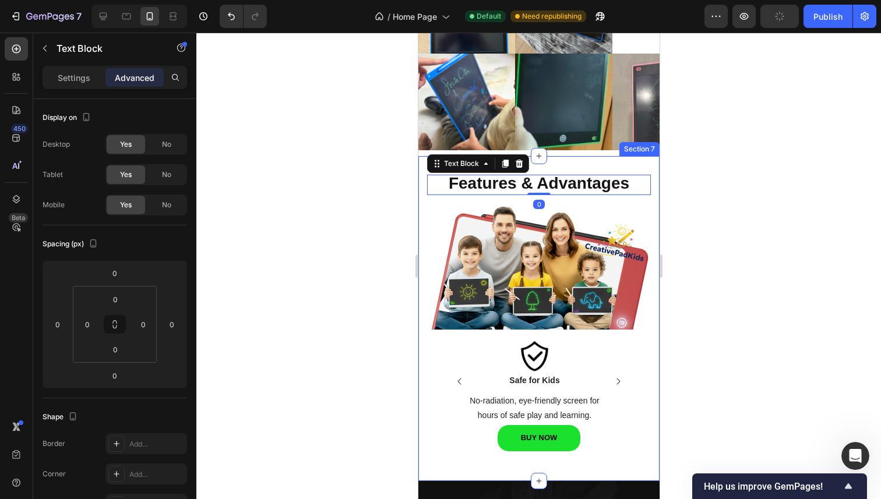
click at [700, 168] on div at bounding box center [538, 266] width 684 height 467
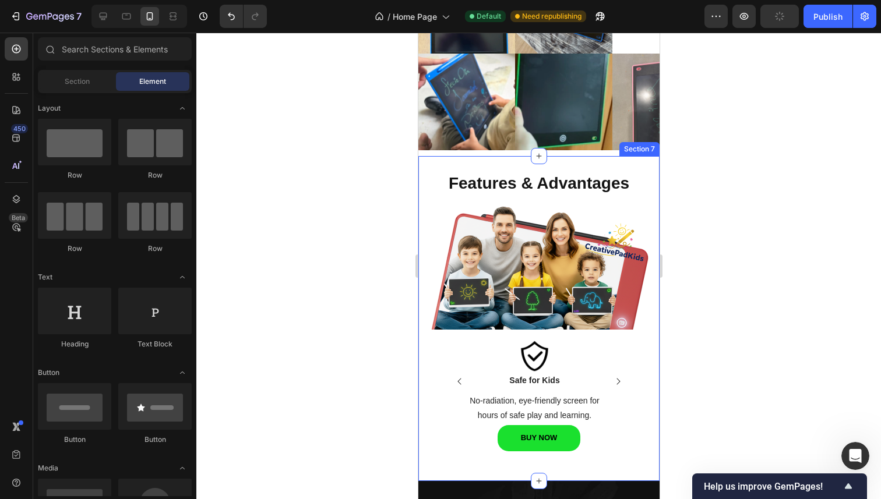
click at [733, 202] on div at bounding box center [538, 266] width 684 height 467
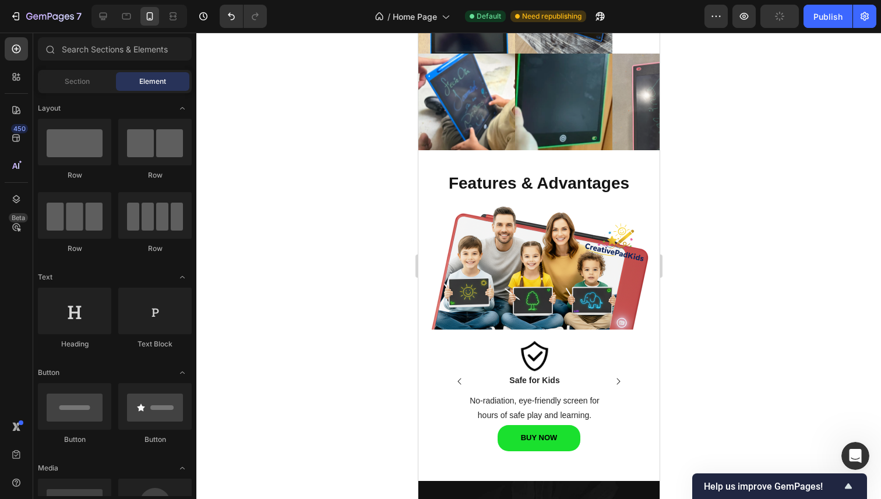
click at [293, 224] on div at bounding box center [538, 266] width 684 height 467
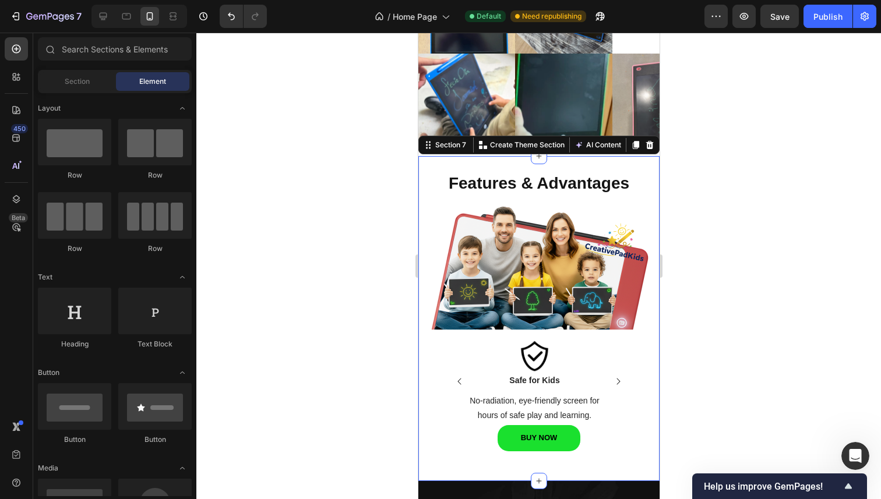
click at [479, 163] on div "Features & Advantages Heading Row Image Safe for Kids Text block No-radiation, …" at bounding box center [538, 304] width 224 height 296
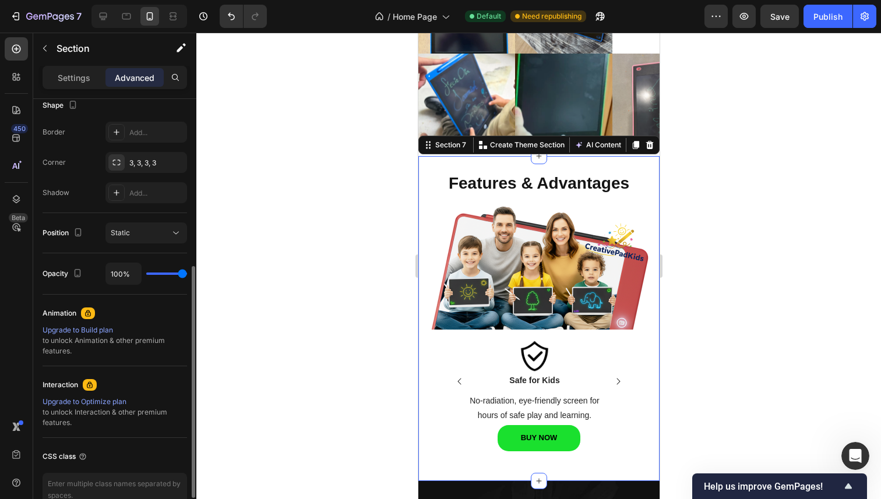
scroll to position [348, 0]
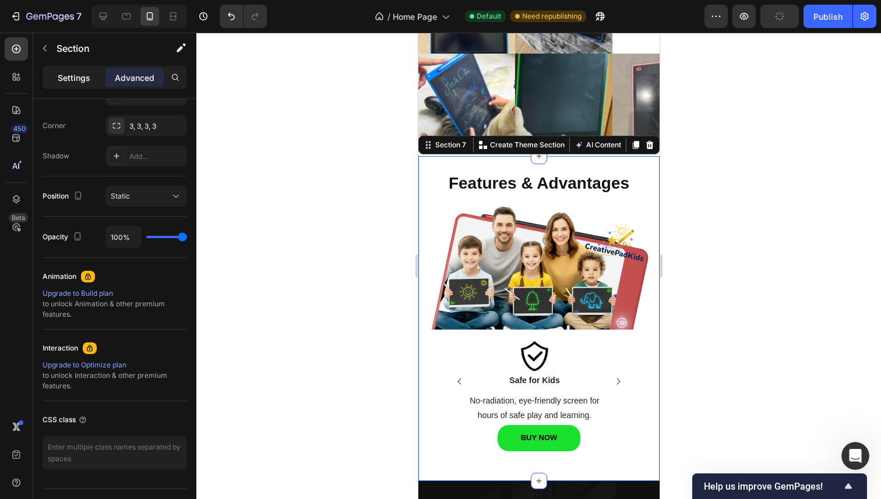
click at [73, 73] on p "Settings" at bounding box center [74, 78] width 33 height 12
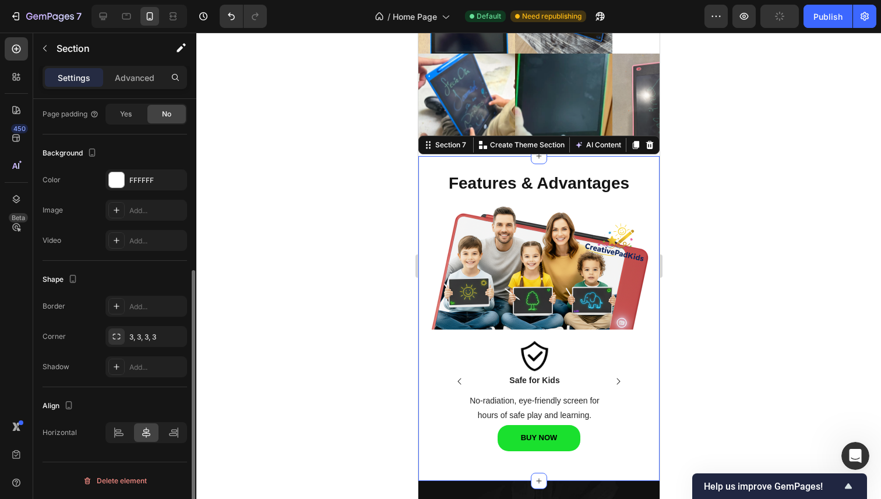
scroll to position [282, 0]
click at [801, 240] on div at bounding box center [538, 266] width 684 height 467
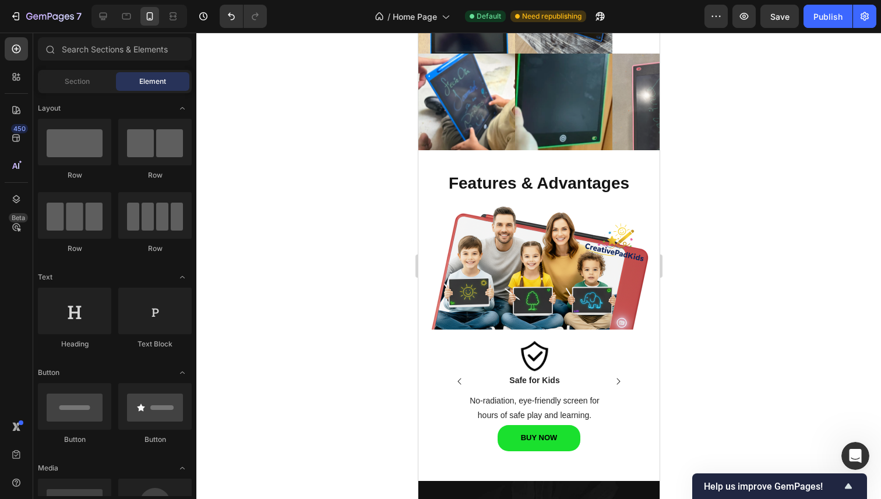
click at [358, 214] on div at bounding box center [538, 266] width 684 height 467
click at [725, 223] on div at bounding box center [538, 266] width 684 height 467
click at [338, 247] on div at bounding box center [538, 266] width 684 height 467
click at [103, 19] on icon at bounding box center [104, 17] width 8 height 8
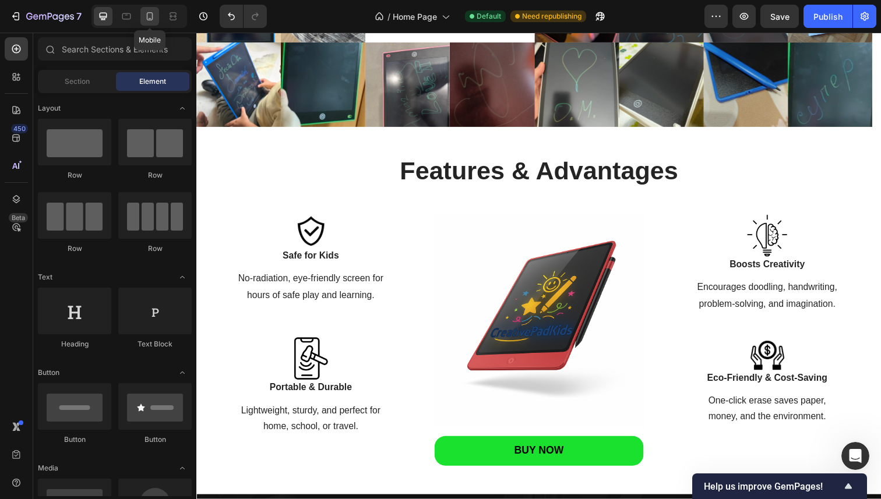
click at [155, 17] on icon at bounding box center [150, 16] width 12 height 12
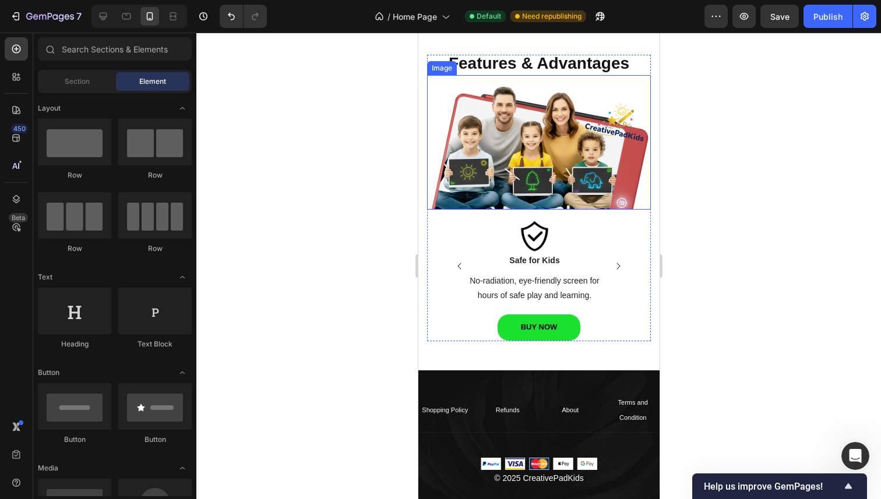
scroll to position [1236, 0]
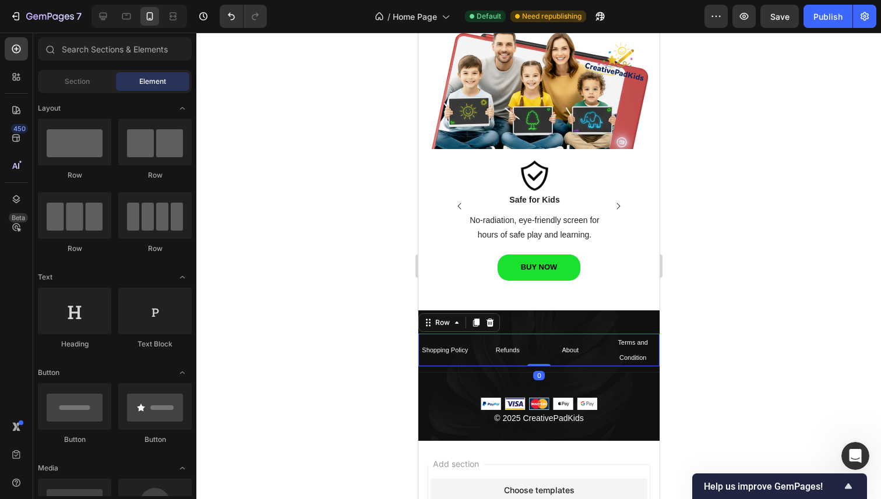
click at [521, 357] on div "Refunds Text Block" at bounding box center [508, 350] width 54 height 33
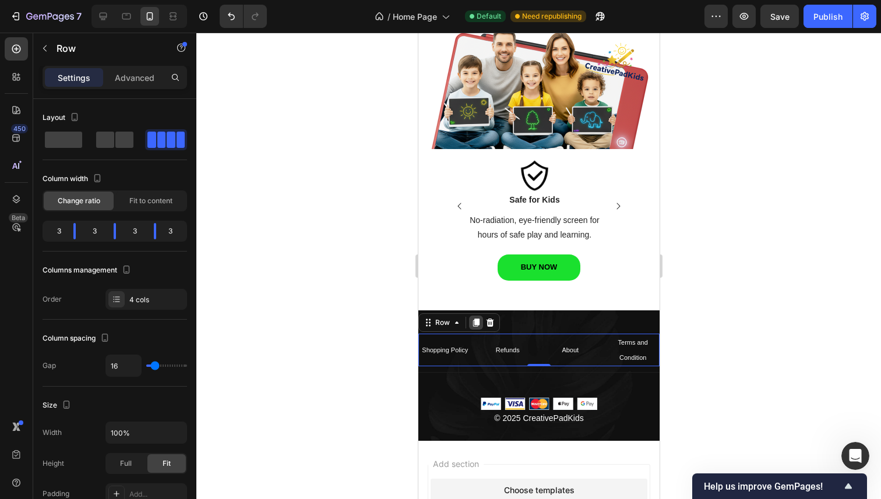
click at [480, 319] on div at bounding box center [475, 323] width 14 height 14
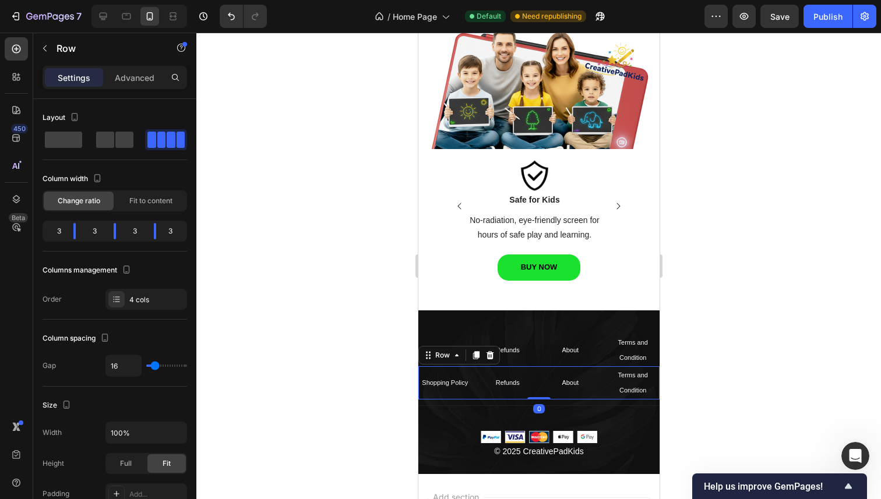
scroll to position [282, 0]
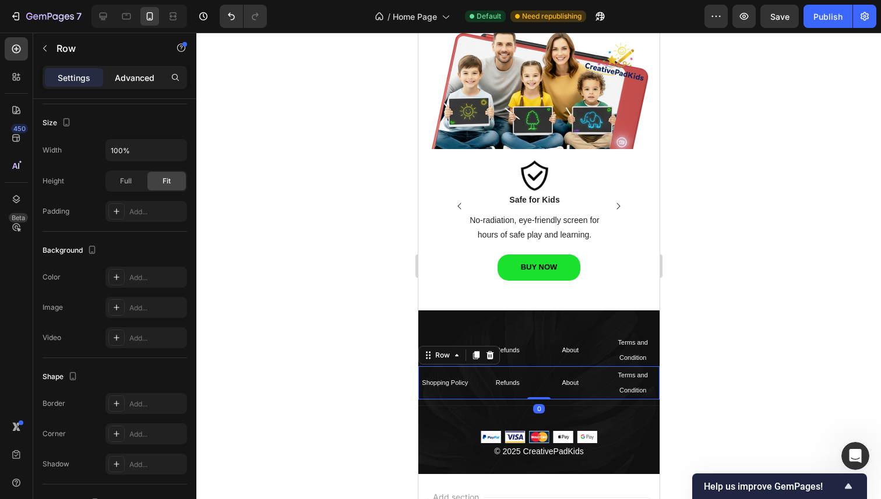
click at [130, 75] on p "Advanced" at bounding box center [135, 78] width 40 height 12
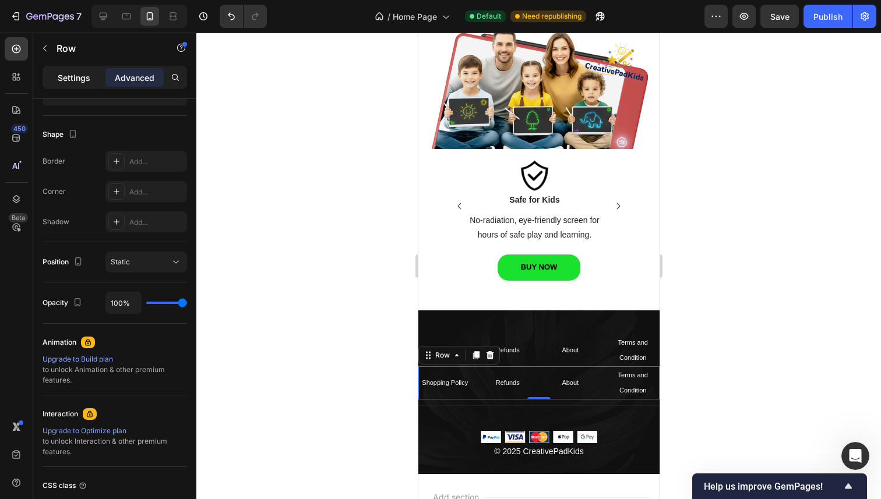
click at [63, 70] on div "Settings" at bounding box center [74, 77] width 58 height 19
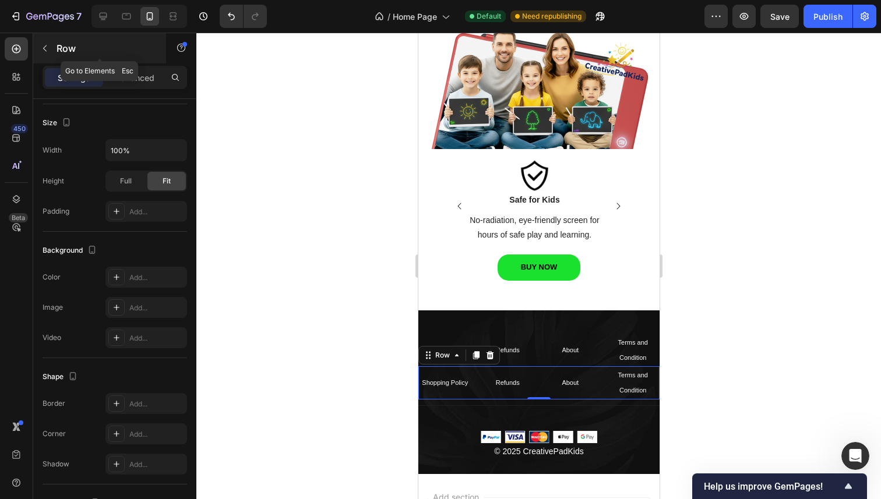
click at [65, 43] on p "Row" at bounding box center [105, 48] width 99 height 14
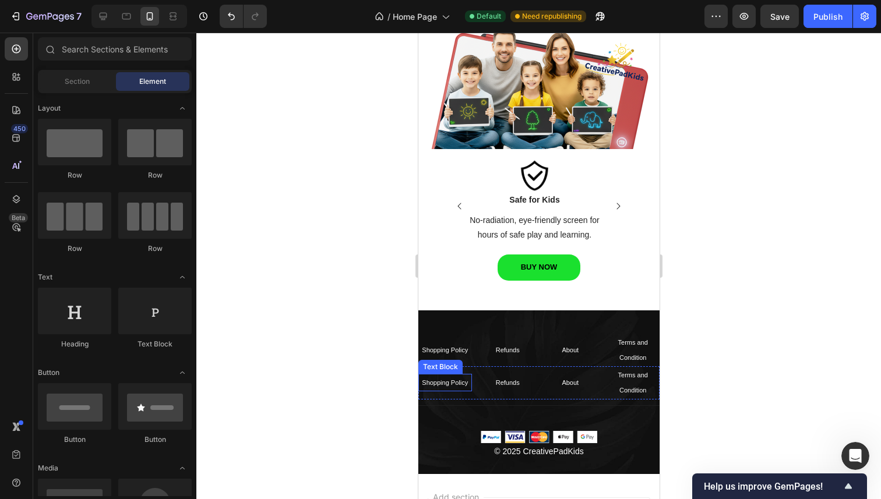
click at [458, 380] on span "Shopping Policy" at bounding box center [444, 382] width 46 height 7
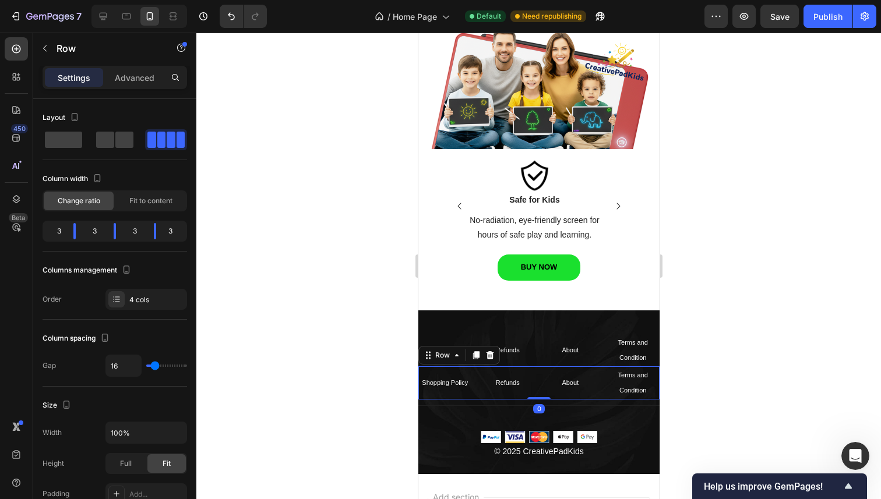
click at [474, 390] on div "Shopping Policy Text Block Refunds Text Block About Text Block Terms and Condit…" at bounding box center [538, 382] width 241 height 33
click at [123, 74] on p "Advanced" at bounding box center [135, 78] width 40 height 12
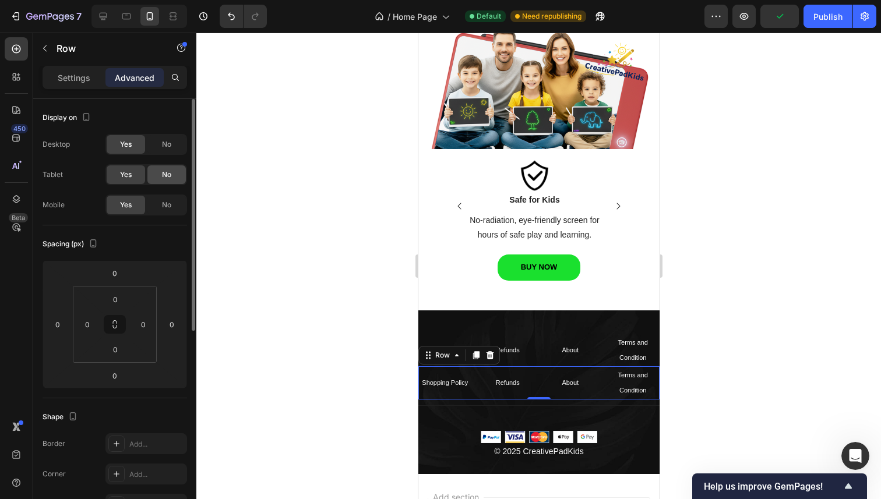
click at [166, 176] on span "No" at bounding box center [166, 174] width 9 height 10
click at [176, 148] on div "No" at bounding box center [166, 144] width 38 height 19
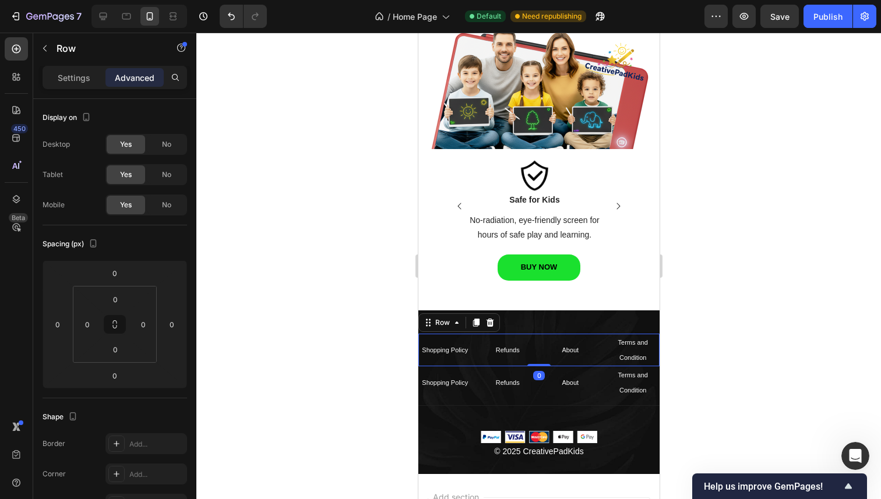
click at [559, 334] on div "About Text Block" at bounding box center [570, 350] width 54 height 33
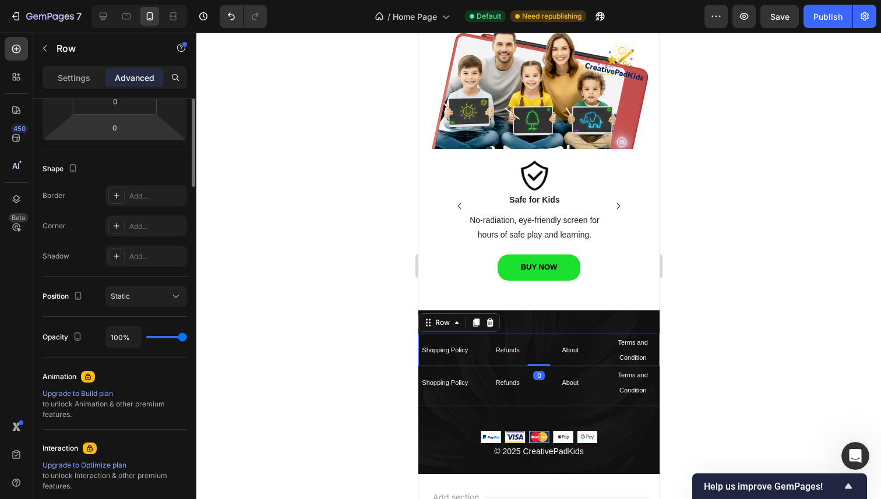
scroll to position [0, 0]
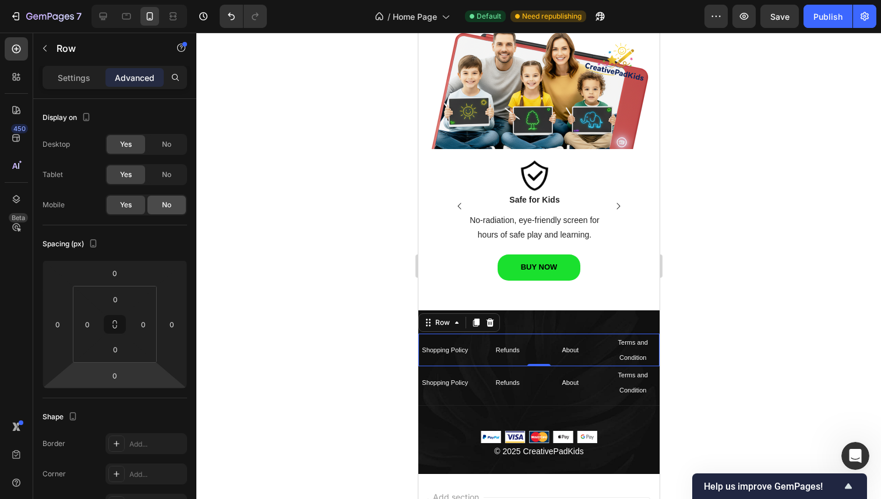
click at [167, 203] on span "No" at bounding box center [166, 205] width 9 height 10
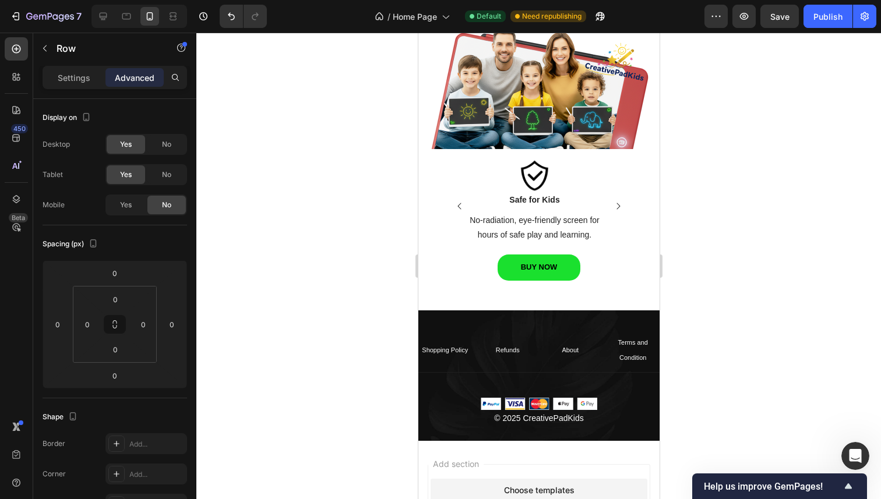
click at [369, 310] on div at bounding box center [538, 266] width 684 height 467
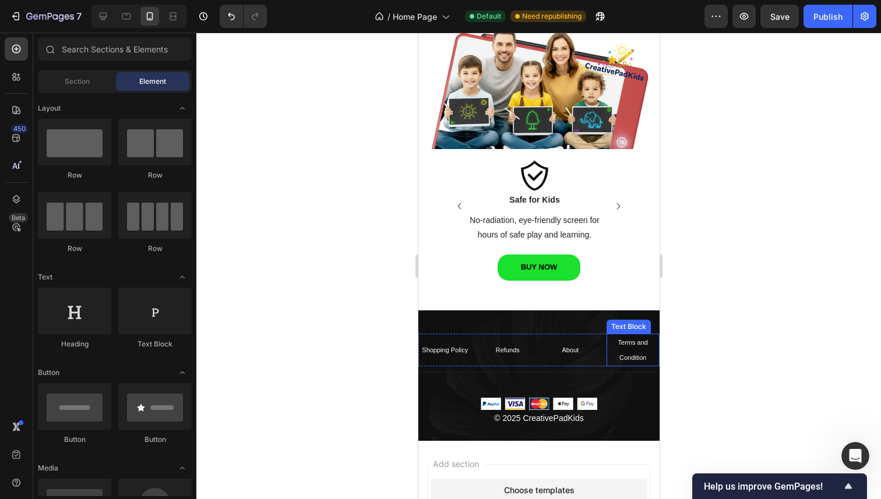
click at [607, 335] on p "Terms and Condition" at bounding box center [632, 350] width 51 height 30
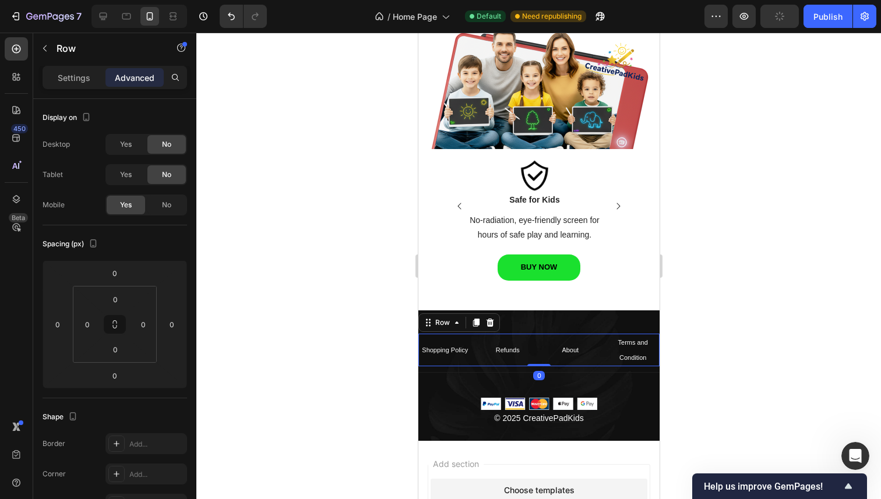
click at [581, 334] on div "About Text Block" at bounding box center [570, 350] width 54 height 33
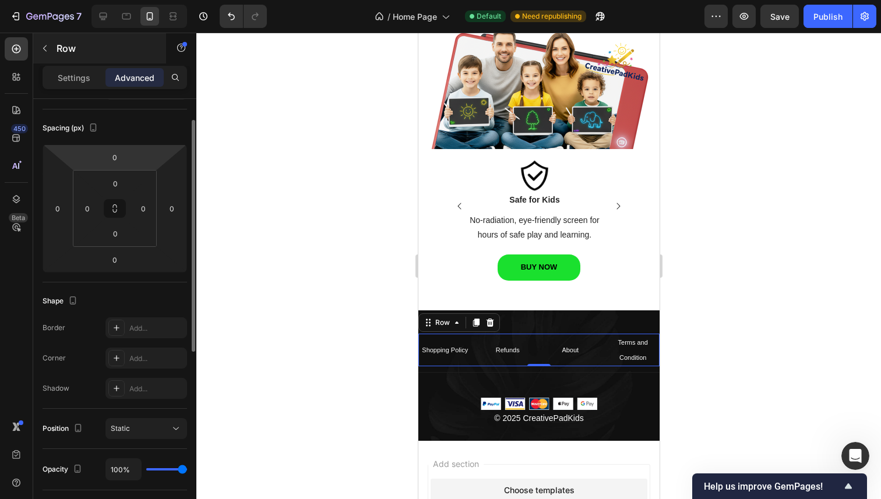
scroll to position [123, 0]
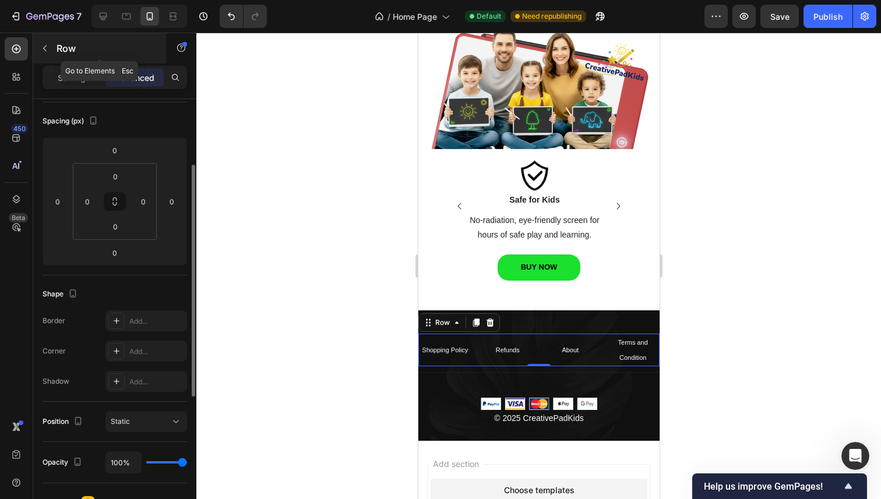
click at [83, 62] on div "Row" at bounding box center [99, 48] width 133 height 30
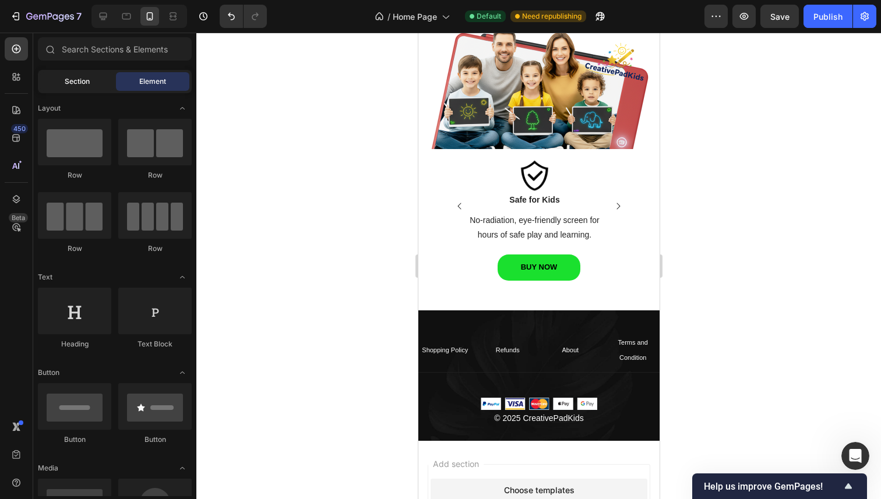
click at [71, 83] on span "Section" at bounding box center [77, 81] width 25 height 10
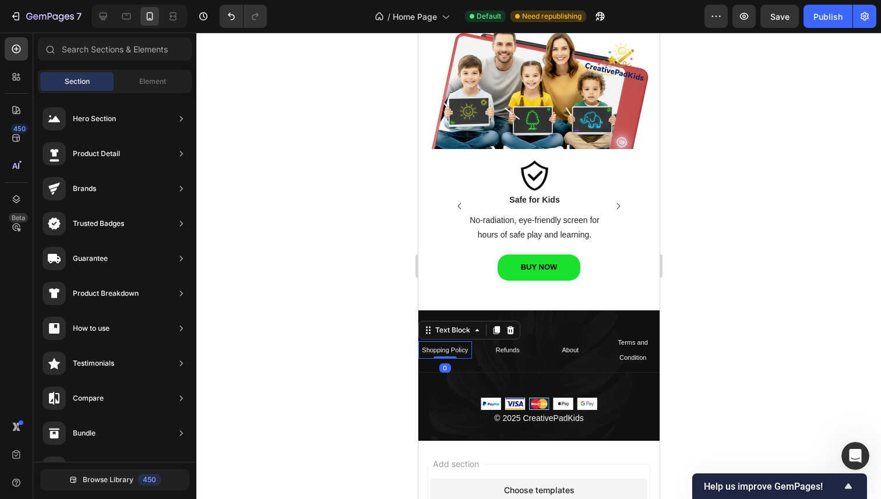
click at [437, 347] on span "Shopping Policy" at bounding box center [444, 350] width 46 height 7
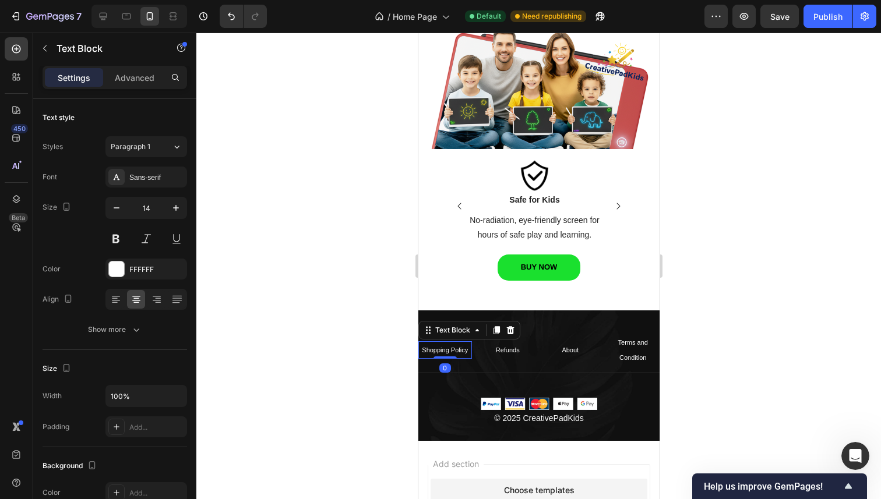
click at [462, 352] on p "Shopping Policy" at bounding box center [444, 349] width 51 height 15
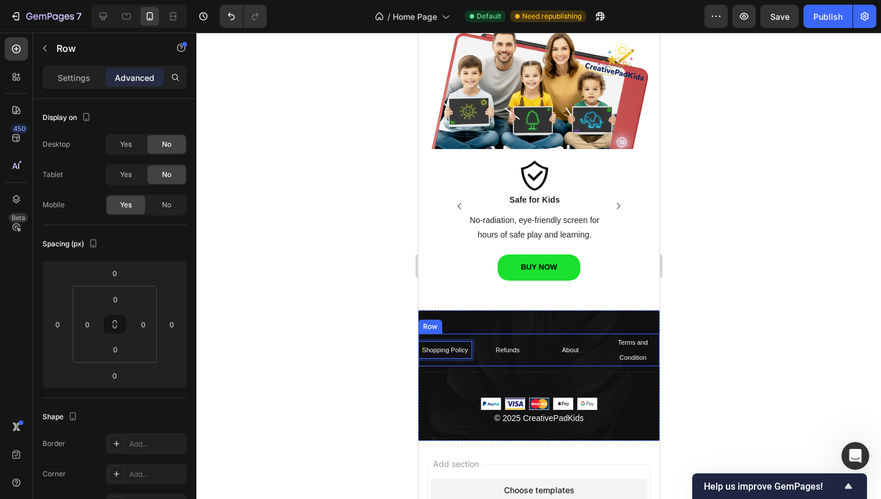
click at [481, 358] on div "Refunds Text Block" at bounding box center [508, 350] width 54 height 33
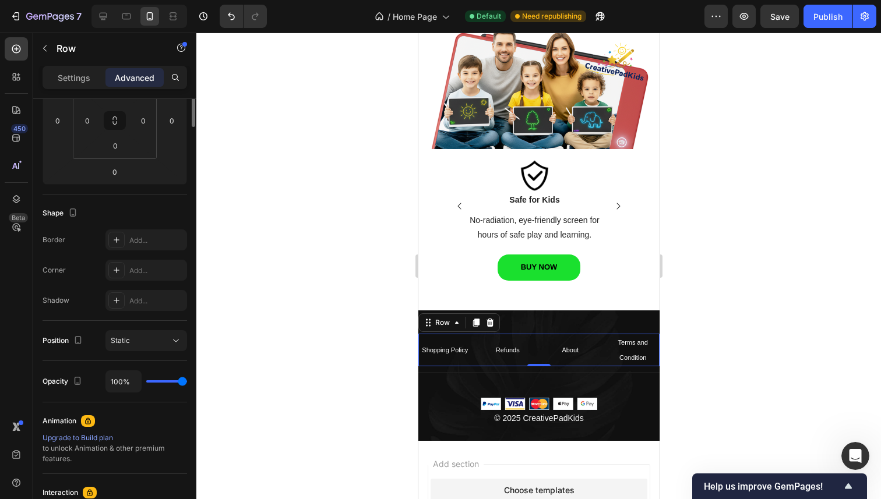
scroll to position [0, 0]
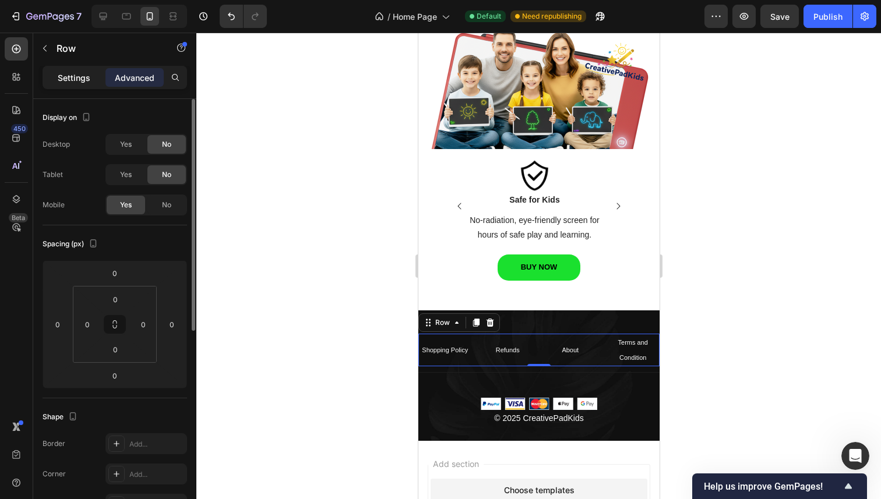
click at [82, 76] on p "Settings" at bounding box center [74, 78] width 33 height 12
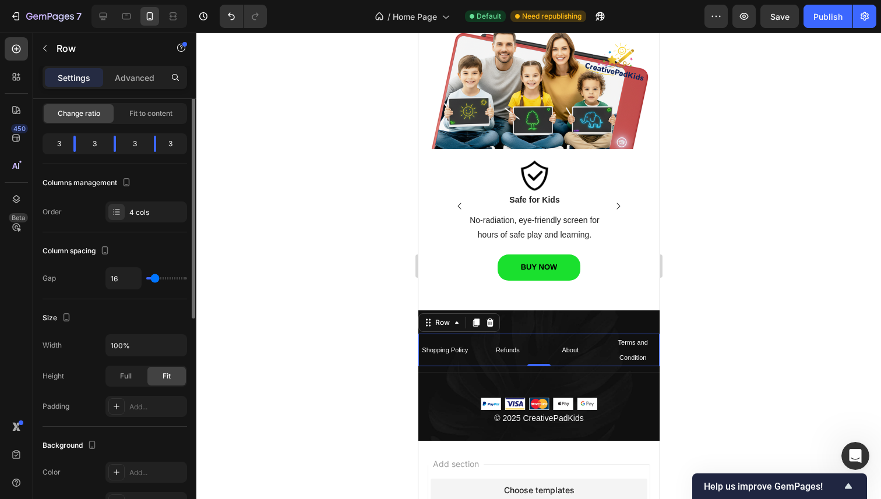
scroll to position [94, 0]
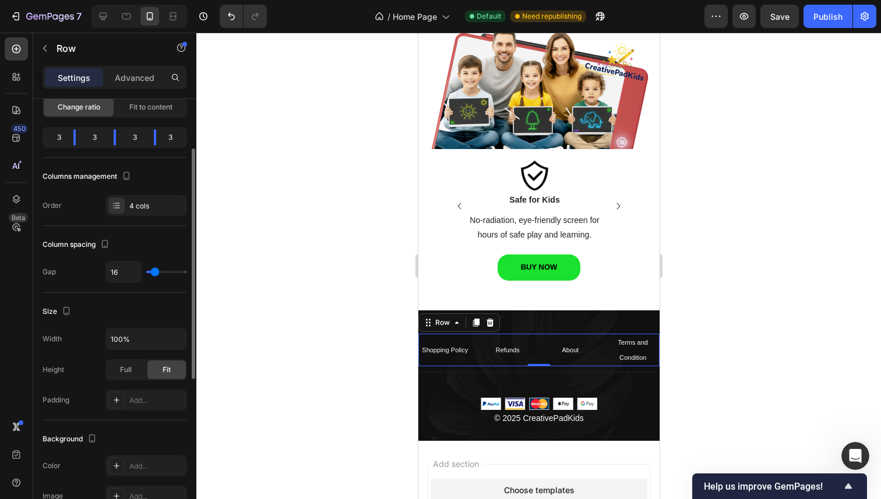
type input "24"
type input "22"
type input "20"
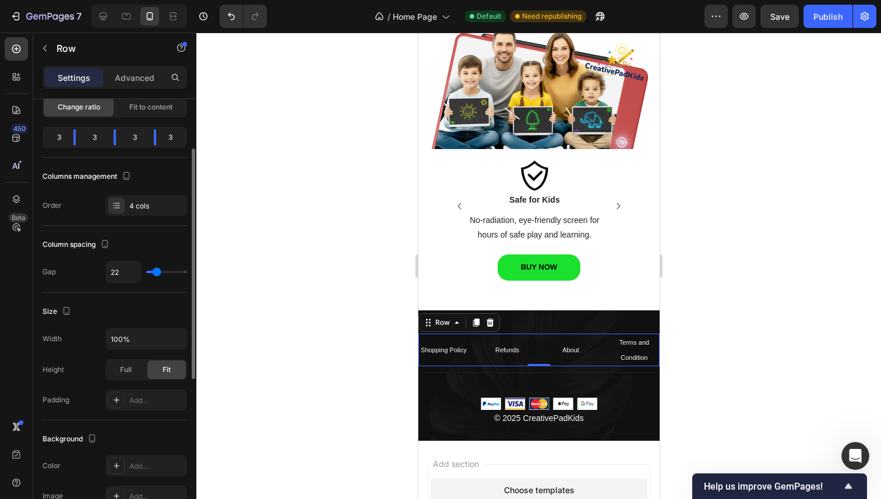
type input "20"
type input "16"
type input "6"
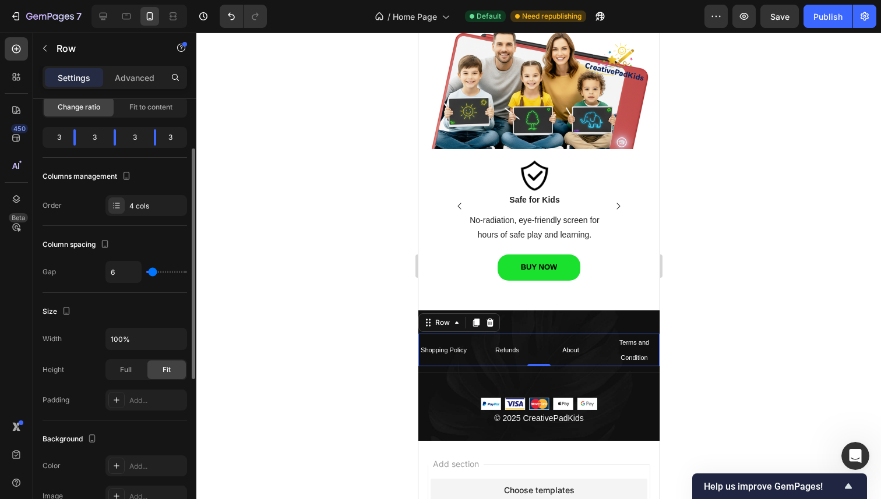
type input "2"
type input "1"
type input "0"
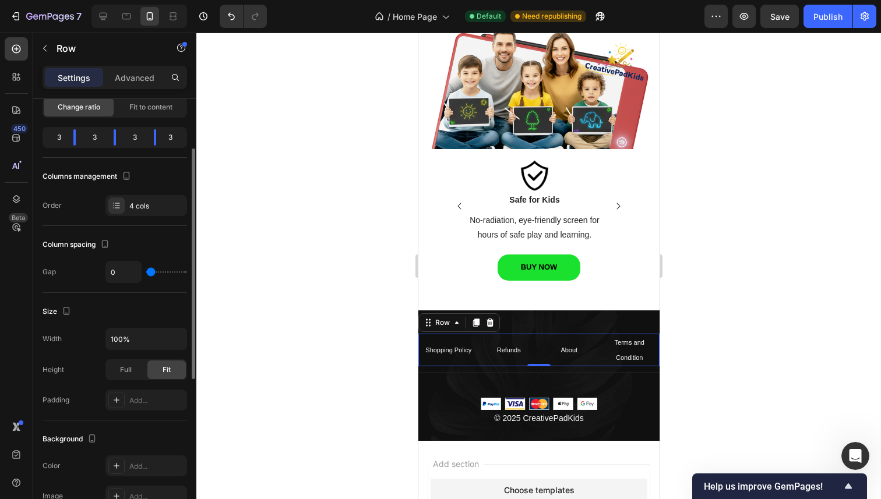
drag, startPoint x: 157, startPoint y: 274, endPoint x: 150, endPoint y: 275, distance: 6.5
type input "0"
click at [150, 273] on input "range" at bounding box center [166, 272] width 41 height 2
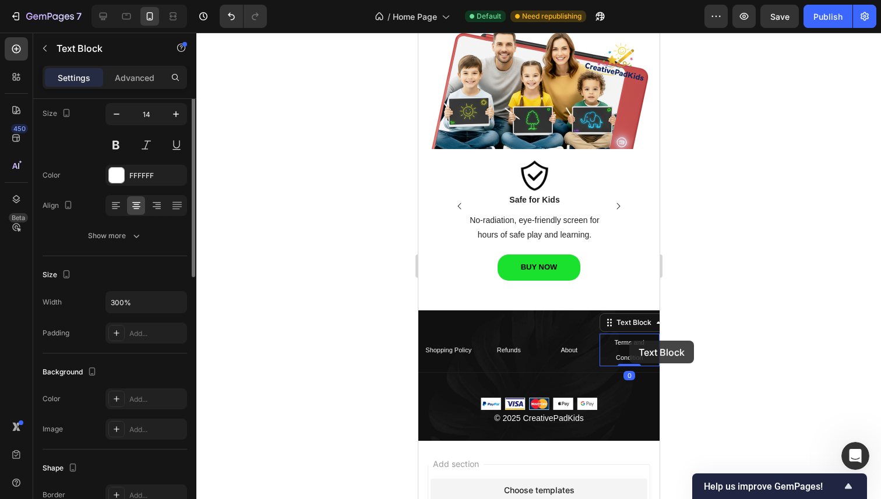
scroll to position [0, 0]
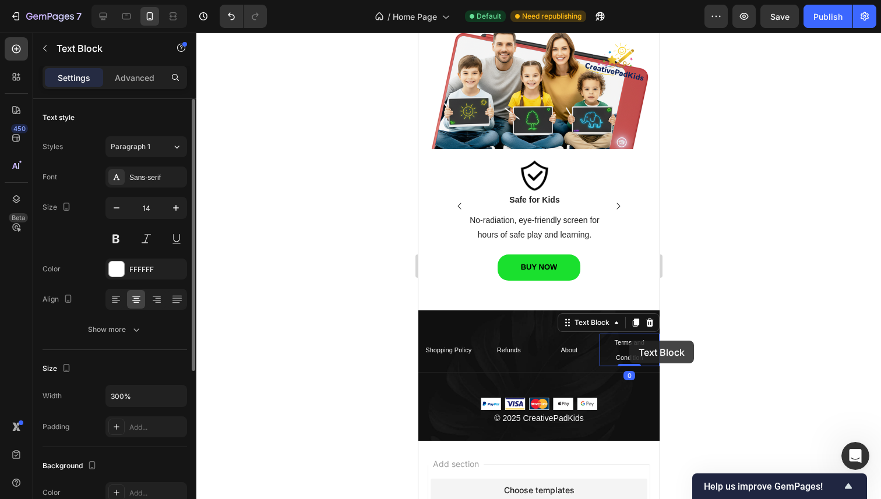
click at [628, 341] on p "Terms and Condition" at bounding box center [629, 350] width 58 height 30
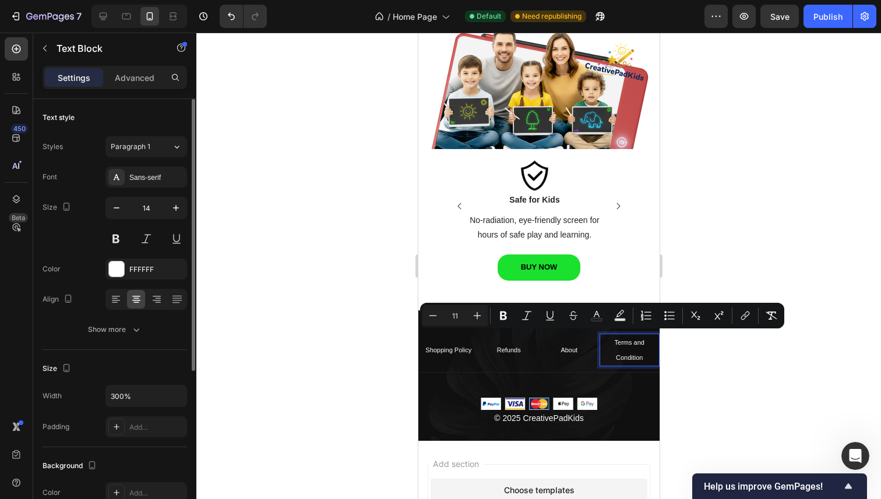
click at [606, 349] on p "Terms and Condition" at bounding box center [629, 350] width 58 height 30
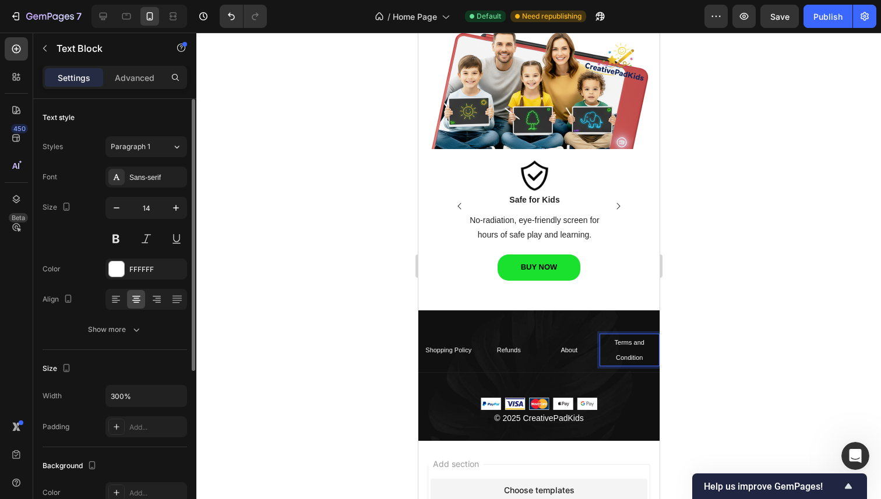
click at [620, 349] on span "Terms and Condition" at bounding box center [629, 350] width 30 height 22
click at [623, 354] on span "Terms and Condition" at bounding box center [629, 350] width 30 height 22
click at [329, 338] on div at bounding box center [538, 266] width 684 height 467
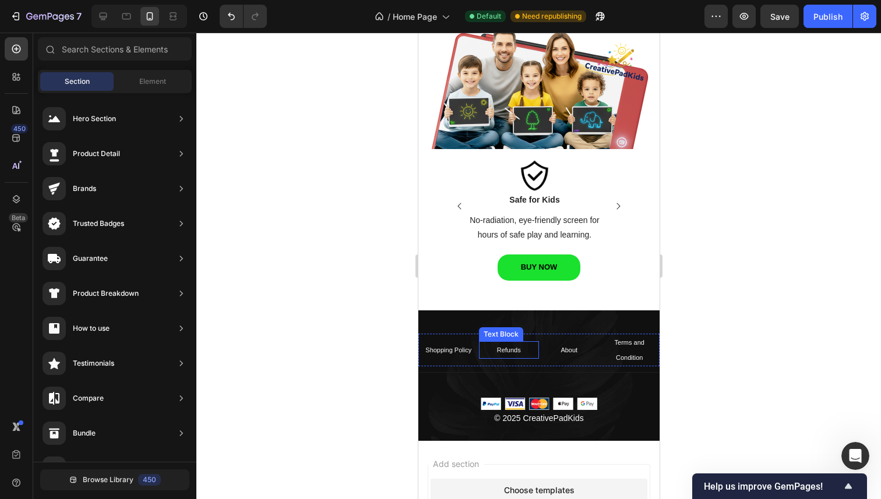
click at [501, 347] on span "Refunds" at bounding box center [508, 350] width 24 height 7
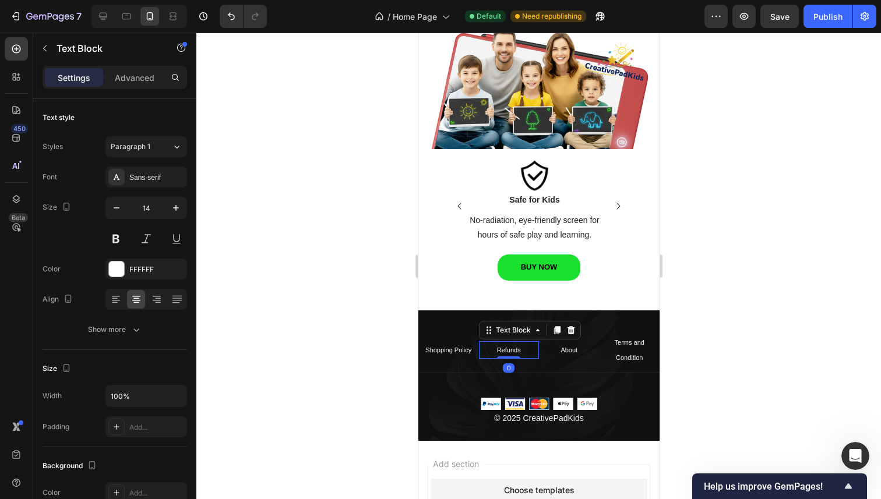
click at [549, 349] on p "About" at bounding box center [568, 349] width 58 height 15
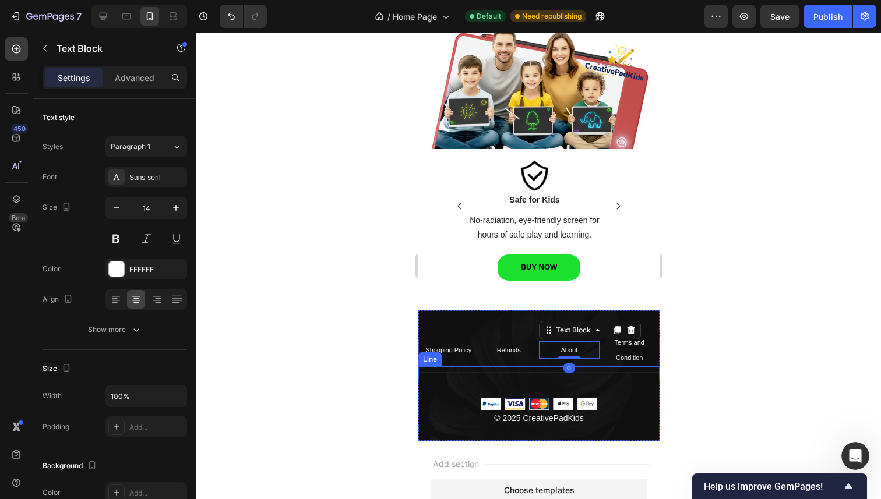
click at [532, 366] on div "Title Line" at bounding box center [538, 372] width 241 height 12
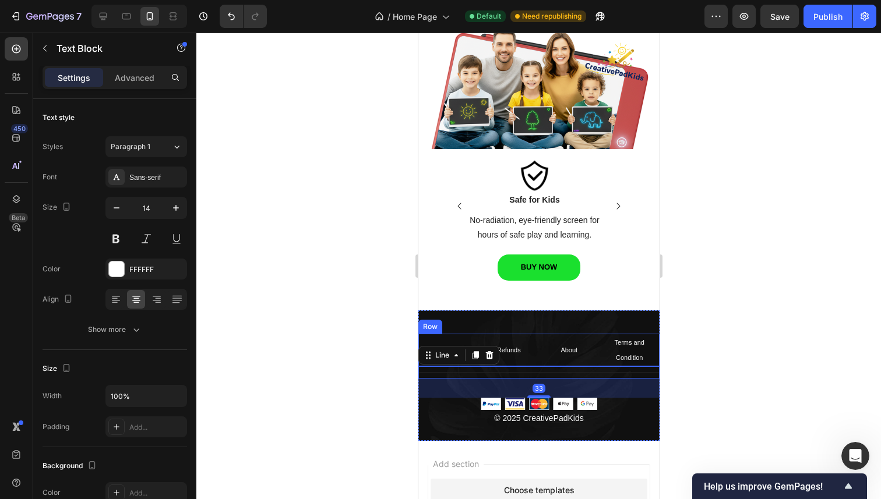
click at [539, 352] on p "About" at bounding box center [568, 349] width 58 height 15
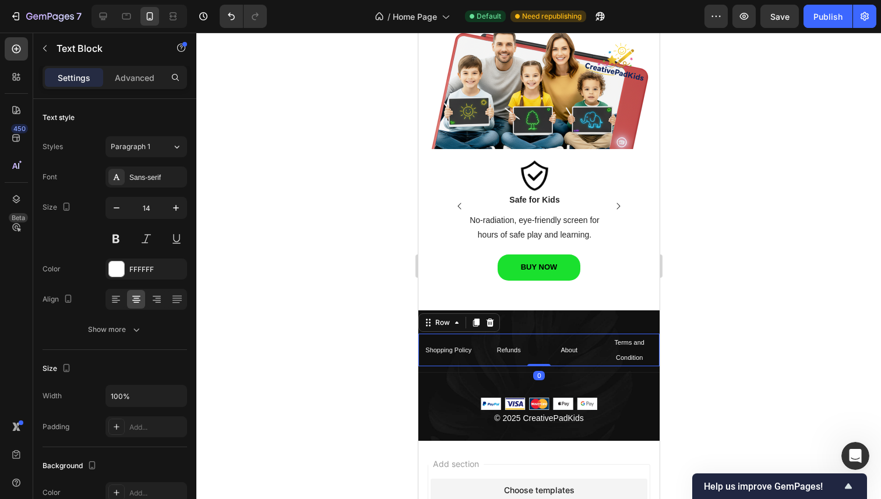
click at [527, 355] on div "Refunds Text Block" at bounding box center [508, 350] width 61 height 33
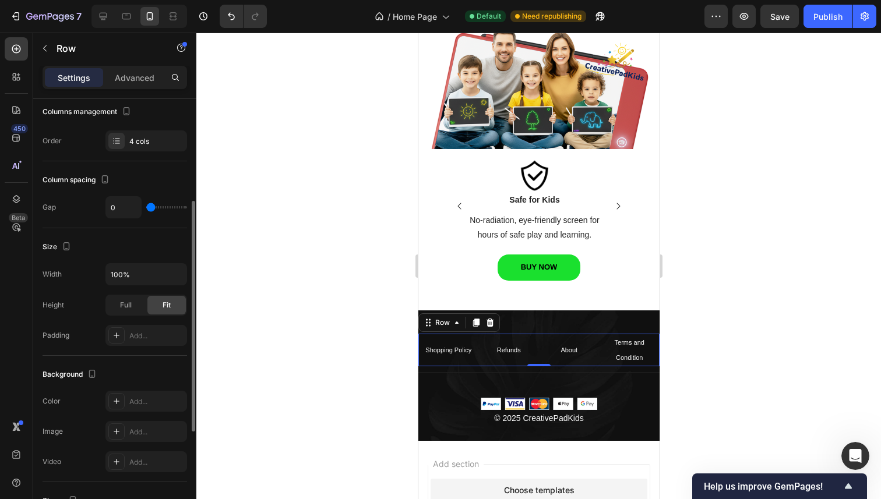
scroll to position [170, 0]
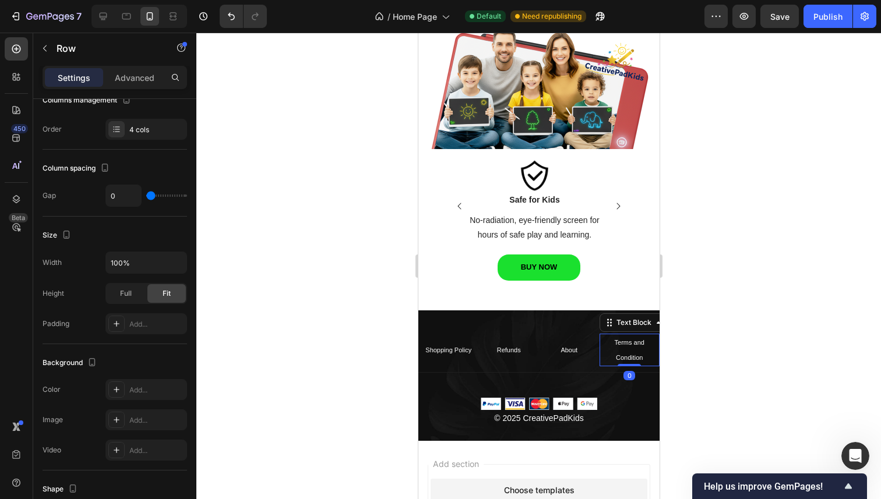
click at [637, 342] on p "Terms and Condition" at bounding box center [629, 350] width 58 height 30
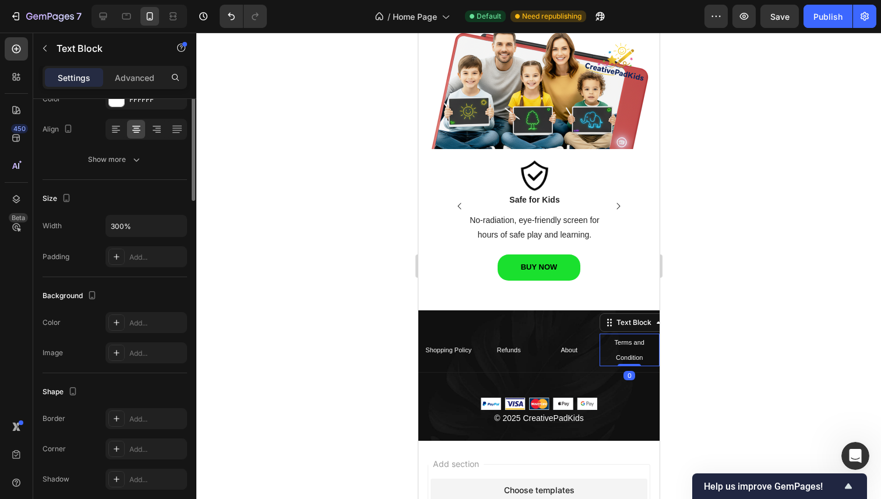
scroll to position [0, 0]
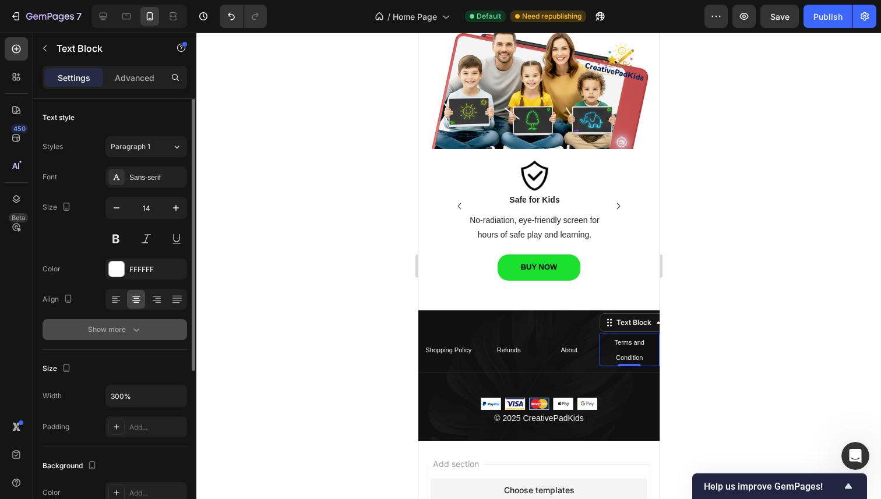
click at [75, 330] on button "Show more" at bounding box center [115, 329] width 144 height 21
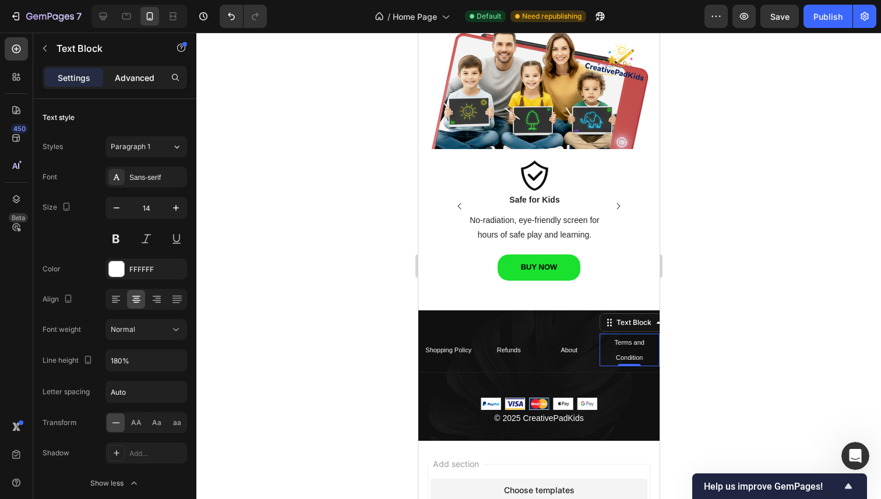
click at [118, 77] on p "Advanced" at bounding box center [135, 78] width 40 height 12
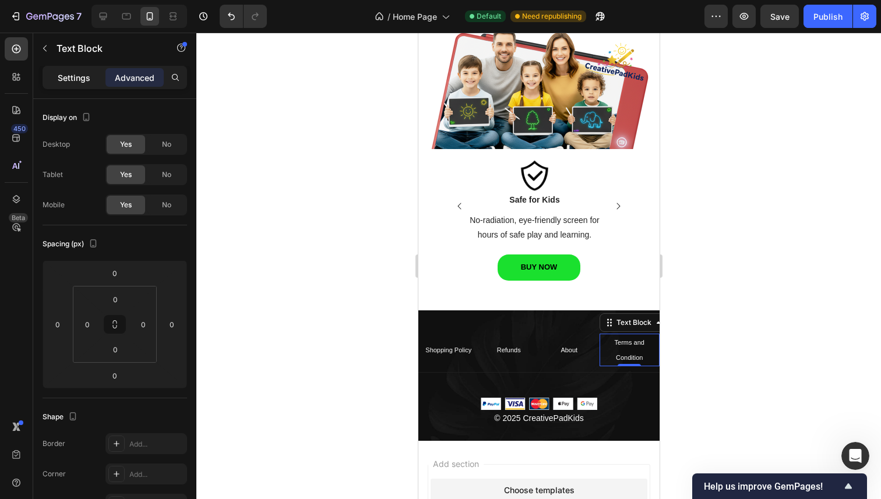
click at [77, 76] on p "Settings" at bounding box center [74, 78] width 33 height 12
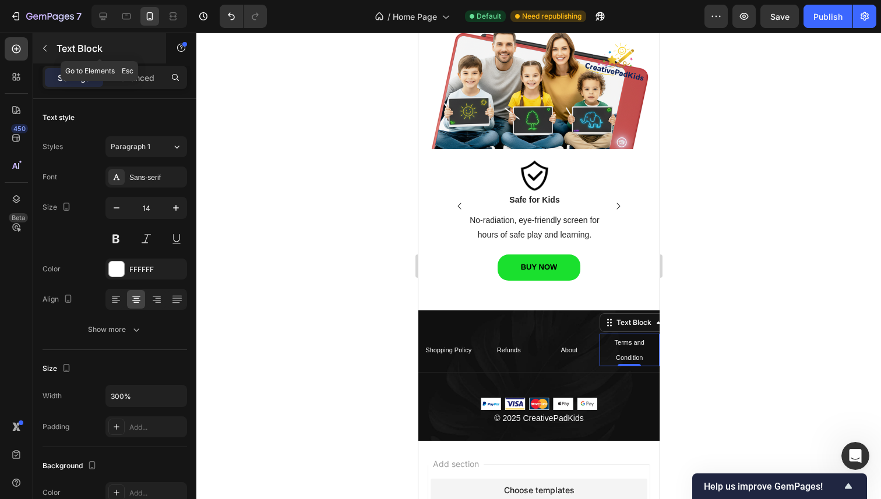
click at [60, 48] on p "Text Block" at bounding box center [105, 48] width 99 height 14
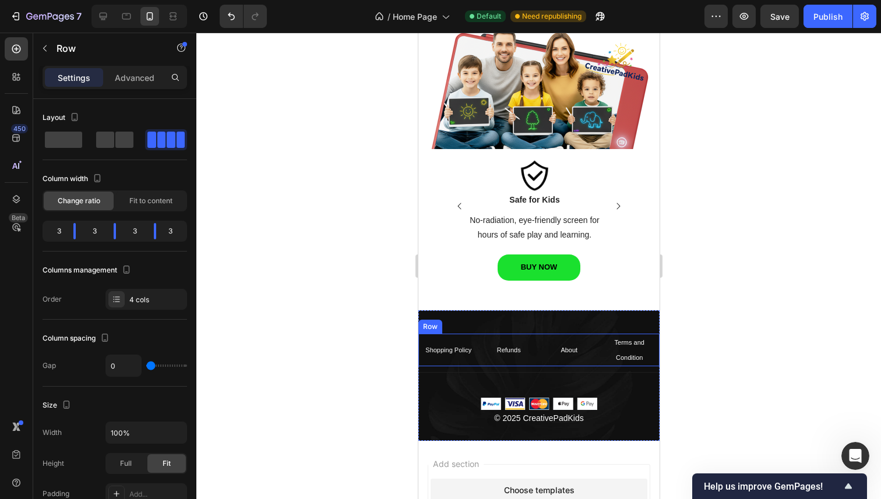
click at [469, 334] on div "Shopping Policy Text Block" at bounding box center [448, 350] width 61 height 33
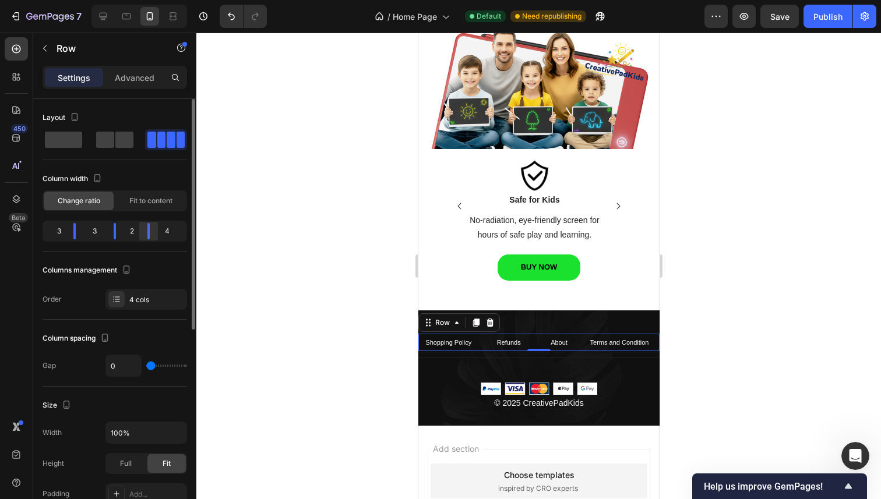
drag, startPoint x: 151, startPoint y: 228, endPoint x: 143, endPoint y: 228, distance: 8.8
click at [143, 228] on div at bounding box center [148, 231] width 21 height 16
click at [381, 358] on div at bounding box center [538, 266] width 684 height 467
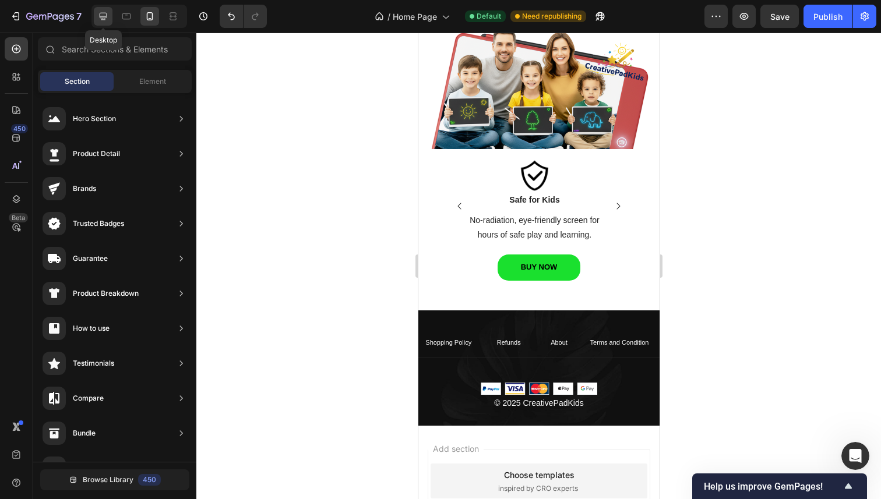
click at [105, 17] on icon at bounding box center [104, 17] width 8 height 8
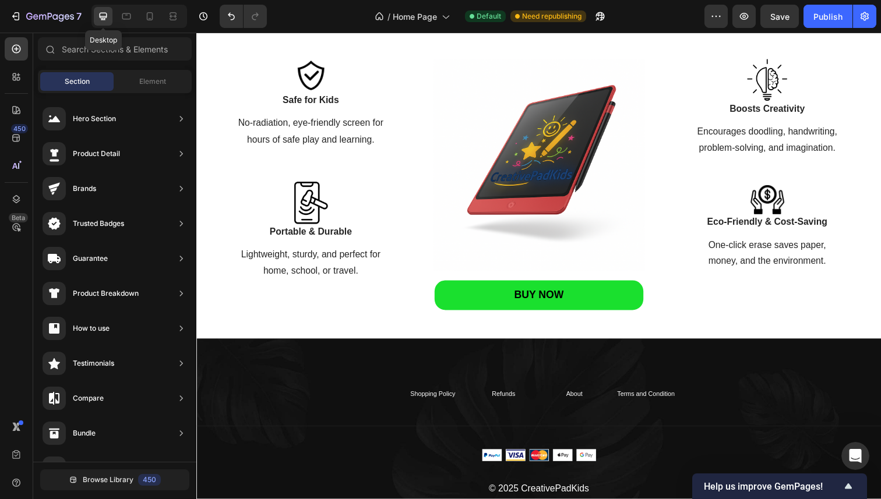
scroll to position [1349, 0]
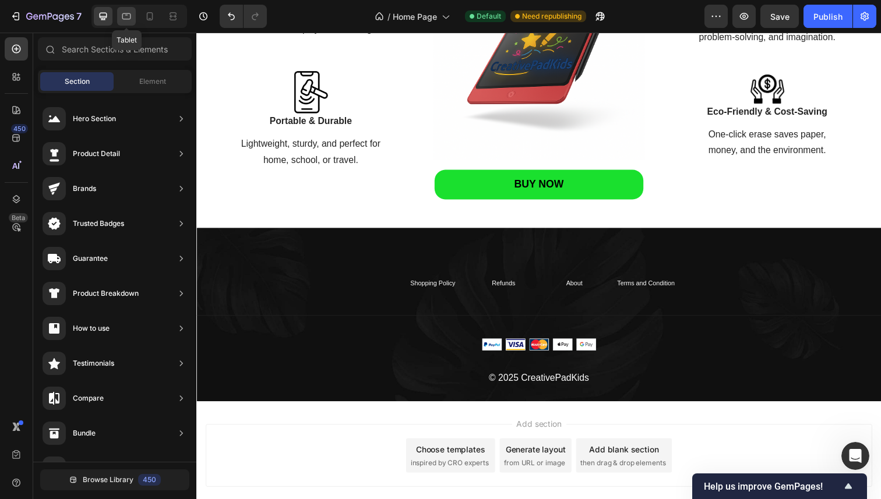
click at [123, 17] on icon at bounding box center [127, 16] width 12 height 12
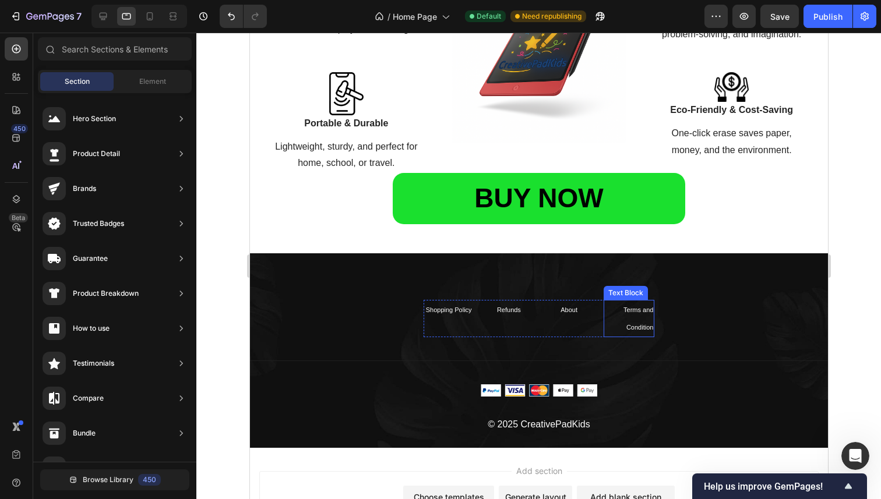
click at [624, 310] on span "Terms and Condition" at bounding box center [638, 318] width 30 height 24
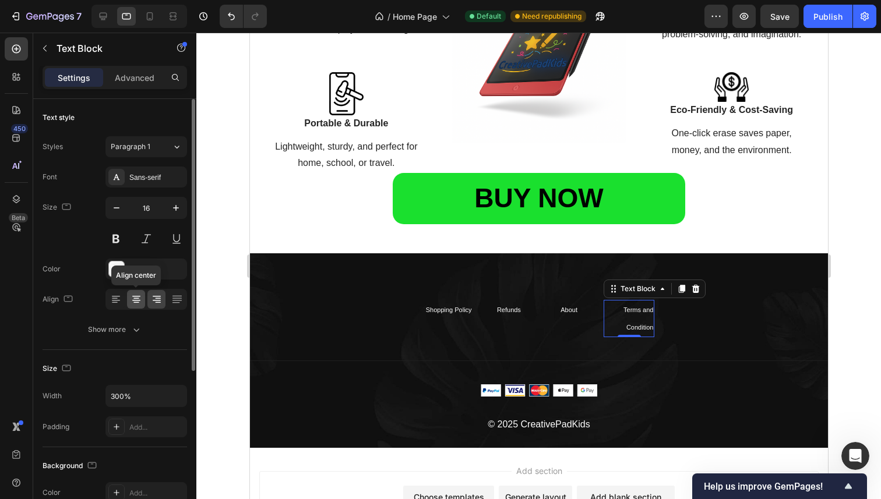
click at [130, 298] on icon at bounding box center [136, 300] width 12 height 12
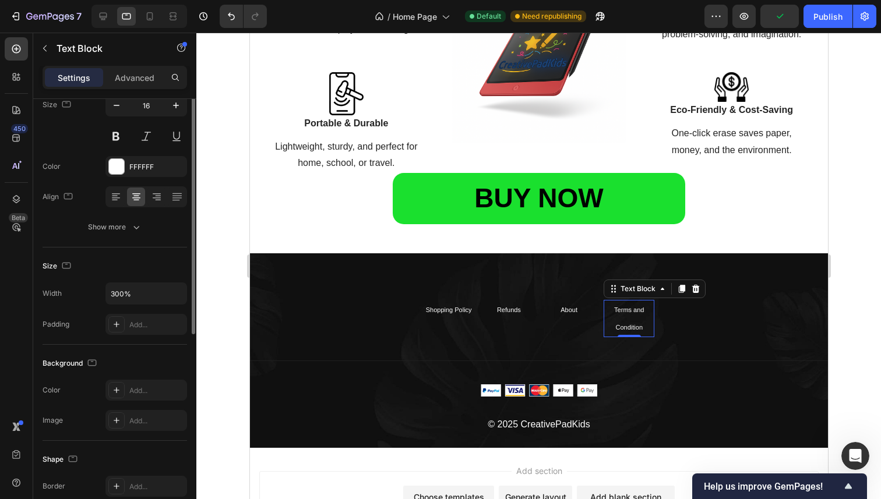
scroll to position [154, 0]
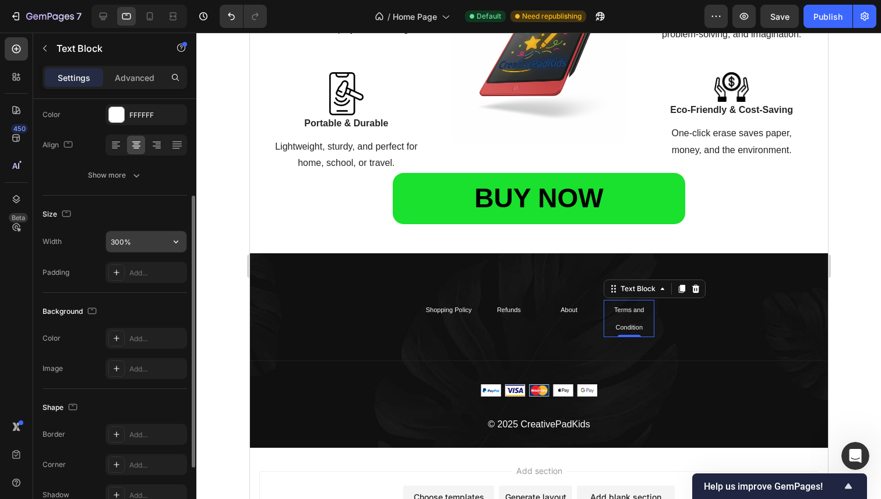
click at [158, 239] on input "300%" at bounding box center [146, 241] width 80 height 21
click at [179, 242] on icon "button" at bounding box center [176, 242] width 12 height 12
click at [156, 250] on input "300%" at bounding box center [146, 241] width 80 height 21
click at [118, 242] on input "300%" at bounding box center [146, 241] width 80 height 21
type input "600%"
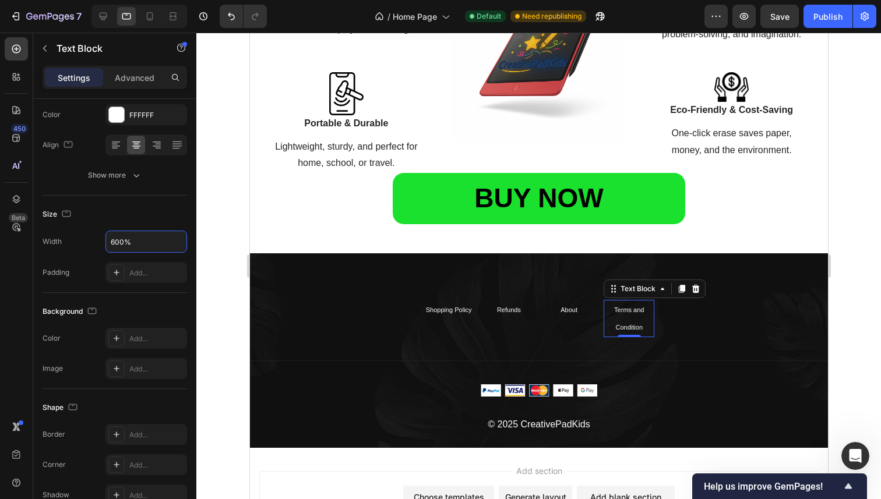
click at [213, 251] on div at bounding box center [538, 266] width 684 height 467
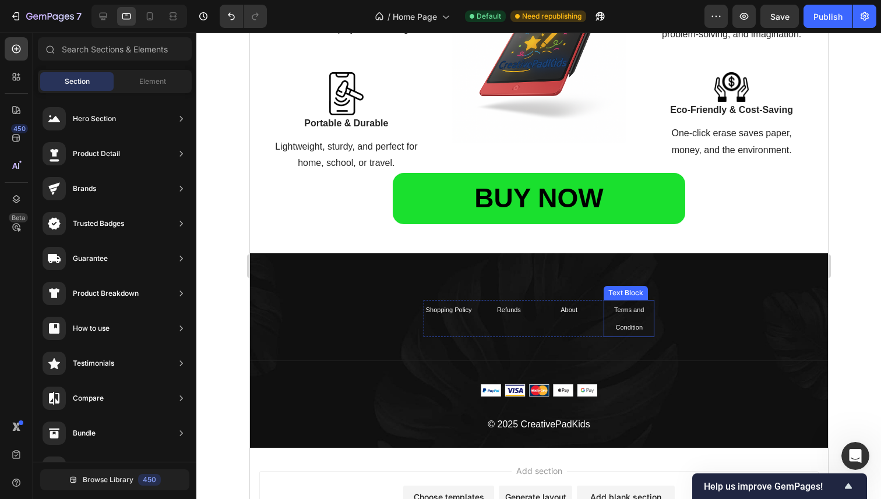
click at [644, 309] on p "Terms and Condition" at bounding box center [628, 318] width 48 height 35
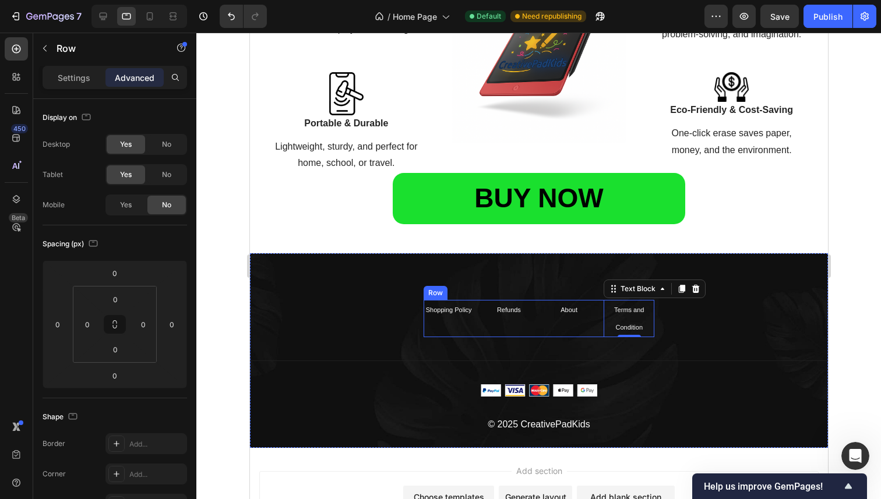
click at [591, 315] on div "Shopping Policy Text Block Refunds Text Block About Text Block Terms and Condit…" at bounding box center [538, 318] width 231 height 37
click at [56, 71] on div "Settings" at bounding box center [74, 77] width 58 height 19
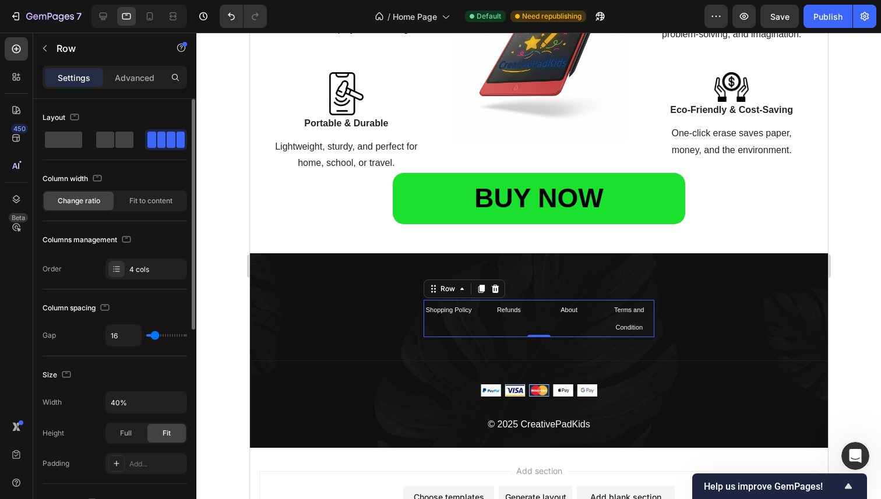
scroll to position [68, 0]
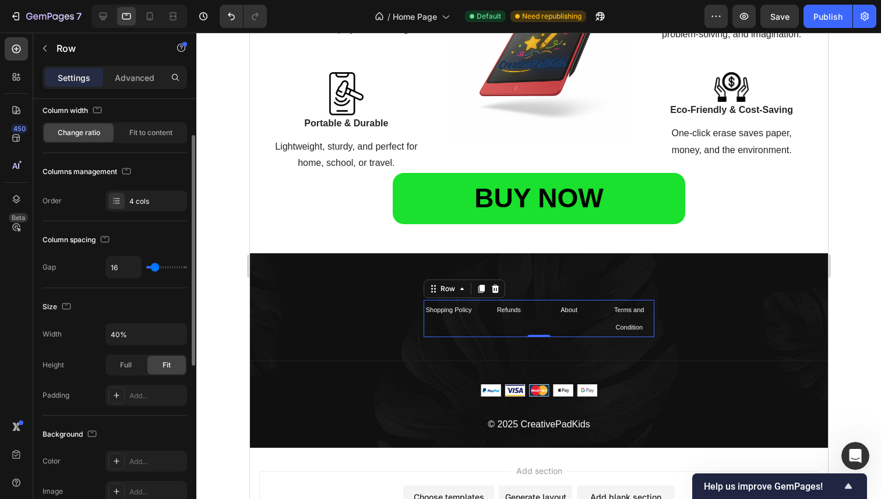
click at [94, 366] on div "Height Full Fit" at bounding box center [115, 365] width 144 height 21
click at [147, 335] on input "40%" at bounding box center [146, 334] width 80 height 21
click at [174, 336] on icon "button" at bounding box center [176, 335] width 12 height 12
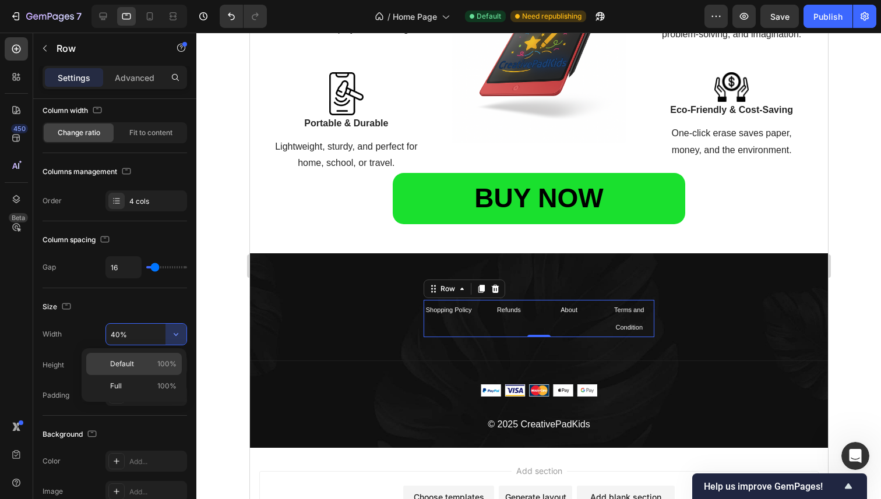
click at [160, 361] on span "100%" at bounding box center [166, 364] width 19 height 10
type input "100%"
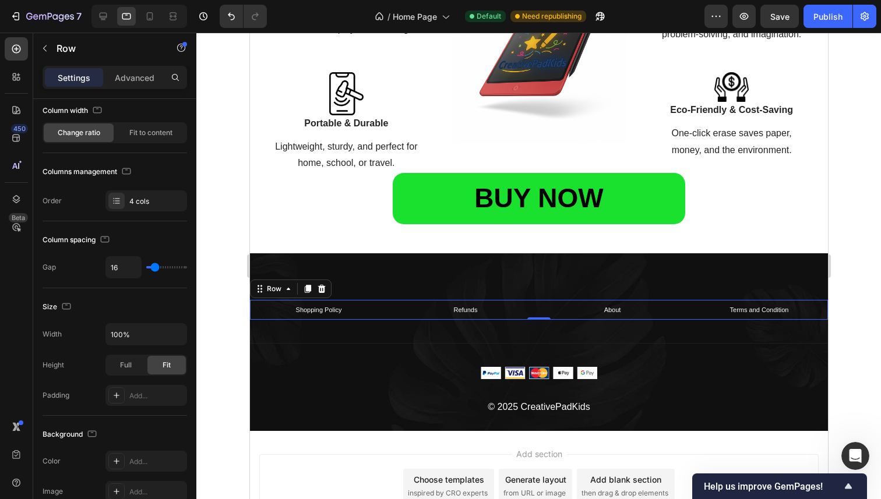
click at [229, 322] on div at bounding box center [538, 266] width 684 height 467
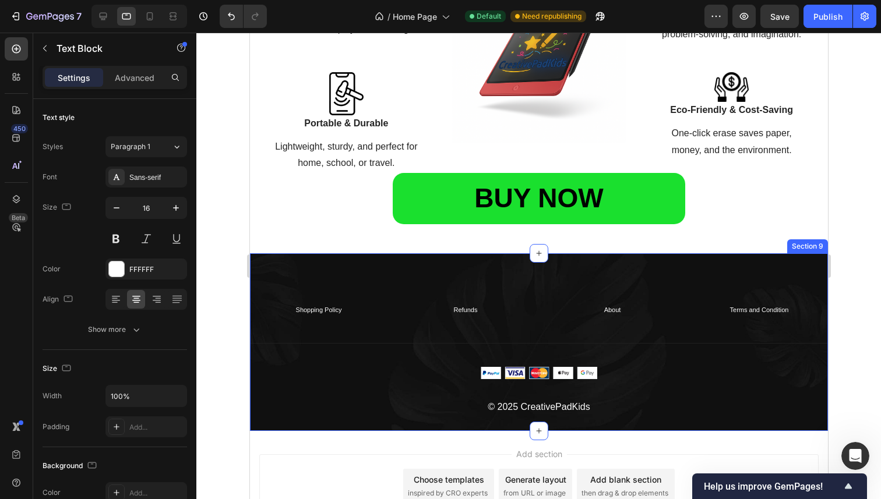
click at [288, 301] on p "Shopping Policy" at bounding box center [317, 309] width 135 height 17
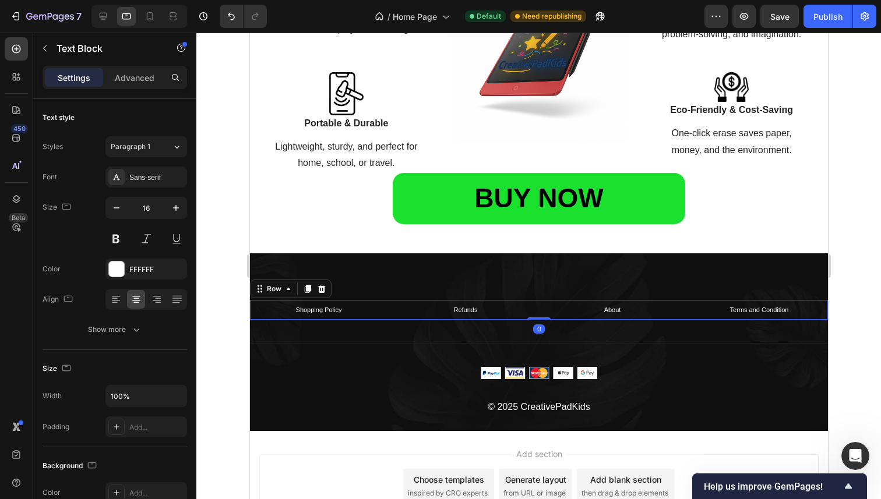
click at [390, 300] on div "Shopping Policy Text Block Refunds Text Block About Text Block Terms and Condit…" at bounding box center [538, 310] width 578 height 20
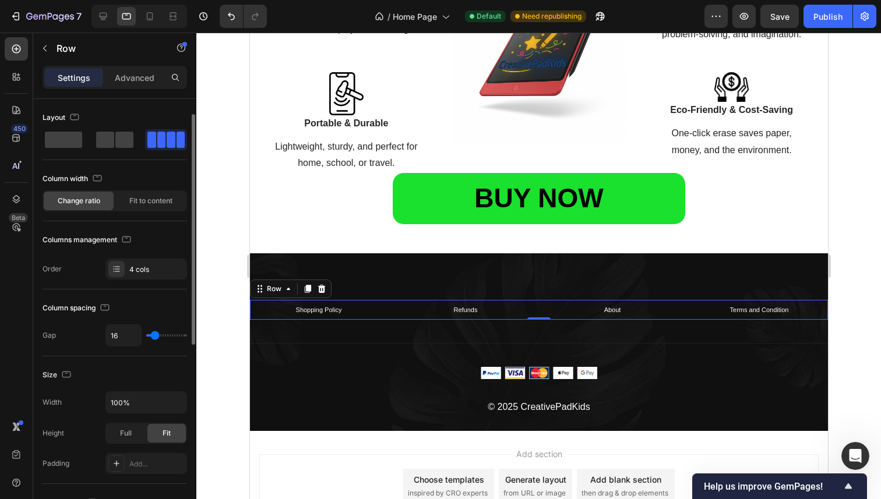
scroll to position [65, 0]
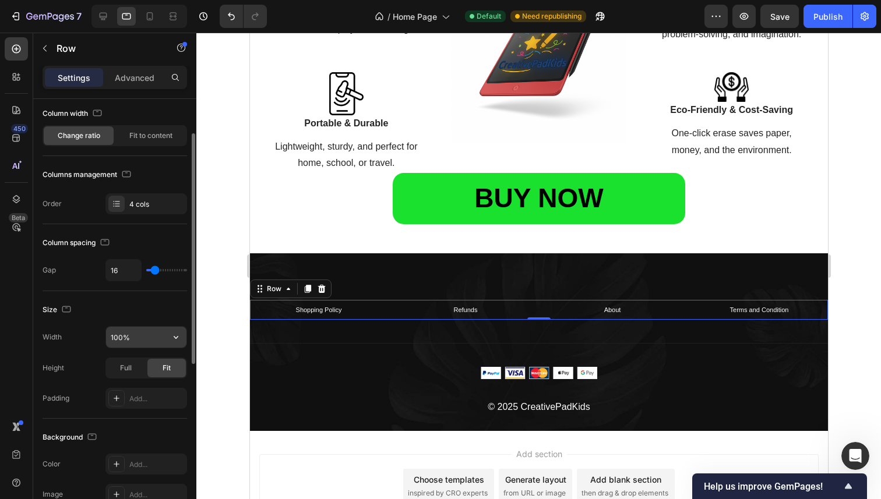
click at [156, 338] on input "100%" at bounding box center [146, 337] width 80 height 21
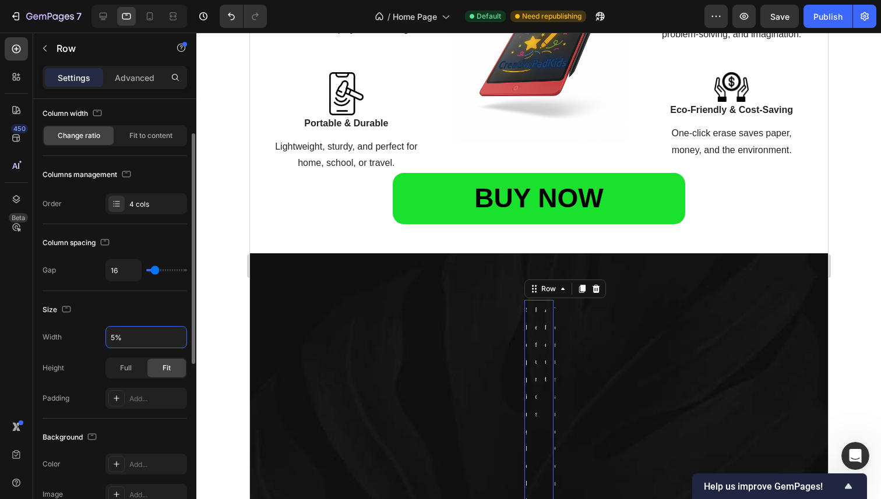
type input "50%"
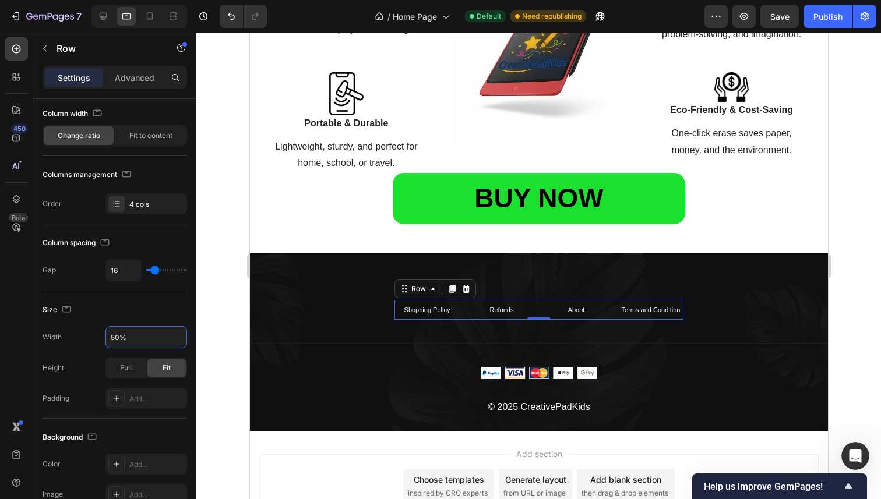
click at [231, 320] on div at bounding box center [538, 266] width 684 height 467
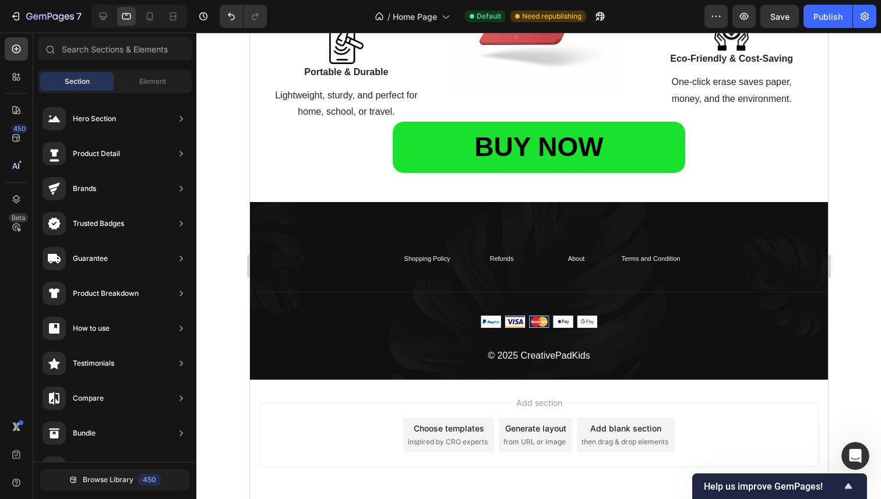
scroll to position [1422, 0]
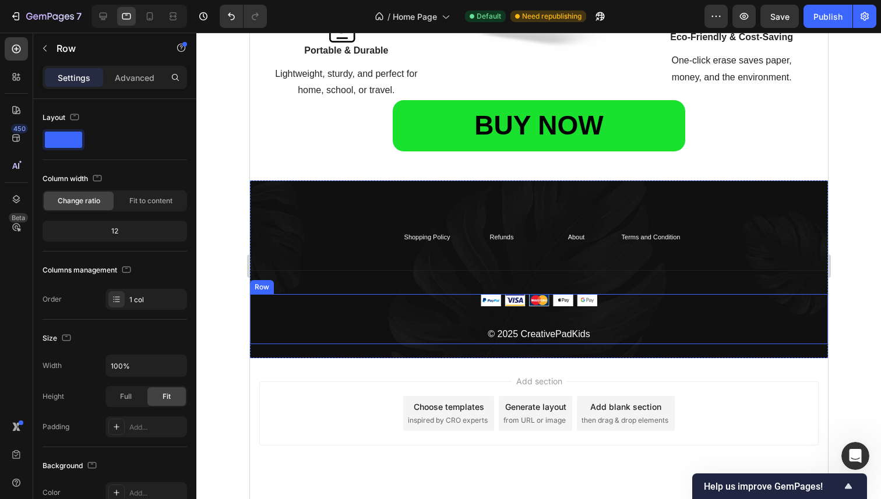
click at [310, 322] on div "Image © 2025 CreativePadKids Text block" at bounding box center [538, 319] width 578 height 50
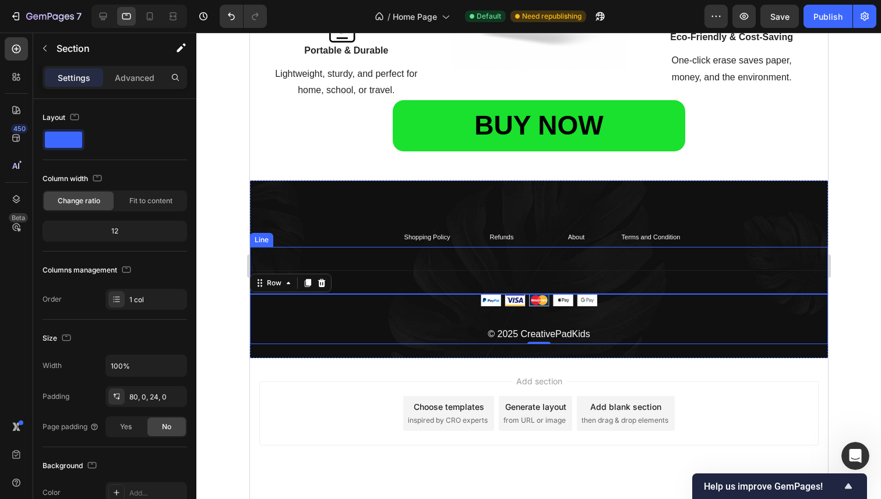
click at [253, 229] on div "Shopping Policy Text Block Refunds Text Block About Text Block Terms and Condit…" at bounding box center [538, 285] width 578 height 117
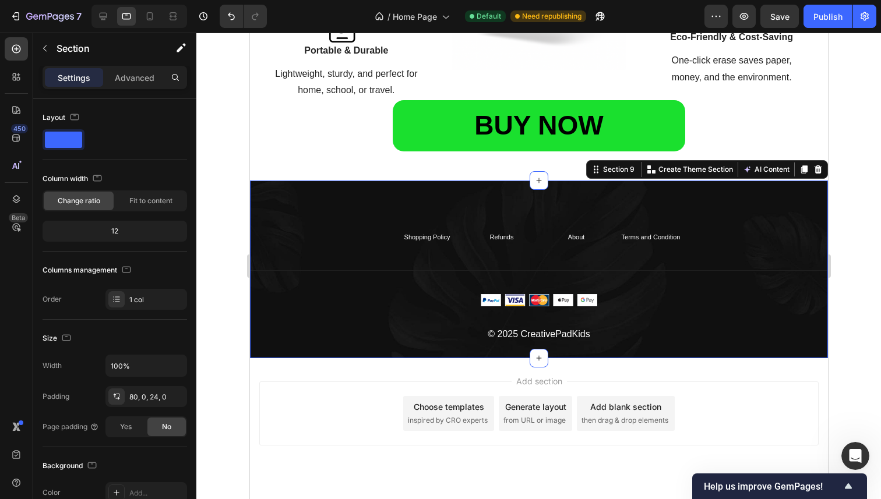
click at [270, 223] on div "Shopping Policy Text Block Refunds Text Block About Text Block Terms and Condit…" at bounding box center [538, 270] width 578 height 178
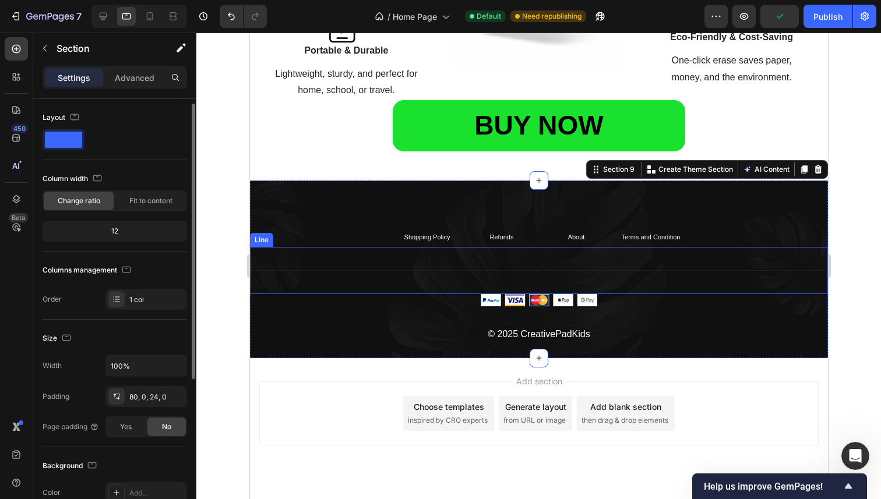
scroll to position [247, 0]
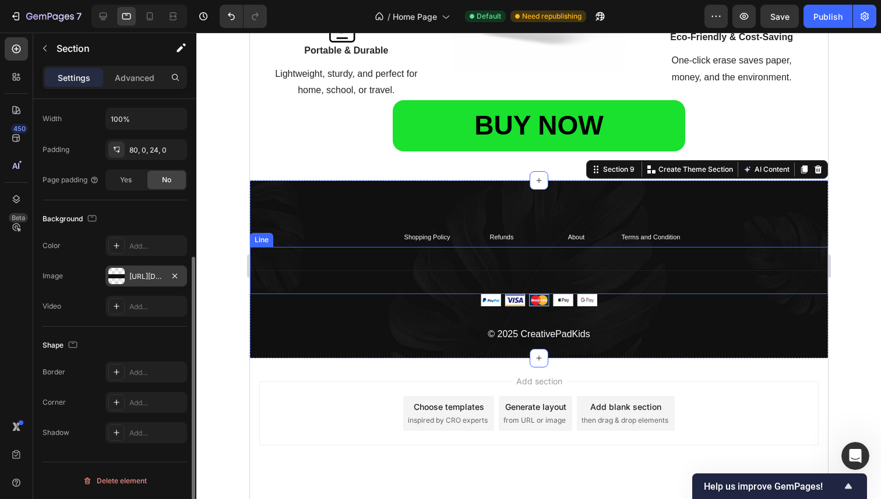
click at [143, 278] on div "https://ucarecdn.com/a20406a8-fa71-40d2-bee4-3e323f0981f6/-/format/auto/" at bounding box center [146, 276] width 34 height 10
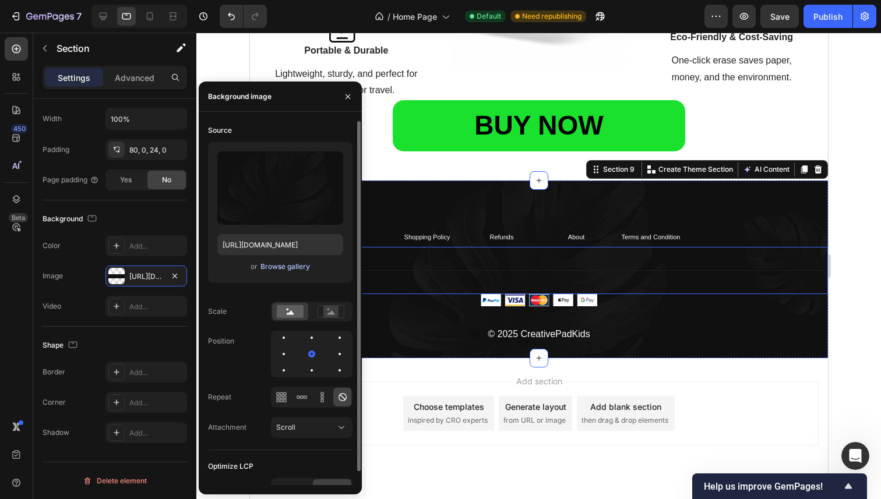
click at [301, 271] on div "Browse gallery" at bounding box center [285, 267] width 50 height 10
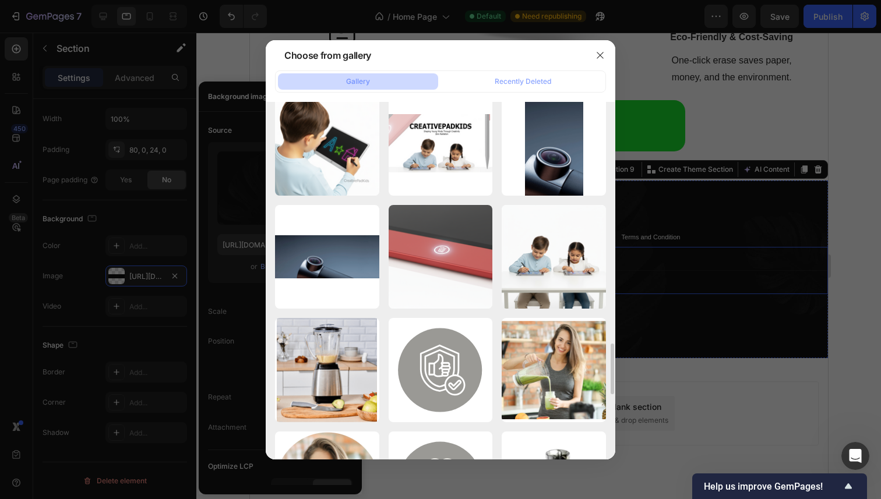
scroll to position [1912, 0]
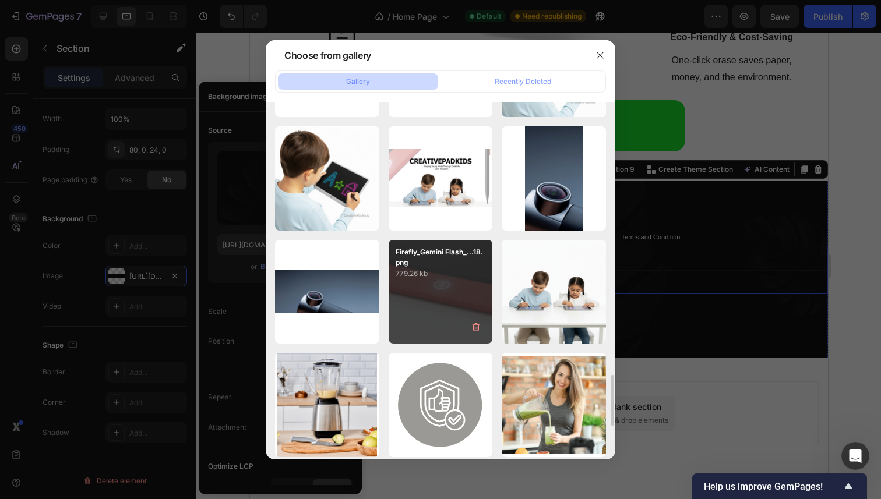
click at [467, 270] on p "779.26 kb" at bounding box center [440, 274] width 90 height 12
type input "https://cdn.shopify.com/s/files/1/0745/0335/6452/files/gempages_585656991708349…"
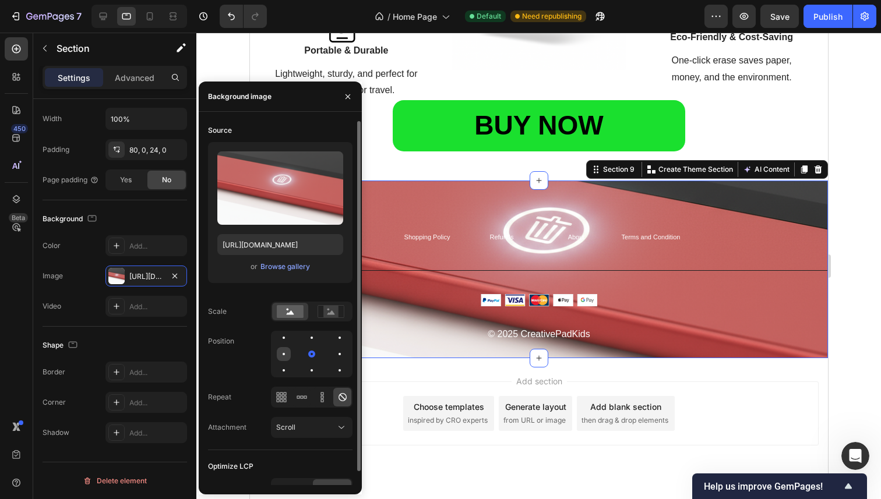
click at [281, 354] on div at bounding box center [284, 354] width 14 height 14
click at [313, 354] on div at bounding box center [312, 354] width 14 height 14
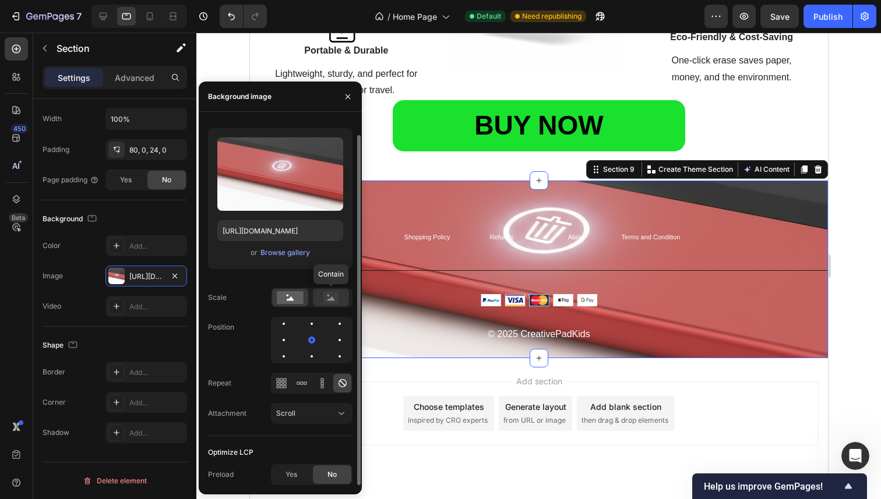
click at [331, 299] on icon at bounding box center [331, 298] width 8 height 4
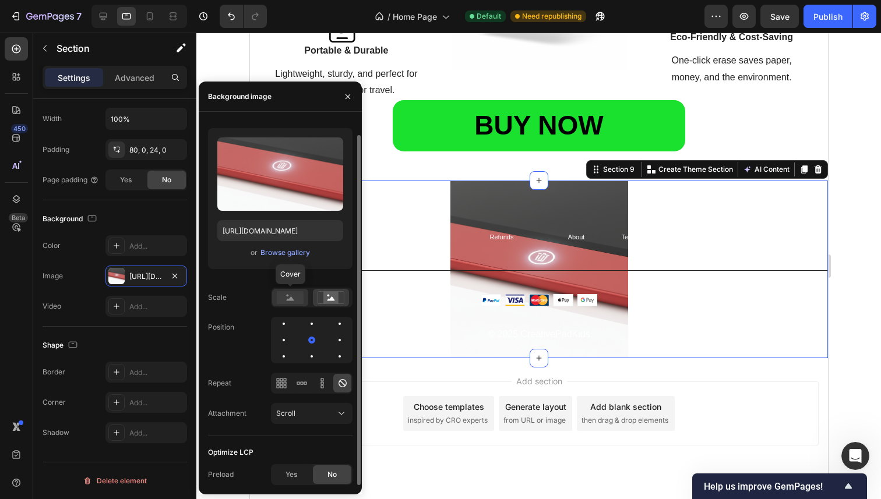
click at [297, 301] on rect at bounding box center [290, 297] width 27 height 13
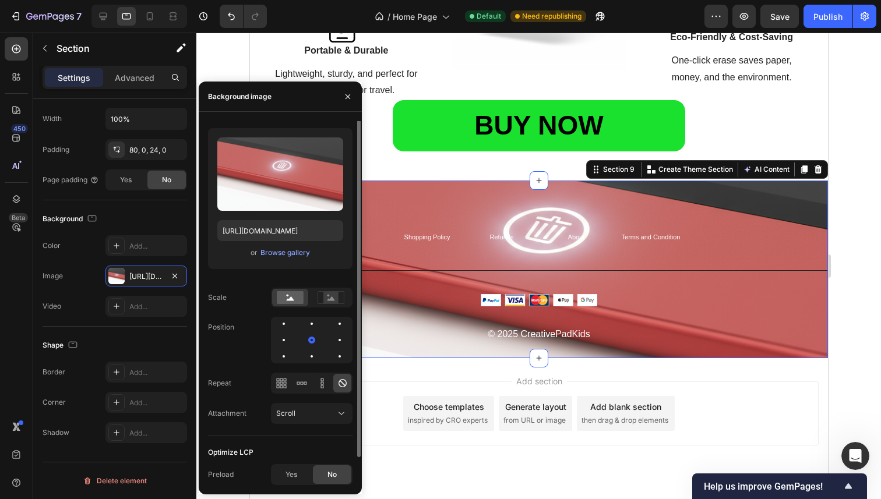
scroll to position [0, 0]
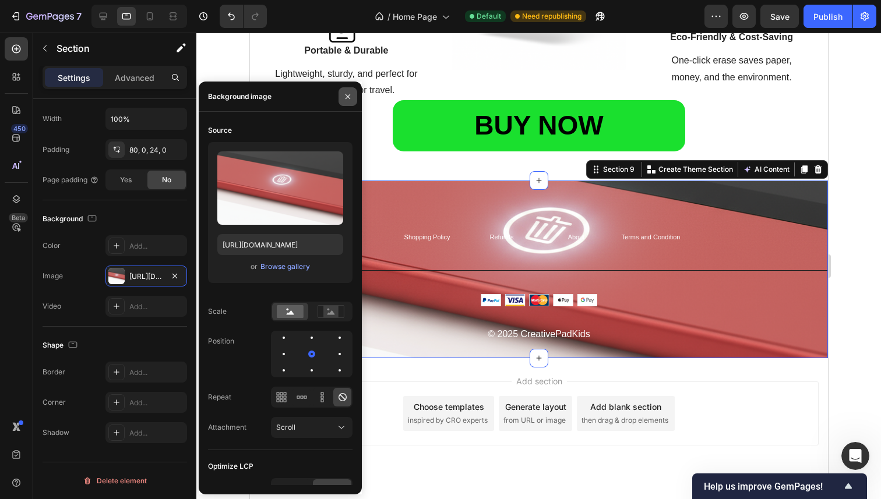
click at [350, 95] on icon "button" at bounding box center [347, 96] width 9 height 9
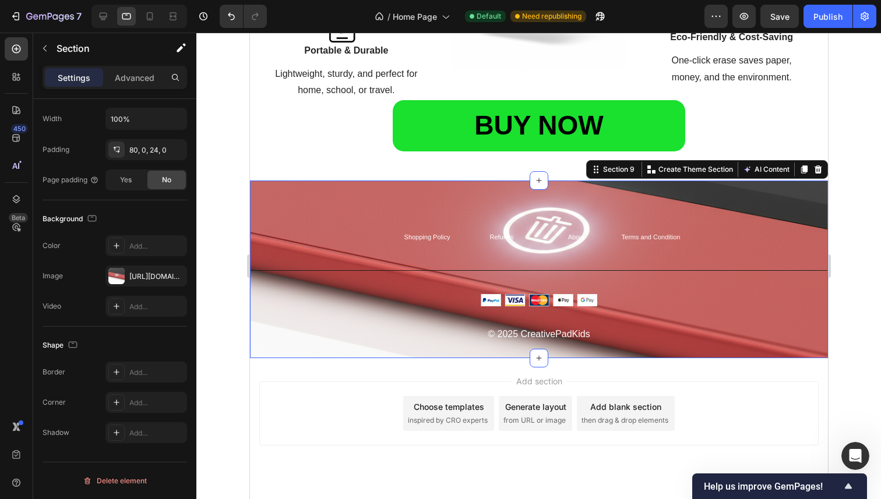
click at [232, 247] on div at bounding box center [538, 266] width 684 height 467
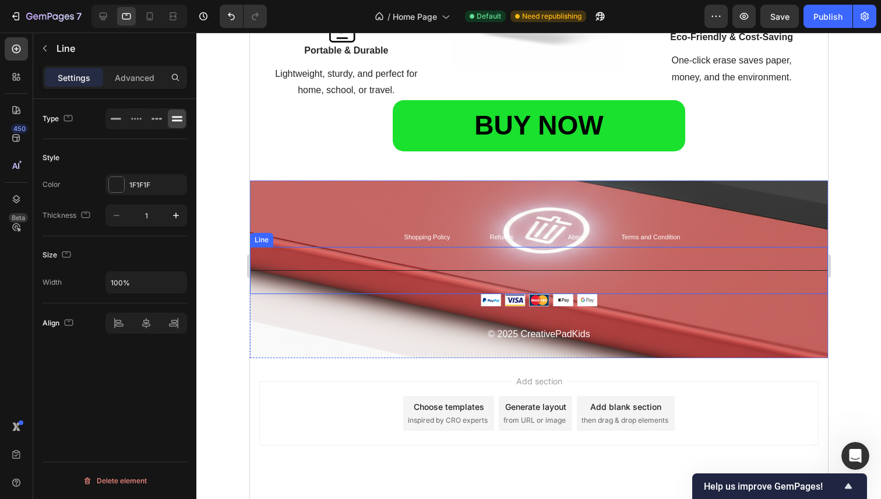
click at [289, 274] on div "Title Line" at bounding box center [538, 270] width 578 height 47
click at [317, 236] on icon at bounding box center [321, 236] width 8 height 8
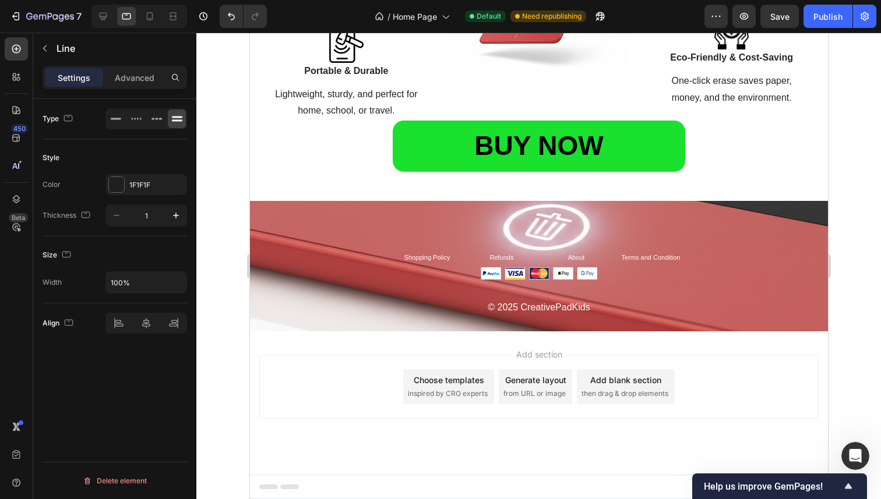
scroll to position [1401, 0]
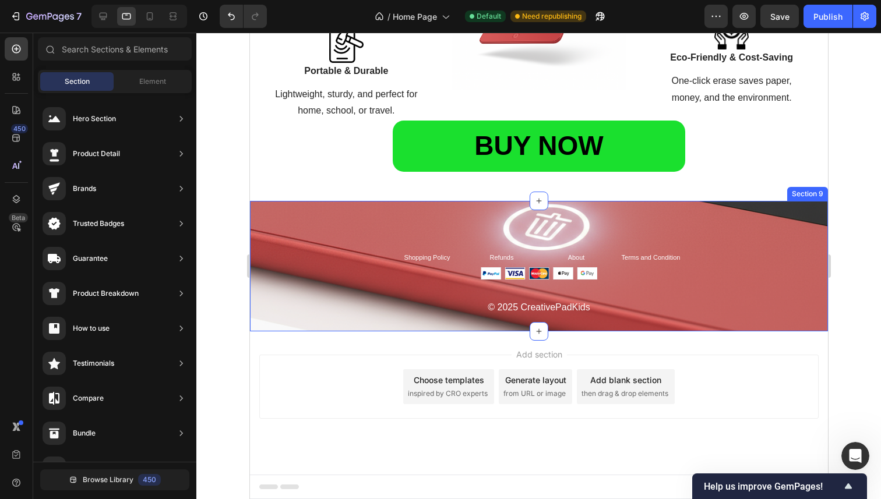
click at [232, 221] on div at bounding box center [538, 266] width 684 height 467
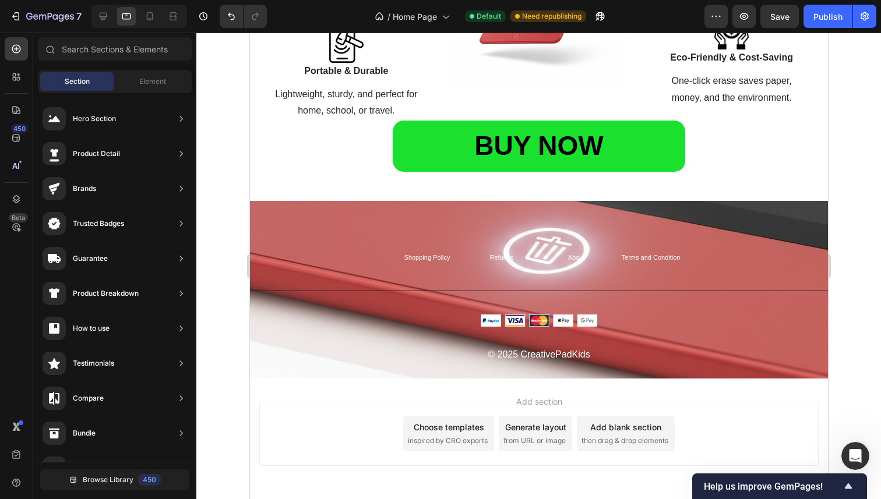
scroll to position [1422, 0]
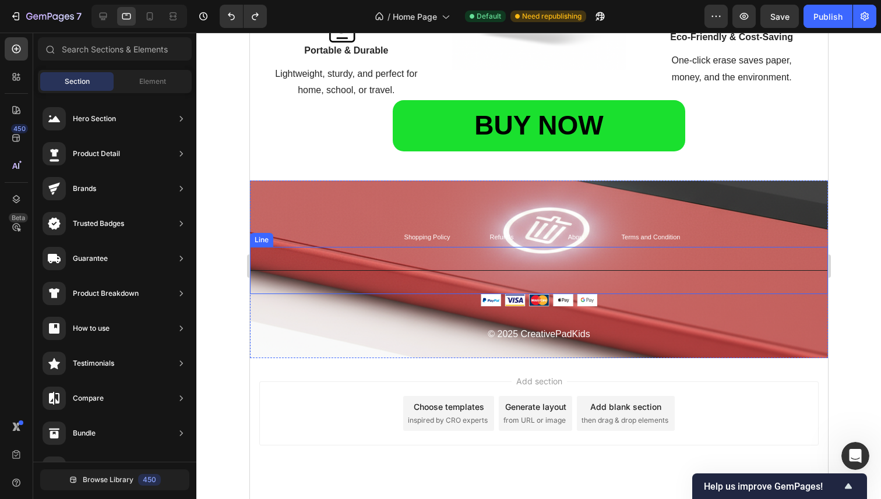
click at [277, 270] on div "Title Line" at bounding box center [538, 270] width 578 height 47
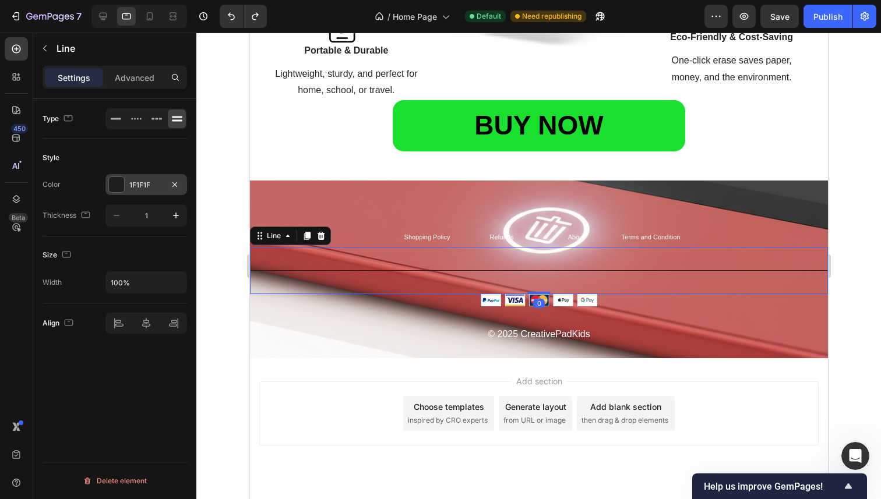
click at [118, 182] on div at bounding box center [116, 184] width 15 height 15
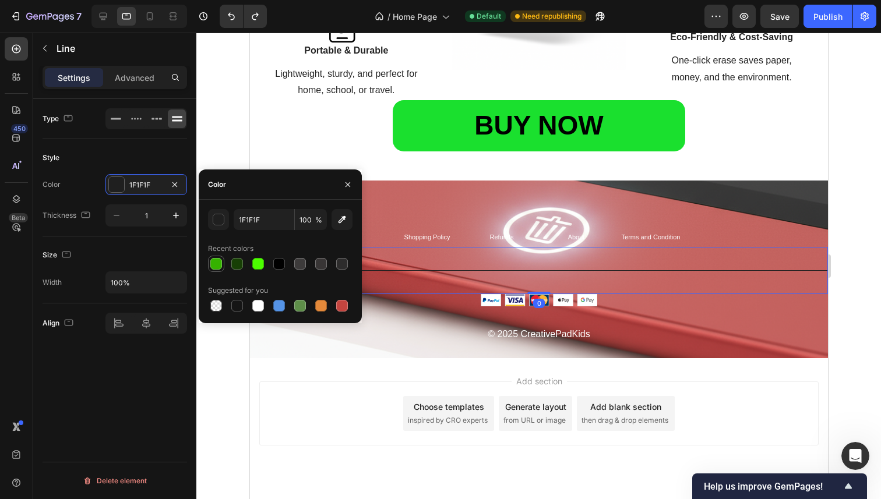
click at [221, 266] on div at bounding box center [216, 264] width 12 height 12
click at [257, 305] on div at bounding box center [258, 306] width 12 height 12
type input "FFFFFF"
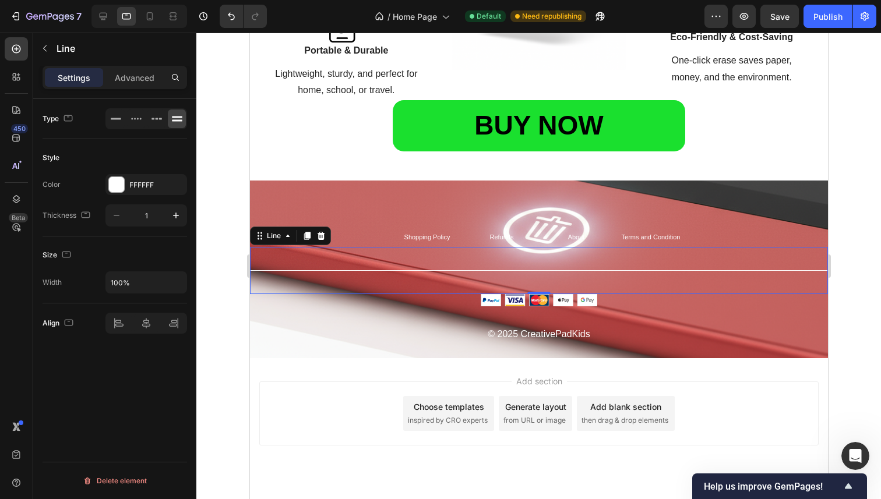
click at [224, 362] on div at bounding box center [538, 266] width 684 height 467
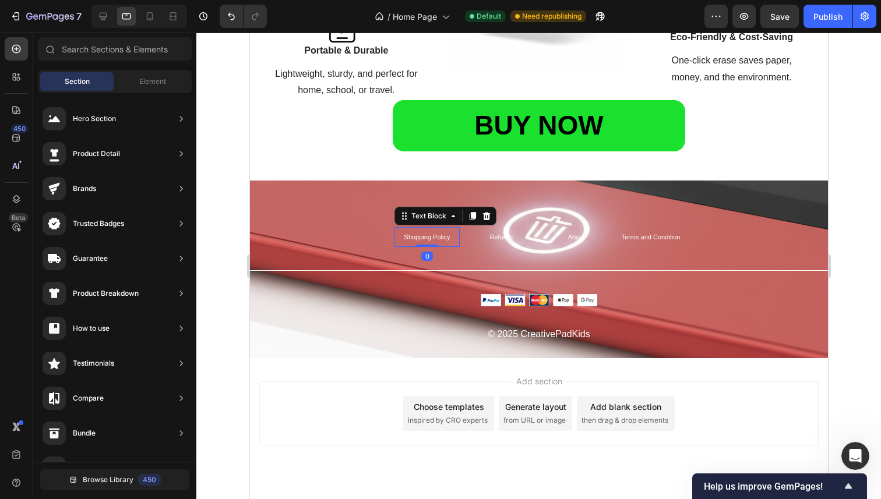
click at [421, 237] on span "Shopping Policy" at bounding box center [427, 237] width 46 height 7
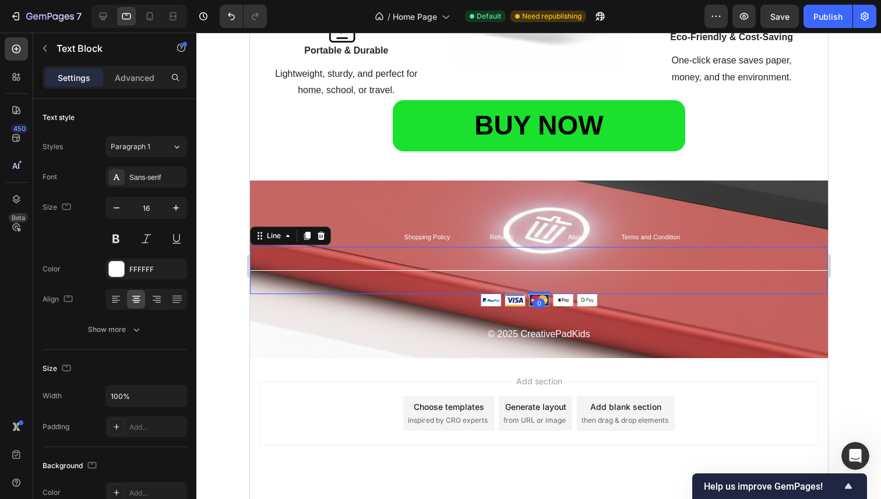
click at [381, 252] on div "Title Line 0" at bounding box center [538, 270] width 578 height 47
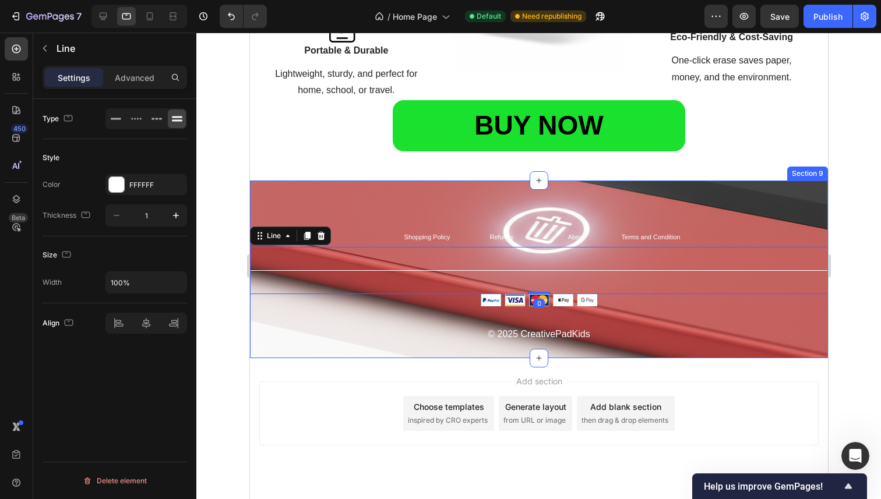
click at [372, 235] on div "Shopping Policy Text Block Refunds Text Block About Text Block Terms and Condit…" at bounding box center [538, 285] width 578 height 117
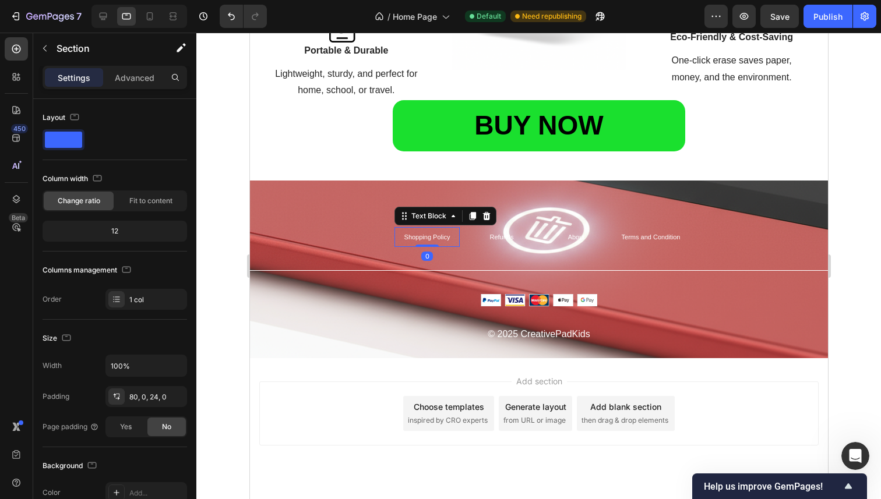
click at [418, 237] on span "Shopping Policy" at bounding box center [427, 237] width 46 height 7
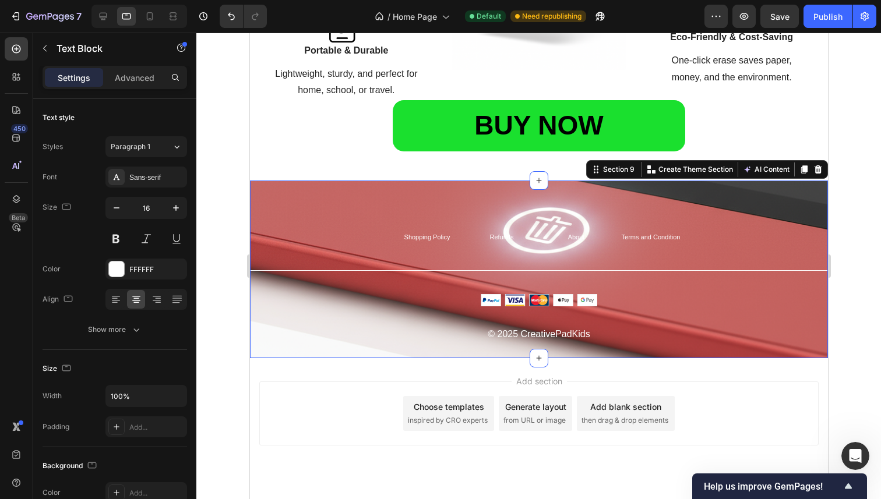
click at [377, 234] on div "Shopping Policy Text Block Refunds Text Block About Text Block Terms and Condit…" at bounding box center [538, 285] width 578 height 117
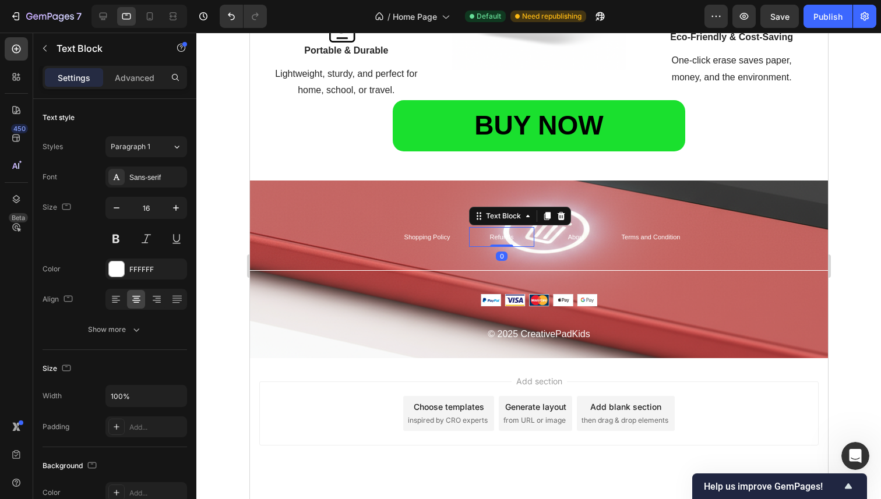
click at [481, 235] on p "Refunds" at bounding box center [500, 236] width 63 height 17
click at [468, 229] on div "Refunds" at bounding box center [500, 237] width 65 height 20
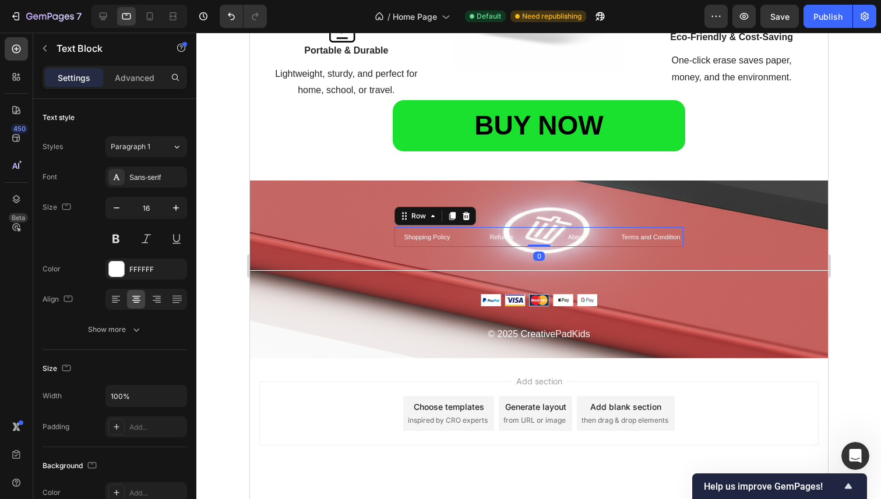
click at [608, 231] on div "Shopping Policy Text Block Refunds Text Block About Text Block Terms and Condit…" at bounding box center [538, 237] width 289 height 20
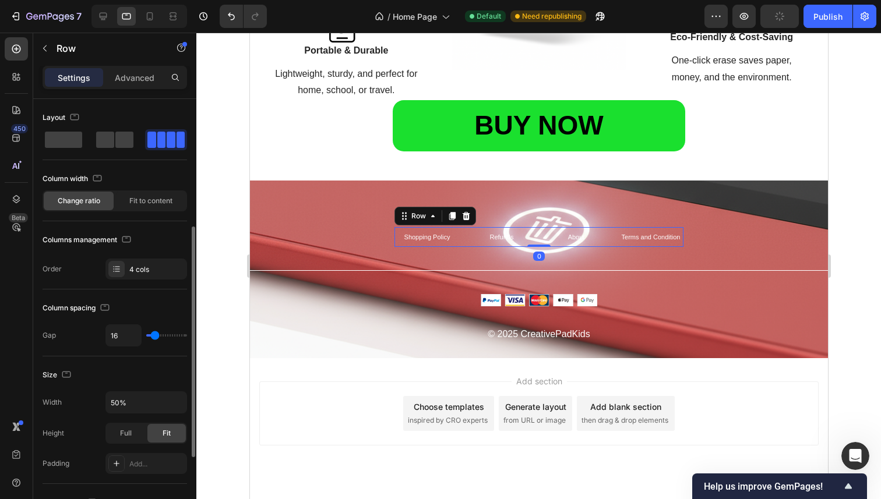
scroll to position [380, 0]
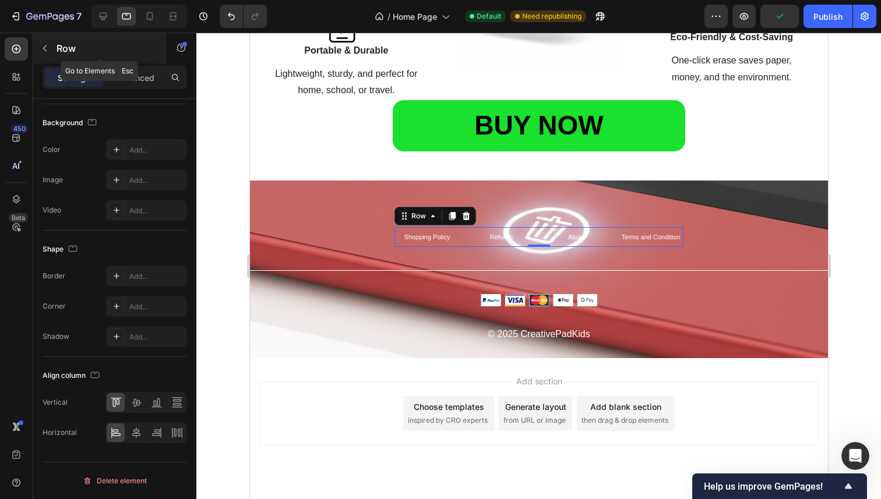
click at [51, 40] on button "button" at bounding box center [45, 48] width 19 height 19
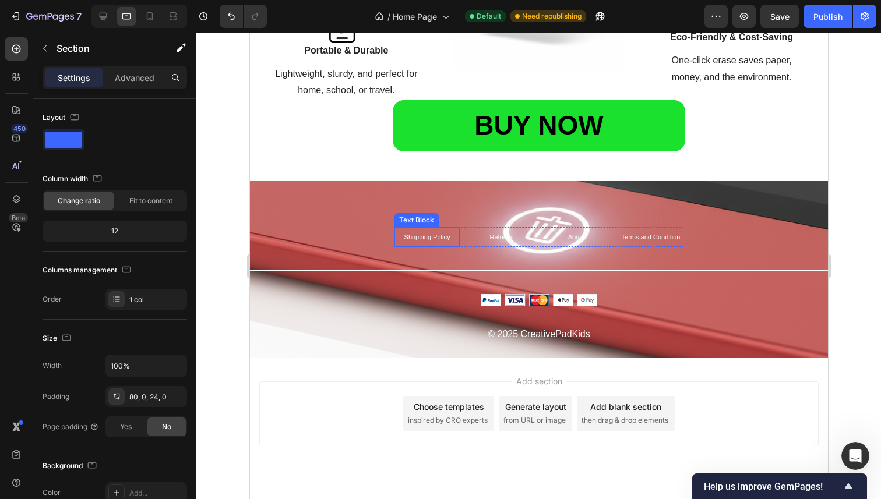
click at [465, 225] on div "Shopping Policy Text Block Refunds Text Block About Text Block Terms and Condit…" at bounding box center [538, 270] width 578 height 178
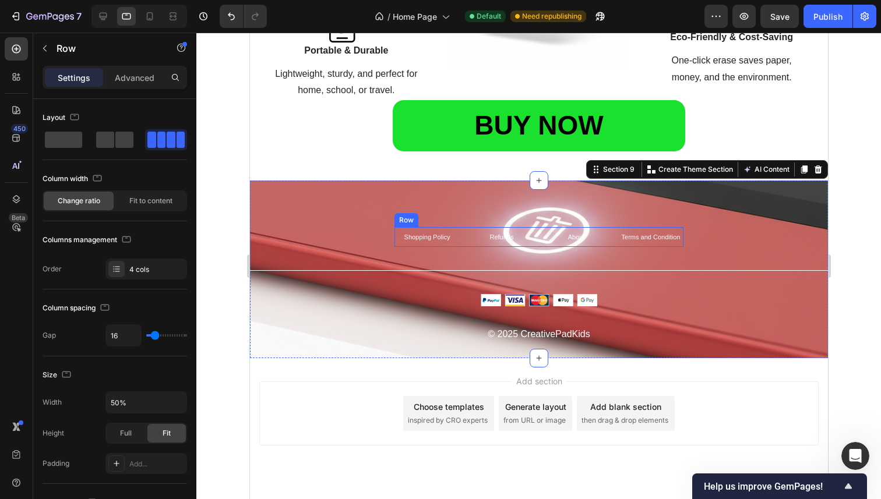
click at [461, 234] on div "Shopping Policy Text Block Refunds Text Block About Text Block Terms and Condit…" at bounding box center [538, 237] width 289 height 20
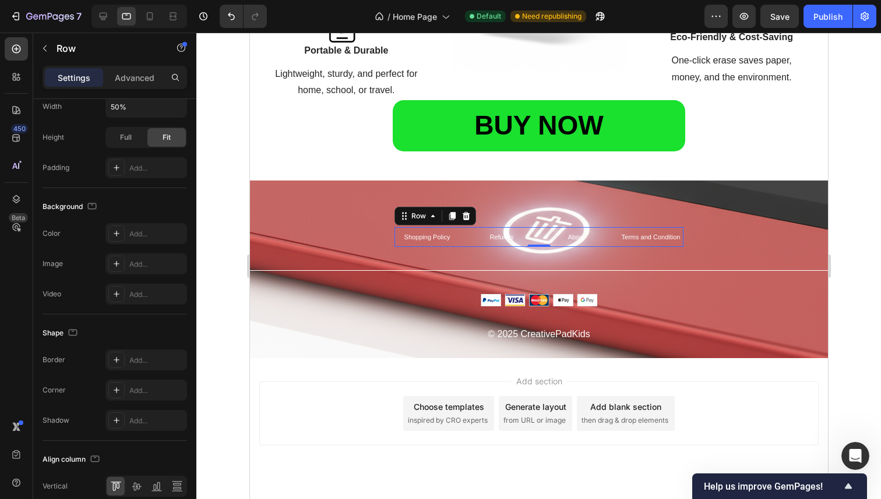
scroll to position [0, 0]
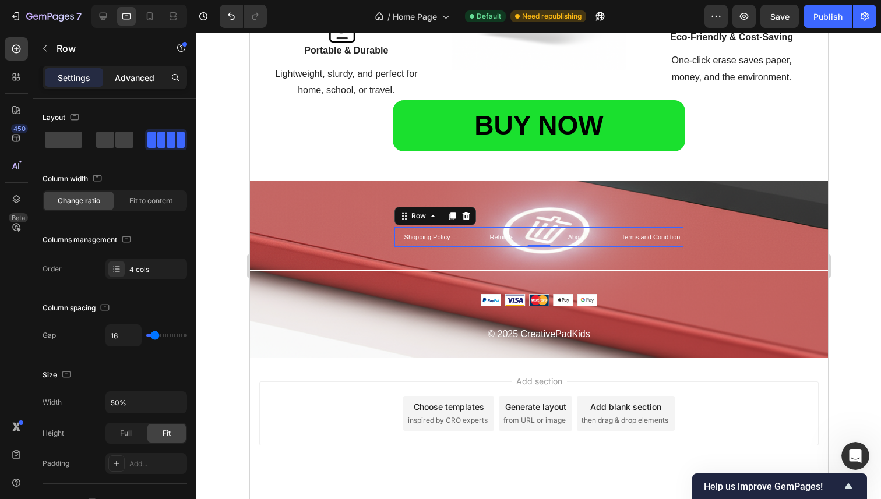
click at [137, 80] on p "Advanced" at bounding box center [135, 78] width 40 height 12
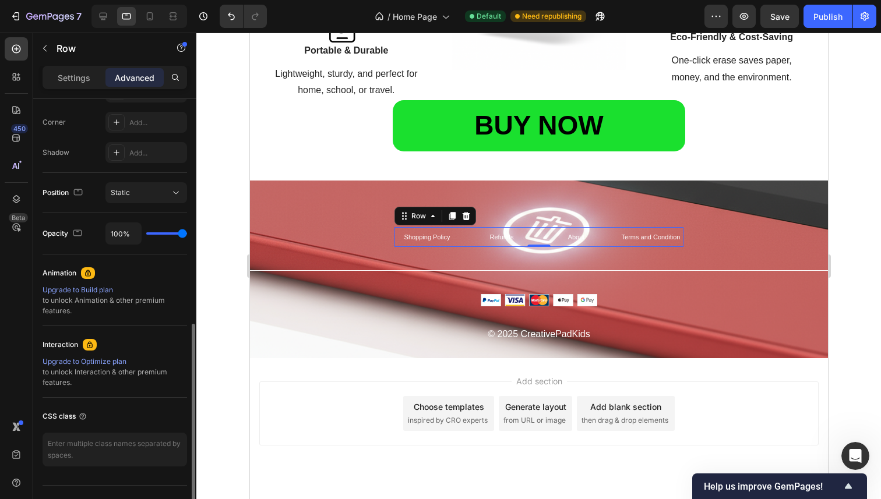
scroll to position [375, 0]
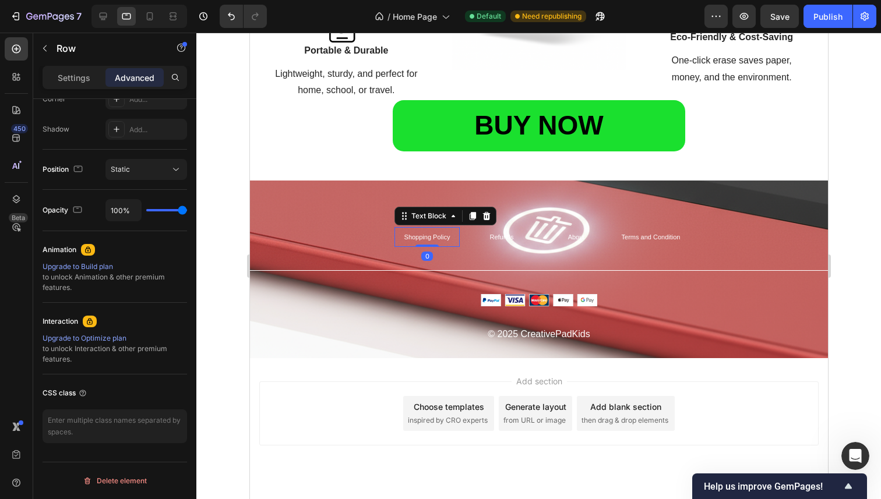
click at [427, 242] on p "Shopping Policy" at bounding box center [426, 236] width 63 height 17
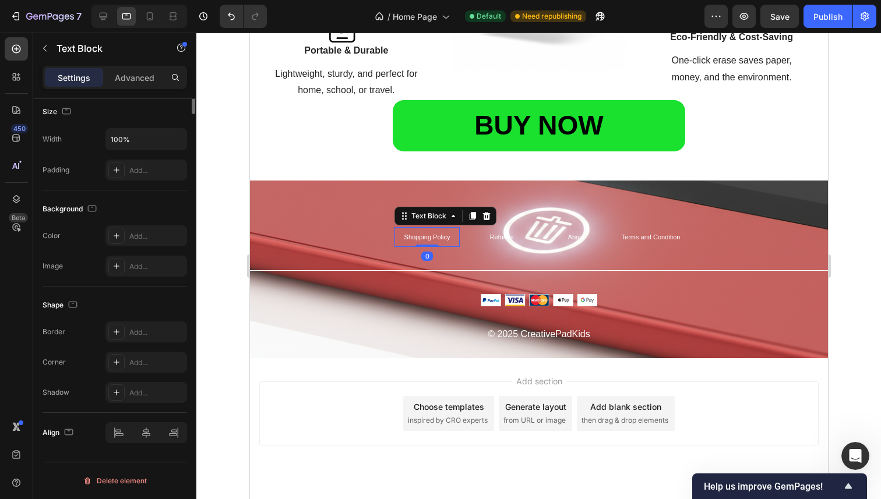
scroll to position [0, 0]
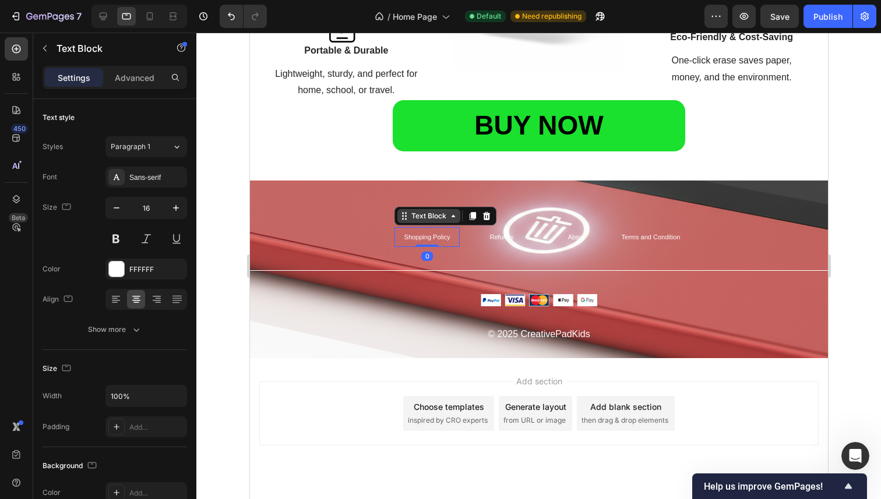
click at [440, 218] on div "Text Block" at bounding box center [428, 216] width 40 height 10
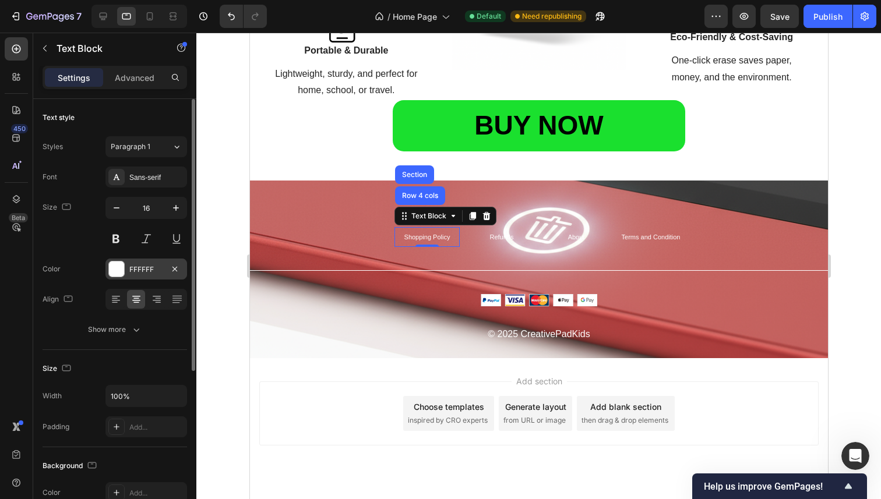
click at [120, 270] on div at bounding box center [116, 269] width 15 height 15
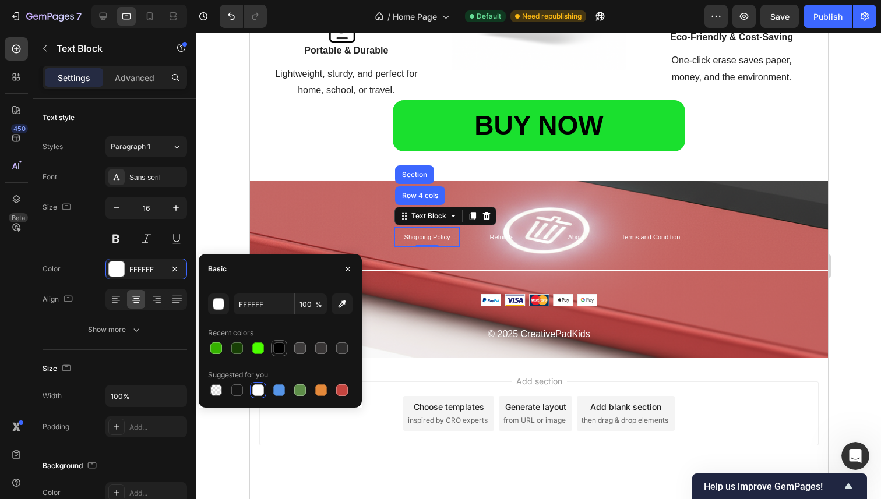
click at [282, 348] on div at bounding box center [279, 348] width 12 height 12
type input "000000"
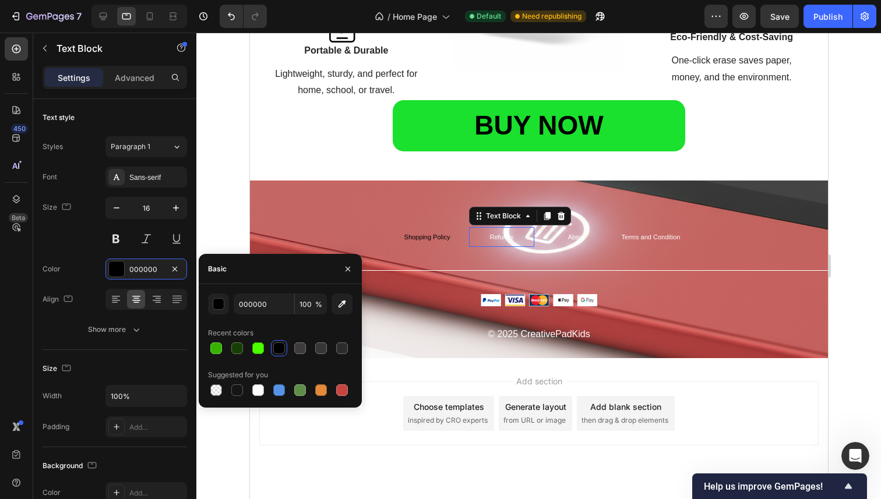
click at [504, 239] on span "Refunds" at bounding box center [501, 237] width 24 height 7
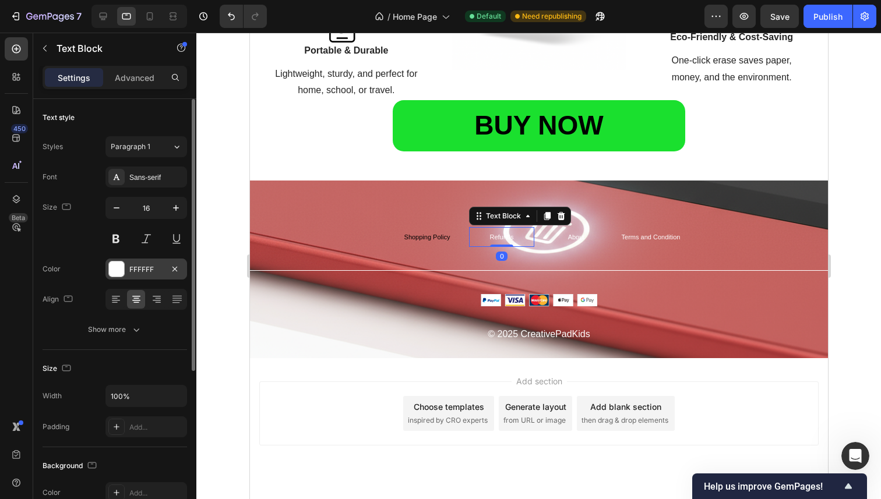
click at [121, 273] on div at bounding box center [116, 269] width 15 height 15
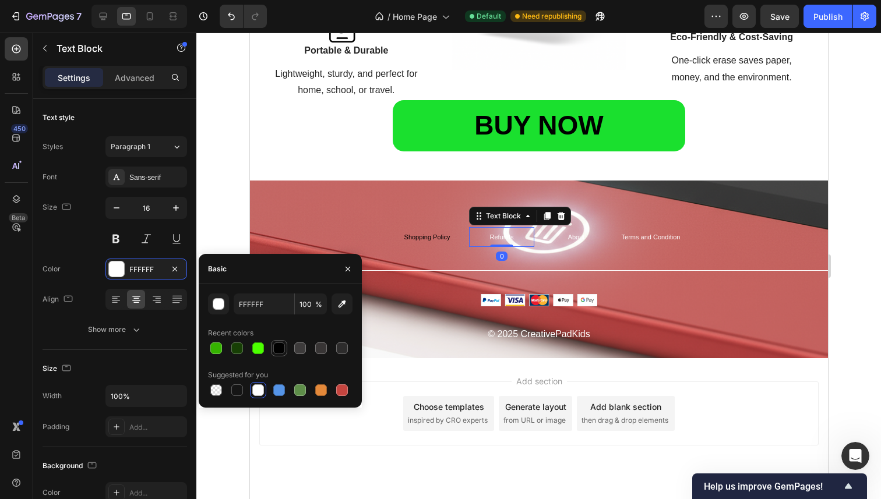
click at [278, 350] on div at bounding box center [279, 348] width 12 height 12
type input "000000"
click at [586, 236] on p "About" at bounding box center [575, 236] width 63 height 17
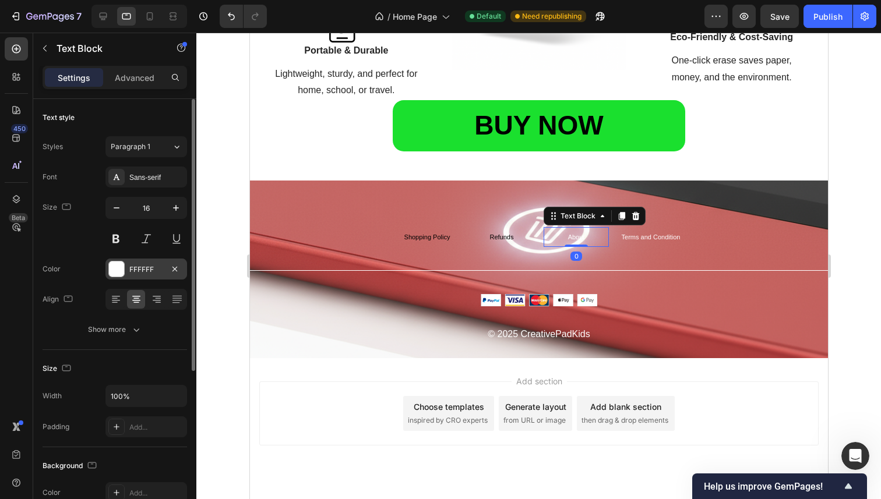
click at [120, 262] on div at bounding box center [116, 269] width 15 height 15
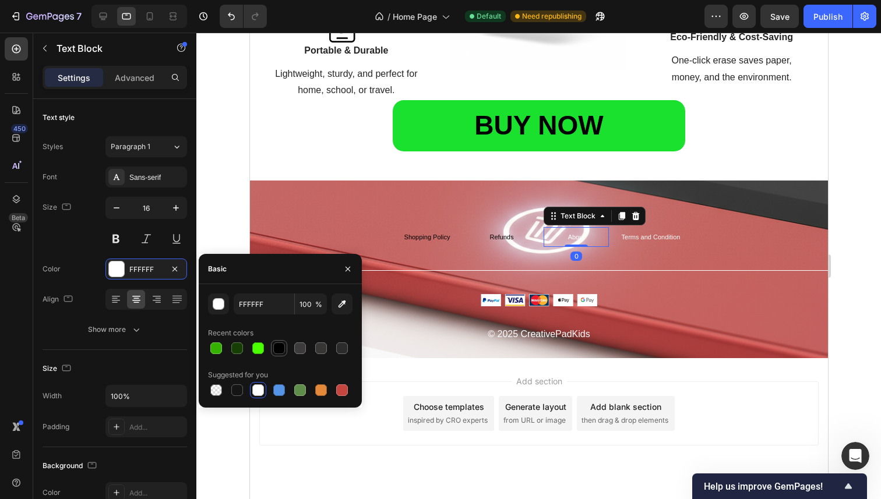
click at [282, 345] on div at bounding box center [279, 348] width 12 height 12
type input "000000"
click at [638, 238] on span "Terms and Condition" at bounding box center [650, 237] width 59 height 7
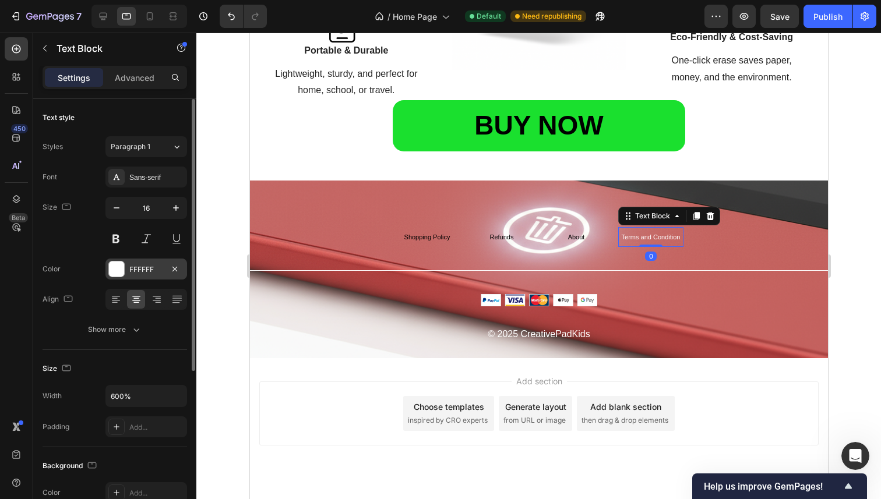
click at [116, 266] on div at bounding box center [116, 269] width 15 height 15
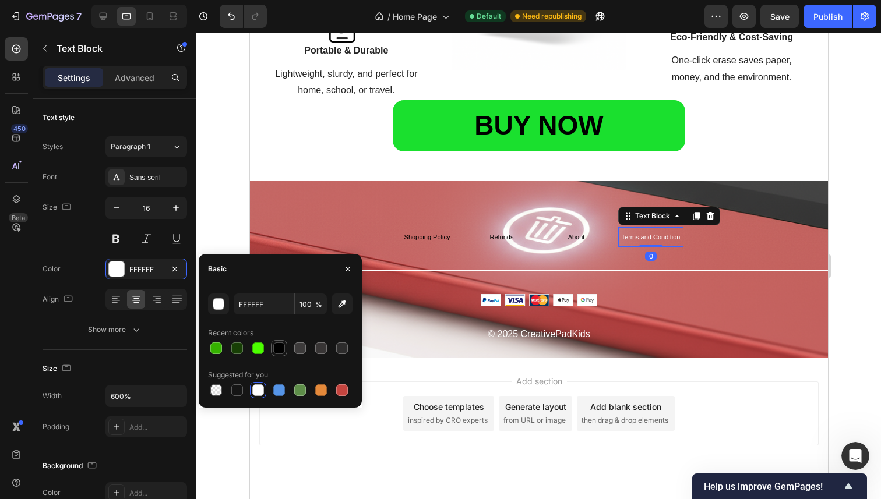
click at [281, 348] on div at bounding box center [279, 348] width 12 height 12
type input "000000"
click at [236, 222] on div at bounding box center [538, 266] width 684 height 467
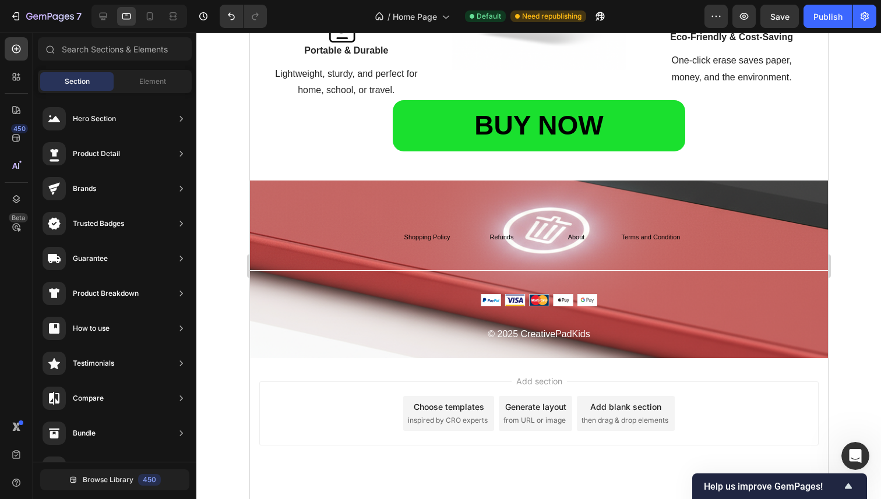
click at [372, 384] on div "Add section Choose templates inspired by CRO experts Generate layout from URL o…" at bounding box center [538, 414] width 559 height 64
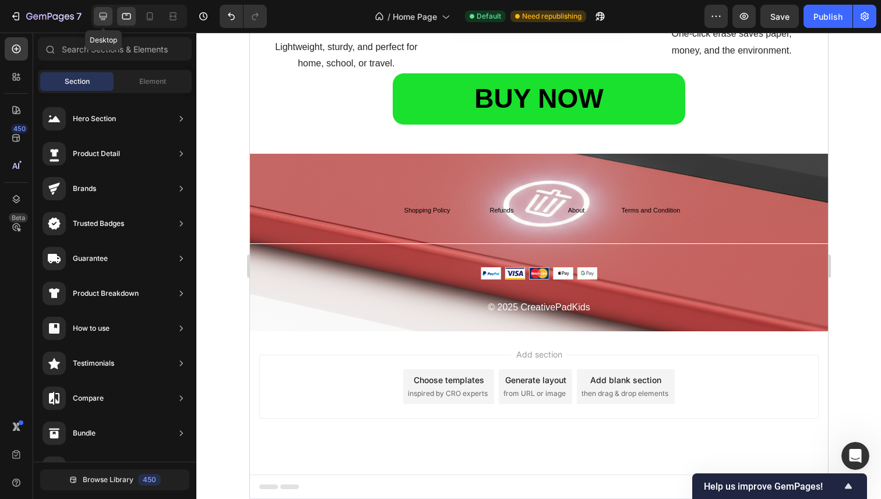
click at [107, 17] on icon at bounding box center [103, 16] width 12 height 12
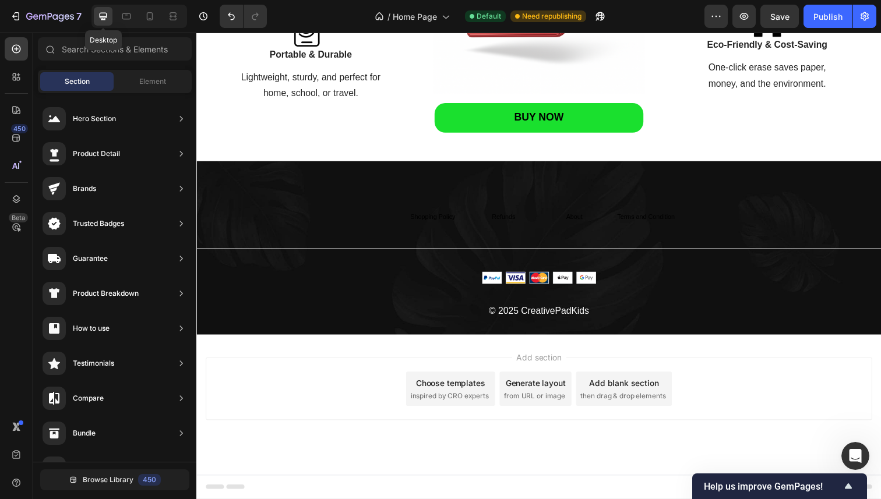
scroll to position [1418, 0]
click at [132, 16] on div at bounding box center [126, 16] width 19 height 19
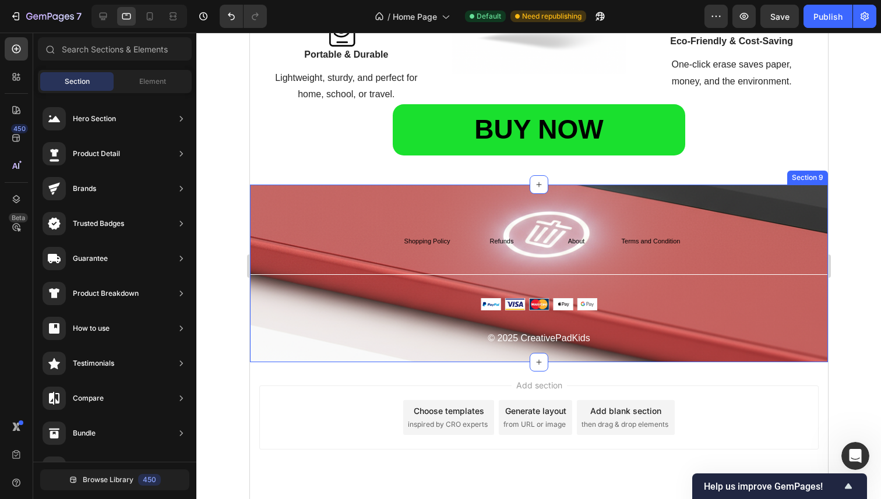
click at [291, 204] on div "Shopping Policy Text Block Refunds Text Block About Text Block Terms and Condit…" at bounding box center [538, 274] width 578 height 178
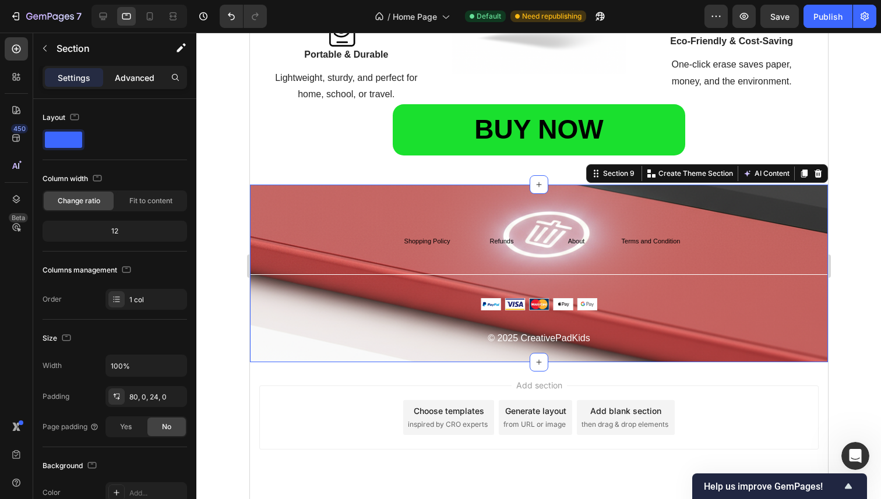
click at [134, 70] on div "Advanced" at bounding box center [134, 77] width 58 height 19
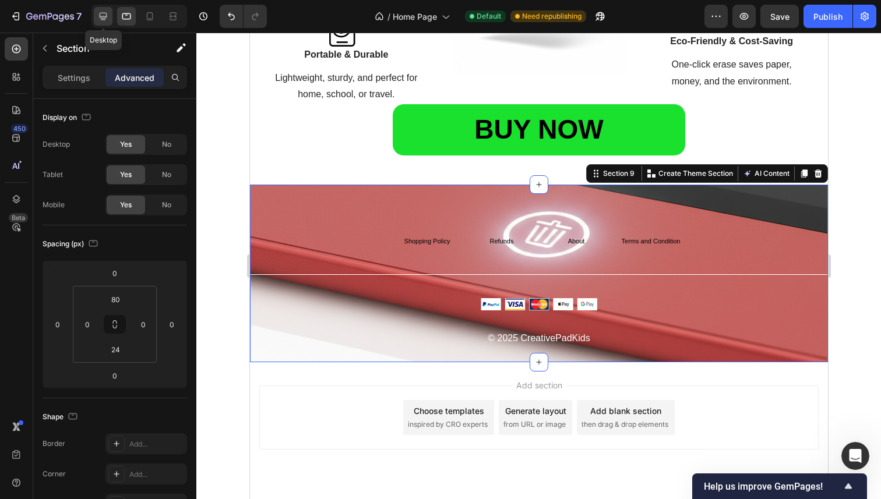
click at [105, 21] on icon at bounding box center [103, 16] width 12 height 12
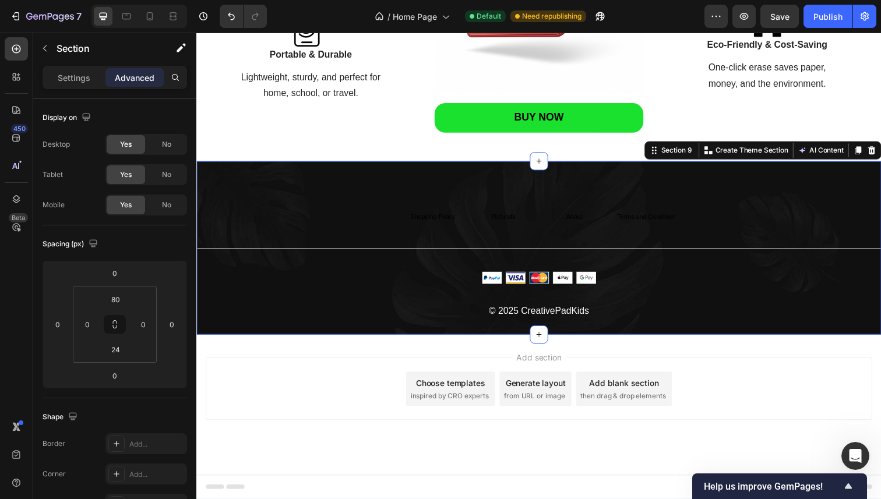
click at [294, 202] on div "Shopping Policy Text Block Refunds Text Block About Text Block Terms and Condit…" at bounding box center [545, 253] width 699 height 178
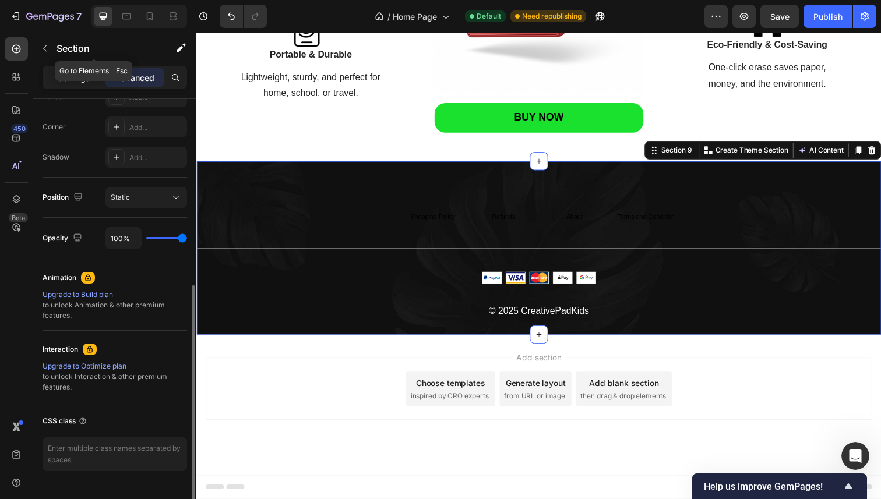
click at [83, 73] on p "Settings" at bounding box center [74, 78] width 33 height 12
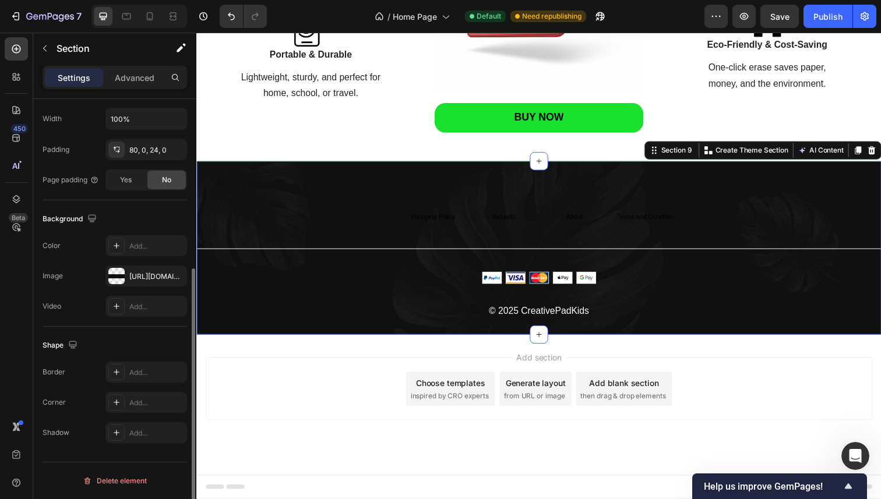
scroll to position [277, 0]
click at [115, 276] on div at bounding box center [116, 276] width 16 height 16
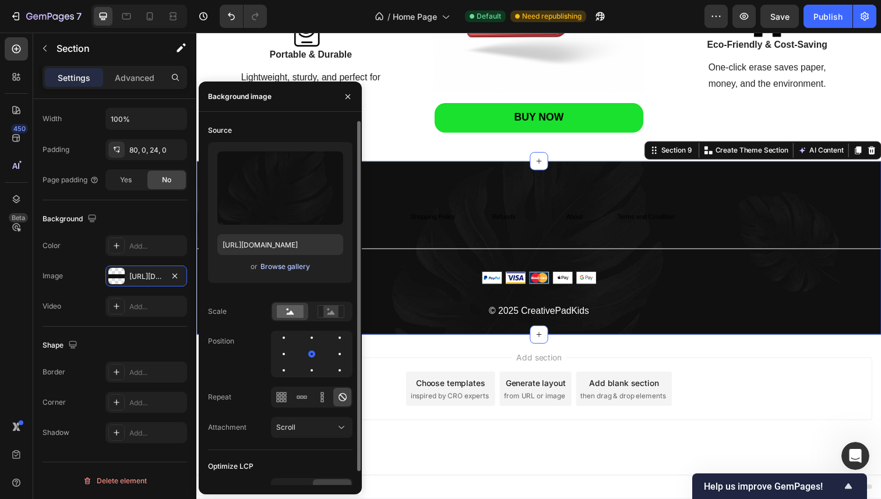
click at [281, 267] on div "Browse gallery" at bounding box center [285, 267] width 50 height 10
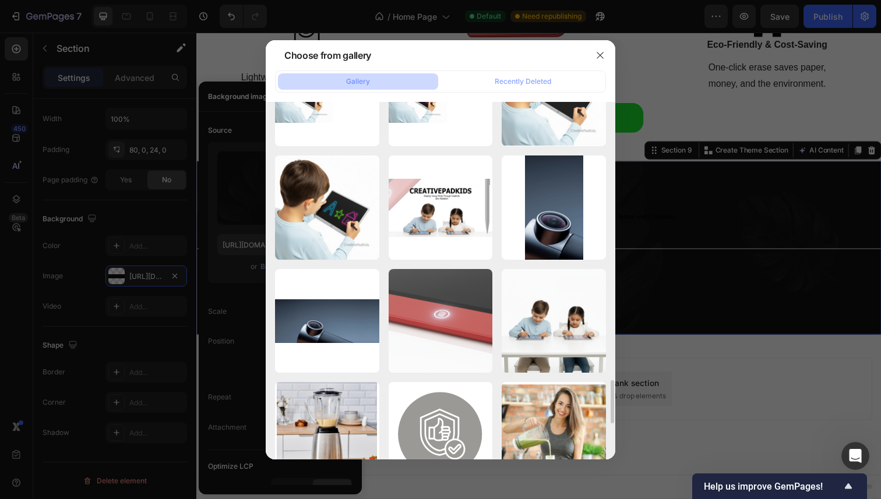
scroll to position [1820, 0]
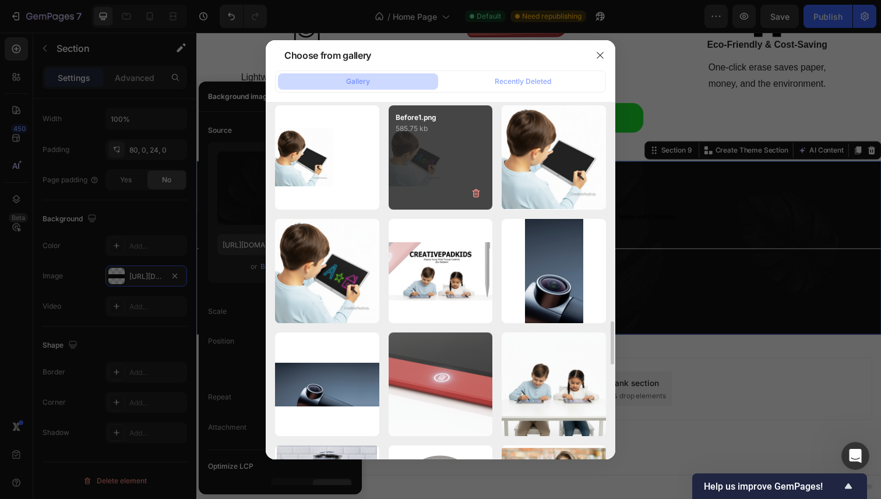
click at [457, 146] on div "Before1.png 585.75 kb" at bounding box center [440, 157] width 104 height 104
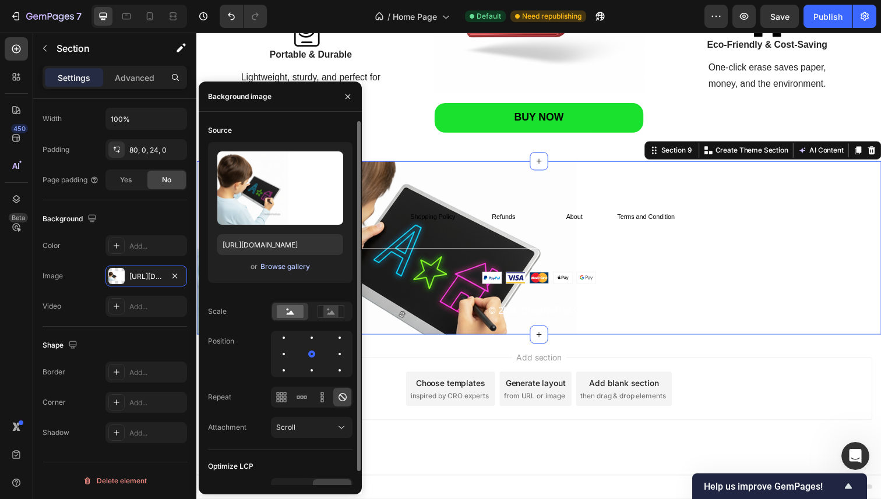
click at [282, 267] on div "Browse gallery" at bounding box center [285, 267] width 50 height 10
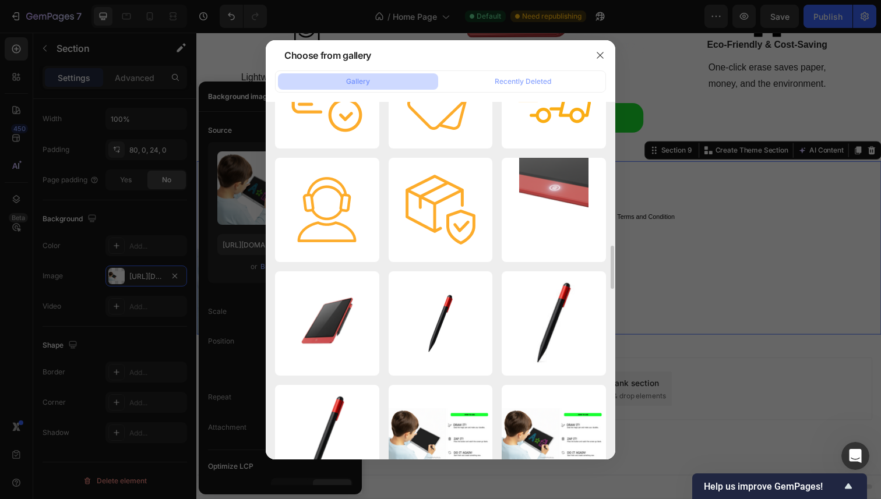
scroll to position [1402, 0]
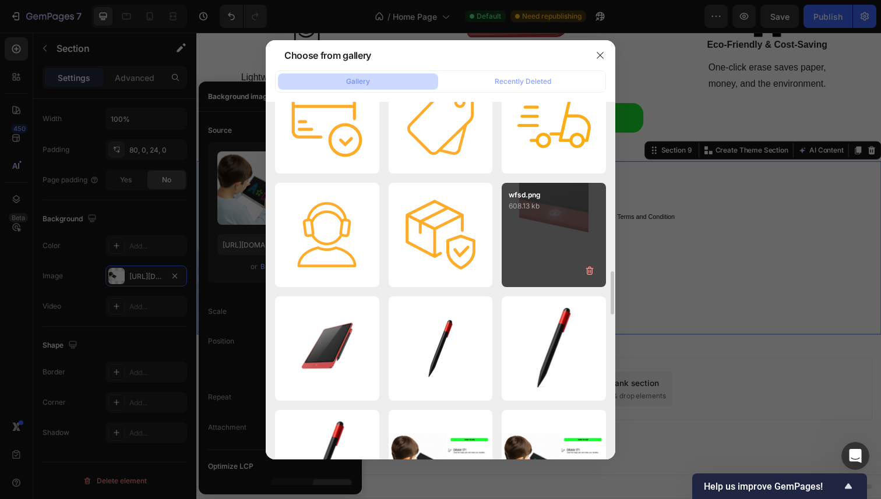
click at [550, 251] on div "wfsd.png 608.13 kb" at bounding box center [553, 235] width 104 height 104
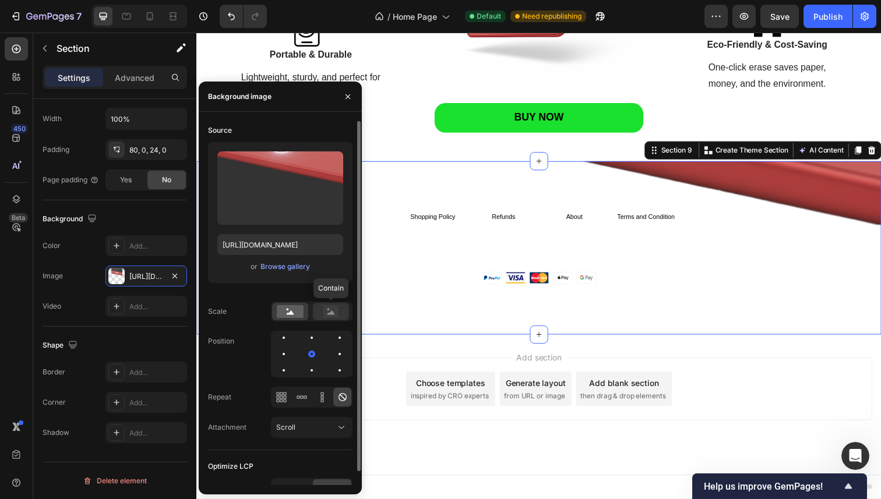
click at [327, 312] on rect at bounding box center [330, 312] width 15 height 12
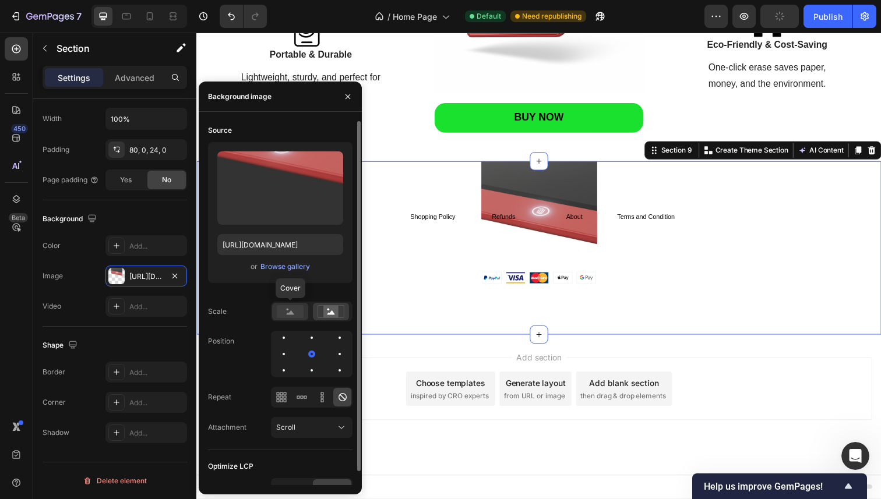
click at [288, 311] on rect at bounding box center [290, 311] width 27 height 13
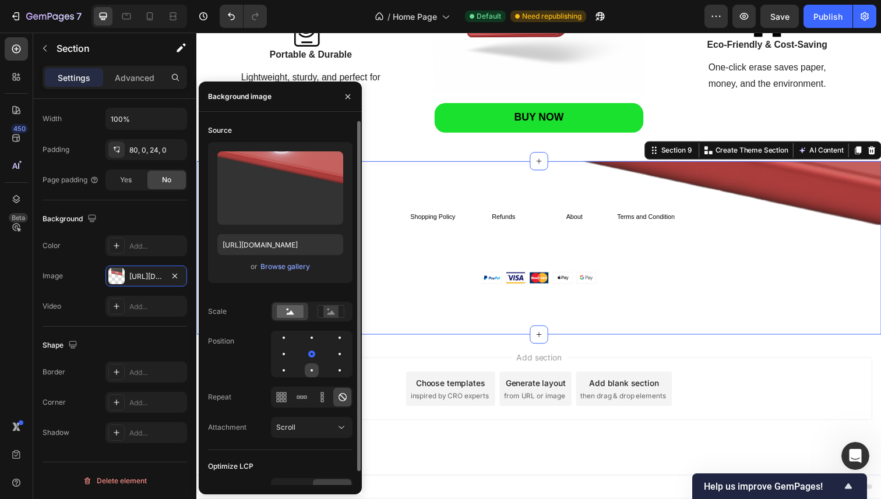
click at [310, 365] on div at bounding box center [312, 370] width 14 height 14
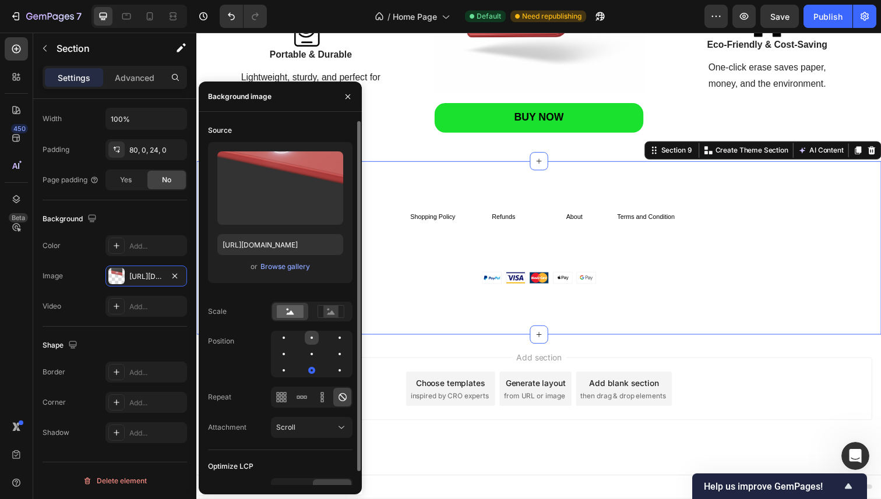
click at [310, 338] on div at bounding box center [312, 338] width 14 height 14
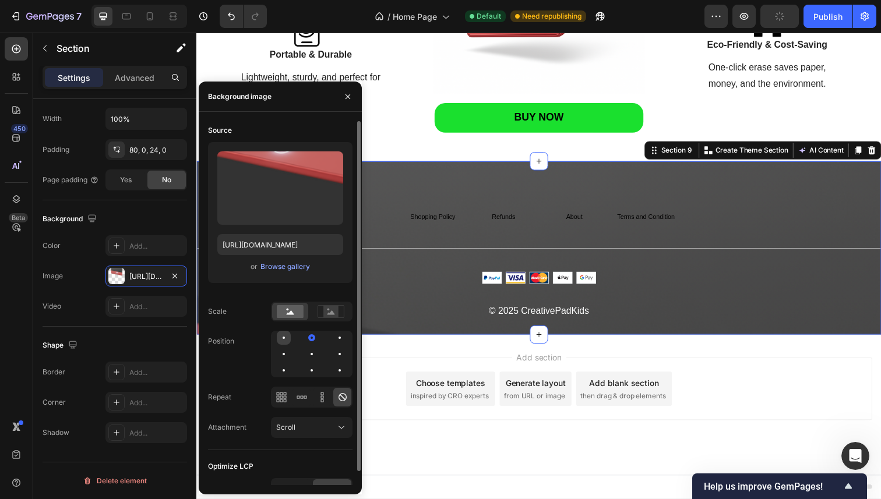
click at [289, 339] on div at bounding box center [284, 338] width 14 height 14
click at [286, 348] on div at bounding box center [284, 354] width 14 height 14
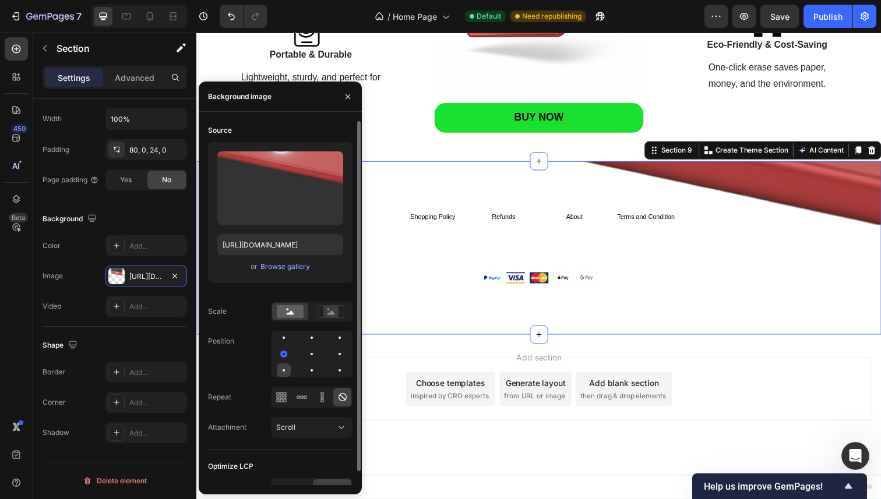
click at [285, 369] on div at bounding box center [284, 370] width 14 height 14
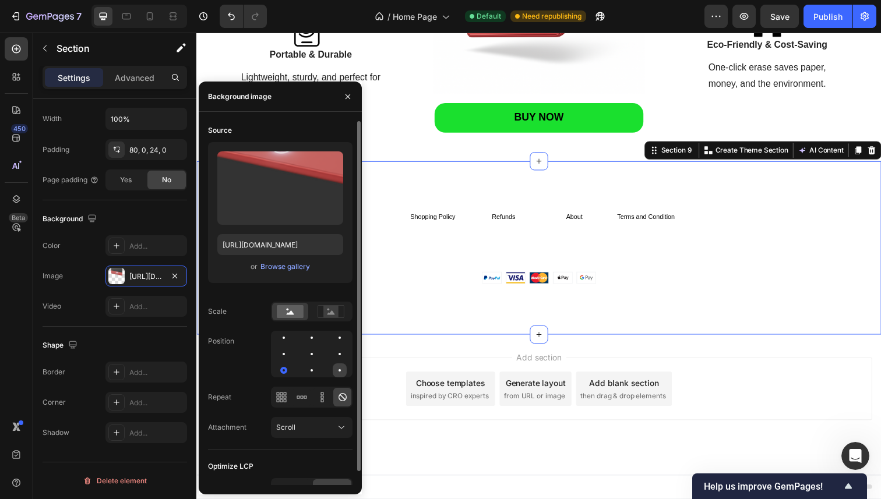
click at [340, 368] on div at bounding box center [340, 370] width 14 height 14
click at [340, 356] on div at bounding box center [340, 354] width 14 height 14
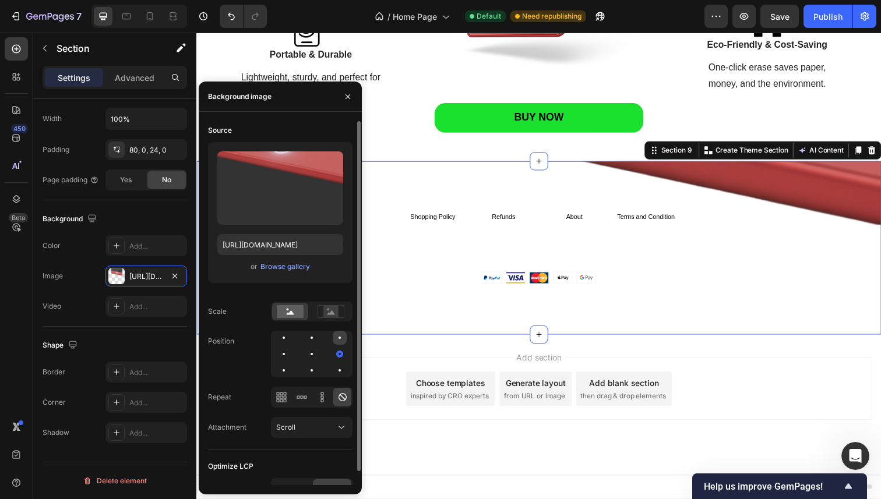
click at [340, 339] on div at bounding box center [340, 338] width 14 height 14
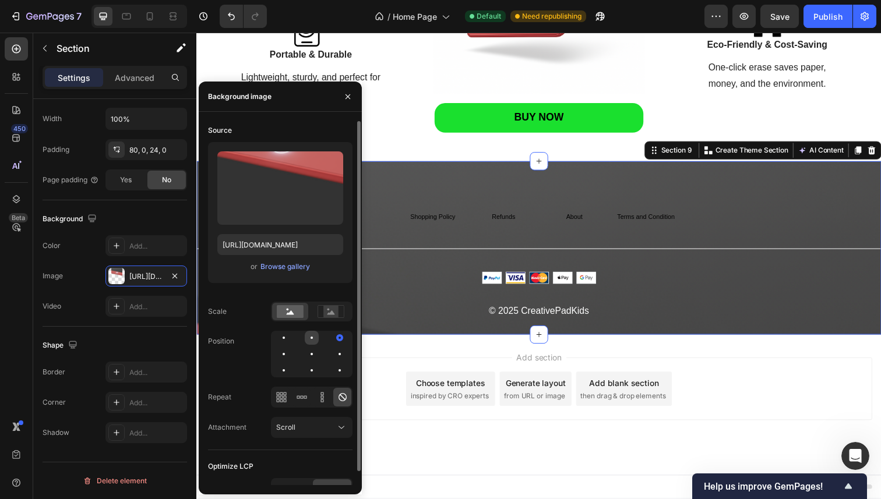
click at [306, 341] on div at bounding box center [312, 338] width 14 height 14
click at [289, 338] on div at bounding box center [284, 338] width 14 height 14
click at [317, 361] on div at bounding box center [312, 354] width 82 height 47
click at [315, 359] on div at bounding box center [312, 354] width 14 height 14
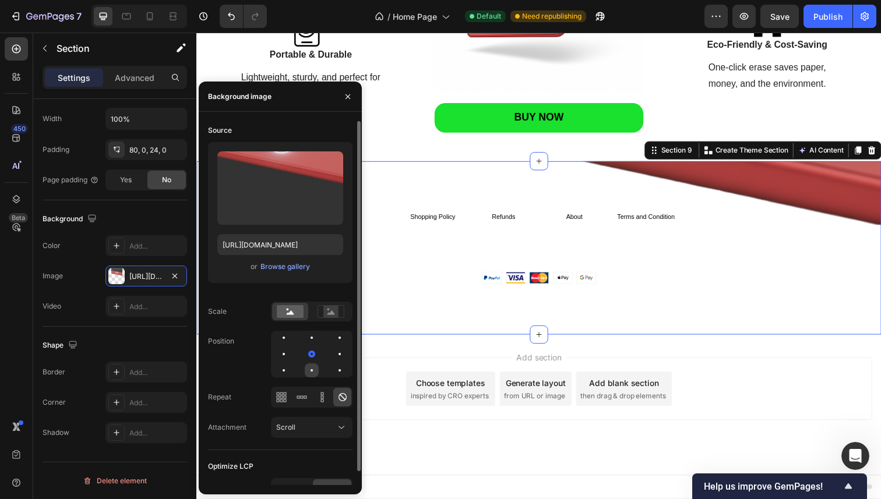
click at [313, 371] on div at bounding box center [312, 370] width 14 height 14
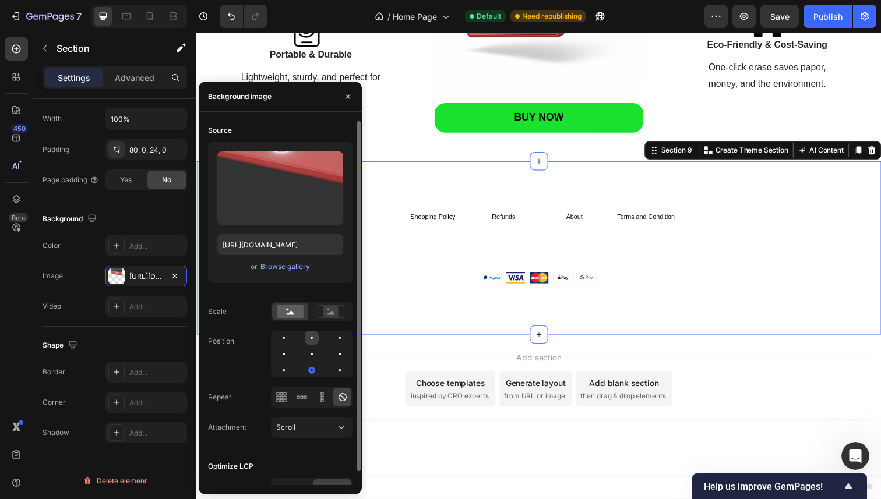
click at [315, 341] on div at bounding box center [312, 338] width 14 height 14
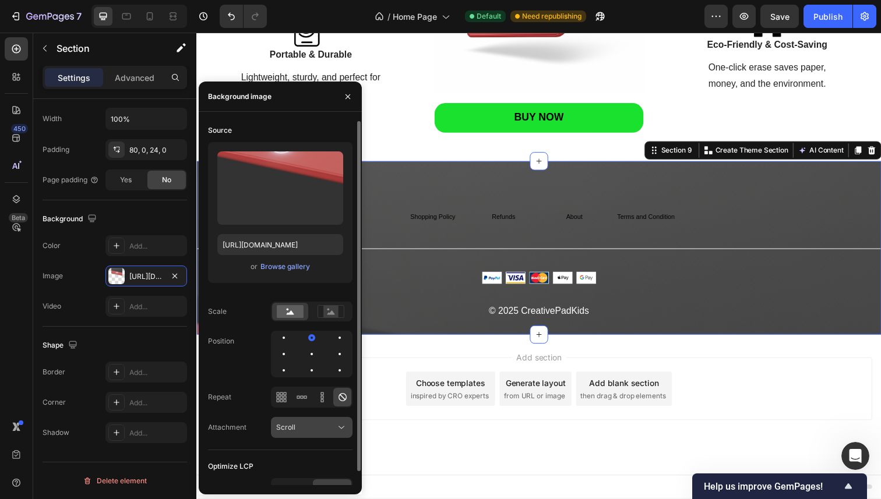
click at [302, 420] on button "Scroll" at bounding box center [312, 427] width 82 height 21
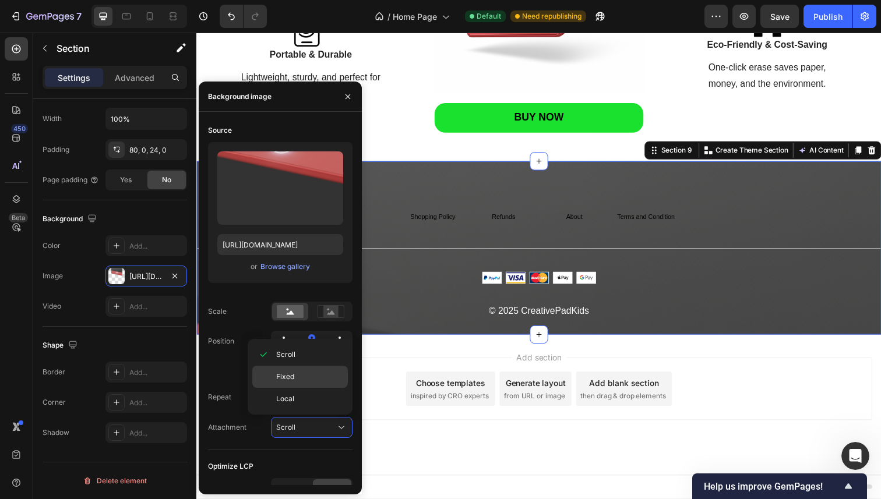
click at [311, 378] on p "Fixed" at bounding box center [309, 377] width 66 height 10
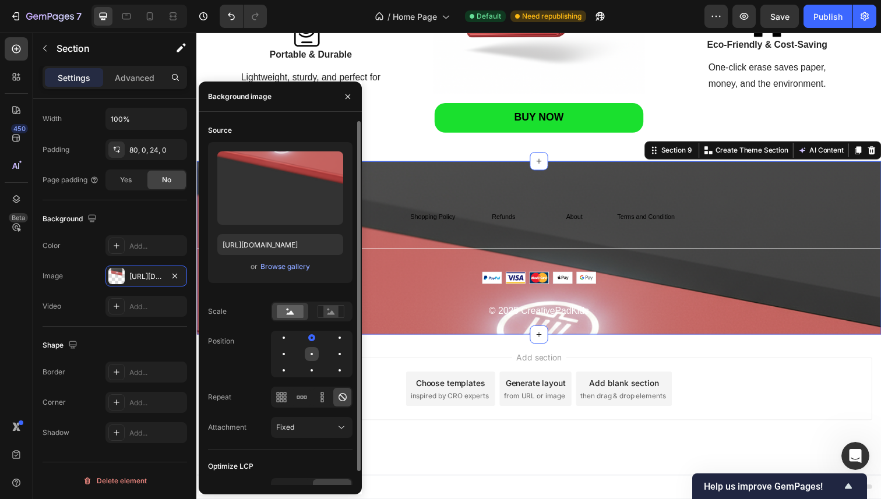
click at [308, 357] on div at bounding box center [312, 354] width 14 height 14
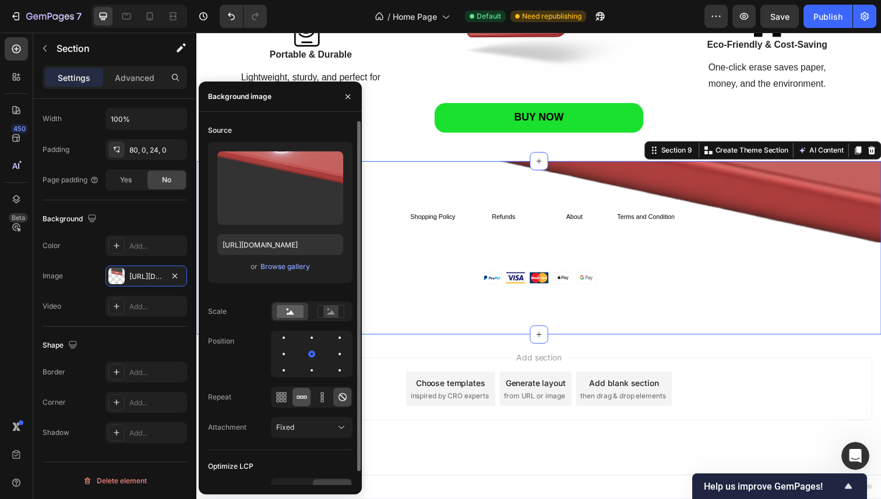
click at [303, 399] on icon at bounding box center [302, 397] width 12 height 12
click at [322, 399] on icon at bounding box center [322, 397] width 12 height 12
click at [287, 399] on div at bounding box center [281, 397] width 18 height 19
click at [287, 427] on span "Fixed" at bounding box center [285, 427] width 18 height 9
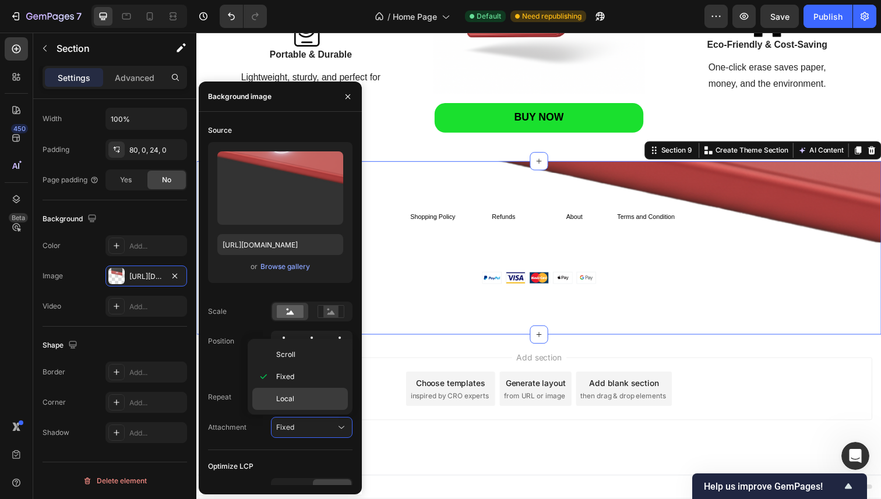
click at [298, 404] on div "Local" at bounding box center [300, 399] width 96 height 22
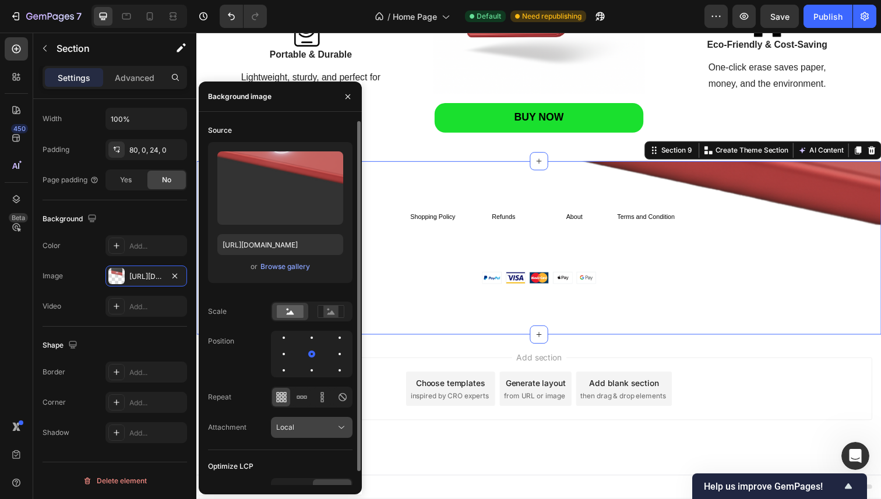
click at [290, 422] on div "Local" at bounding box center [311, 428] width 71 height 12
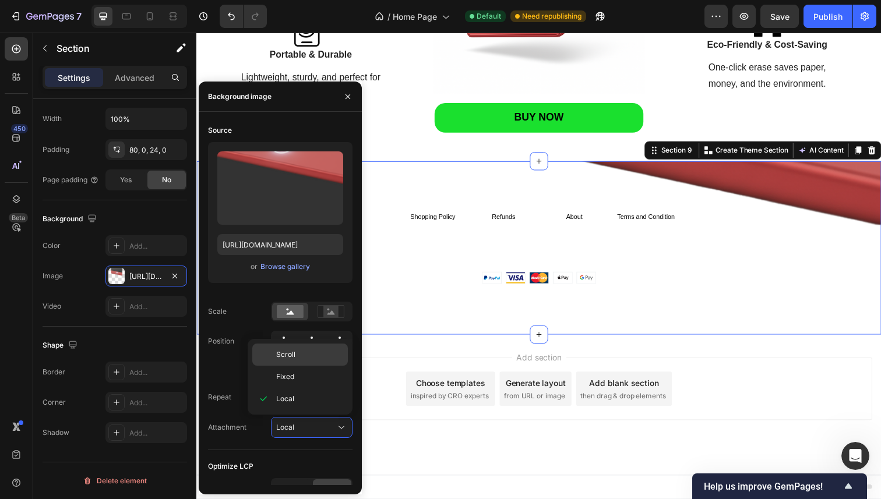
click at [301, 354] on p "Scroll" at bounding box center [309, 354] width 66 height 10
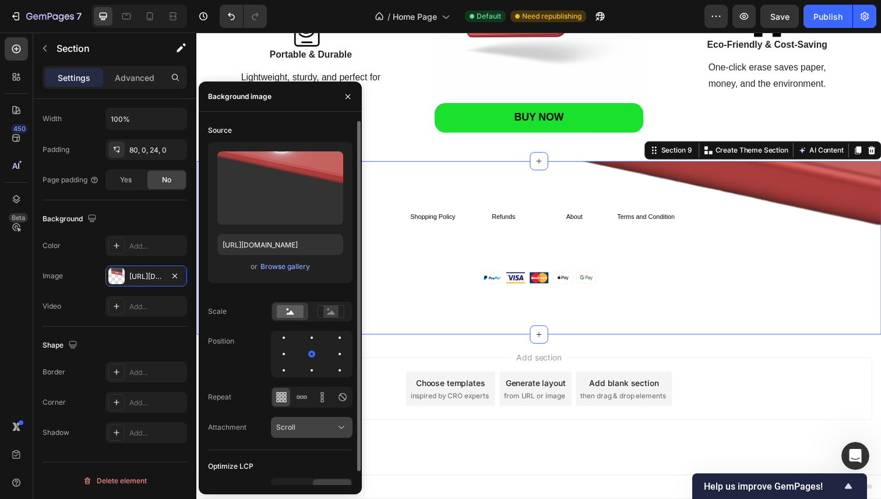
click at [308, 423] on div "Scroll" at bounding box center [305, 427] width 59 height 10
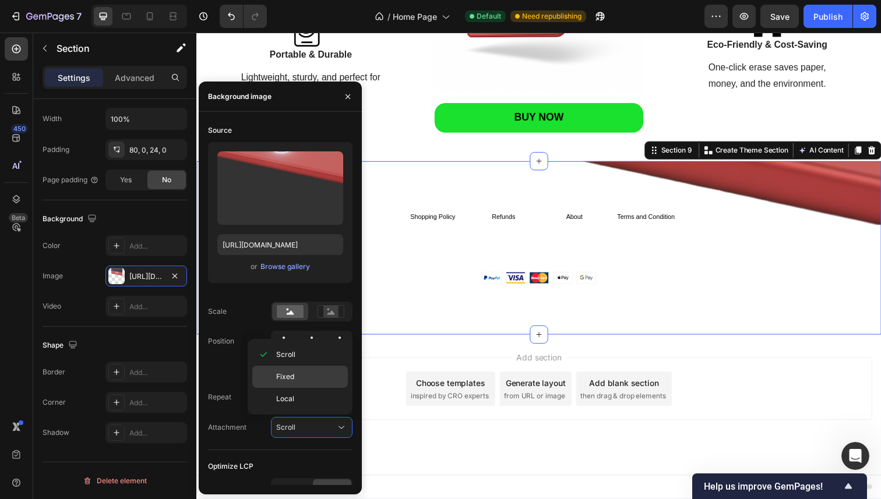
click at [308, 373] on p "Fixed" at bounding box center [309, 377] width 66 height 10
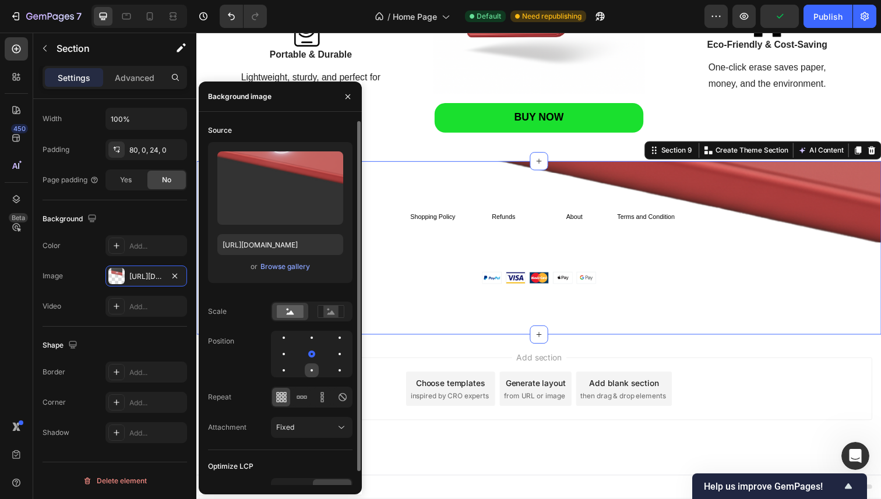
click at [313, 369] on div at bounding box center [312, 370] width 14 height 14
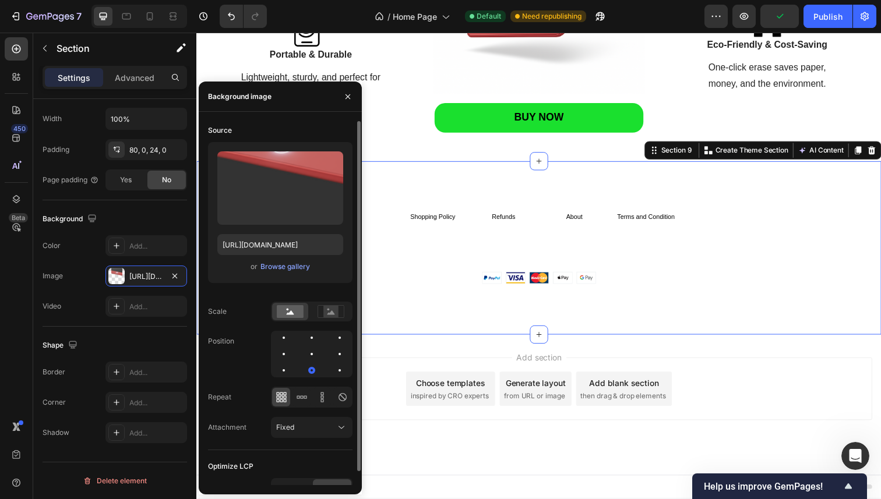
click at [329, 366] on div at bounding box center [312, 354] width 82 height 47
click at [333, 365] on div at bounding box center [340, 370] width 14 height 14
click at [285, 370] on div at bounding box center [284, 370] width 14 height 14
click at [312, 359] on div at bounding box center [312, 354] width 14 height 14
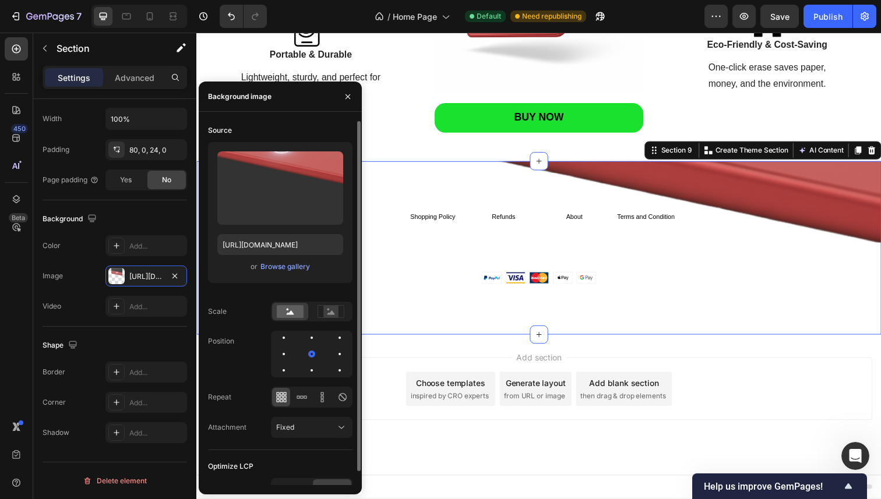
click at [312, 324] on div "Source Upload Image https://cdn.shopify.com/s/files/1/0745/0335/6452/files/gemp…" at bounding box center [280, 285] width 144 height 329
click at [312, 340] on div at bounding box center [312, 338] width 14 height 14
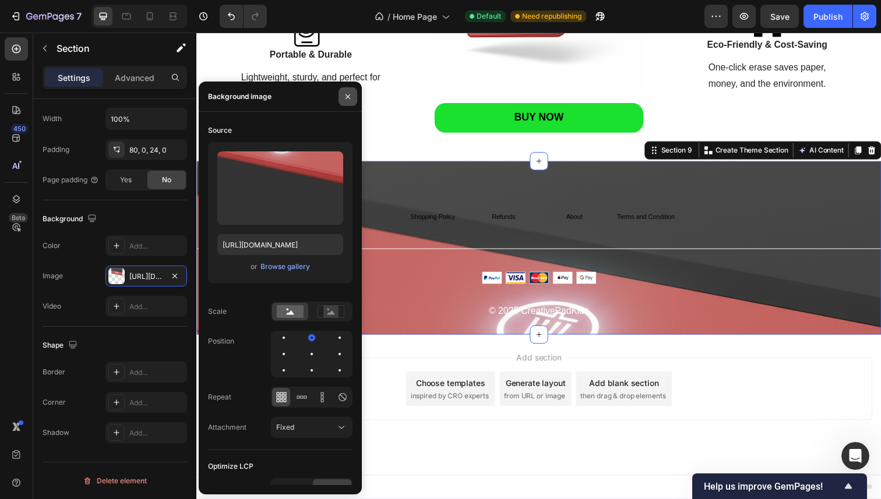
click at [345, 87] on button "button" at bounding box center [347, 96] width 19 height 19
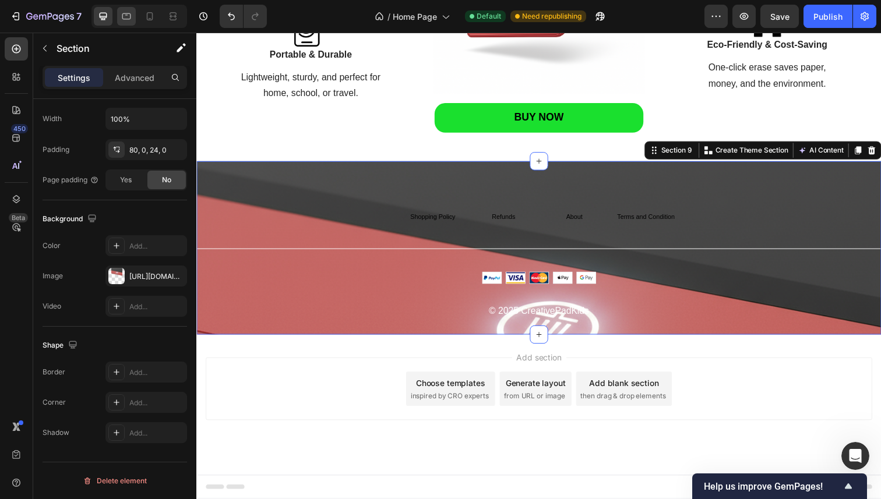
click at [132, 22] on div at bounding box center [126, 16] width 19 height 19
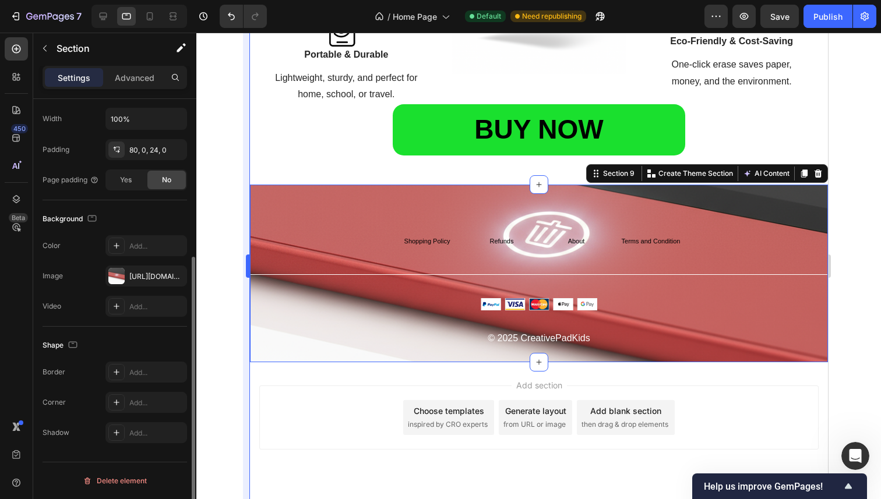
scroll to position [1449, 0]
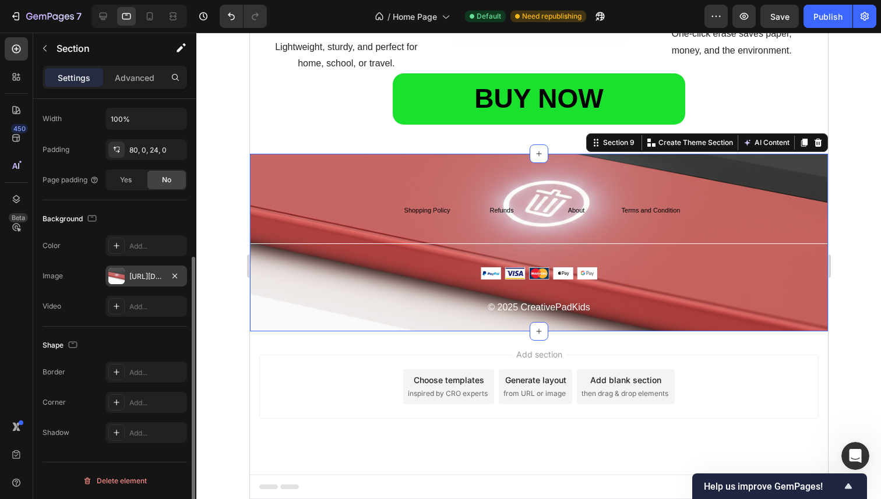
click at [139, 280] on div "https://cdn.shopify.com/s/files/1/0745/0335/6452/files/gempages_585656991708349…" at bounding box center [146, 276] width 34 height 10
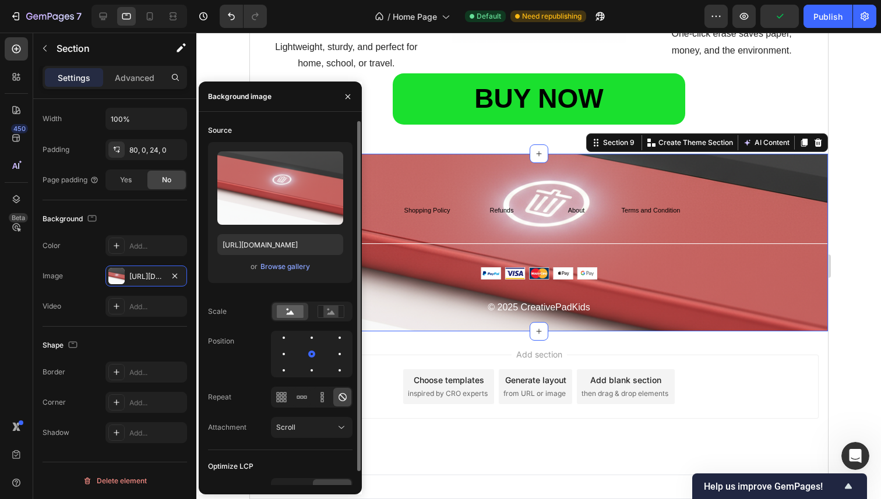
scroll to position [14, 0]
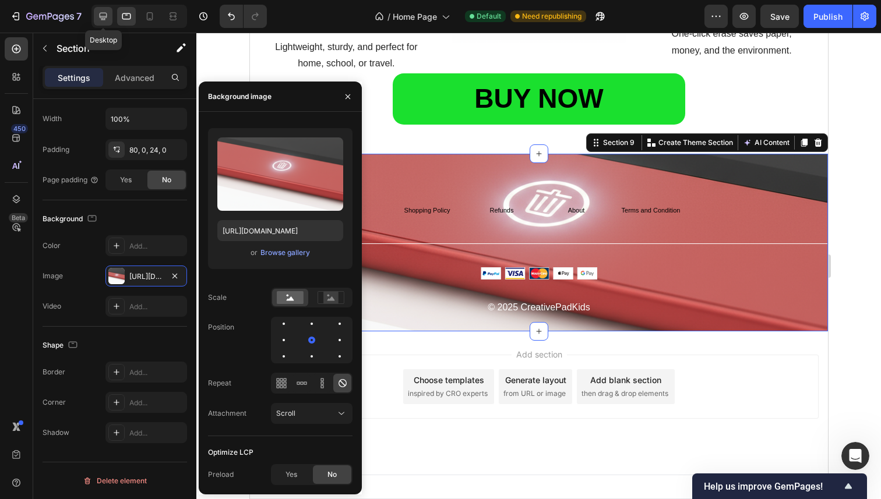
click at [103, 13] on icon at bounding box center [104, 17] width 8 height 8
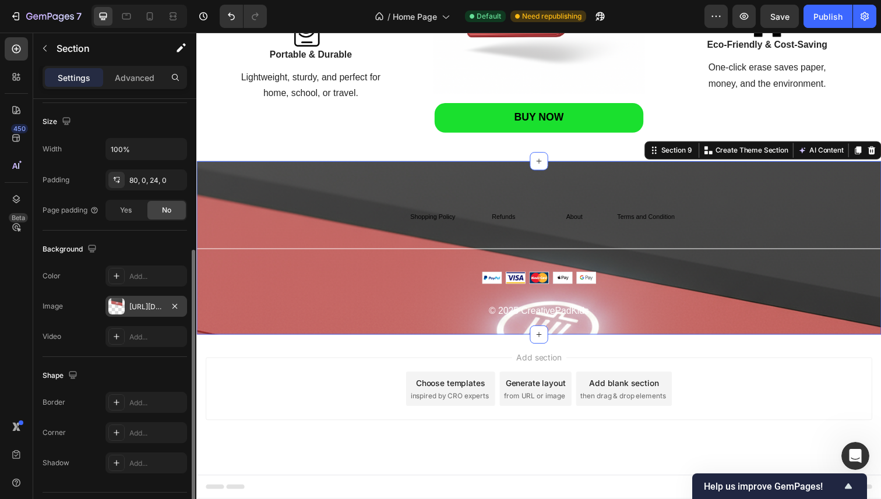
click at [161, 306] on div "https://cdn.shopify.com/s/files/1/0745/0335/6452/files/gempages_585656991708349…" at bounding box center [146, 307] width 34 height 10
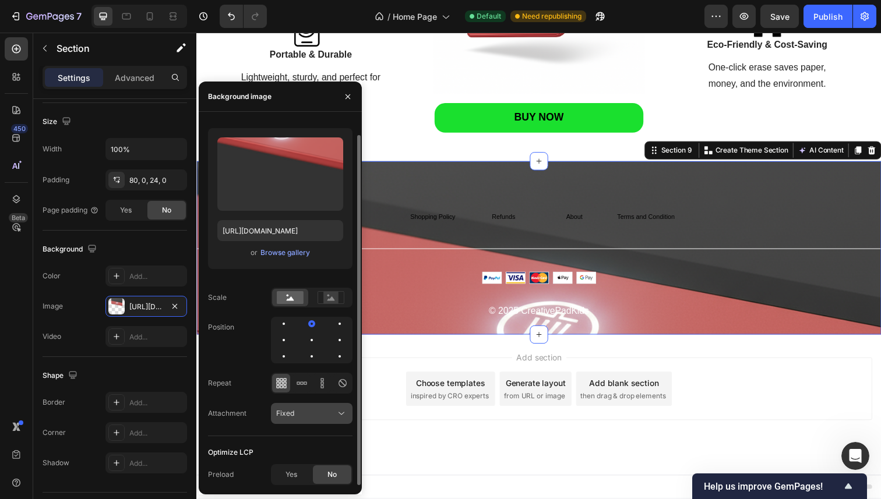
click at [320, 416] on div "Fixed" at bounding box center [305, 413] width 59 height 10
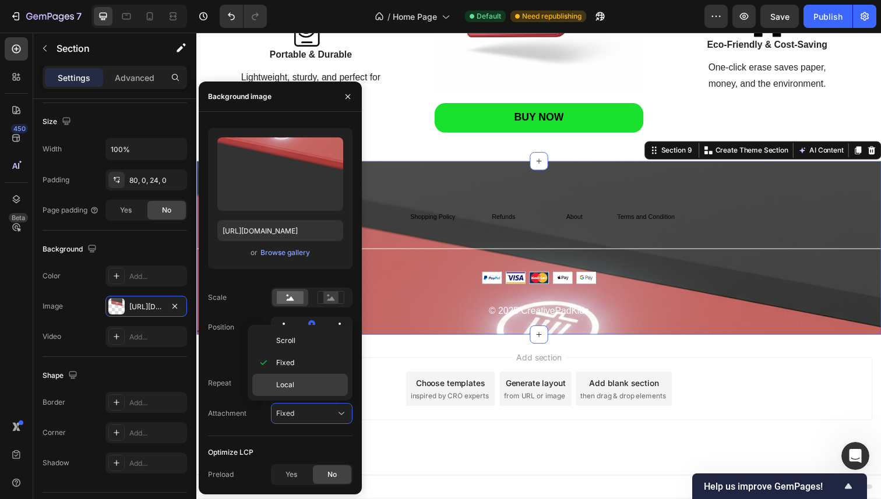
click at [300, 382] on p "Local" at bounding box center [309, 385] width 66 height 10
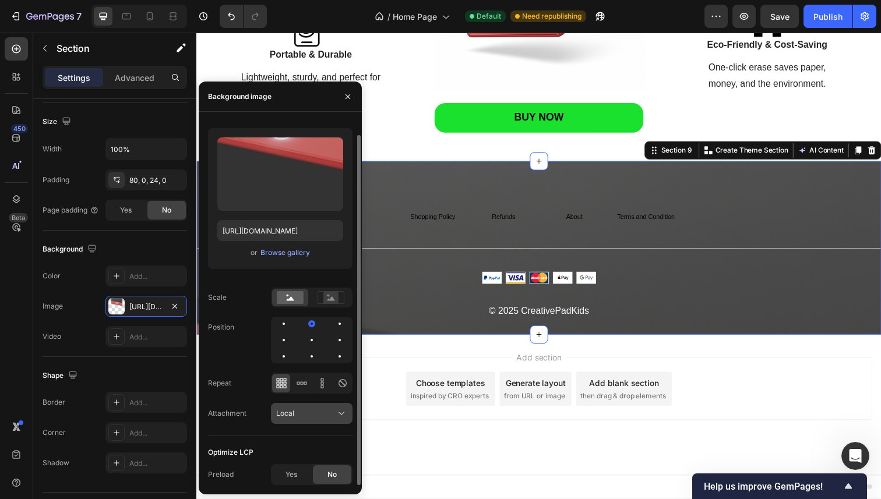
click at [300, 415] on div "Local" at bounding box center [305, 413] width 59 height 10
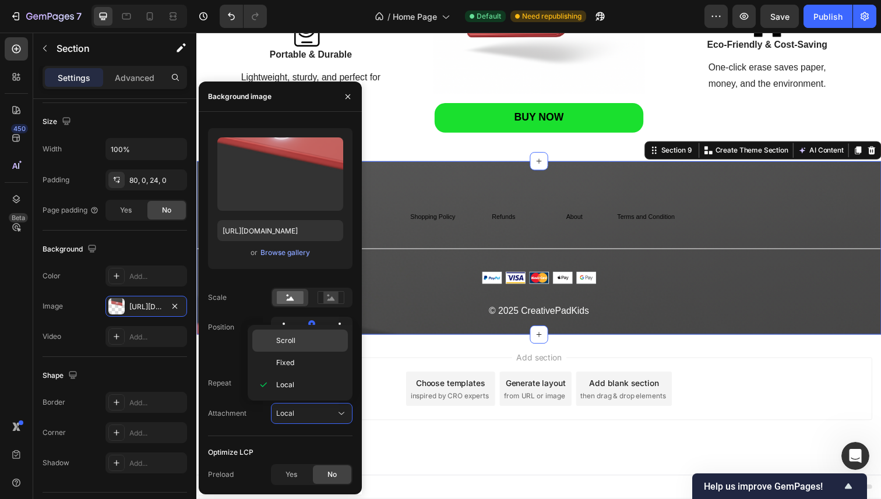
click at [304, 342] on p "Scroll" at bounding box center [309, 340] width 66 height 10
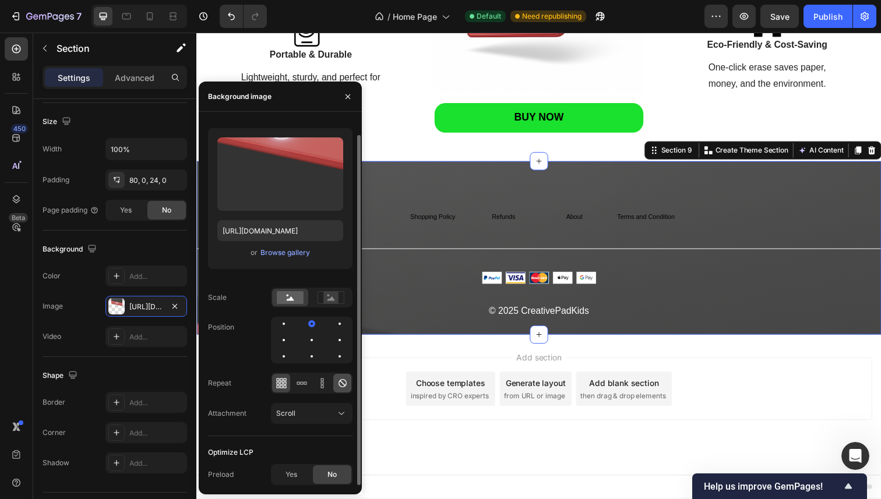
click at [340, 381] on icon at bounding box center [342, 383] width 8 height 8
click at [308, 343] on div at bounding box center [312, 340] width 14 height 14
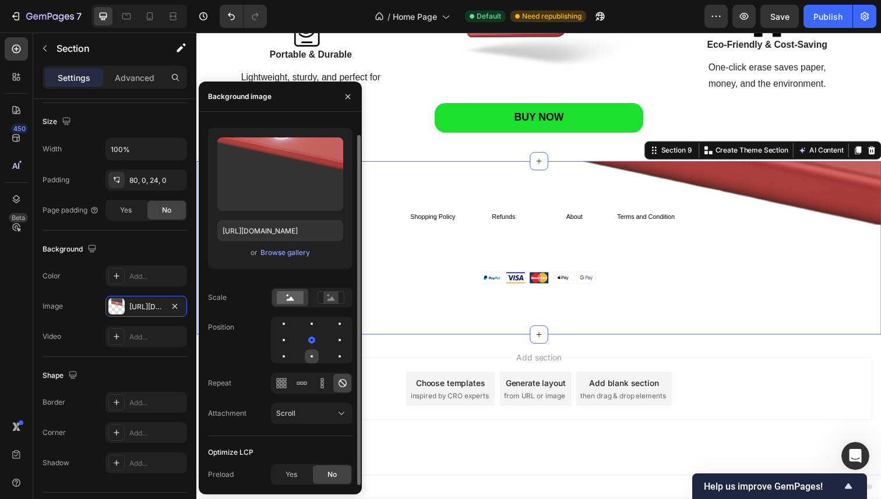
click at [305, 355] on div at bounding box center [312, 356] width 14 height 14
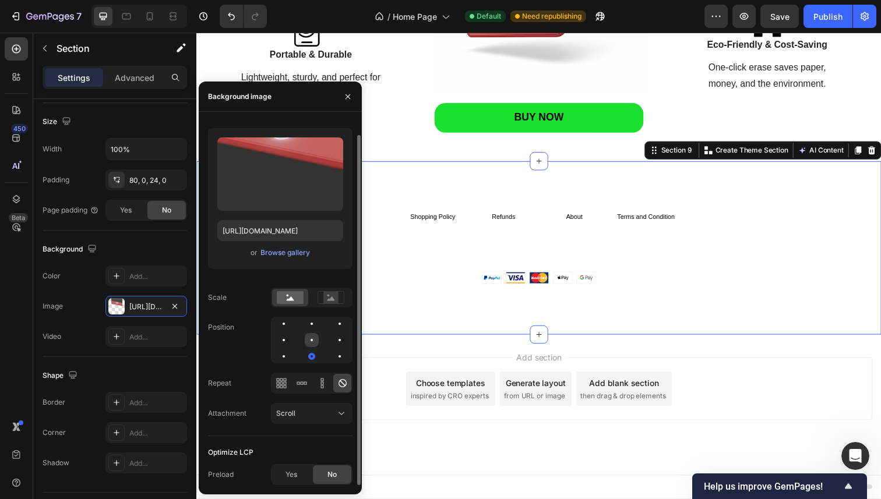
click at [313, 341] on div at bounding box center [312, 340] width 14 height 14
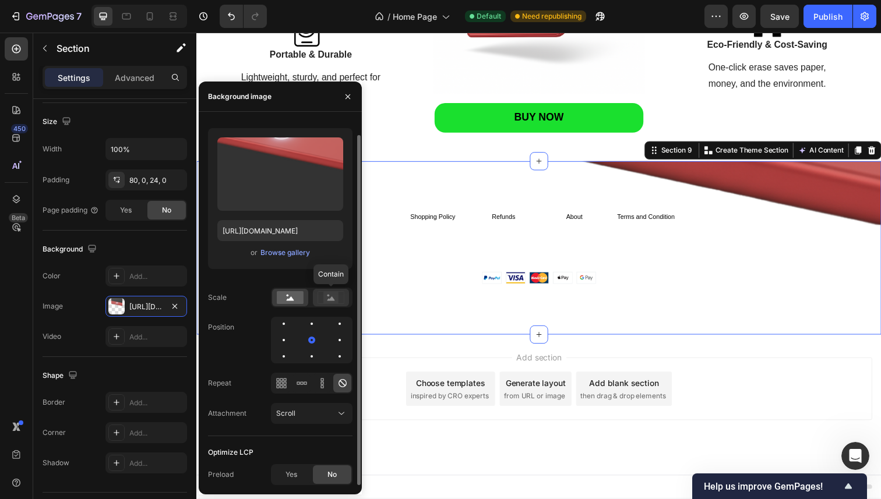
click at [333, 299] on icon at bounding box center [331, 298] width 8 height 4
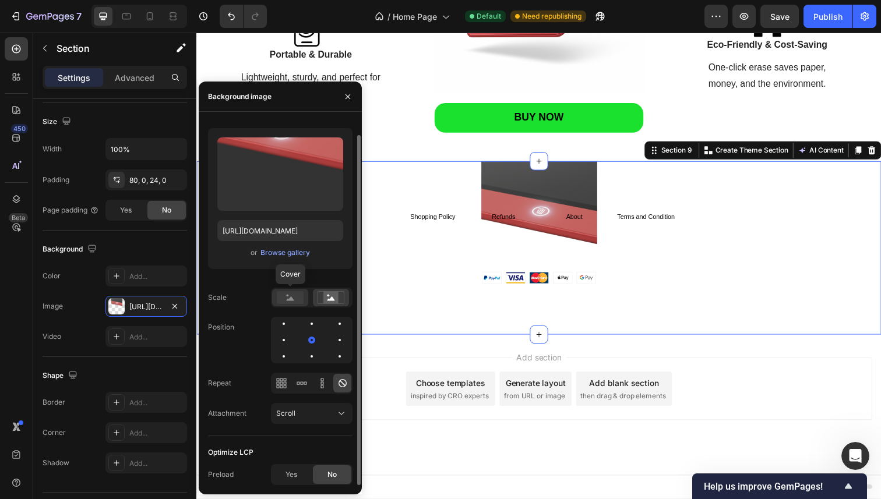
click at [288, 298] on rect at bounding box center [290, 297] width 27 height 13
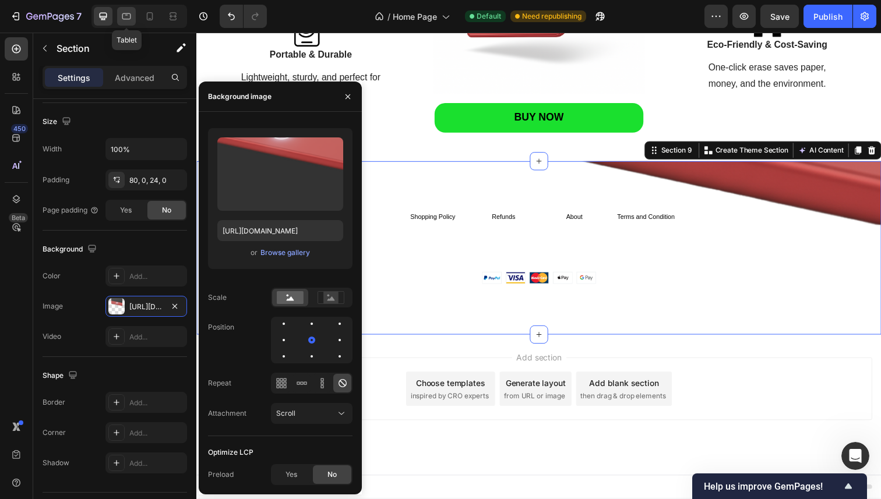
click at [129, 16] on icon at bounding box center [127, 16] width 12 height 12
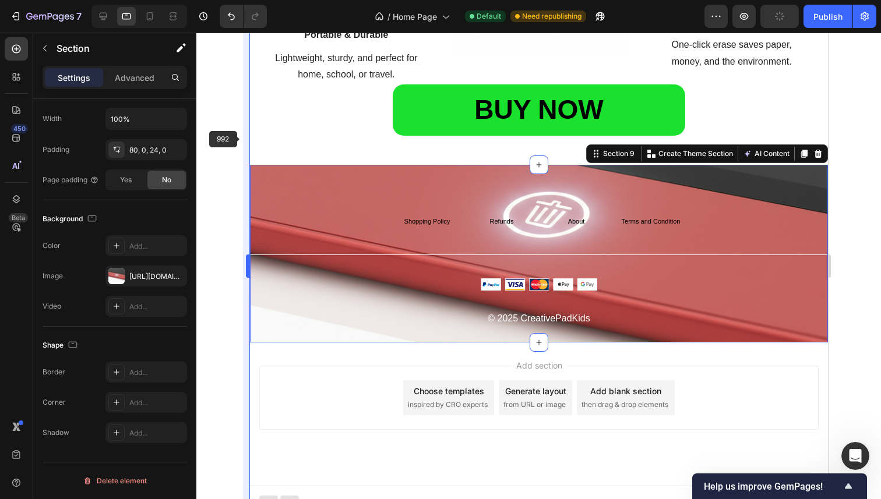
scroll to position [1449, 0]
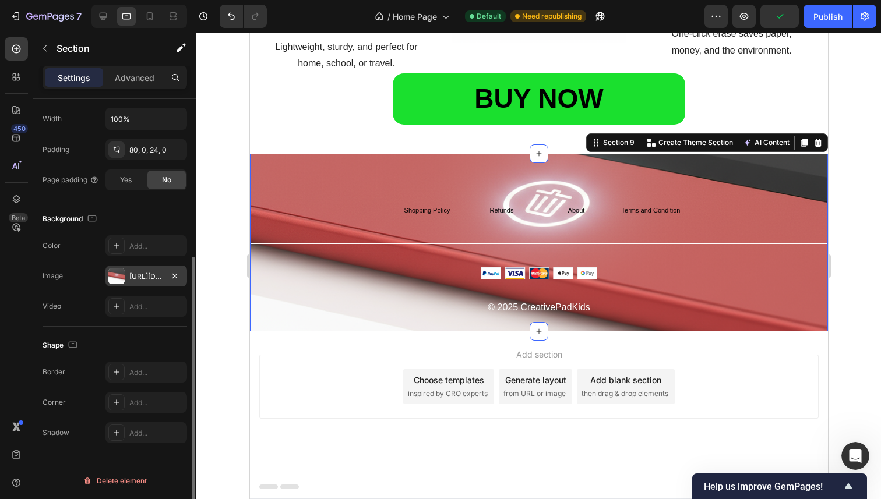
click at [141, 273] on div "https://cdn.shopify.com/s/files/1/0745/0335/6452/files/gempages_585656991708349…" at bounding box center [146, 276] width 34 height 10
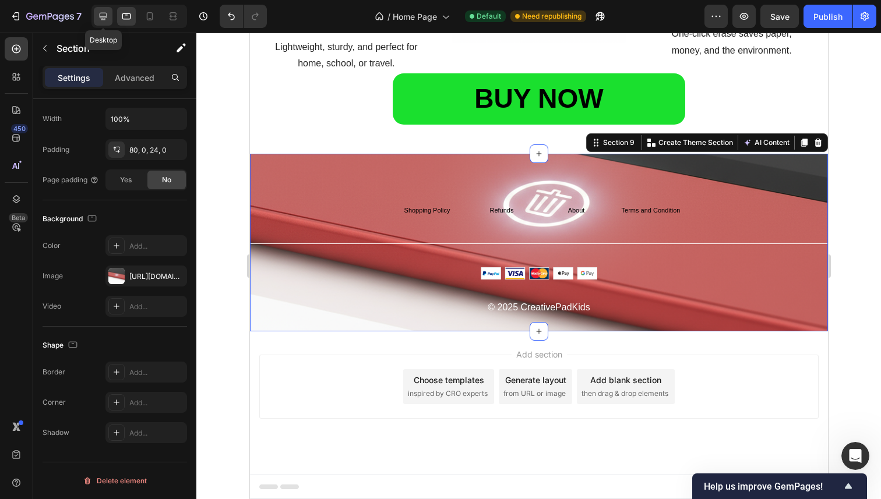
click at [100, 15] on icon at bounding box center [104, 17] width 8 height 8
type input "https://cdn.shopify.com/s/files/1/0745/0335/6452/files/gempages_585656991708349…"
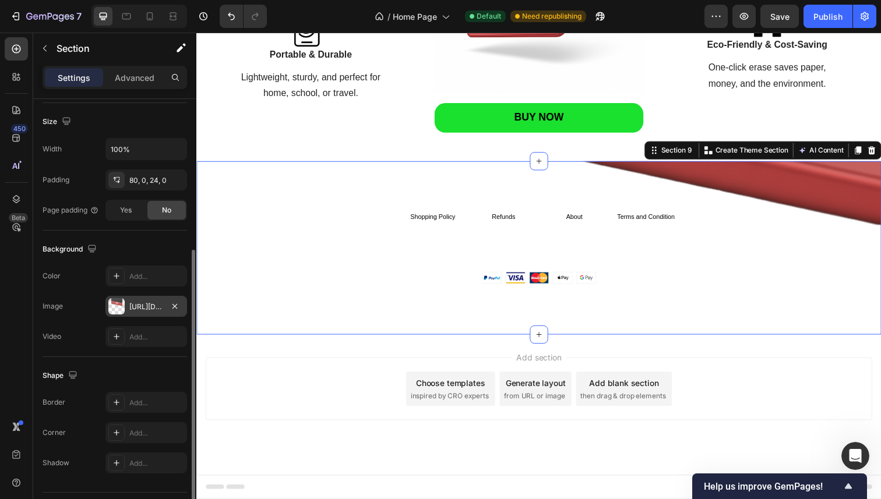
click at [153, 305] on div "https://cdn.shopify.com/s/files/1/0745/0335/6452/files/gempages_585656991708349…" at bounding box center [146, 307] width 34 height 10
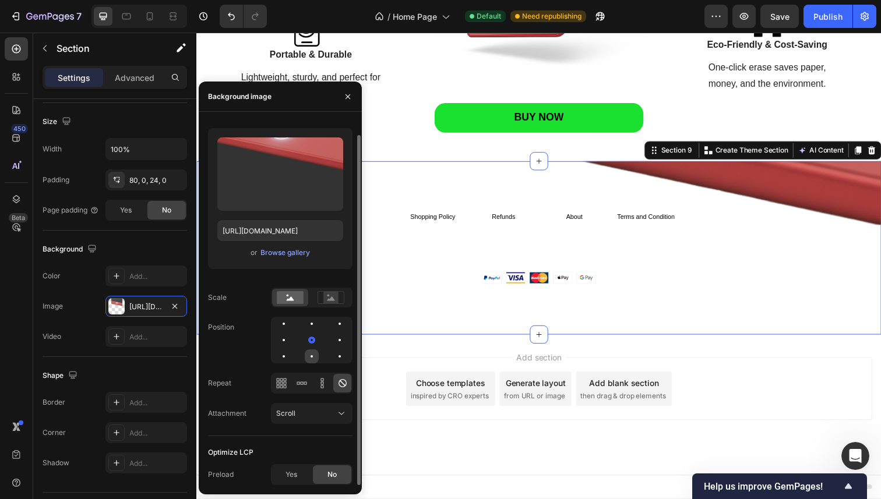
click at [316, 354] on div at bounding box center [312, 356] width 14 height 14
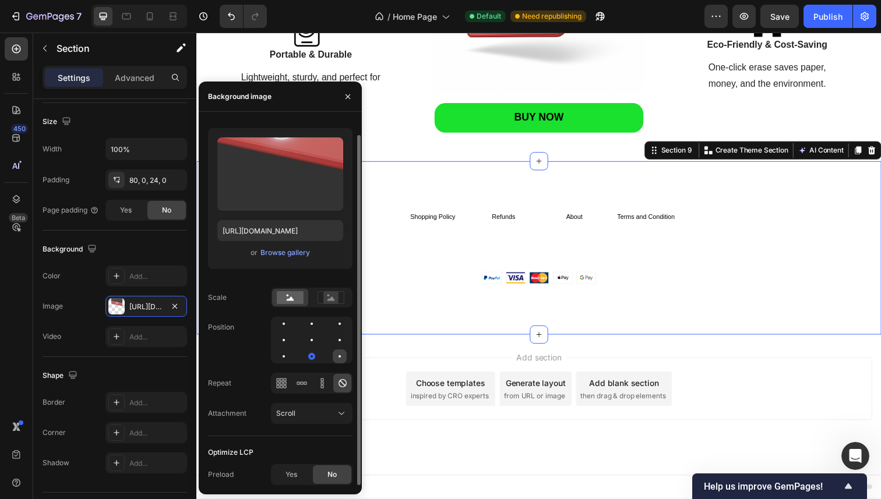
click at [342, 350] on div at bounding box center [340, 356] width 14 height 14
click at [280, 355] on div at bounding box center [284, 356] width 14 height 14
click at [299, 331] on div at bounding box center [312, 340] width 82 height 47
click at [303, 330] on div at bounding box center [312, 340] width 82 height 47
click at [314, 322] on div at bounding box center [312, 324] width 14 height 14
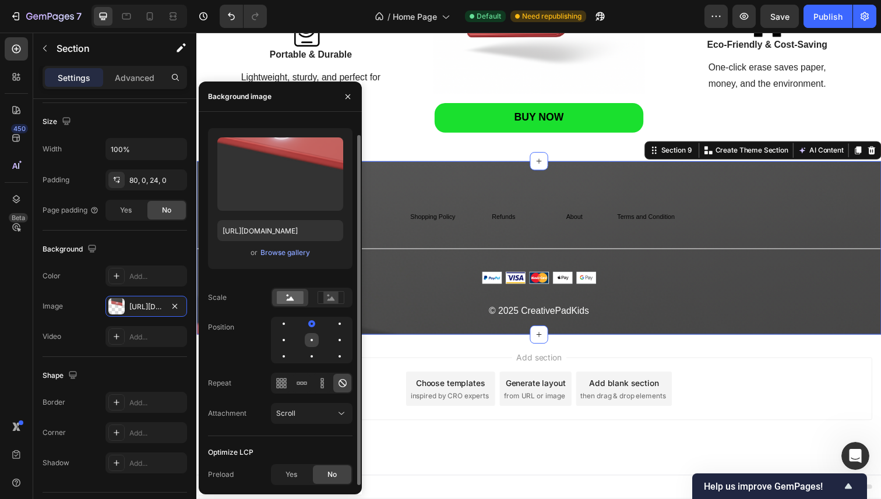
click at [309, 341] on div at bounding box center [312, 340] width 14 height 14
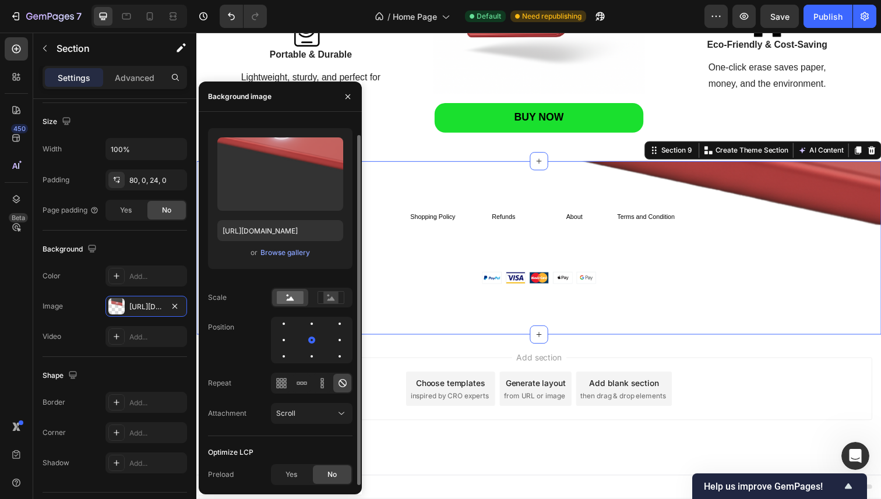
click at [287, 484] on div "Yes No" at bounding box center [312, 474] width 82 height 21
click at [308, 468] on div "Yes" at bounding box center [291, 474] width 38 height 19
click at [327, 472] on div "No" at bounding box center [332, 474] width 38 height 19
click at [309, 326] on div at bounding box center [312, 324] width 14 height 14
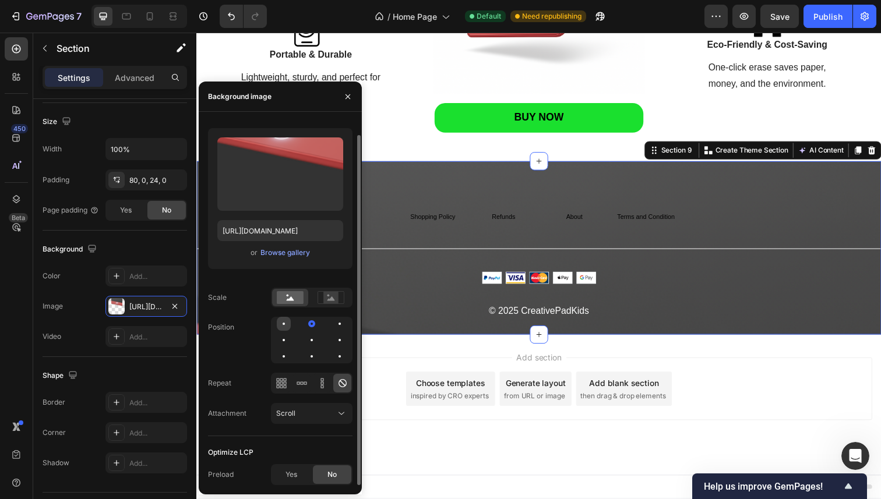
click at [285, 323] on div at bounding box center [284, 324] width 14 height 14
click at [285, 344] on div at bounding box center [284, 340] width 14 height 14
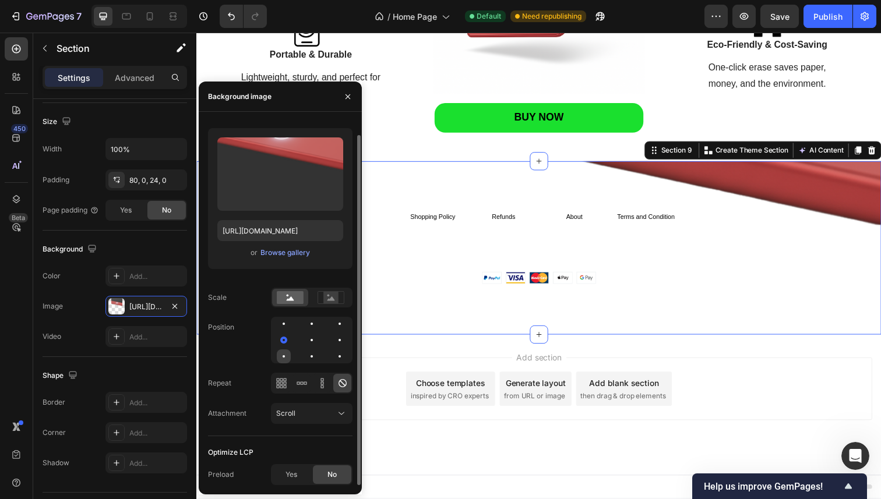
click at [285, 349] on div at bounding box center [284, 356] width 14 height 14
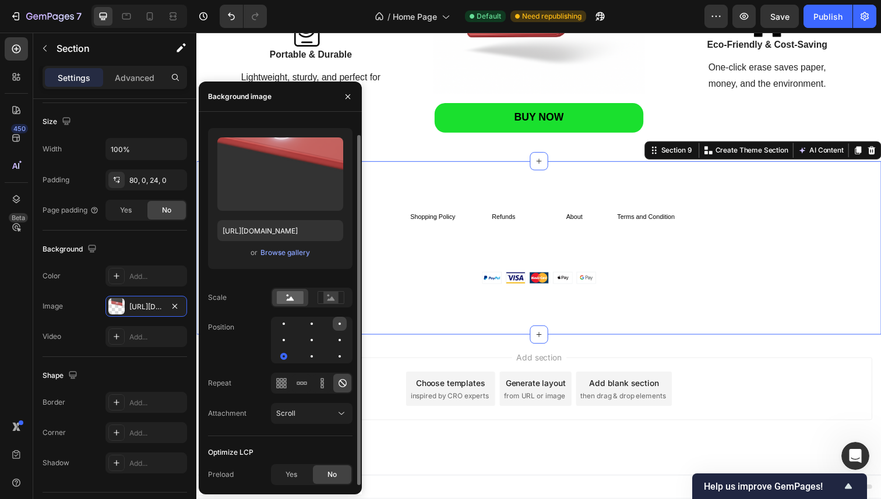
click at [339, 324] on div at bounding box center [339, 324] width 2 height 2
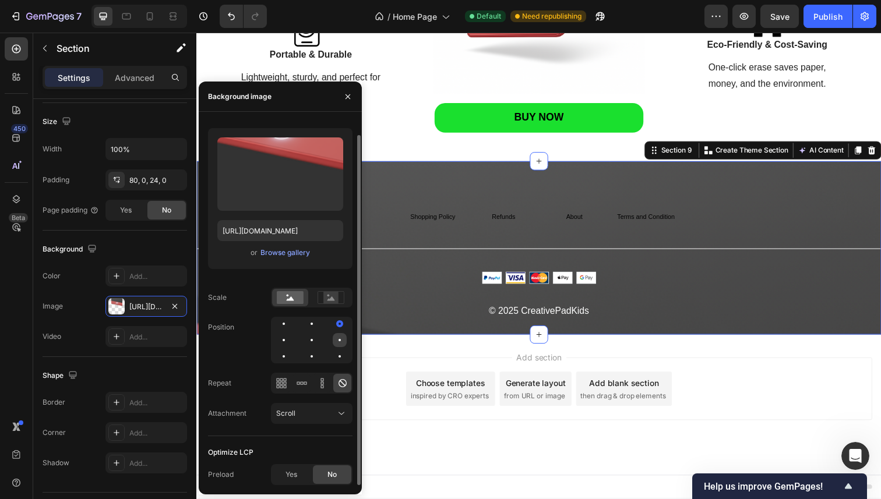
click at [339, 342] on div at bounding box center [340, 340] width 14 height 14
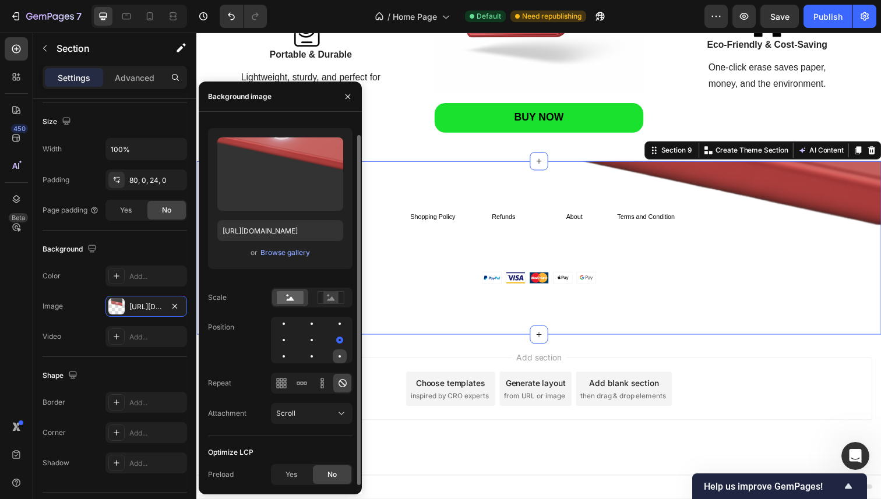
click at [339, 359] on div at bounding box center [340, 356] width 14 height 14
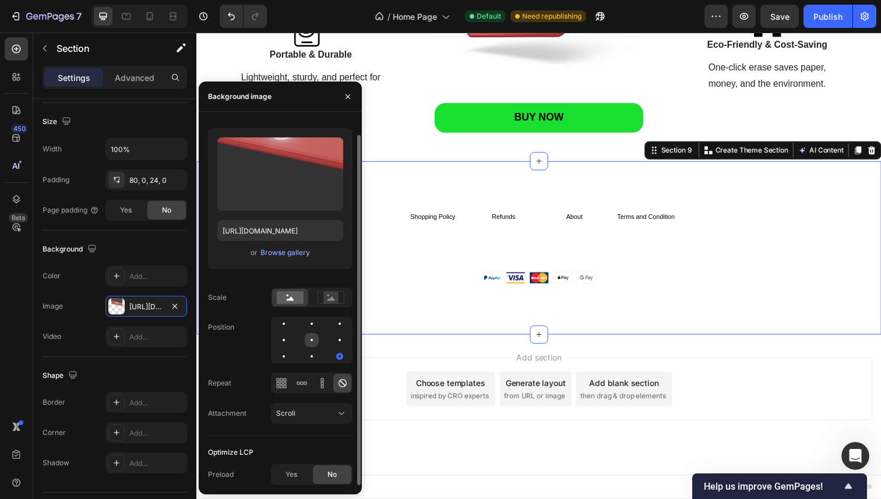
click at [313, 340] on div at bounding box center [312, 340] width 14 height 14
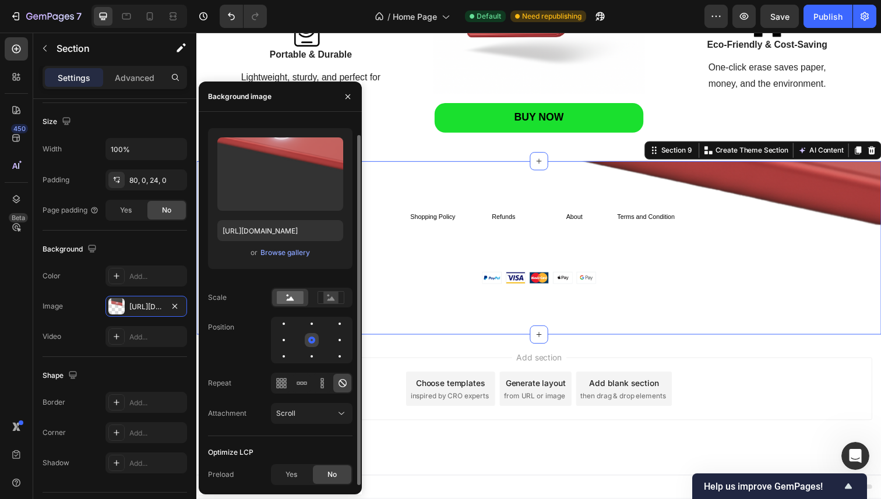
click at [313, 346] on div at bounding box center [312, 340] width 14 height 14
click at [313, 358] on div at bounding box center [312, 356] width 14 height 14
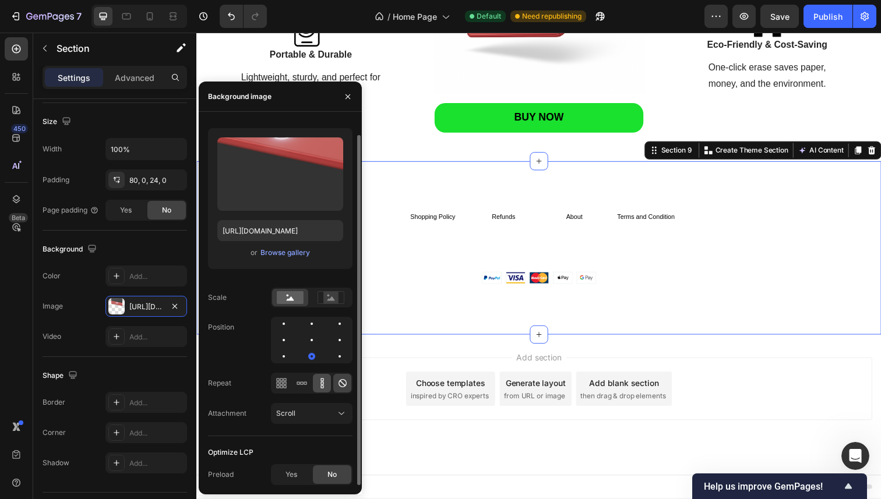
click at [323, 380] on icon at bounding box center [322, 383] width 12 height 12
click at [300, 386] on icon at bounding box center [302, 383] width 12 height 12
click at [277, 386] on icon at bounding box center [281, 383] width 12 height 12
click at [337, 386] on icon at bounding box center [343, 383] width 12 height 12
click at [295, 415] on div "Scroll" at bounding box center [305, 413] width 59 height 10
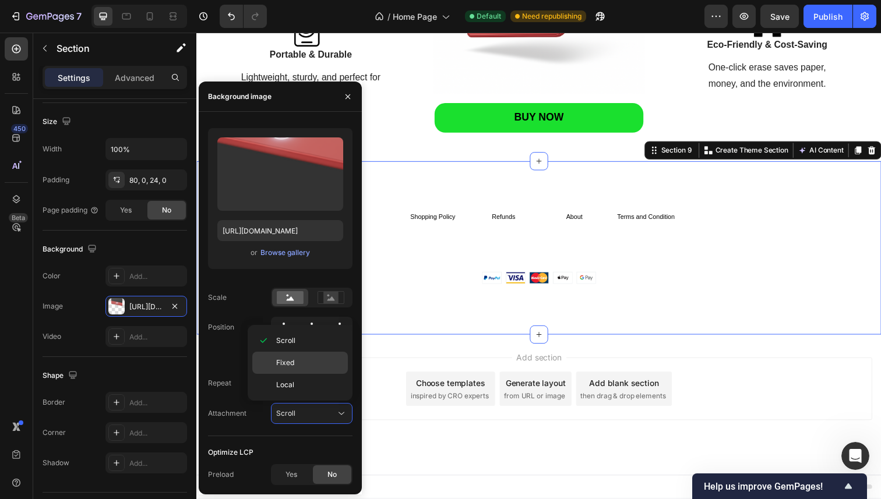
click at [295, 362] on p "Fixed" at bounding box center [309, 363] width 66 height 10
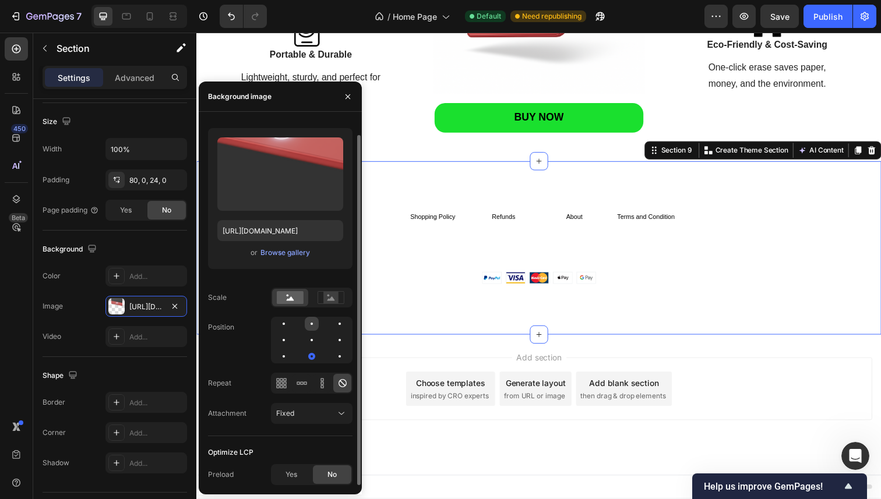
click at [312, 317] on div at bounding box center [312, 324] width 14 height 14
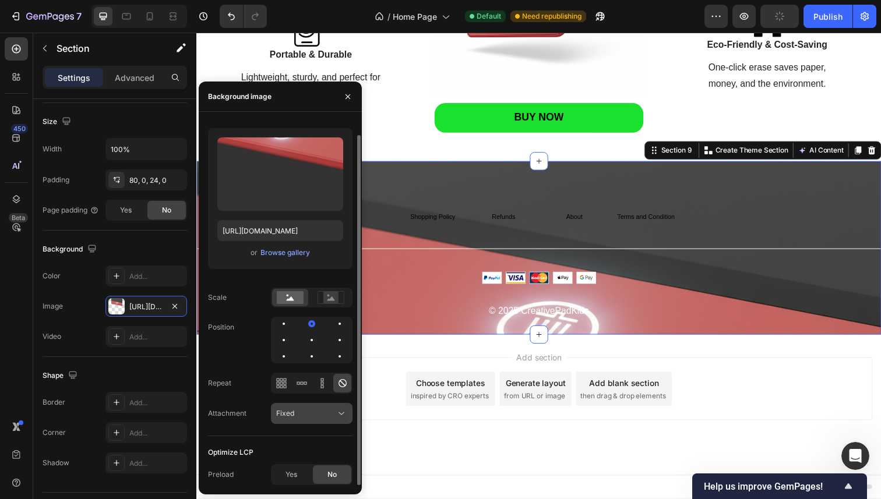
click at [322, 416] on div "Fixed" at bounding box center [305, 413] width 59 height 10
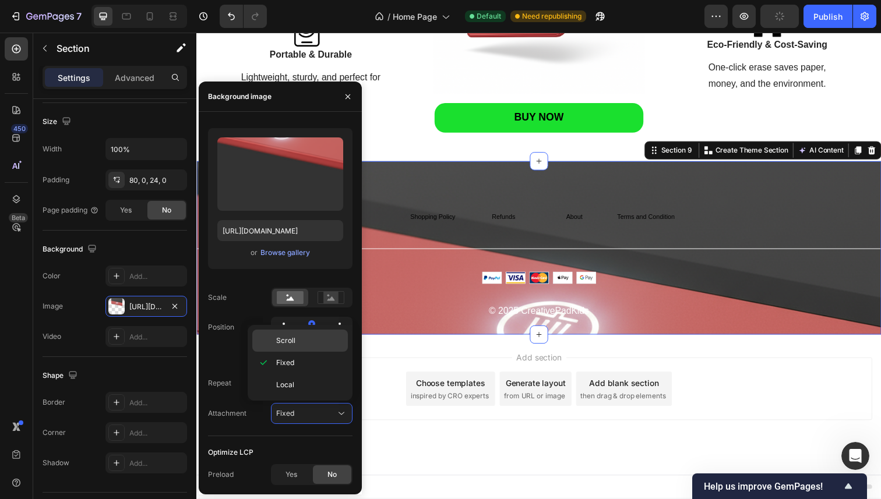
click at [302, 334] on div "Scroll" at bounding box center [300, 341] width 96 height 22
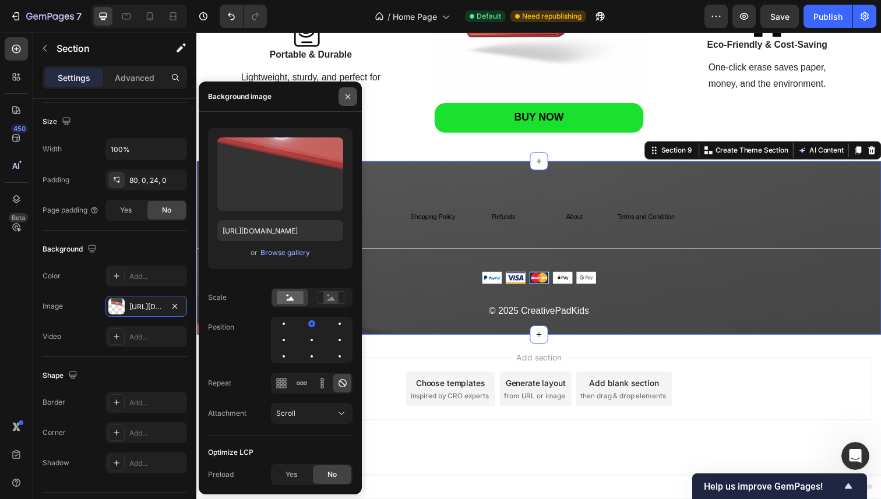
click at [352, 98] on button "button" at bounding box center [347, 96] width 19 height 19
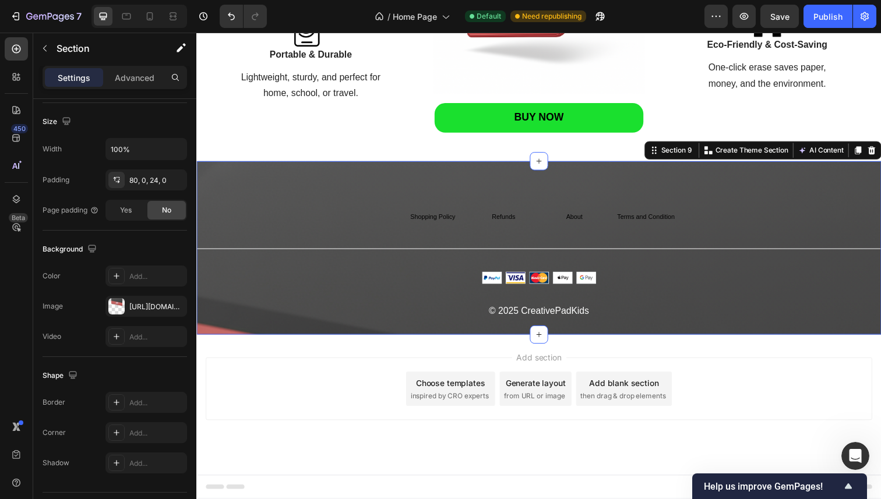
scroll to position [1370, 0]
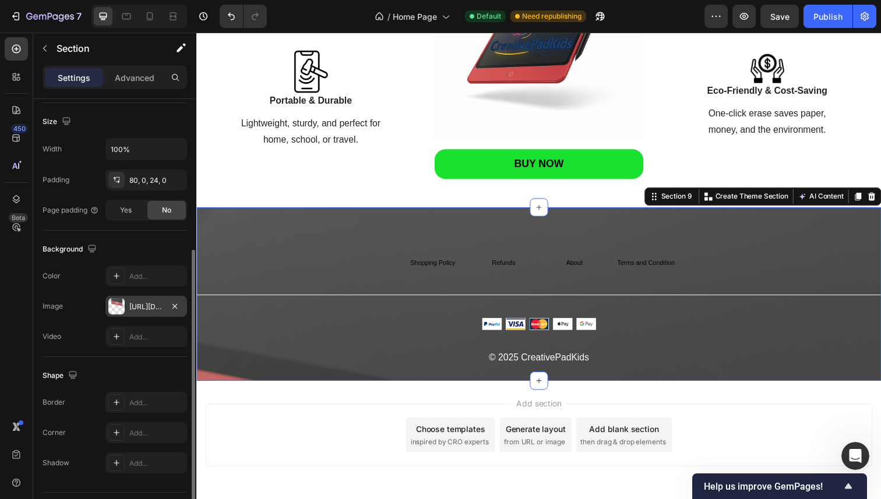
click at [135, 305] on div "https://cdn.shopify.com/s/files/1/0745/0335/6452/files/gempages_585656991708349…" at bounding box center [146, 307] width 34 height 10
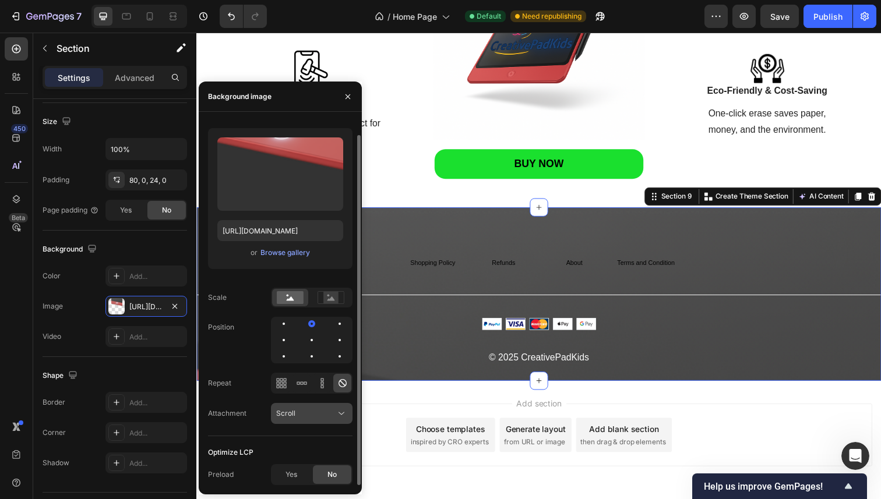
click at [314, 409] on div "Scroll" at bounding box center [305, 413] width 59 height 10
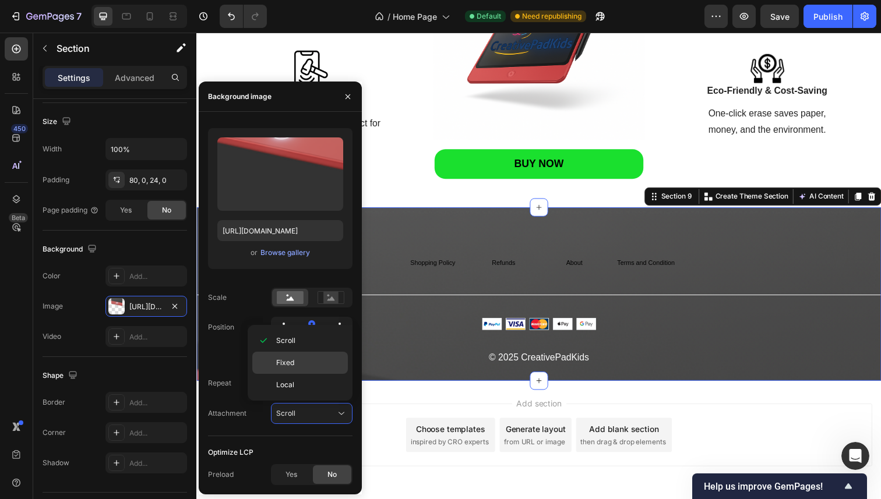
click at [305, 366] on p "Fixed" at bounding box center [309, 363] width 66 height 10
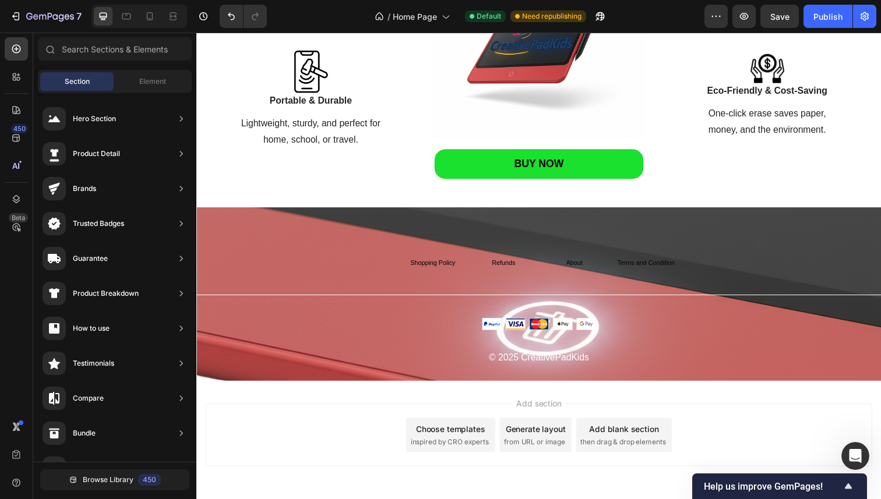
click at [409, 417] on div "Add section Choose templates inspired by CRO experts Generate layout from URL o…" at bounding box center [546, 444] width 680 height 64
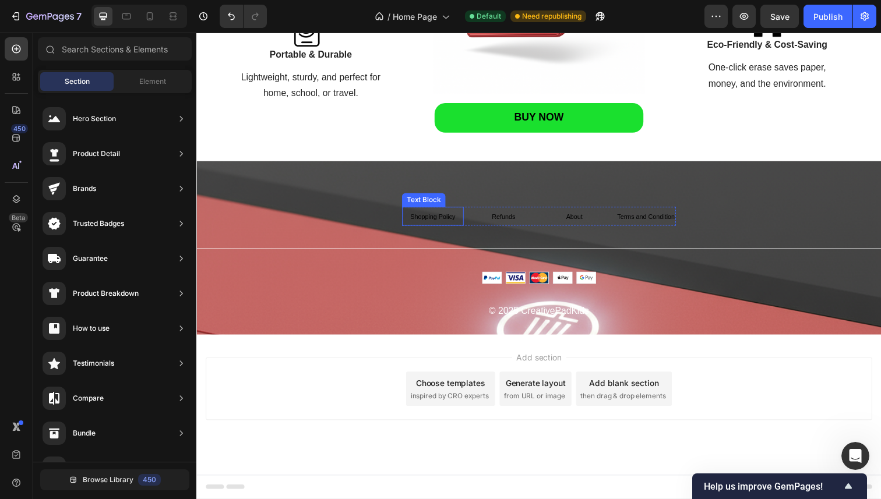
click at [440, 221] on span "Shopping Policy" at bounding box center [438, 220] width 46 height 7
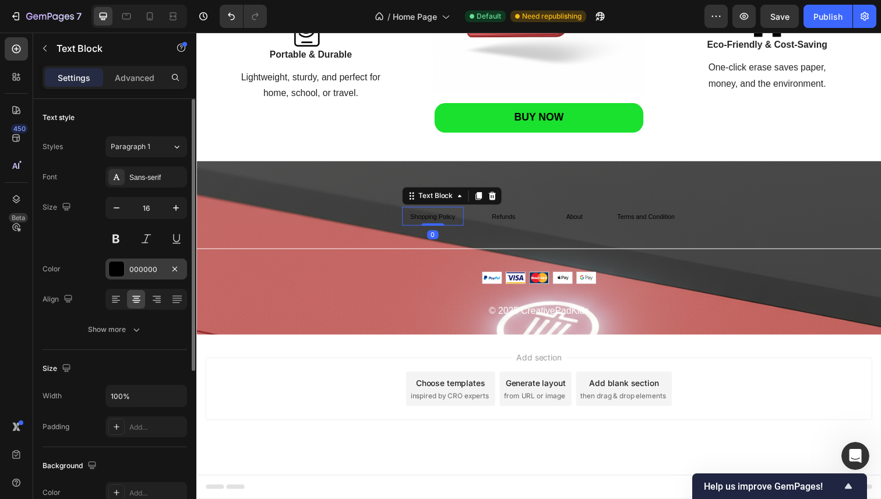
click at [121, 263] on div at bounding box center [116, 269] width 15 height 15
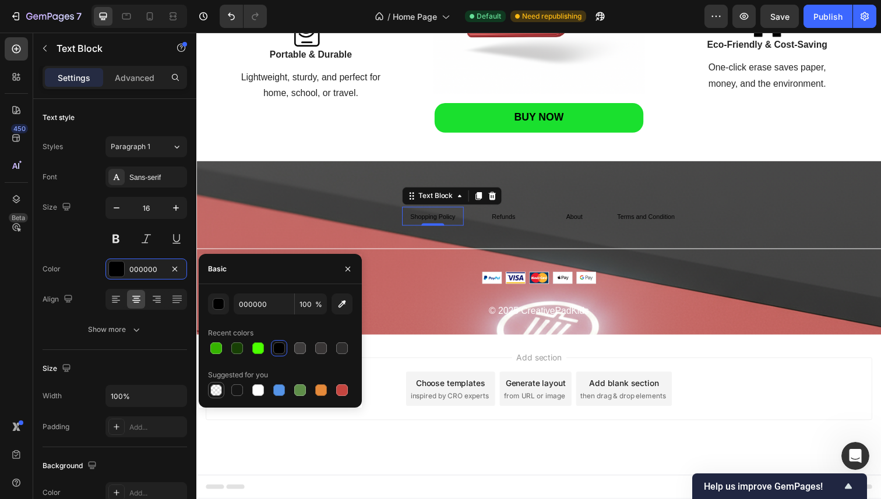
click at [214, 387] on div at bounding box center [216, 390] width 12 height 12
type input "0"
click at [260, 387] on div at bounding box center [258, 390] width 12 height 12
type input "FFFFFF"
type input "100"
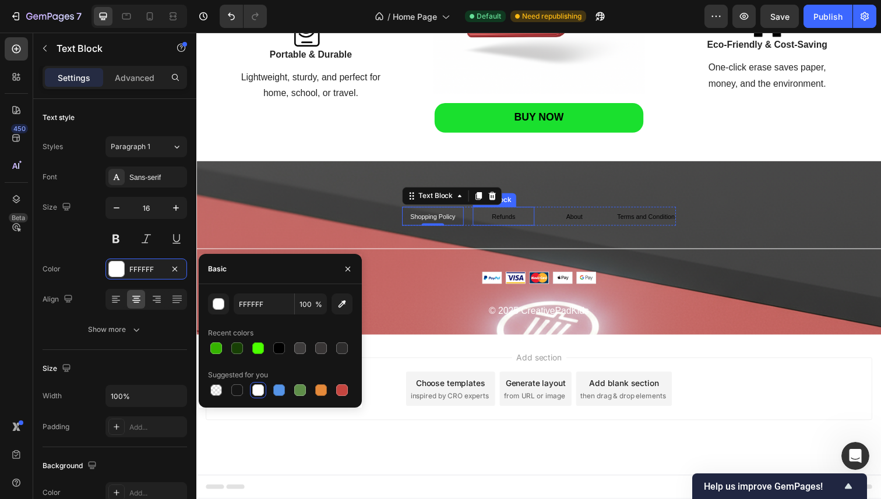
click at [517, 222] on span "Refunds" at bounding box center [510, 220] width 24 height 7
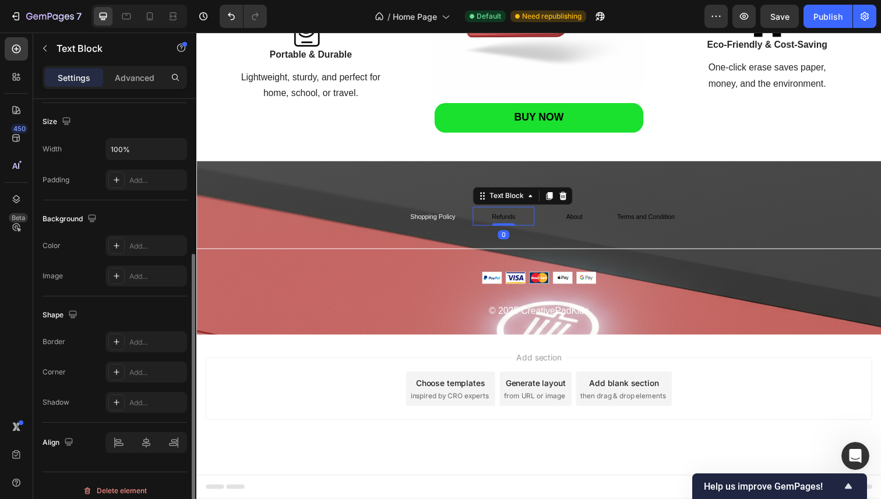
click at [75, 303] on div "Shape Border Add... Corner Add... Shadow Add..." at bounding box center [115, 359] width 144 height 126
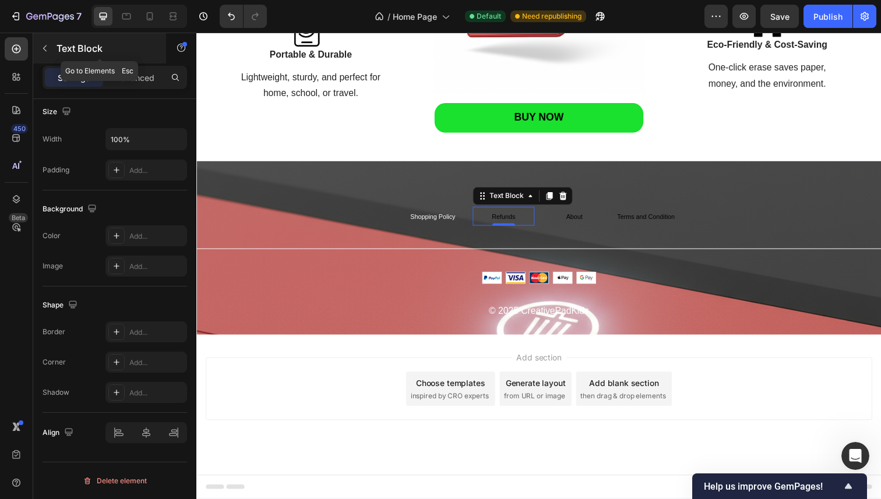
click at [62, 50] on p "Text Block" at bounding box center [105, 48] width 99 height 14
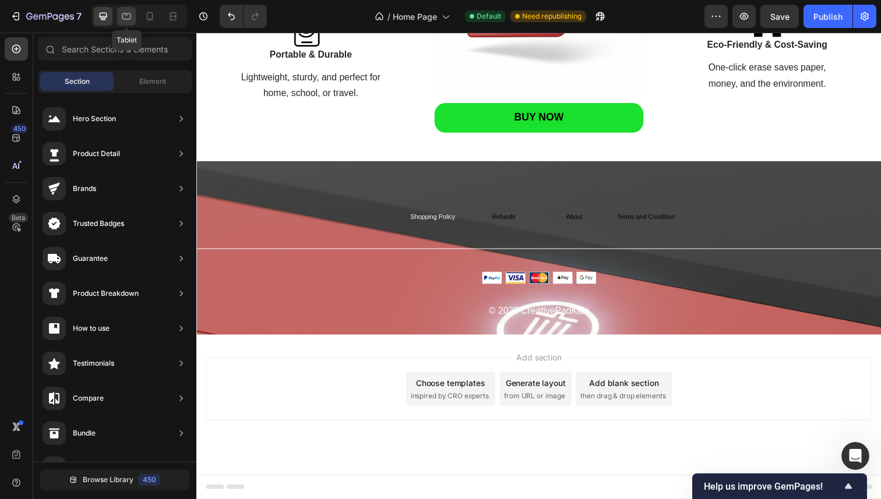
click at [121, 23] on div at bounding box center [126, 16] width 19 height 19
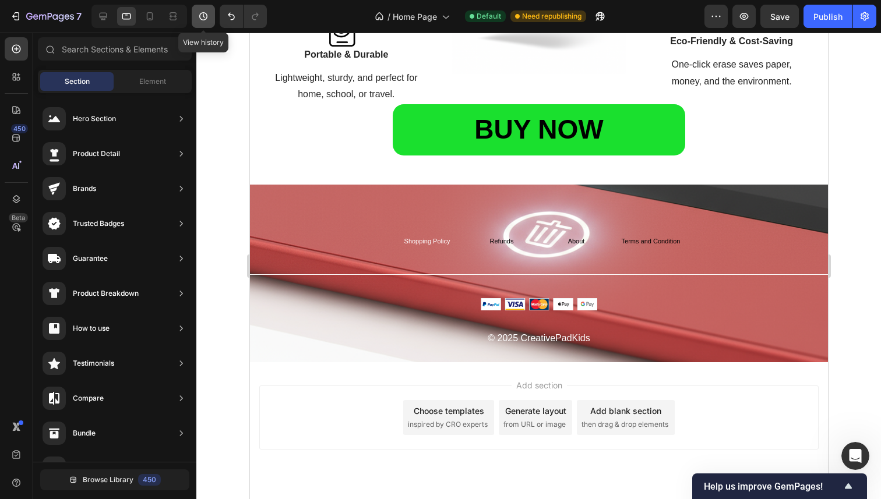
click at [205, 24] on button "button" at bounding box center [203, 16] width 23 height 23
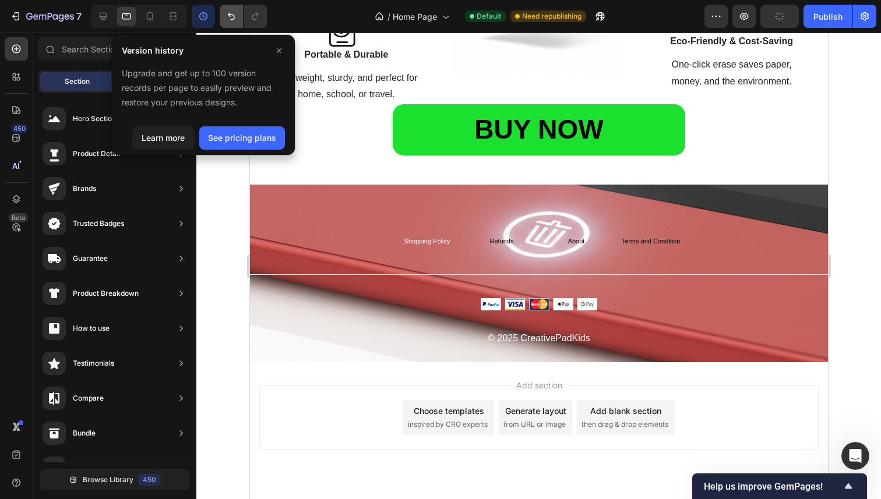
click at [225, 20] on icon "Undo/Redo" at bounding box center [231, 16] width 12 height 12
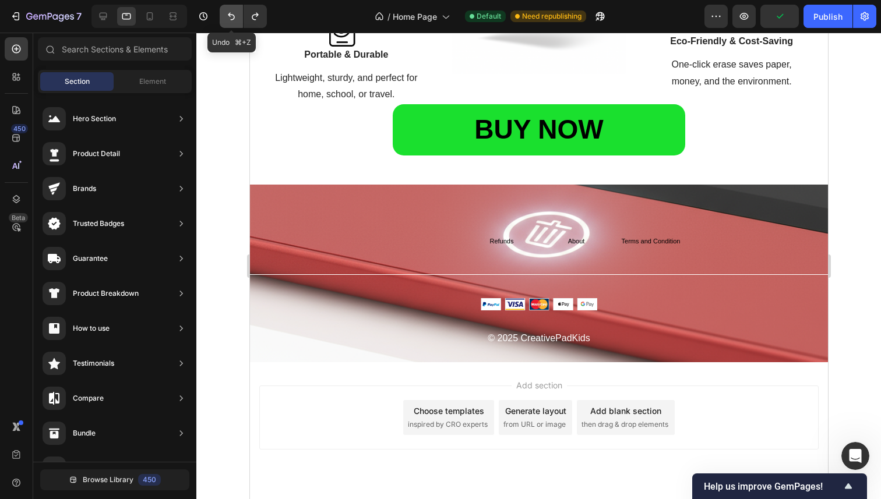
click at [229, 18] on icon "Undo/Redo" at bounding box center [231, 16] width 12 height 12
click at [110, 20] on div at bounding box center [103, 16] width 19 height 19
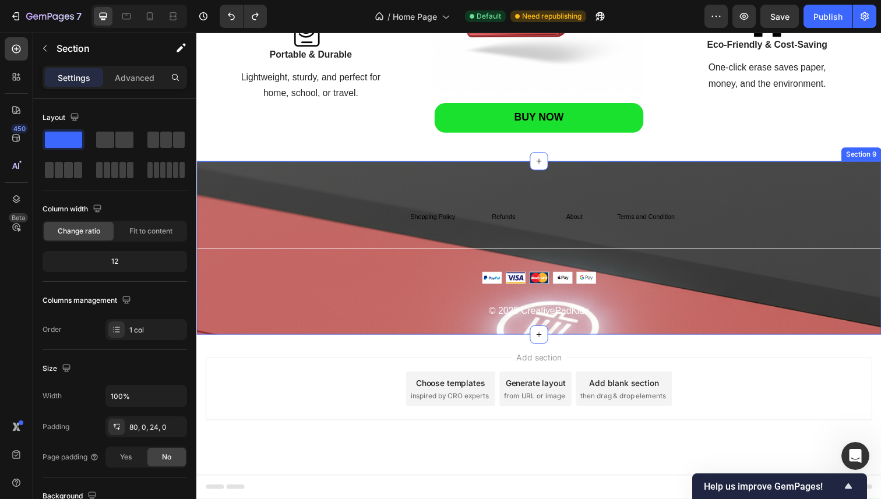
click at [402, 220] on div "Shopping Policy Text Block Refunds Text Block About Text Block Terms and Condit…" at bounding box center [545, 269] width 699 height 117
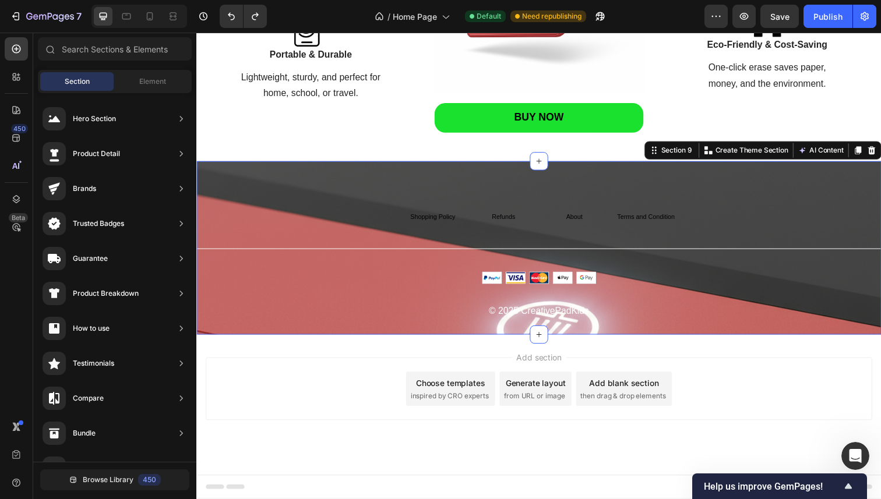
click at [311, 405] on div "Add section Choose templates inspired by CRO experts Generate layout from URL o…" at bounding box center [546, 397] width 680 height 64
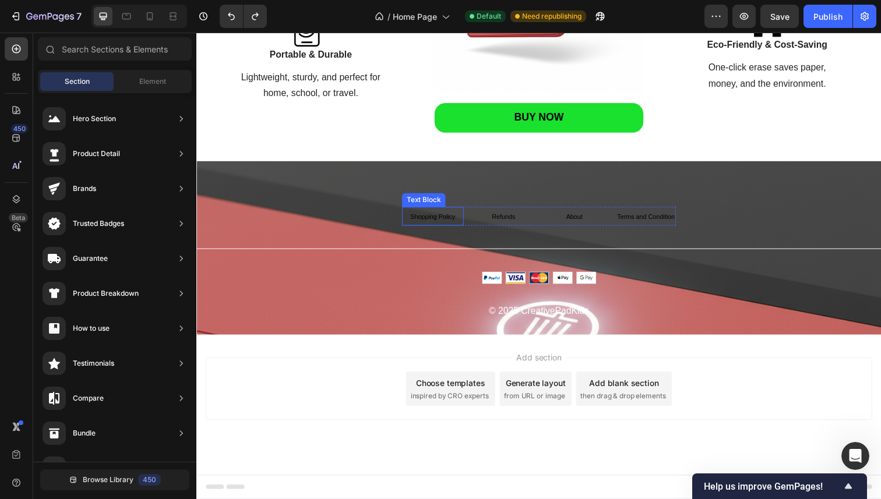
click at [459, 218] on p "Shopping Policy" at bounding box center [437, 220] width 61 height 17
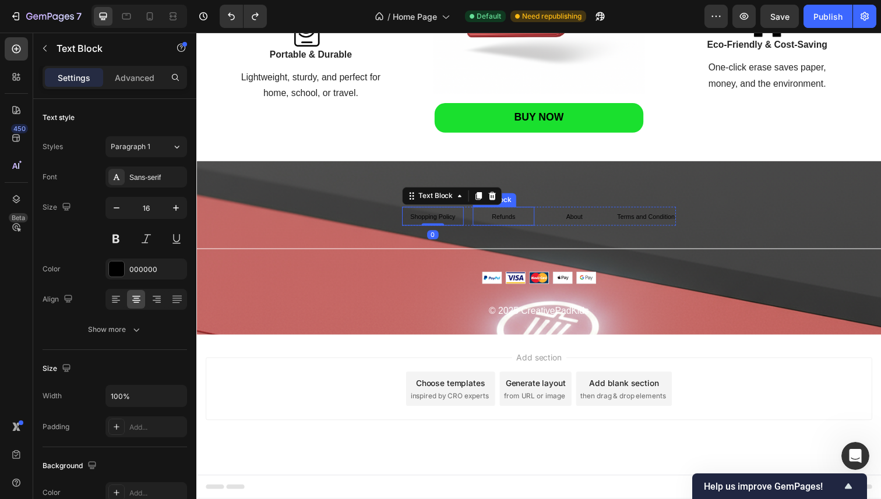
click at [486, 213] on p "Refunds" at bounding box center [509, 220] width 61 height 17
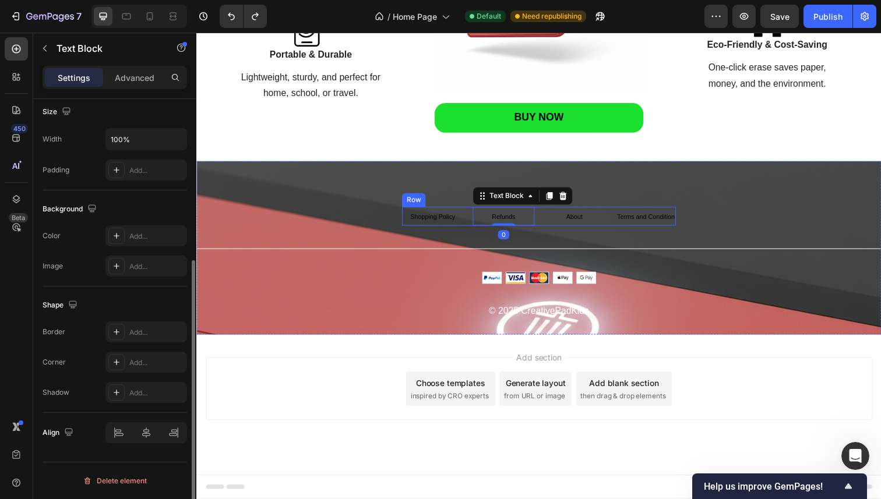
click at [472, 212] on div "Shopping Policy Text Block Refunds Text Block 0 About Text Block Terms and Cond…" at bounding box center [546, 221] width 280 height 20
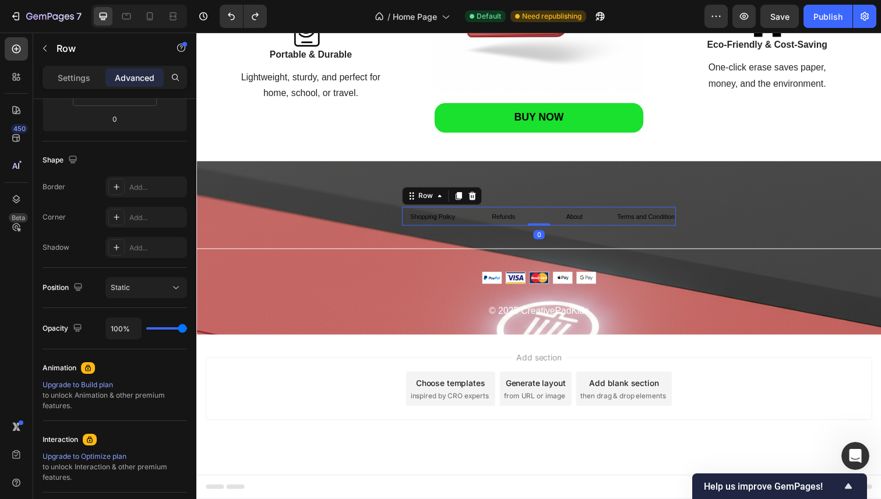
scroll to position [0, 0]
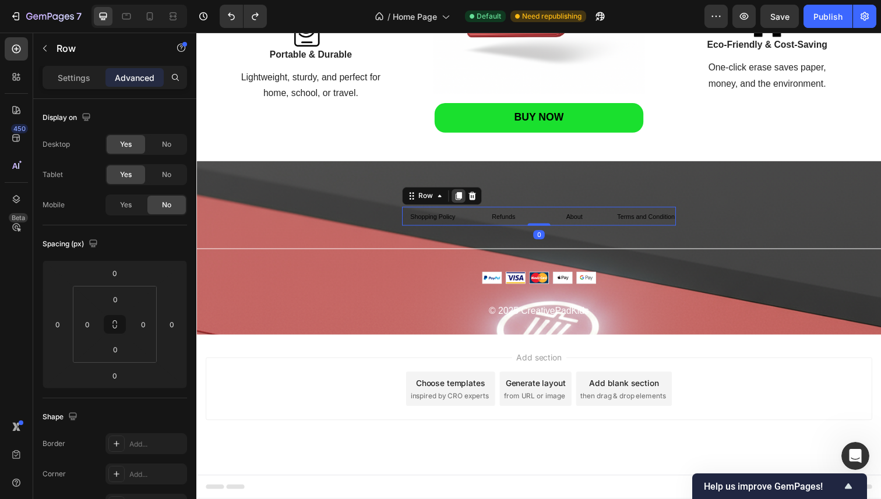
click at [462, 199] on icon at bounding box center [464, 200] width 6 height 8
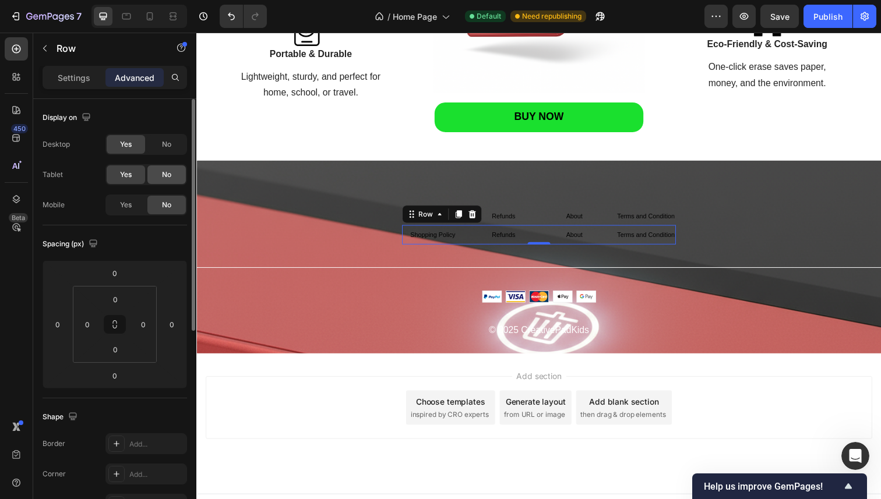
click at [170, 173] on span "No" at bounding box center [166, 174] width 9 height 10
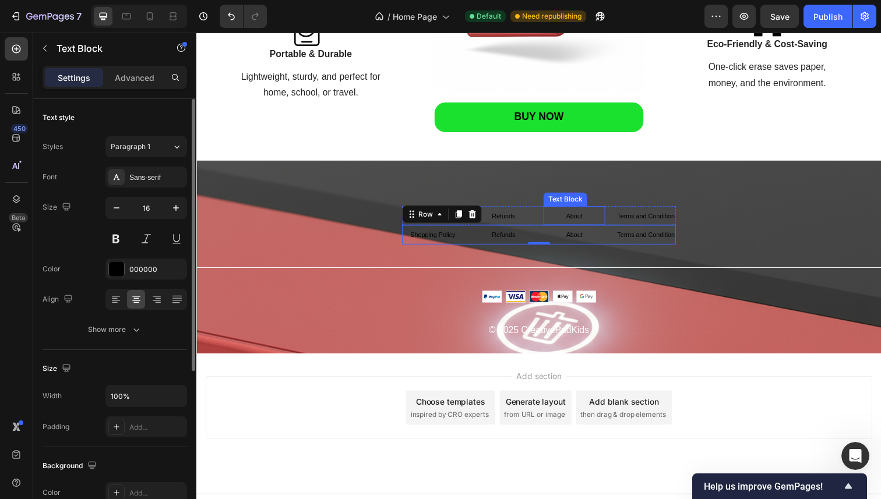
click at [550, 221] on div "About" at bounding box center [581, 220] width 63 height 20
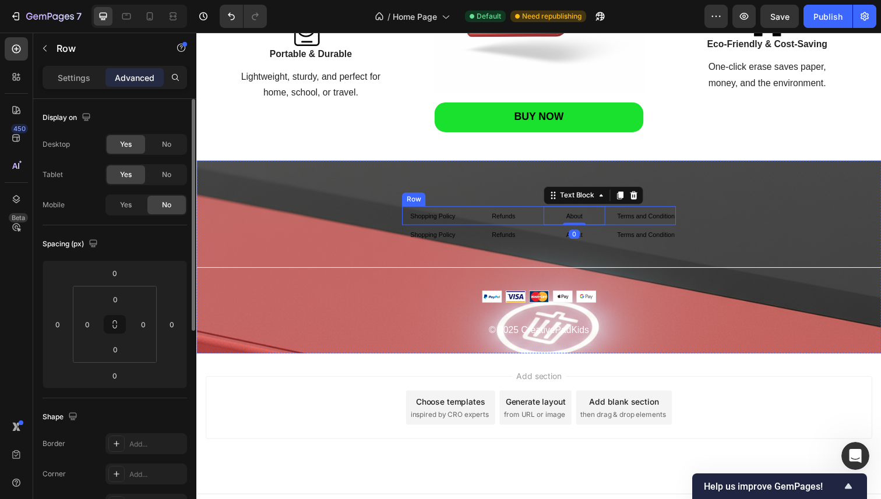
click at [539, 218] on div "Shopping Policy Text Block Refunds Text Block About Text Block 0 Terms and Cond…" at bounding box center [546, 220] width 280 height 20
click at [163, 150] on div "No" at bounding box center [166, 144] width 38 height 19
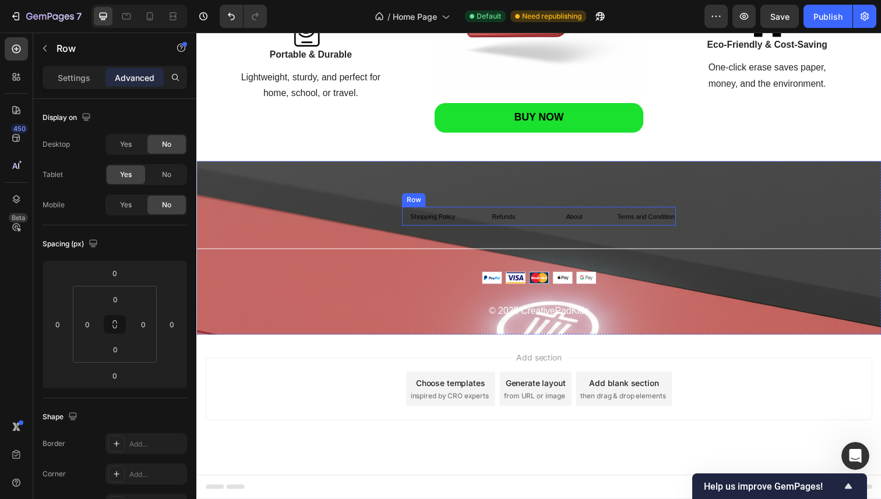
click at [472, 214] on div "Shopping Policy Text Block Refunds Text Block About Text Block Terms and Condit…" at bounding box center [546, 221] width 280 height 20
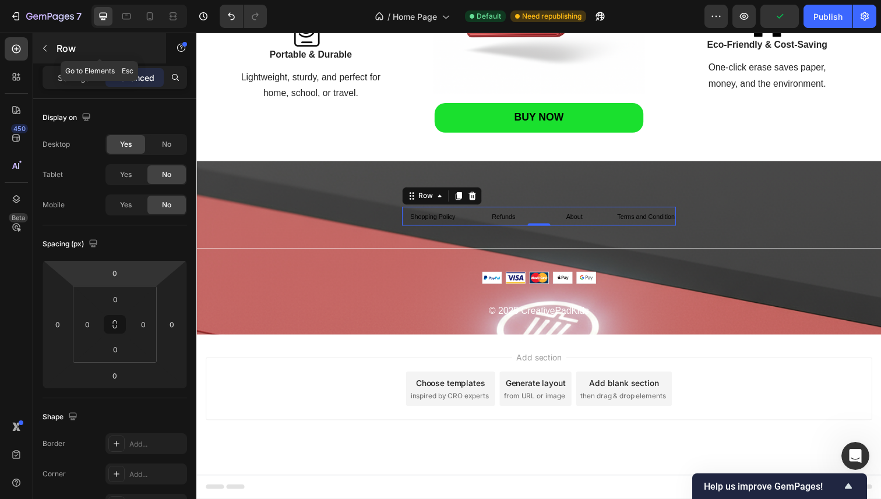
click at [54, 55] on div at bounding box center [45, 48] width 19 height 19
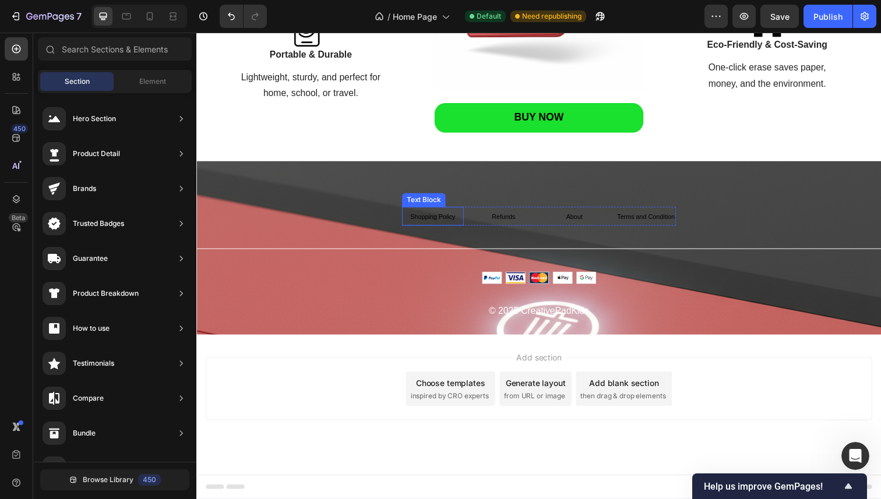
click at [444, 216] on p "Shopping Policy" at bounding box center [437, 220] width 61 height 17
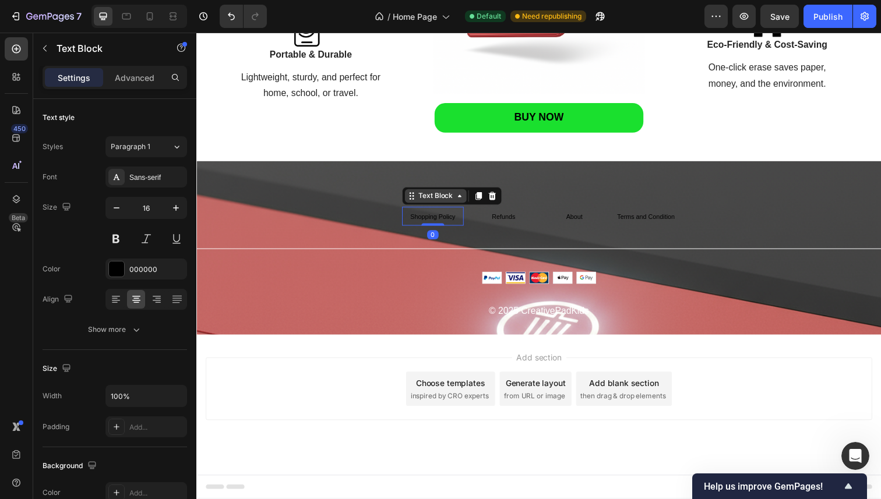
click at [440, 197] on div "Text Block" at bounding box center [441, 200] width 40 height 10
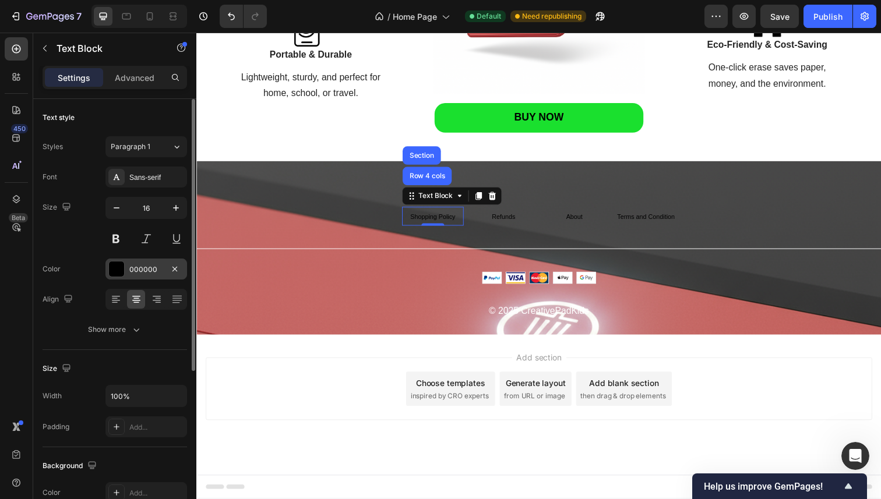
click at [116, 278] on div "000000" at bounding box center [146, 269] width 82 height 21
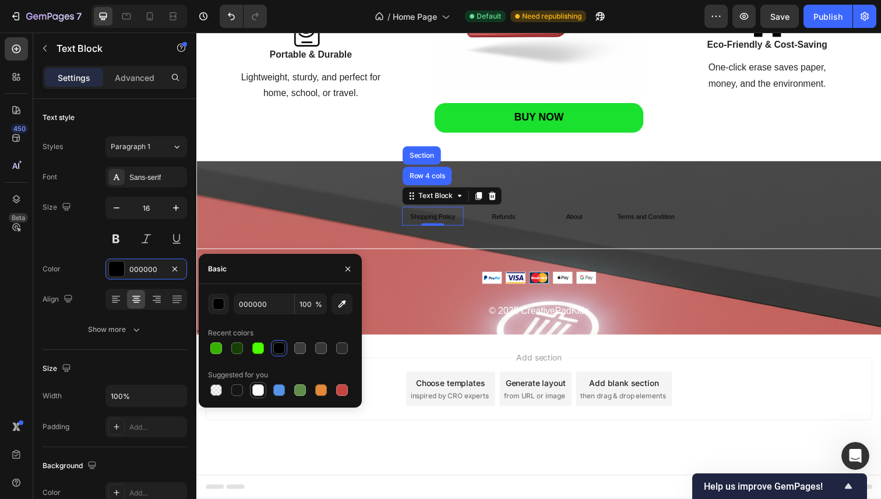
click at [256, 387] on div at bounding box center [258, 390] width 12 height 12
type input "FFFFFF"
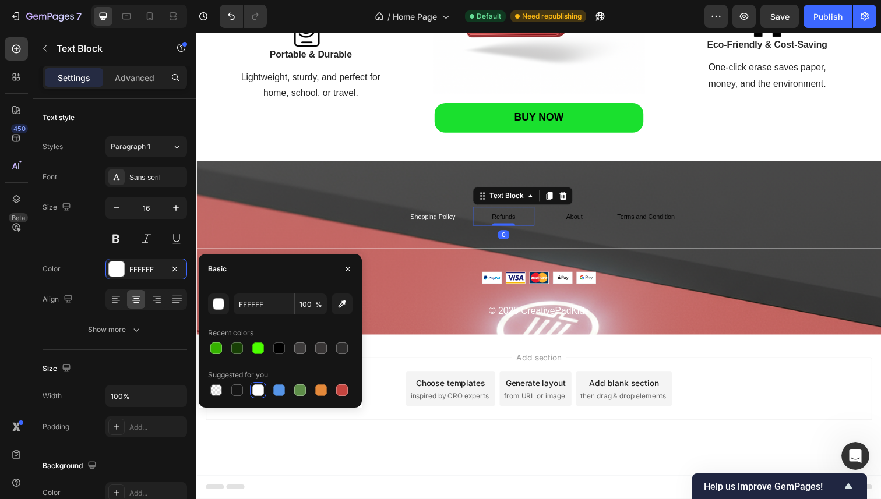
click at [506, 219] on span "Refunds" at bounding box center [510, 220] width 24 height 7
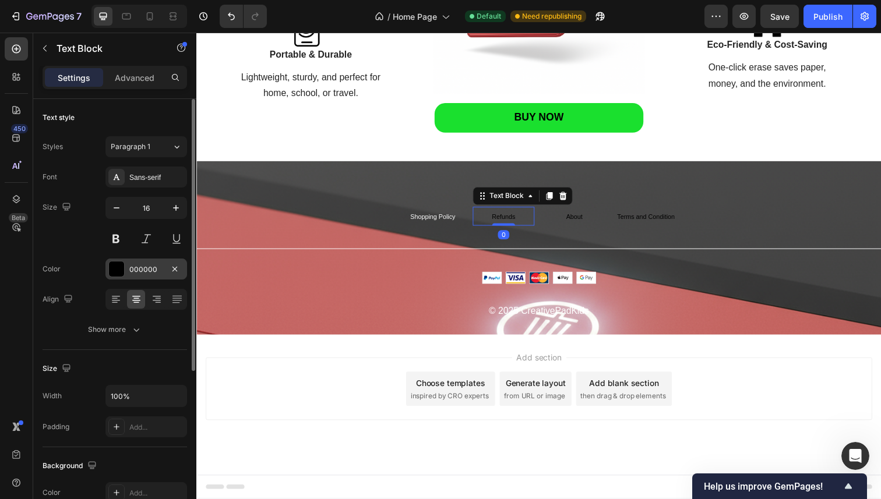
click at [115, 270] on div at bounding box center [116, 269] width 15 height 15
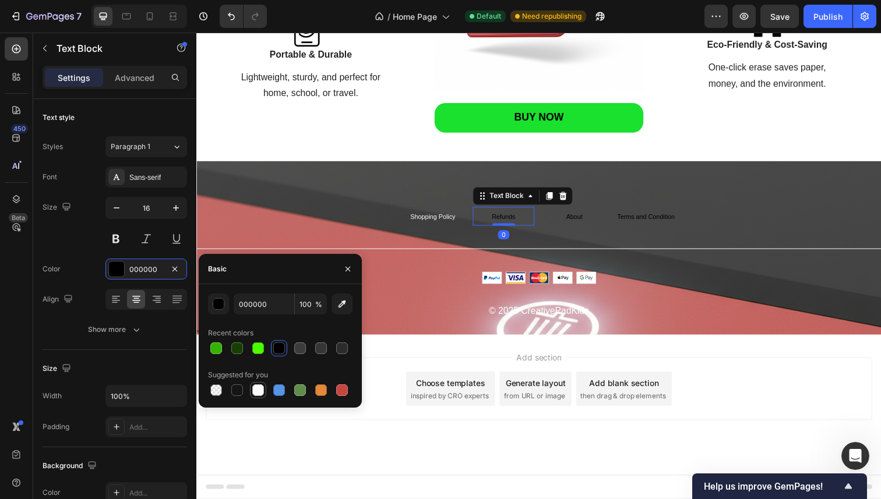
click at [264, 389] on div at bounding box center [258, 390] width 14 height 14
type input "FFFFFF"
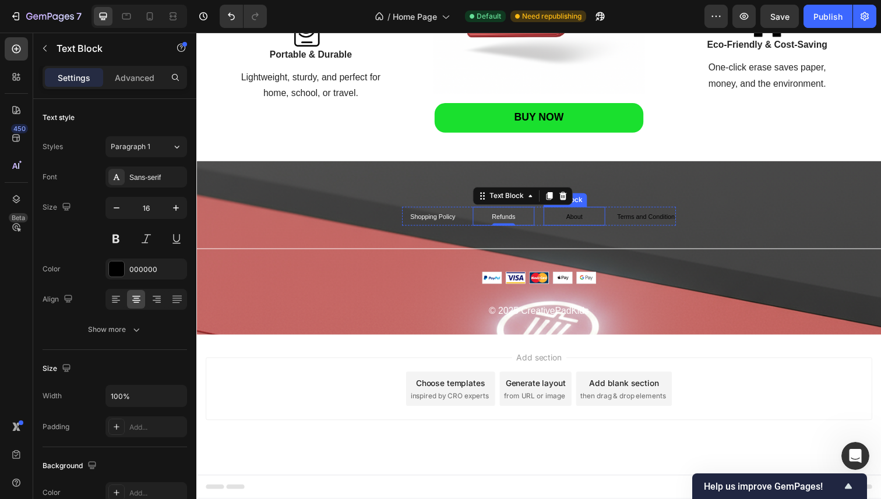
drag, startPoint x: 580, startPoint y: 220, endPoint x: 593, endPoint y: 218, distance: 12.9
click at [584, 220] on span "About" at bounding box center [582, 220] width 17 height 7
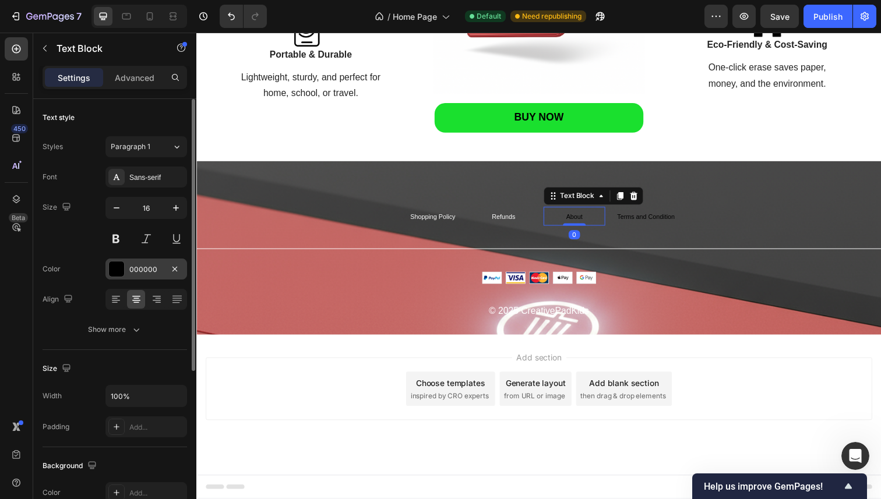
click at [125, 273] on div "000000" at bounding box center [146, 269] width 82 height 21
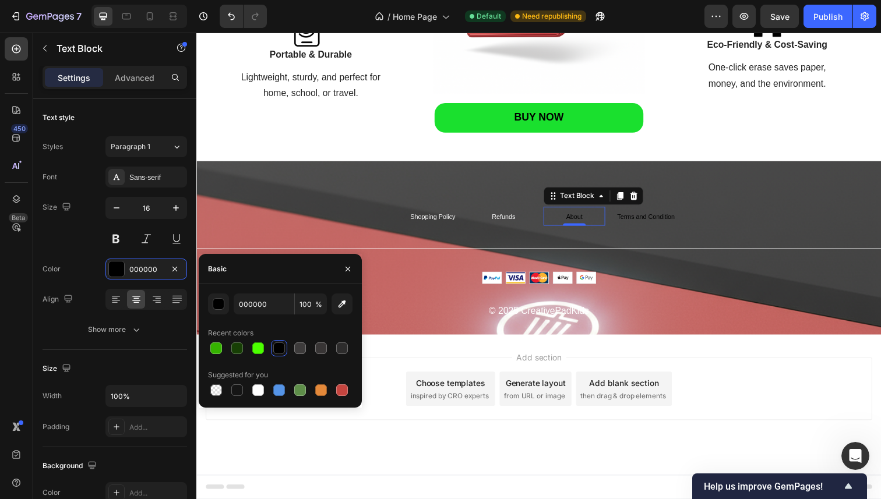
click at [266, 387] on div at bounding box center [258, 390] width 16 height 16
type input "FFFFFF"
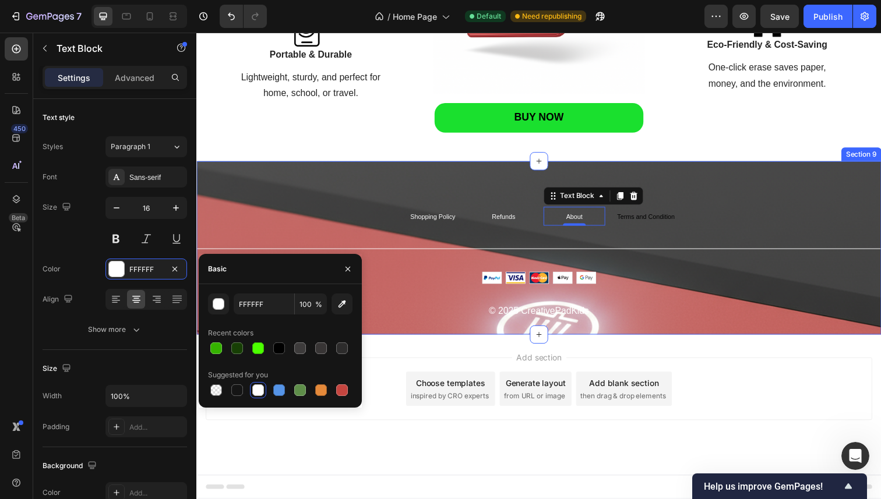
click at [688, 223] on div "Shopping Policy Text Block Refunds Text Block About Text Block Terms and Condit…" at bounding box center [545, 269] width 699 height 117
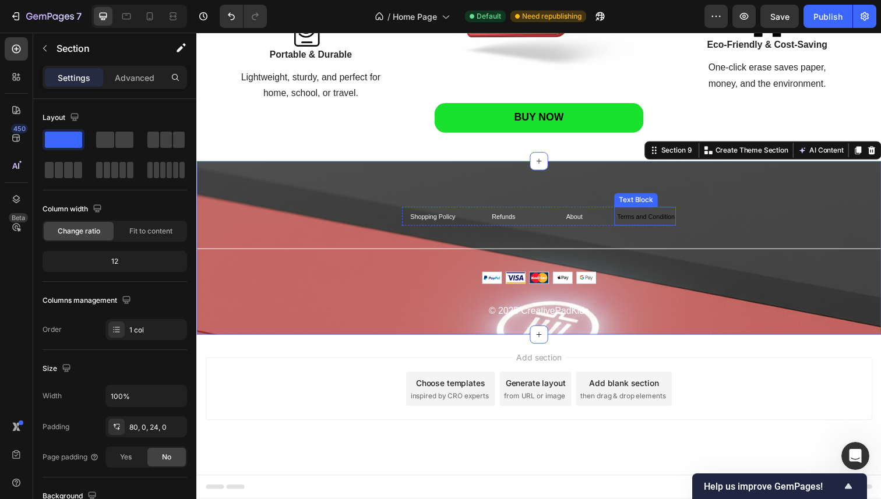
click at [654, 222] on span "Terms and Condition" at bounding box center [655, 220] width 59 height 7
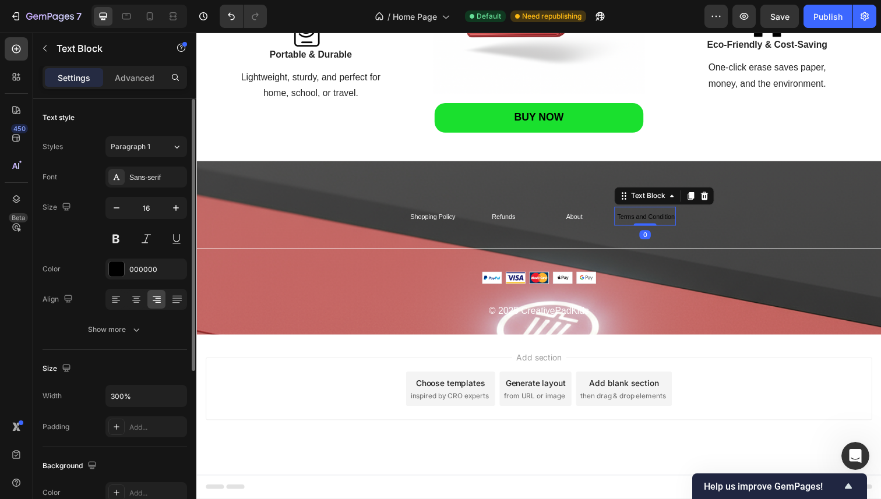
drag, startPoint x: 96, startPoint y: 277, endPoint x: 103, endPoint y: 271, distance: 9.6
click at [97, 272] on div "Color 000000" at bounding box center [115, 269] width 144 height 21
click at [122, 267] on div at bounding box center [116, 269] width 15 height 15
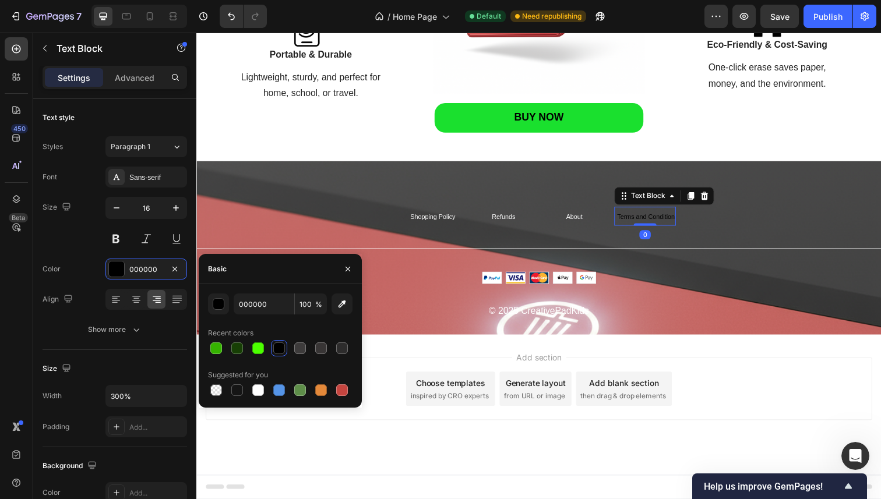
click at [250, 385] on div at bounding box center [280, 390] width 144 height 16
click at [265, 388] on div at bounding box center [258, 390] width 16 height 16
type input "FFFFFF"
click at [349, 268] on icon "button" at bounding box center [347, 268] width 9 height 9
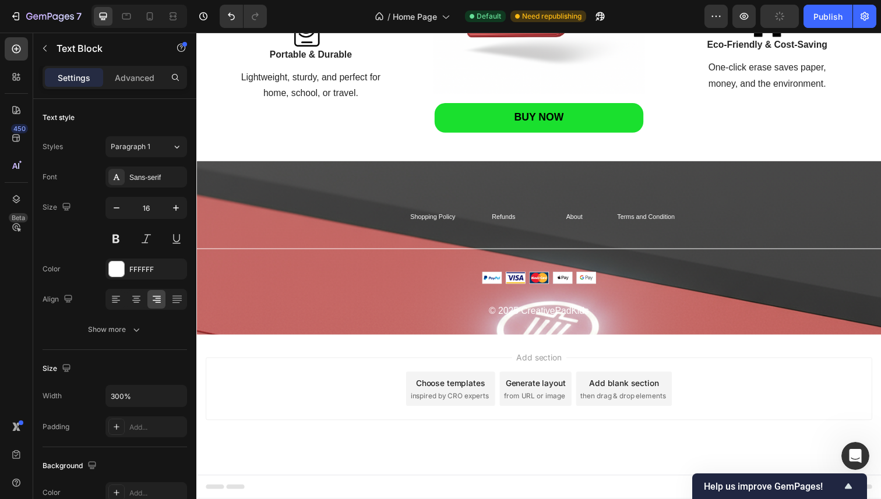
click at [337, 381] on div "Add section Choose templates inspired by CRO experts Generate layout from URL o…" at bounding box center [546, 397] width 680 height 64
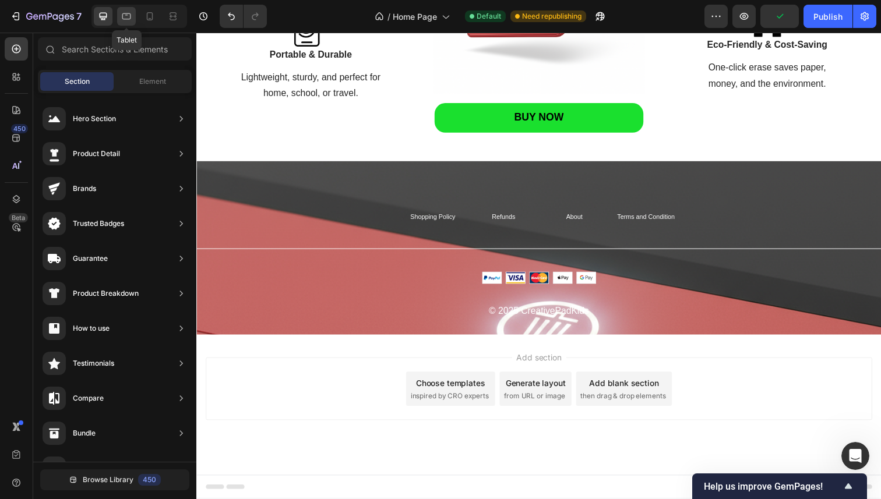
click at [132, 20] on icon at bounding box center [127, 16] width 12 height 12
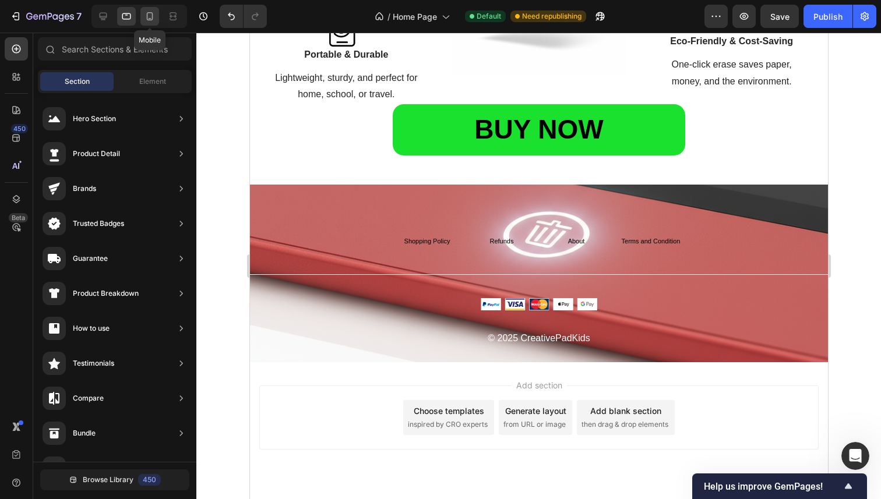
click at [152, 17] on icon at bounding box center [150, 16] width 6 height 8
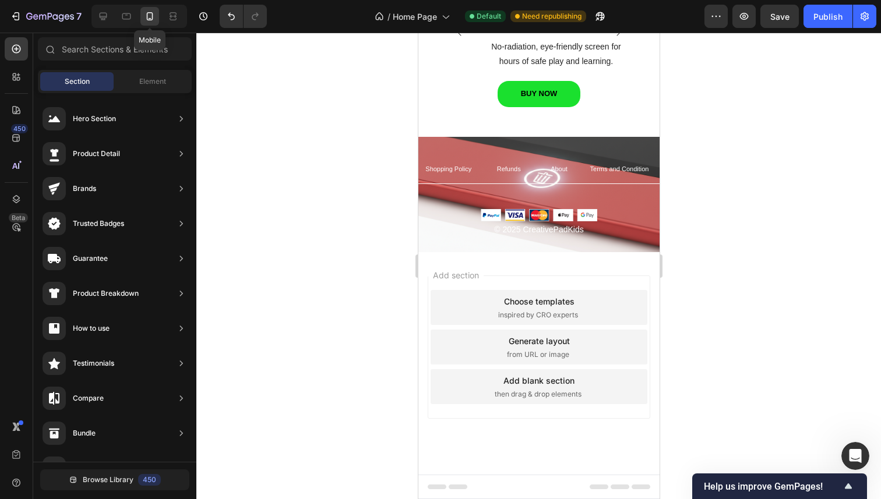
scroll to position [1404, 0]
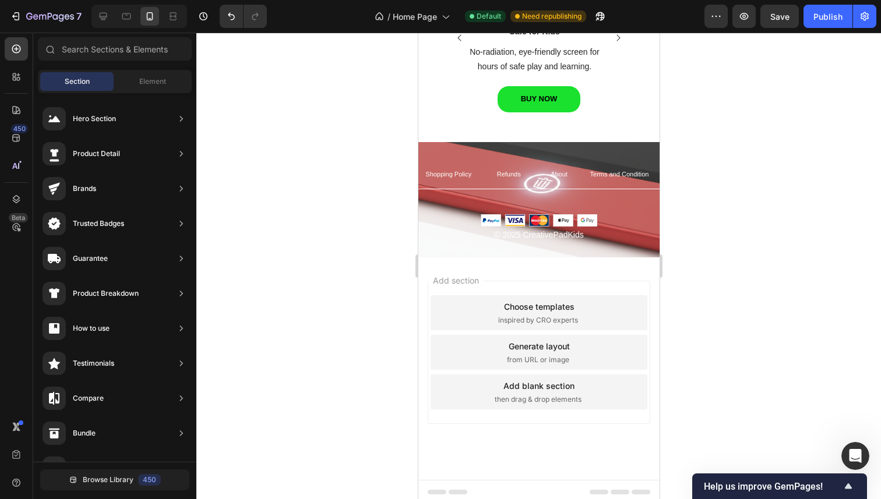
click at [388, 272] on div at bounding box center [538, 266] width 684 height 467
click at [773, 216] on div at bounding box center [538, 266] width 684 height 467
click at [635, 190] on div "Shopping Policy Text Block Refunds Text Block About Text Block Terms and Condit…" at bounding box center [538, 204] width 241 height 78
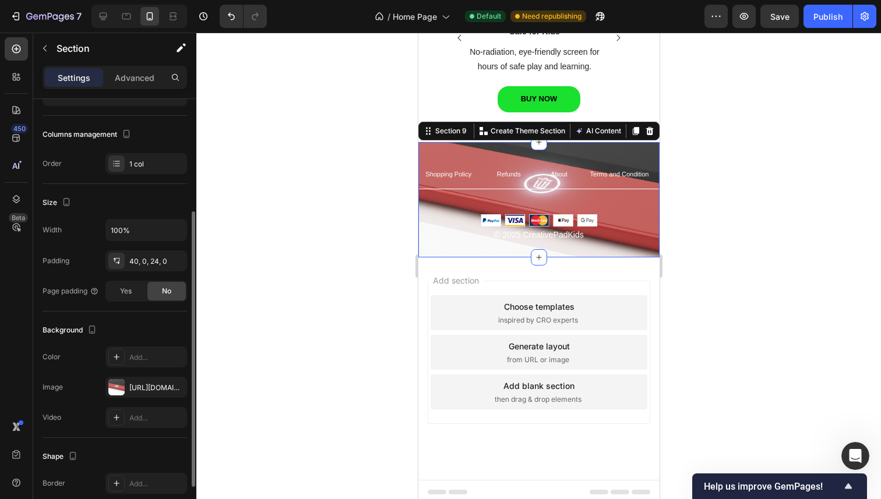
scroll to position [155, 0]
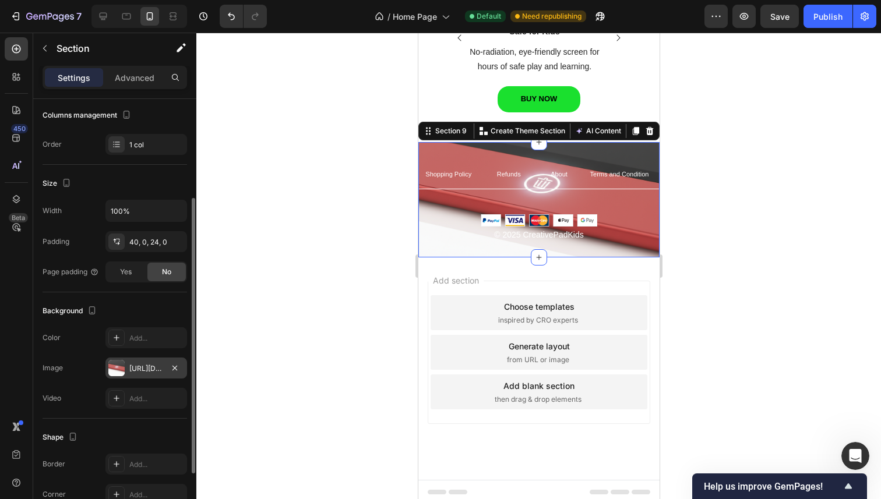
click at [136, 375] on div "https://cdn.shopify.com/s/files/1/0745/0335/6452/files/gempages_585656991708349…" at bounding box center [146, 368] width 82 height 21
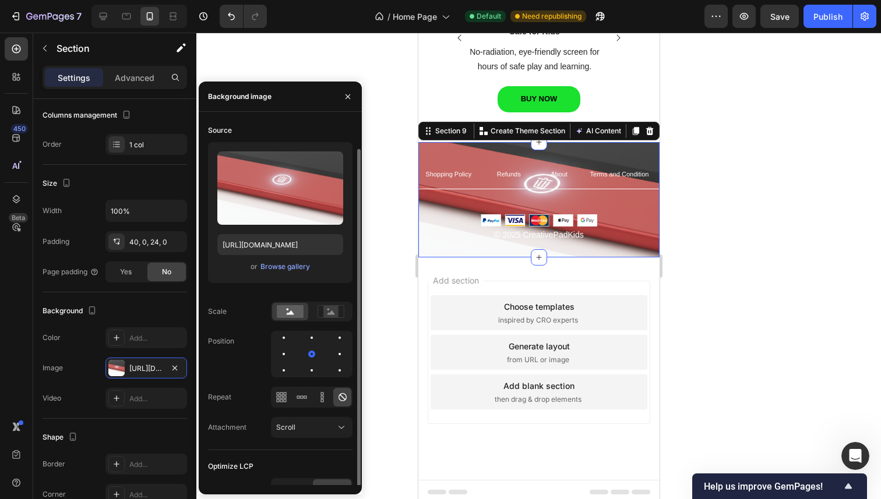
scroll to position [14, 0]
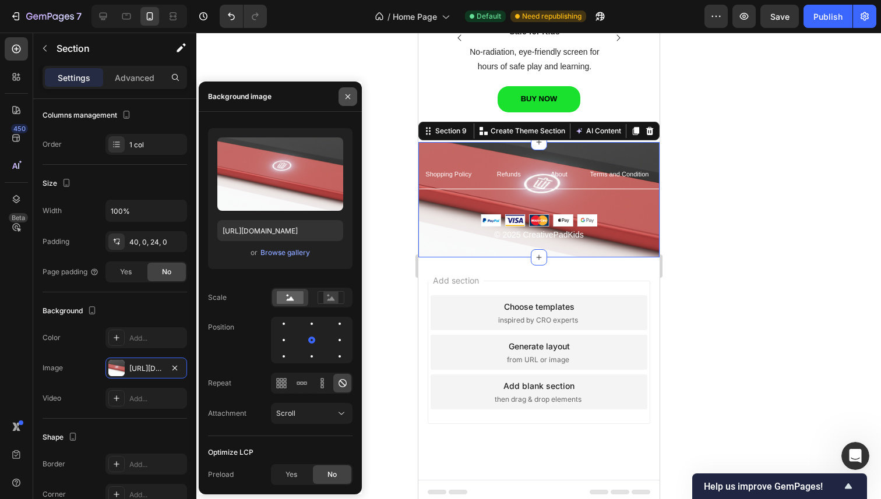
click at [353, 95] on button "button" at bounding box center [347, 96] width 19 height 19
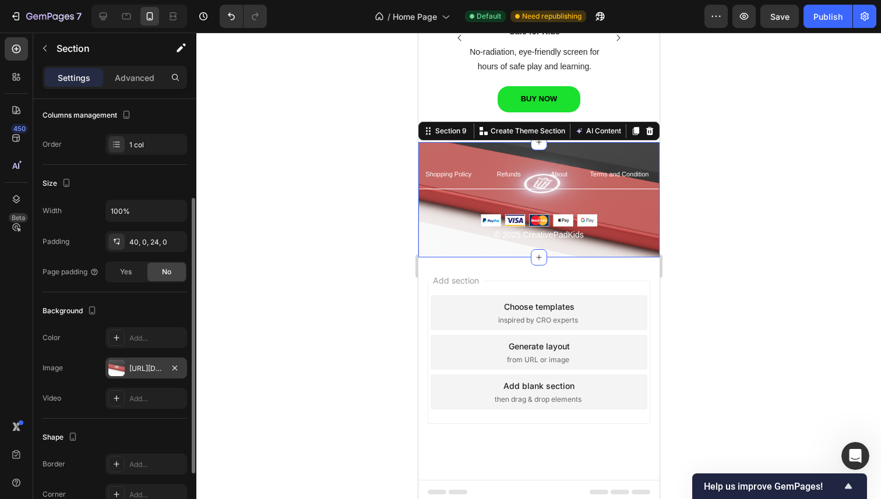
click at [137, 371] on div "https://cdn.shopify.com/s/files/1/0745/0335/6452/files/gempages_585656991708349…" at bounding box center [146, 368] width 34 height 10
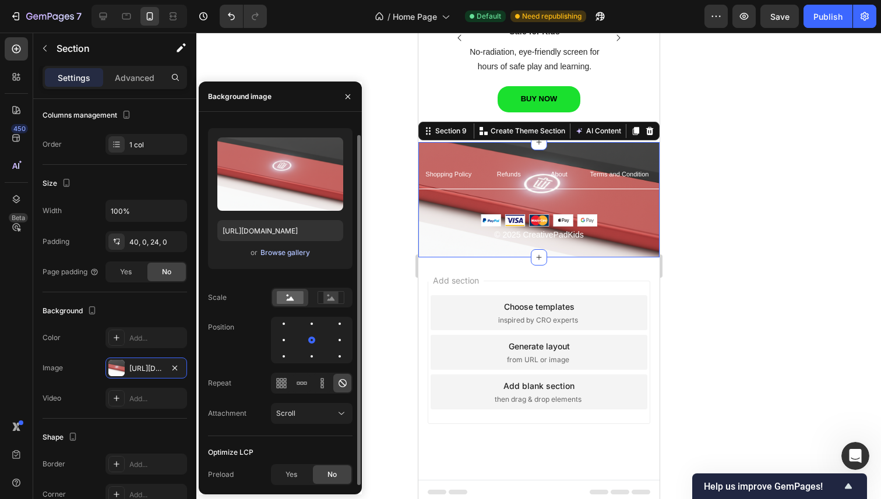
click at [292, 256] on div "Browse gallery" at bounding box center [285, 253] width 50 height 10
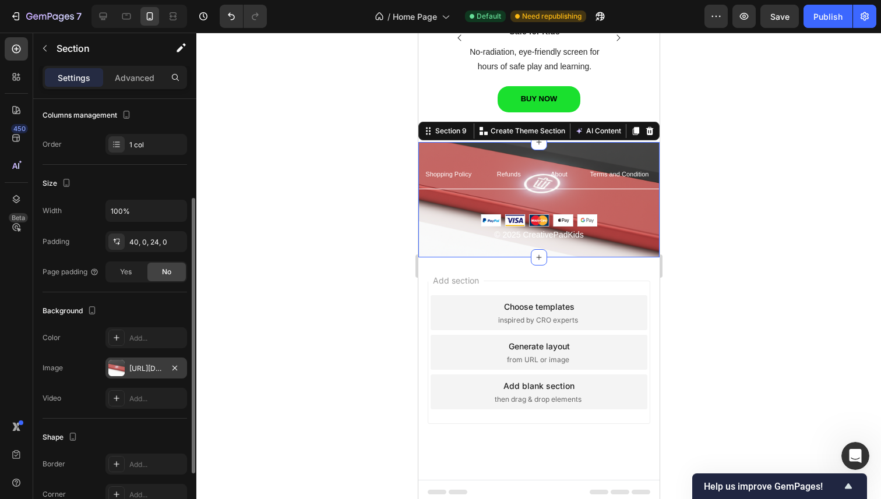
click at [150, 369] on div "https://cdn.shopify.com/s/files/1/0745/0335/6452/files/gempages_585656991708349…" at bounding box center [146, 368] width 34 height 10
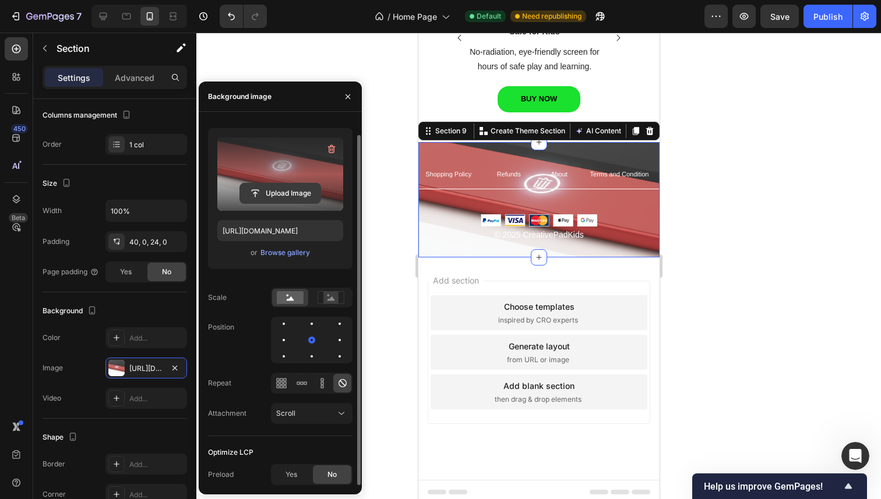
click at [273, 190] on input "file" at bounding box center [280, 193] width 80 height 20
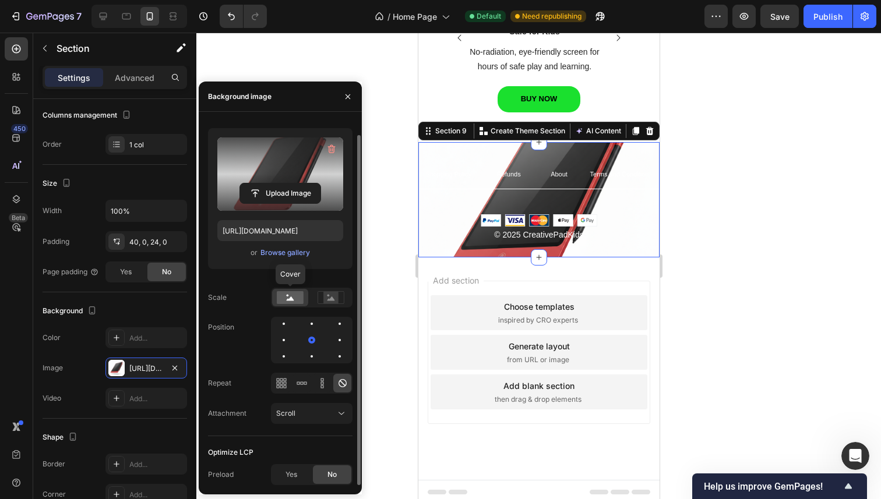
click at [296, 296] on rect at bounding box center [290, 297] width 27 height 13
click at [324, 295] on rect at bounding box center [330, 298] width 15 height 12
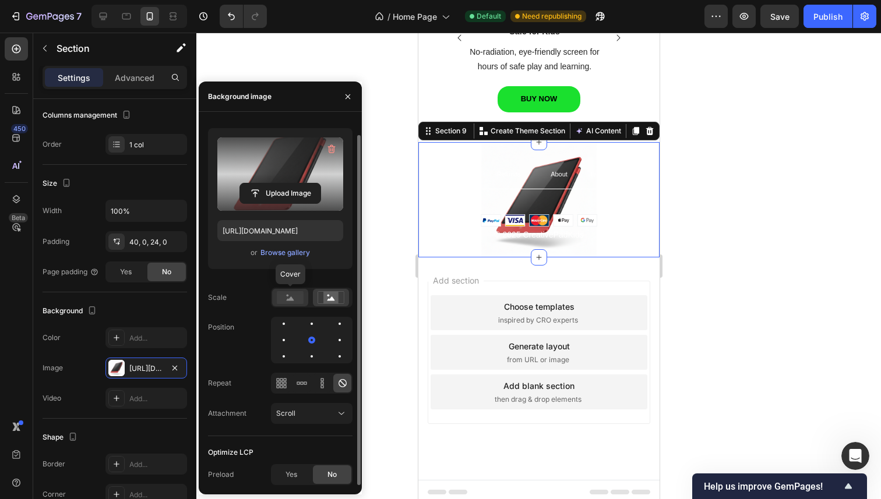
click at [288, 295] on circle at bounding box center [288, 296] width 2 height 2
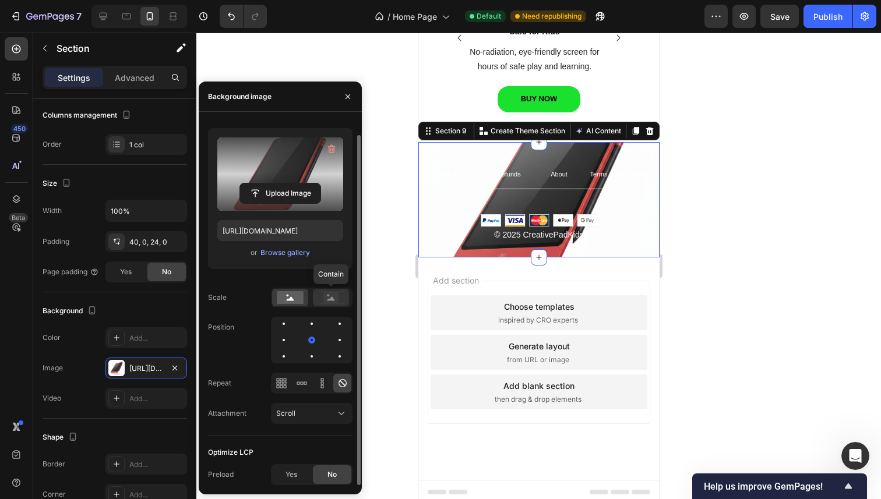
click at [322, 292] on icon at bounding box center [330, 297] width 27 height 13
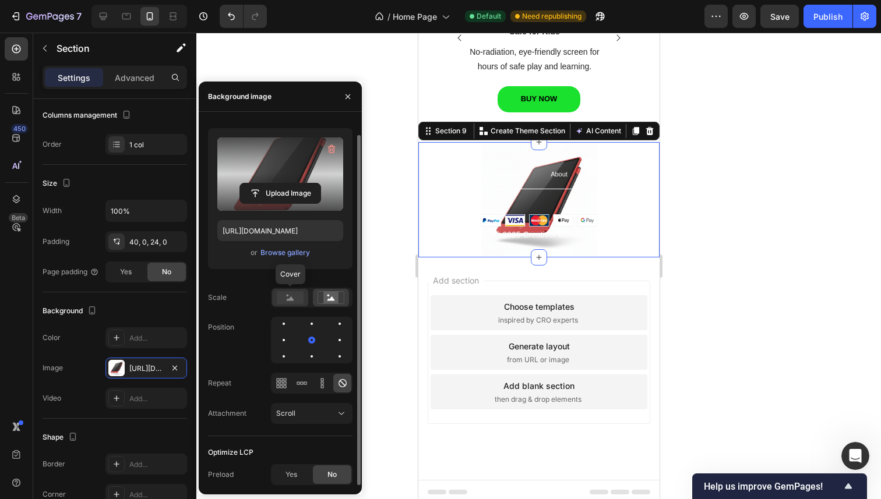
click at [302, 296] on rect at bounding box center [290, 297] width 27 height 13
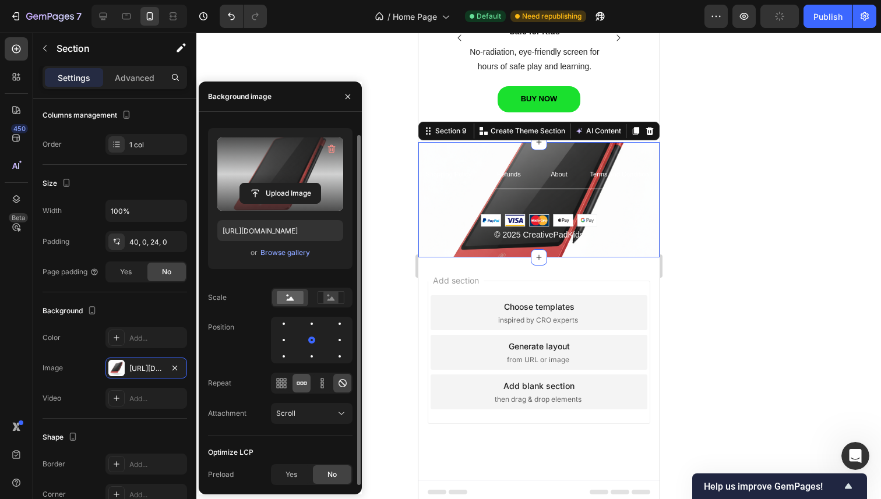
click at [303, 380] on icon at bounding box center [302, 383] width 12 height 12
click at [287, 383] on div at bounding box center [281, 383] width 18 height 19
click at [317, 383] on icon at bounding box center [322, 383] width 12 height 12
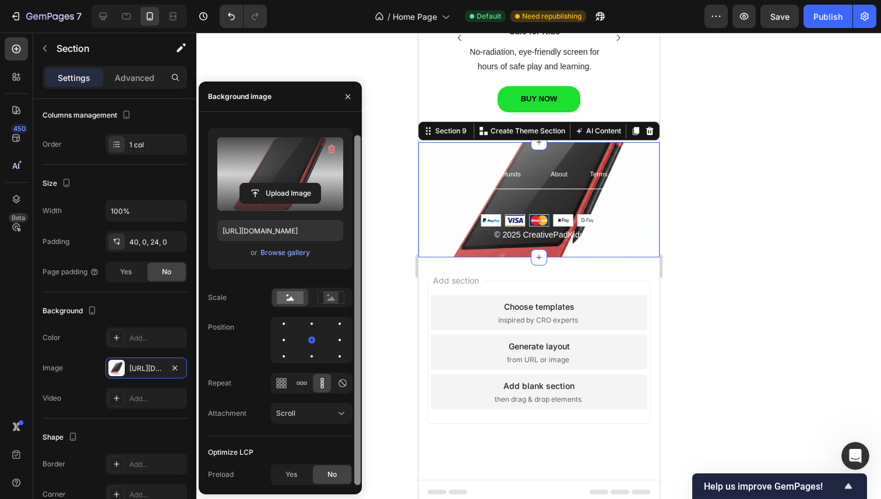
click at [361, 386] on div at bounding box center [357, 303] width 9 height 364
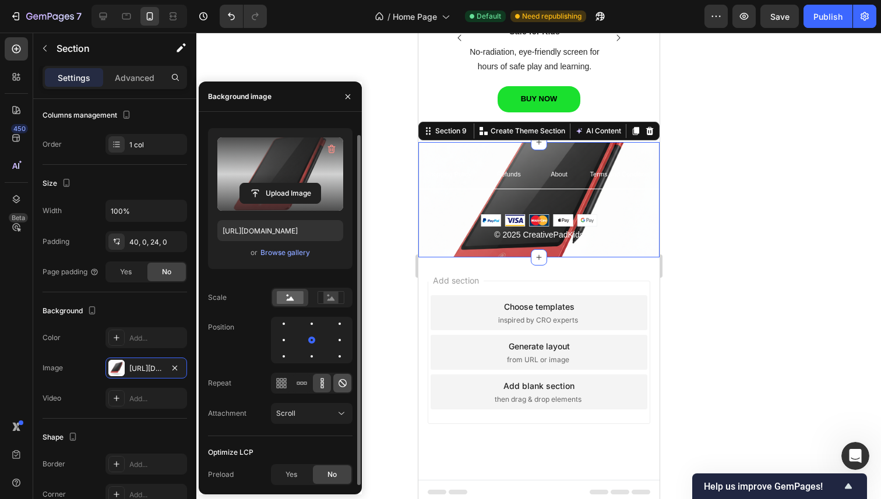
click at [345, 386] on icon at bounding box center [343, 383] width 12 height 12
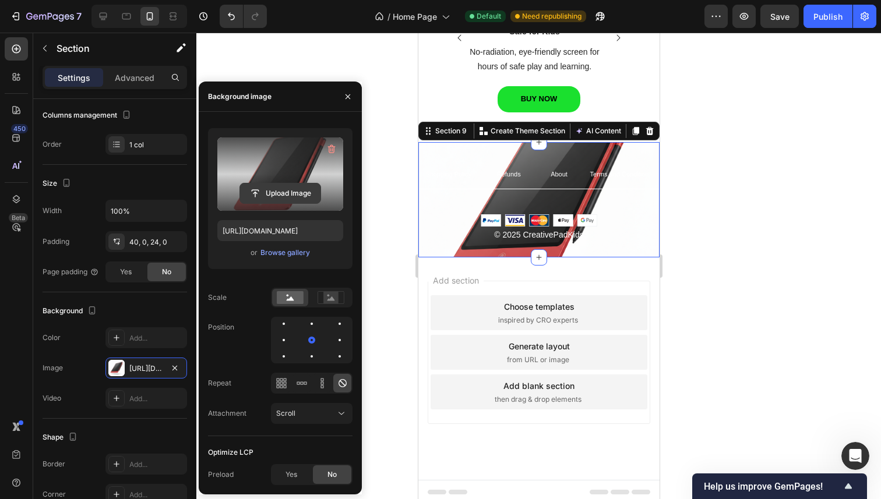
click at [292, 193] on input "file" at bounding box center [280, 193] width 80 height 20
click at [278, 192] on input "file" at bounding box center [280, 193] width 80 height 20
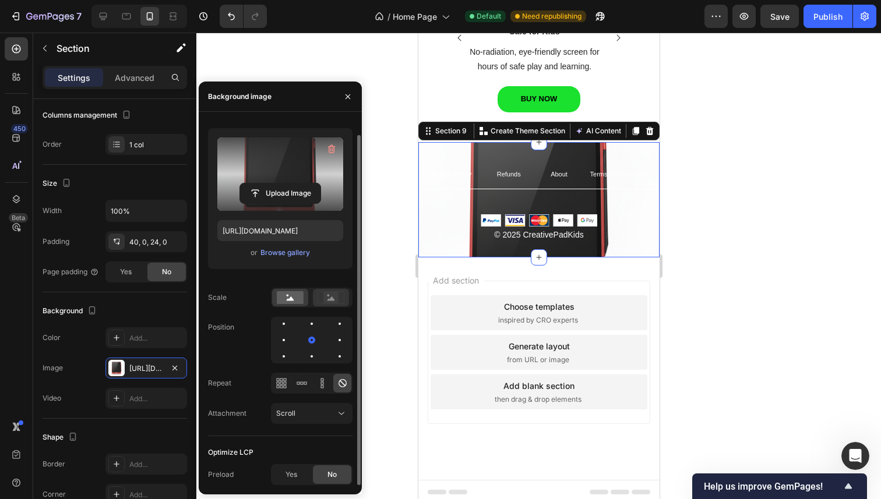
click at [324, 291] on div at bounding box center [331, 297] width 36 height 17
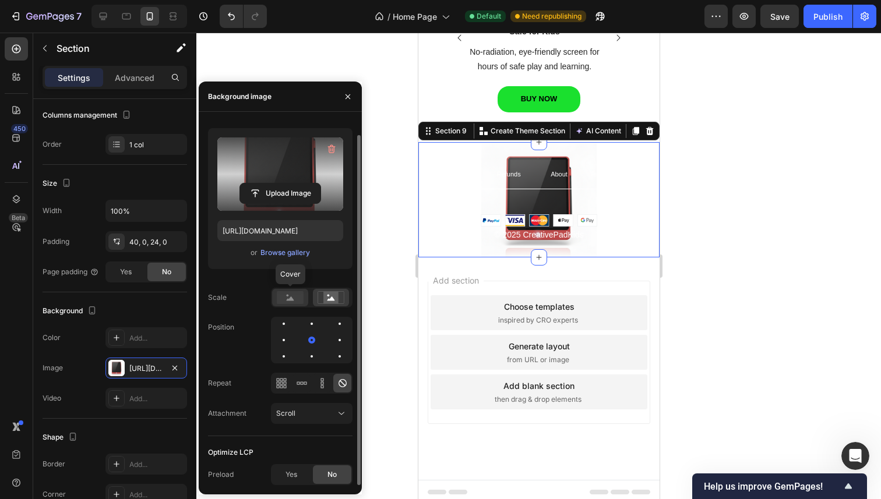
click at [284, 295] on rect at bounding box center [290, 297] width 27 height 13
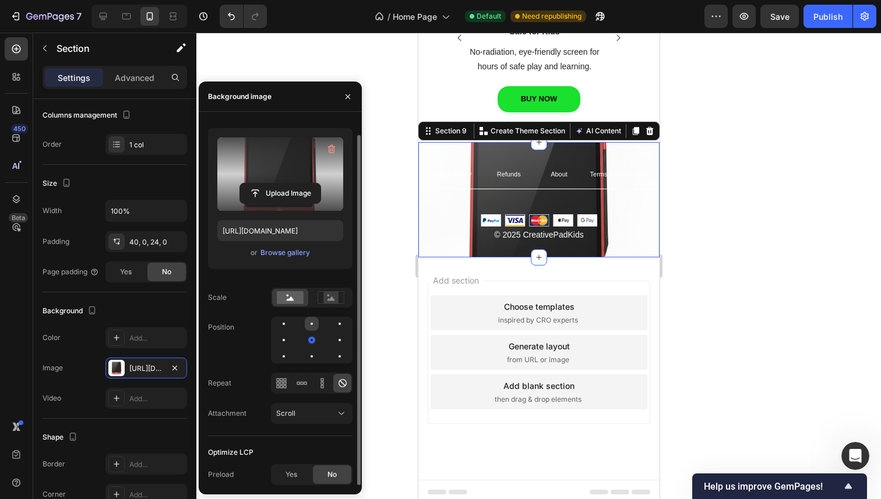
click at [310, 324] on div at bounding box center [311, 324] width 2 height 2
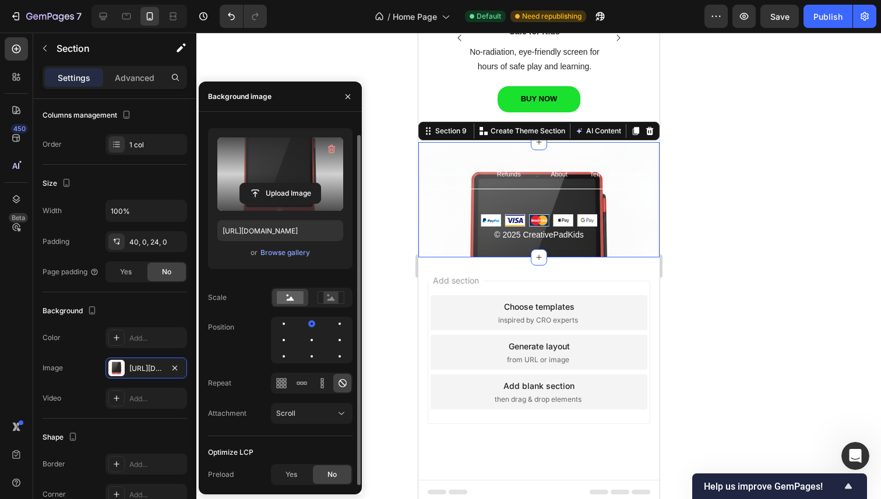
click at [331, 325] on div at bounding box center [312, 340] width 82 height 47
click at [338, 326] on div at bounding box center [340, 324] width 14 height 14
click at [338, 343] on div at bounding box center [340, 340] width 14 height 14
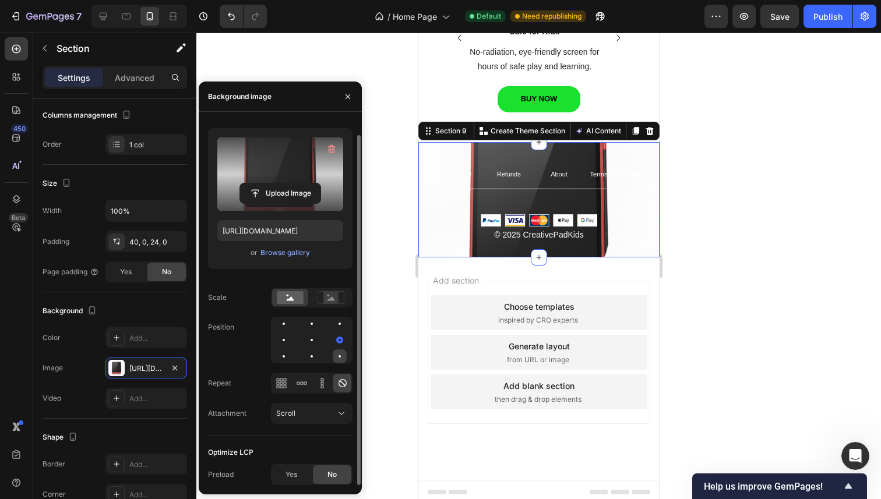
click at [342, 359] on div at bounding box center [340, 356] width 14 height 14
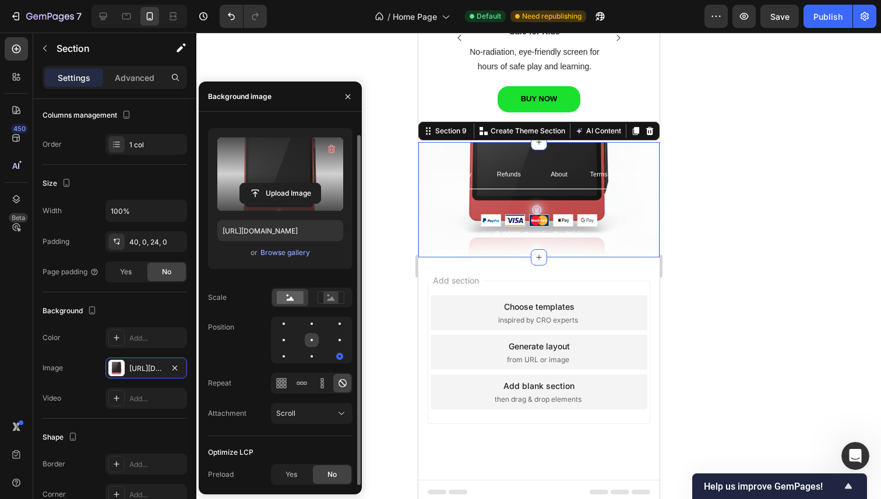
click at [311, 344] on div at bounding box center [312, 340] width 14 height 14
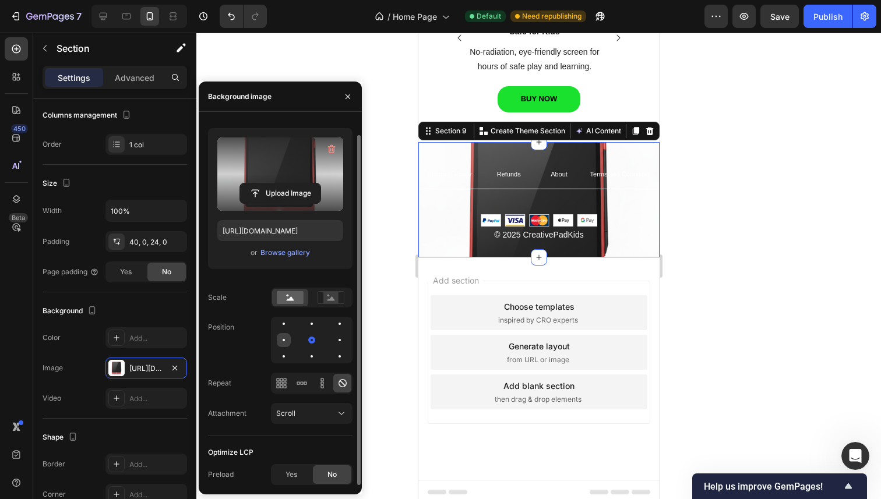
click at [284, 342] on div at bounding box center [284, 340] width 14 height 14
click at [284, 324] on div at bounding box center [283, 324] width 2 height 2
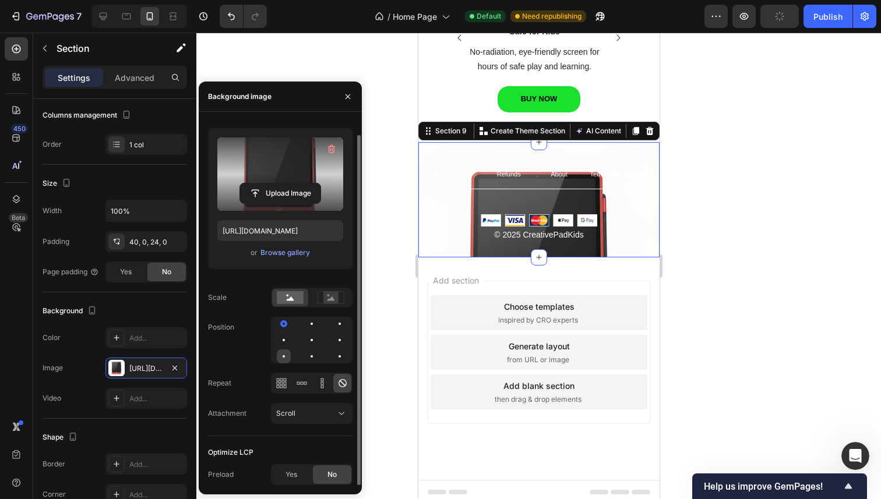
click at [285, 358] on div at bounding box center [284, 356] width 14 height 14
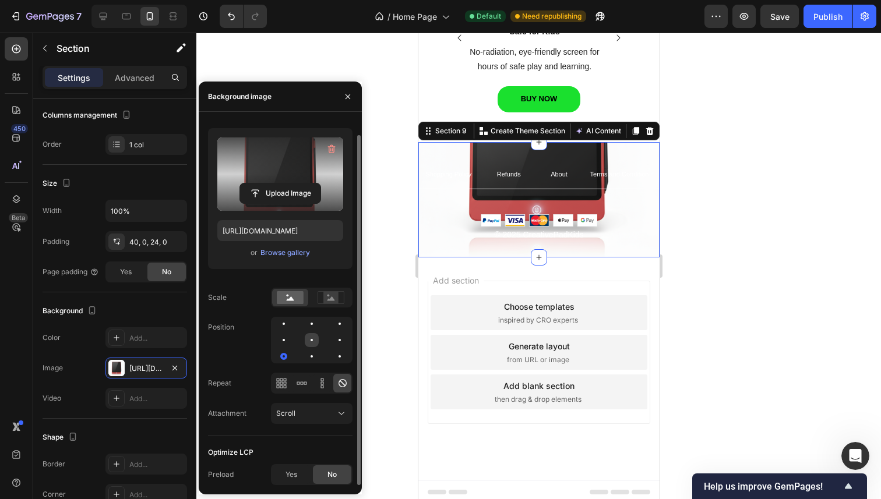
click at [312, 340] on div at bounding box center [311, 340] width 2 height 2
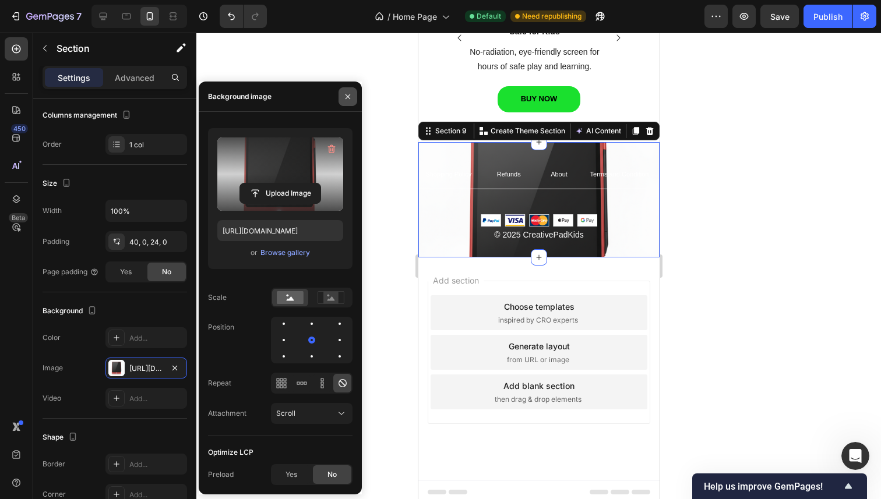
click at [351, 94] on icon "button" at bounding box center [347, 96] width 9 height 9
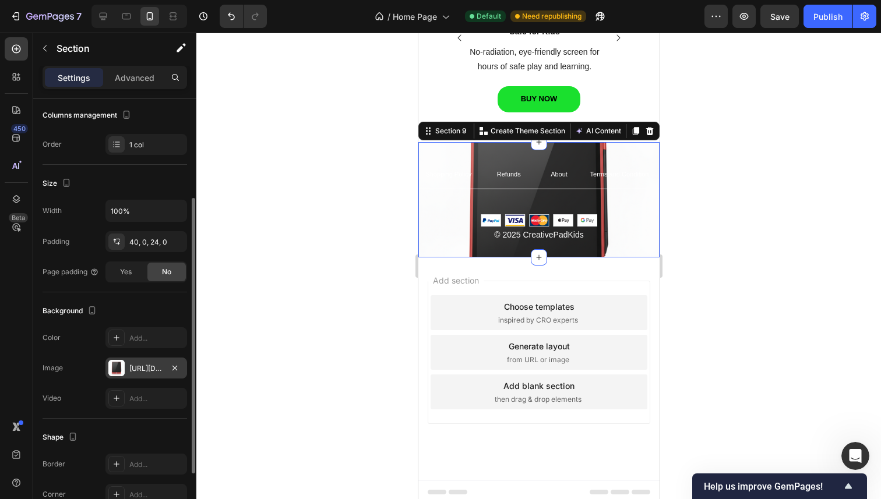
click at [130, 375] on div "https://cdn.shopify.com/s/files/1/0745/0335/6452/files/gempages_585656991708349…" at bounding box center [146, 368] width 82 height 21
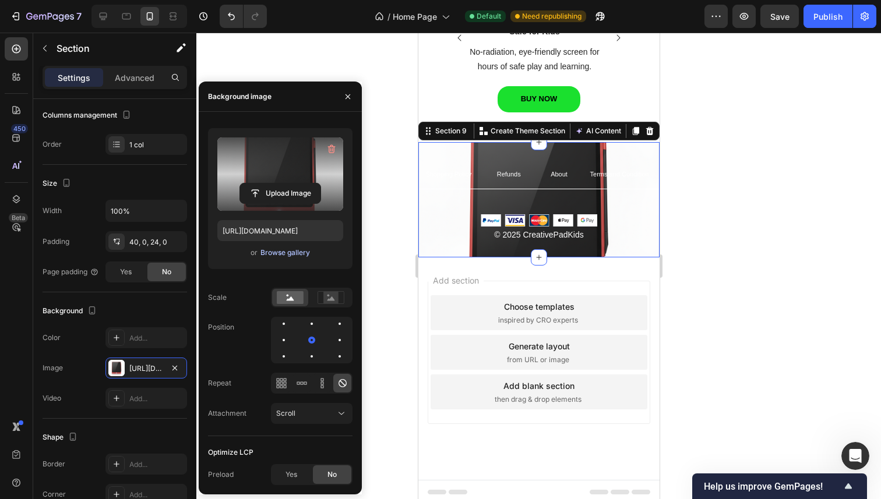
click at [301, 253] on div "Browse gallery" at bounding box center [285, 253] width 50 height 10
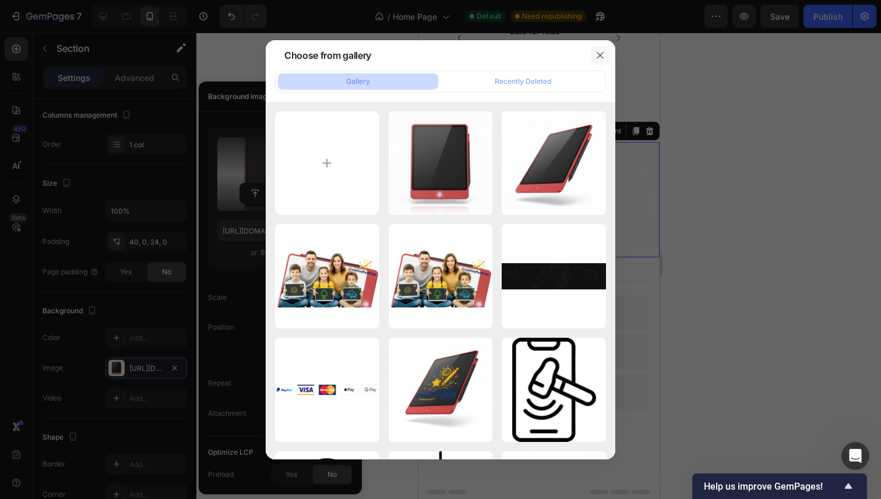
click at [596, 58] on icon "button" at bounding box center [599, 55] width 9 height 9
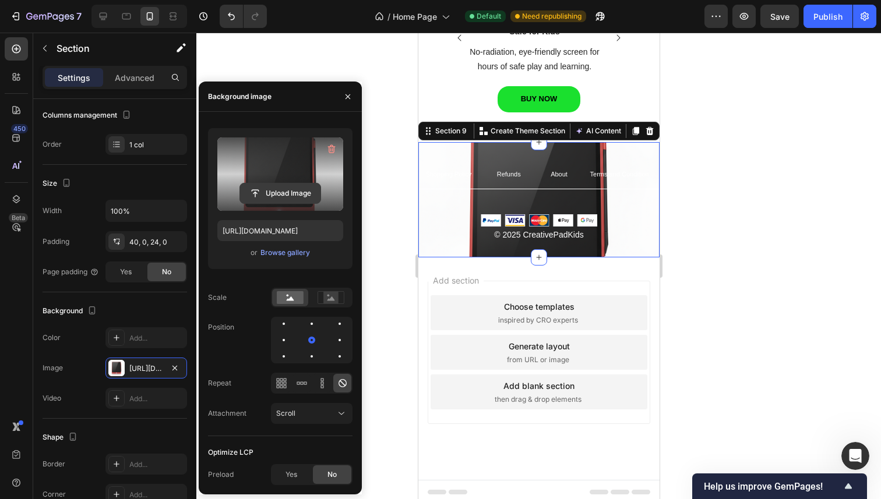
click at [276, 197] on input "file" at bounding box center [280, 193] width 80 height 20
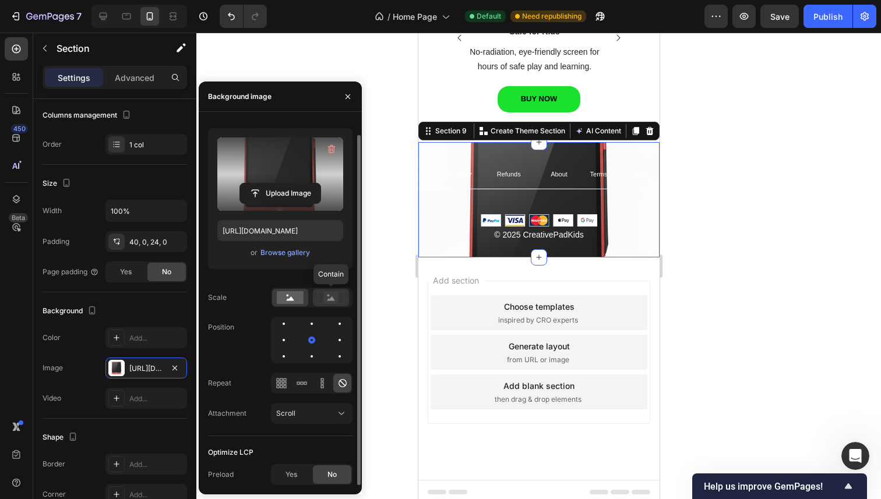
click at [326, 296] on rect at bounding box center [330, 298] width 15 height 12
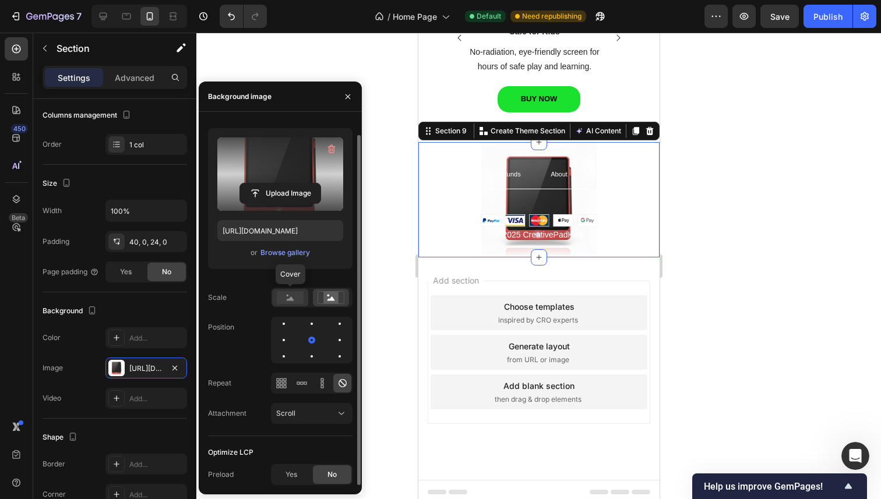
click at [295, 296] on rect at bounding box center [290, 297] width 27 height 13
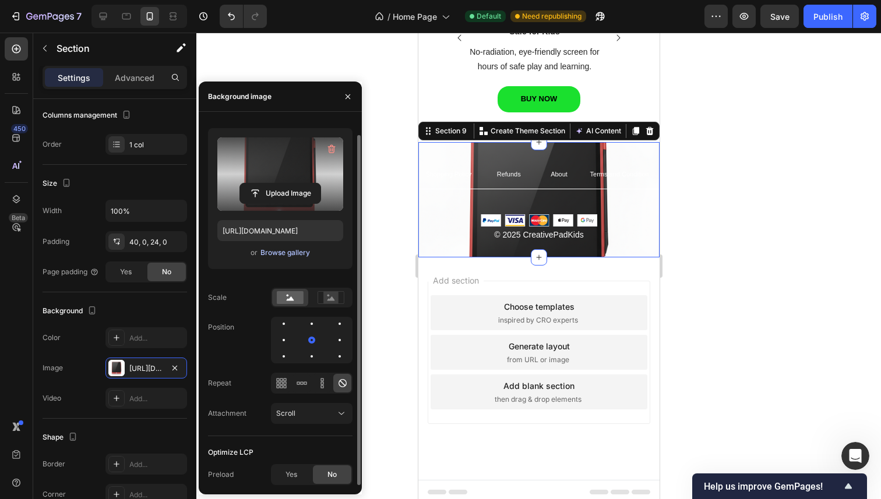
click at [289, 250] on div "Browse gallery" at bounding box center [285, 253] width 50 height 10
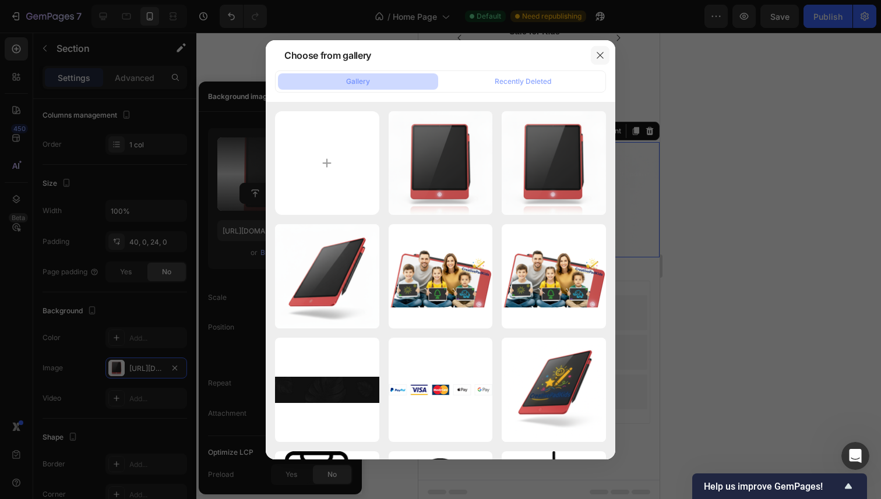
click at [603, 55] on icon "button" at bounding box center [599, 55] width 9 height 9
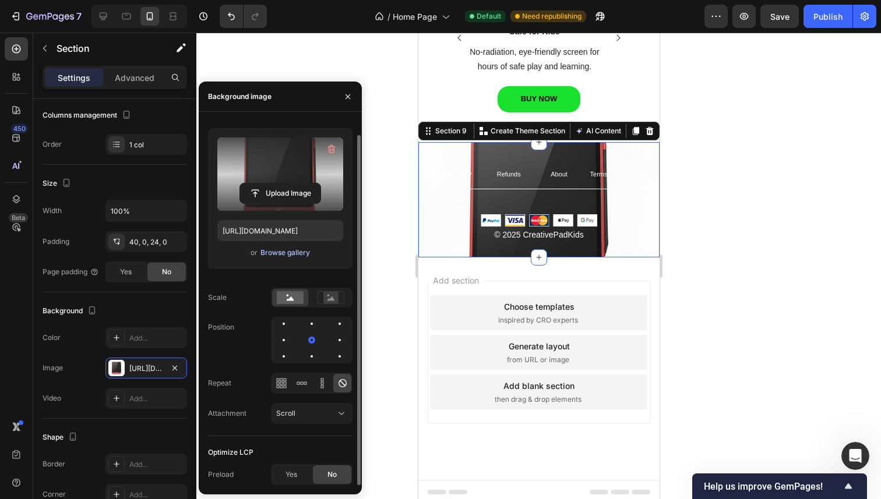
click at [272, 256] on div "Browse gallery" at bounding box center [285, 253] width 50 height 10
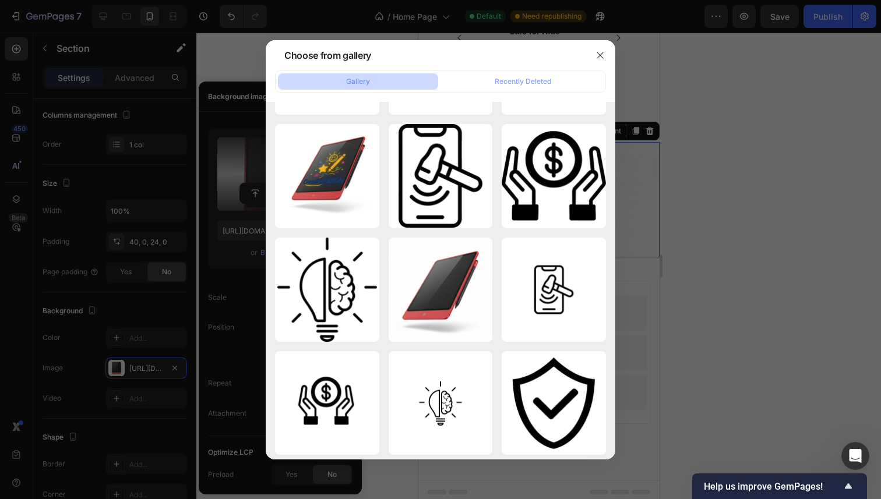
scroll to position [2066, 0]
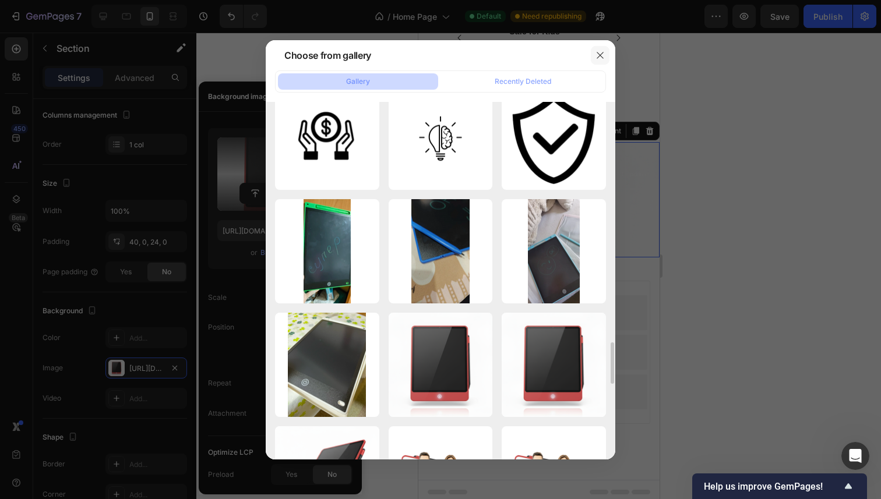
click at [602, 52] on icon "button" at bounding box center [599, 55] width 6 height 6
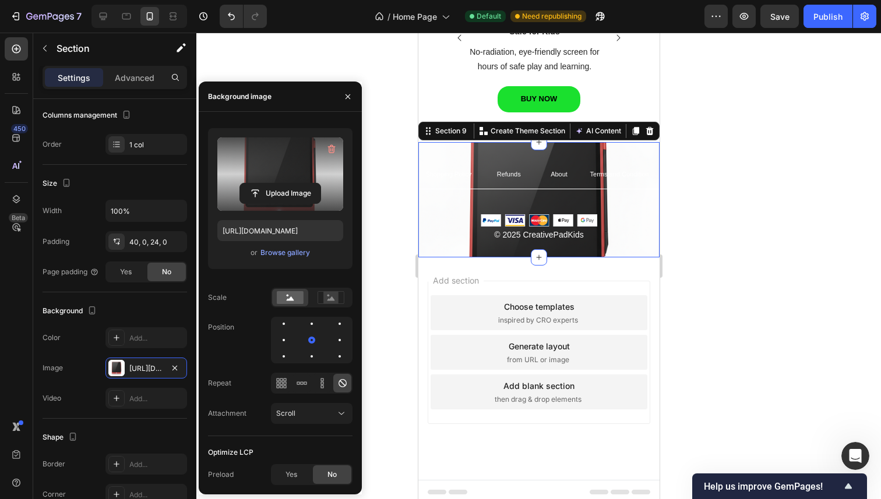
click at [295, 182] on label at bounding box center [280, 173] width 126 height 73
click at [295, 183] on input "file" at bounding box center [280, 193] width 80 height 20
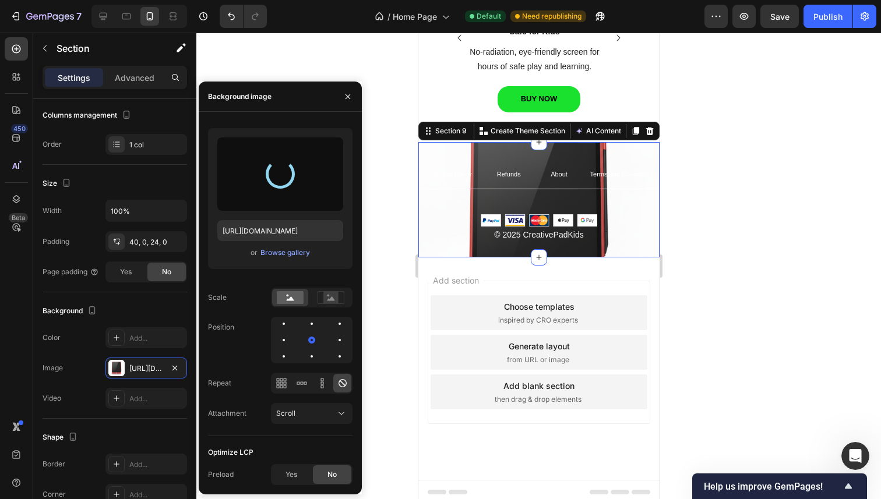
type input "https://cdn.shopify.com/s/files/1/0745/0335/6452/files/gempages_585656991708349…"
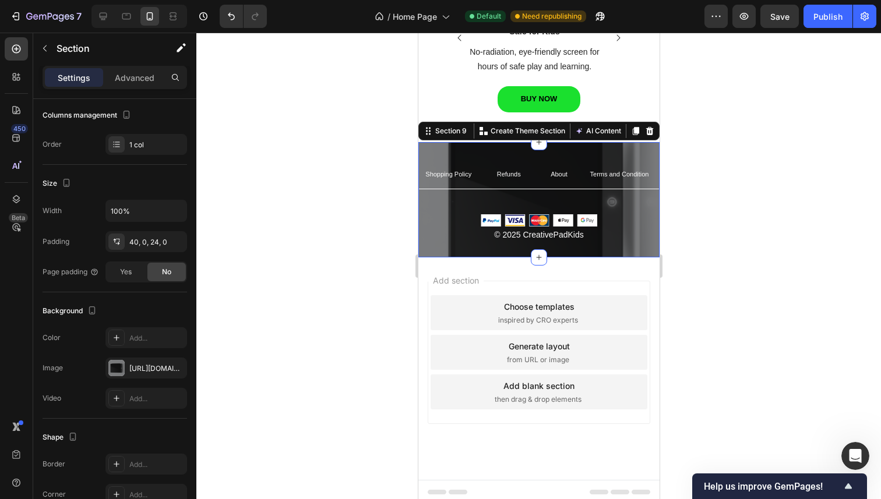
click at [720, 262] on div at bounding box center [538, 266] width 684 height 467
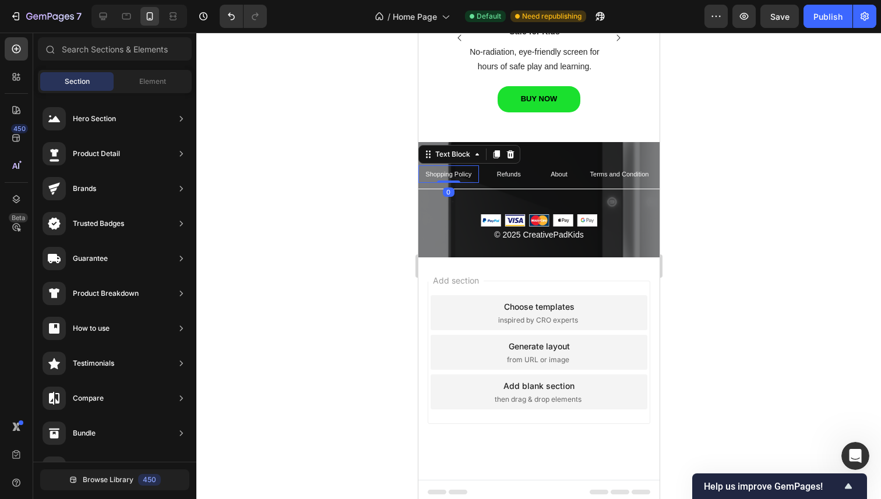
click at [433, 171] on span "Shopping Policy" at bounding box center [448, 174] width 46 height 7
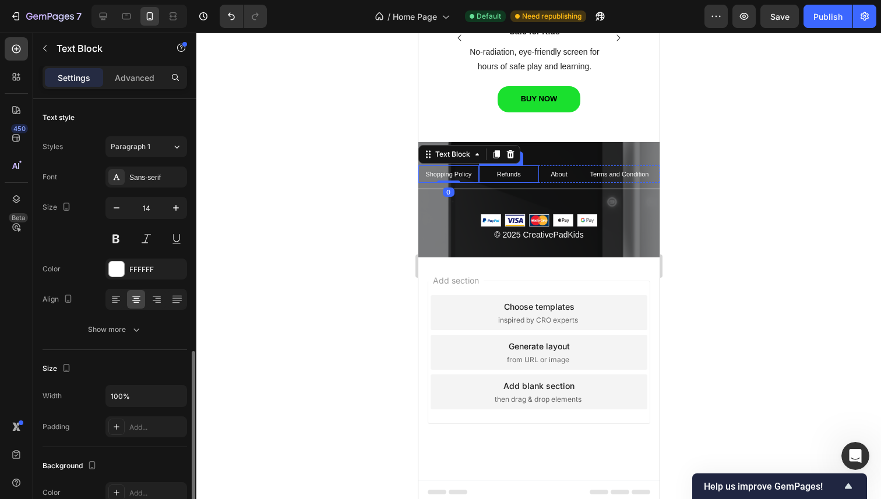
click at [479, 167] on p "Refunds" at bounding box center [508, 174] width 58 height 15
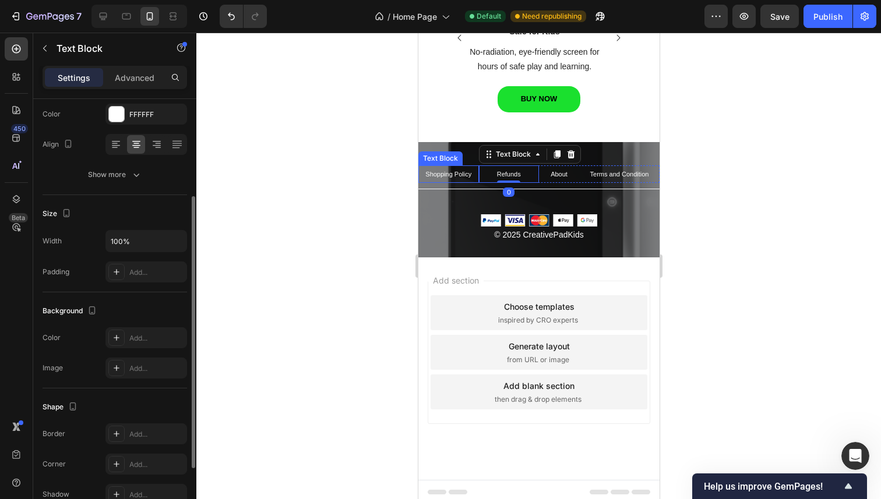
click at [470, 167] on p "Shopping Policy" at bounding box center [448, 174] width 58 height 15
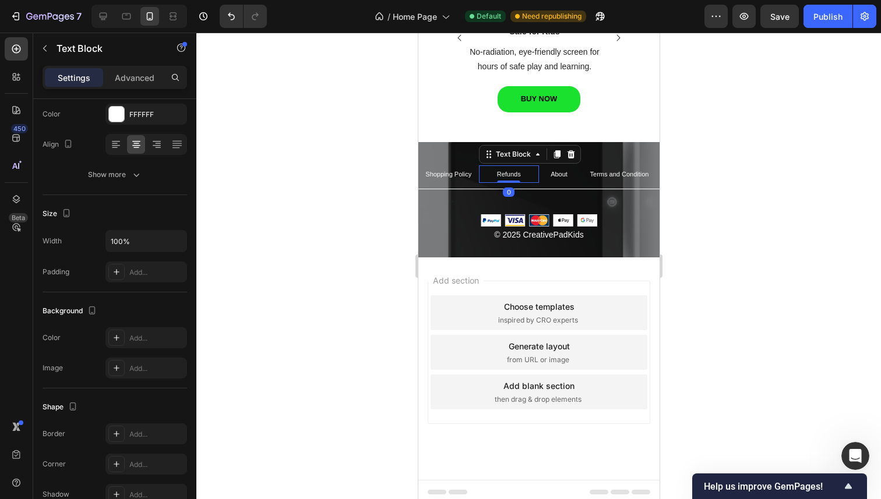
click at [479, 167] on p "Refunds" at bounding box center [508, 174] width 58 height 15
click at [474, 165] on div "Shopping Policy" at bounding box center [448, 173] width 61 height 17
click at [478, 165] on div "Refunds" at bounding box center [508, 173] width 61 height 17
click at [474, 176] on p "Shopping Policy" at bounding box center [448, 174] width 58 height 15
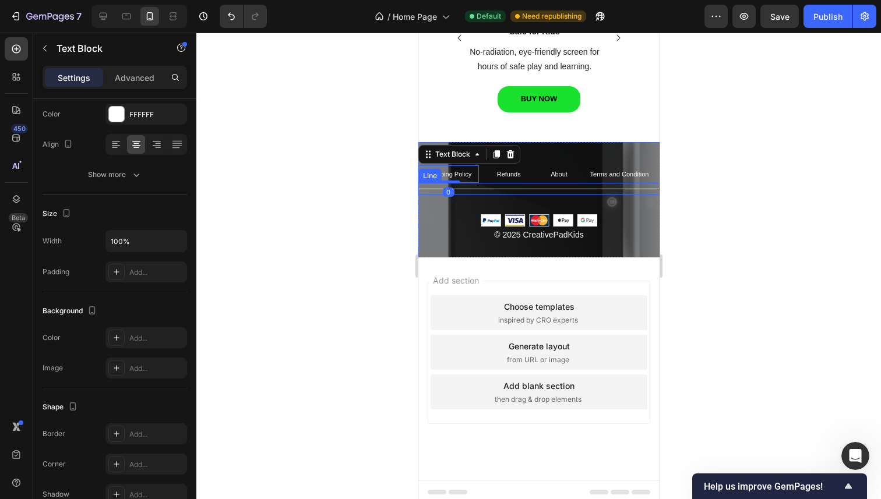
click at [478, 183] on div "Title Line" at bounding box center [538, 189] width 241 height 12
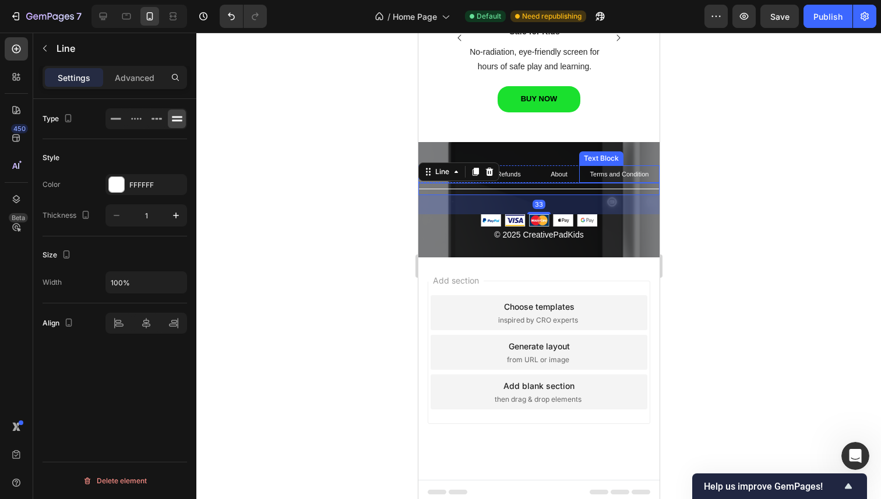
click at [591, 175] on p "Terms and Condition" at bounding box center [619, 174] width 78 height 15
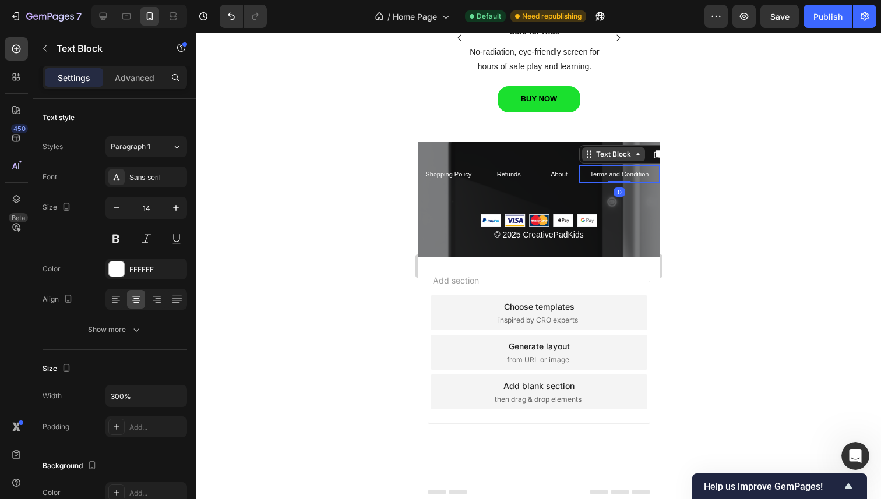
click at [588, 154] on div "Text Block" at bounding box center [612, 154] width 63 height 14
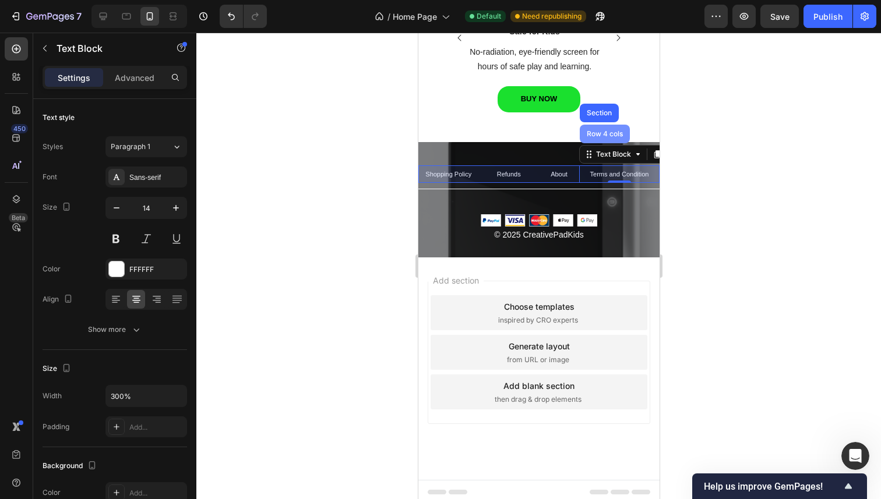
click at [596, 125] on div "Row 4 cols" at bounding box center [604, 134] width 50 height 19
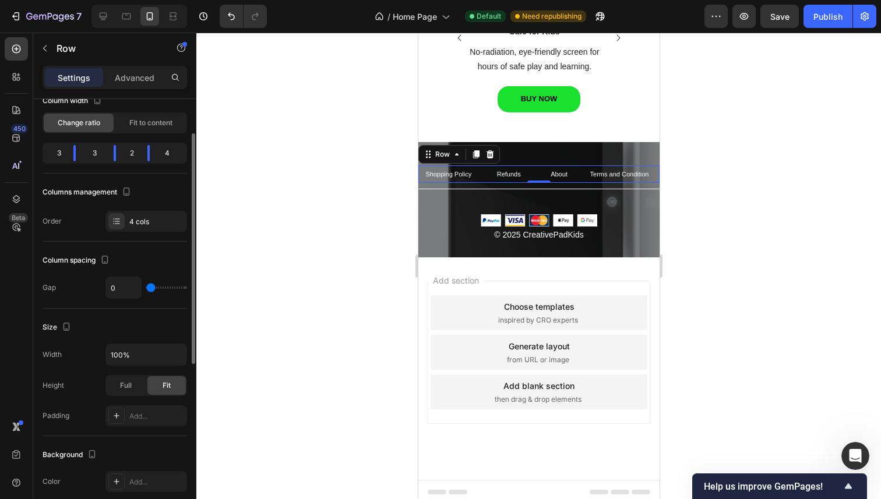
scroll to position [79, 0]
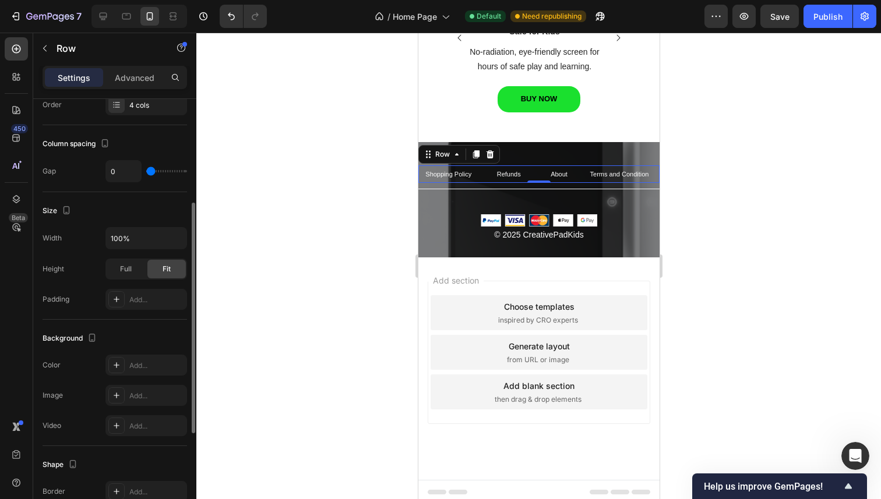
click at [86, 315] on div "Size Width 100% Height Full Fit Padding Add..." at bounding box center [115, 256] width 144 height 128
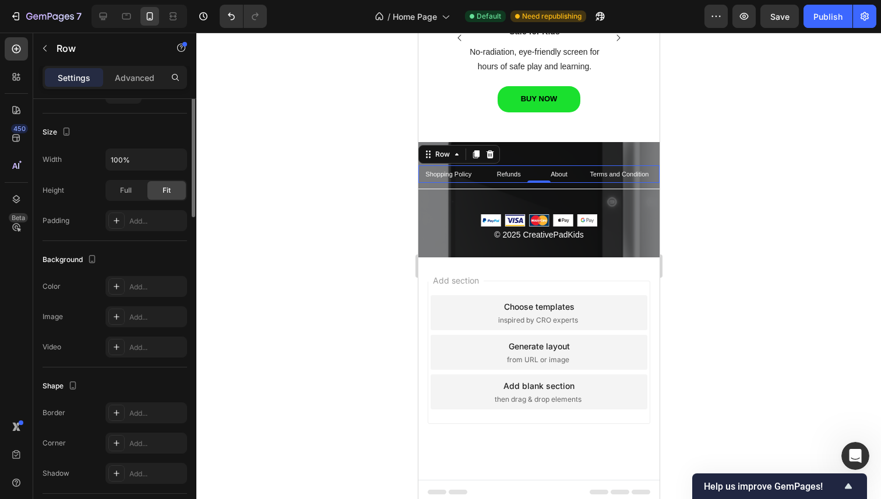
scroll to position [0, 0]
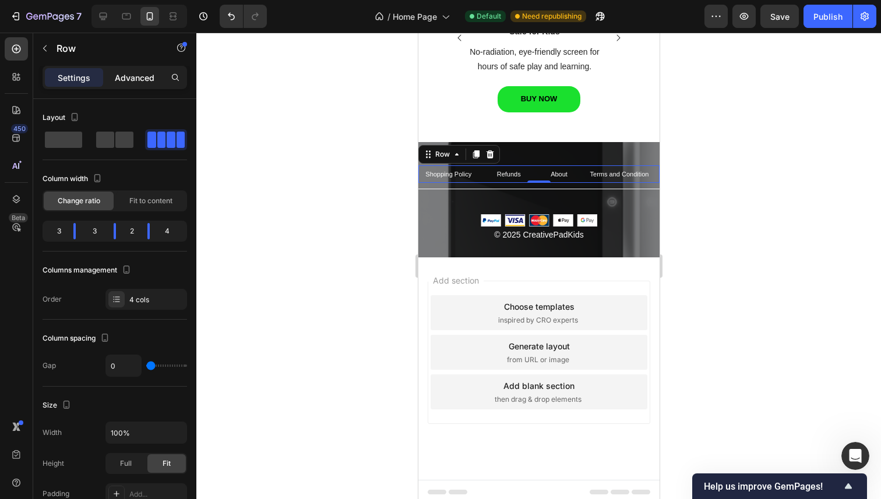
click at [149, 80] on p "Advanced" at bounding box center [135, 78] width 40 height 12
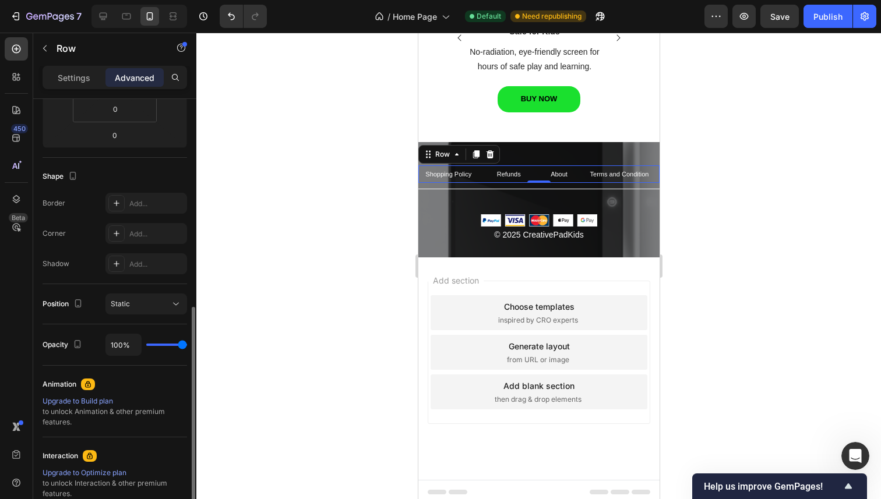
scroll to position [292, 0]
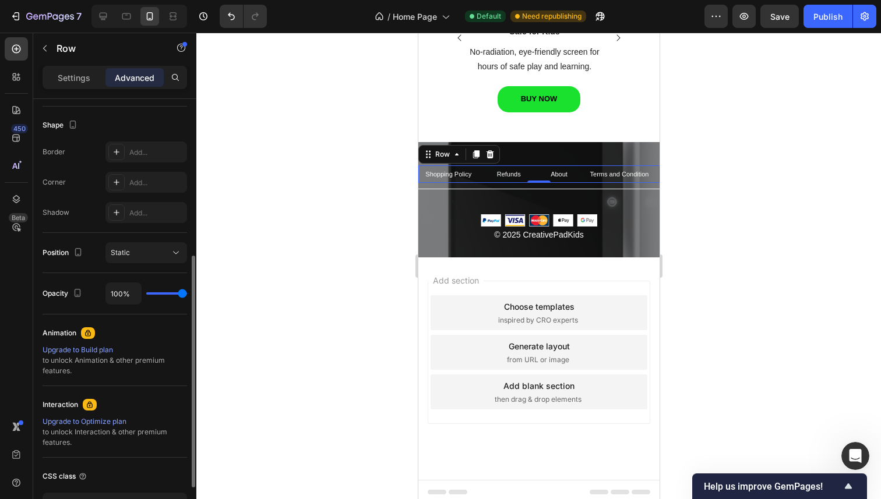
click at [315, 161] on div at bounding box center [538, 266] width 684 height 467
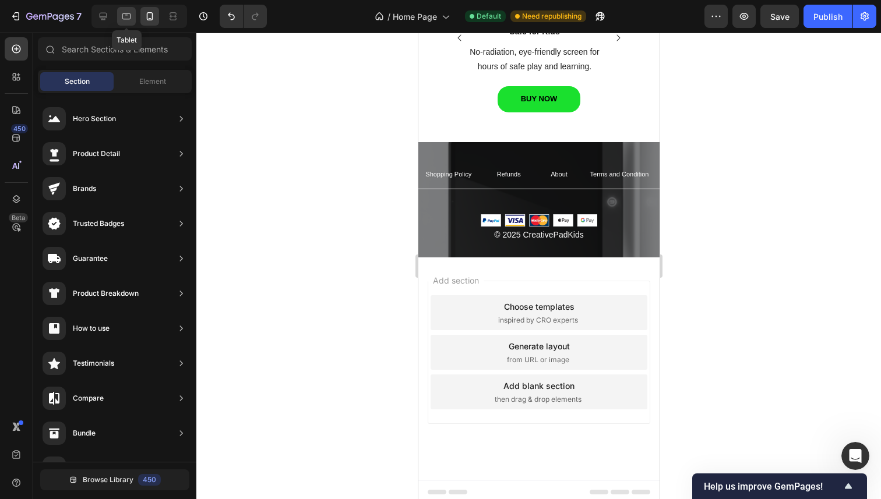
click at [125, 12] on icon at bounding box center [127, 16] width 12 height 12
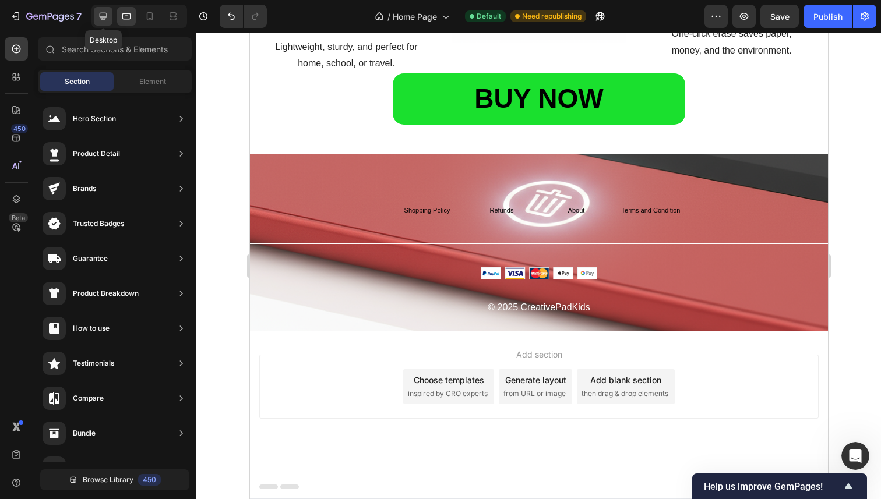
click at [97, 20] on icon at bounding box center [103, 16] width 12 height 12
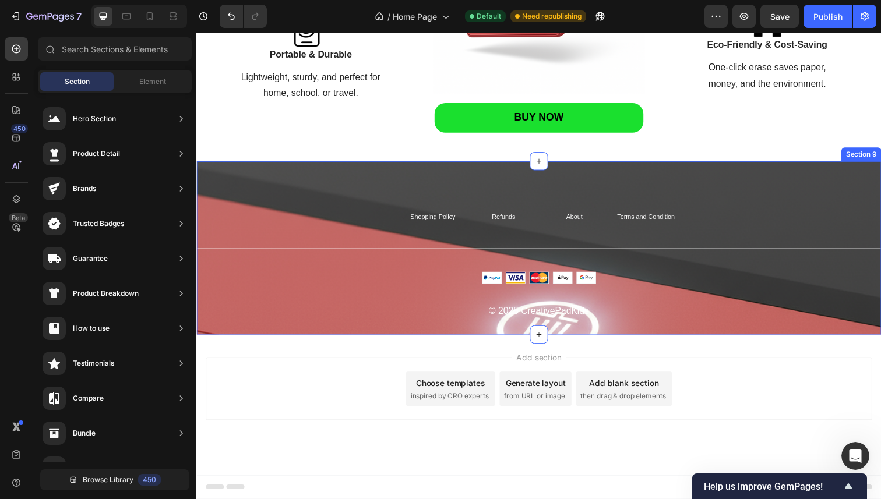
click at [268, 216] on div "Shopping Policy Text Block Refunds Text Block About Text Block Terms and Condit…" at bounding box center [545, 269] width 699 height 117
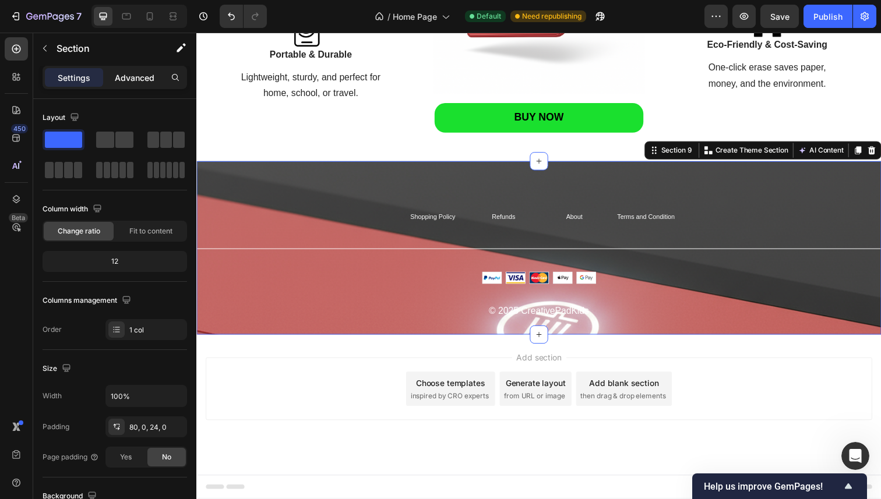
click at [133, 69] on div "Advanced" at bounding box center [134, 77] width 58 height 19
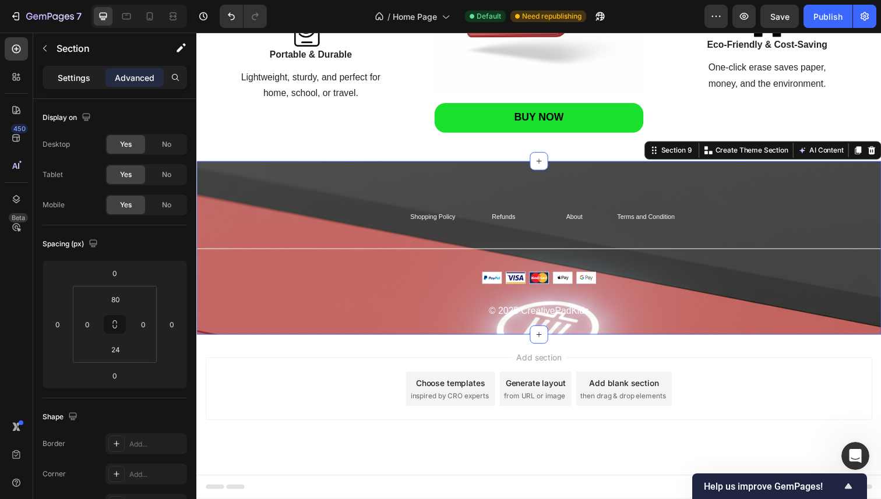
click at [85, 77] on p "Settings" at bounding box center [74, 78] width 33 height 12
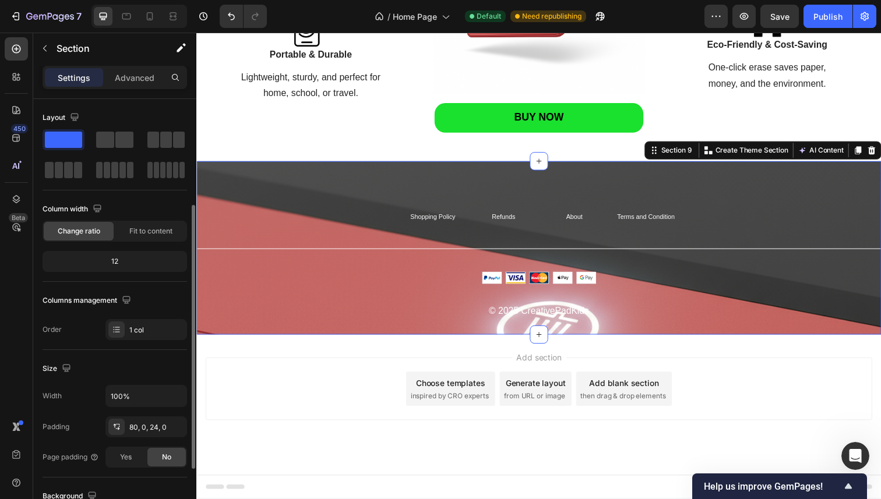
scroll to position [277, 0]
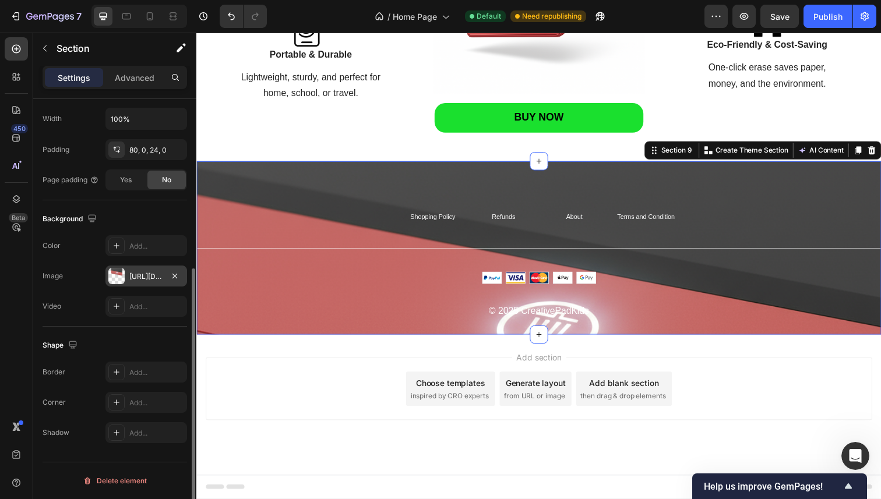
click at [150, 281] on div "https://cdn.shopify.com/s/files/1/0745/0335/6452/files/gempages_585656991708349…" at bounding box center [146, 276] width 34 height 10
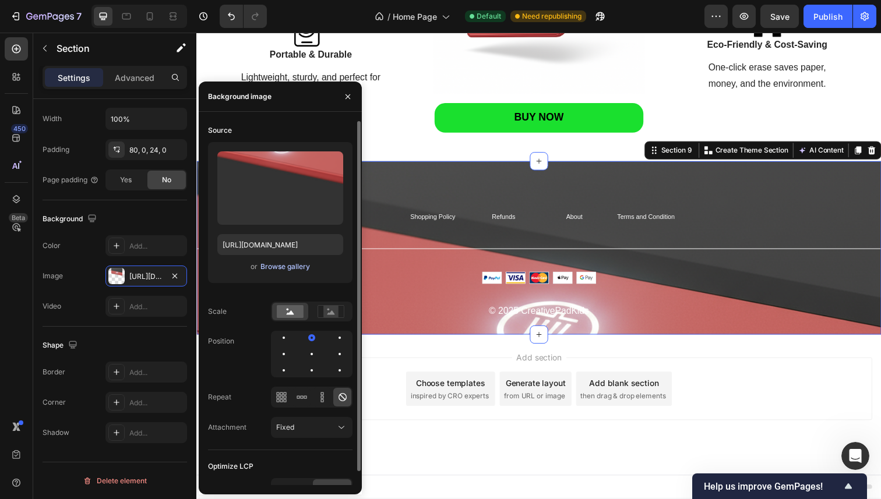
click at [280, 264] on div "Browse gallery" at bounding box center [285, 267] width 50 height 10
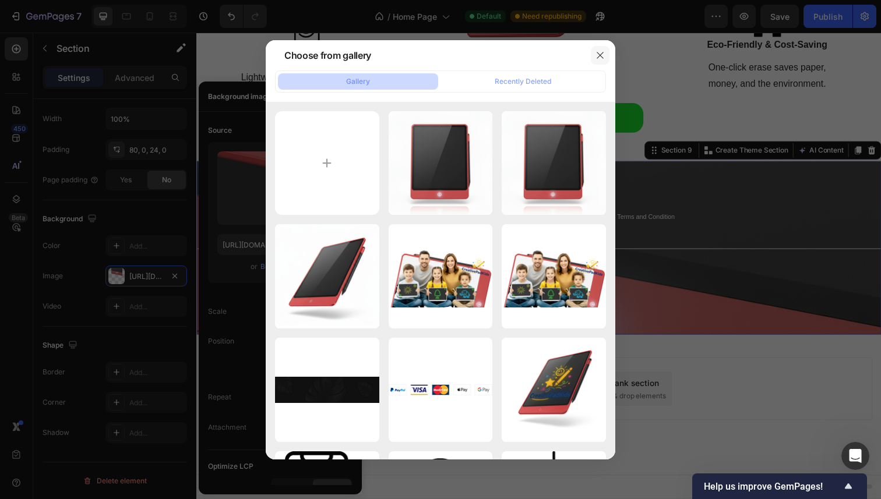
drag, startPoint x: 582, startPoint y: 55, endPoint x: 607, endPoint y: 52, distance: 25.2
click at [605, 52] on div "Choose from gallery" at bounding box center [440, 55] width 349 height 30
click at [607, 52] on button "button" at bounding box center [600, 55] width 19 height 19
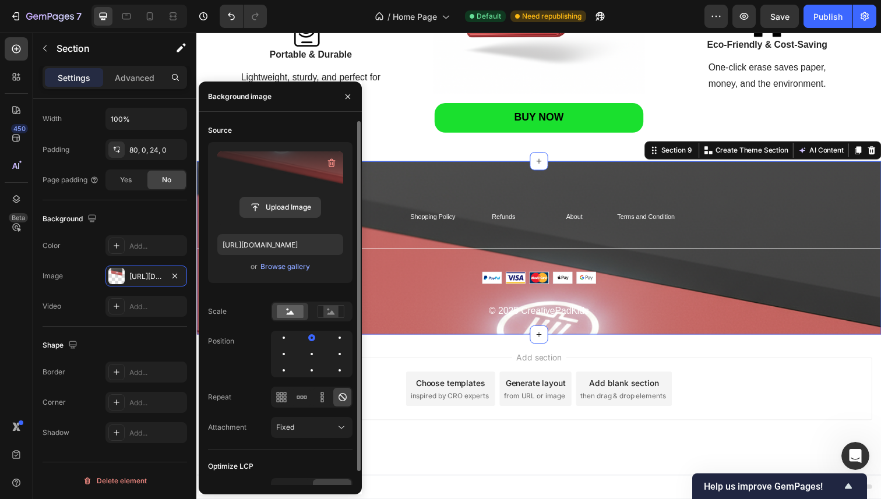
click at [302, 207] on input "file" at bounding box center [280, 207] width 80 height 20
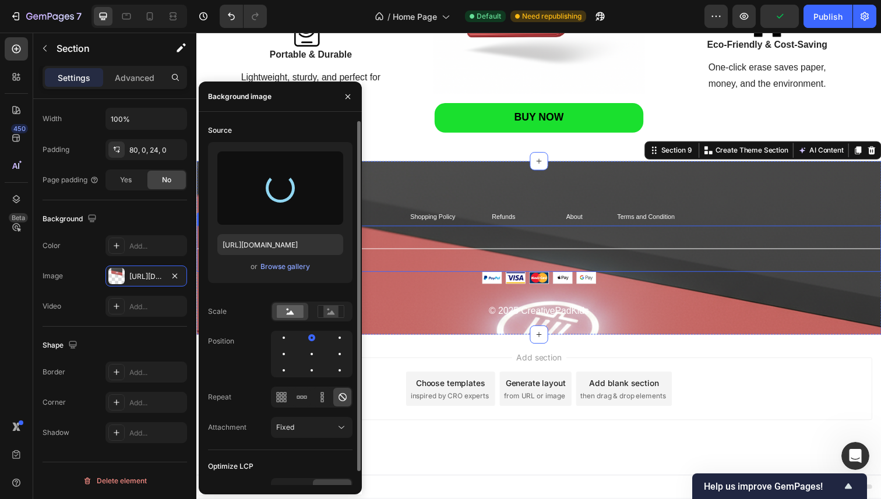
type input "https://cdn.shopify.com/s/files/1/0745/0335/6452/files/gempages_585656991708349…"
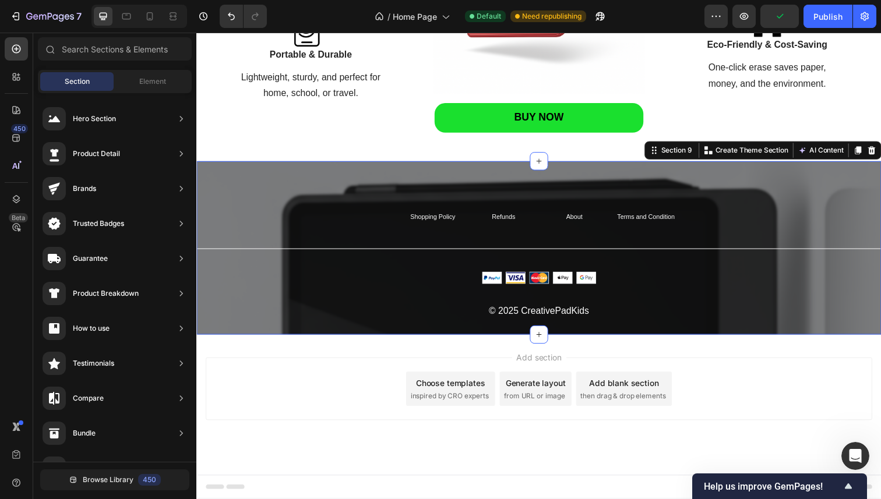
click at [795, 398] on div "Add section Choose templates inspired by CRO experts Generate layout from URL o…" at bounding box center [546, 397] width 680 height 64
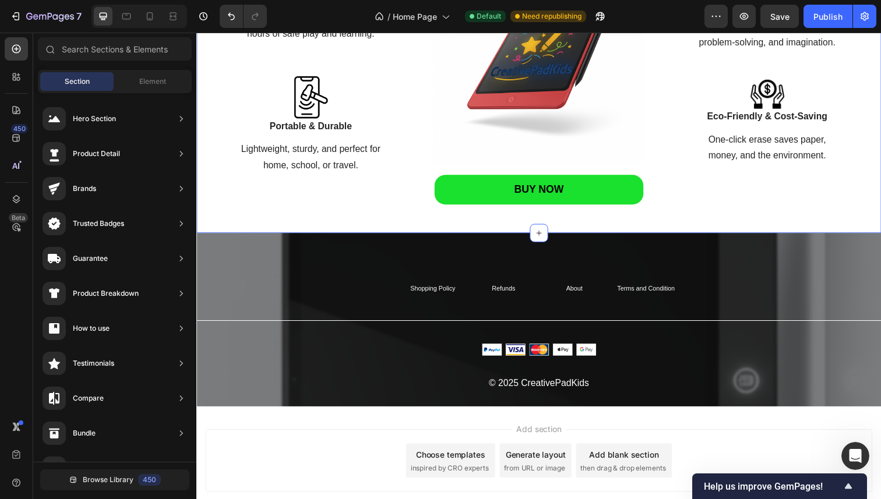
scroll to position [1347, 0]
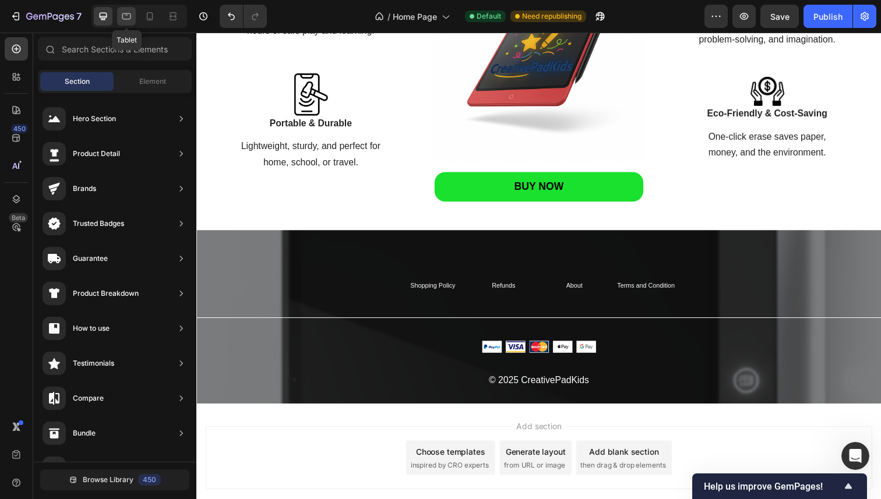
click at [131, 23] on div at bounding box center [126, 16] width 19 height 19
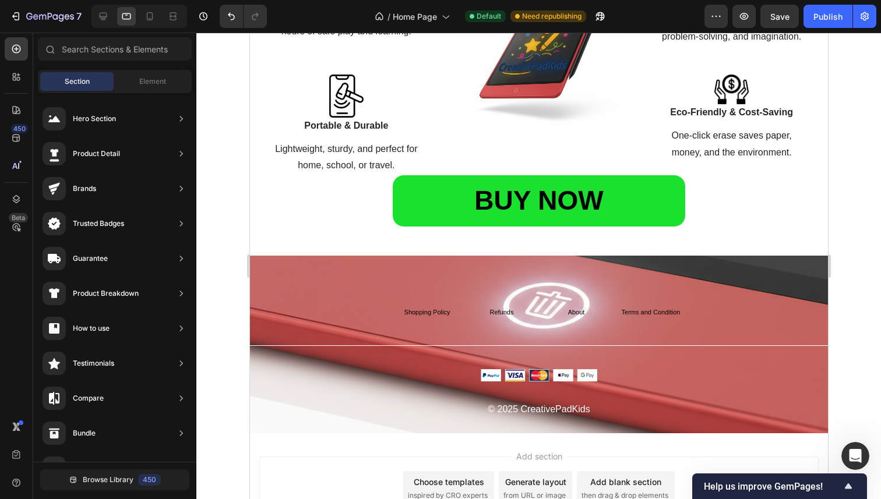
click at [236, 355] on div at bounding box center [538, 266] width 684 height 467
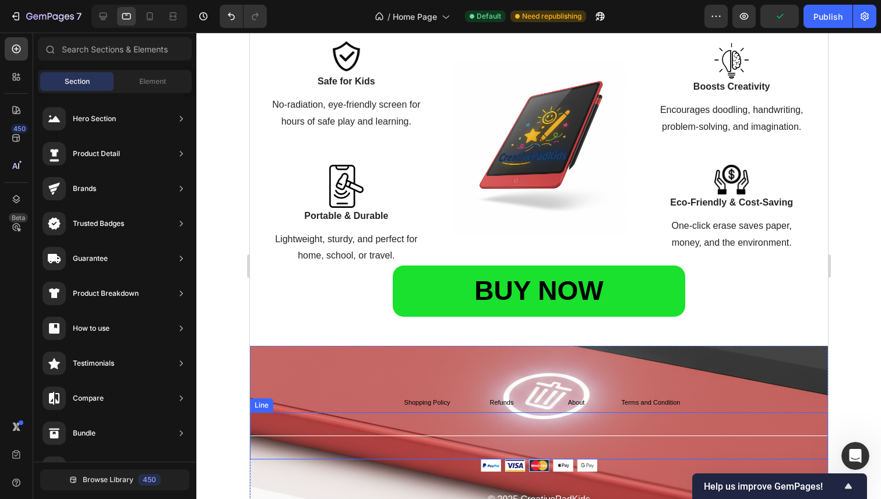
scroll to position [1149, 0]
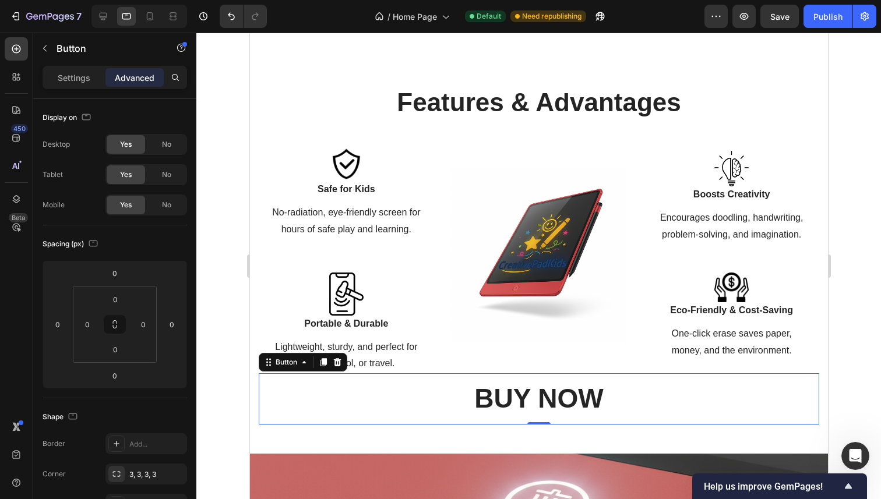
click at [465, 373] on link "BUY NOW" at bounding box center [538, 398] width 292 height 51
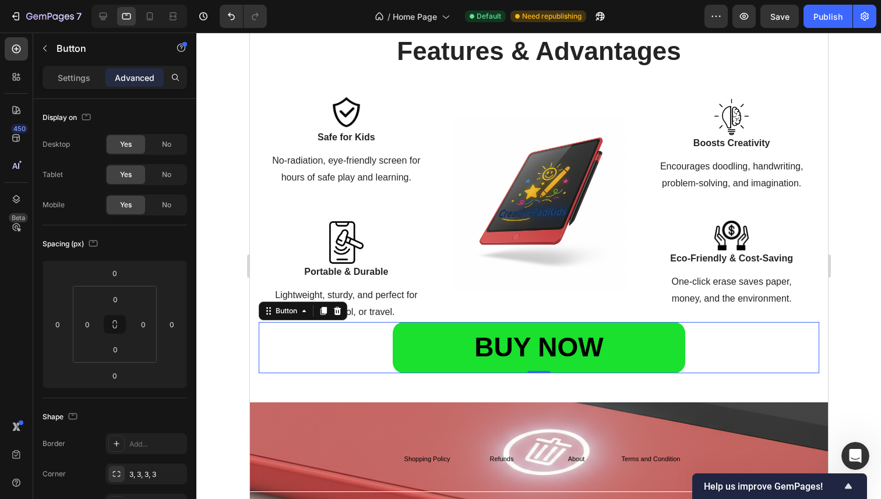
click at [231, 397] on div at bounding box center [538, 266] width 684 height 467
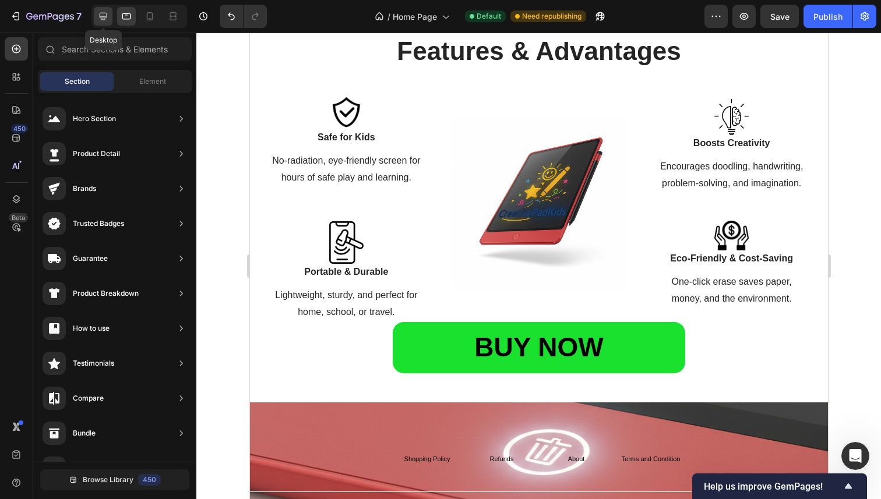
click at [104, 16] on icon at bounding box center [104, 17] width 8 height 8
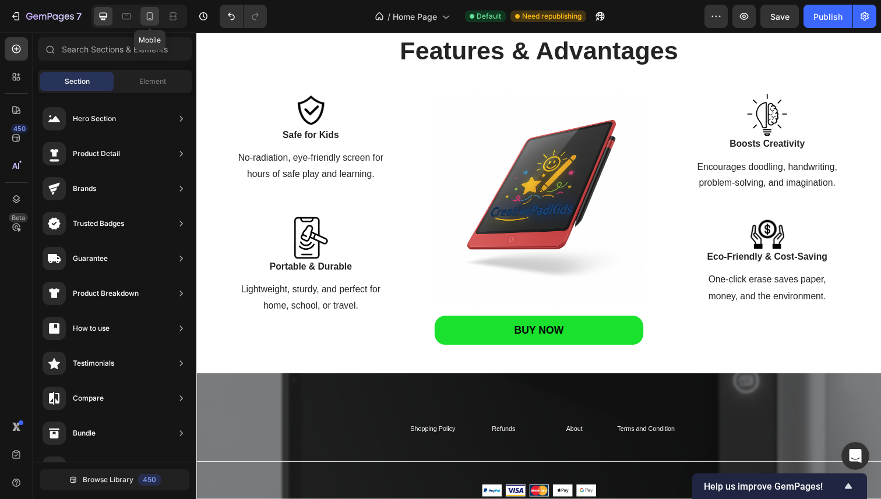
click at [141, 13] on div at bounding box center [149, 16] width 19 height 19
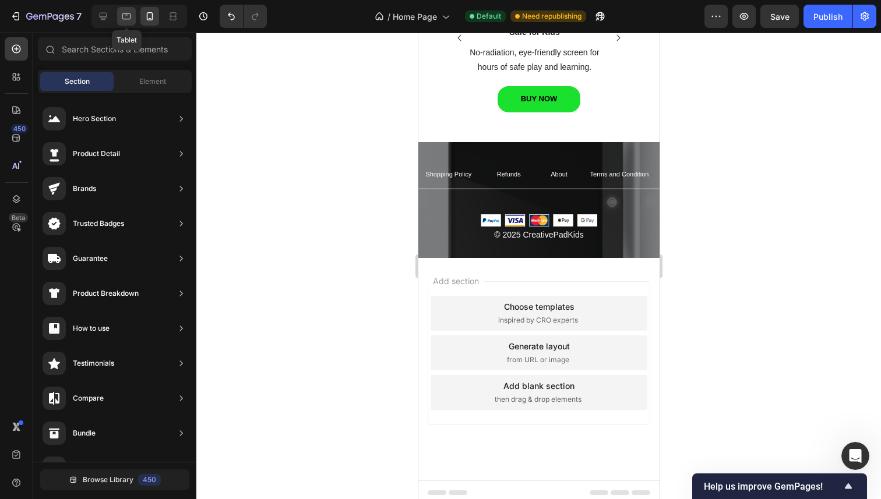
click at [118, 18] on div at bounding box center [126, 16] width 19 height 19
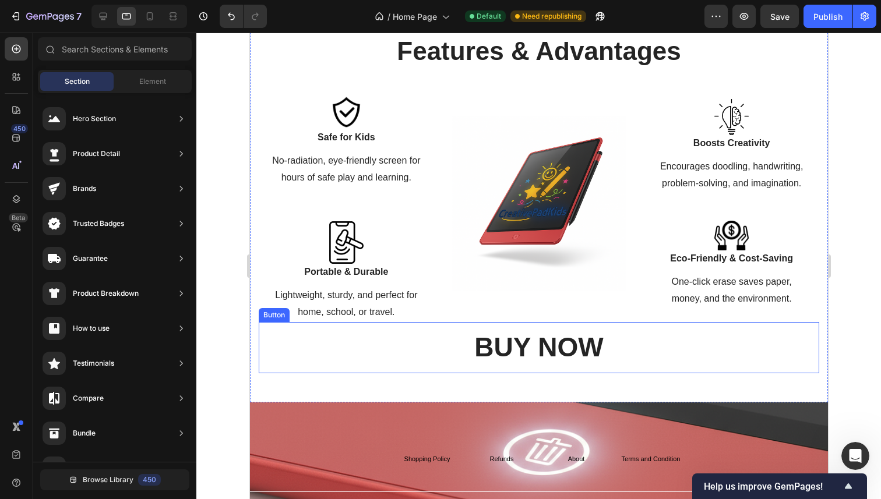
click at [421, 355] on link "BUY NOW" at bounding box center [538, 347] width 292 height 51
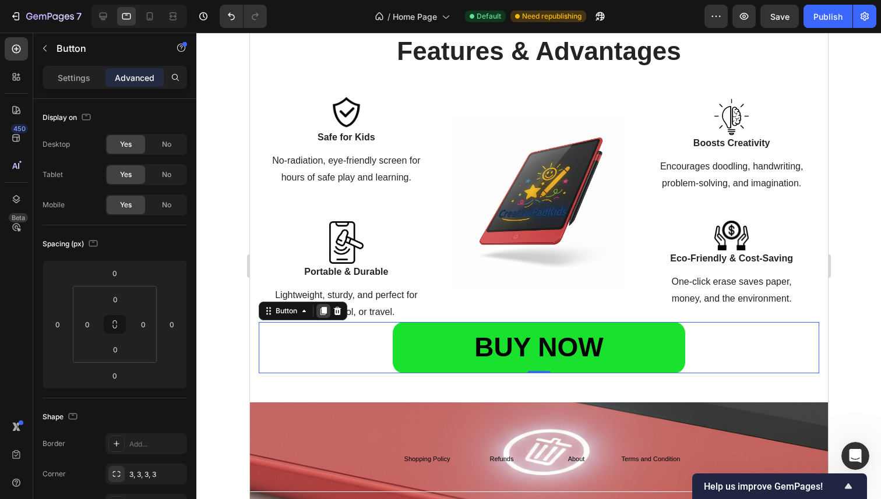
click at [325, 315] on icon at bounding box center [322, 310] width 9 height 9
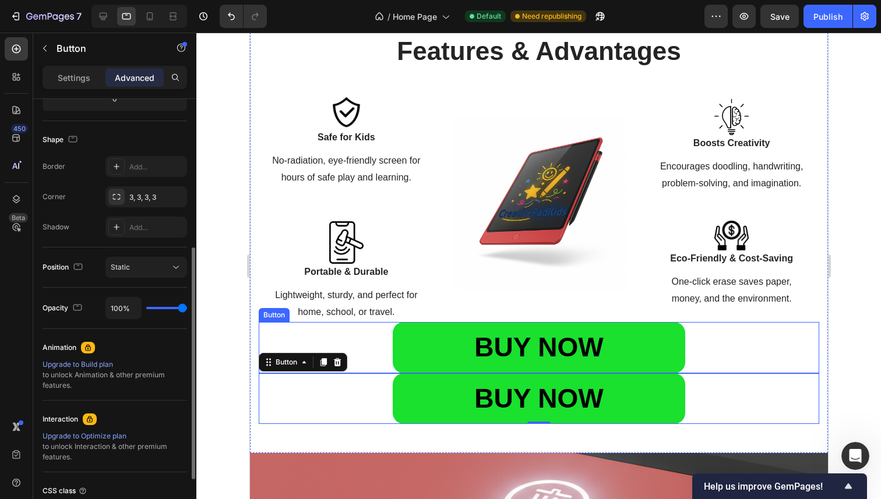
scroll to position [3484, 0]
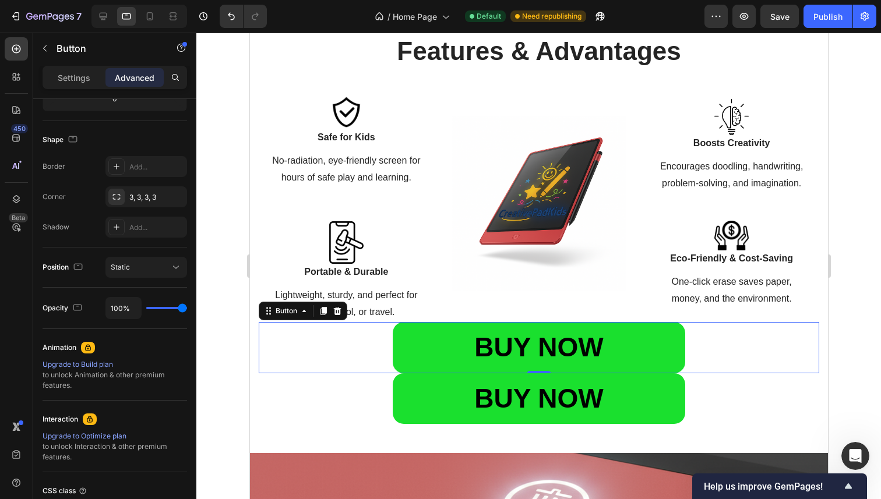
click at [383, 346] on div "BUY NOW Button 0" at bounding box center [538, 347] width 560 height 51
click at [80, 57] on div "Button" at bounding box center [99, 48] width 133 height 30
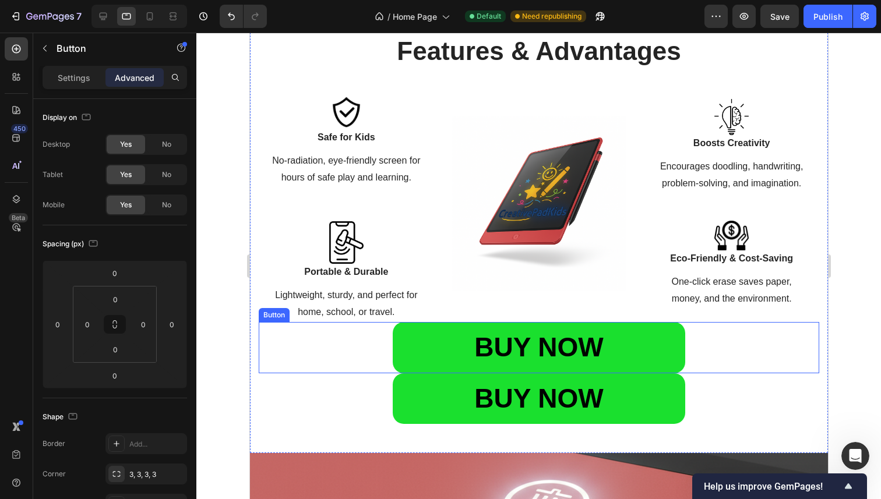
click at [342, 351] on div "BUY NOW Button" at bounding box center [538, 347] width 560 height 51
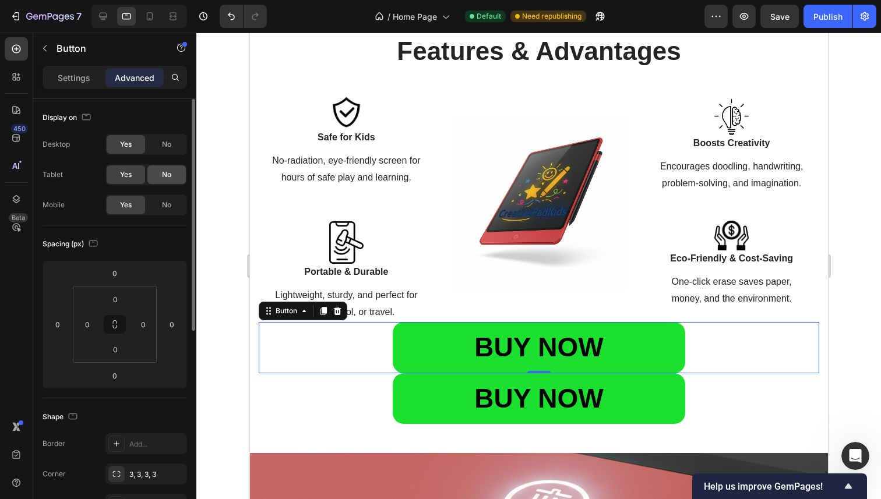
scroll to position [3454, 0]
click at [162, 176] on span "No" at bounding box center [166, 174] width 9 height 10
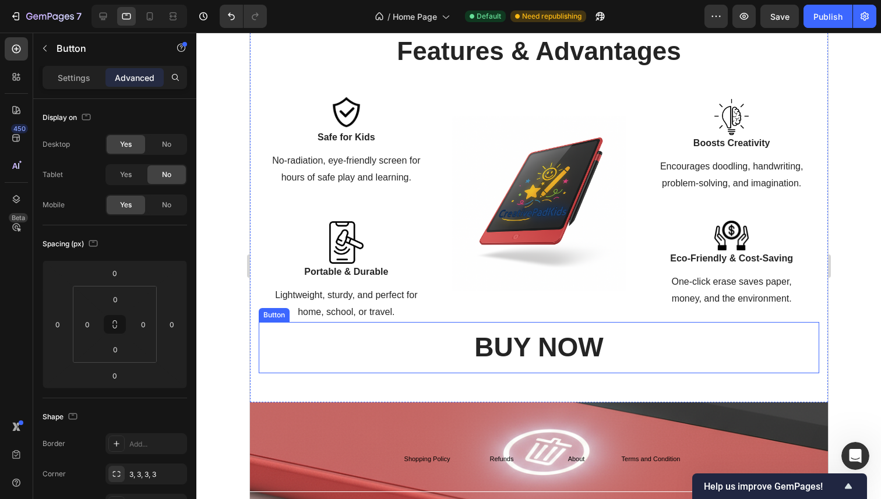
click at [398, 359] on link "BUY NOW" at bounding box center [538, 347] width 292 height 51
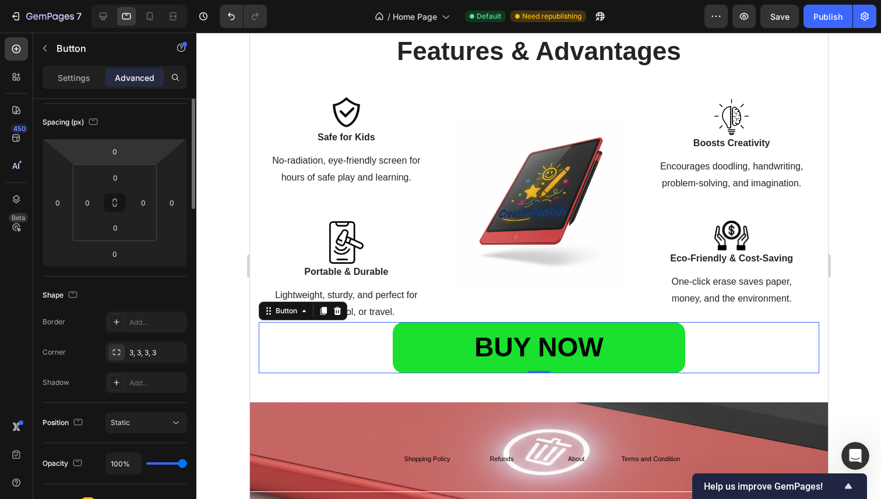
scroll to position [0, 0]
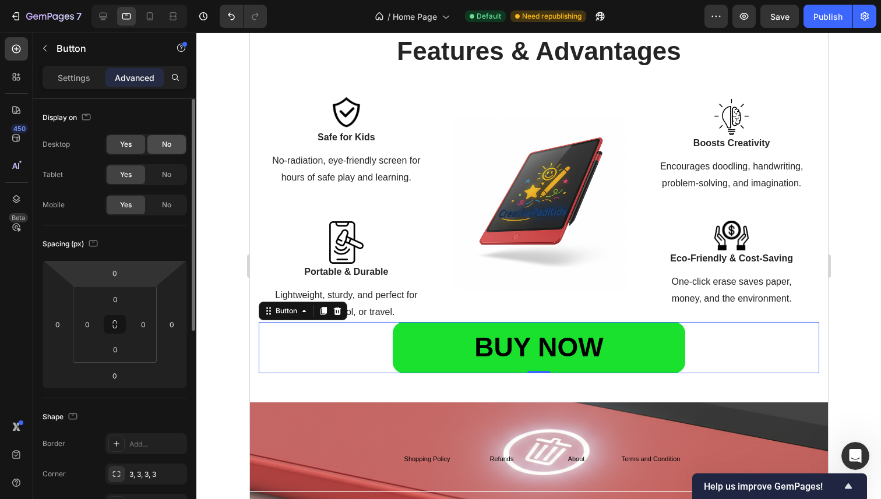
click at [171, 152] on div "No" at bounding box center [166, 144] width 38 height 19
click at [170, 204] on span "No" at bounding box center [166, 205] width 9 height 10
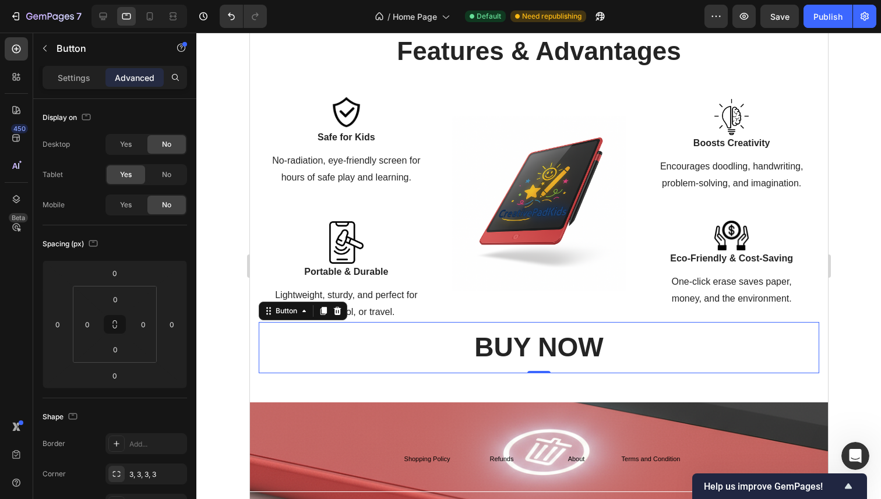
click at [426, 347] on link "BUY NOW" at bounding box center [538, 347] width 292 height 51
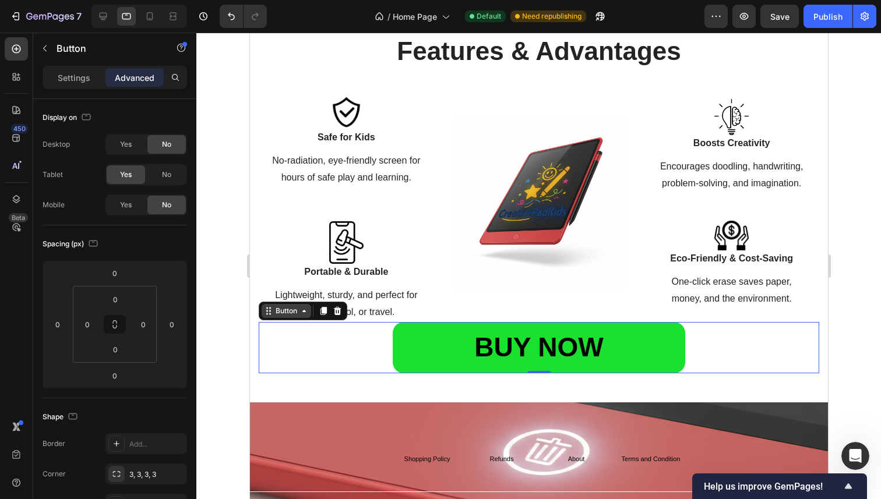
click at [282, 306] on div "Button" at bounding box center [286, 311] width 26 height 10
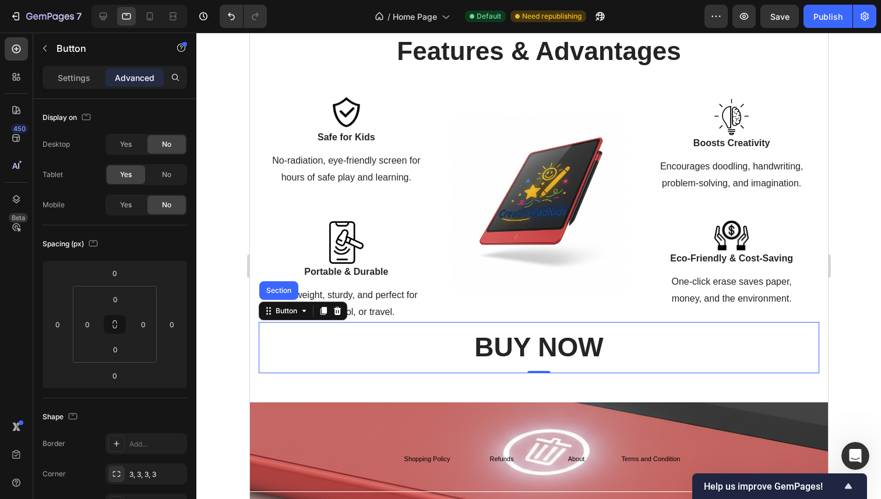
click at [437, 337] on link "BUY NOW" at bounding box center [538, 347] width 292 height 51
click at [494, 348] on div "BUY NOW" at bounding box center [538, 347] width 129 height 35
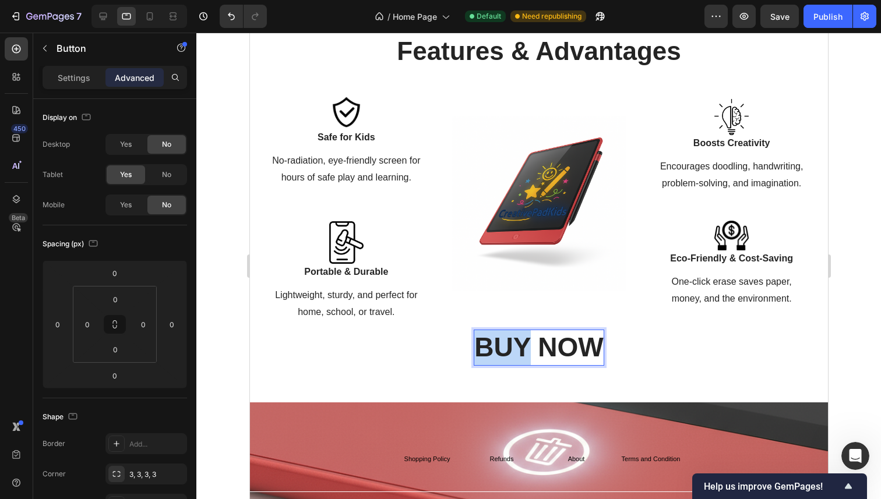
click at [494, 348] on p "BUY NOW" at bounding box center [538, 347] width 129 height 35
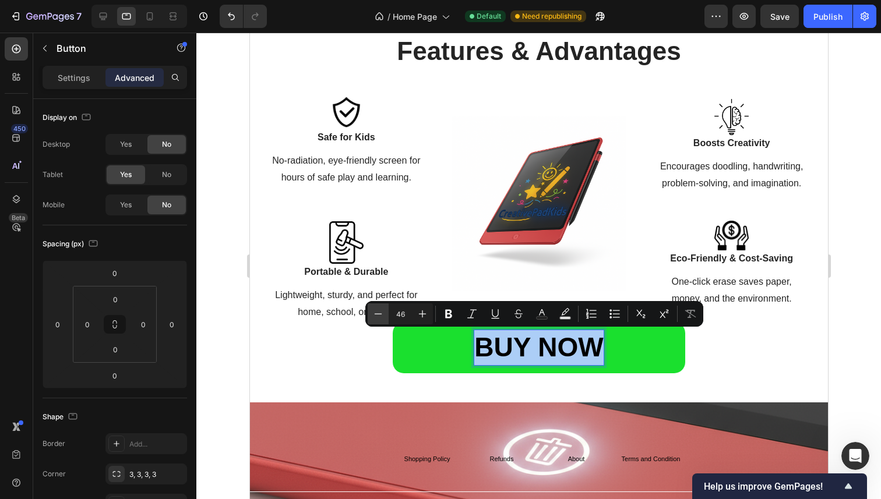
click at [386, 313] on button "Minus" at bounding box center [378, 313] width 21 height 21
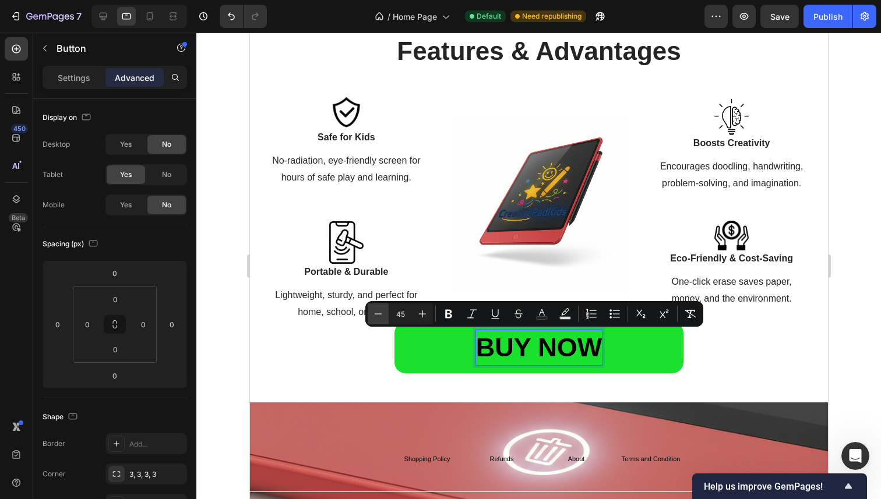
click at [385, 313] on button "Minus" at bounding box center [378, 313] width 21 height 21
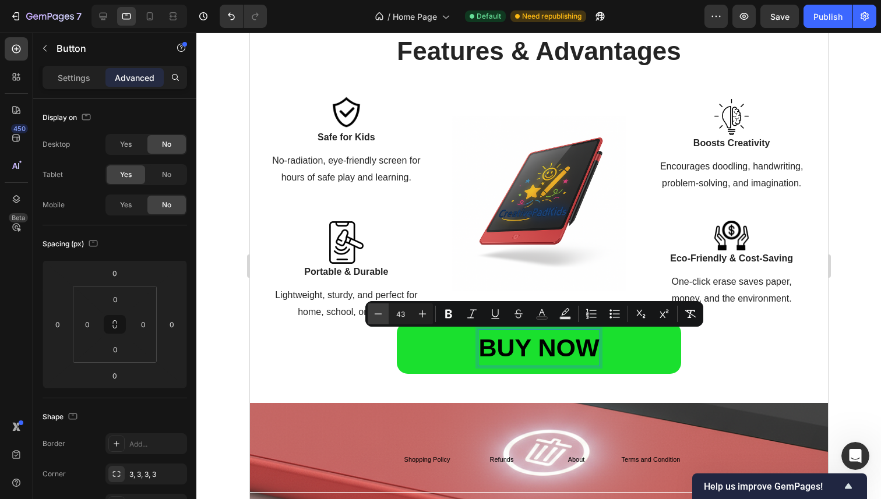
click at [385, 313] on button "Minus" at bounding box center [378, 313] width 21 height 21
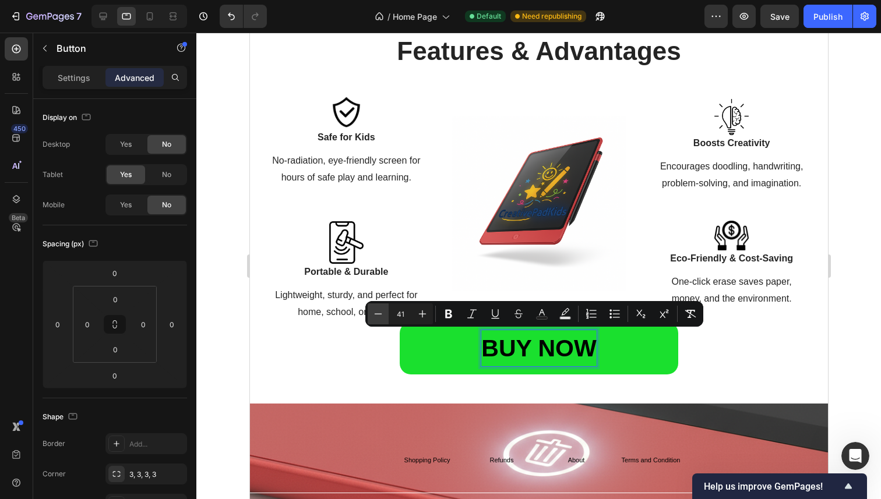
click at [385, 313] on button "Minus" at bounding box center [378, 313] width 21 height 21
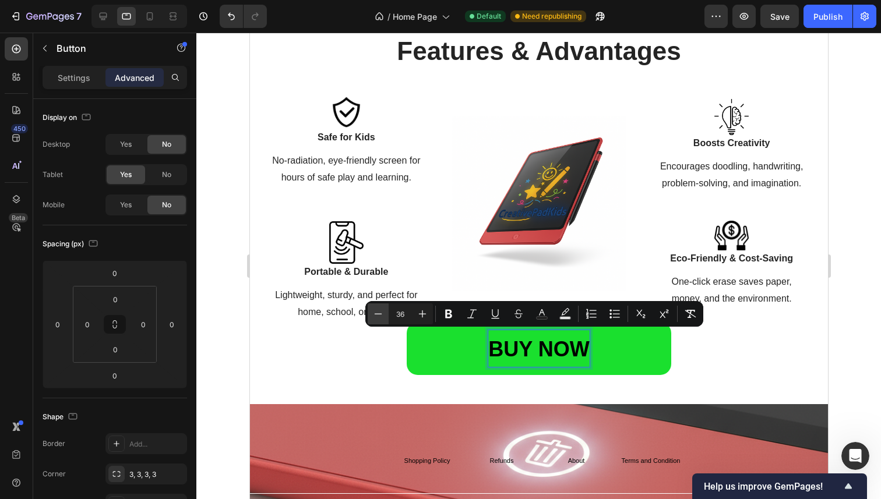
click at [385, 313] on button "Minus" at bounding box center [378, 313] width 21 height 21
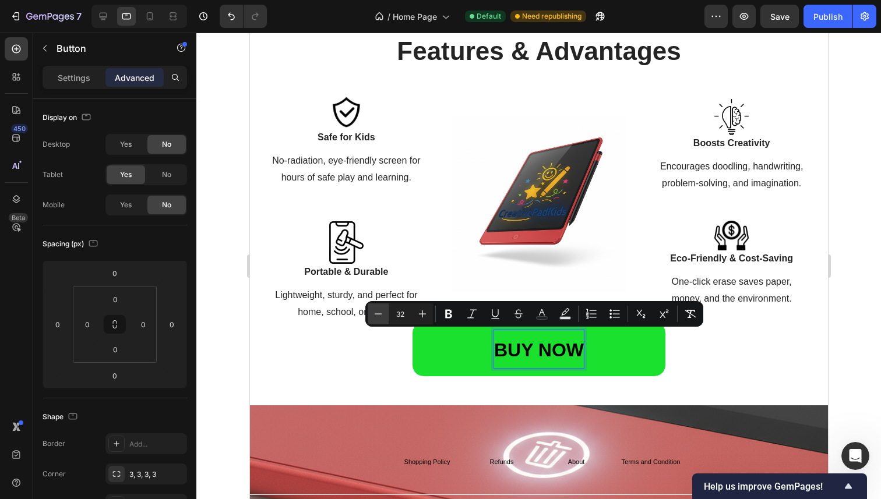
click at [385, 313] on button "Minus" at bounding box center [378, 313] width 21 height 21
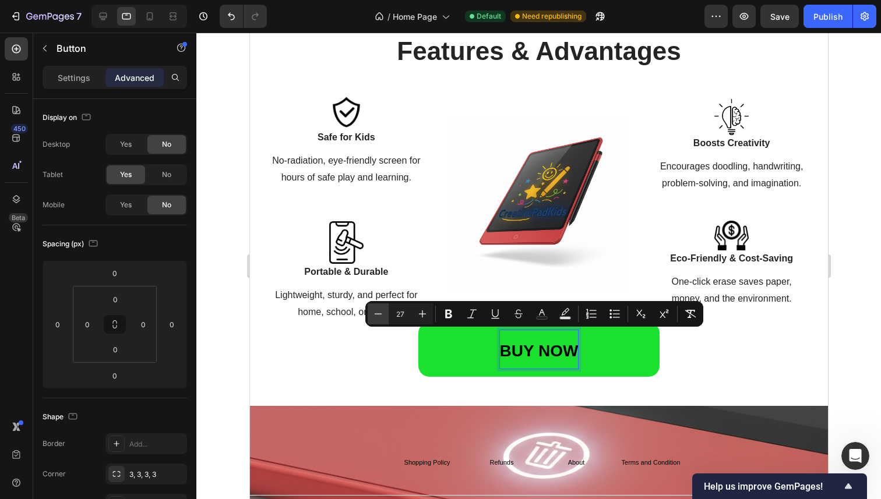
click at [385, 313] on button "Minus" at bounding box center [378, 313] width 21 height 21
type input "25"
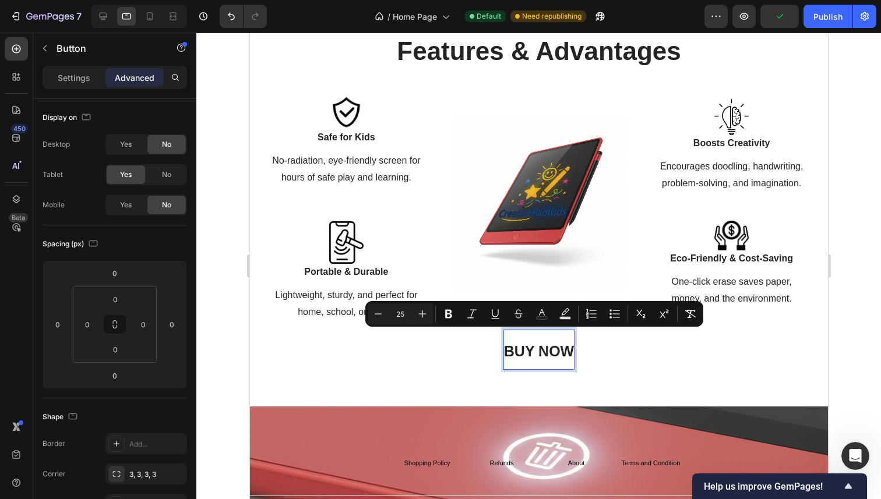
click at [461, 358] on link "BUY NOW" at bounding box center [538, 349] width 233 height 55
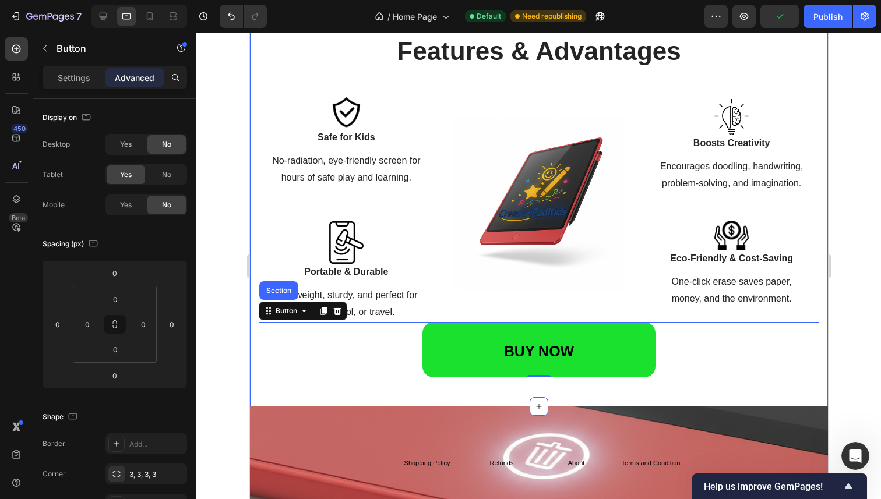
click at [231, 354] on div at bounding box center [538, 266] width 684 height 467
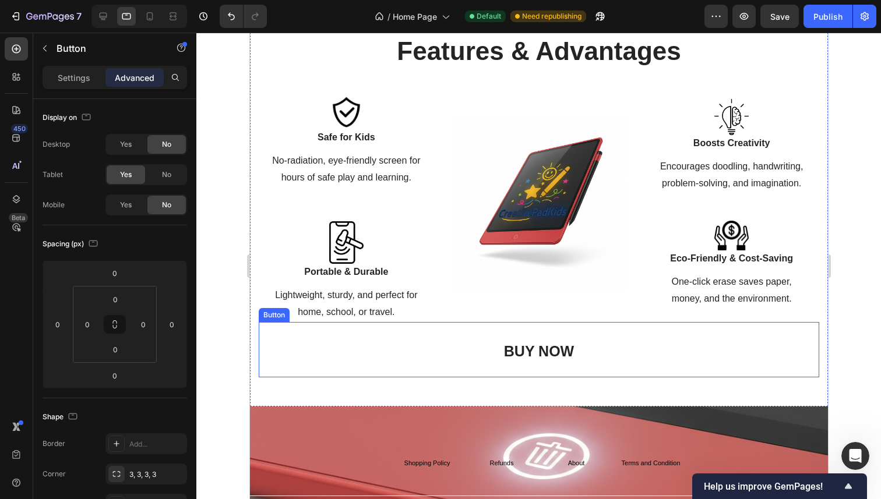
click at [446, 359] on link "BUY NOW" at bounding box center [538, 349] width 233 height 55
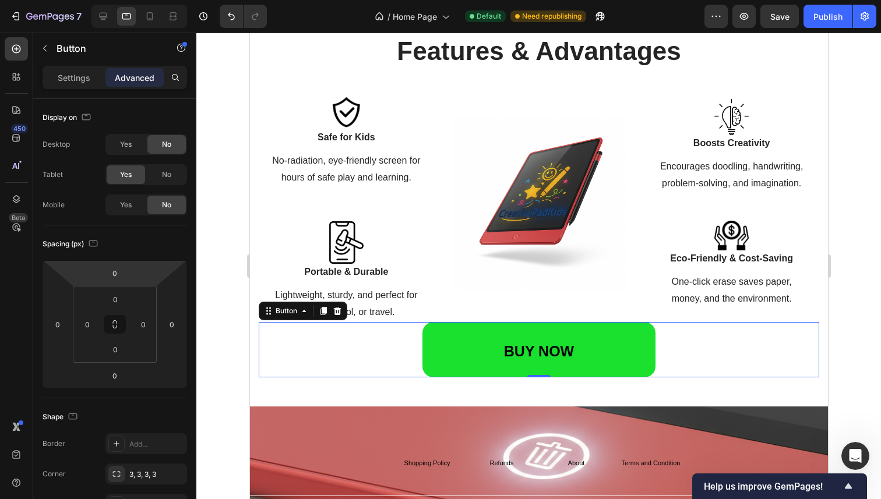
click at [76, 68] on div "Settings Advanced" at bounding box center [115, 77] width 144 height 23
click at [90, 90] on div "Settings Advanced" at bounding box center [114, 82] width 163 height 33
click at [80, 86] on div "Settings" at bounding box center [74, 77] width 58 height 19
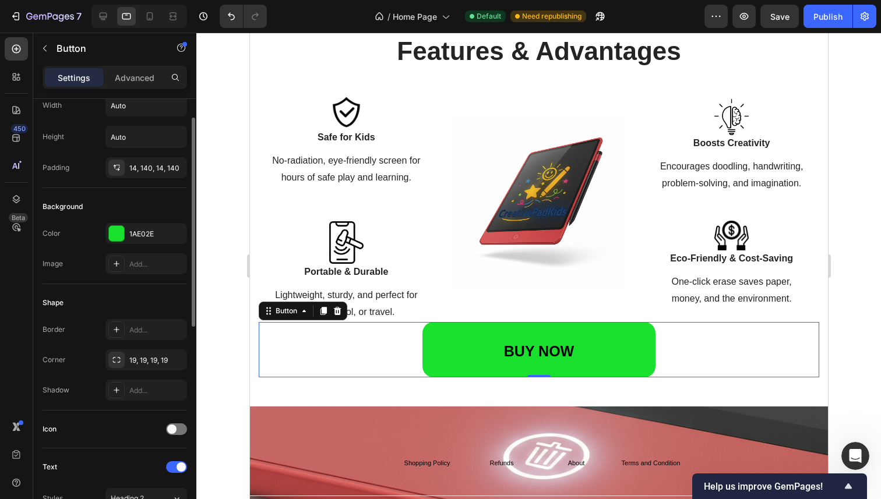
scroll to position [47, 0]
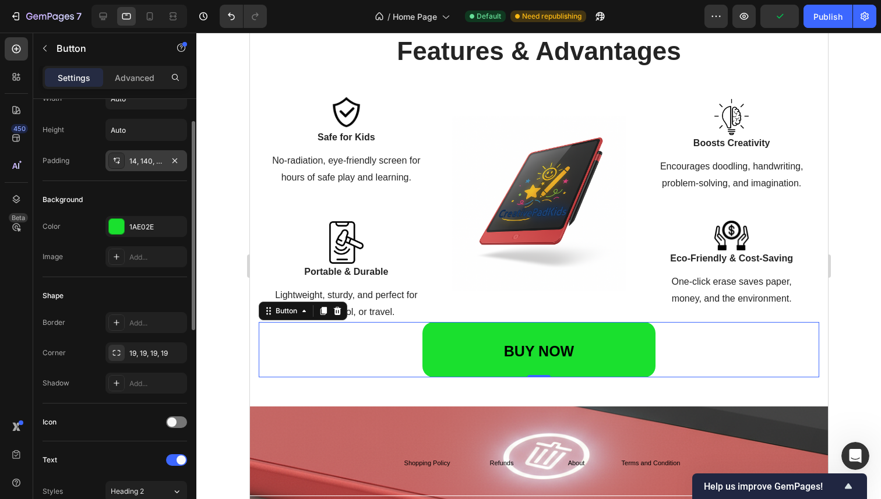
click at [114, 160] on icon at bounding box center [116, 160] width 9 height 9
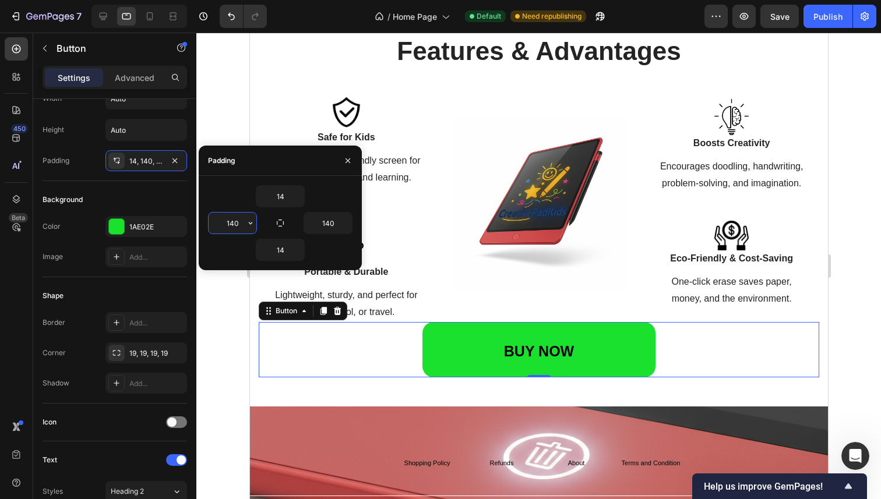
click at [239, 228] on input "140" at bounding box center [233, 223] width 48 height 21
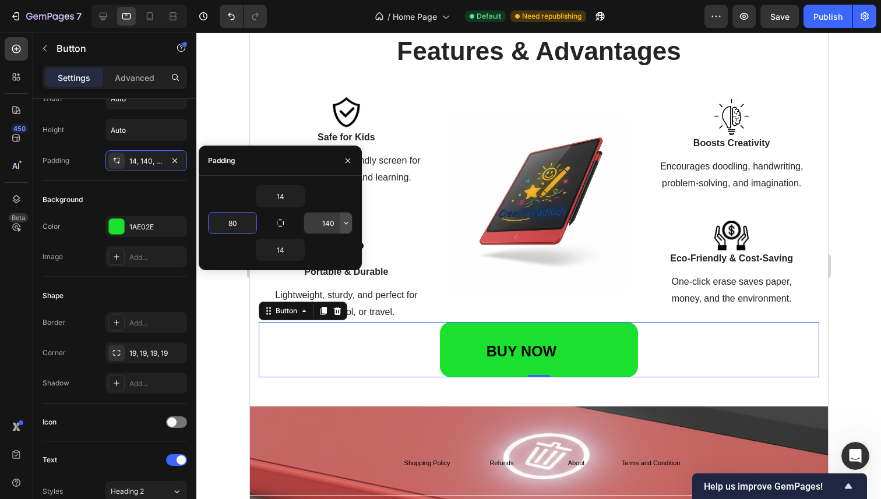
type input "80"
click at [348, 224] on icon "button" at bounding box center [345, 222] width 9 height 9
click at [334, 224] on input "140" at bounding box center [328, 223] width 48 height 21
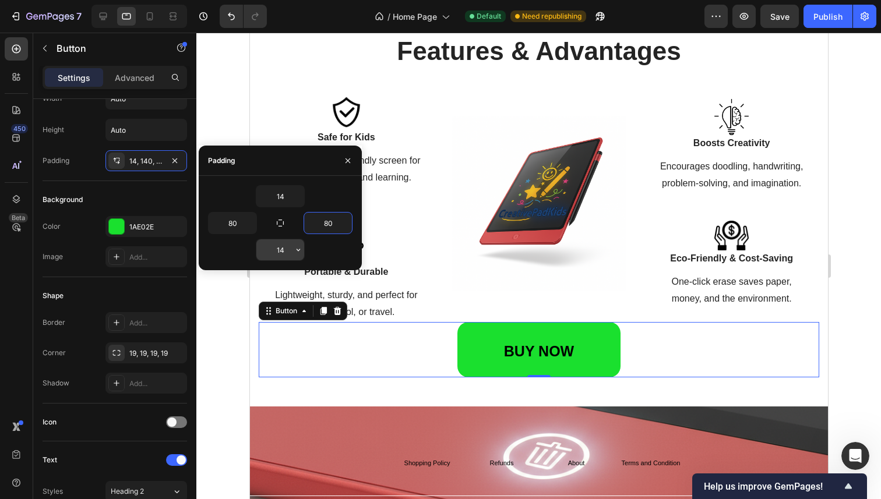
type input "80"
click at [286, 251] on input "14" at bounding box center [280, 249] width 48 height 21
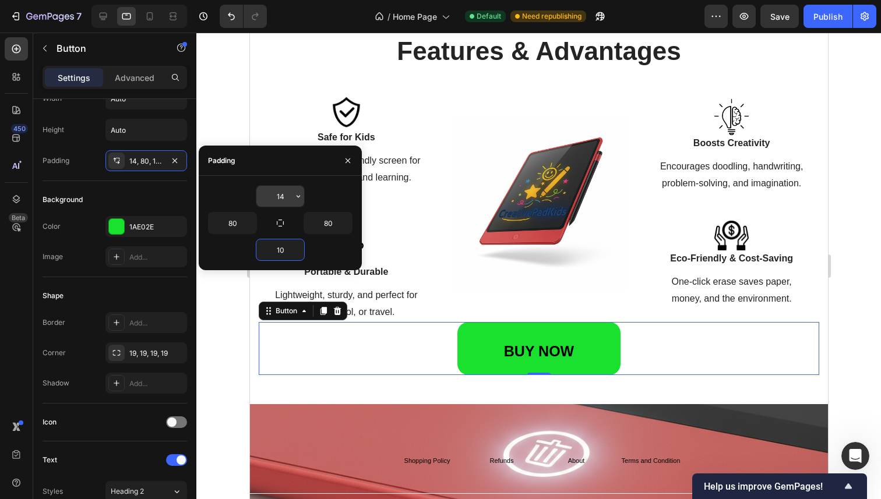
type input "10"
click at [282, 197] on input "14" at bounding box center [280, 196] width 48 height 21
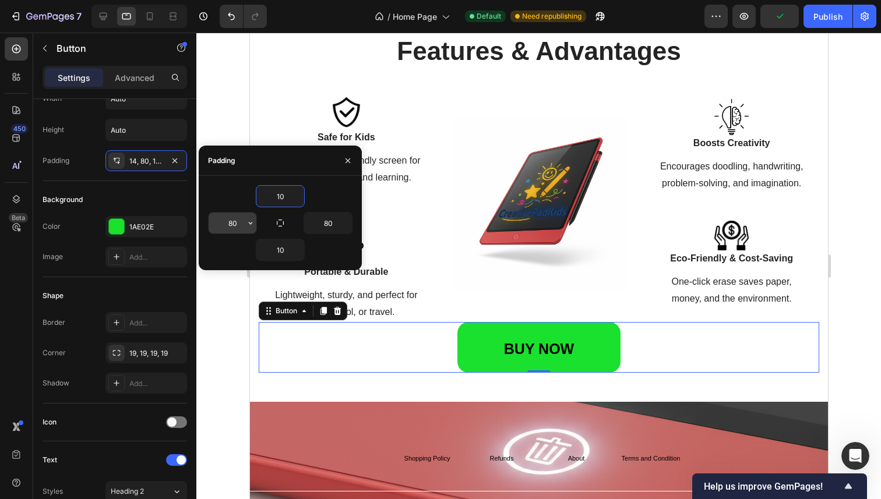
type input "10"
click at [234, 224] on input "80" at bounding box center [233, 223] width 48 height 21
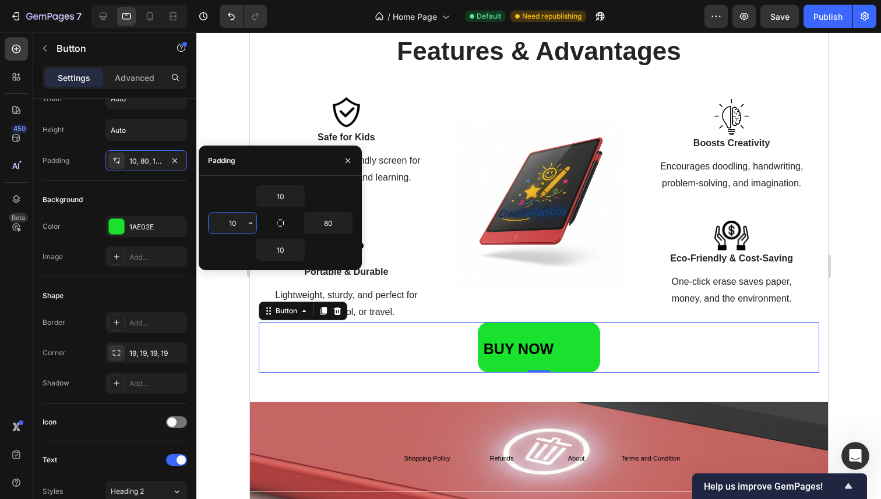
type input "1"
type input "30"
click at [333, 228] on input "80" at bounding box center [328, 223] width 48 height 21
type input "30"
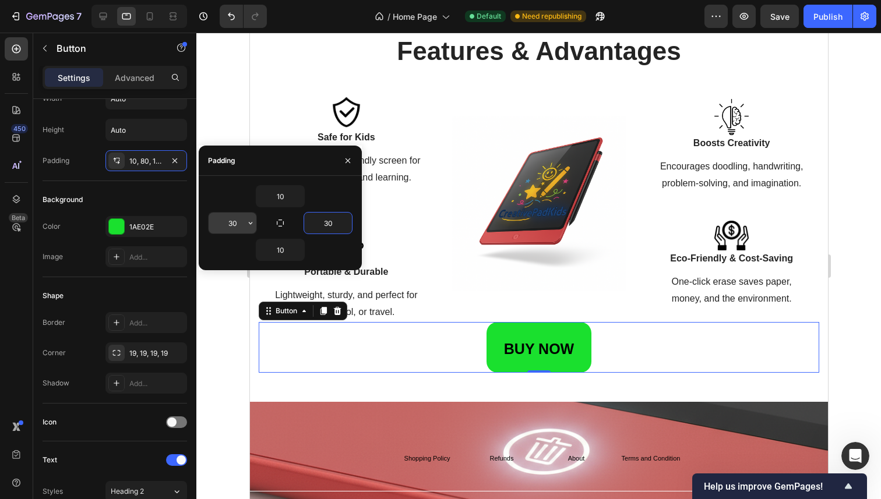
click at [230, 228] on input "30" at bounding box center [233, 223] width 48 height 21
type input "50"
click at [323, 218] on input "30" at bounding box center [328, 223] width 48 height 21
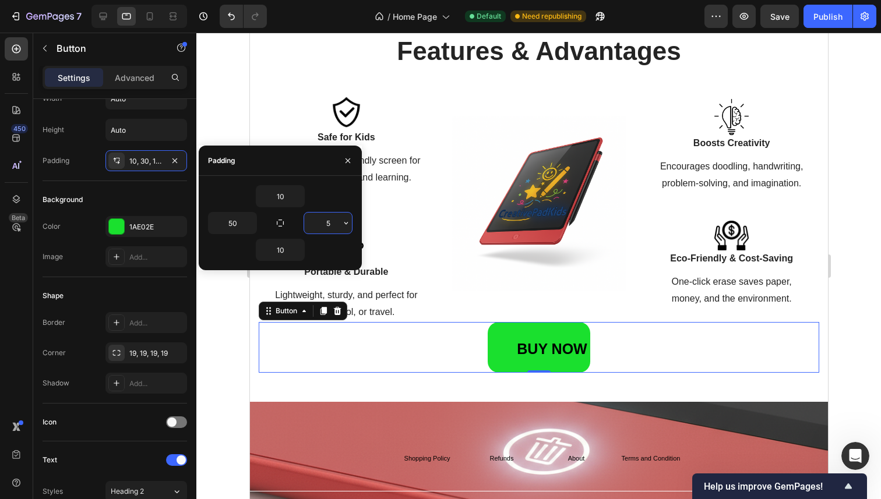
type input "50"
click at [347, 163] on icon "button" at bounding box center [347, 160] width 9 height 9
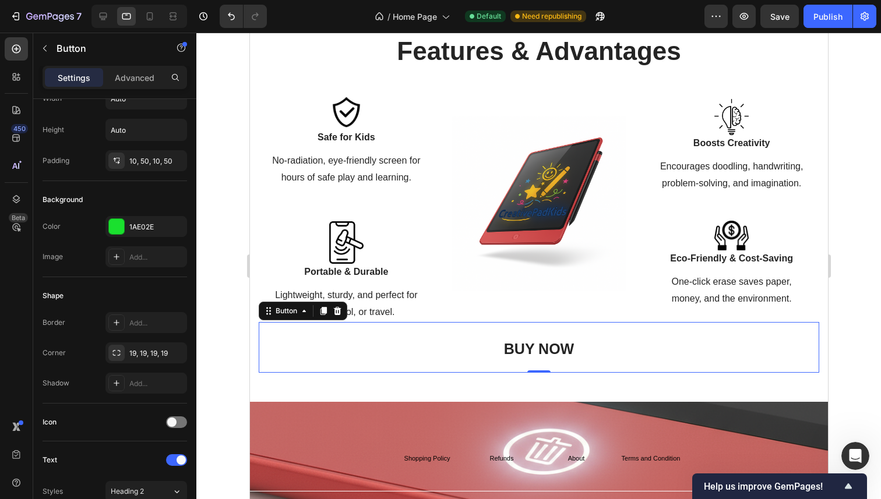
click at [486, 334] on link "BUY NOW" at bounding box center [538, 347] width 128 height 51
click at [506, 334] on p "BUY NOW" at bounding box center [538, 347] width 70 height 39
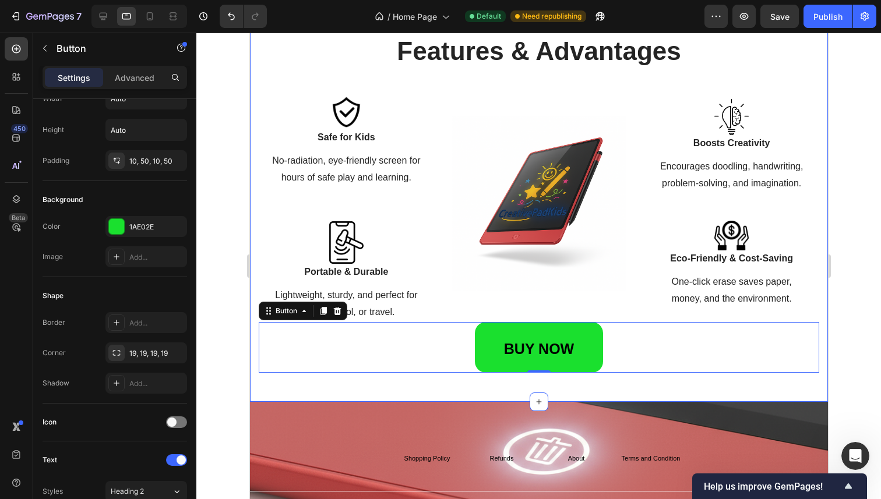
click at [216, 323] on div at bounding box center [538, 266] width 684 height 467
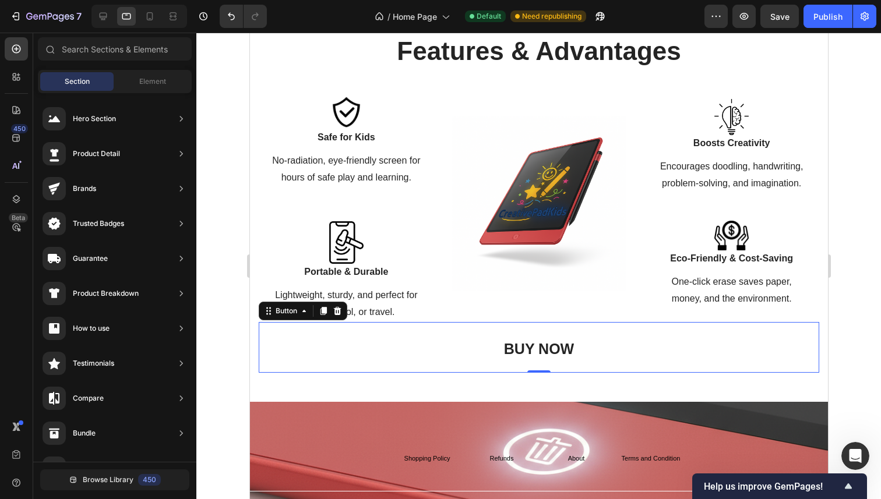
click at [488, 337] on link "BUY NOW" at bounding box center [538, 347] width 128 height 51
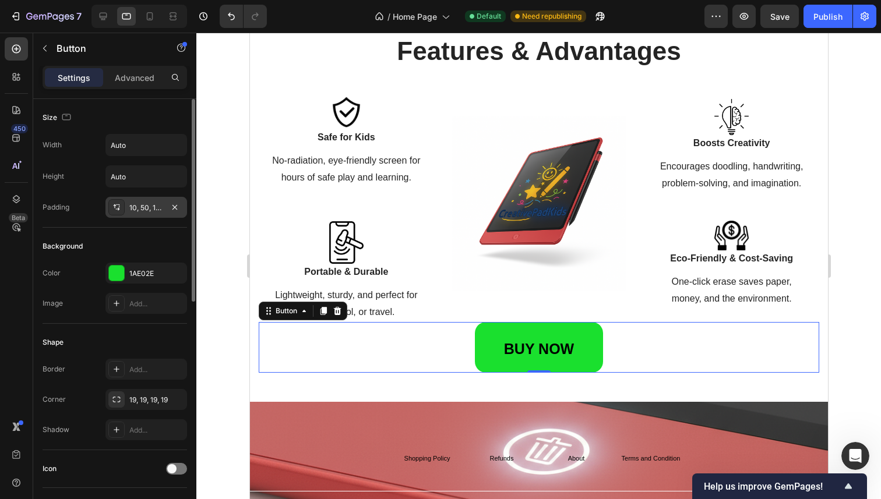
click at [154, 200] on div "10, 50, 10, 50" at bounding box center [146, 207] width 82 height 21
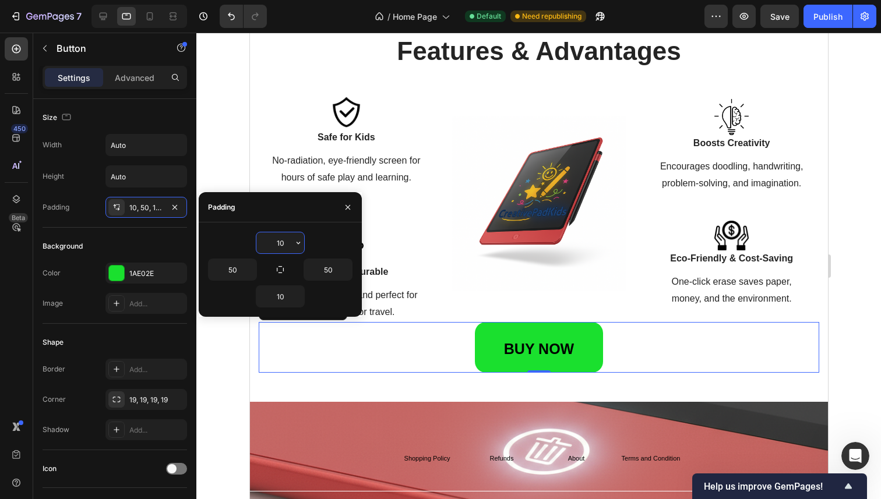
click at [283, 241] on input "10" at bounding box center [280, 242] width 48 height 21
type input "5"
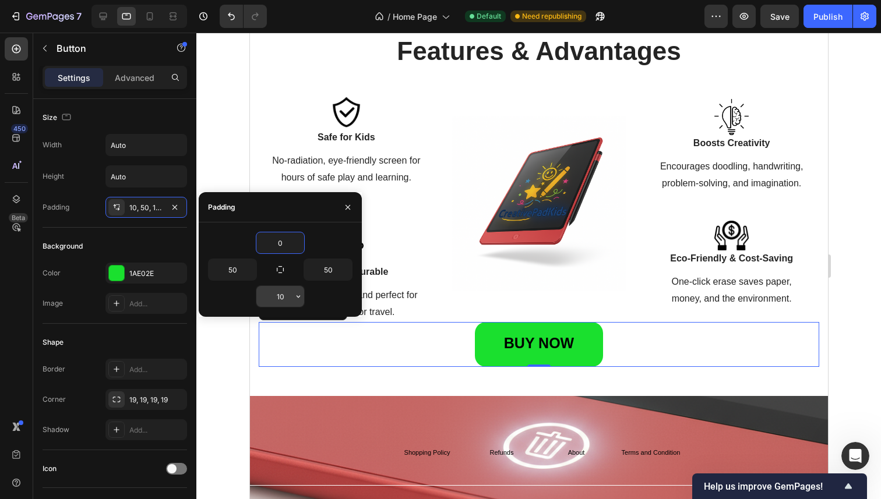
type input "0"
click at [286, 298] on input "10" at bounding box center [280, 296] width 48 height 21
type input "0"
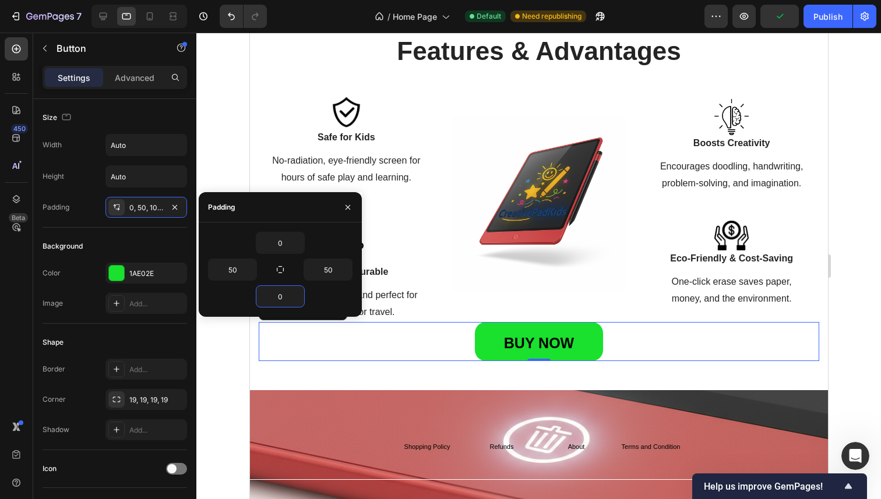
click at [221, 377] on div at bounding box center [538, 266] width 684 height 467
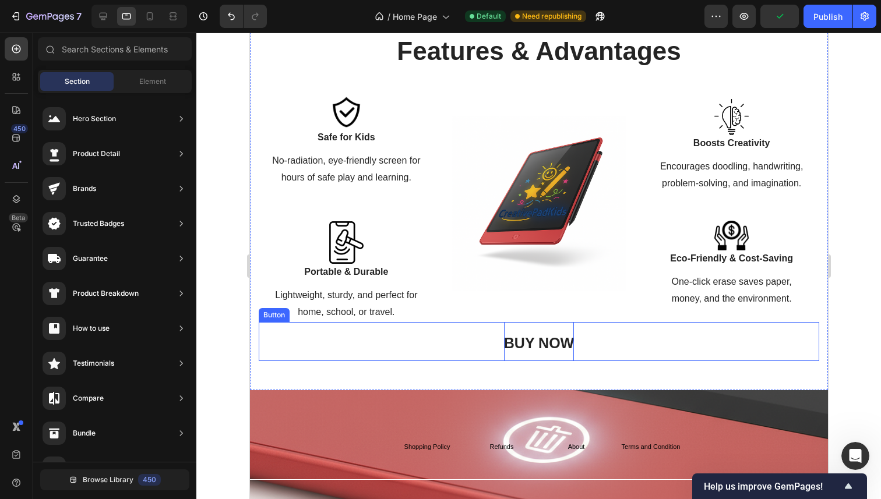
click at [511, 335] on span "BUY NOW" at bounding box center [538, 343] width 70 height 16
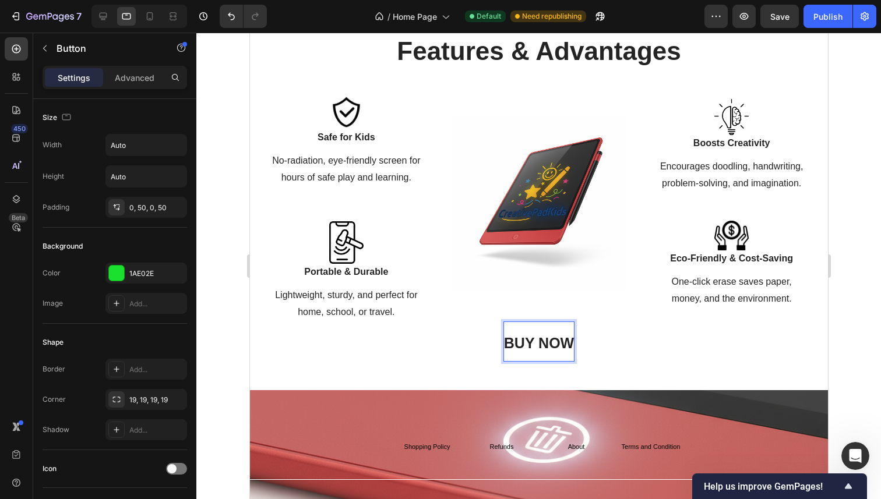
click at [524, 338] on span "BUY NOW" at bounding box center [538, 343] width 70 height 16
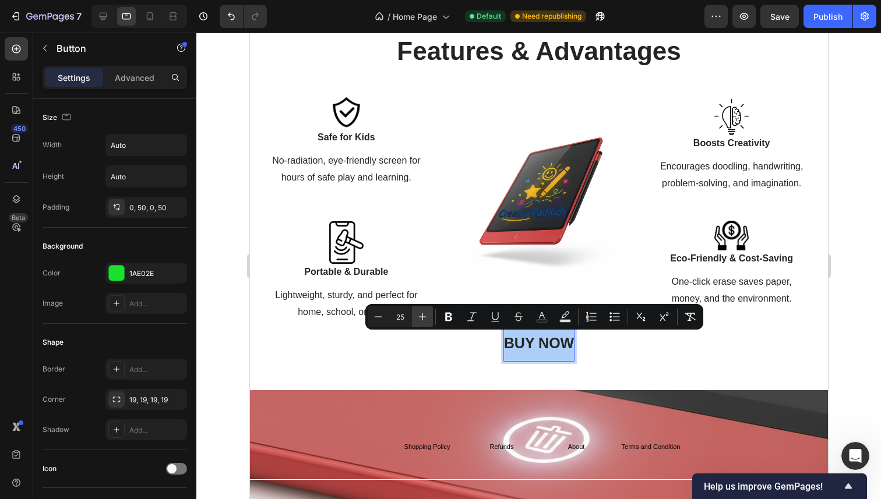
click at [422, 312] on icon "Editor contextual toolbar" at bounding box center [422, 317] width 12 height 12
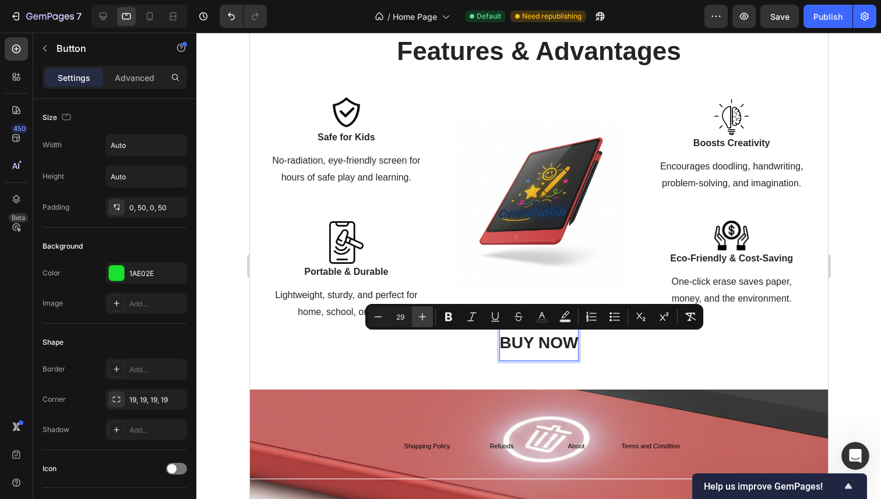
type input "30"
click at [224, 318] on div at bounding box center [538, 266] width 684 height 467
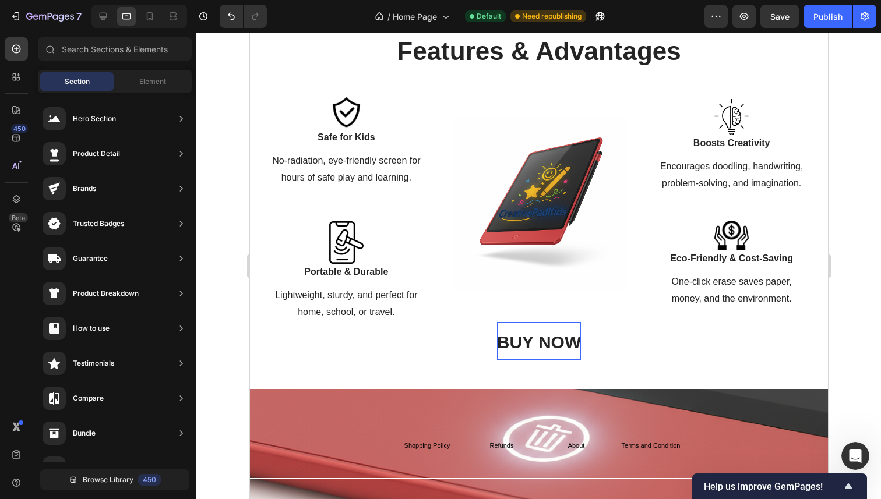
click at [857, 185] on div at bounding box center [538, 266] width 684 height 467
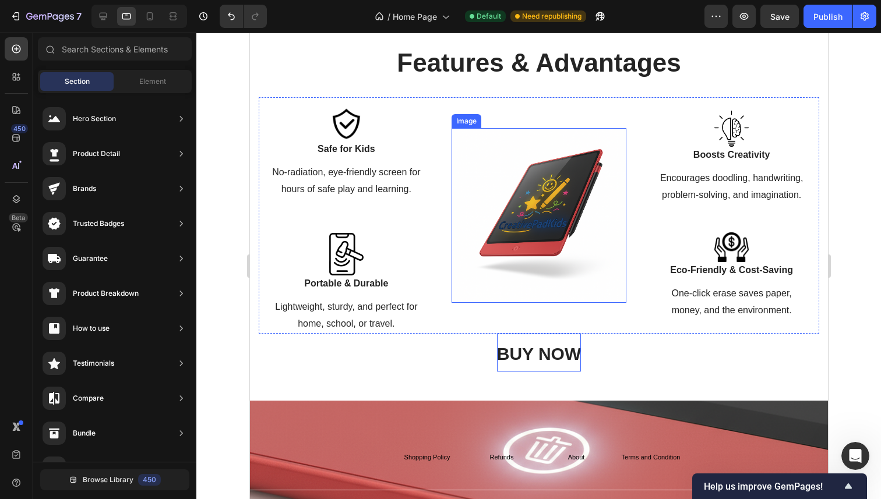
scroll to position [1151, 0]
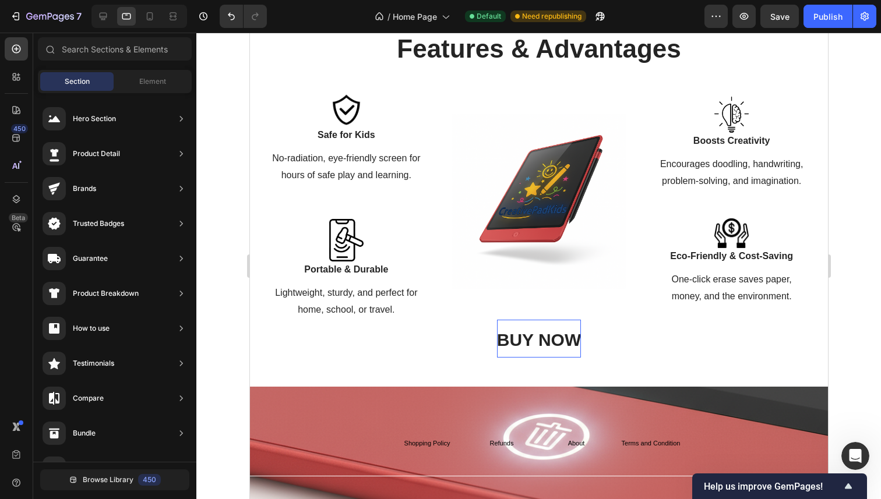
click at [231, 362] on div at bounding box center [538, 266] width 684 height 467
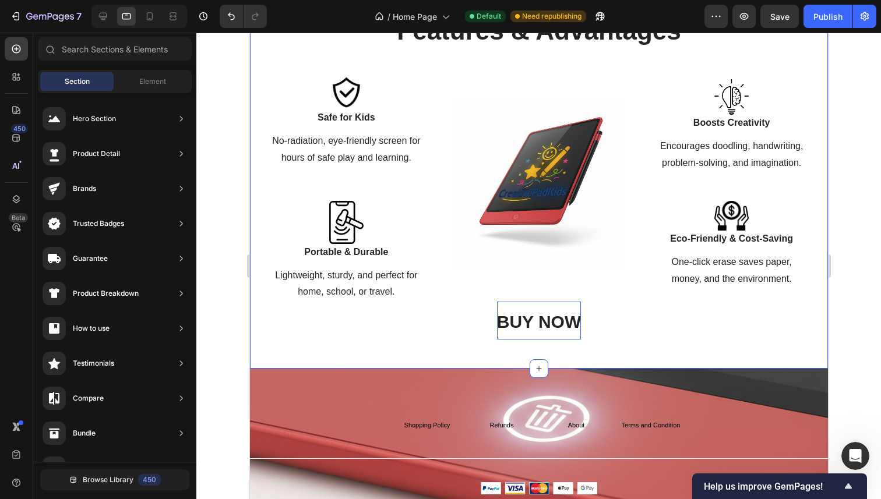
scroll to position [1233, 0]
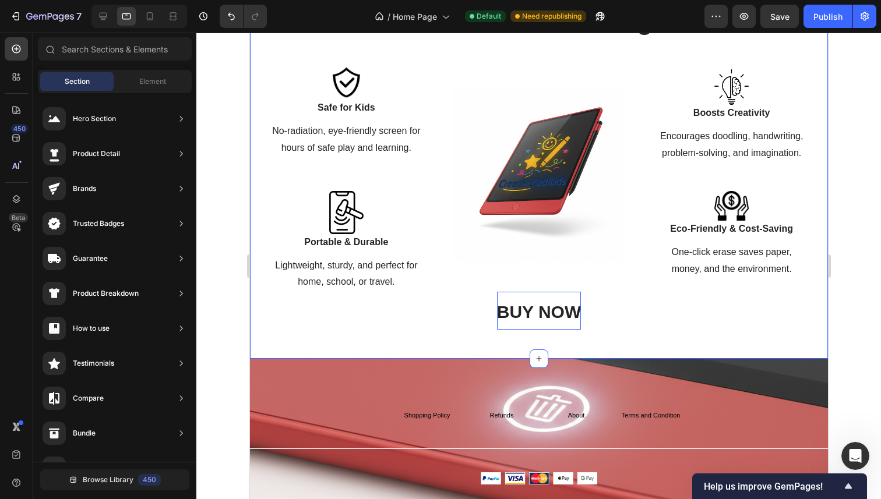
click at [233, 336] on div at bounding box center [538, 266] width 684 height 467
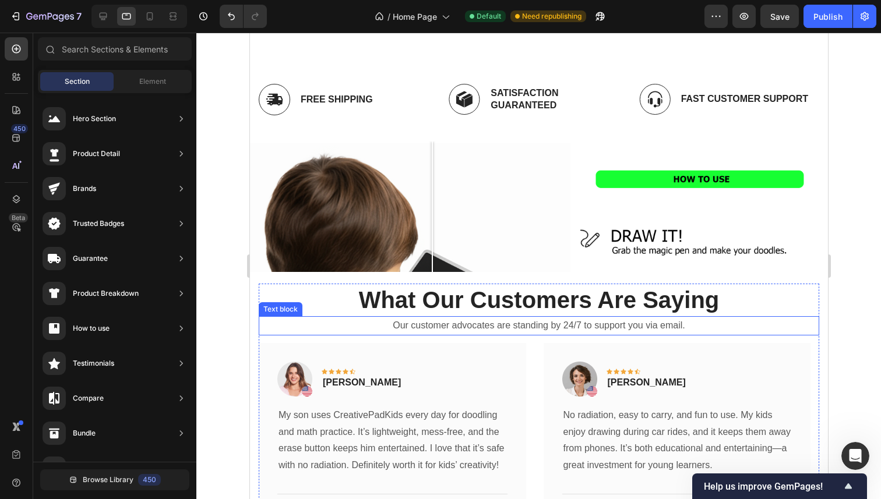
scroll to position [361, 0]
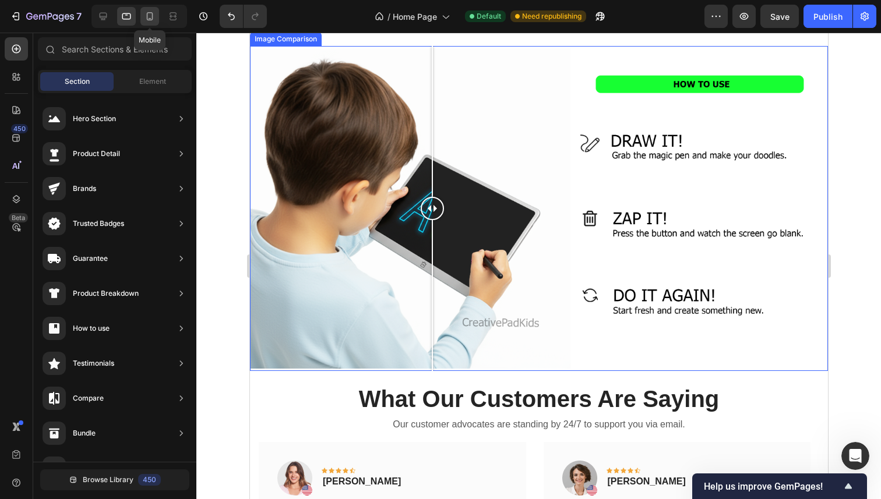
click at [145, 18] on icon at bounding box center [150, 16] width 12 height 12
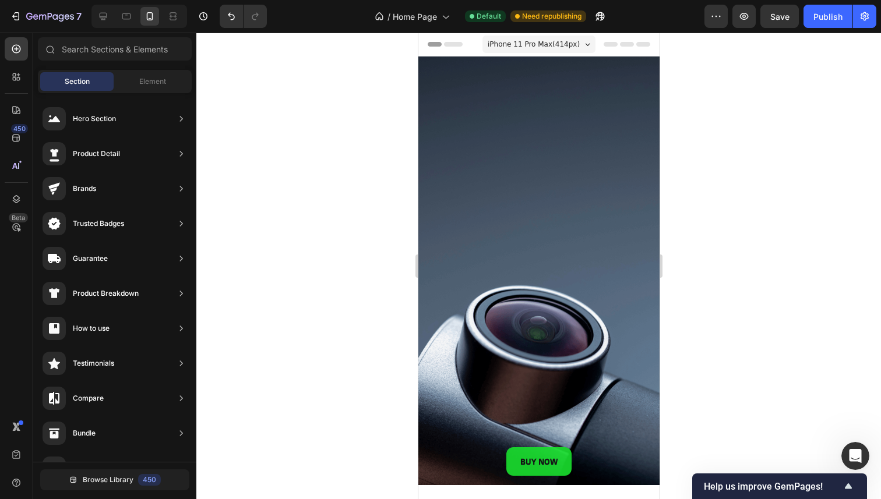
click at [693, 179] on div at bounding box center [538, 266] width 684 height 467
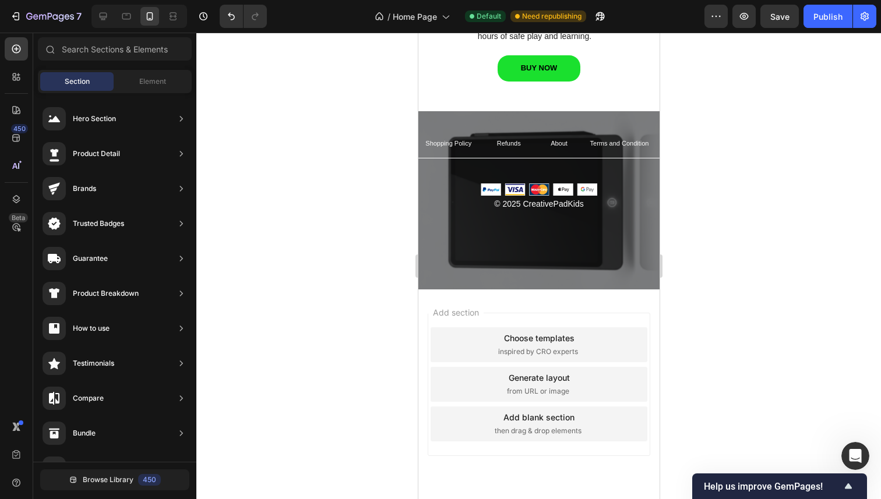
scroll to position [1415, 0]
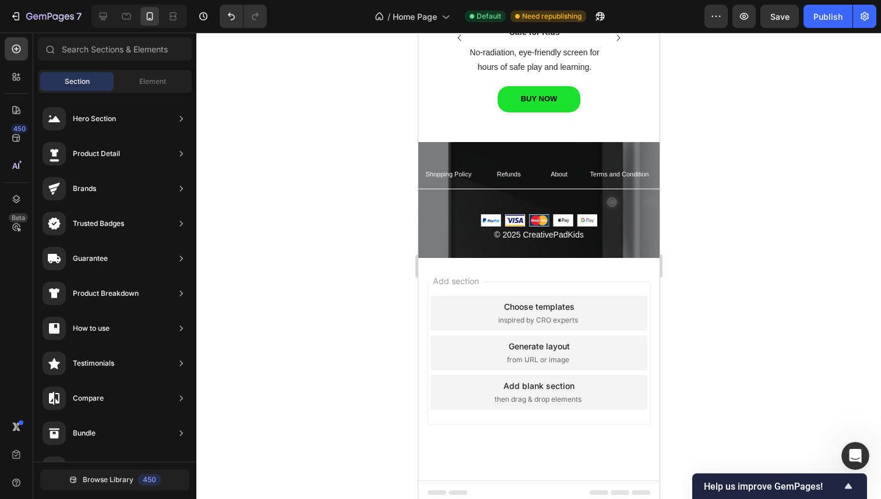
click at [697, 191] on div at bounding box center [538, 266] width 684 height 467
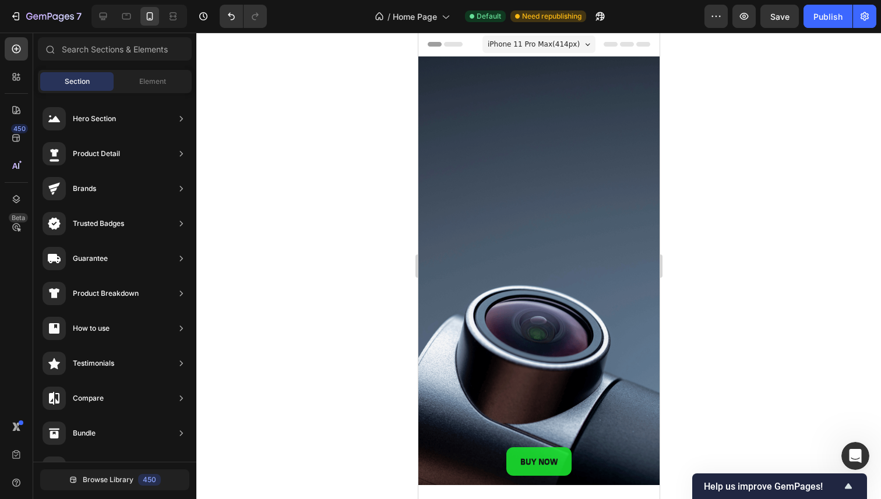
scroll to position [135, 0]
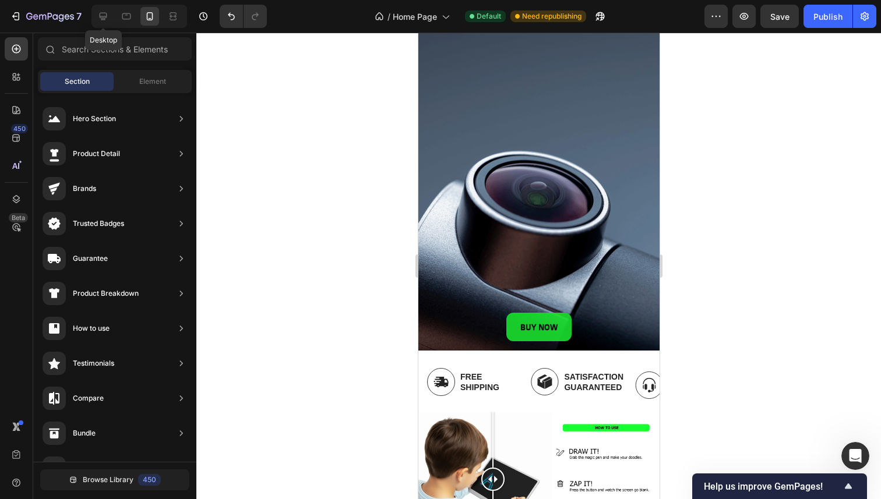
click at [115, 13] on div "Desktop" at bounding box center [139, 16] width 96 height 23
click at [125, 13] on icon at bounding box center [126, 16] width 9 height 6
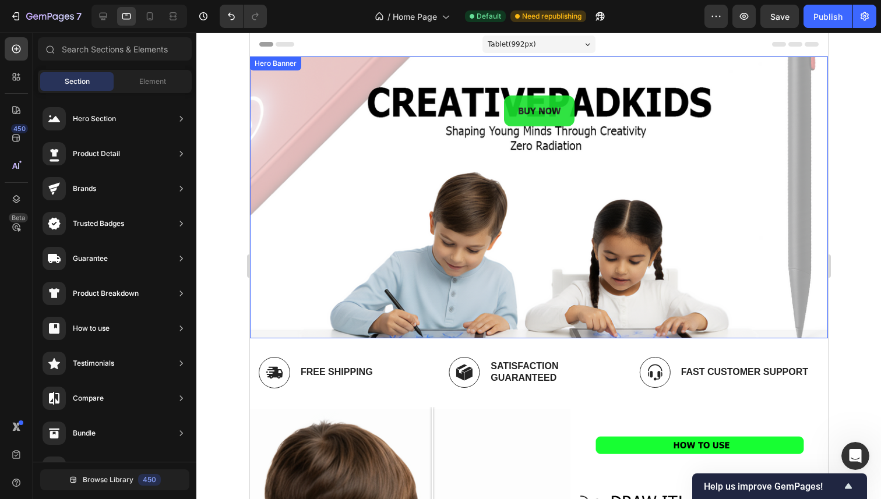
click at [224, 177] on div at bounding box center [538, 266] width 684 height 467
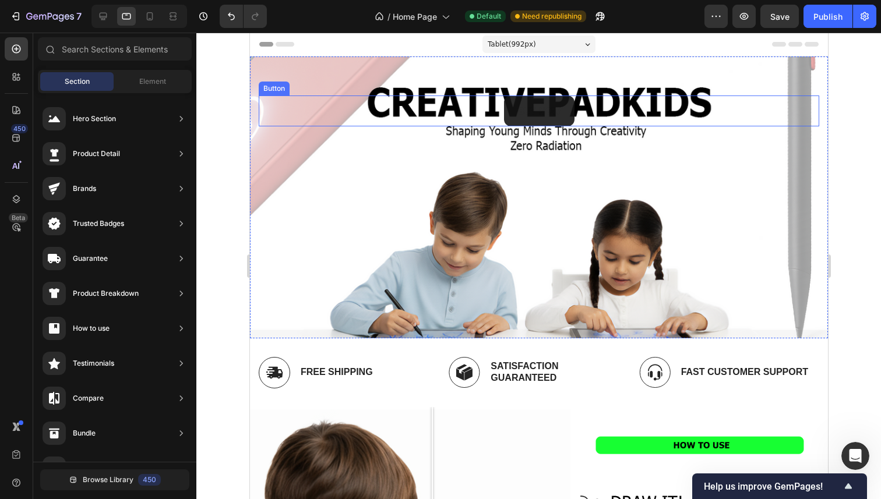
click at [563, 108] on button "BUY NOW" at bounding box center [538, 111] width 70 height 31
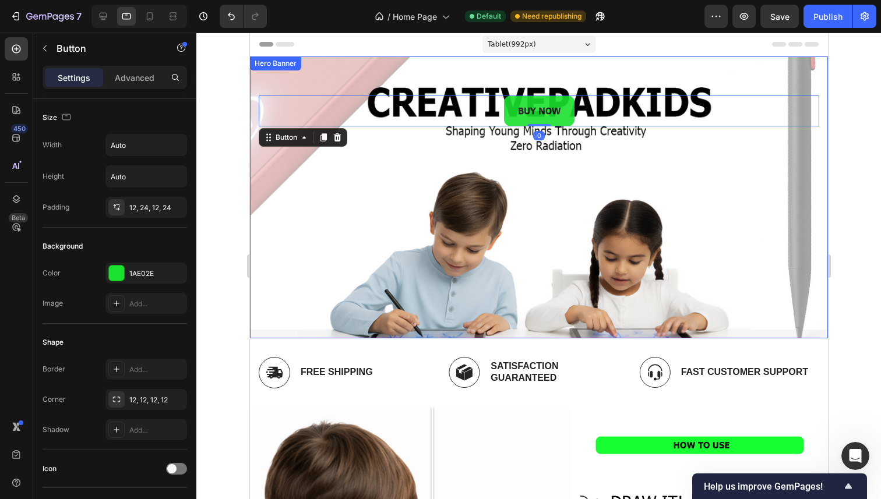
click at [277, 175] on div "BUY NOW Button 0" at bounding box center [538, 197] width 578 height 282
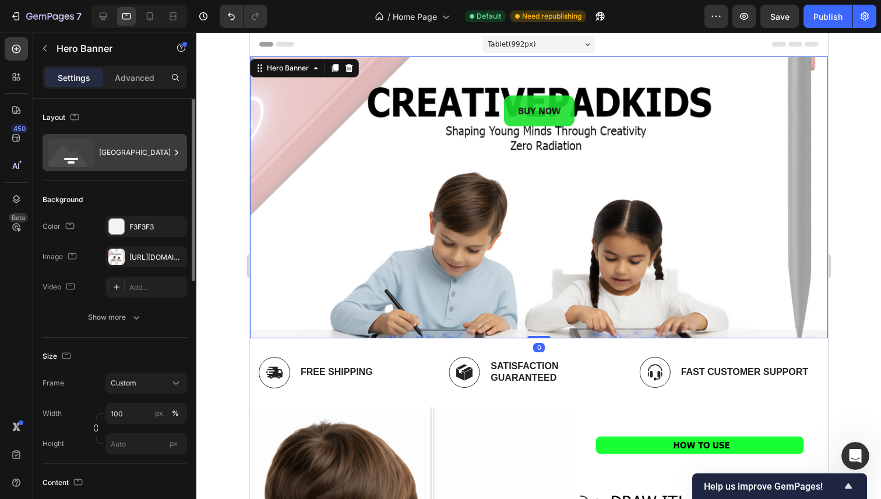
click at [142, 156] on div "Bottom center" at bounding box center [134, 152] width 71 height 27
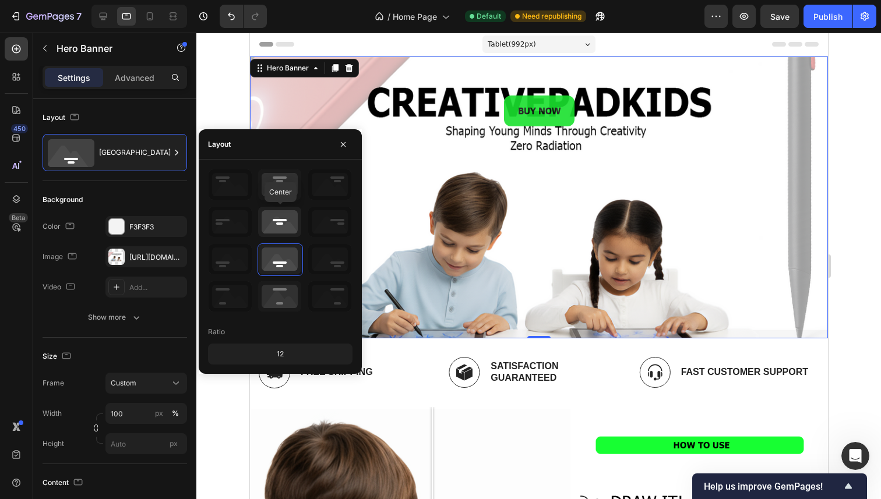
click at [282, 221] on icon at bounding box center [279, 222] width 43 height 30
click at [284, 188] on icon at bounding box center [279, 184] width 43 height 30
click at [285, 263] on icon at bounding box center [279, 259] width 43 height 30
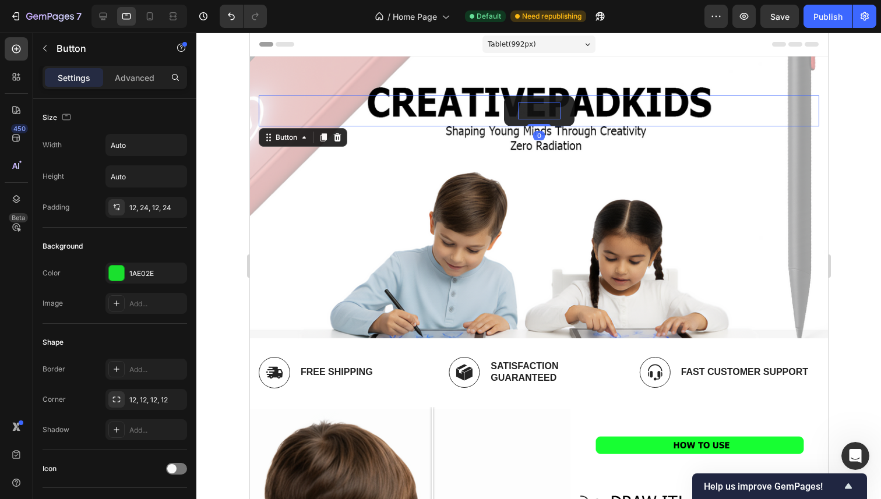
click at [517, 105] on p "BUY NOW" at bounding box center [538, 111] width 43 height 17
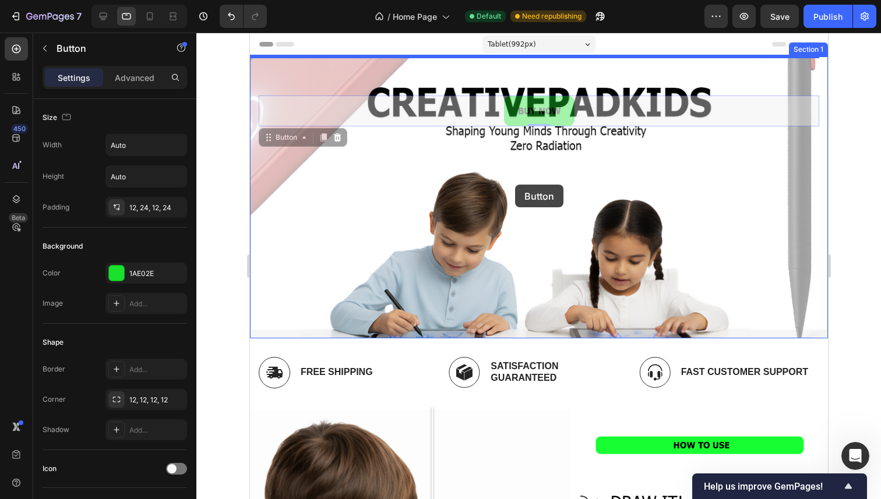
drag, startPoint x: 479, startPoint y: 116, endPoint x: 514, endPoint y: 185, distance: 76.6
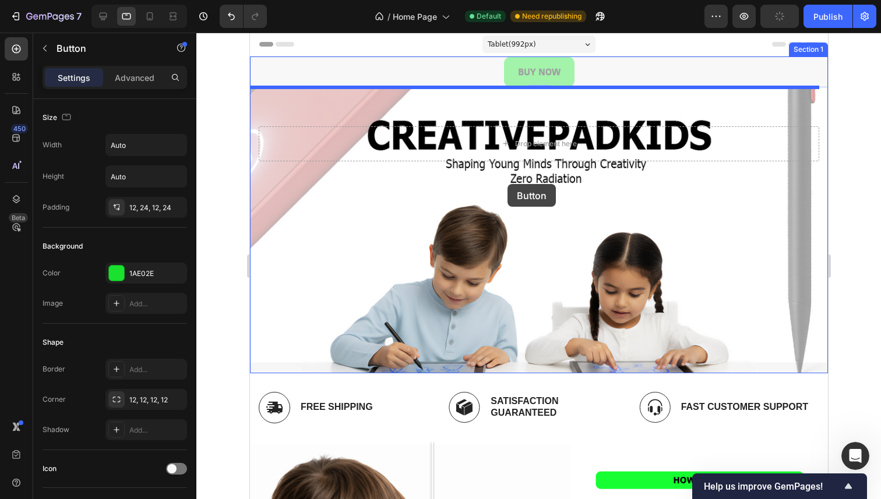
drag, startPoint x: 505, startPoint y: 70, endPoint x: 507, endPoint y: 184, distance: 113.6
drag, startPoint x: 513, startPoint y: 78, endPoint x: 515, endPoint y: 205, distance: 127.0
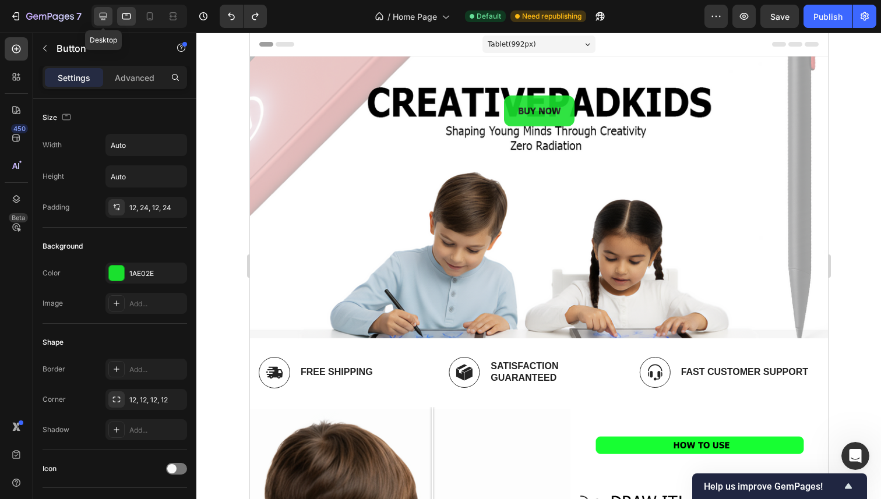
click at [98, 17] on icon at bounding box center [103, 16] width 12 height 12
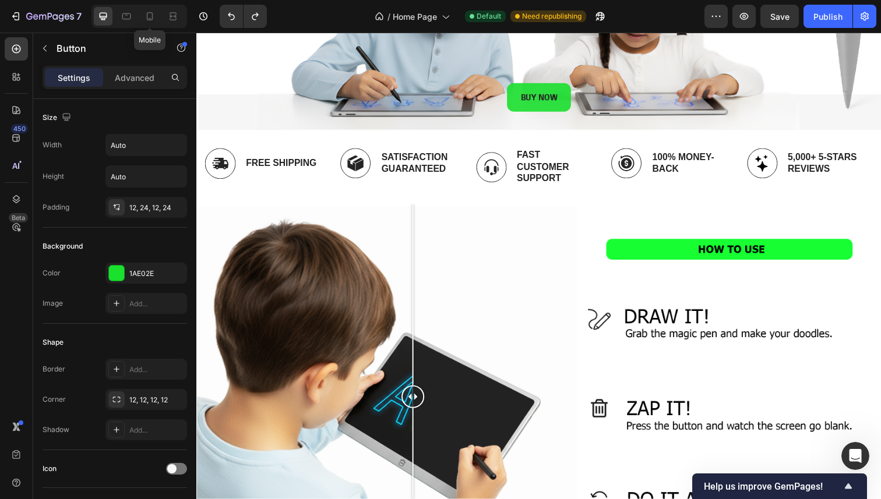
scroll to position [324, 0]
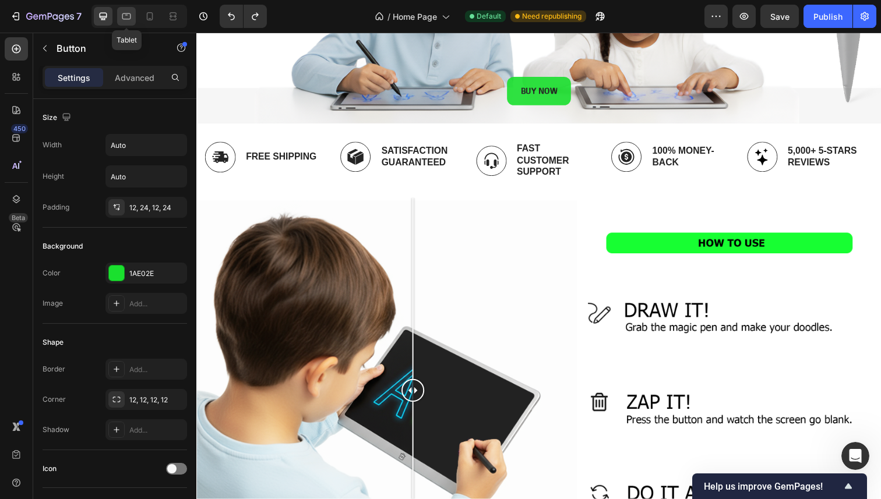
click at [133, 19] on div at bounding box center [126, 16] width 19 height 19
type input "16"
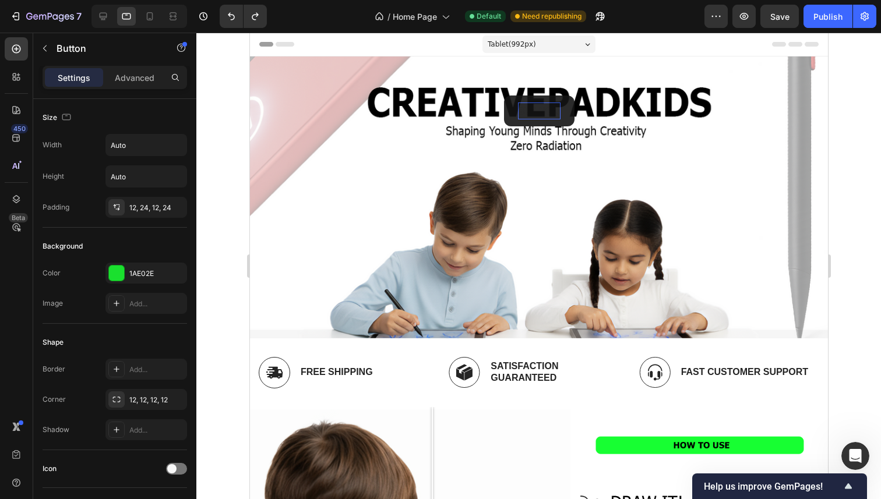
click at [528, 119] on p "BUY NOW" at bounding box center [538, 111] width 43 height 17
click at [503, 118] on button "BUY NOW" at bounding box center [538, 111] width 70 height 31
click at [303, 104] on div "BUY NOW Button" at bounding box center [538, 111] width 560 height 31
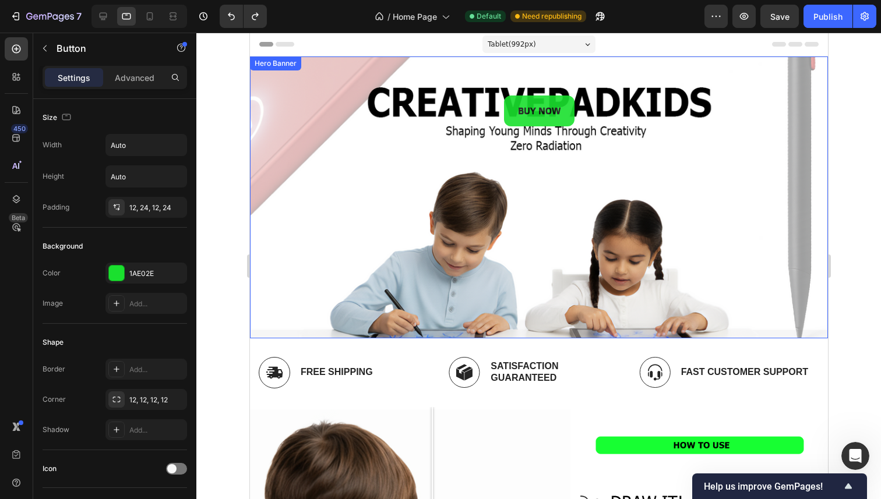
click at [271, 64] on div "Hero Banner" at bounding box center [275, 63] width 47 height 10
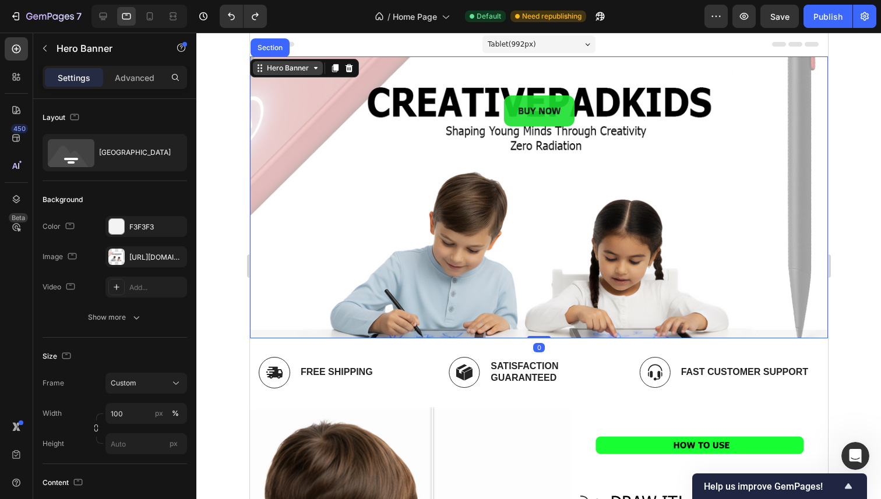
click at [316, 71] on icon at bounding box center [314, 67] width 9 height 9
click at [278, 76] on div "Hero Banner" at bounding box center [303, 68] width 109 height 19
click at [256, 70] on icon at bounding box center [259, 67] width 9 height 9
click at [318, 68] on icon at bounding box center [314, 67] width 9 height 9
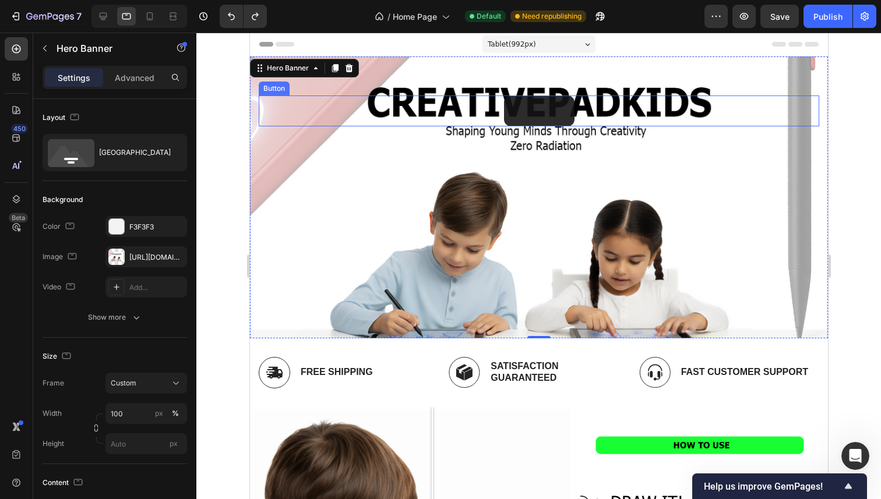
drag, startPoint x: 461, startPoint y: 97, endPoint x: 536, endPoint y: 101, distance: 74.7
click at [467, 97] on div "BUY NOW Button" at bounding box center [538, 111] width 560 height 31
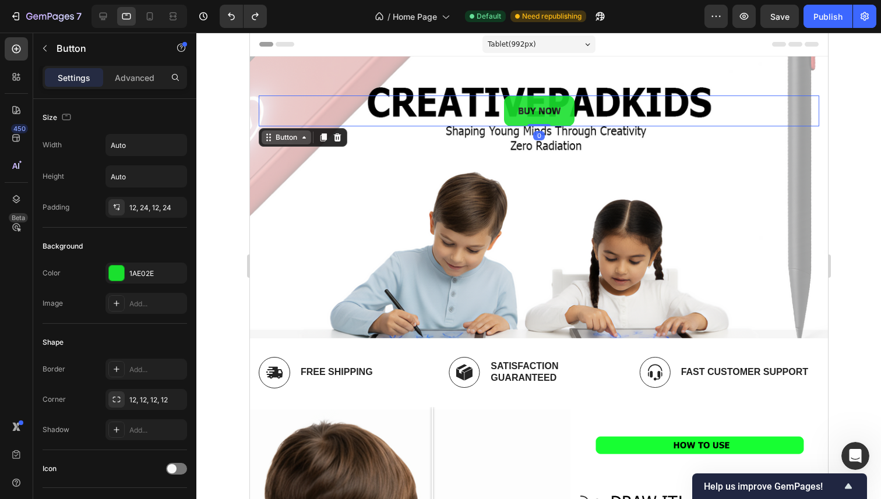
click at [292, 133] on div "Button" at bounding box center [286, 137] width 26 height 10
click at [322, 137] on icon at bounding box center [323, 137] width 6 height 8
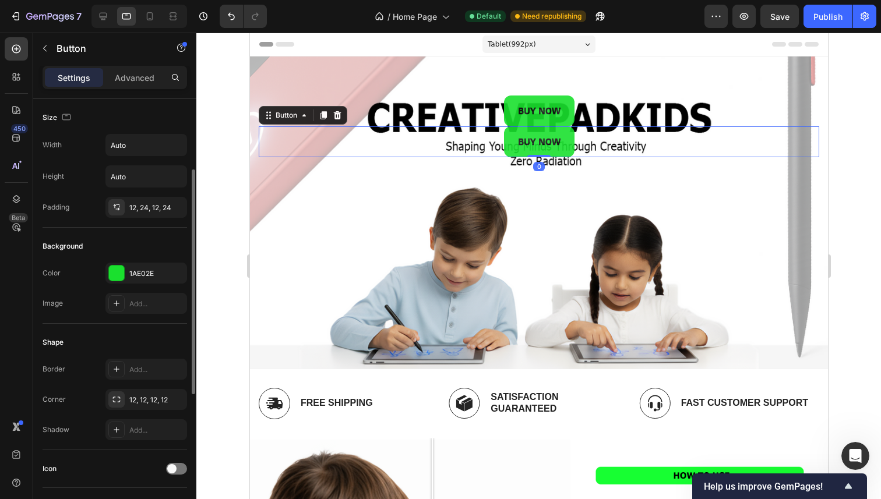
scroll to position [47, 0]
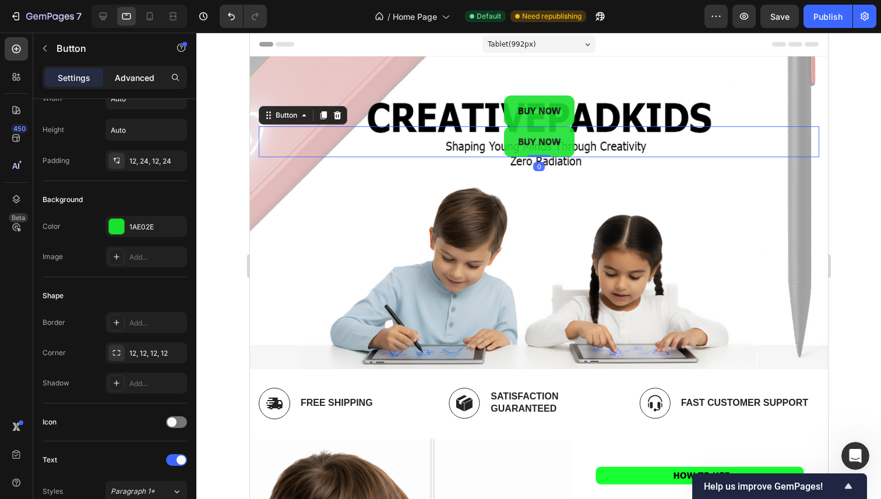
click at [160, 84] on div "Advanced" at bounding box center [134, 77] width 58 height 19
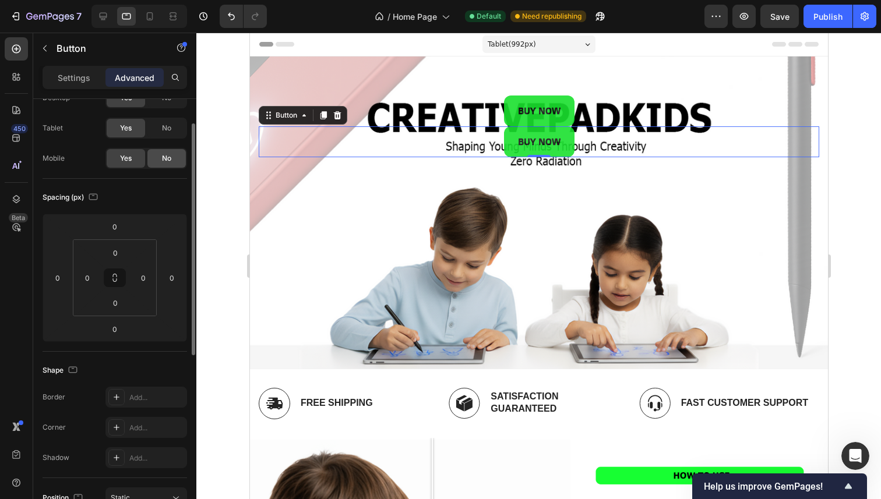
click at [163, 155] on span "No" at bounding box center [166, 158] width 9 height 10
click at [167, 104] on div "No" at bounding box center [166, 98] width 38 height 19
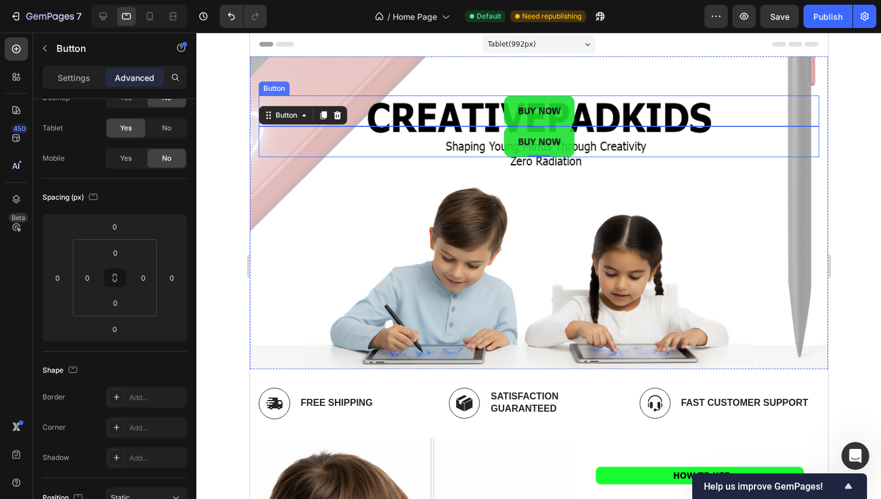
click at [489, 112] on div "BUY NOW Button" at bounding box center [538, 111] width 560 height 31
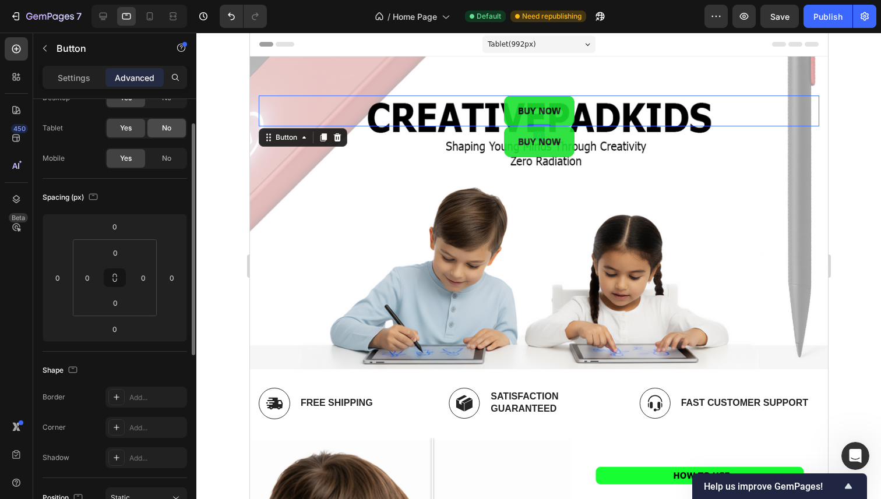
click at [165, 126] on span "No" at bounding box center [166, 128] width 9 height 10
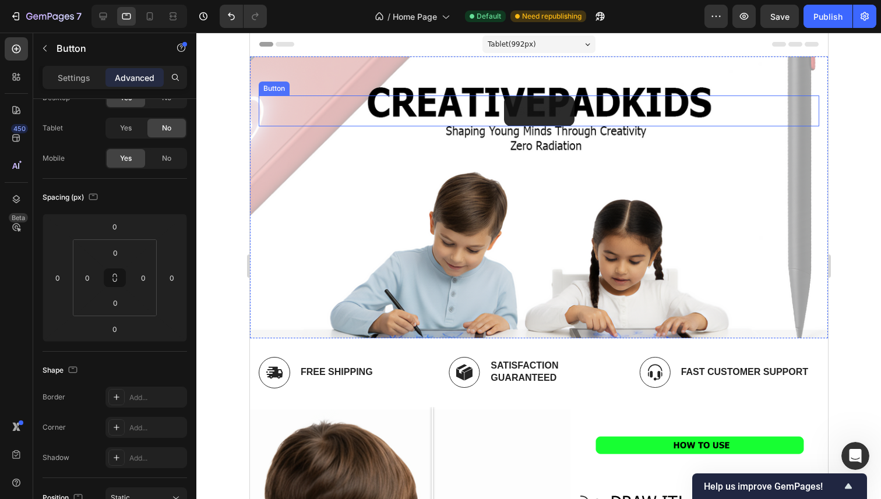
click at [507, 111] on button "BUY NOW" at bounding box center [538, 111] width 70 height 31
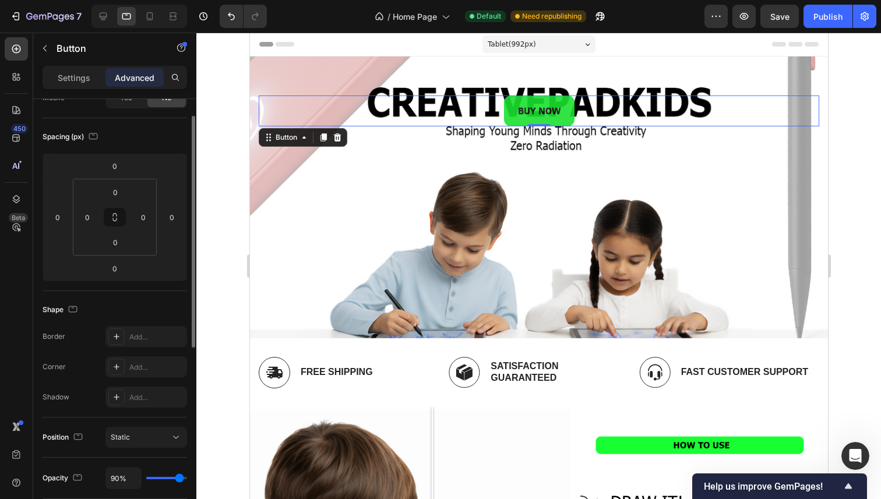
scroll to position [207, 0]
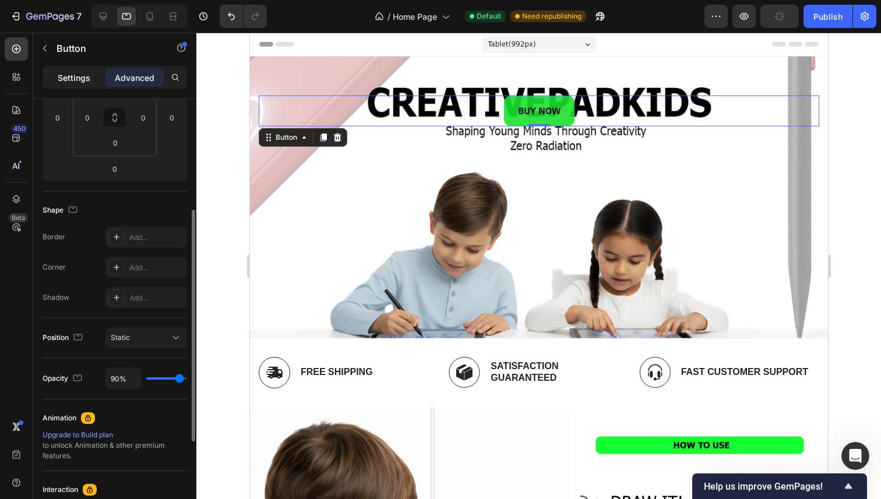
click at [77, 79] on p "Settings" at bounding box center [74, 78] width 33 height 12
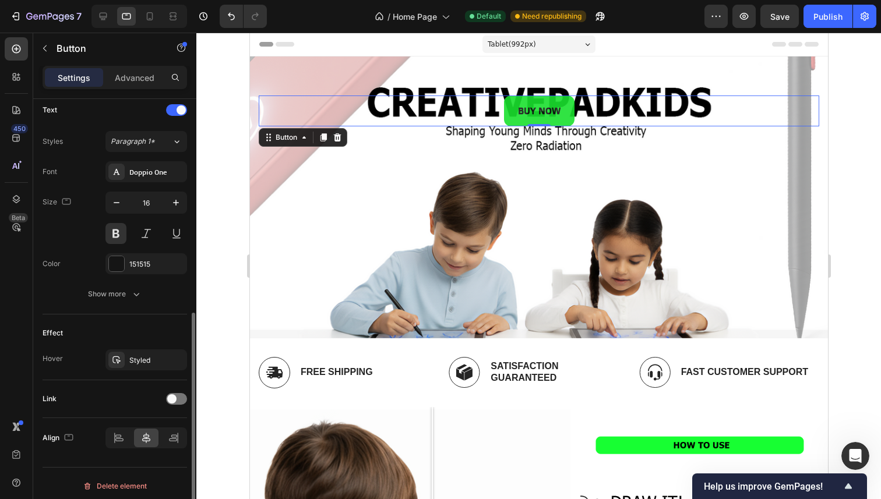
scroll to position [402, 0]
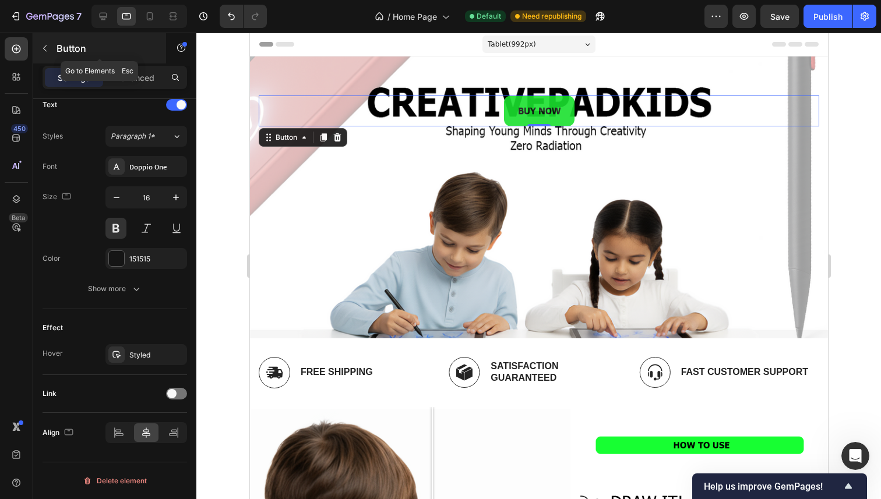
click at [73, 50] on p "Button" at bounding box center [105, 48] width 99 height 14
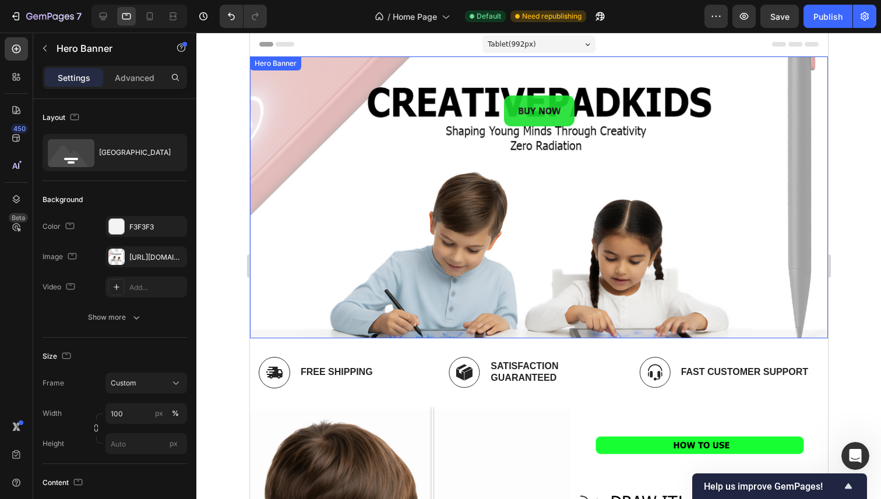
click at [331, 88] on div "BUY NOW Button BUY NOW Button" at bounding box center [538, 197] width 578 height 282
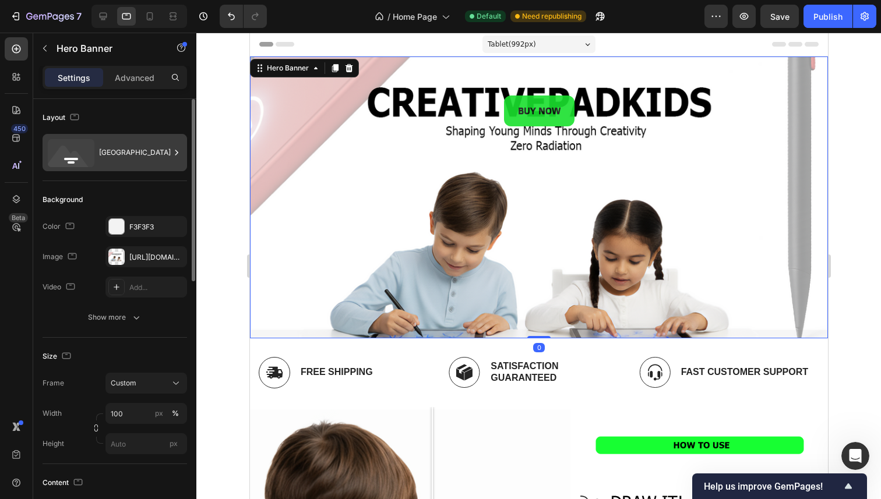
click at [128, 156] on div "Bottom center" at bounding box center [134, 152] width 71 height 27
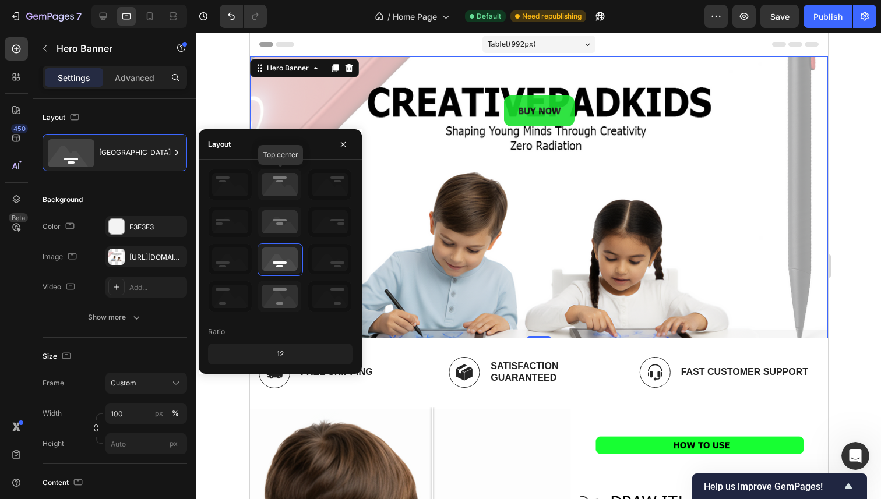
click at [285, 184] on icon at bounding box center [279, 184] width 43 height 30
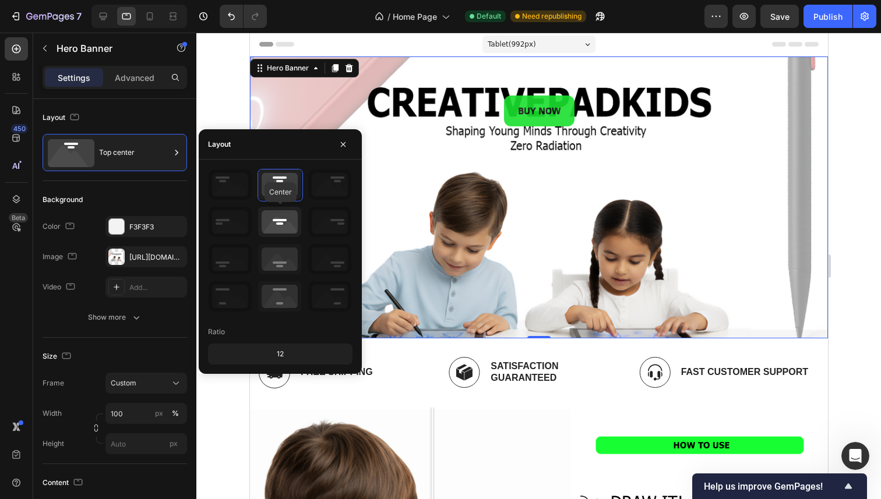
click at [289, 211] on icon at bounding box center [279, 222] width 43 height 30
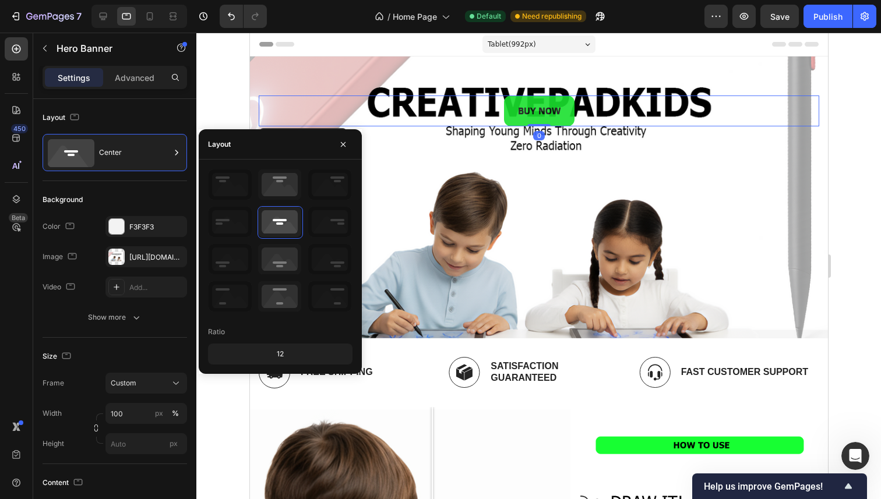
click at [491, 118] on div "BUY NOW Button 0" at bounding box center [538, 111] width 560 height 31
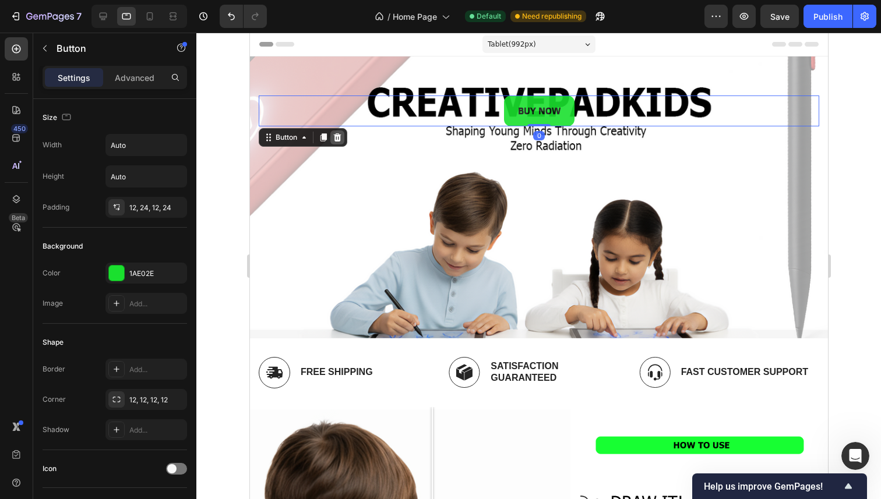
click at [330, 133] on div at bounding box center [337, 137] width 14 height 14
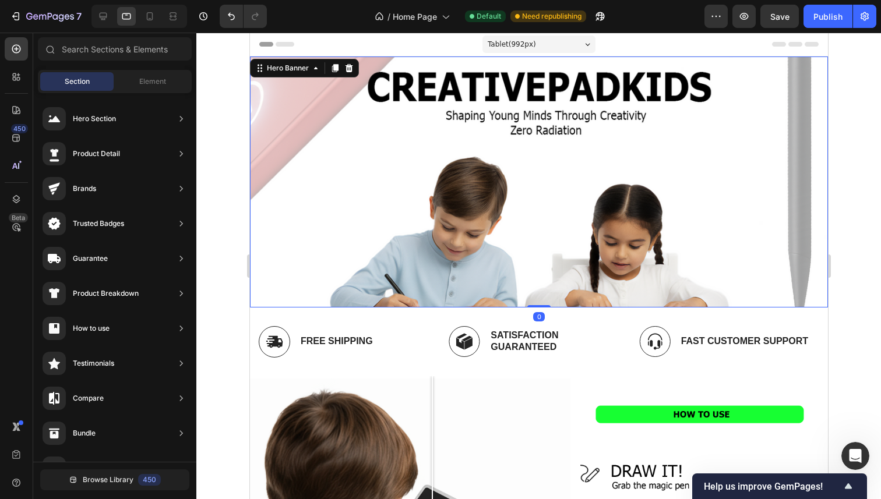
click at [349, 144] on div "BUY NOW Button" at bounding box center [538, 181] width 578 height 251
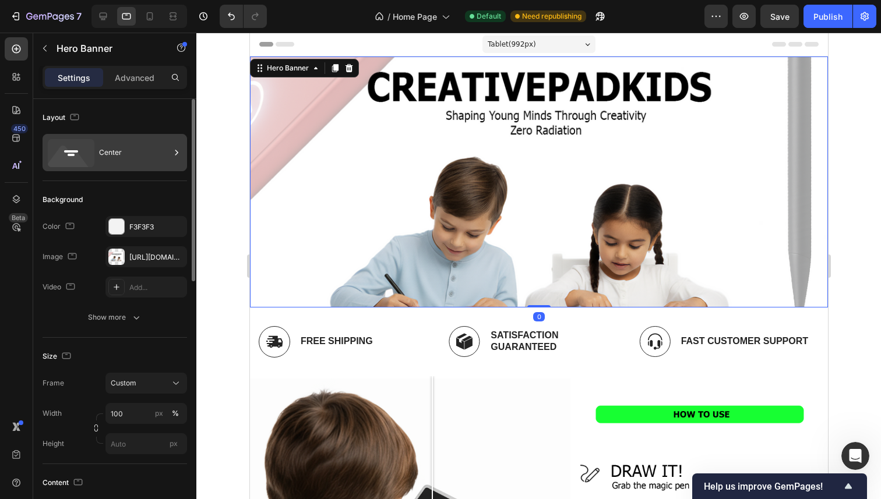
click at [105, 143] on div "Center" at bounding box center [134, 152] width 71 height 27
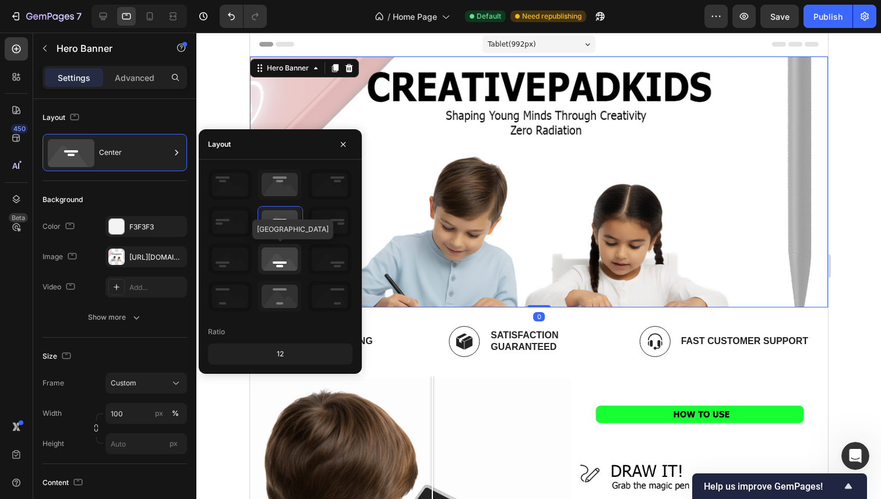
click at [277, 249] on icon at bounding box center [279, 259] width 43 height 30
click at [523, 233] on div "BUY NOW Button" at bounding box center [538, 181] width 578 height 251
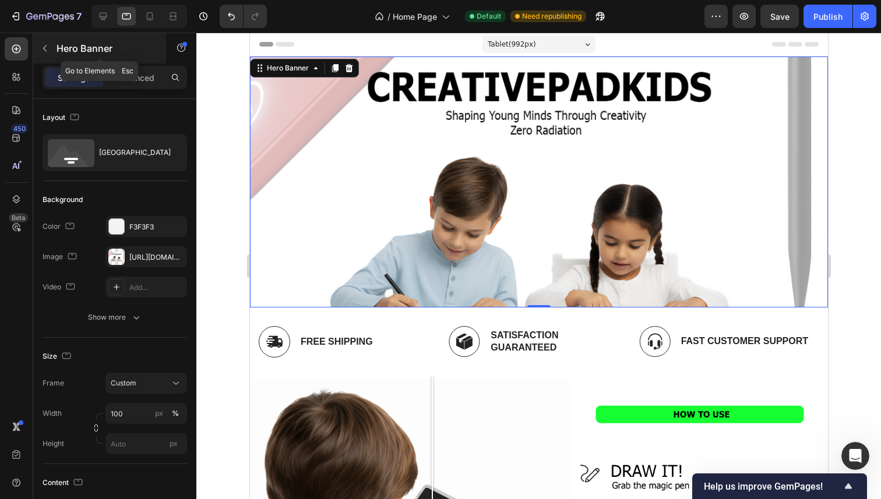
click at [50, 56] on button "button" at bounding box center [45, 48] width 19 height 19
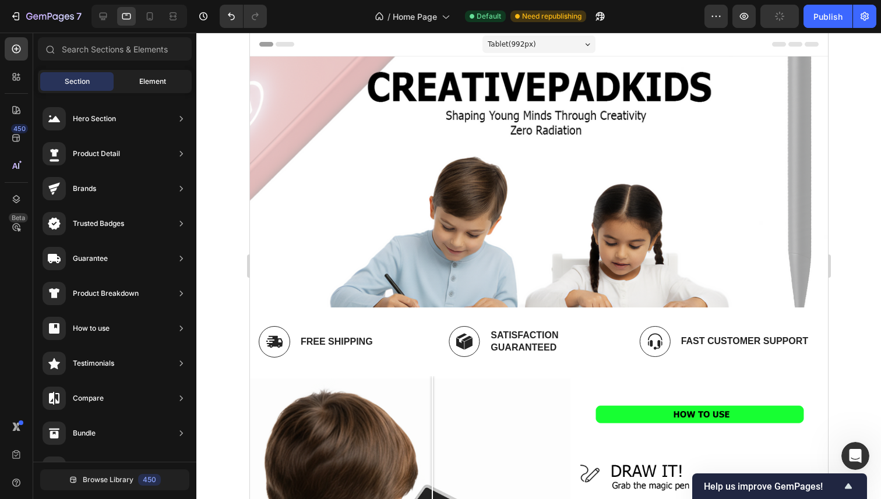
click at [128, 86] on div "Element" at bounding box center [152, 81] width 73 height 19
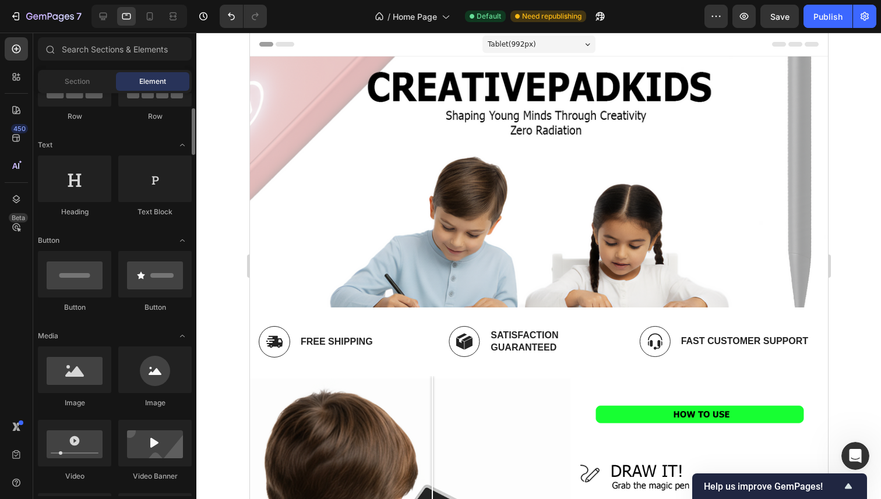
scroll to position [132, 0]
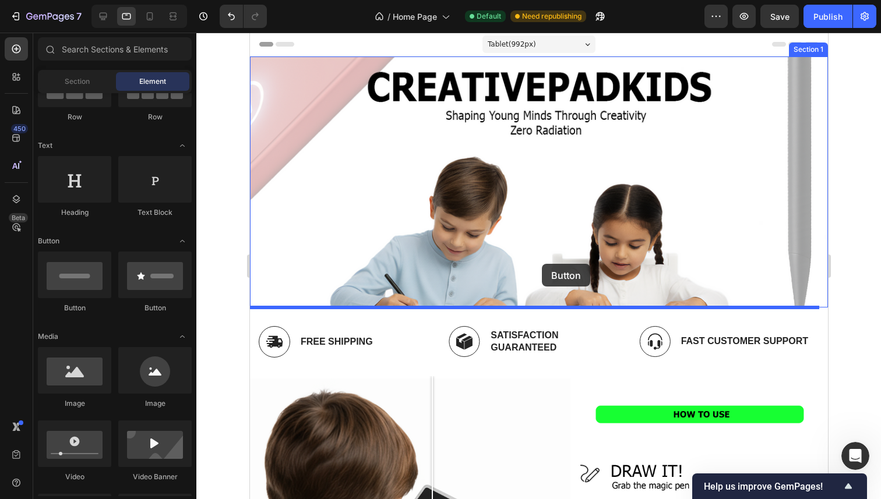
drag, startPoint x: 330, startPoint y: 309, endPoint x: 541, endPoint y: 264, distance: 216.1
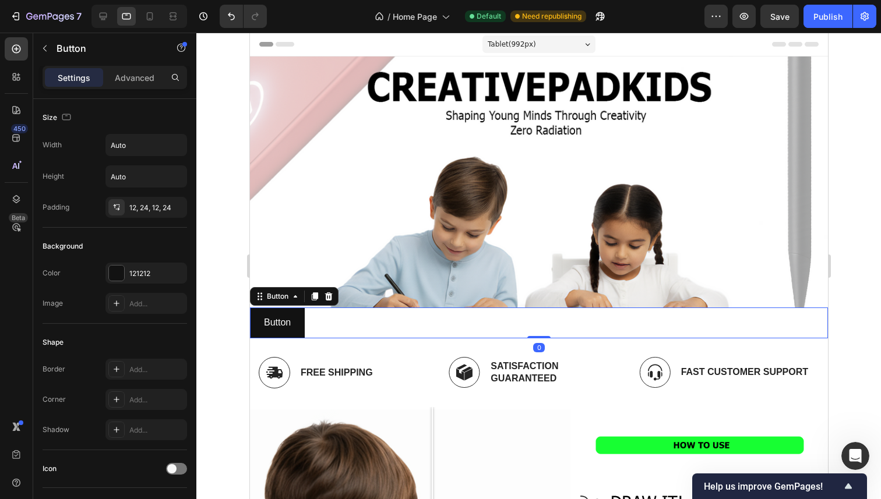
scroll to position [0, 0]
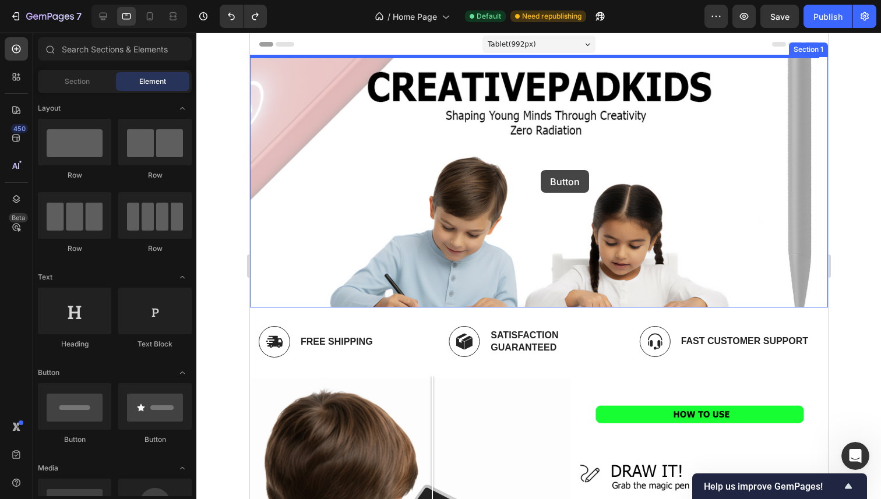
drag, startPoint x: 337, startPoint y: 320, endPoint x: 540, endPoint y: 170, distance: 252.4
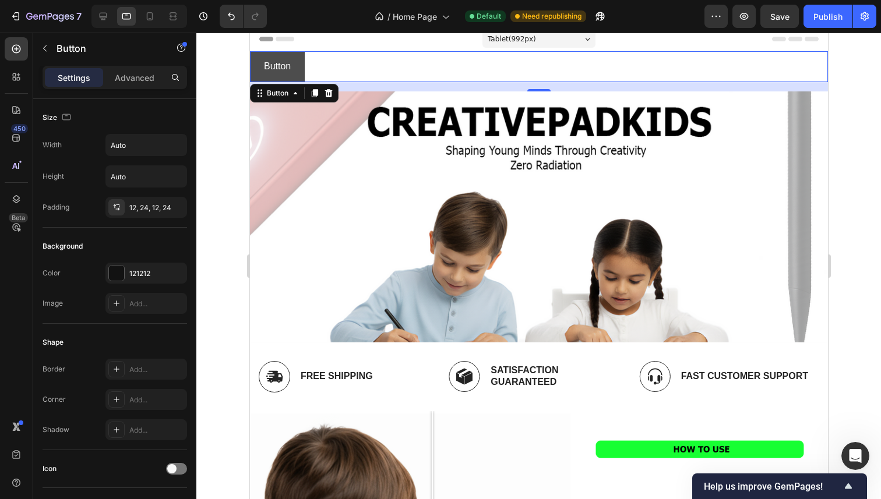
scroll to position [5, 0]
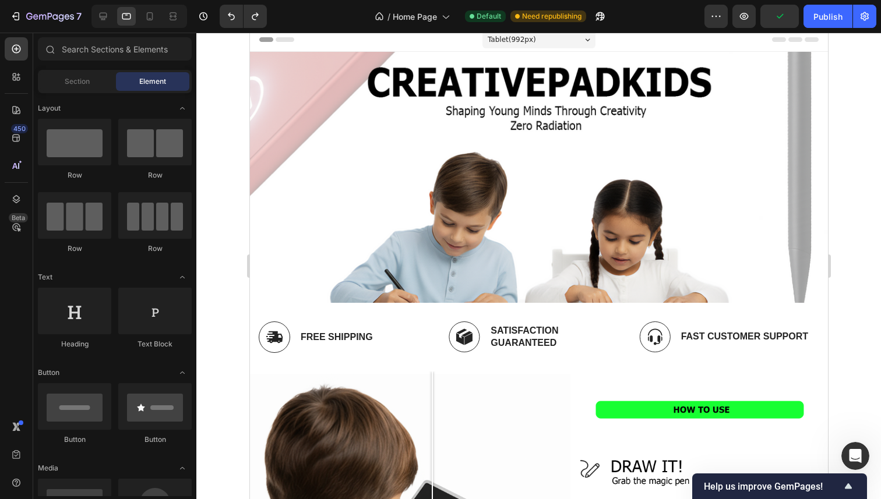
click at [221, 203] on div at bounding box center [538, 266] width 684 height 467
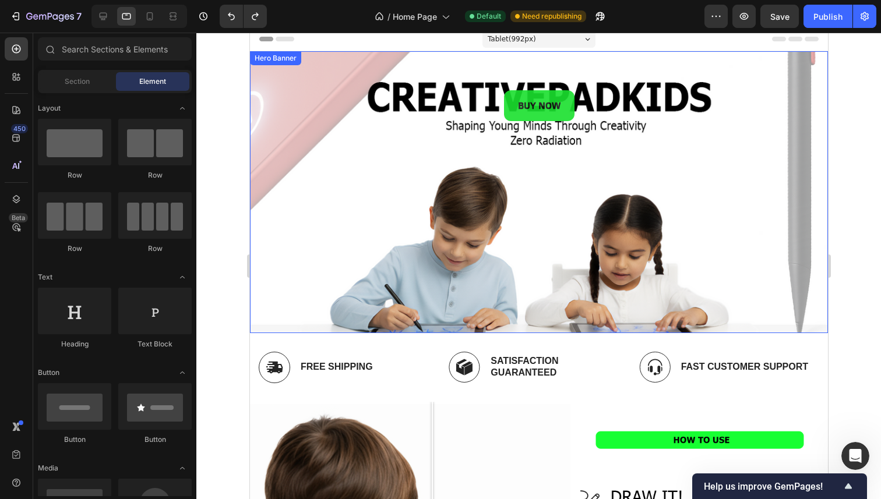
scroll to position [6, 0]
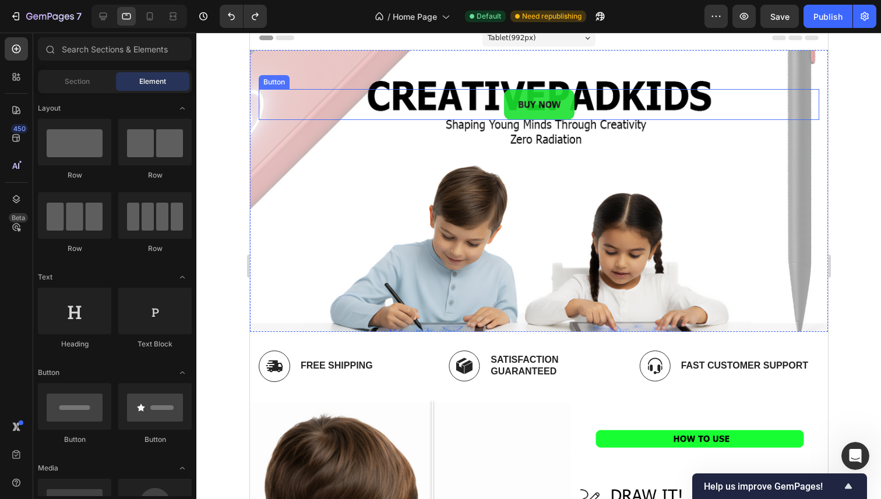
click at [571, 100] on div "BUY NOW Button" at bounding box center [538, 104] width 560 height 31
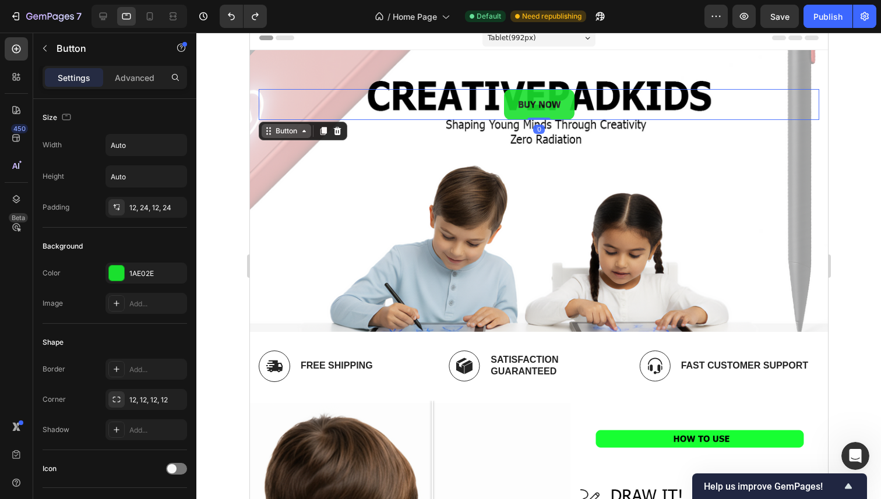
click at [301, 133] on icon at bounding box center [303, 130] width 9 height 9
click at [127, 89] on div "Settings Advanced" at bounding box center [114, 82] width 163 height 33
click at [127, 84] on div "Advanced" at bounding box center [134, 77] width 58 height 19
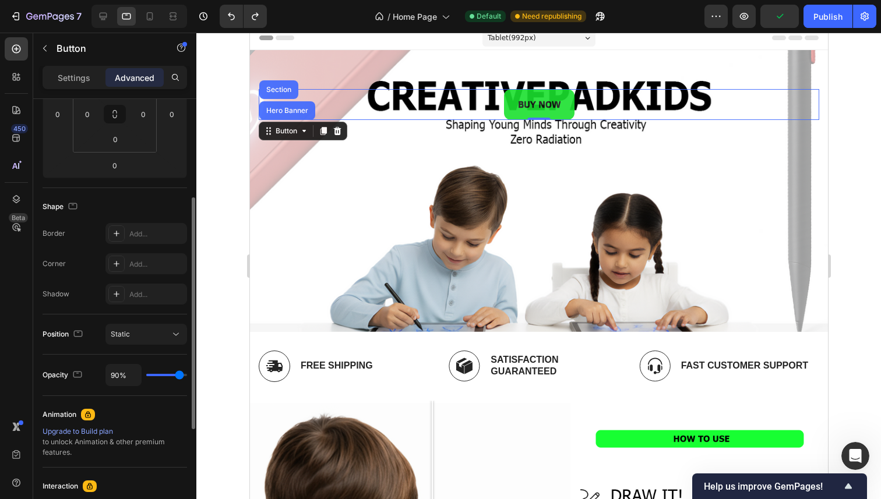
scroll to position [220, 0]
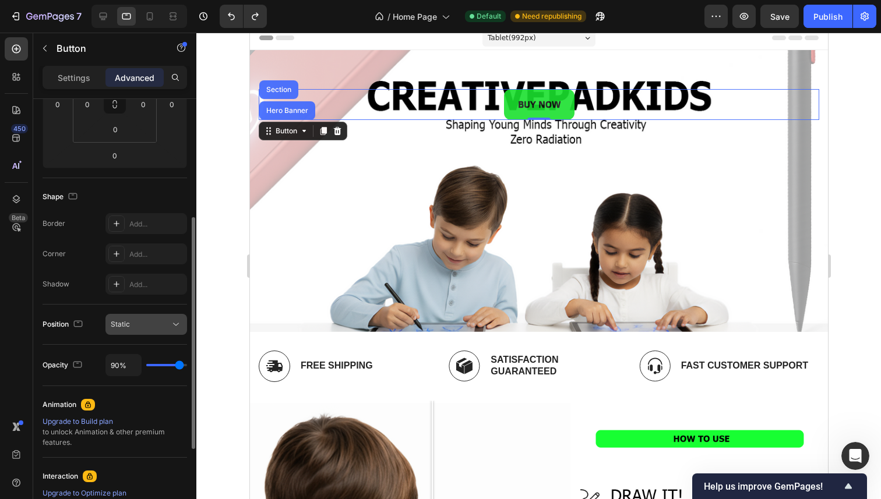
click at [140, 328] on div "Static" at bounding box center [140, 324] width 59 height 10
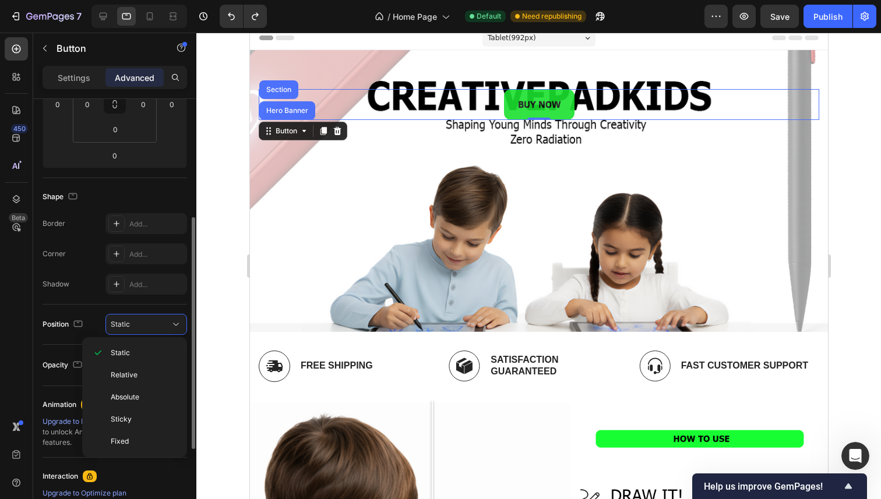
click at [58, 263] on div "Corner" at bounding box center [54, 254] width 23 height 19
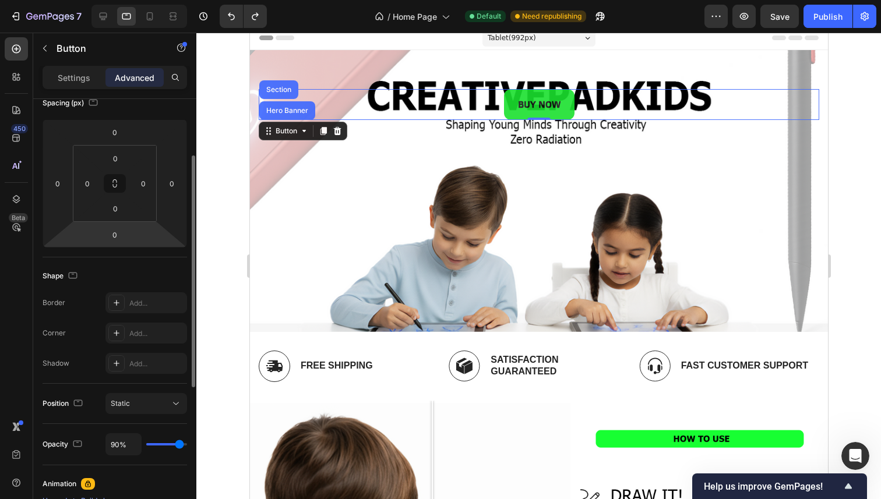
scroll to position [111, 0]
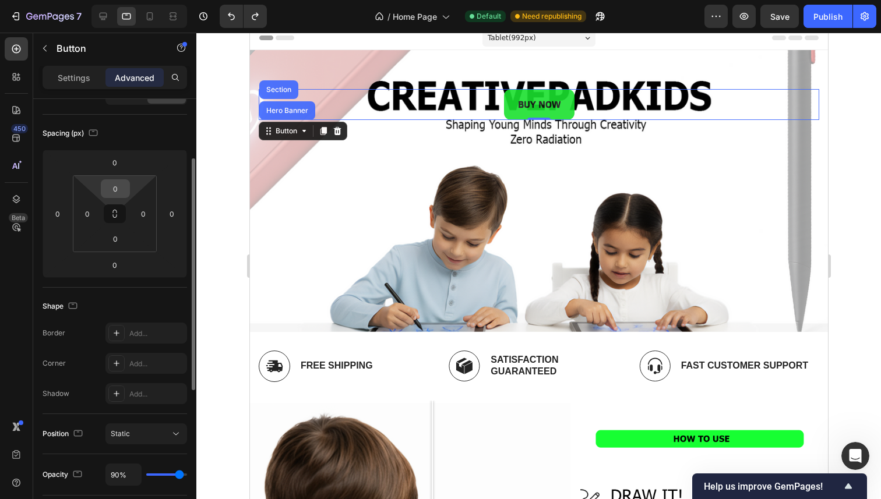
click at [125, 187] on input "0" at bounding box center [115, 188] width 23 height 17
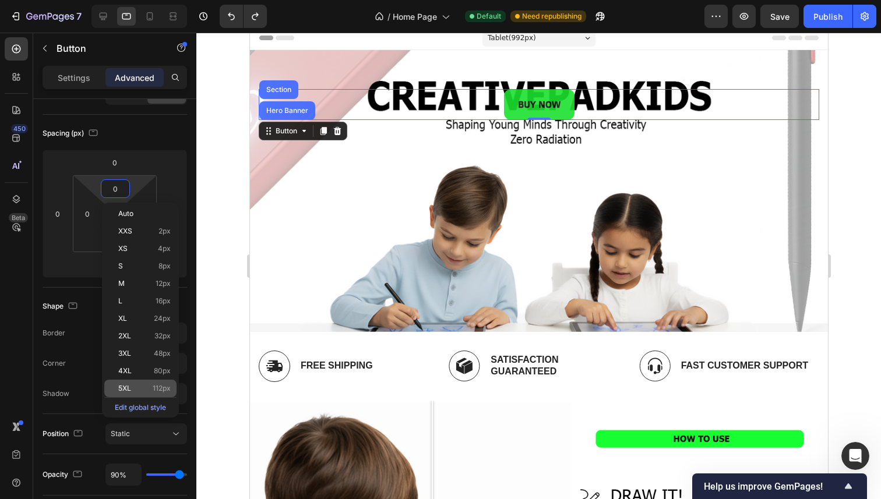
click at [140, 386] on p "5XL 112px" at bounding box center [144, 388] width 52 height 8
type input "112"
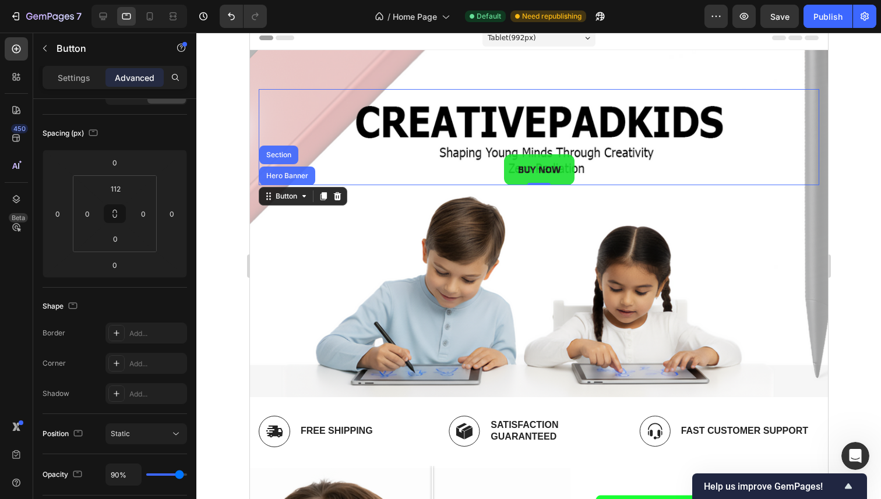
click at [236, 198] on div at bounding box center [538, 266] width 684 height 467
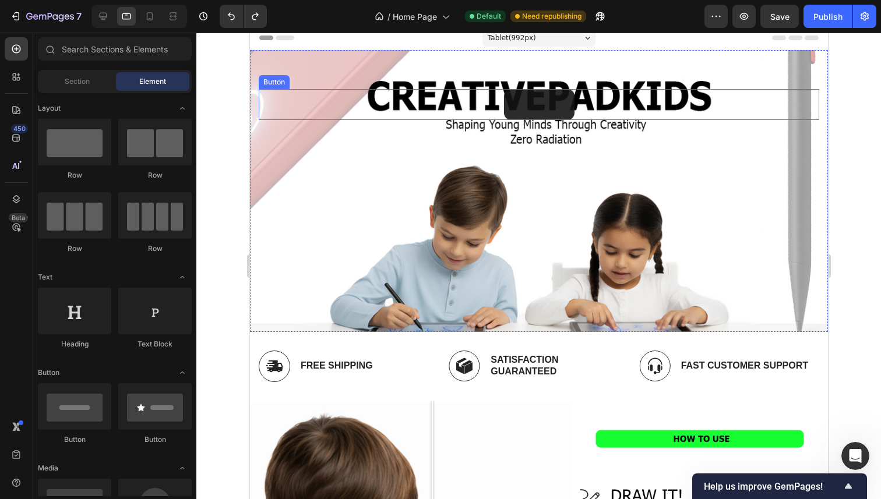
click at [563, 108] on button "BUY NOW" at bounding box center [538, 104] width 70 height 31
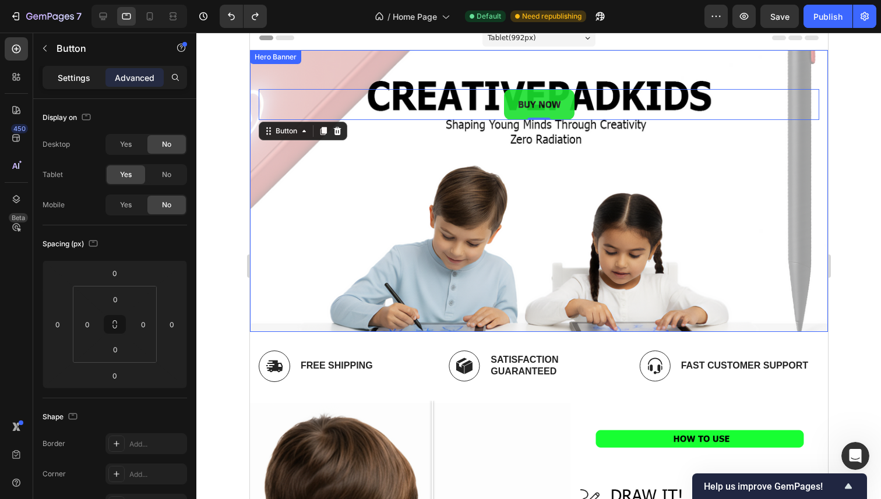
click at [75, 73] on p "Settings" at bounding box center [74, 78] width 33 height 12
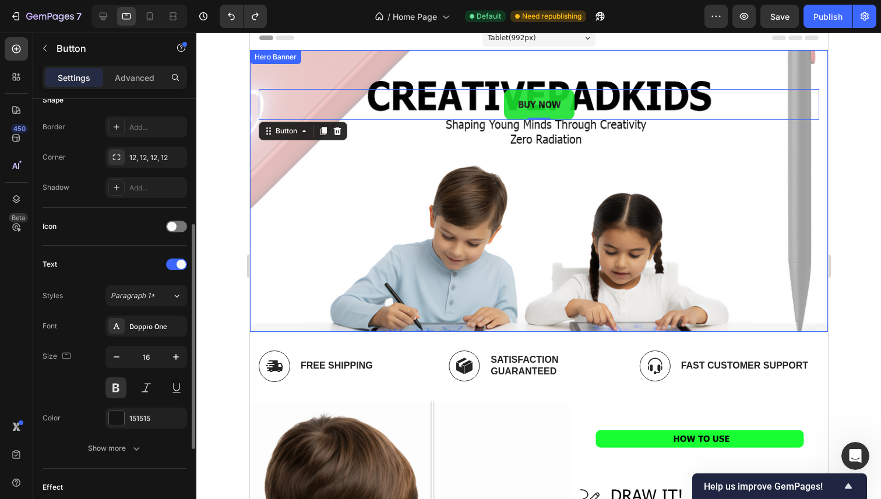
scroll to position [253, 0]
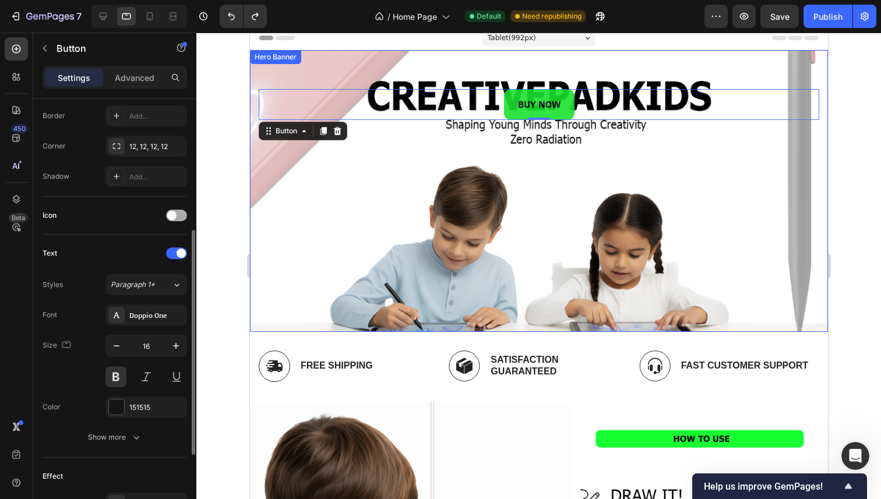
click at [172, 211] on span at bounding box center [171, 215] width 9 height 9
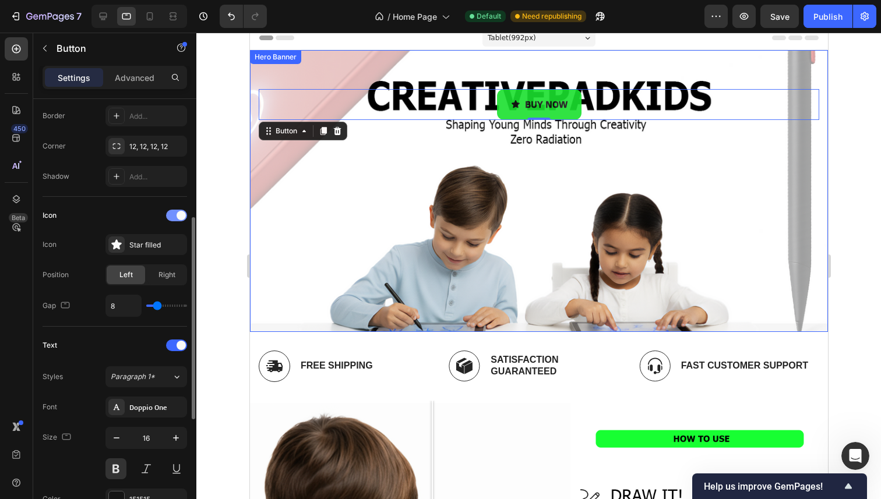
click at [172, 213] on div at bounding box center [176, 216] width 21 height 12
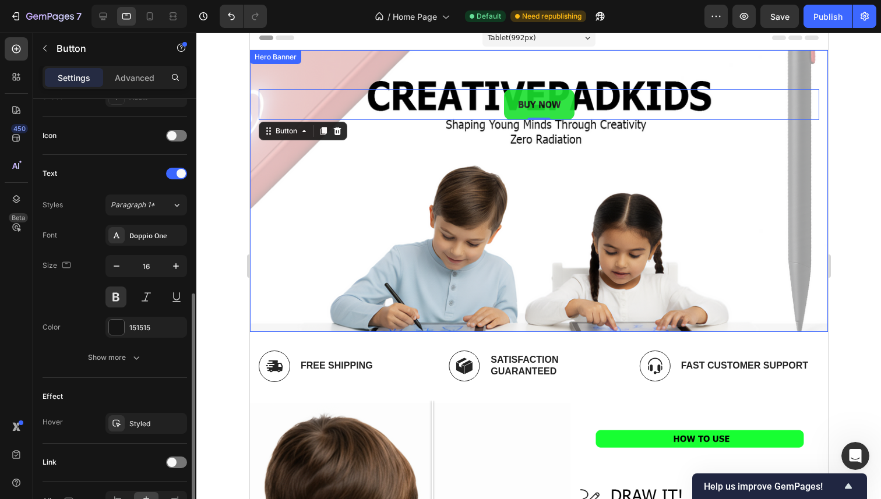
scroll to position [358, 0]
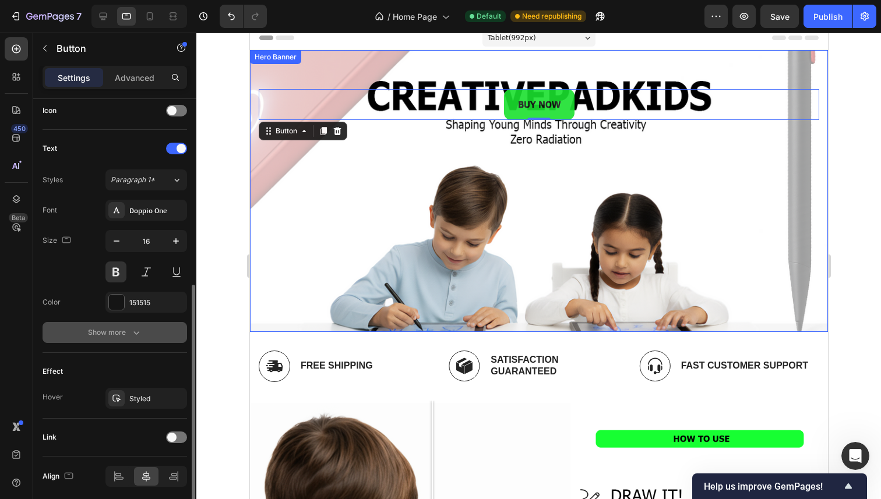
click at [123, 331] on div "Show more" at bounding box center [115, 333] width 54 height 12
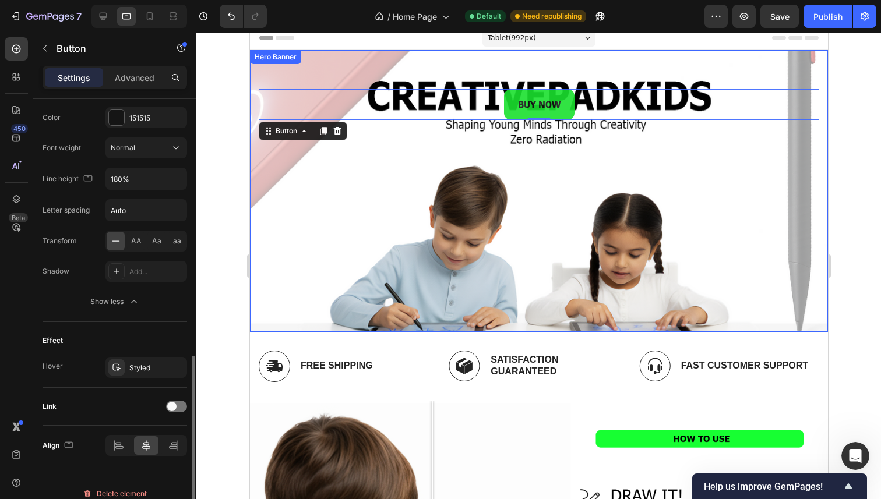
scroll to position [556, 0]
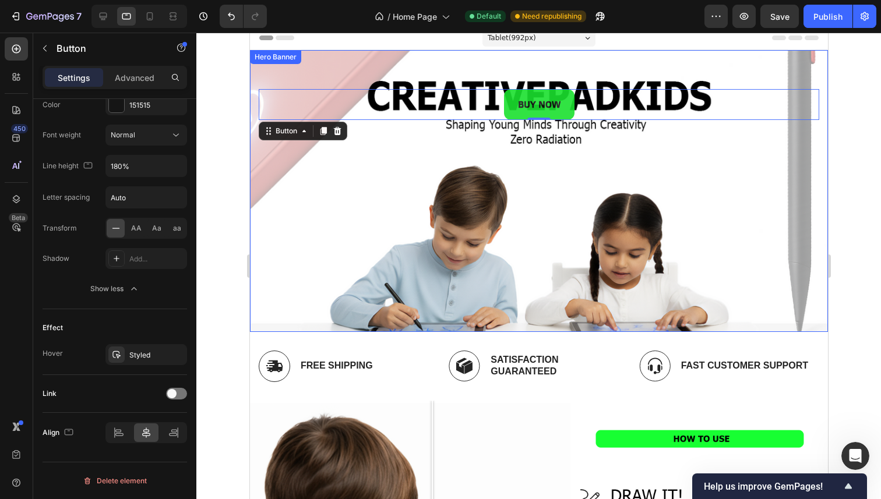
click at [291, 118] on div "BUY NOW Button 0" at bounding box center [538, 104] width 560 height 31
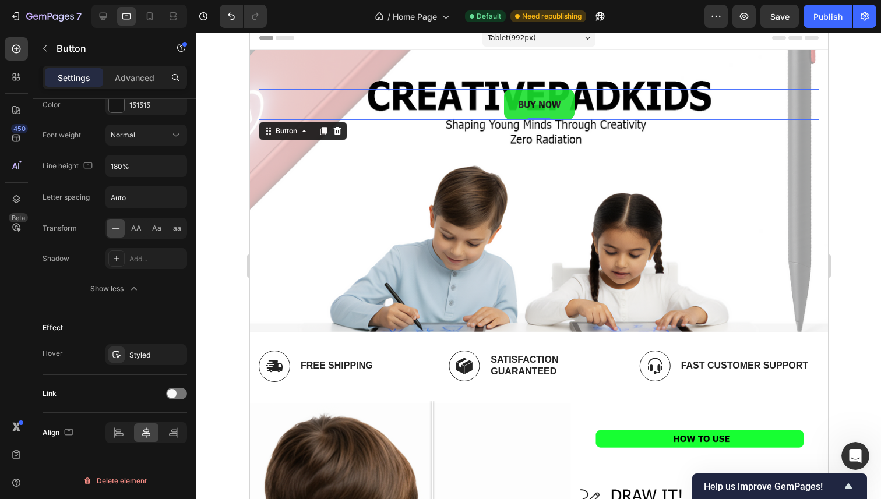
click at [288, 123] on div "Button" at bounding box center [302, 131] width 89 height 19
click at [290, 131] on div "Button" at bounding box center [286, 131] width 26 height 10
click at [237, 137] on div at bounding box center [538, 266] width 684 height 467
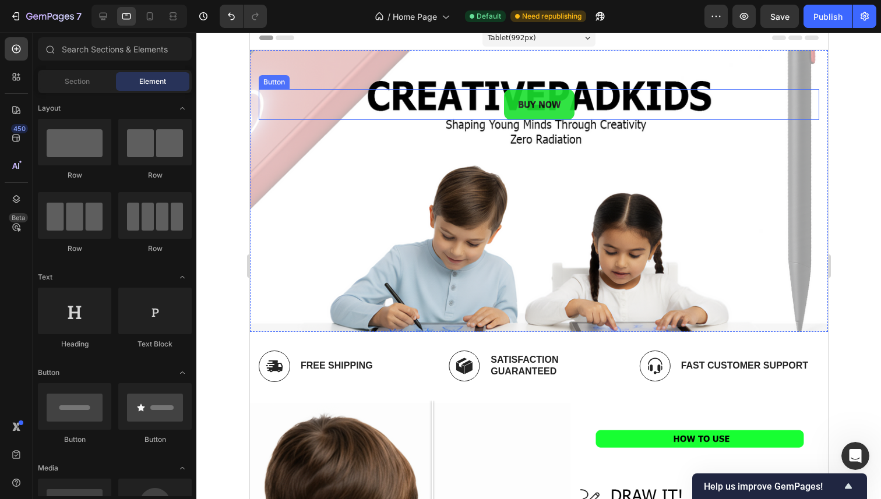
click at [495, 116] on div "BUY NOW Button" at bounding box center [538, 104] width 560 height 31
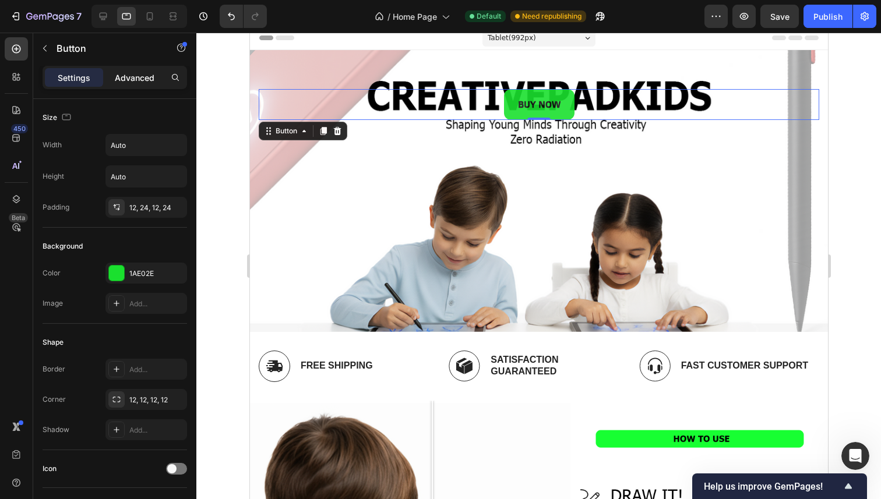
click at [130, 79] on p "Advanced" at bounding box center [135, 78] width 40 height 12
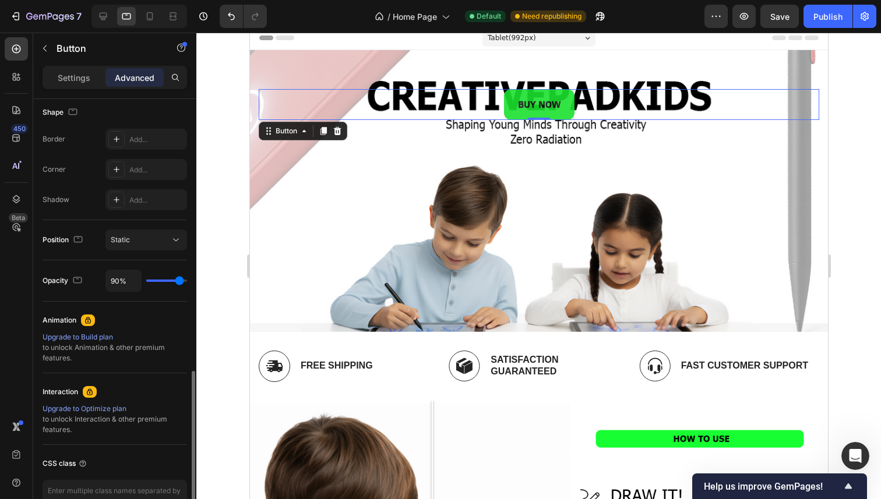
scroll to position [375, 0]
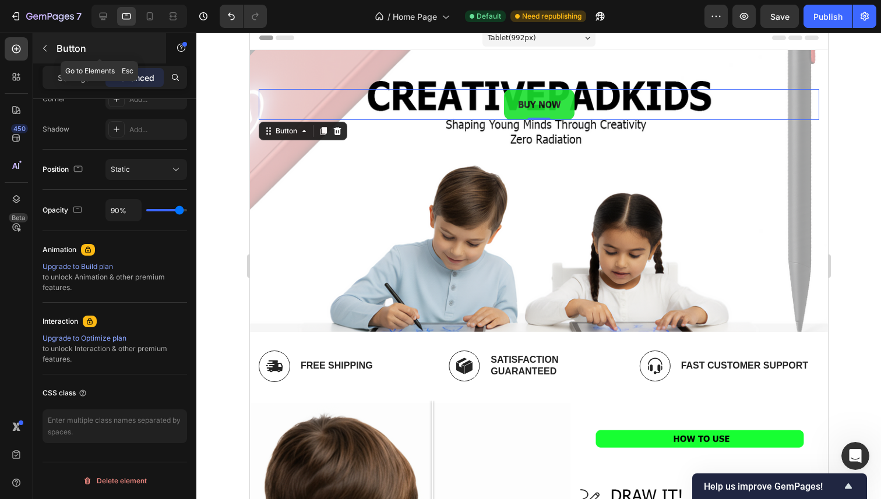
click at [88, 49] on p "Button" at bounding box center [105, 48] width 99 height 14
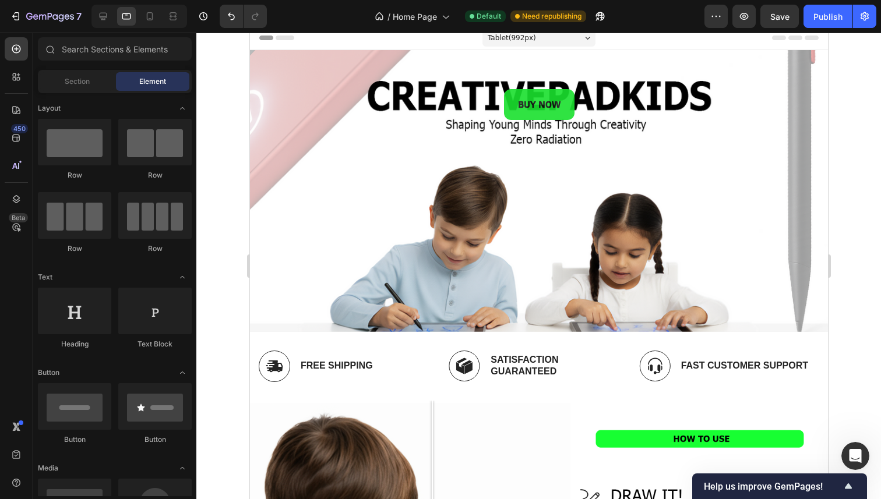
scroll to position [0, 0]
drag, startPoint x: 82, startPoint y: 145, endPoint x: 92, endPoint y: 144, distance: 10.5
click at [92, 144] on div at bounding box center [74, 142] width 73 height 47
drag, startPoint x: 126, startPoint y: 303, endPoint x: 137, endPoint y: 312, distance: 13.7
click at [137, 312] on div at bounding box center [154, 311] width 73 height 47
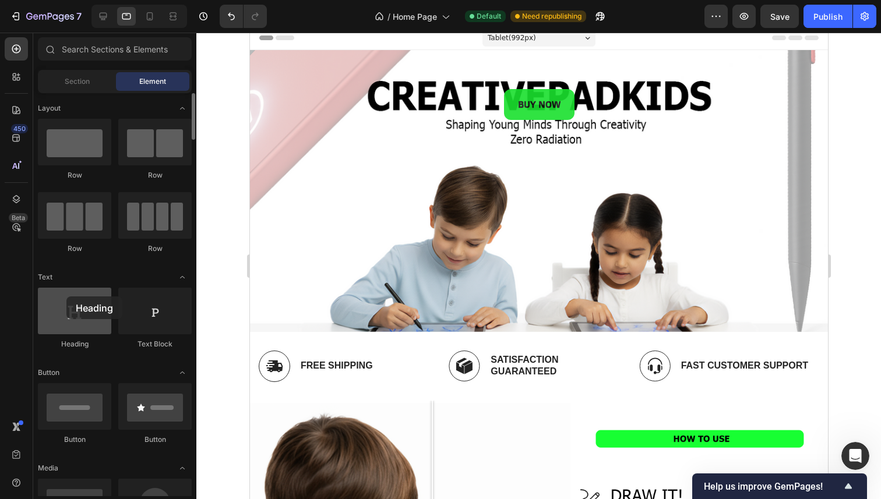
drag, startPoint x: 106, startPoint y: 313, endPoint x: 66, endPoint y: 296, distance: 43.1
click at [66, 296] on div at bounding box center [74, 311] width 73 height 47
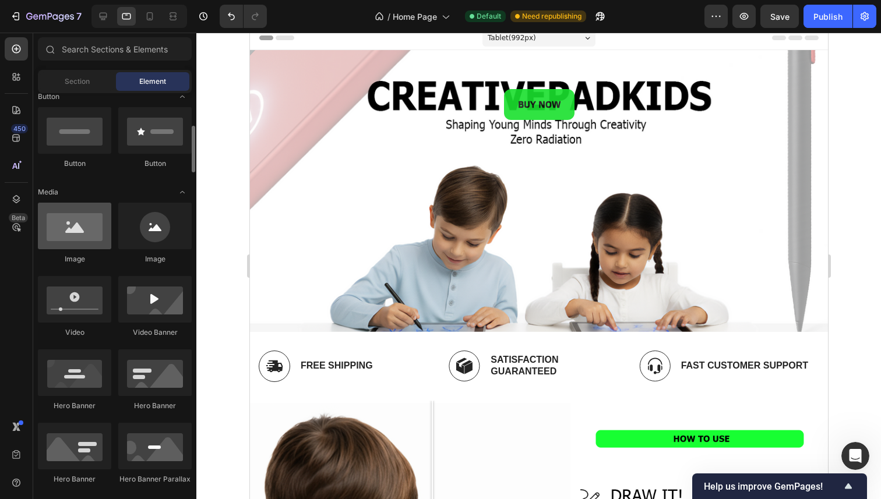
scroll to position [277, 0]
click at [72, 237] on div at bounding box center [74, 225] width 73 height 47
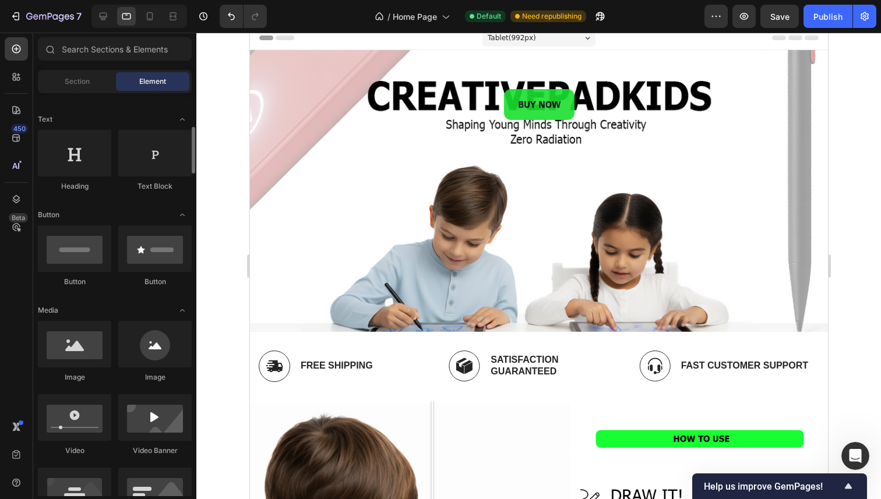
scroll to position [0, 0]
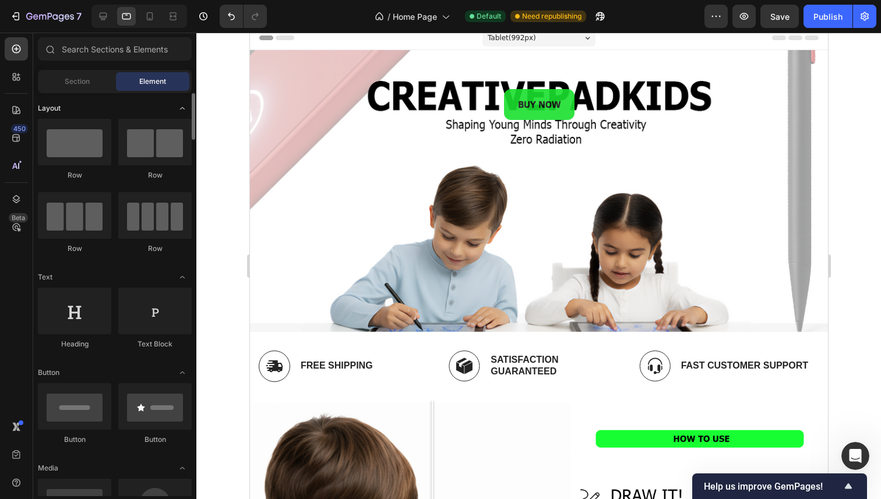
click at [178, 107] on icon "Toggle open" at bounding box center [182, 108] width 9 height 9
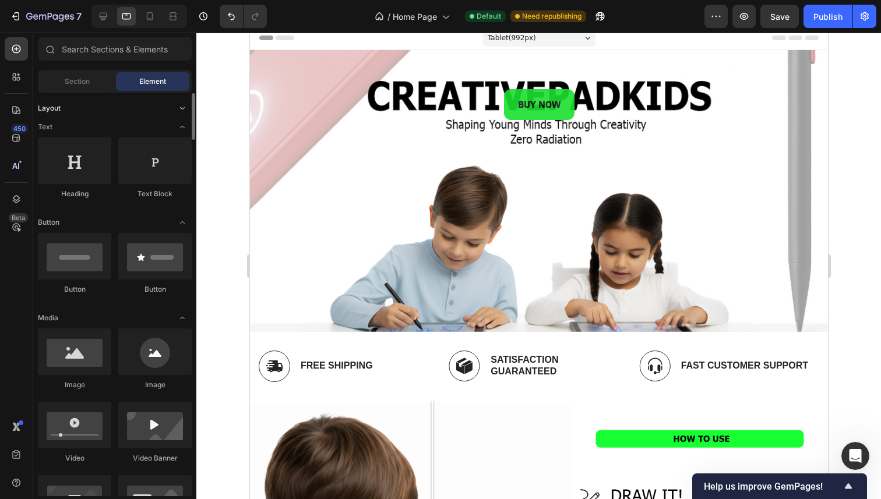
click at [178, 109] on icon "Toggle open" at bounding box center [182, 108] width 9 height 9
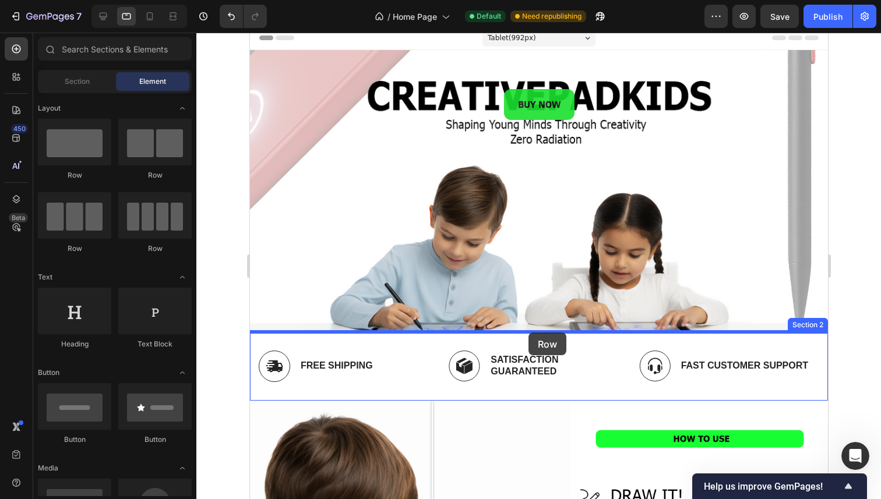
drag, startPoint x: 347, startPoint y: 178, endPoint x: 528, endPoint y: 334, distance: 238.7
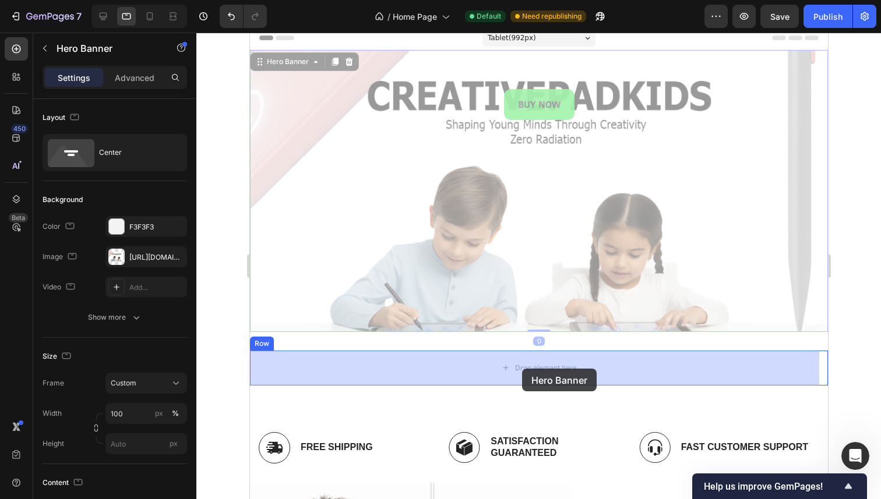
drag, startPoint x: 441, startPoint y: 268, endPoint x: 524, endPoint y: 368, distance: 129.5
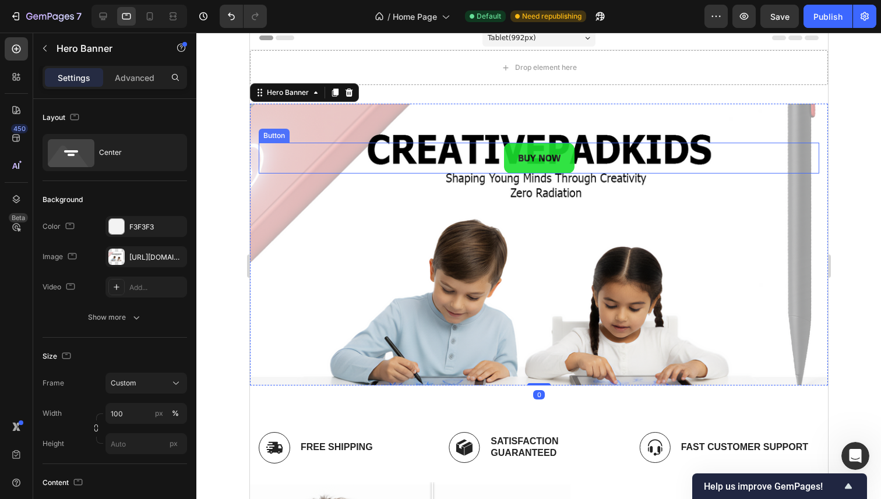
click at [572, 167] on div "BUY NOW Button" at bounding box center [538, 158] width 560 height 31
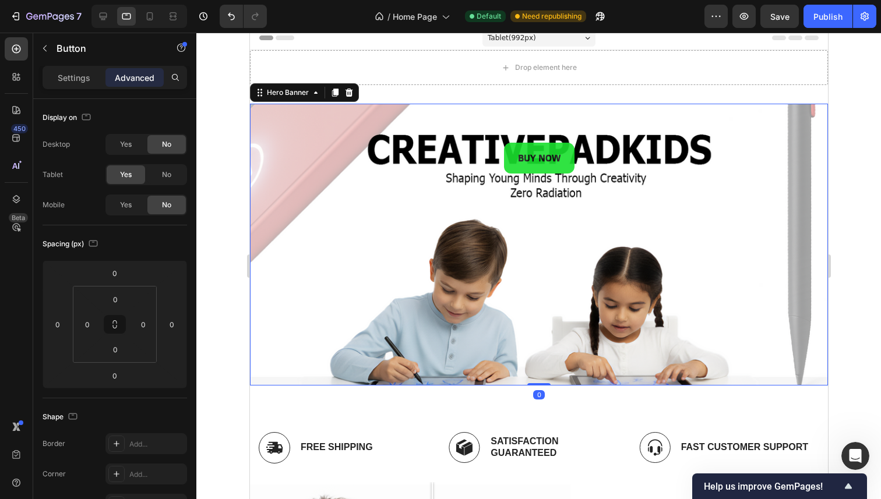
click at [309, 236] on div "BUY NOW Button BUY NOW Button" at bounding box center [538, 245] width 578 height 282
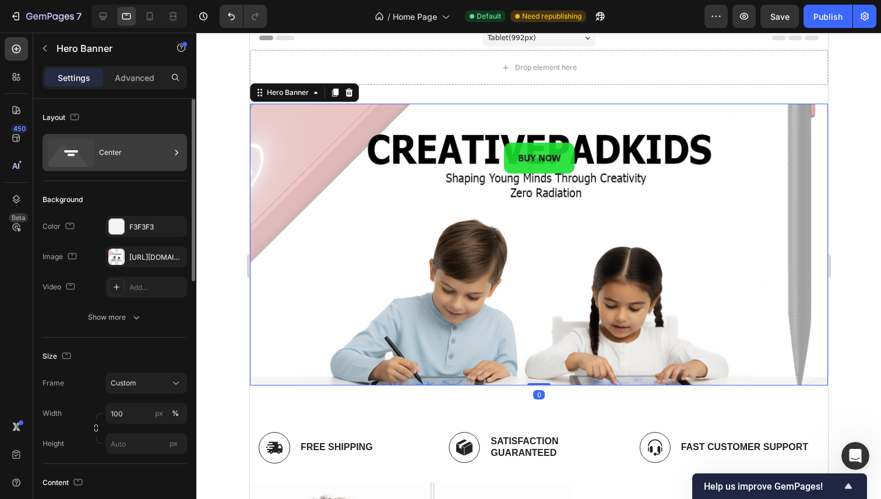
click at [99, 146] on div "Center" at bounding box center [134, 152] width 71 height 27
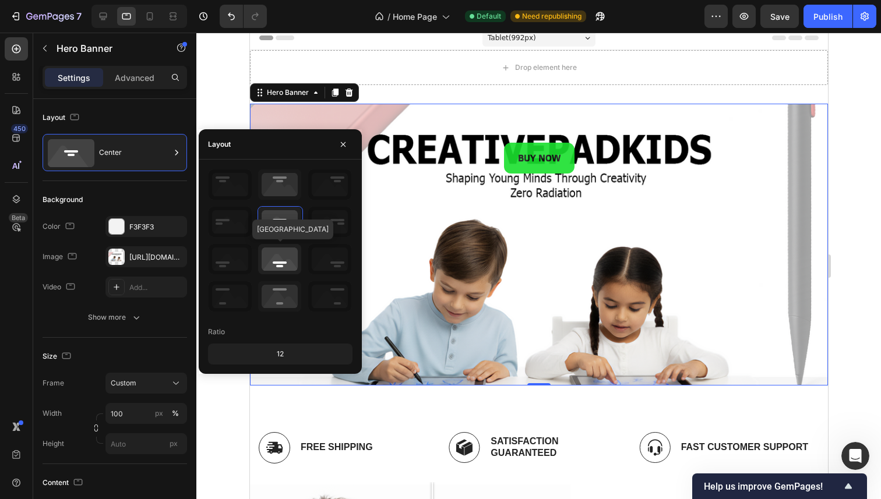
click at [289, 258] on icon at bounding box center [279, 259] width 43 height 30
click at [285, 214] on icon at bounding box center [279, 222] width 43 height 30
click at [278, 294] on icon at bounding box center [279, 296] width 43 height 30
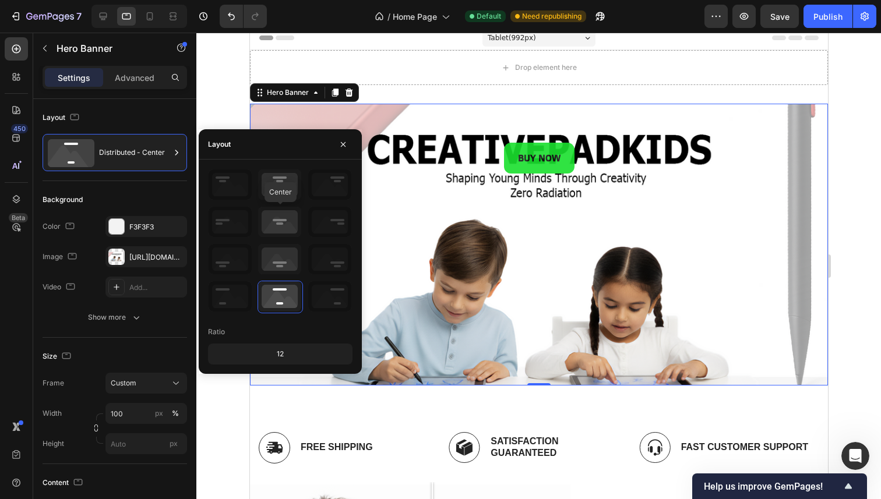
click at [281, 205] on div "Center" at bounding box center [280, 241] width 144 height 144
click at [285, 251] on icon at bounding box center [279, 259] width 43 height 30
click at [285, 304] on icon at bounding box center [279, 296] width 43 height 30
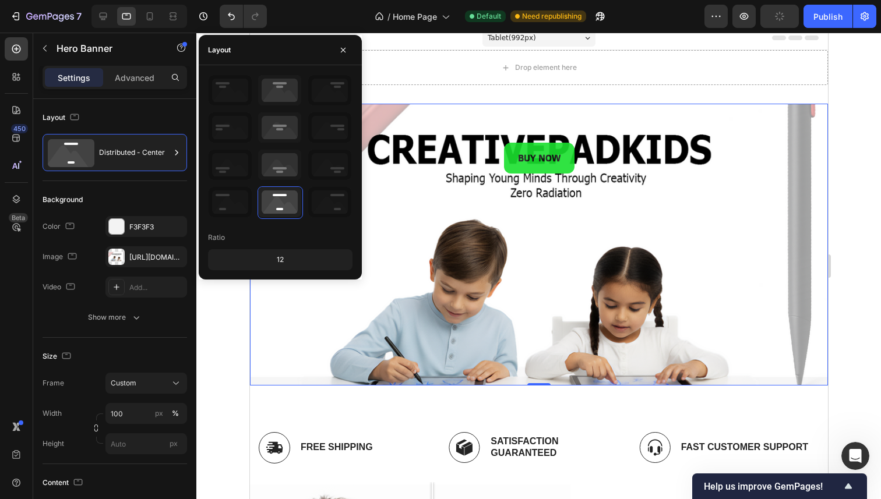
scroll to position [433, 0]
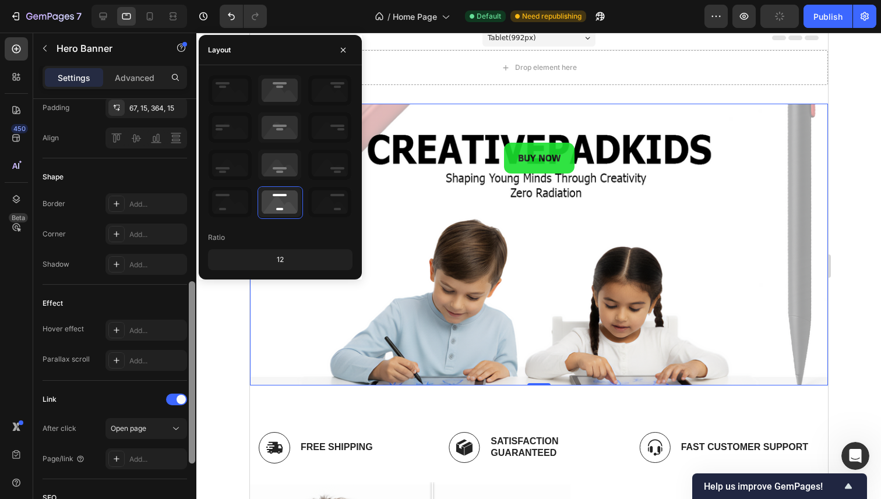
click at [191, 295] on div at bounding box center [192, 315] width 9 height 433
drag, startPoint x: 282, startPoint y: 266, endPoint x: 340, endPoint y: 219, distance: 75.0
click at [287, 259] on div "12" at bounding box center [280, 260] width 140 height 16
click at [424, 225] on div "BUY NOW Button BUY NOW Button" at bounding box center [538, 245] width 578 height 282
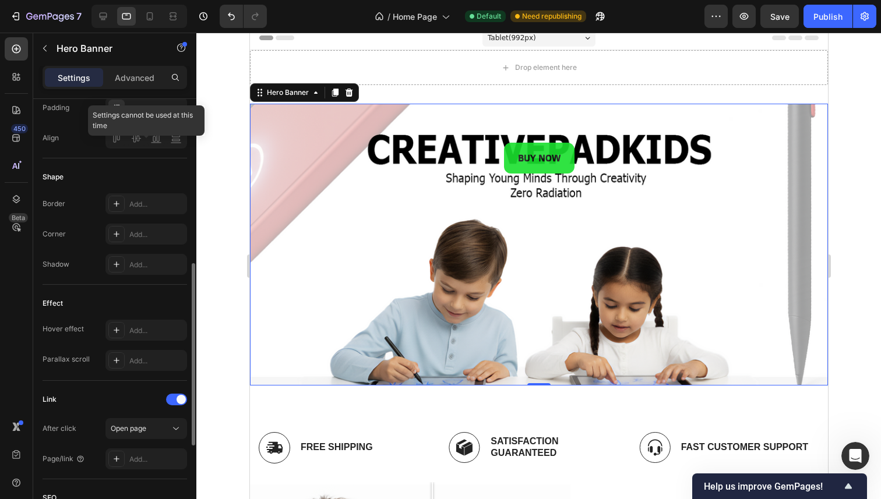
scroll to position [0, 0]
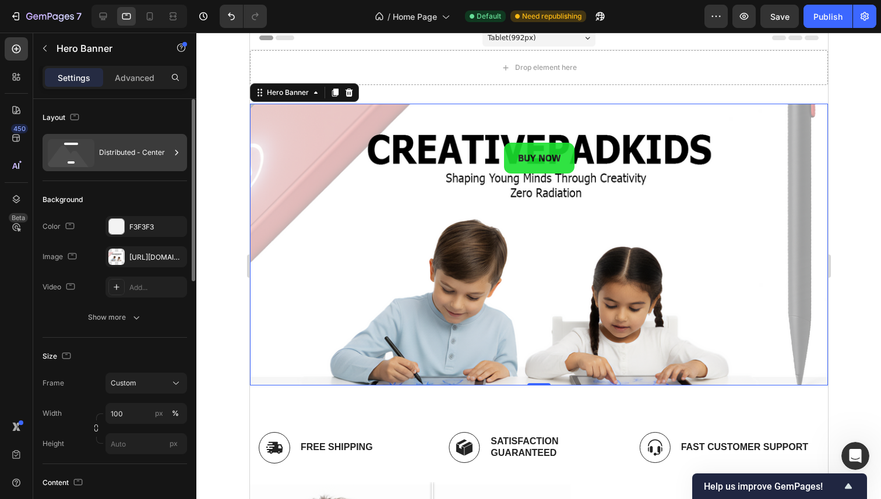
click at [134, 156] on div "Distributed - Center" at bounding box center [134, 152] width 71 height 27
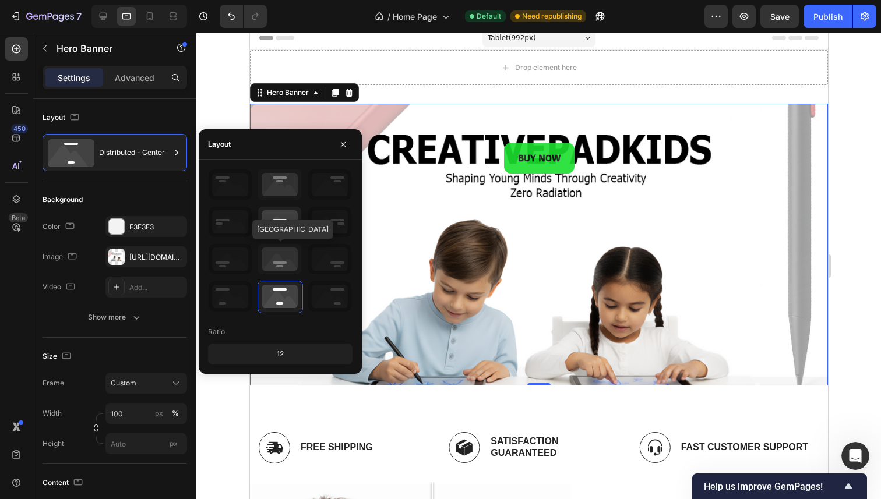
click at [287, 261] on icon at bounding box center [279, 259] width 43 height 30
click at [284, 231] on icon at bounding box center [279, 222] width 43 height 30
click at [281, 261] on icon at bounding box center [279, 259] width 43 height 30
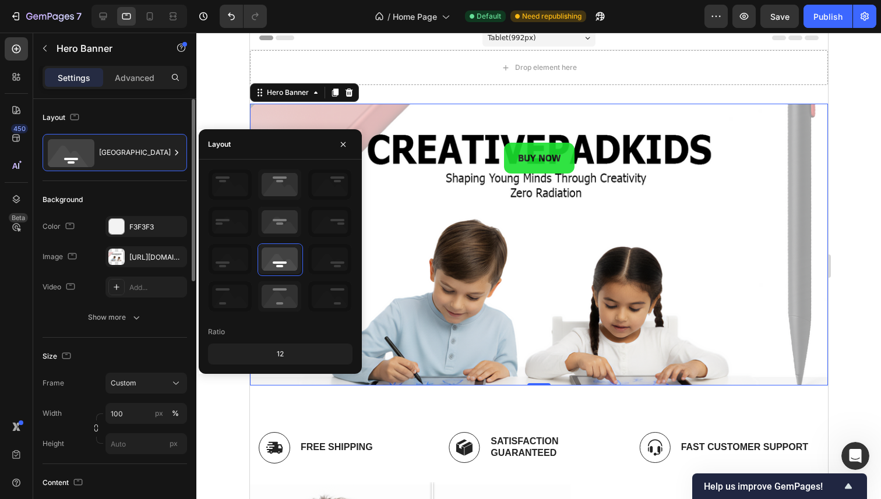
click at [130, 198] on div "Background" at bounding box center [115, 199] width 144 height 19
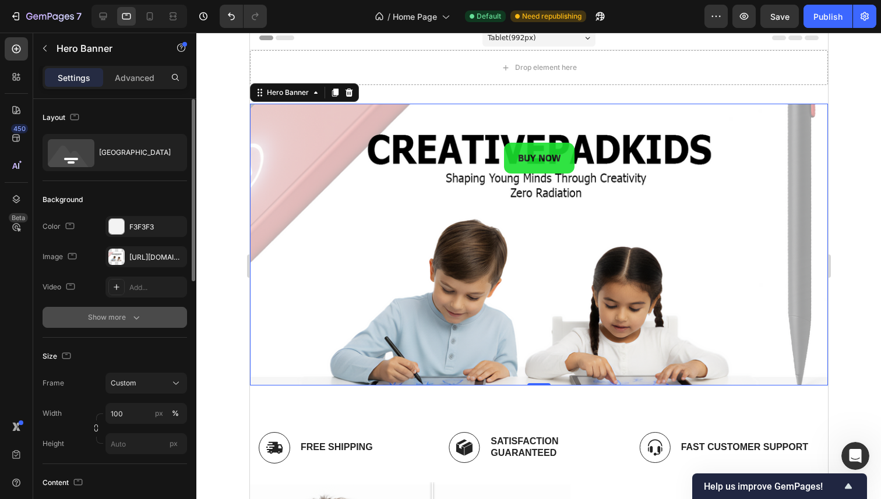
click at [139, 324] on button "Show more" at bounding box center [115, 317] width 144 height 21
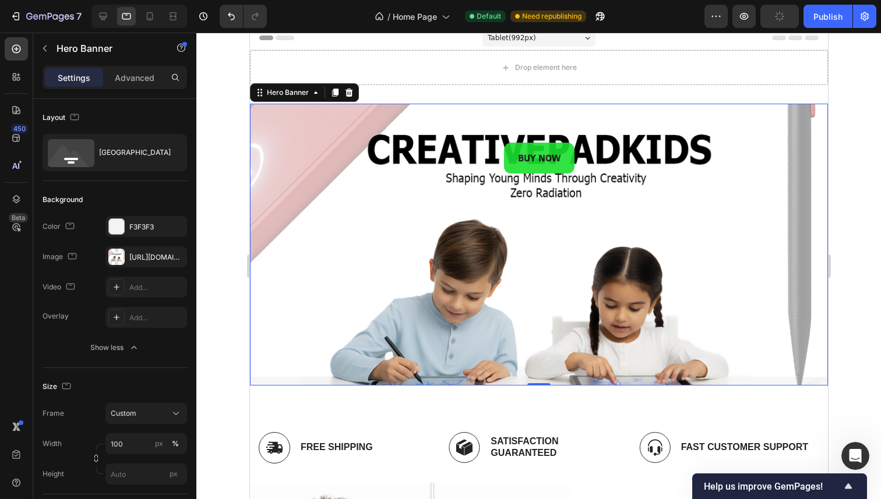
click at [220, 142] on div at bounding box center [538, 266] width 684 height 467
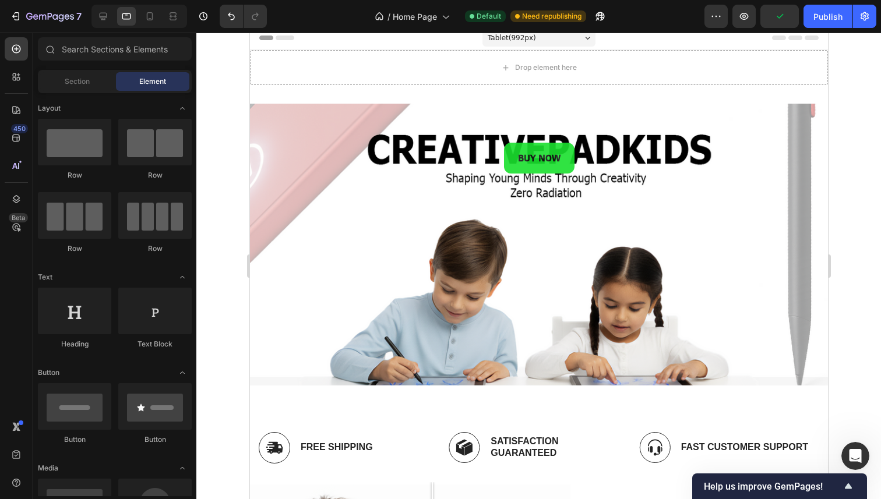
click at [225, 1] on div "7 / Home Page Default Need republishing Preview Publish" at bounding box center [440, 16] width 881 height 33
click at [224, 18] on button "Undo/Redo" at bounding box center [231, 16] width 23 height 23
click at [226, 18] on icon "Undo/Redo" at bounding box center [231, 16] width 12 height 12
click at [227, 16] on icon "Undo/Redo" at bounding box center [231, 16] width 12 height 12
click at [229, 16] on icon "Undo/Redo" at bounding box center [231, 16] width 12 height 12
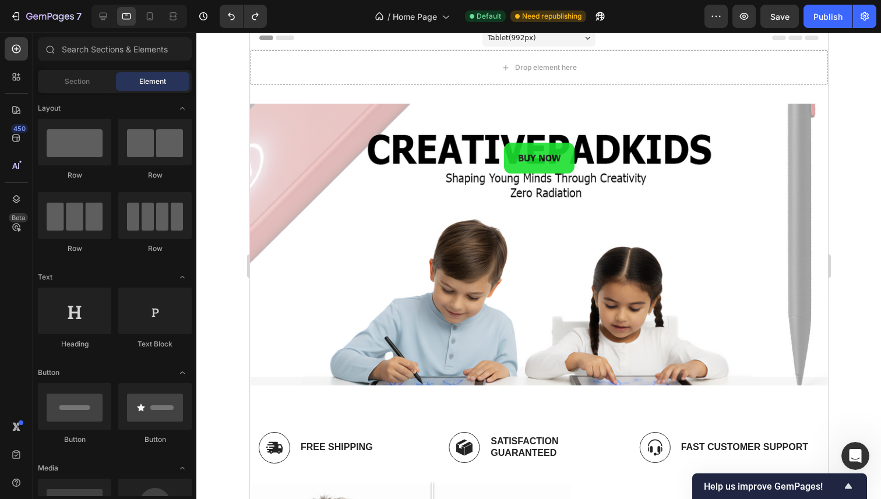
click at [221, 87] on div at bounding box center [538, 266] width 684 height 467
click at [230, 8] on button "Undo/Redo" at bounding box center [231, 16] width 23 height 23
click at [230, 17] on icon "Undo/Redo" at bounding box center [231, 16] width 12 height 12
click at [107, 19] on icon at bounding box center [103, 16] width 12 height 12
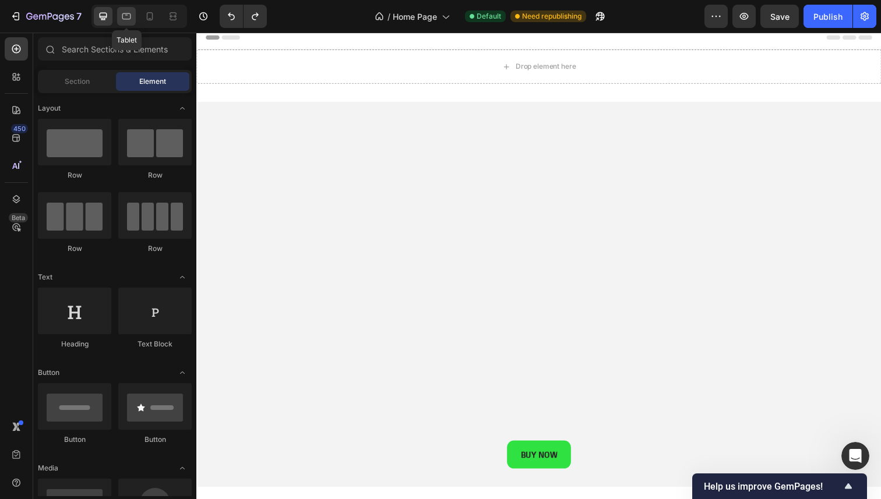
click at [120, 13] on div at bounding box center [126, 16] width 19 height 19
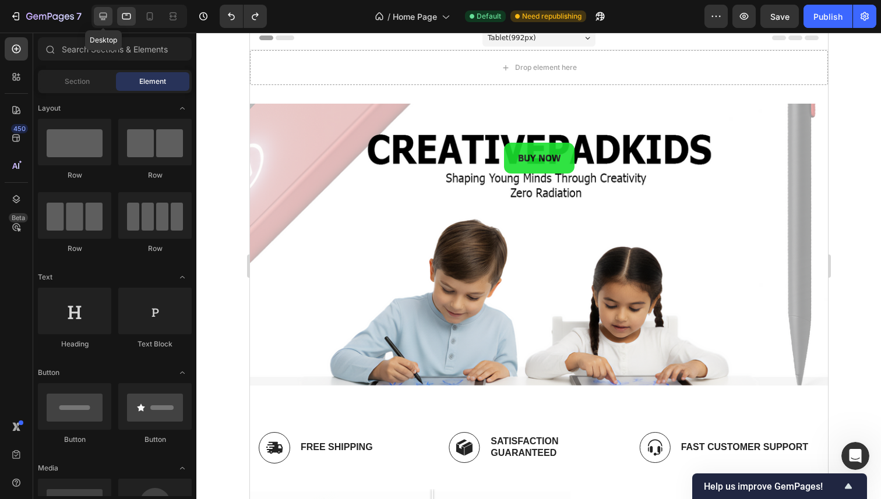
click at [100, 20] on icon at bounding box center [103, 16] width 12 height 12
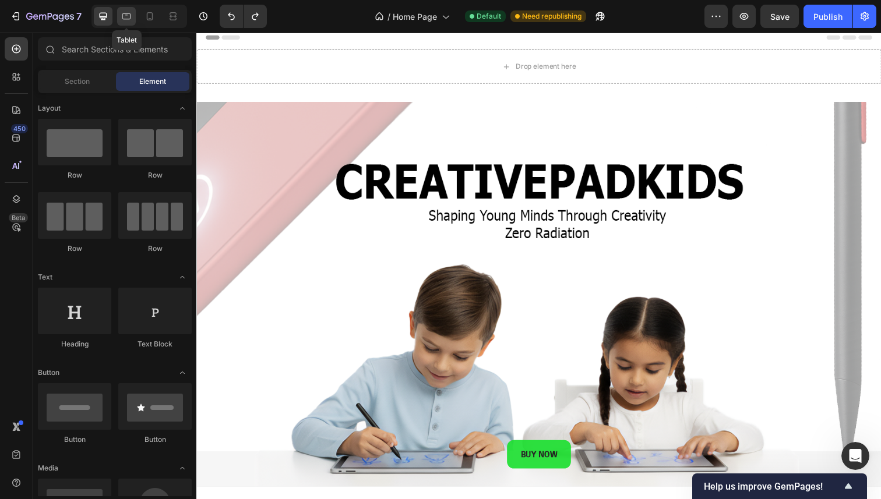
click at [126, 19] on icon at bounding box center [126, 16] width 9 height 6
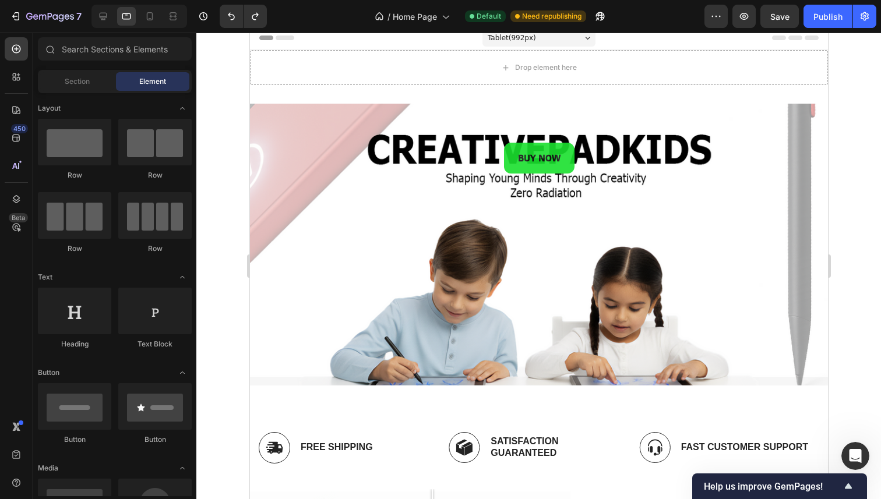
click at [225, 88] on div at bounding box center [538, 266] width 684 height 467
click at [137, 17] on div at bounding box center [139, 16] width 96 height 23
click at [139, 17] on div at bounding box center [139, 16] width 96 height 23
click at [147, 16] on icon at bounding box center [150, 16] width 6 height 8
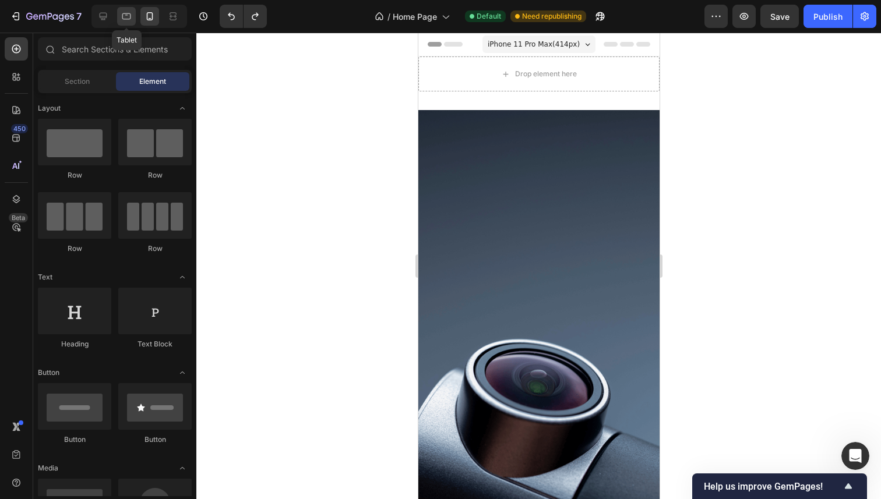
click at [128, 17] on icon at bounding box center [127, 16] width 12 height 12
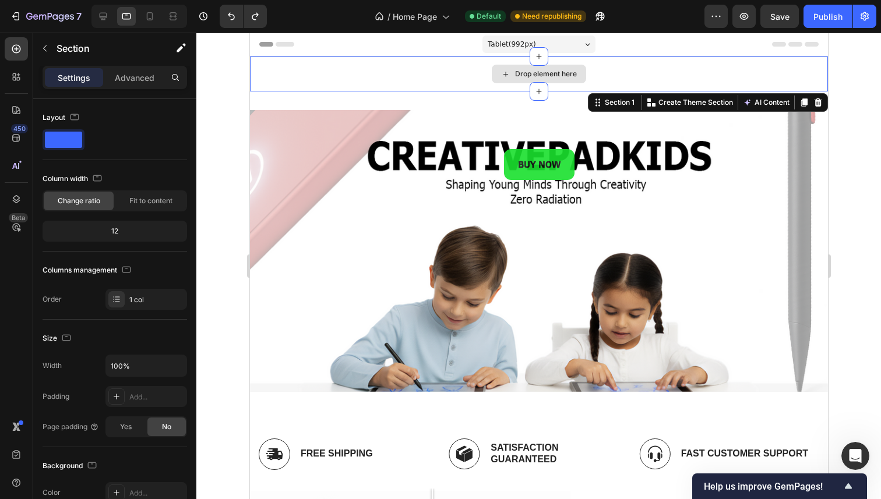
click at [308, 83] on div "Drop element here" at bounding box center [538, 73] width 578 height 35
click at [813, 102] on icon at bounding box center [817, 102] width 9 height 9
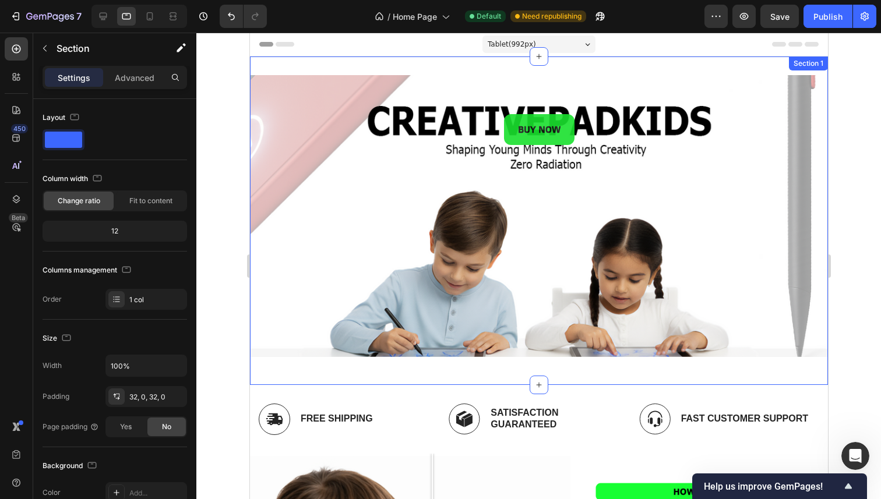
click at [571, 69] on div "BUY NOW Button BUY NOW Button Hero Banner Row Section 1" at bounding box center [538, 220] width 578 height 329
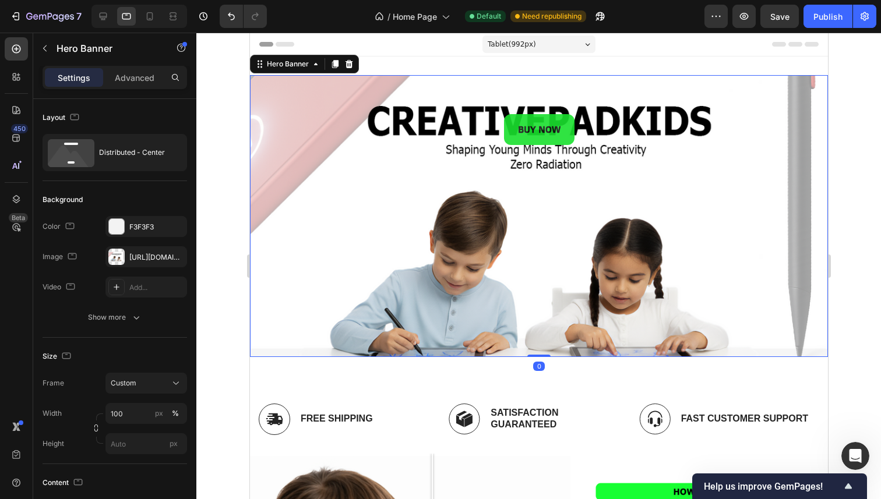
click at [452, 75] on div "BUY NOW Button BUY NOW Button" at bounding box center [538, 216] width 578 height 282
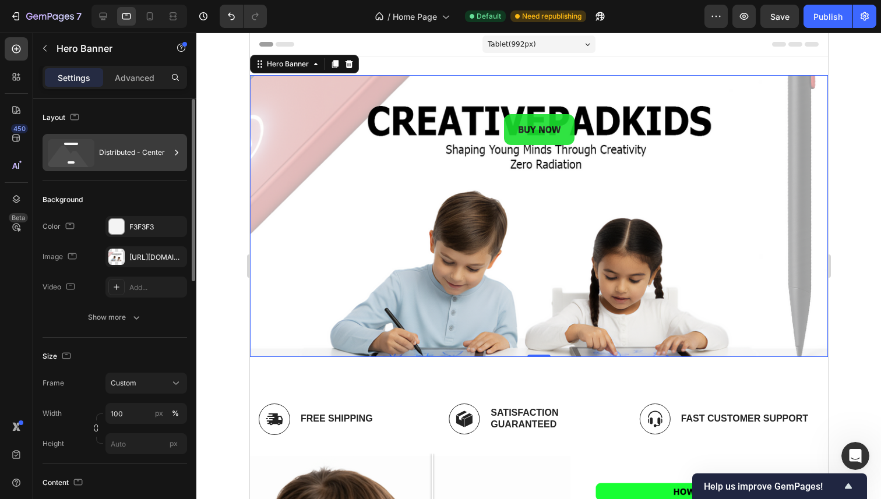
click at [135, 143] on div "Distributed - Center" at bounding box center [134, 152] width 71 height 27
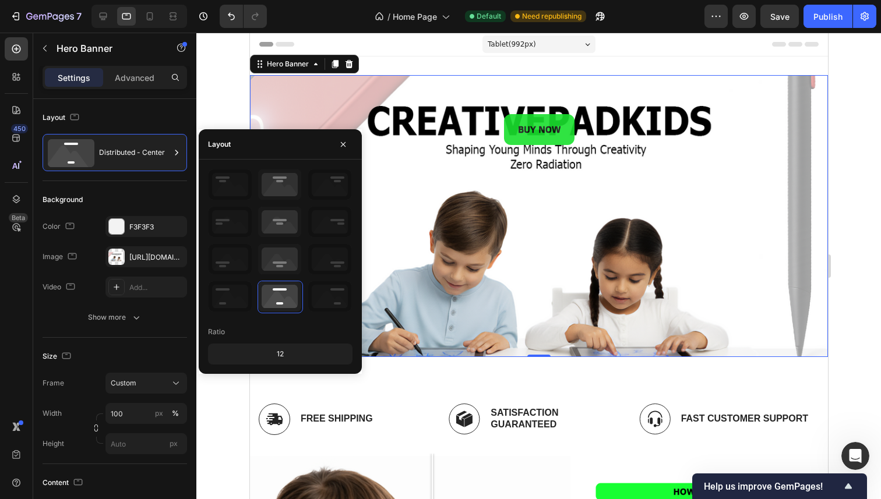
click at [284, 243] on div at bounding box center [280, 241] width 144 height 144
click at [280, 257] on icon at bounding box center [279, 259] width 43 height 30
click at [291, 216] on icon at bounding box center [279, 222] width 43 height 30
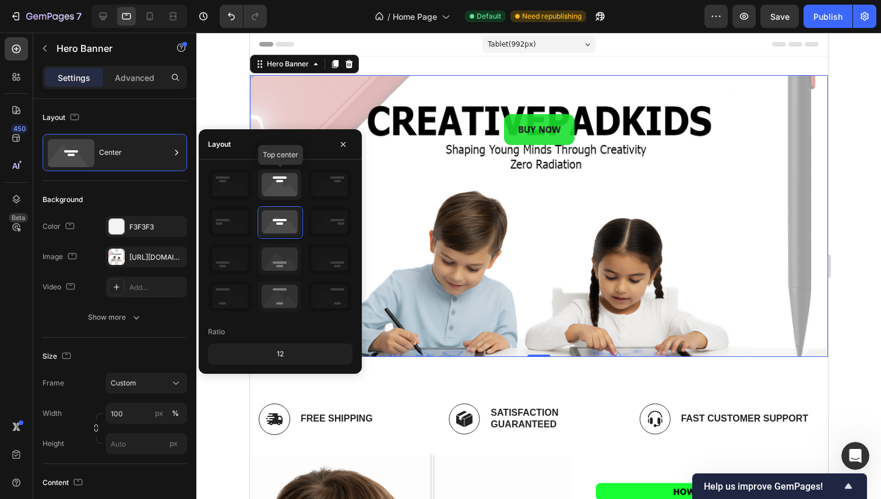
click at [295, 199] on icon at bounding box center [279, 184] width 43 height 30
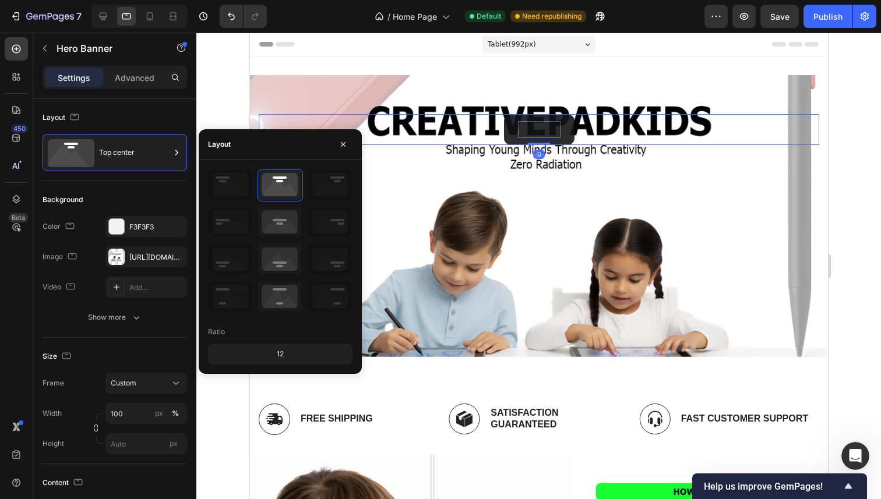
click at [517, 133] on p "BUY NOW" at bounding box center [538, 129] width 43 height 17
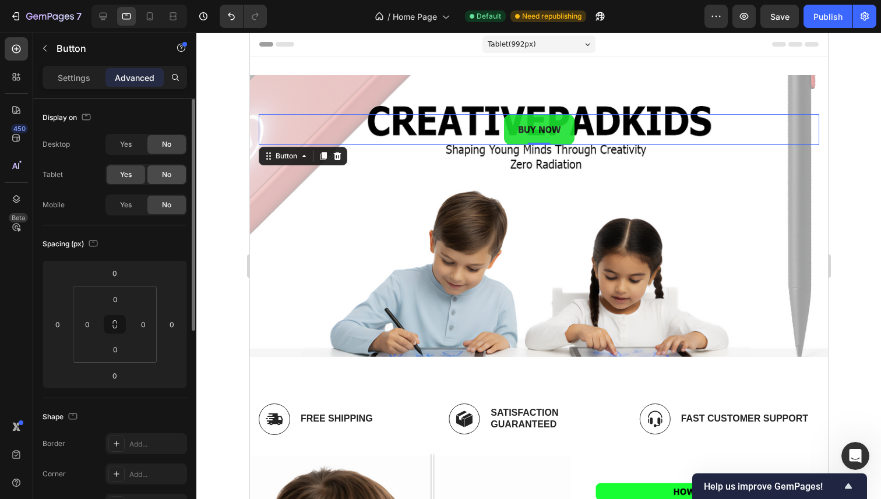
click at [167, 173] on span "No" at bounding box center [166, 174] width 9 height 10
click at [228, 225] on div at bounding box center [538, 266] width 684 height 467
click at [617, 122] on div "BUY NOW Button 0" at bounding box center [538, 129] width 560 height 31
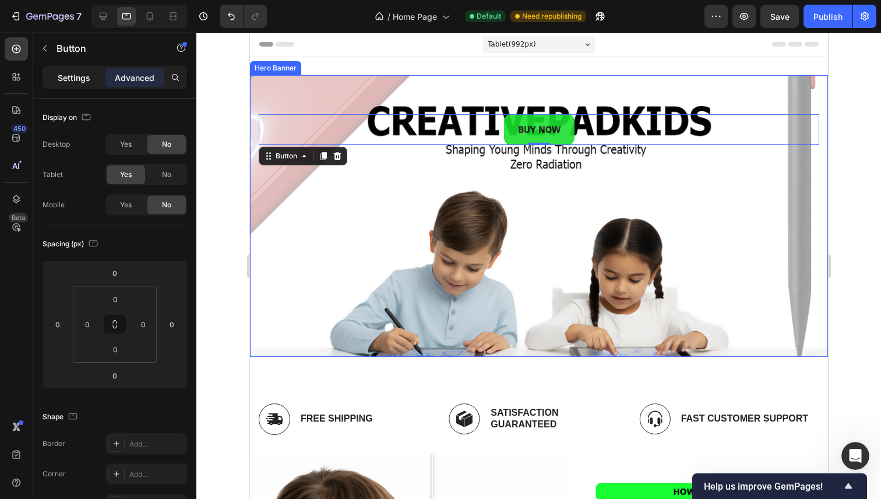
click at [87, 82] on p "Settings" at bounding box center [74, 78] width 33 height 12
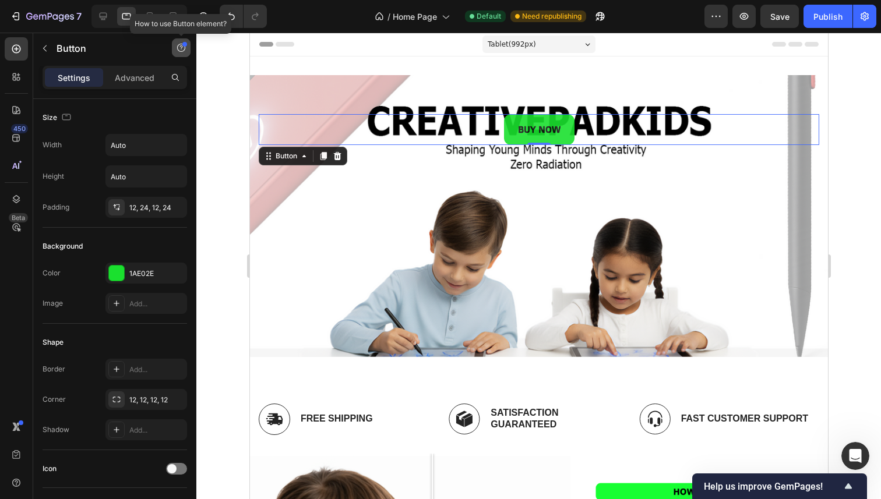
click at [181, 51] on icon "button" at bounding box center [181, 48] width 8 height 8
click at [157, 100] on div "Element tips New" at bounding box center [138, 96] width 86 height 12
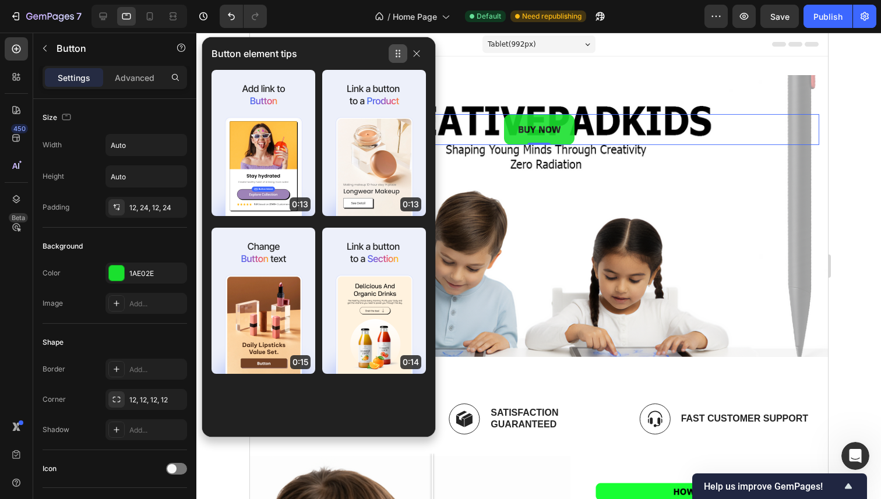
click at [401, 53] on icon "button" at bounding box center [397, 53] width 9 height 9
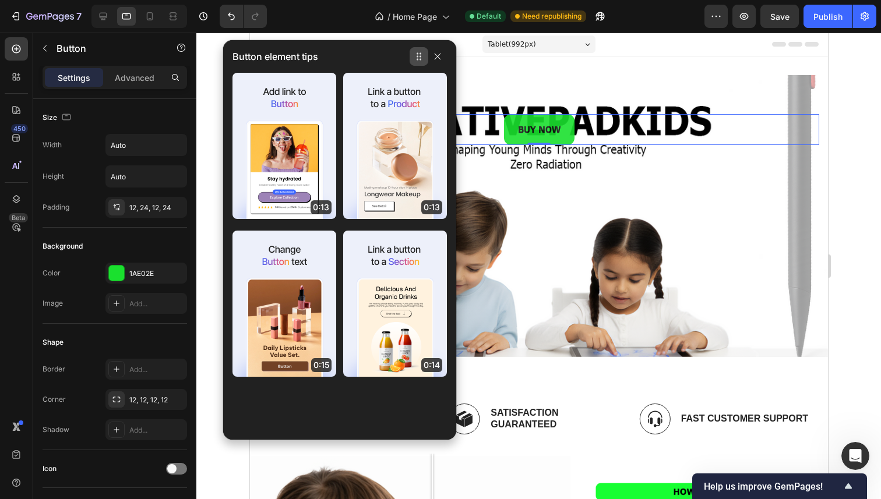
drag, startPoint x: 399, startPoint y: 55, endPoint x: 408, endPoint y: 55, distance: 8.8
click at [414, 55] on icon "button" at bounding box center [418, 56] width 9 height 9
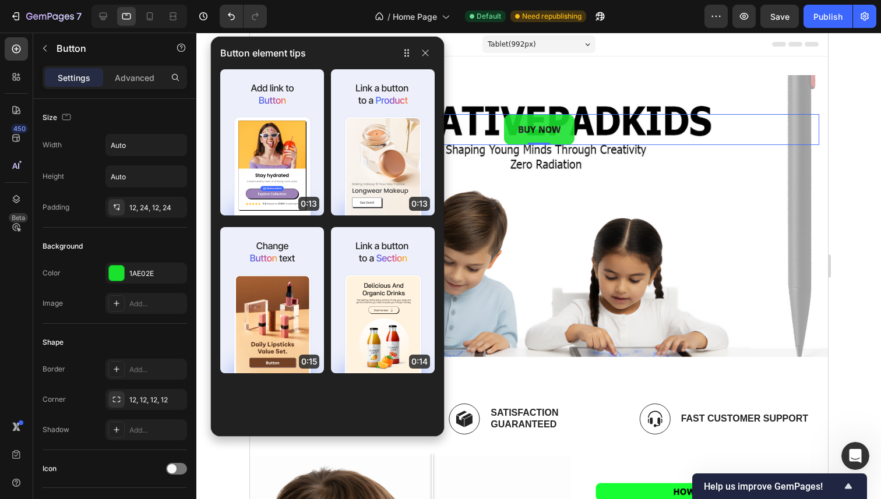
click at [436, 57] on div "Button element tips" at bounding box center [327, 53] width 233 height 33
click at [431, 57] on button "button" at bounding box center [425, 53] width 19 height 14
click at [425, 56] on icon "button" at bounding box center [425, 52] width 9 height 9
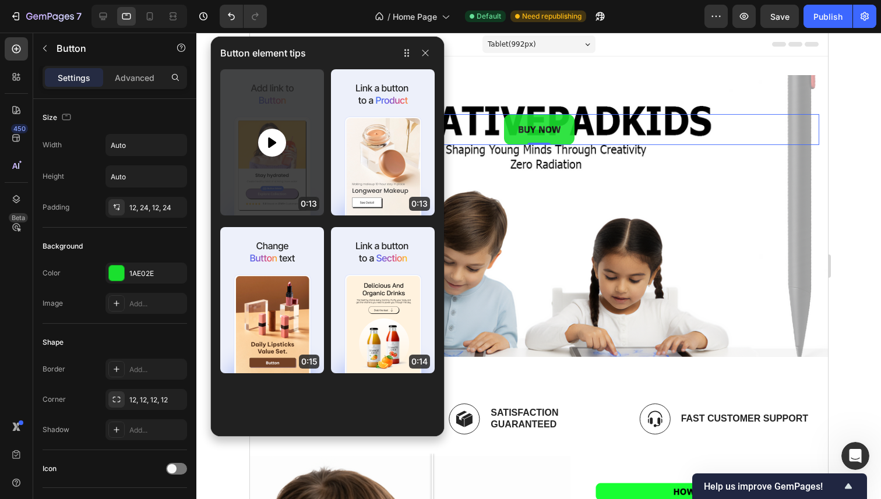
click at [271, 143] on icon at bounding box center [272, 142] width 8 height 10
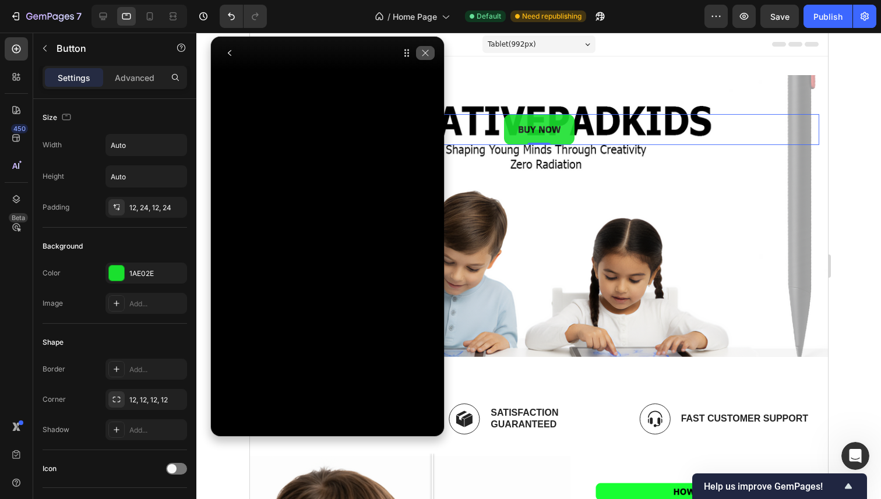
click at [425, 55] on icon "button" at bounding box center [425, 52] width 9 height 9
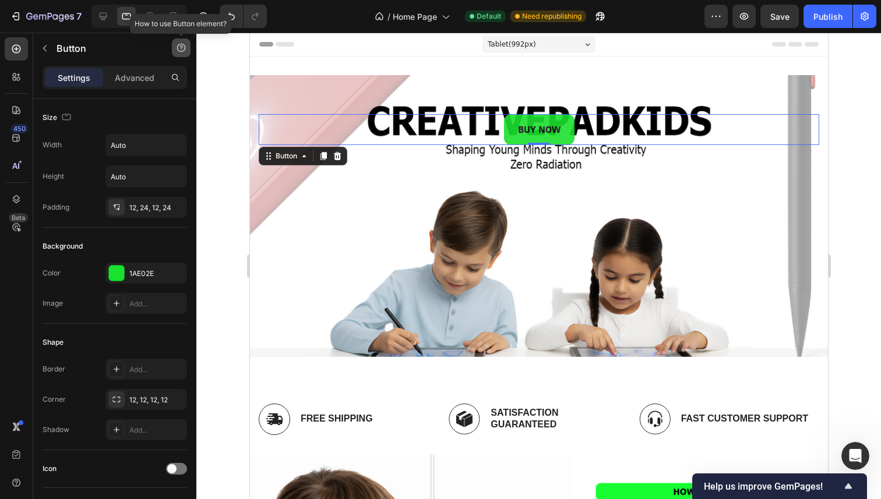
click at [176, 45] on icon "button" at bounding box center [180, 47] width 9 height 9
click at [168, 73] on div "Help center" at bounding box center [151, 75] width 55 height 12
click at [168, 93] on div "Element tips" at bounding box center [152, 96] width 56 height 12
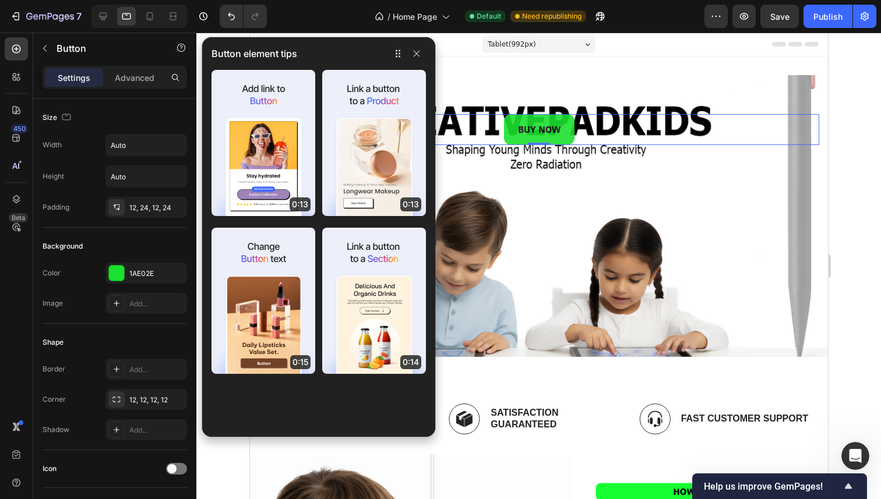
click at [430, 55] on div "Button element tips" at bounding box center [318, 53] width 233 height 33
click at [425, 55] on button "button" at bounding box center [416, 54] width 19 height 14
click at [416, 56] on icon "button" at bounding box center [416, 53] width 9 height 9
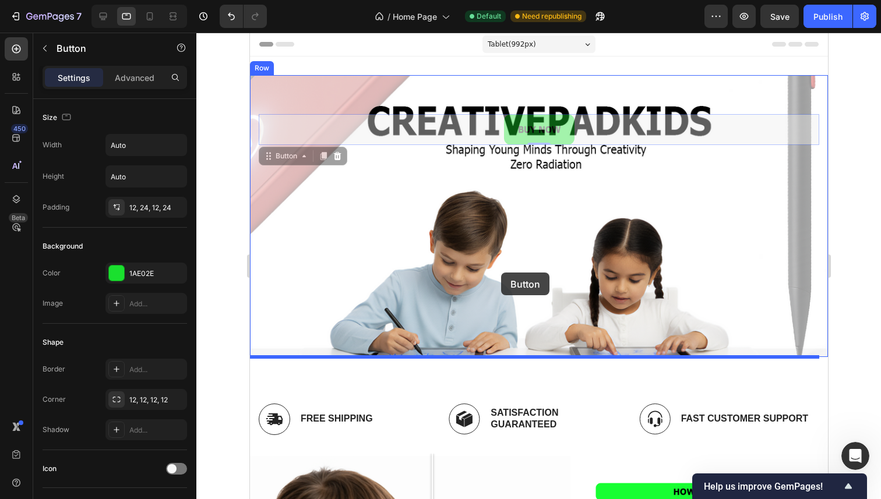
drag, startPoint x: 546, startPoint y: 115, endPoint x: 500, endPoint y: 273, distance: 164.3
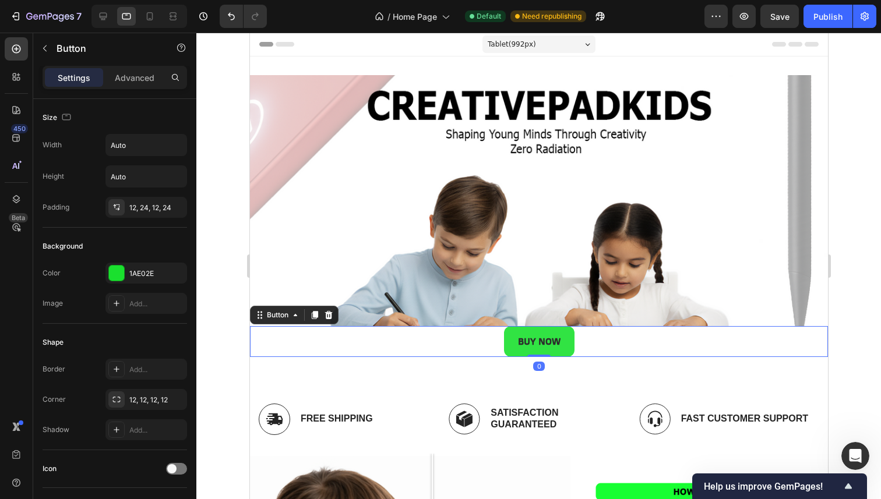
click at [235, 326] on div at bounding box center [538, 266] width 684 height 467
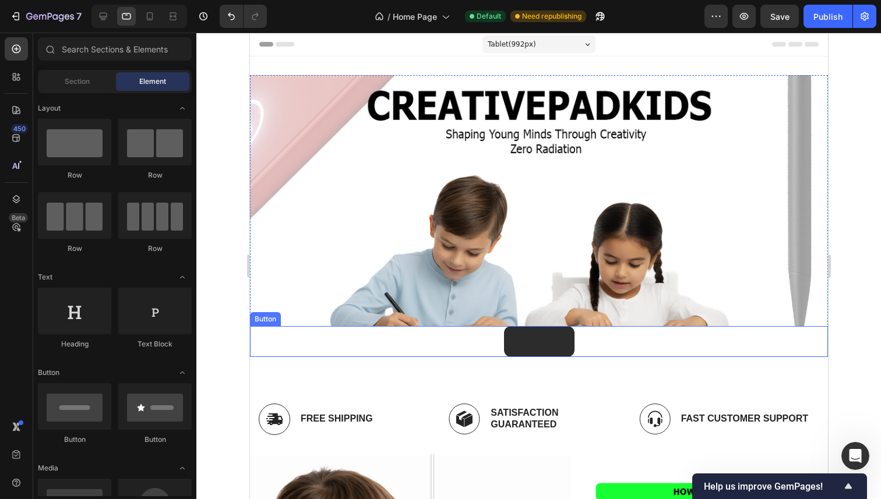
click at [511, 351] on button "BUY NOW" at bounding box center [538, 341] width 70 height 31
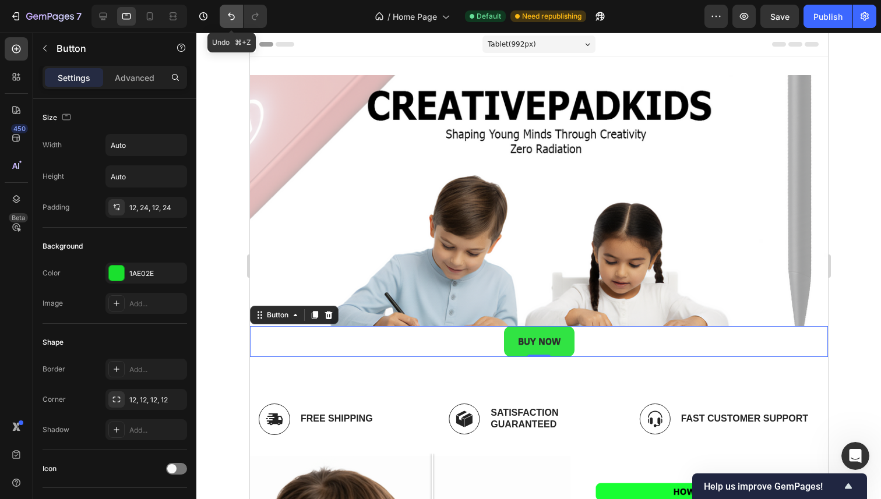
click at [234, 14] on icon "Undo/Redo" at bounding box center [231, 16] width 12 height 12
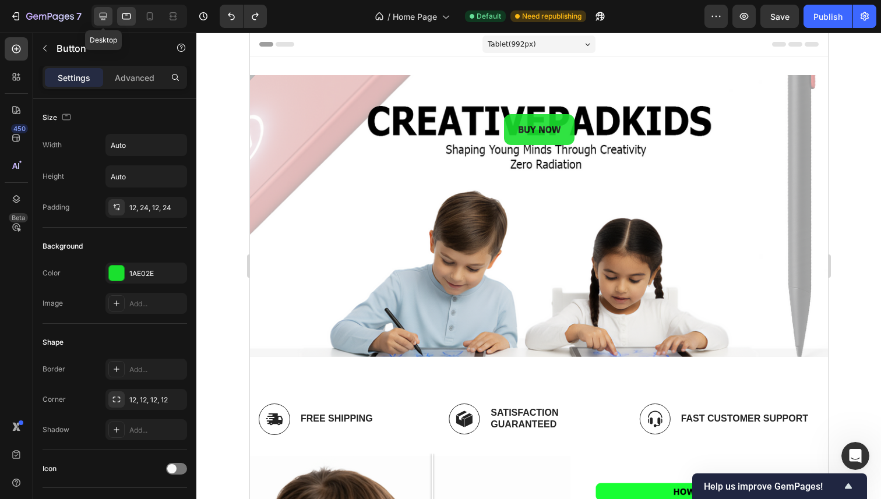
click at [108, 12] on icon at bounding box center [103, 16] width 12 height 12
type input "14"
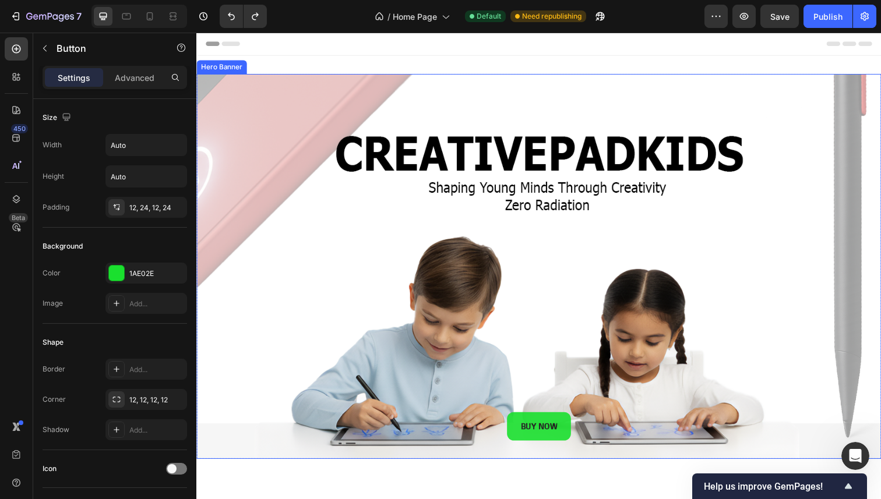
click at [322, 93] on div "Background Image" at bounding box center [545, 271] width 699 height 393
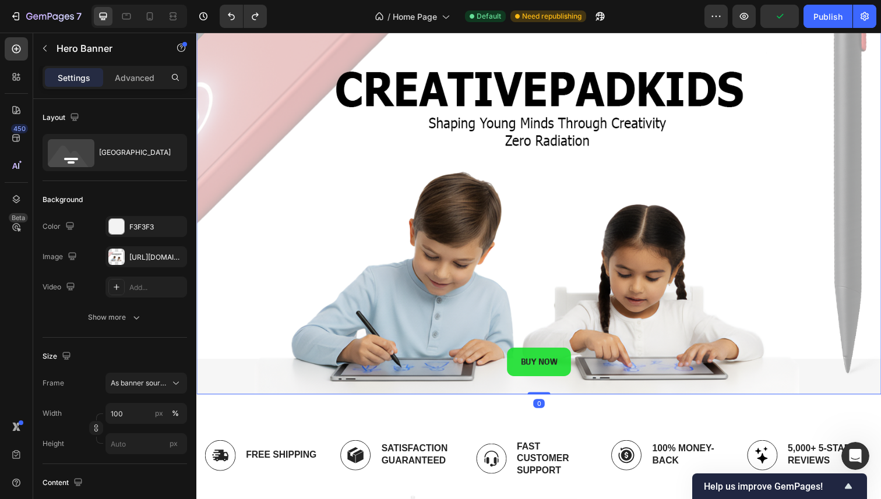
scroll to position [75, 0]
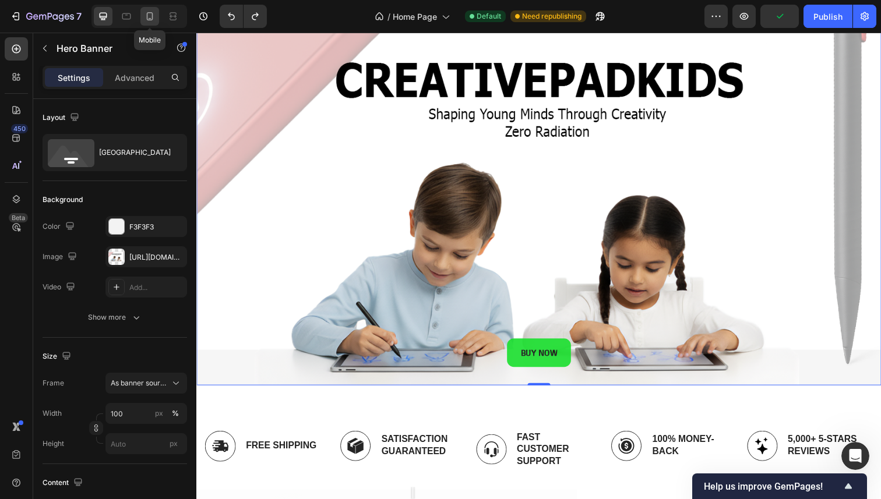
click at [146, 10] on icon at bounding box center [150, 16] width 12 height 12
type input "100%"
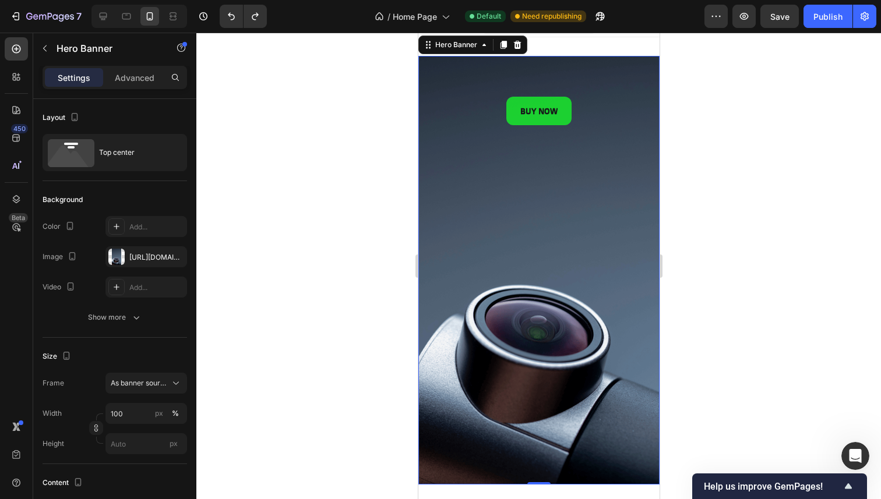
scroll to position [2, 0]
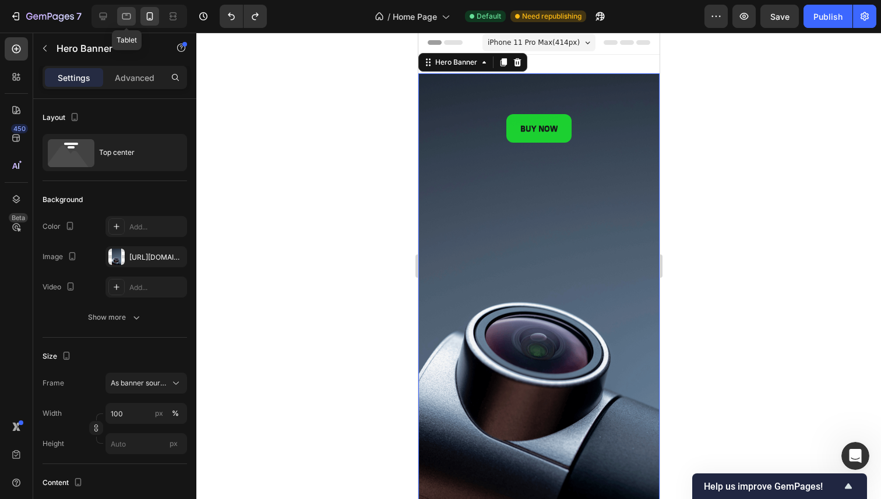
click at [127, 9] on div at bounding box center [126, 16] width 19 height 19
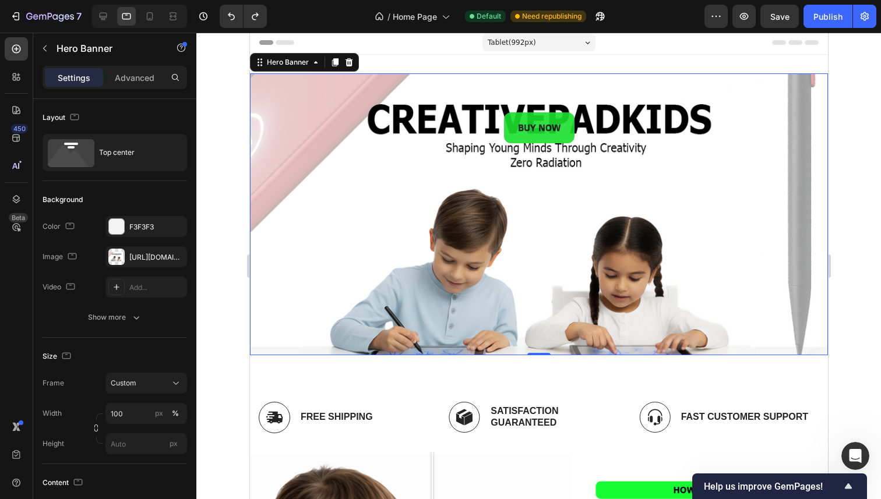
click at [234, 115] on div at bounding box center [538, 266] width 684 height 467
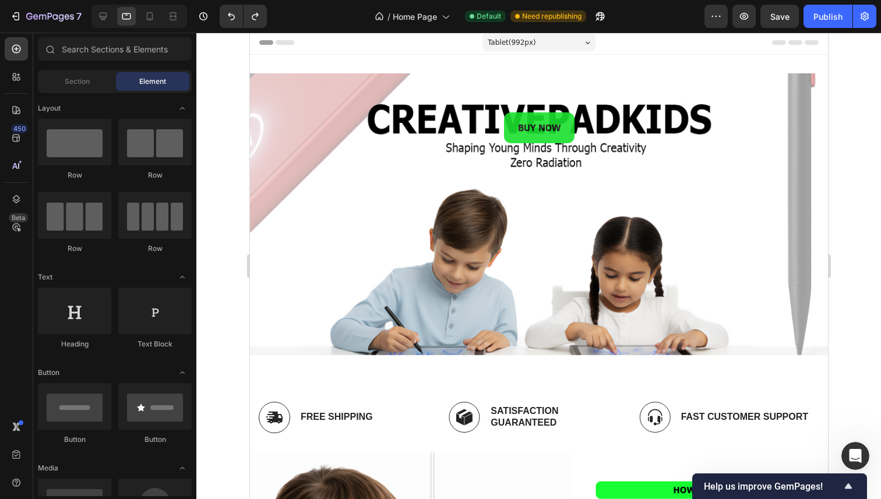
drag, startPoint x: 5, startPoint y: 140, endPoint x: 227, endPoint y: 210, distance: 232.5
click at [216, 211] on div at bounding box center [538, 266] width 684 height 467
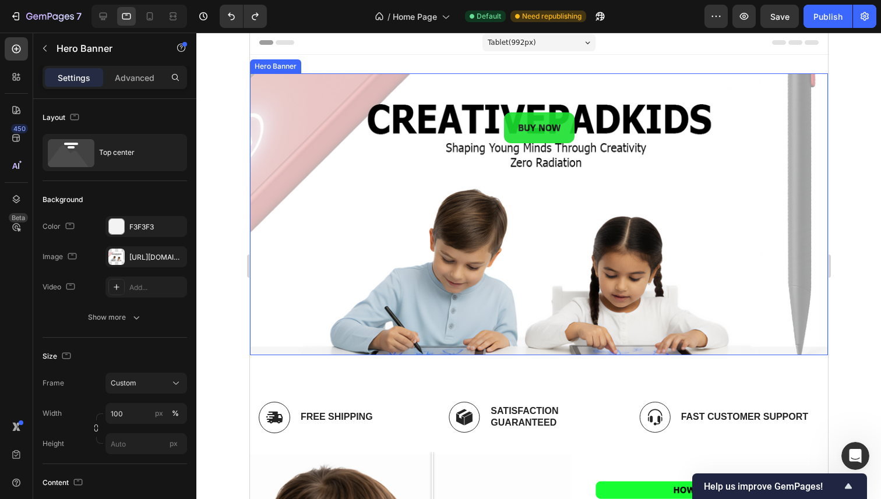
click at [284, 201] on div "BUY NOW Button BUY NOW Button" at bounding box center [538, 214] width 578 height 282
